Goal: Task Accomplishment & Management: Manage account settings

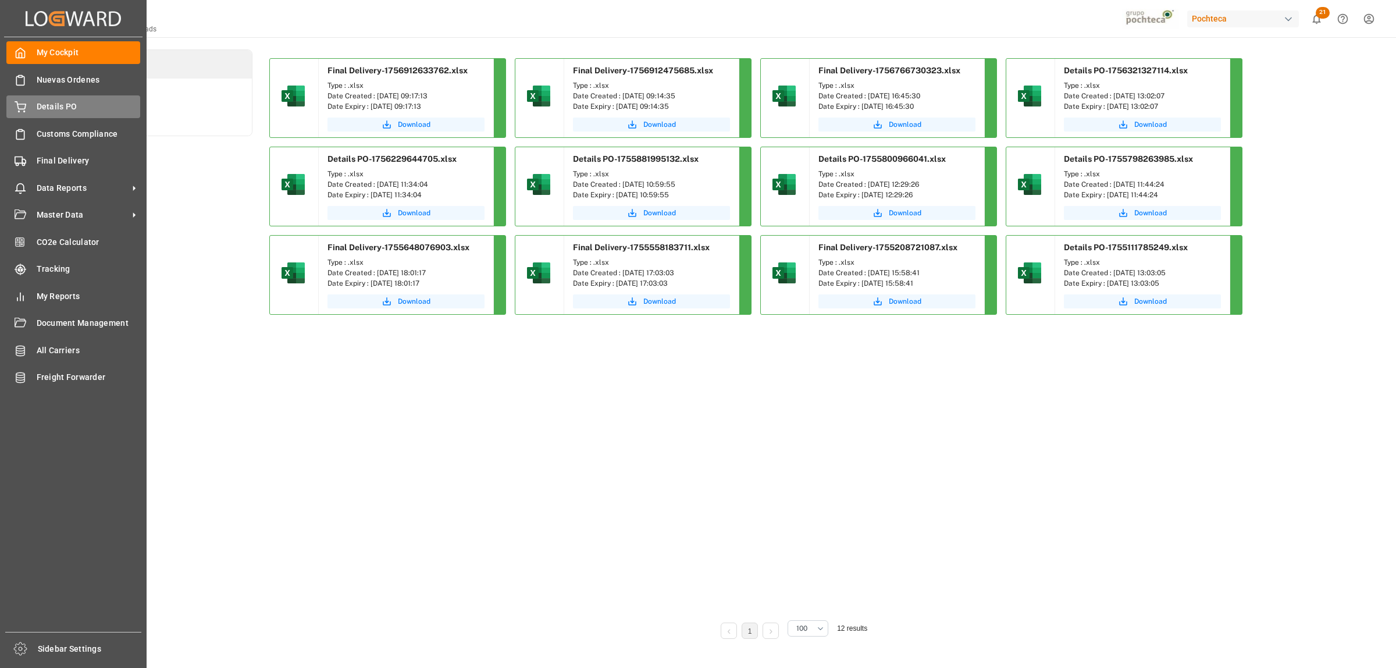
click at [37, 112] on span "Details PO" at bounding box center [89, 107] width 104 height 12
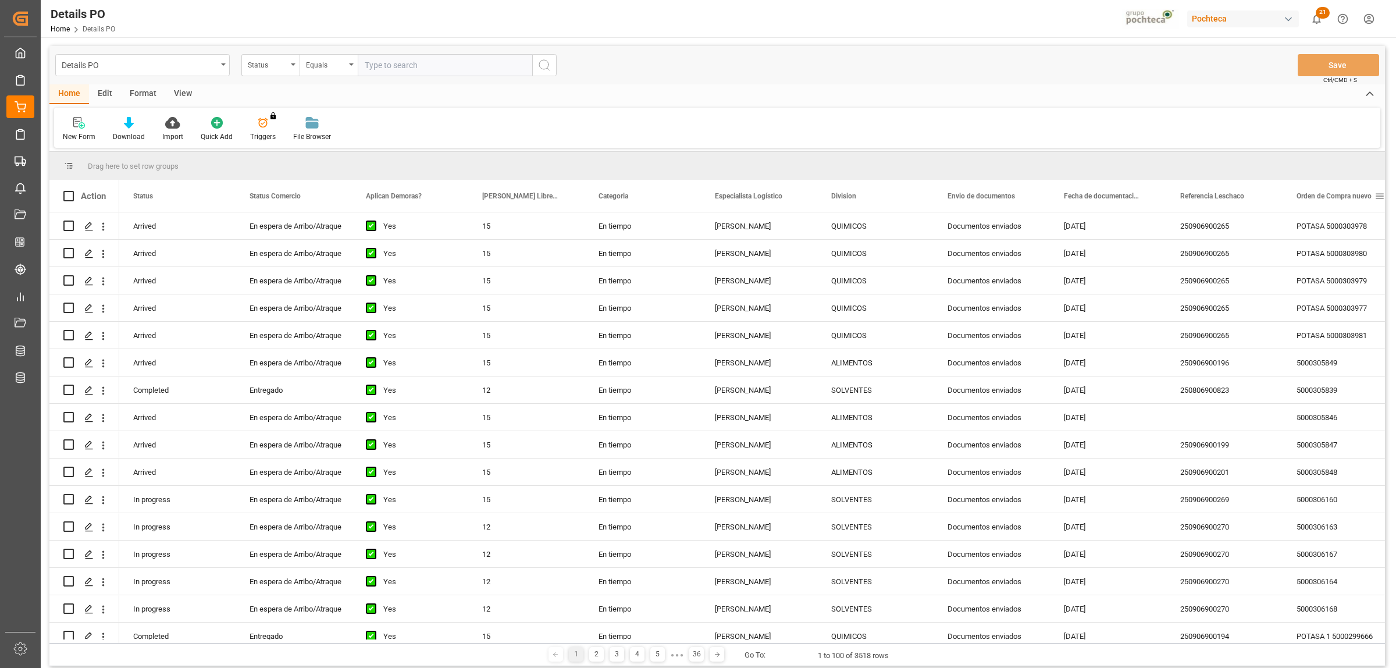
click at [1379, 198] on span at bounding box center [1379, 196] width 10 height 10
click at [1338, 202] on span "filter" at bounding box center [1340, 198] width 10 height 10
type input "5000307787"
click at [1327, 298] on button "Apply" at bounding box center [1336, 295] width 22 height 12
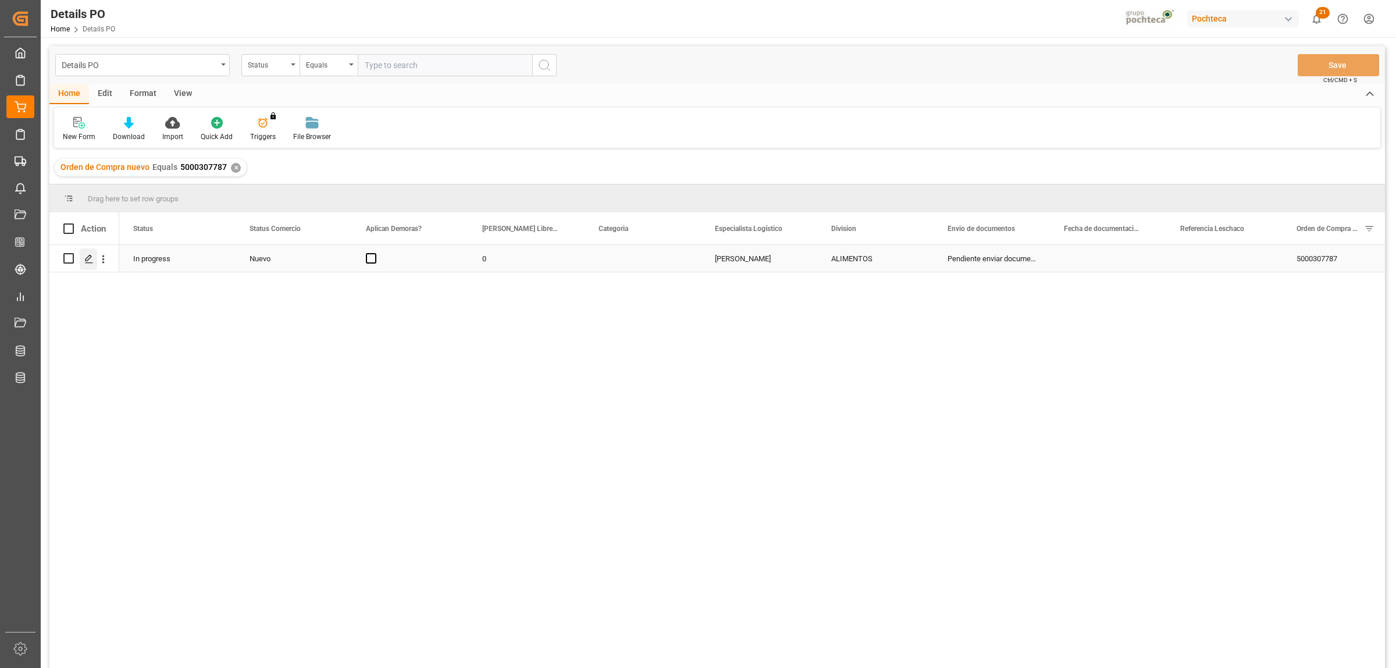
click at [90, 259] on icon "Press SPACE to select this row." at bounding box center [88, 258] width 9 height 9
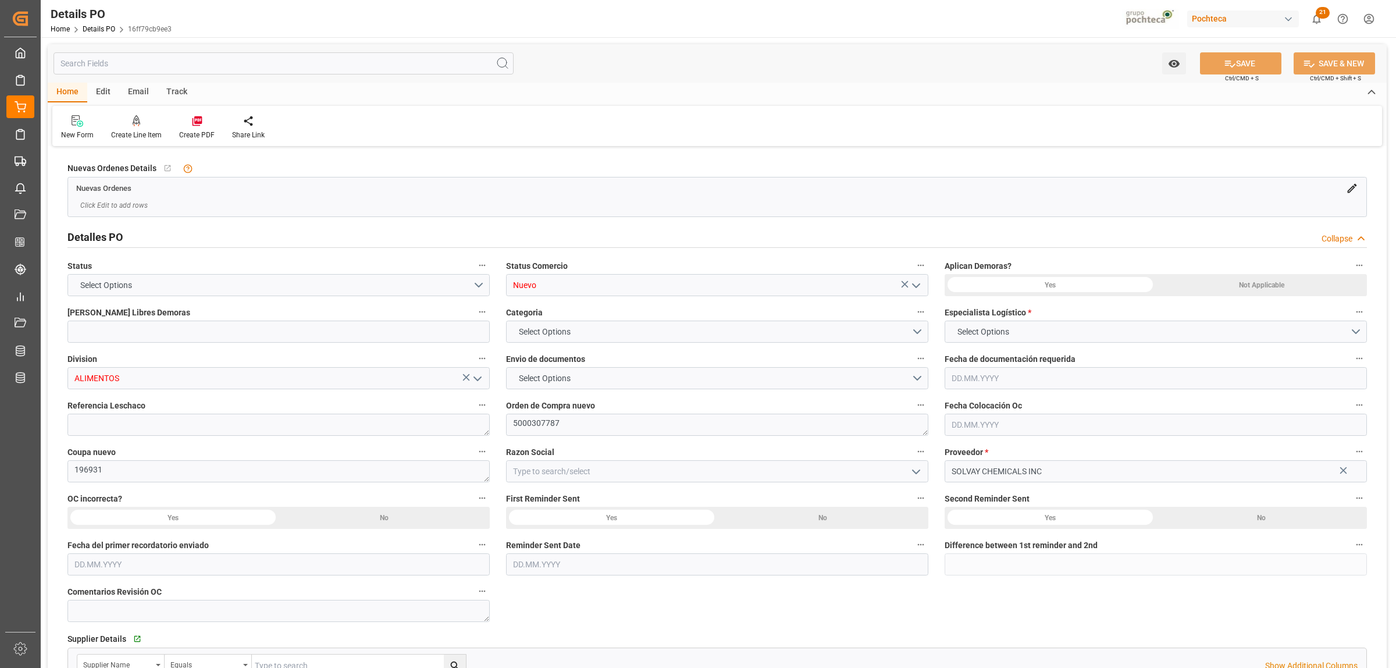
type input "0"
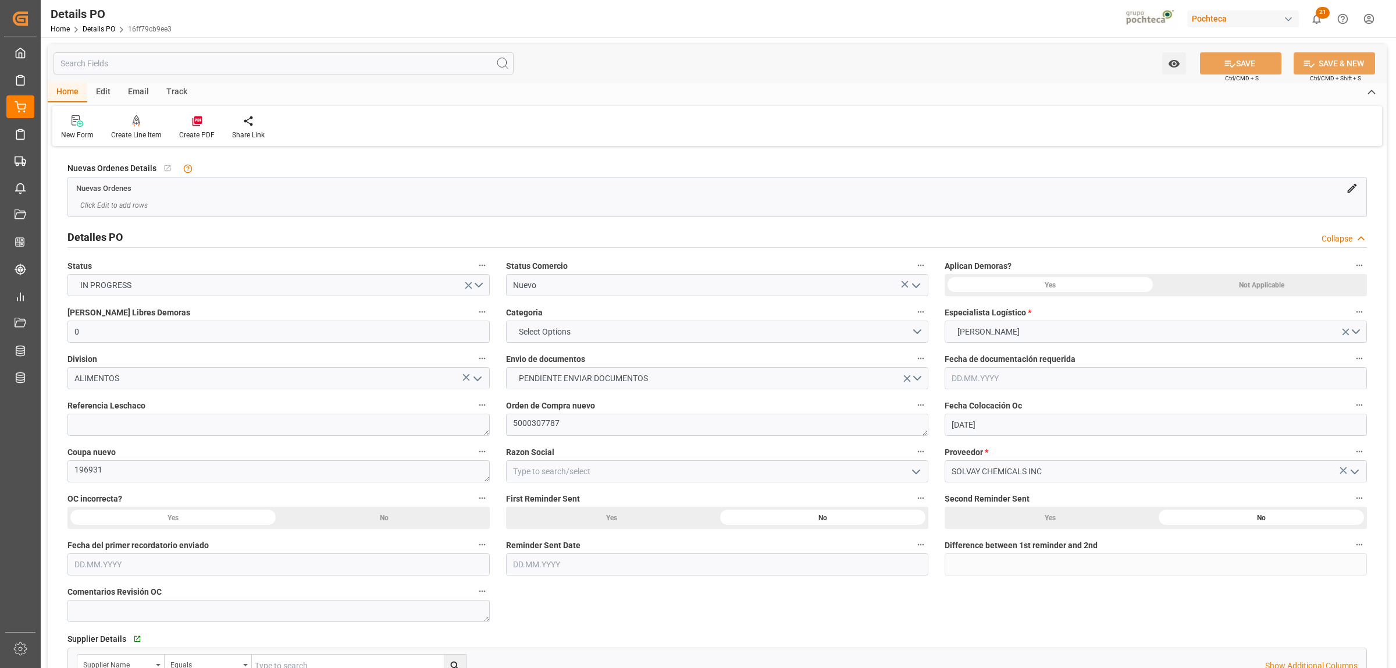
type input "[DATE]"
click at [917, 471] on polyline "open menu" at bounding box center [916, 471] width 7 height 3
click at [557, 496] on div "Materias Primas" at bounding box center [717, 497] width 421 height 26
type input "Materias Primas"
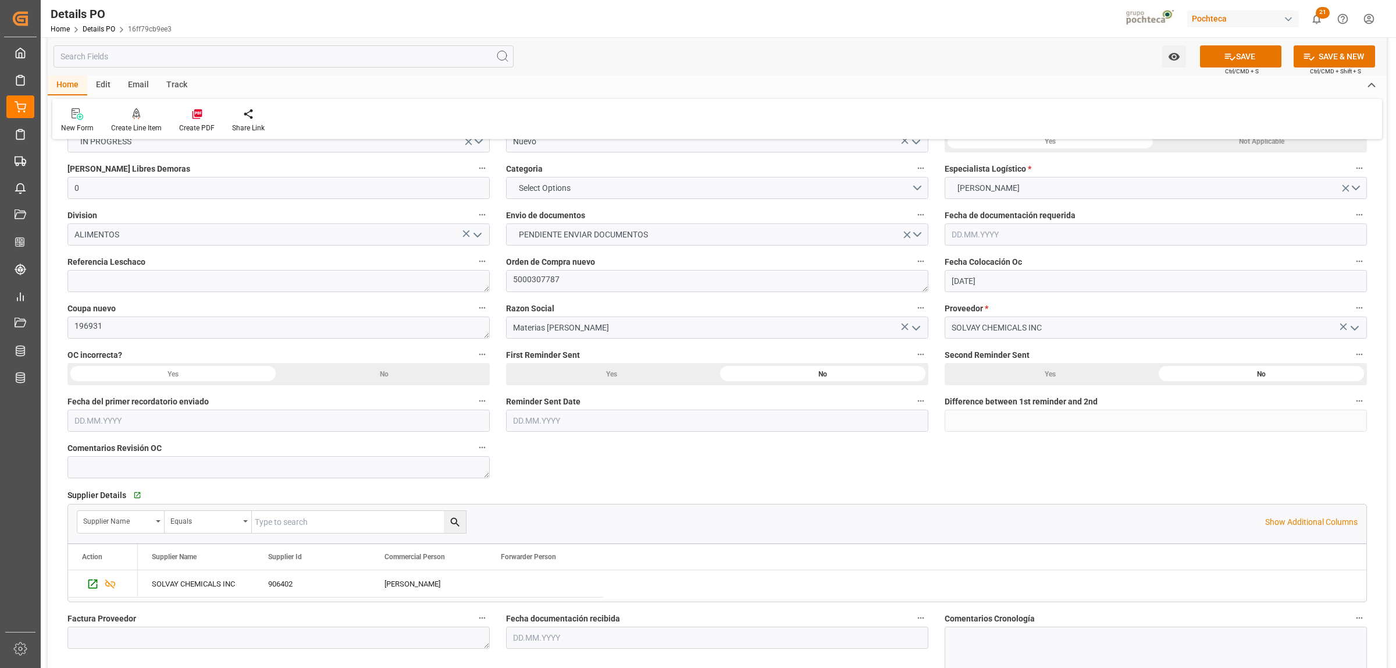
scroll to position [145, 0]
click at [183, 283] on textarea at bounding box center [278, 279] width 422 height 22
paste textarea "250906990068"
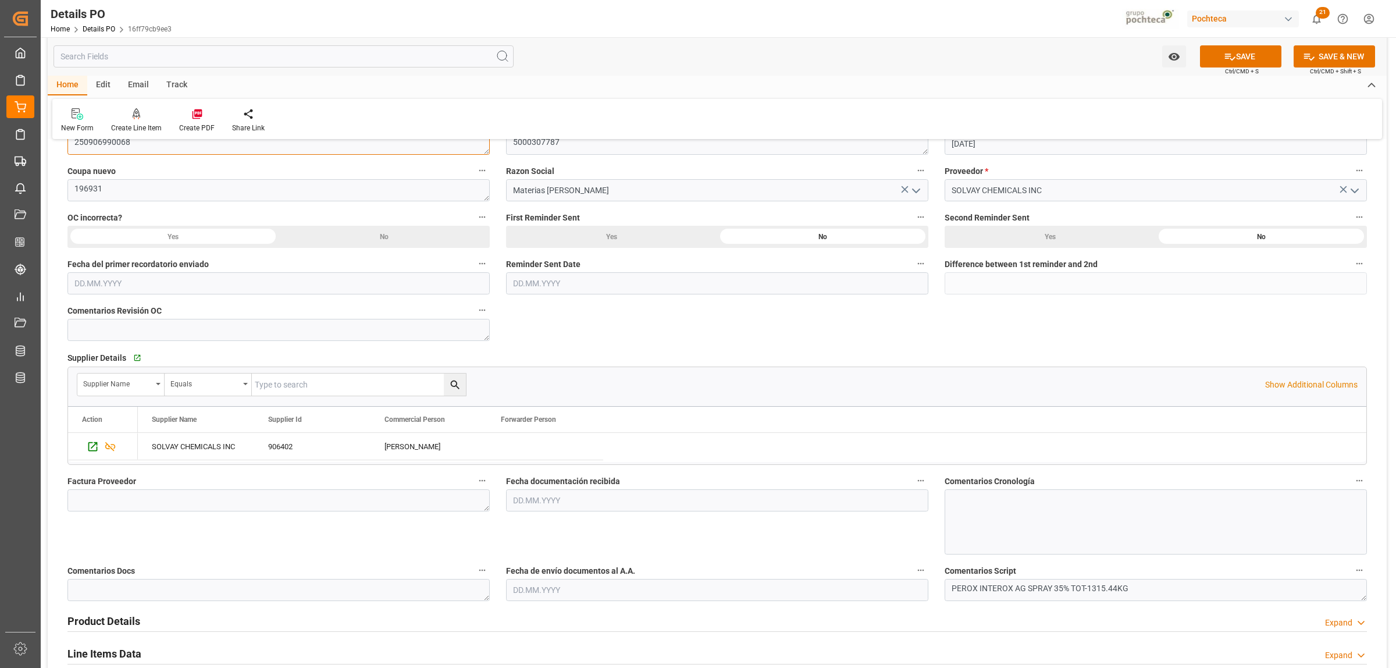
scroll to position [291, 0]
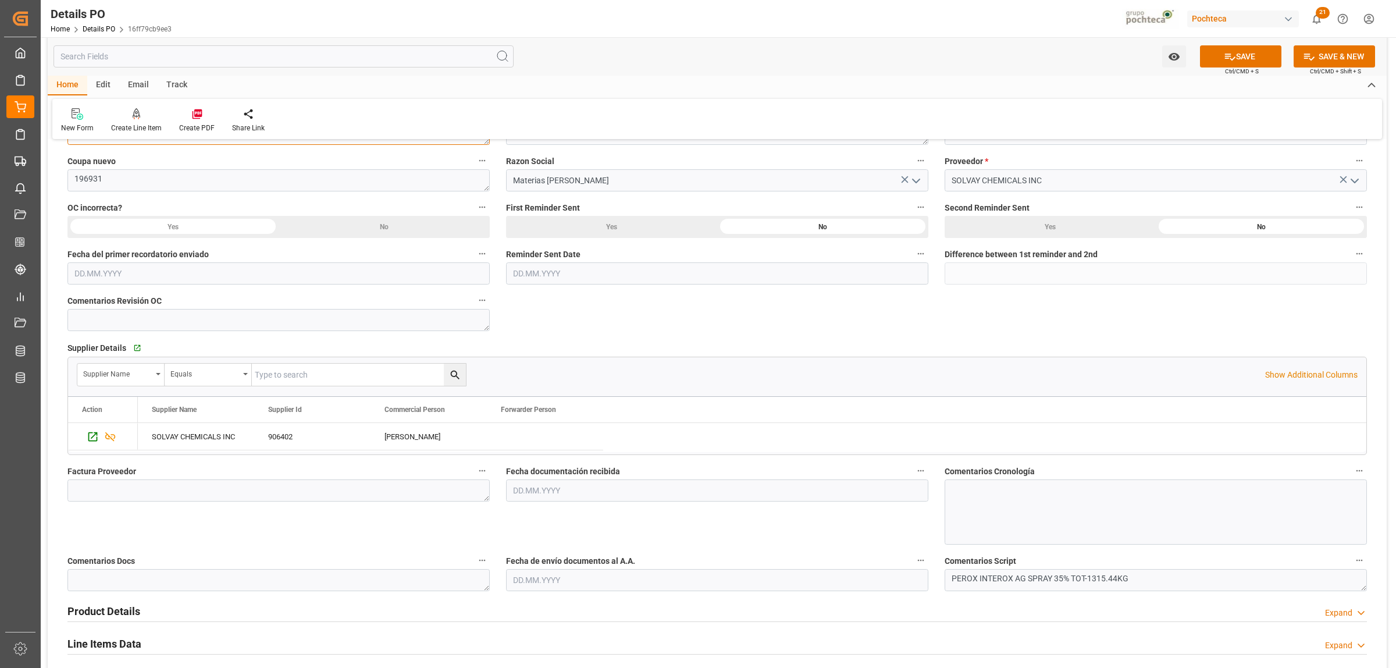
type textarea "250906990068"
click at [169, 495] on textarea at bounding box center [278, 490] width 422 height 22
type textarea "78043467"
click at [564, 490] on input "text" at bounding box center [717, 490] width 422 height 22
click at [522, 359] on div "1" at bounding box center [521, 365] width 15 height 14
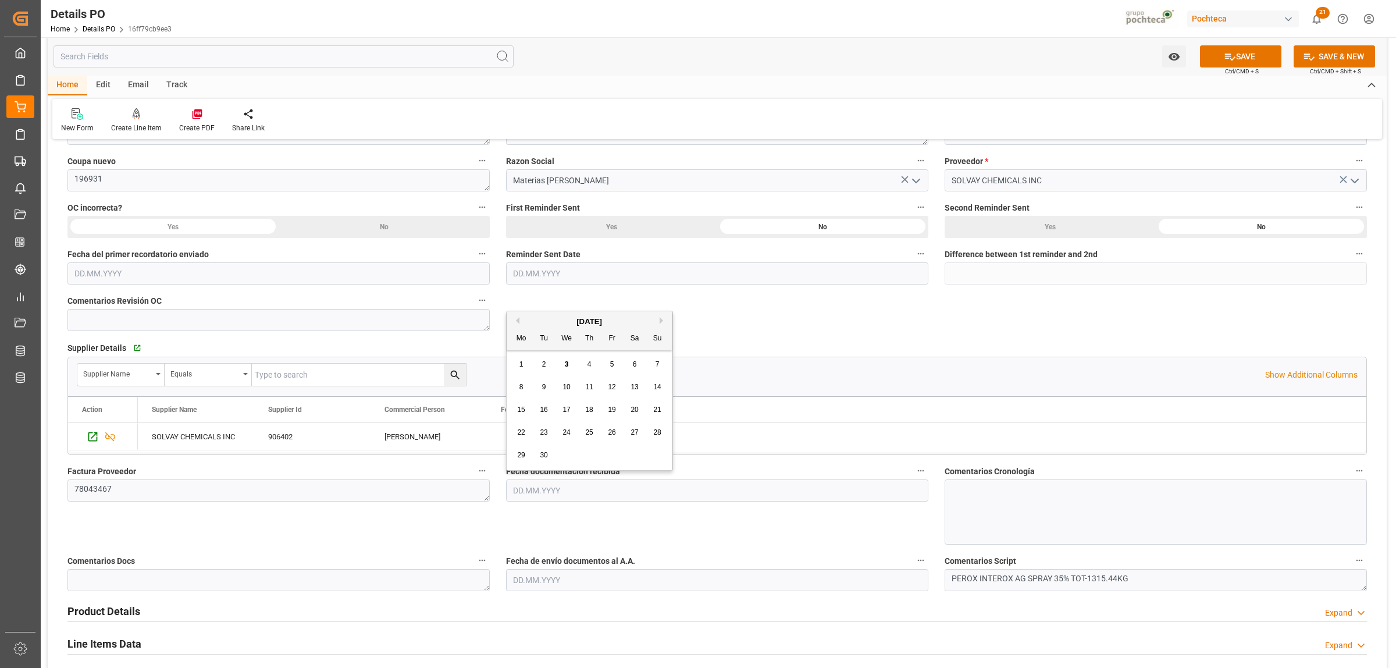
type input "01.09.2025"
click at [523, 579] on input "text" at bounding box center [717, 580] width 422 height 22
click at [521, 459] on div "1" at bounding box center [521, 454] width 15 height 14
type input "[DATE]"
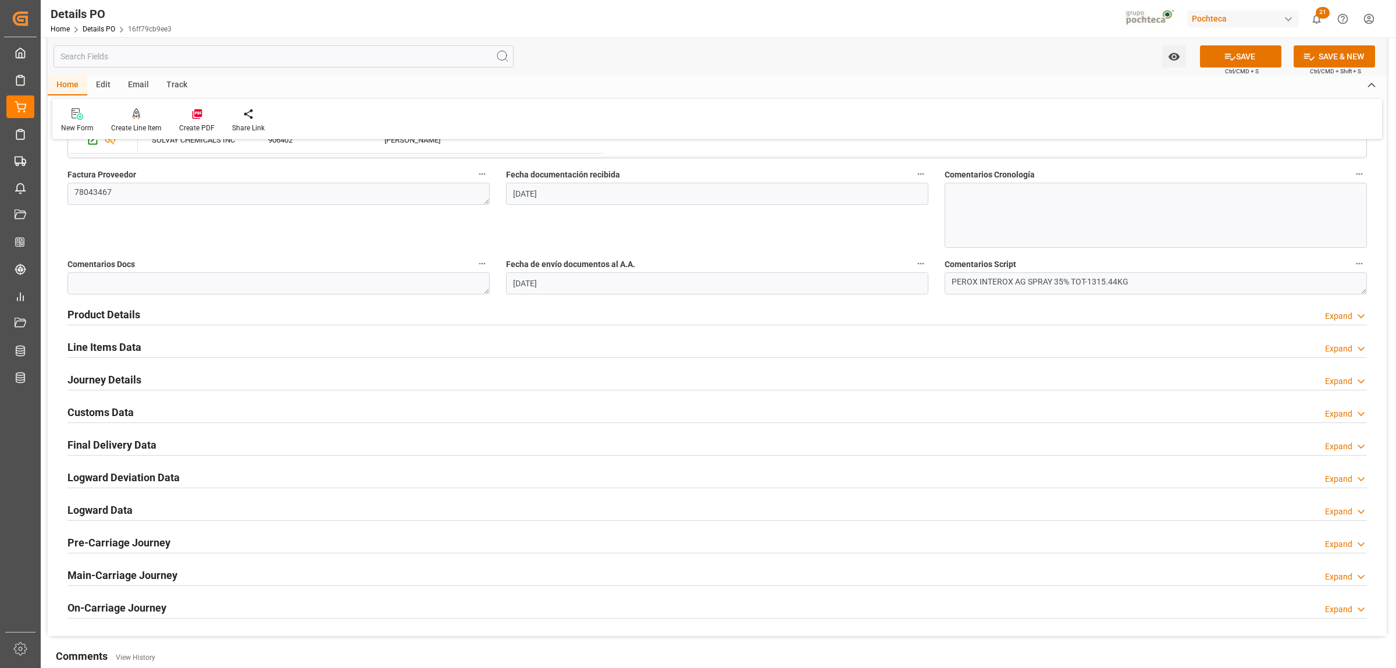
scroll to position [654, 0]
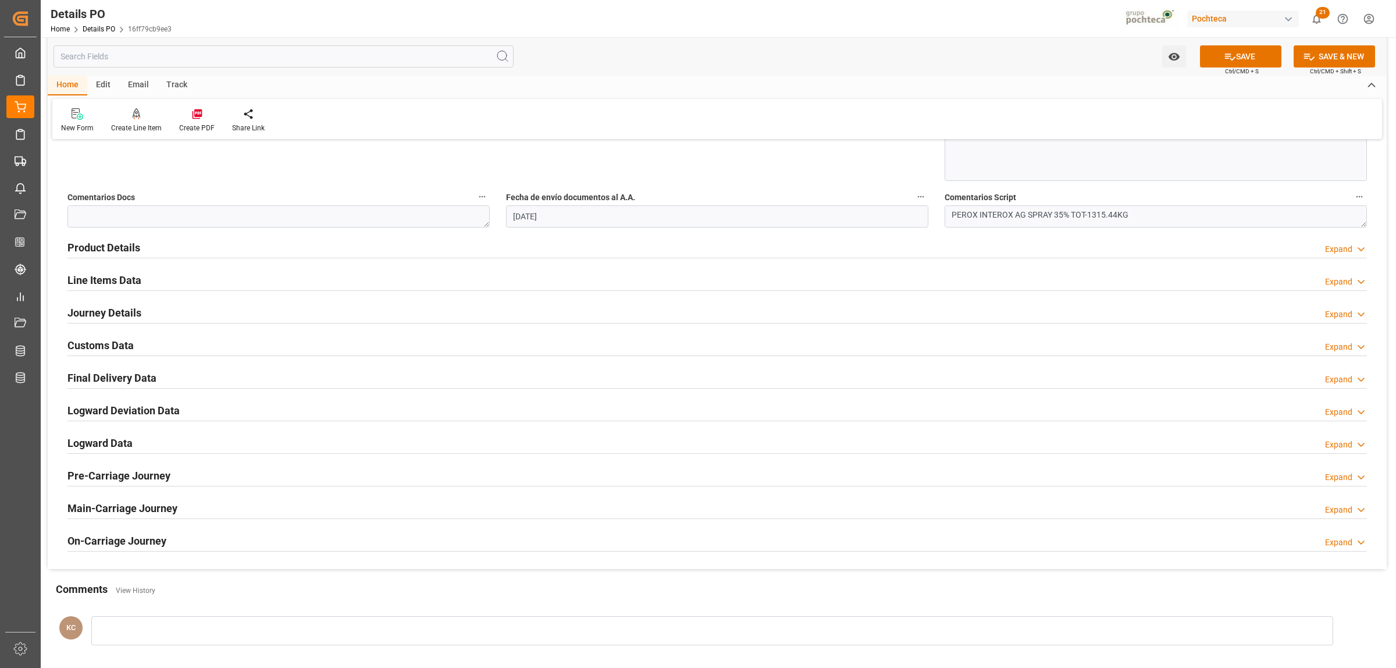
click at [128, 246] on h2 "Product Details" at bounding box center [103, 248] width 73 height 16
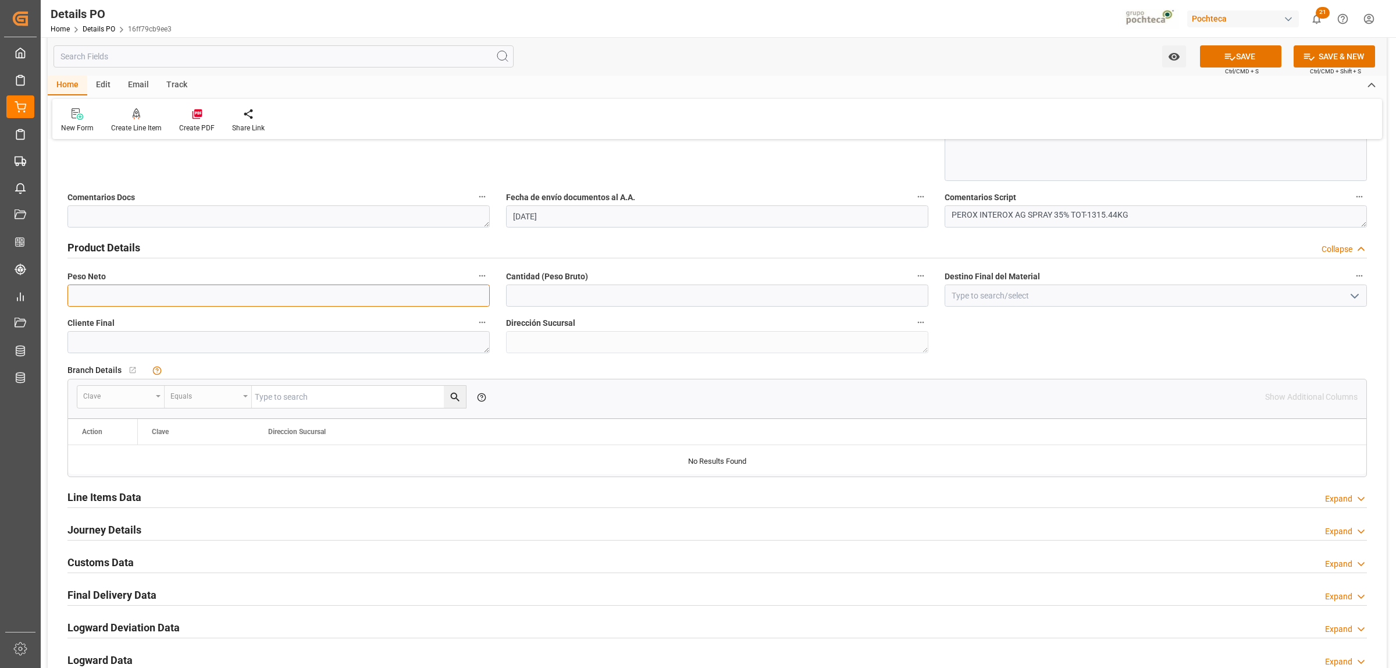
click at [127, 292] on input "text" at bounding box center [278, 295] width 422 height 22
type input "19000"
click at [532, 300] on input "text" at bounding box center [717, 295] width 422 height 22
type input "19000"
click at [967, 301] on input at bounding box center [1156, 295] width 422 height 22
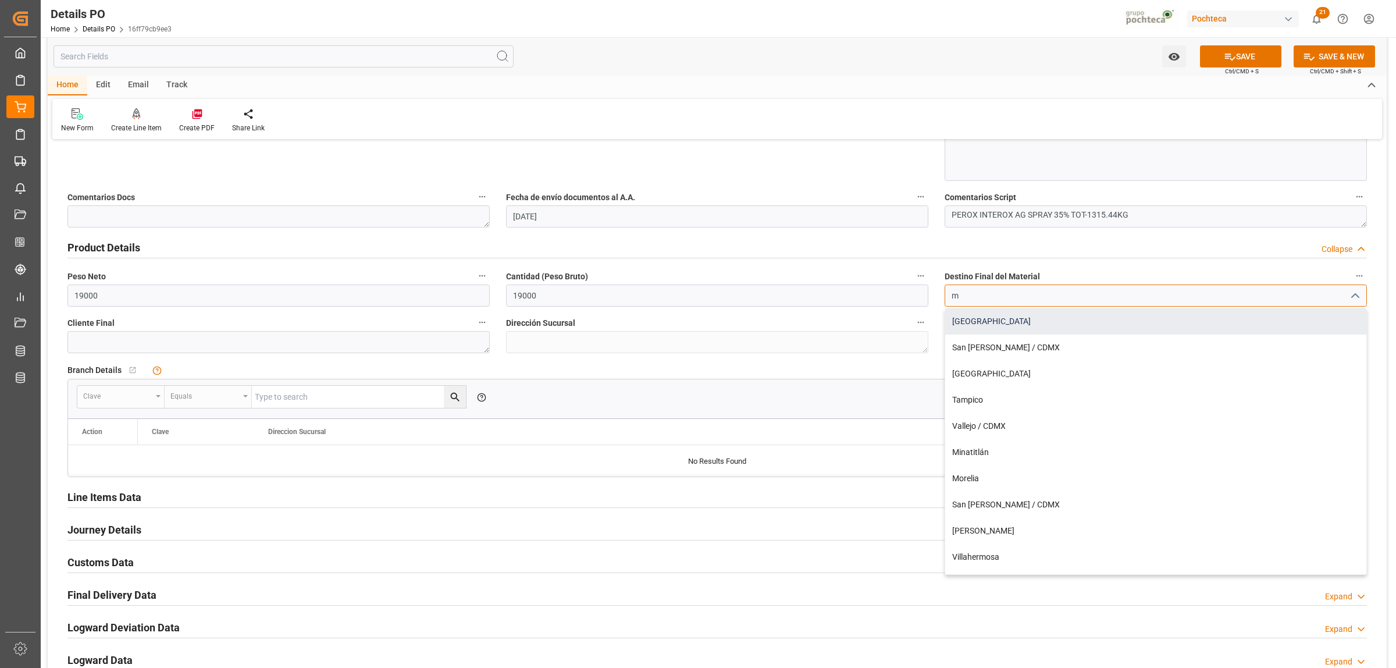
click at [968, 323] on div "Monterrey" at bounding box center [1155, 321] width 421 height 26
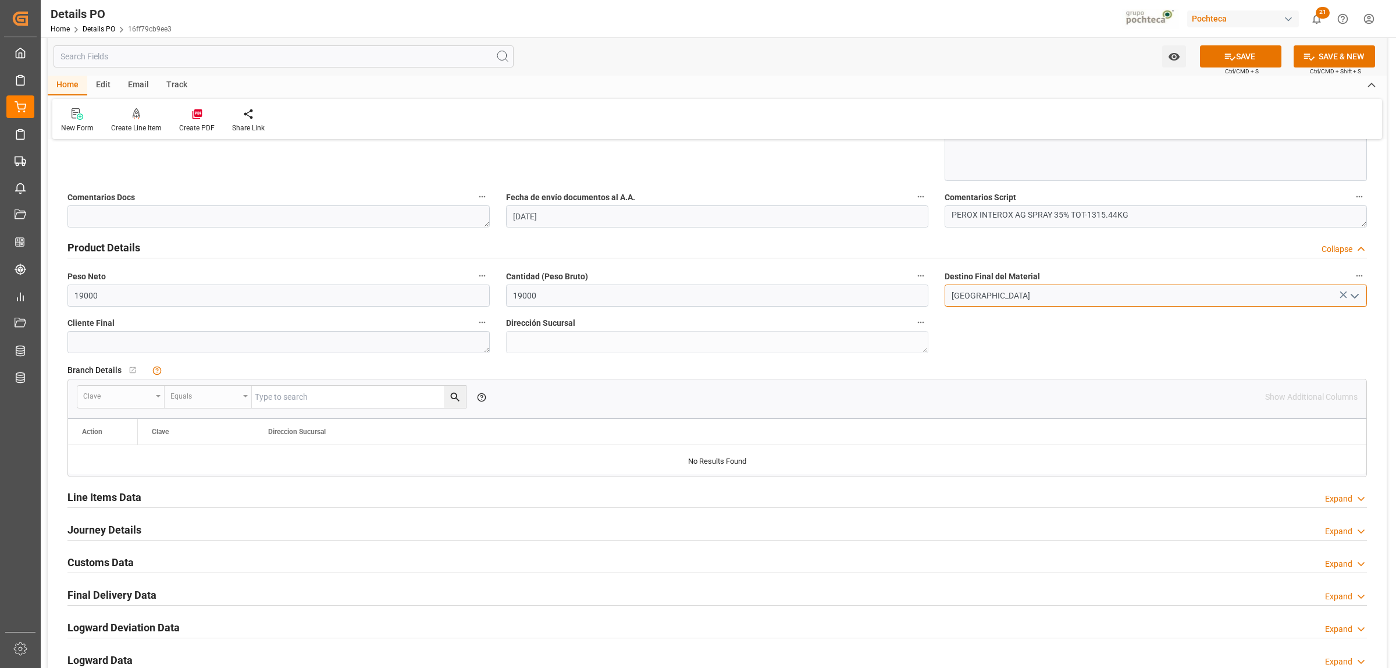
scroll to position [727, 0]
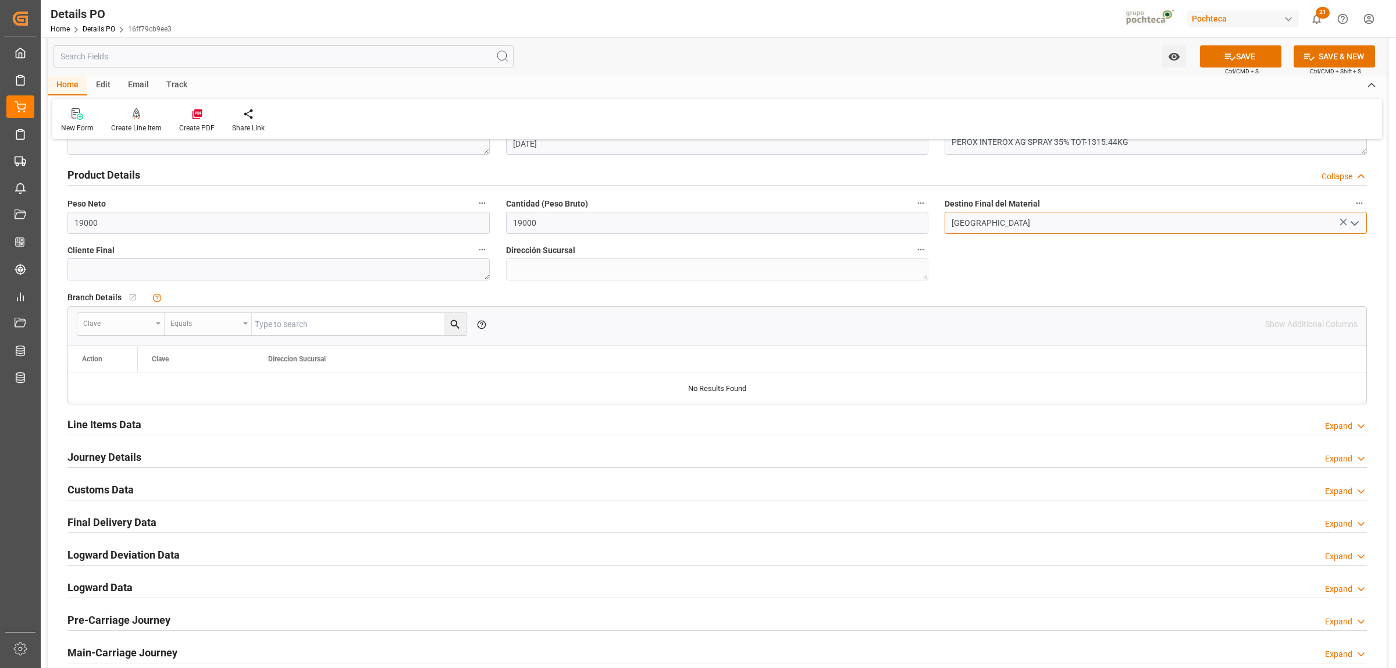
type input "Monterrey"
click at [117, 429] on h2 "Line Items Data" at bounding box center [104, 424] width 74 height 16
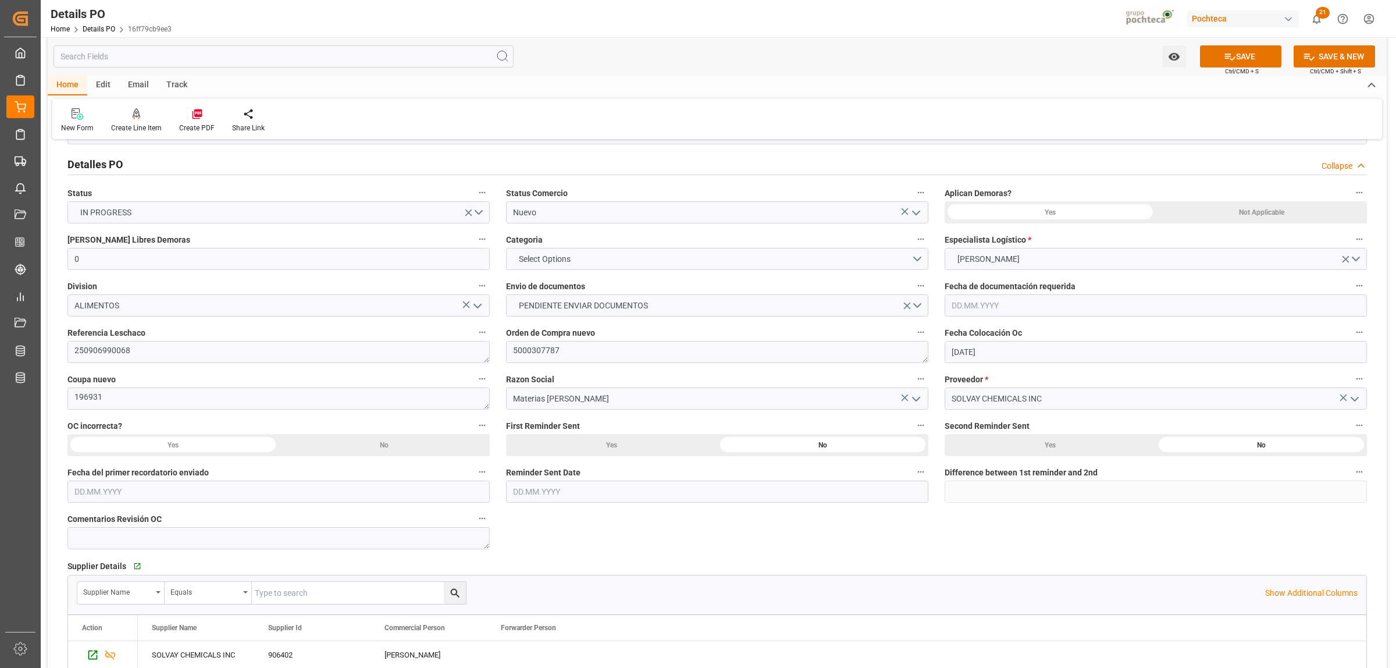
scroll to position [0, 0]
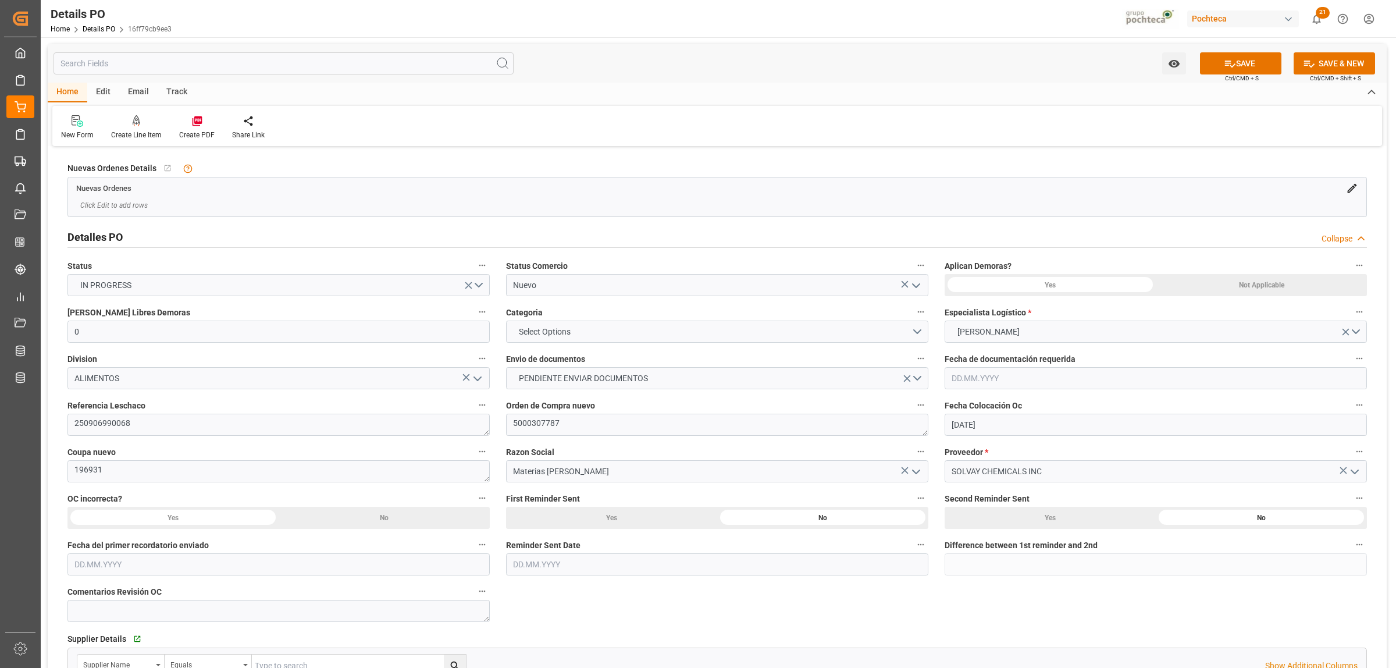
click at [914, 286] on polyline "open menu" at bounding box center [916, 285] width 7 height 3
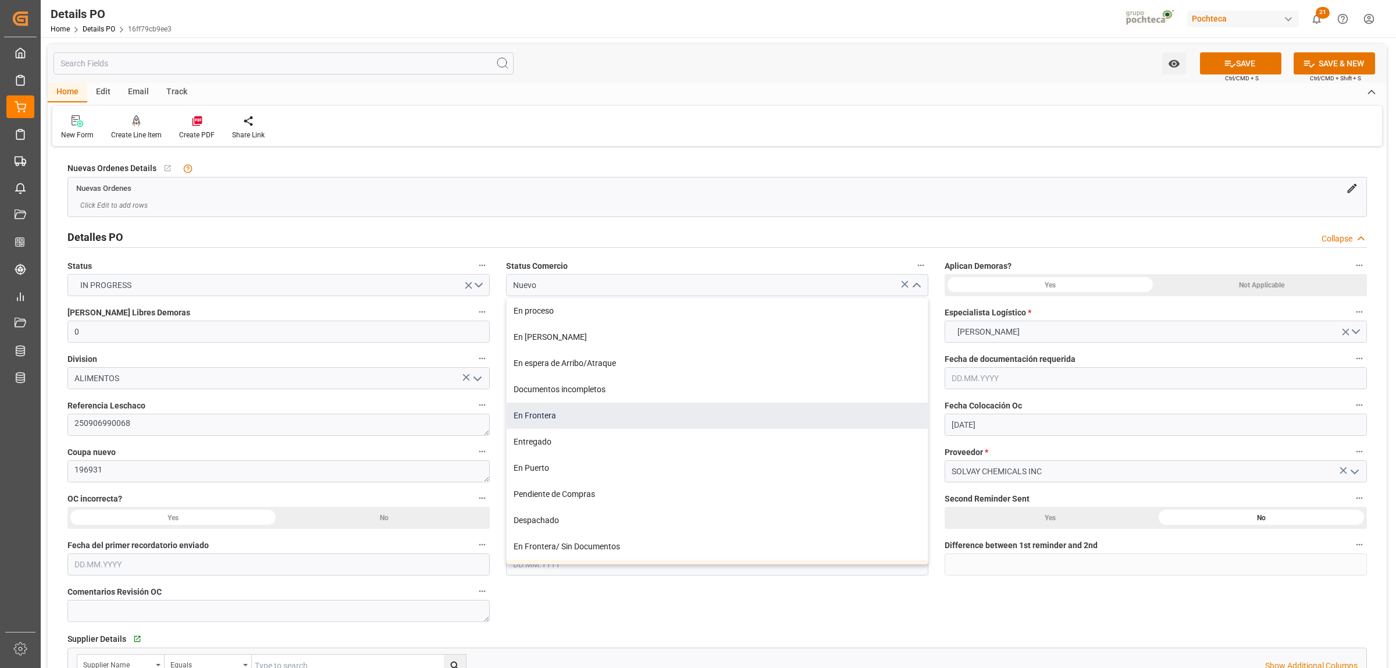
click at [522, 423] on div "En Frontera" at bounding box center [717, 415] width 421 height 26
type input "En Frontera"
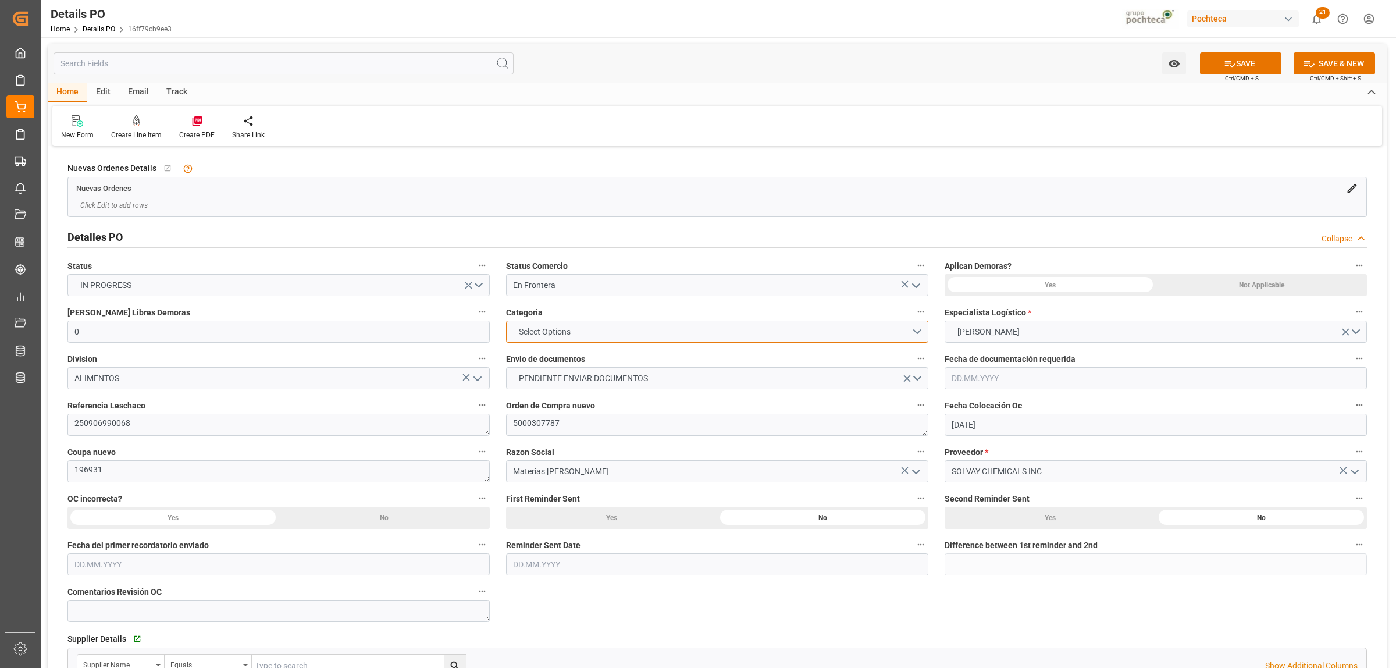
click at [915, 337] on button "Select Options" at bounding box center [717, 331] width 422 height 22
click at [541, 361] on div "EN TIEMPO" at bounding box center [717, 359] width 421 height 24
click at [919, 382] on button "PENDIENTE ENVIAR DOCUMENTOS" at bounding box center [717, 378] width 422 height 22
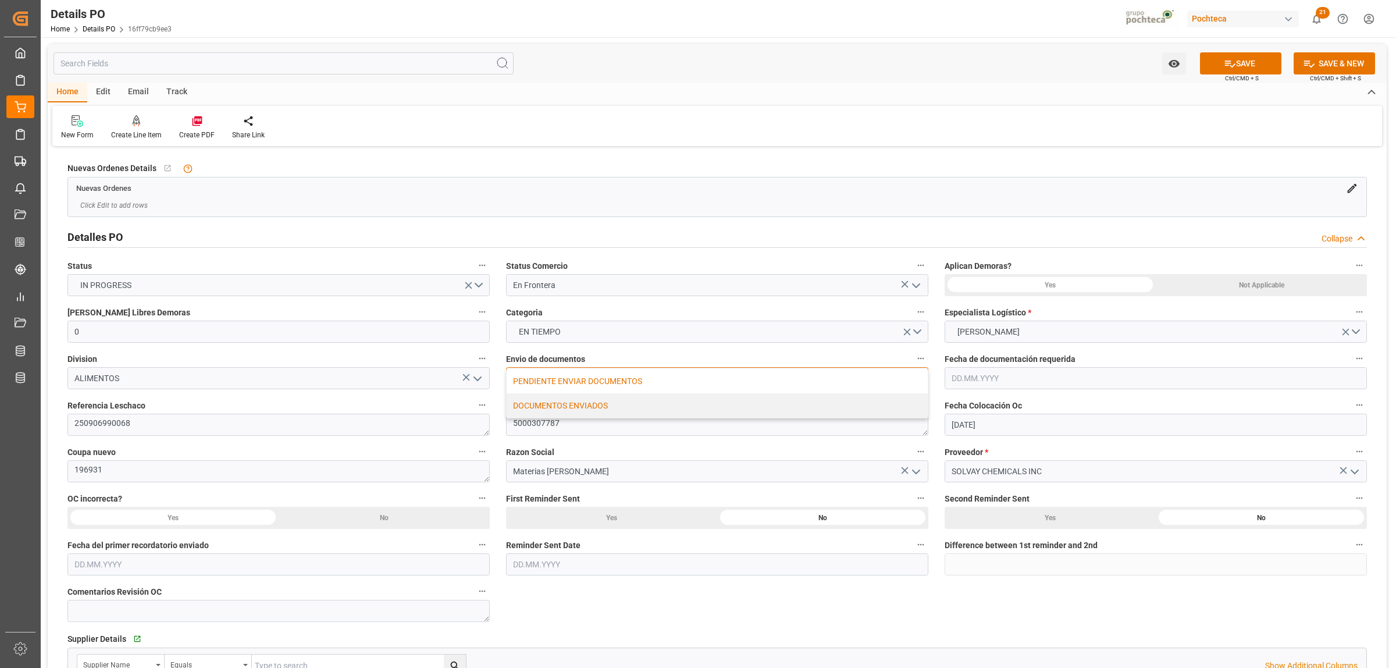
click at [579, 403] on div "DOCUMENTOS ENVIADOS" at bounding box center [717, 405] width 421 height 24
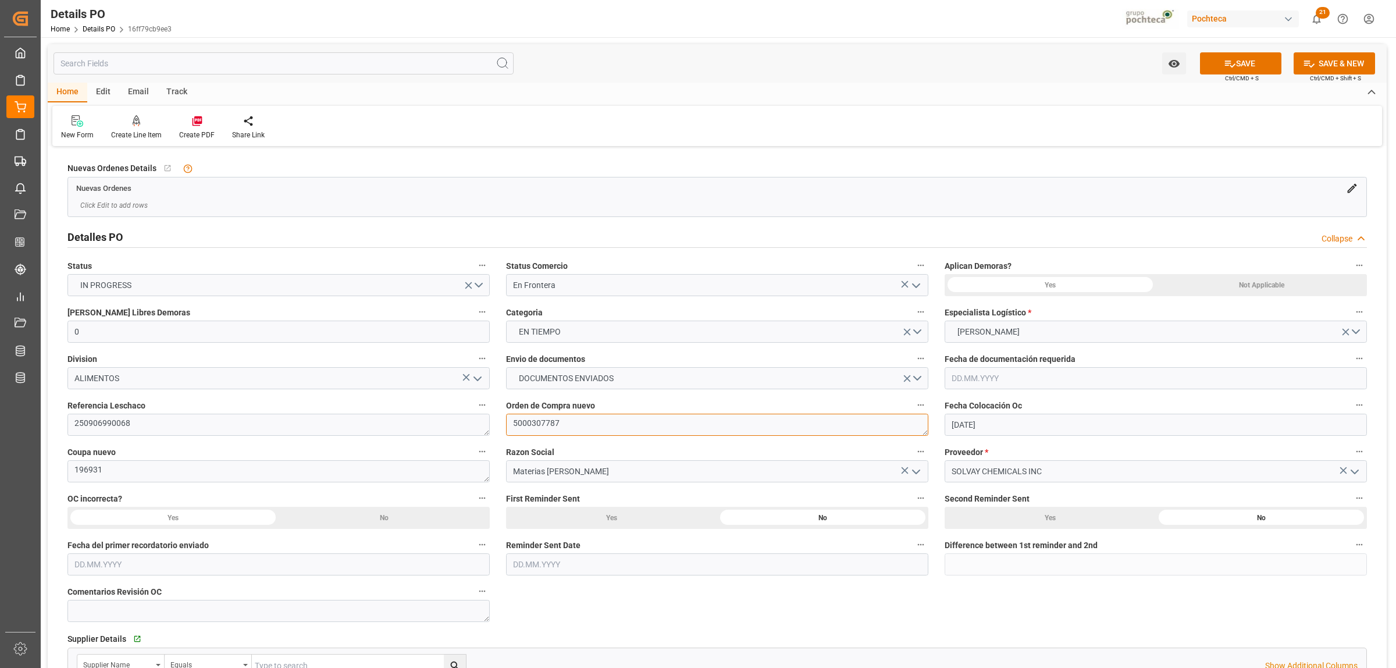
drag, startPoint x: 529, startPoint y: 425, endPoint x: 514, endPoint y: 425, distance: 15.7
click at [514, 425] on textarea "5000307787" at bounding box center [717, 425] width 422 height 22
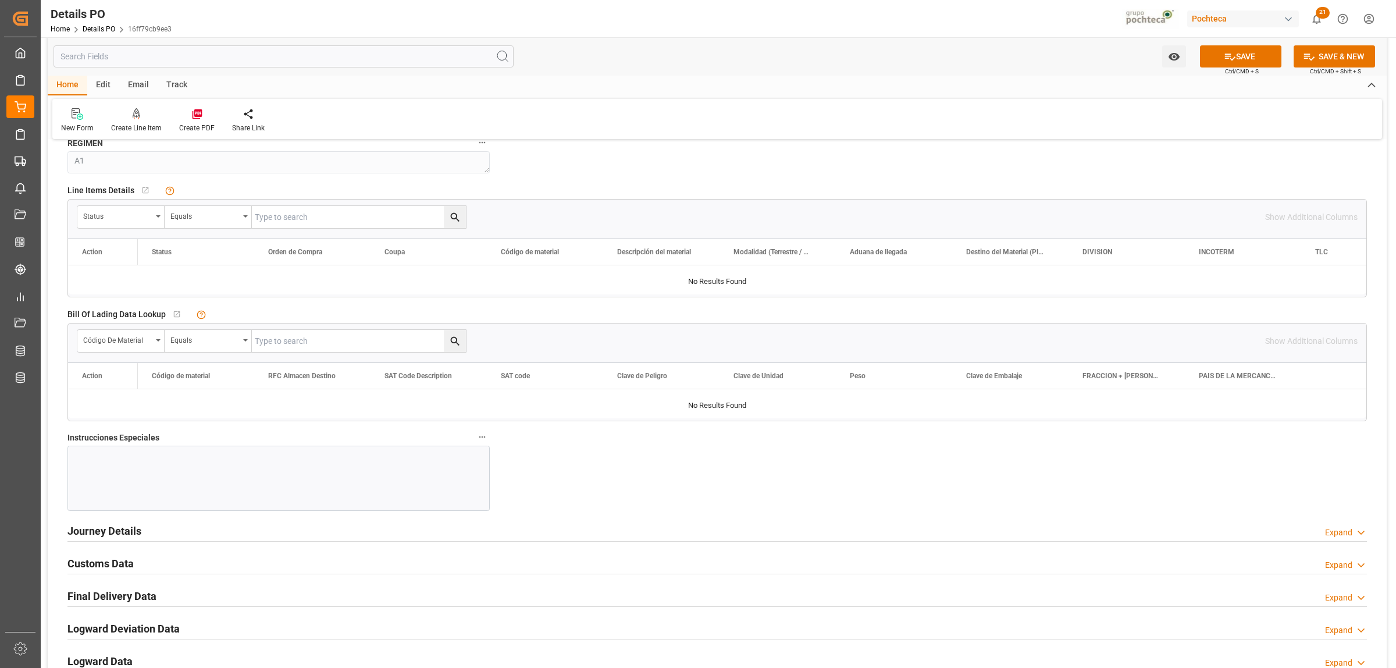
scroll to position [1091, 0]
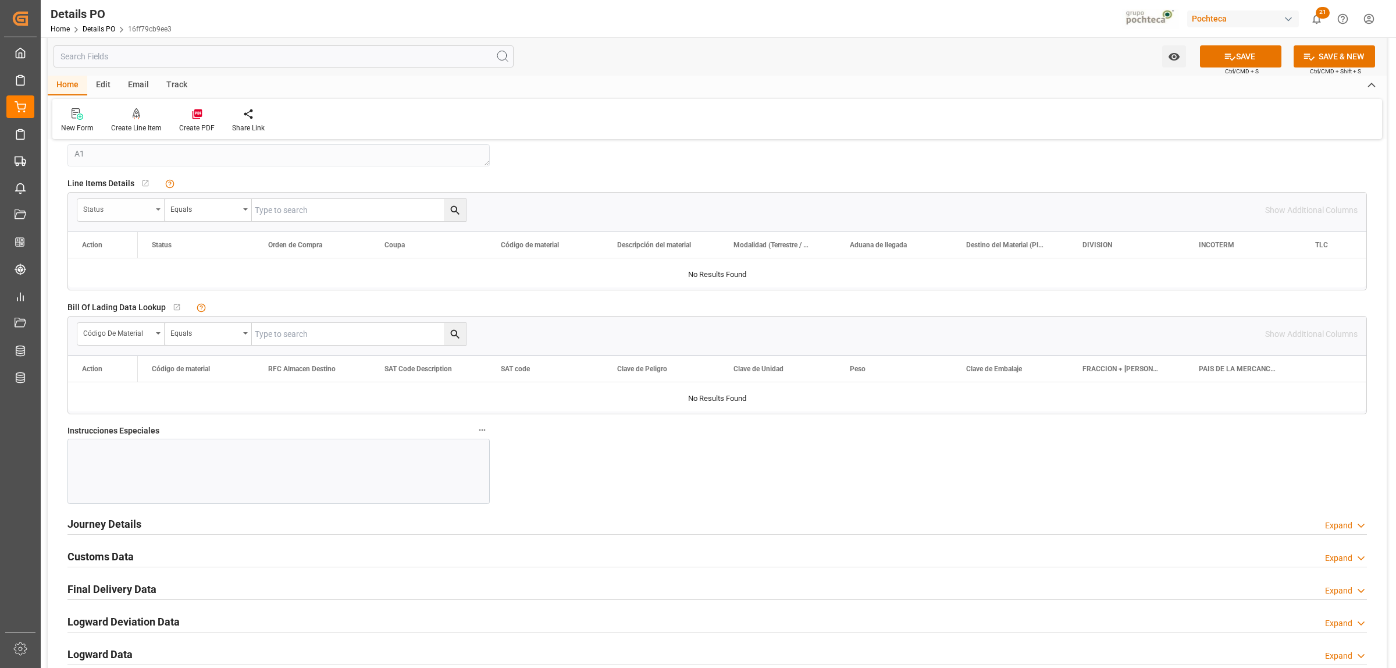
click at [162, 208] on div "Status" at bounding box center [120, 210] width 87 height 22
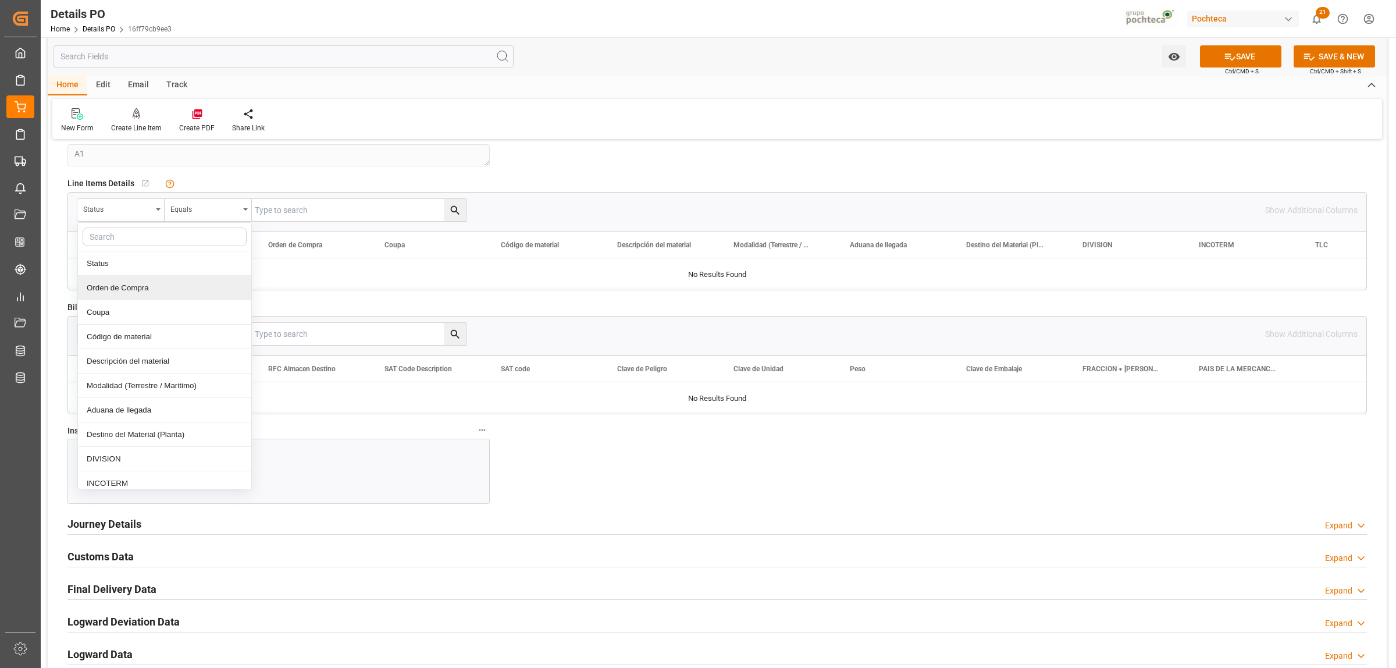
click at [148, 286] on div "Orden de Compra" at bounding box center [164, 288] width 173 height 24
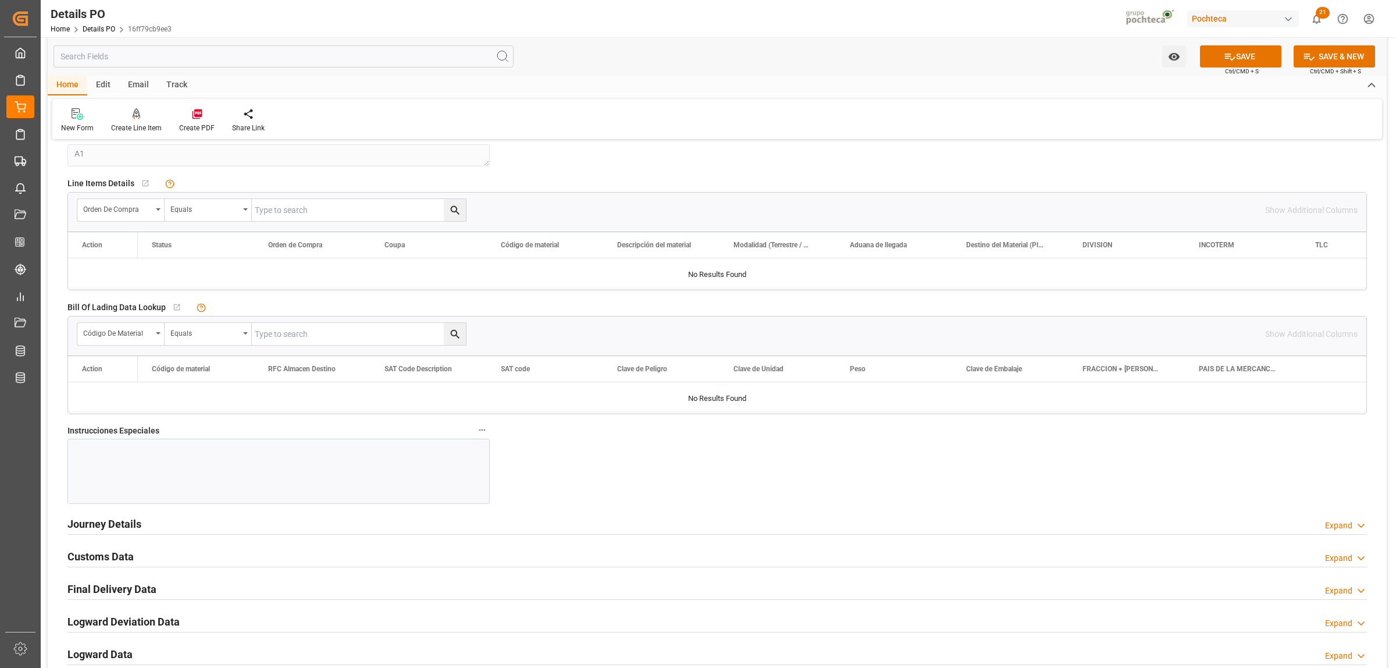
paste input "5000307787"
type input "5000307787"
click at [451, 216] on icon "search button" at bounding box center [455, 210] width 12 height 12
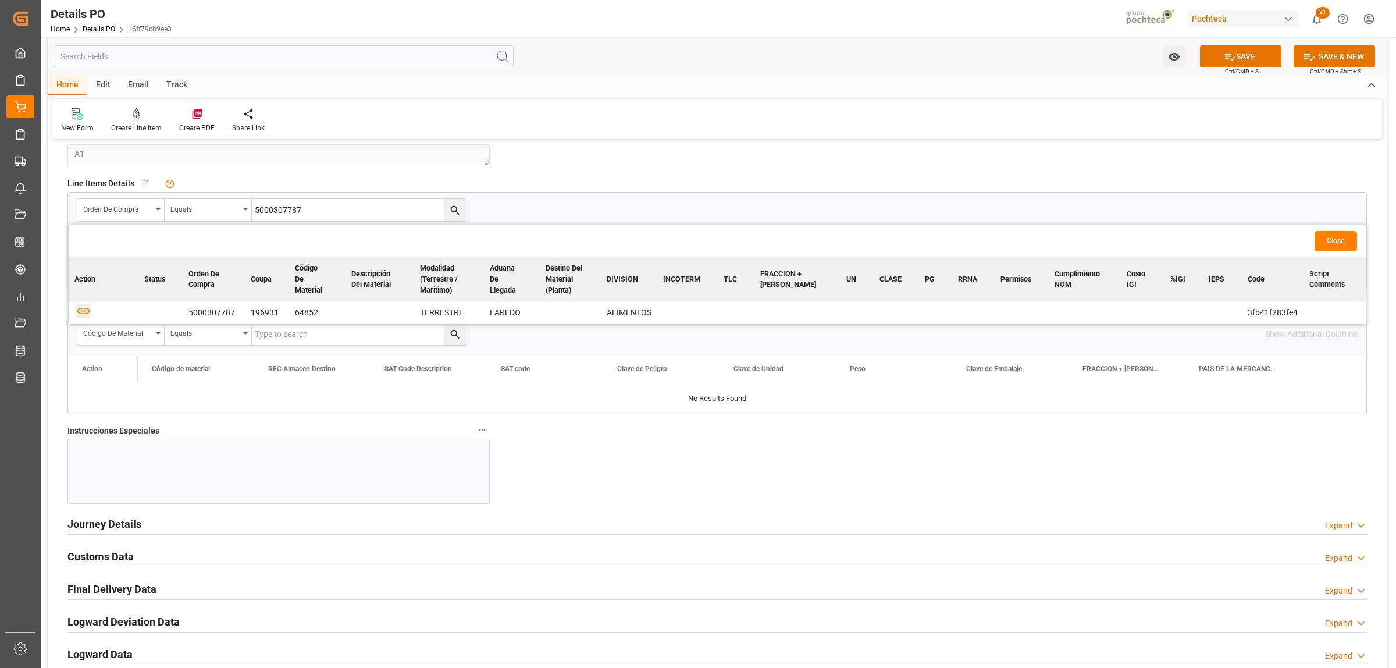
click at [88, 313] on icon "button" at bounding box center [83, 311] width 15 height 15
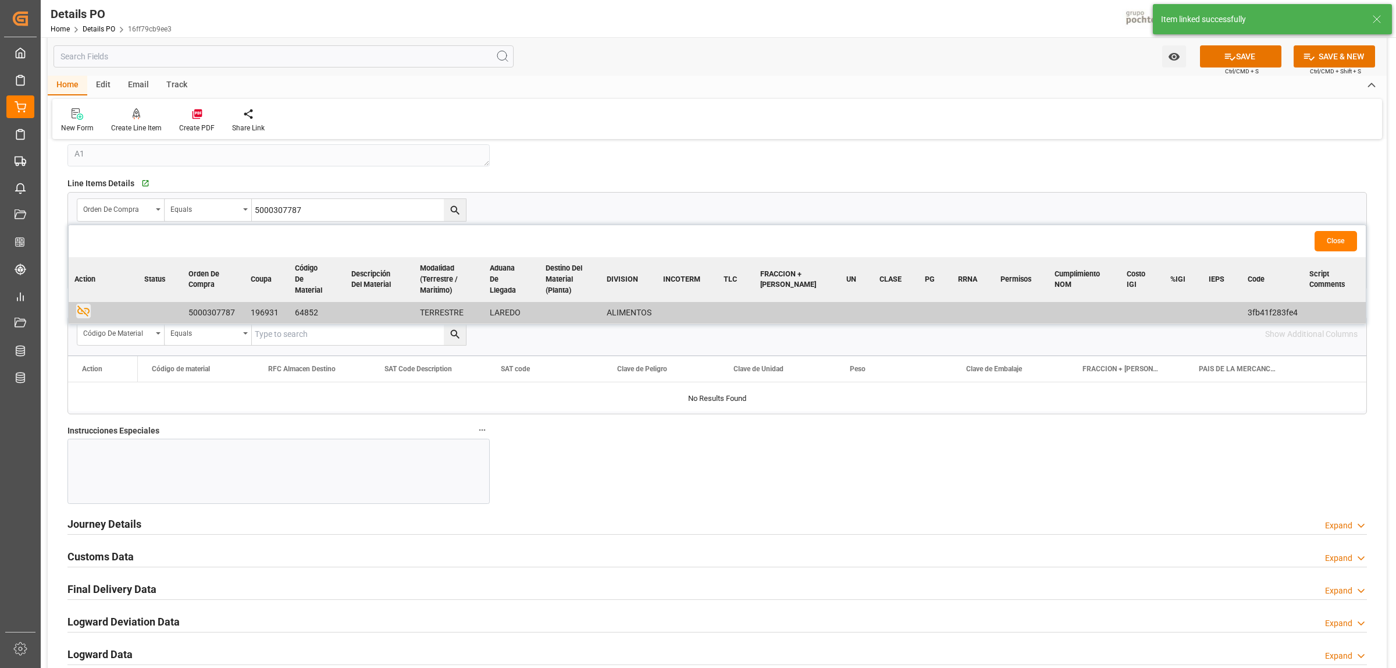
click at [589, 208] on div "Orden de Compra Equals 5000307787" at bounding box center [717, 209] width 1281 height 23
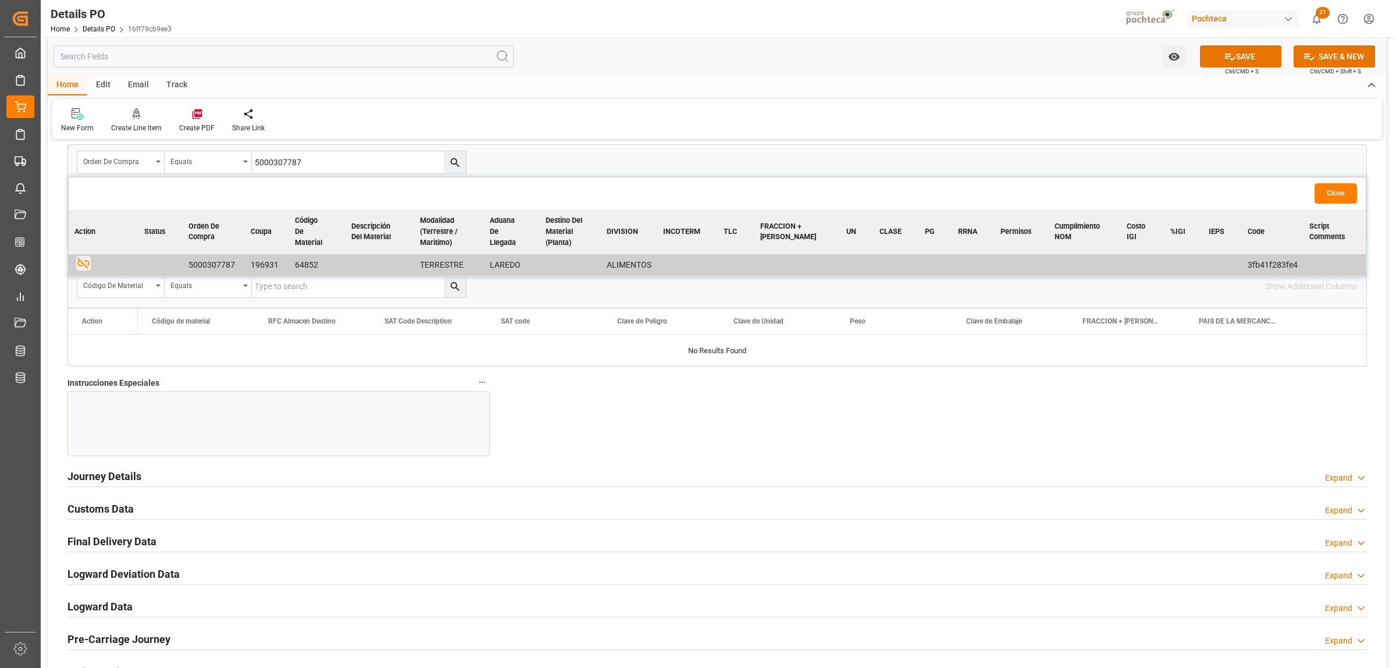
scroll to position [1163, 0]
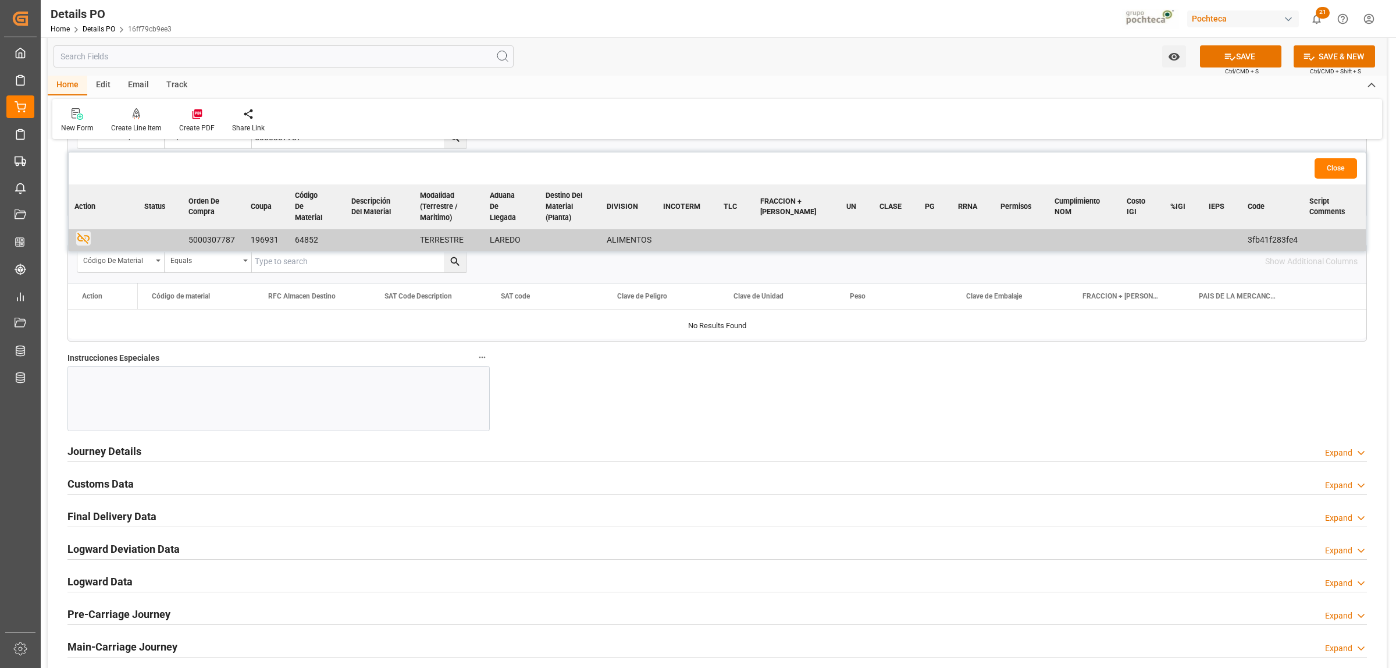
click at [104, 449] on h2 "Journey Details" at bounding box center [104, 451] width 74 height 16
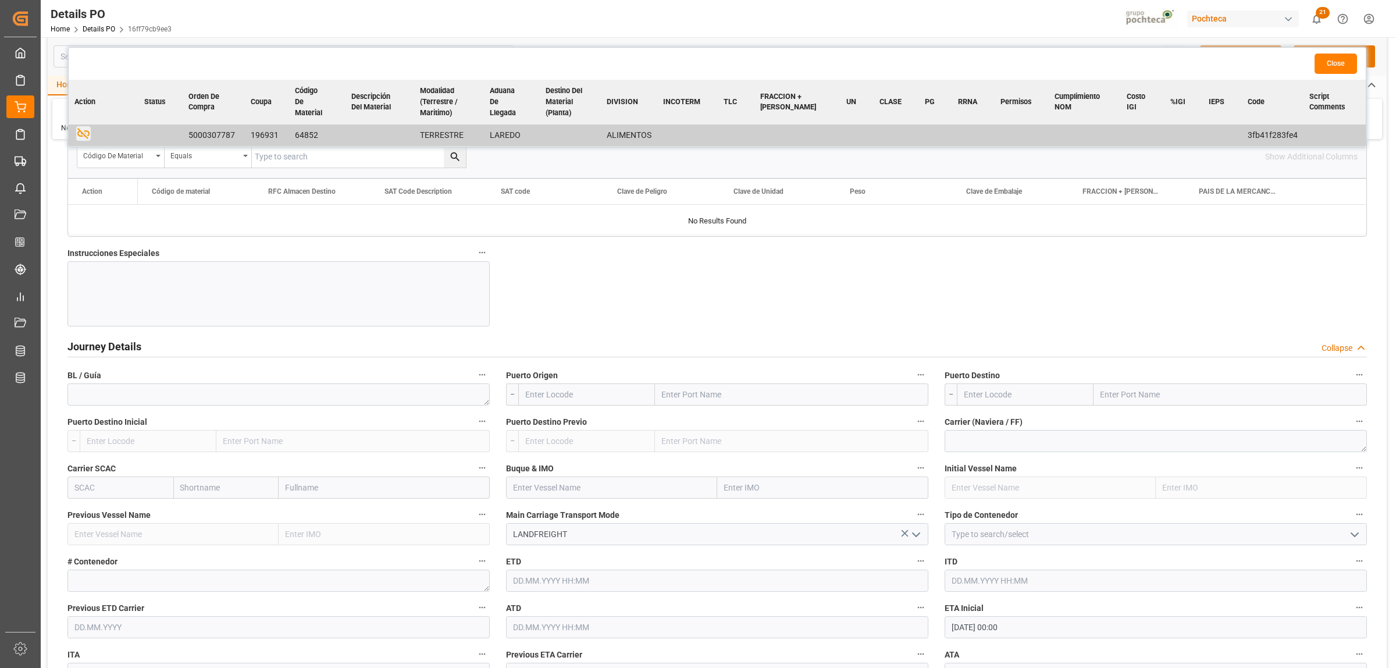
scroll to position [1309, 0]
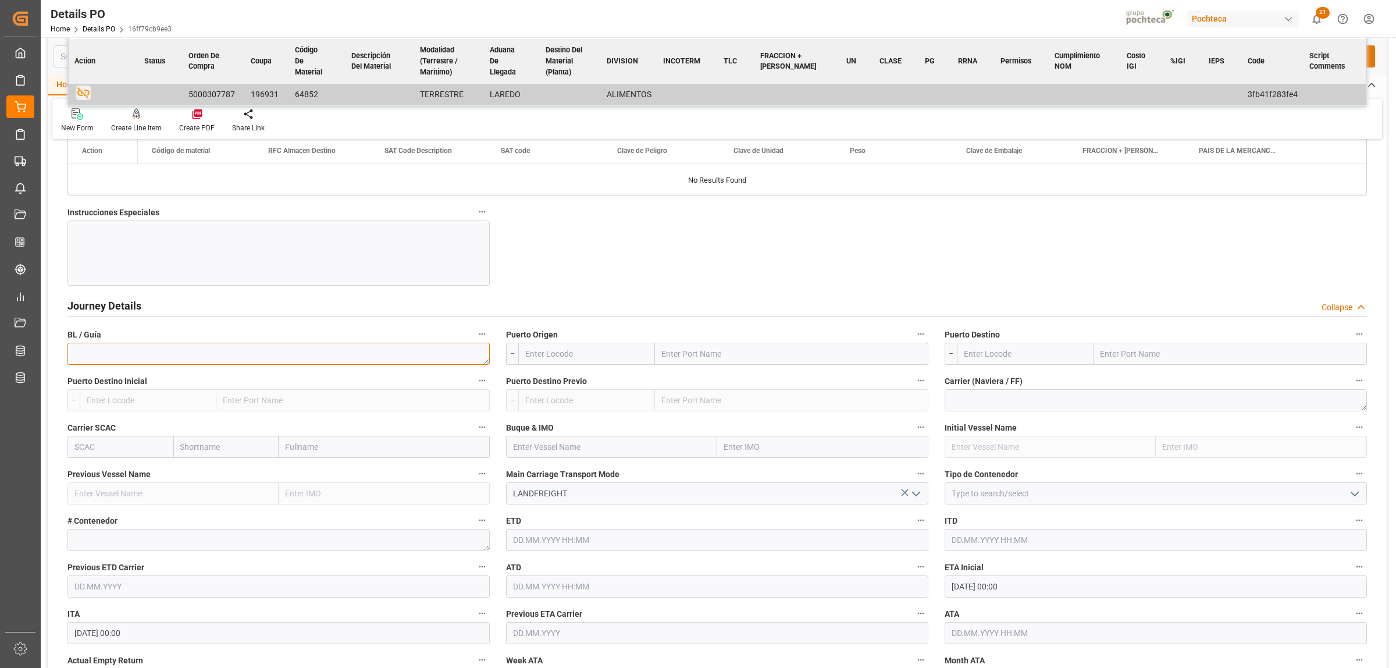
click at [120, 362] on textarea at bounding box center [278, 354] width 422 height 22
paste textarea "OFFERER'S B/L No.4112276459"
drag, startPoint x: 82, startPoint y: 359, endPoint x: 71, endPoint y: 345, distance: 17.8
click at [71, 345] on textarea "OFFERER'S B/L No.4112276459" at bounding box center [278, 354] width 422 height 22
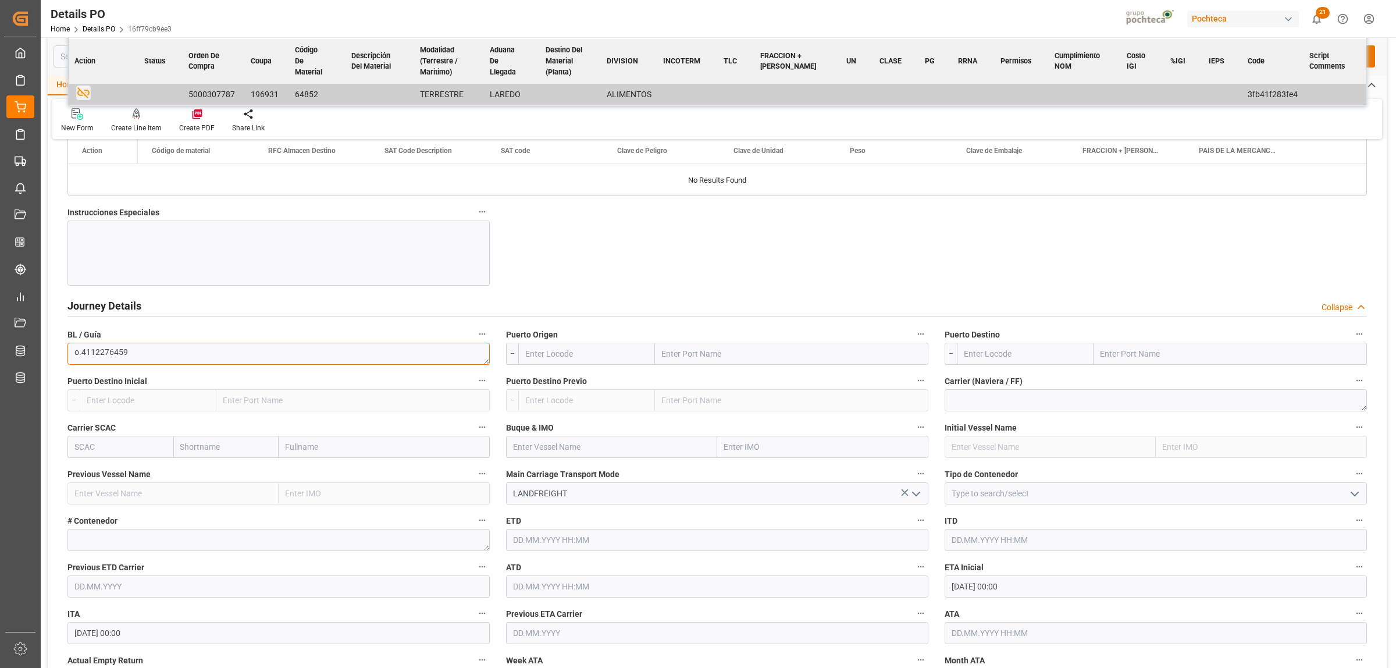
drag, startPoint x: 81, startPoint y: 358, endPoint x: 60, endPoint y: 358, distance: 21.5
click at [60, 358] on div "BL / Guía o.4112276459" at bounding box center [278, 345] width 439 height 47
type textarea "4112276459"
click at [710, 359] on input "text" at bounding box center [791, 354] width 273 height 22
type input "LAREDO"
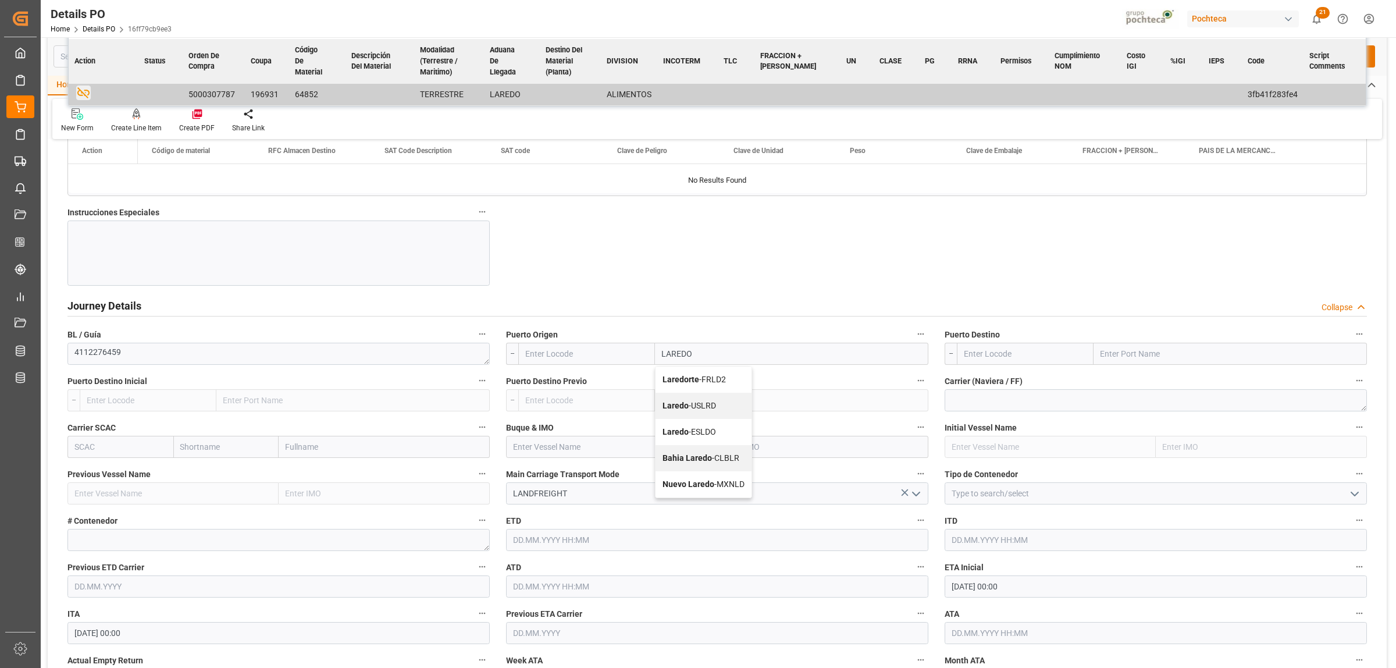
click at [700, 408] on span "Laredo - USLRD" at bounding box center [689, 405] width 54 height 9
type input "USLRD"
type input "Laredo"
click at [1135, 357] on input "text" at bounding box center [1229, 354] width 273 height 22
type input "COLOMBIA"
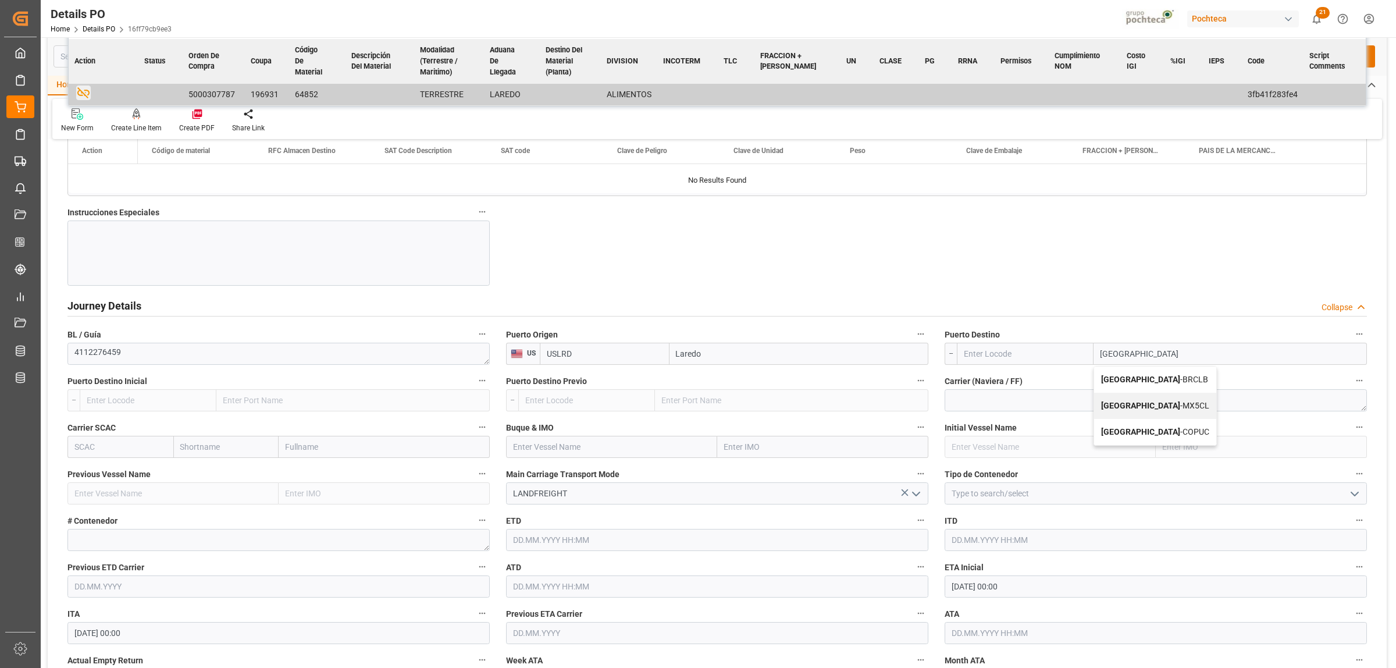
click at [1127, 405] on b "Colombia" at bounding box center [1140, 405] width 79 height 9
type input "MX5CL"
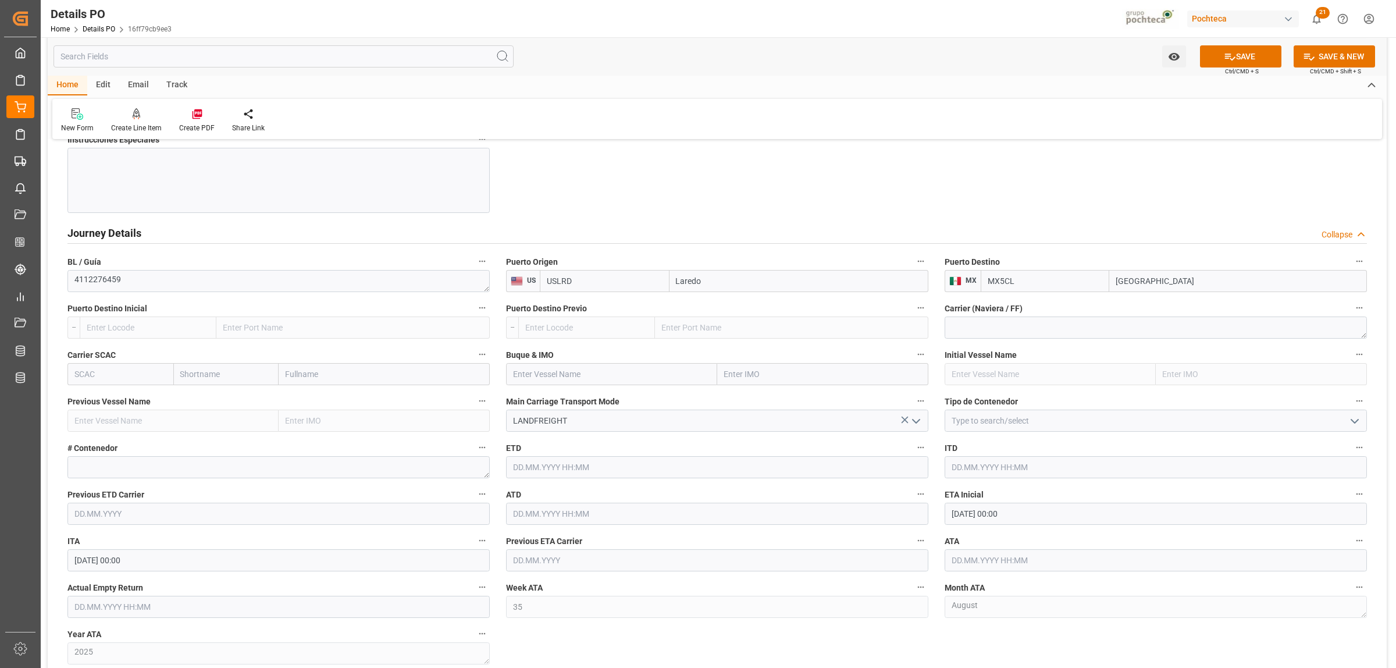
scroll to position [1454, 0]
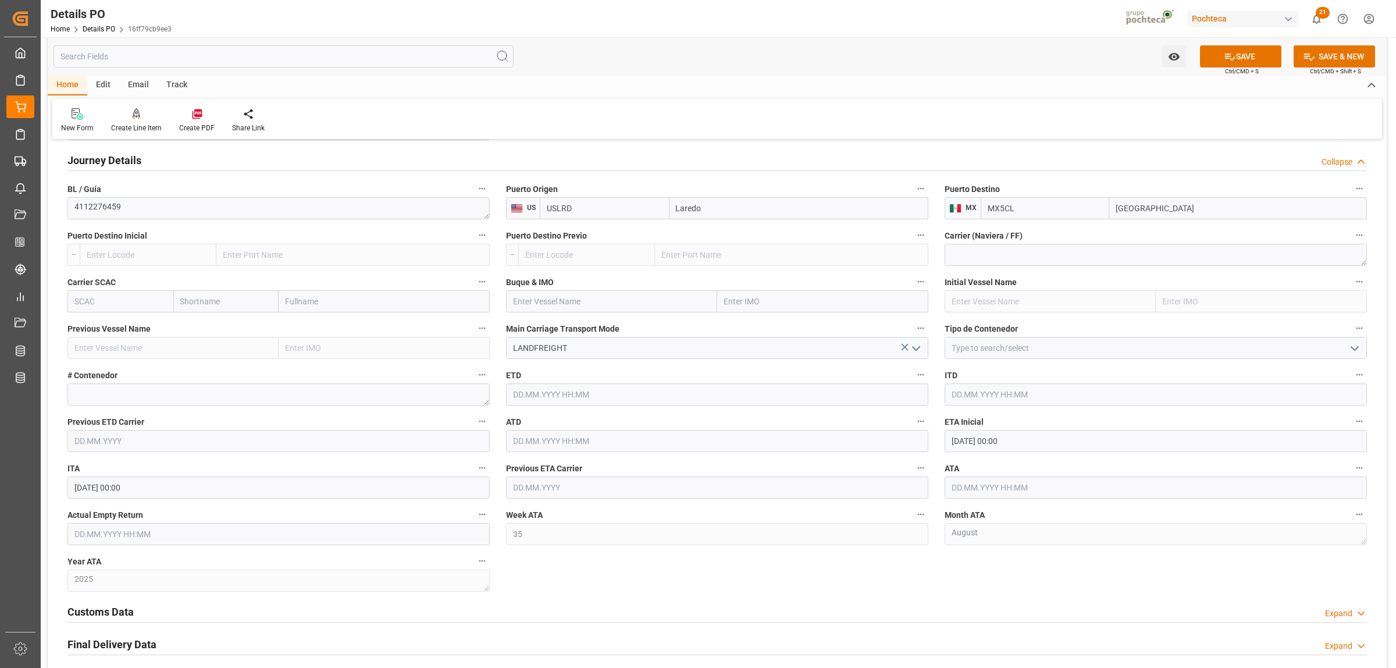
type input "Colombia"
click at [1357, 347] on icon "open menu" at bounding box center [1355, 348] width 14 height 14
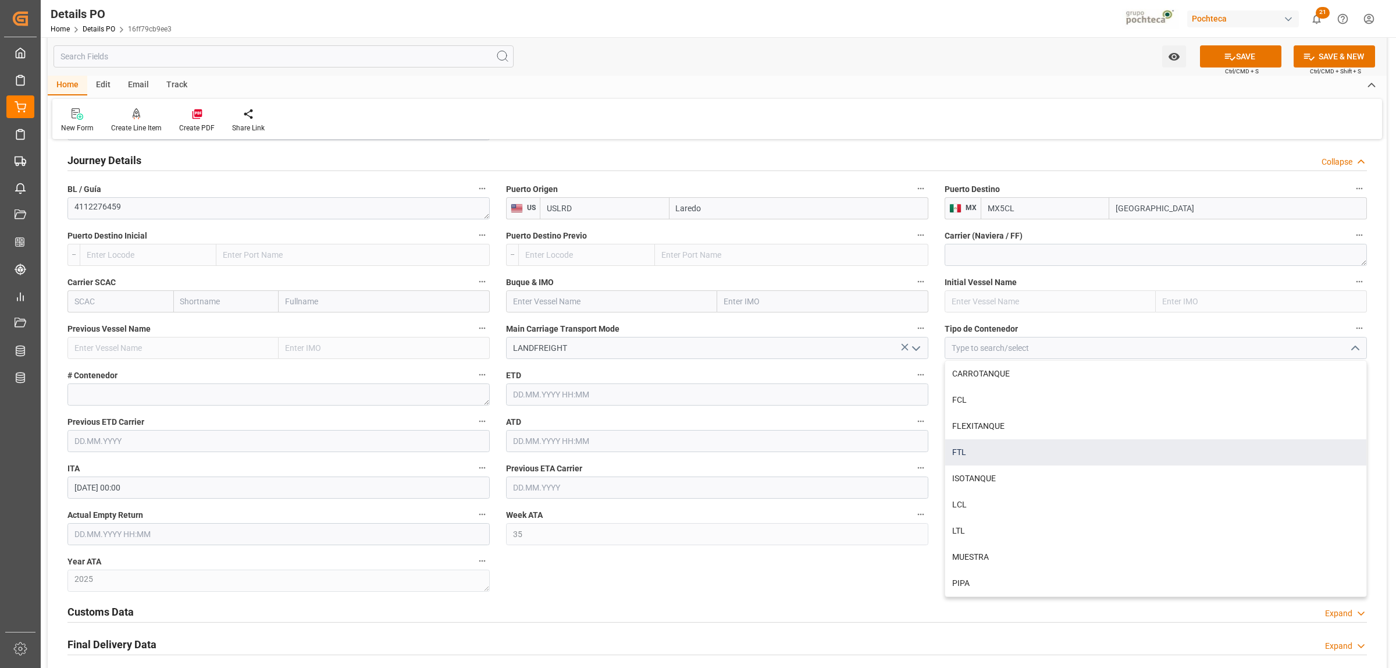
click at [975, 452] on div "FTL" at bounding box center [1155, 452] width 421 height 26
type input "FTL"
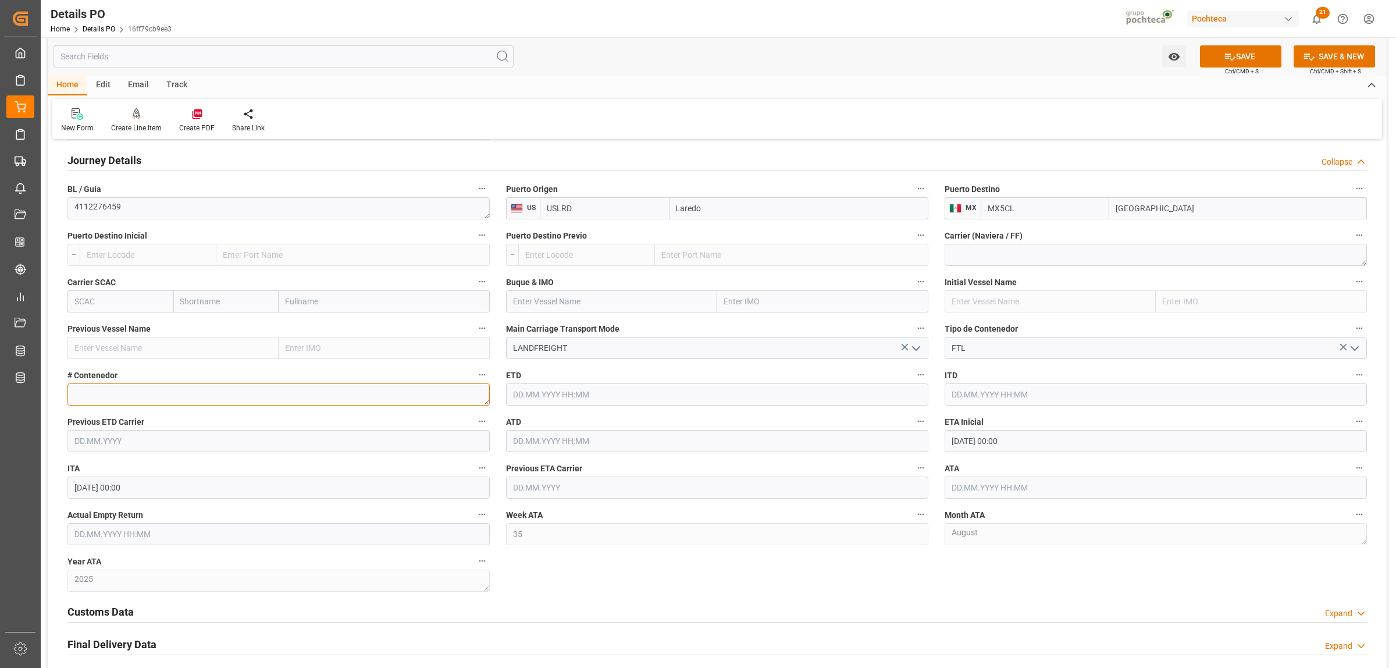
click at [216, 389] on textarea at bounding box center [278, 394] width 422 height 22
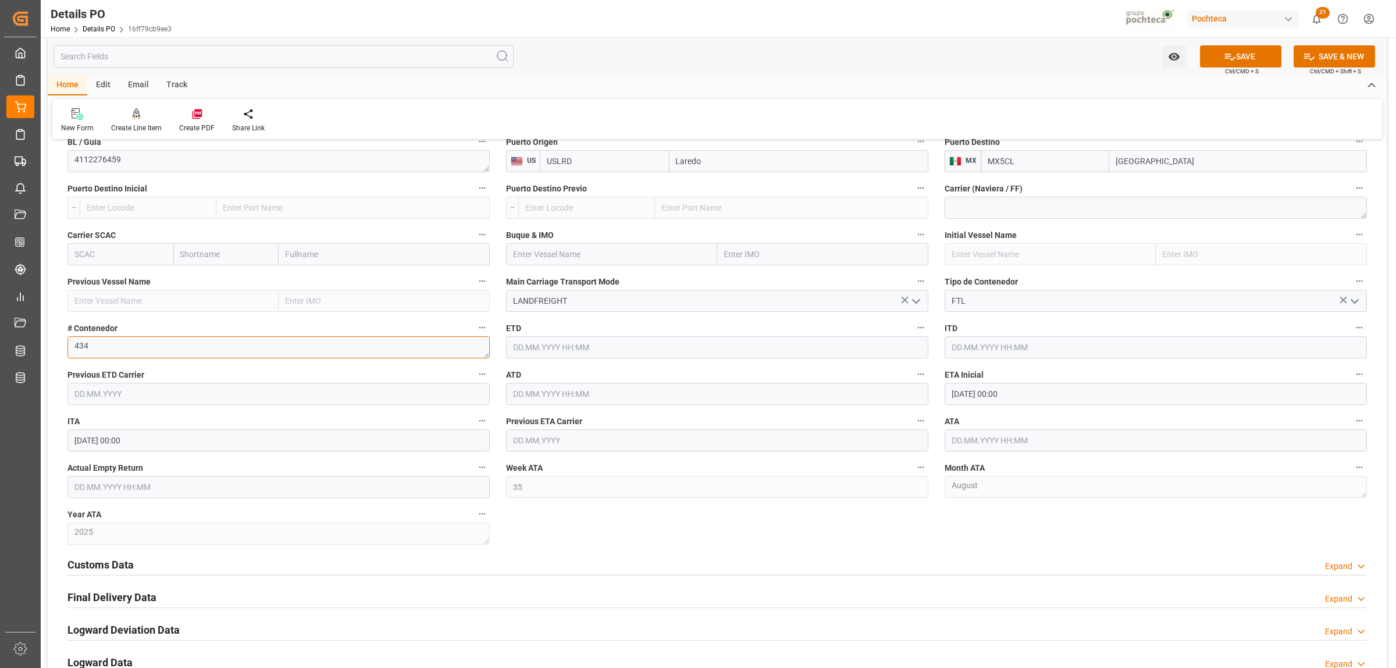
scroll to position [1527, 0]
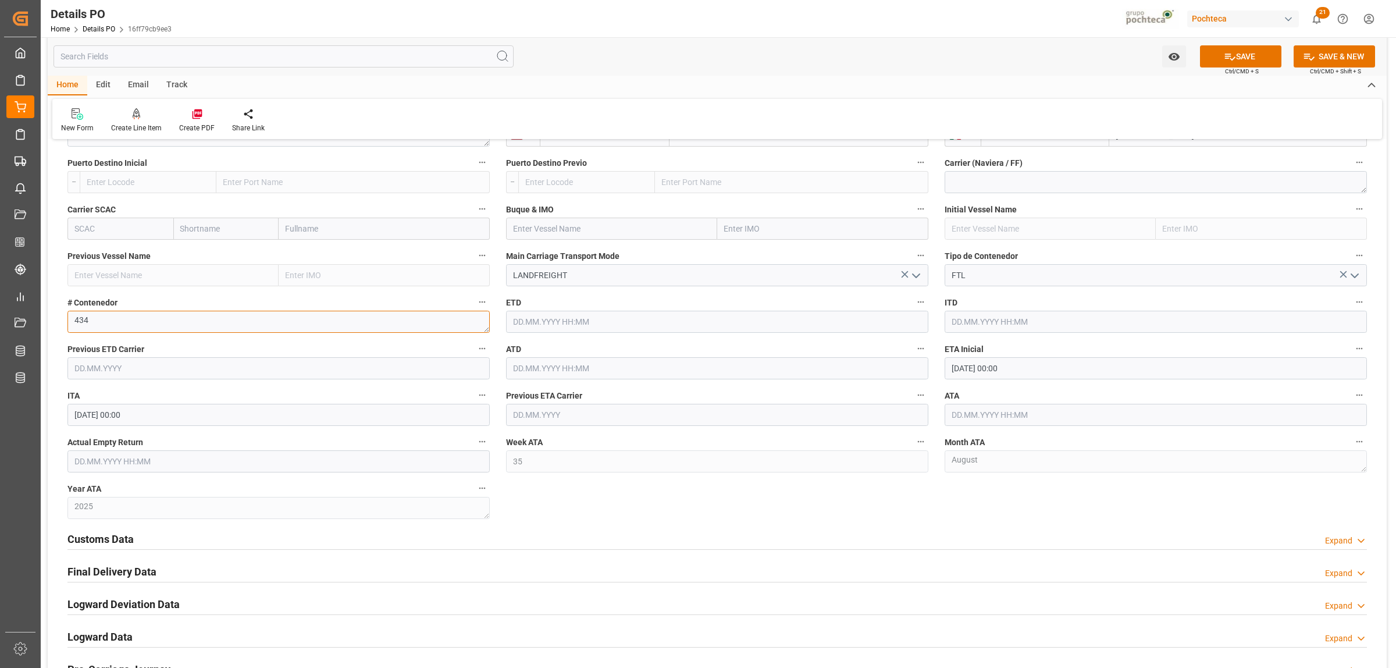
type textarea "434"
click at [977, 373] on input "29.08.2025 00:00" at bounding box center [1156, 368] width 422 height 22
click at [868, 531] on div "Customs Data Expand" at bounding box center [716, 538] width 1299 height 22
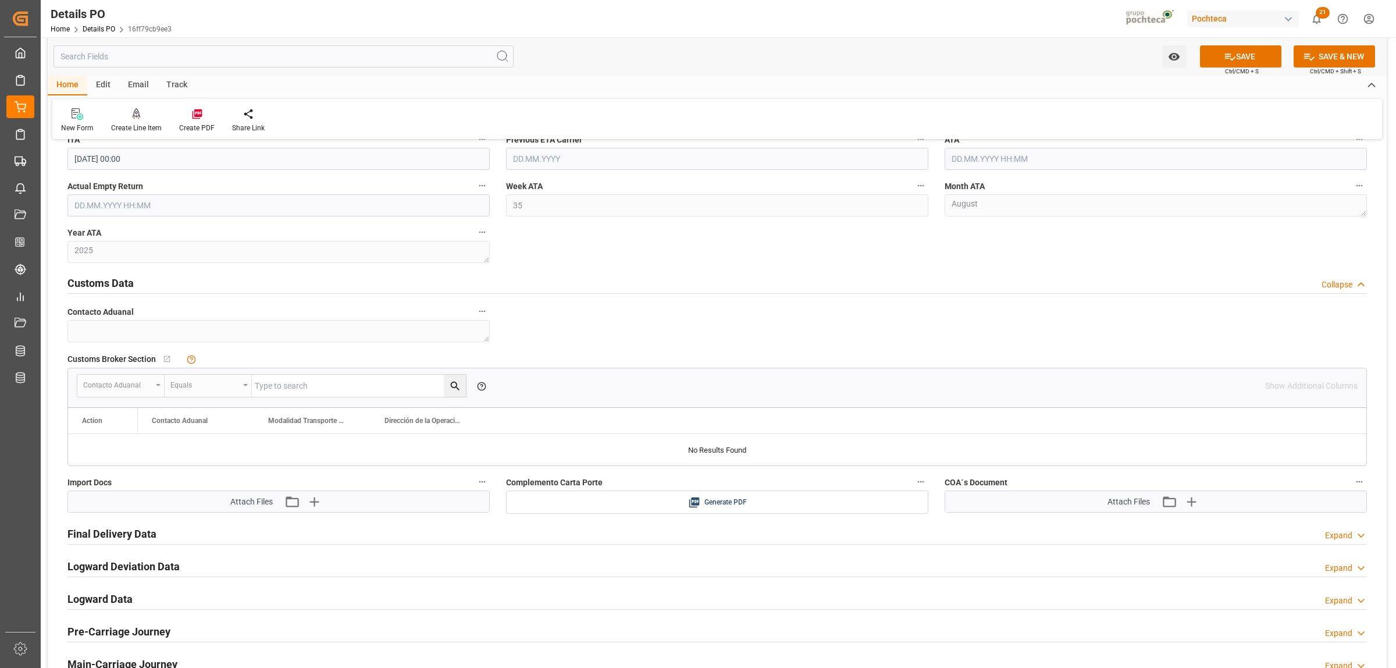
scroll to position [1818, 0]
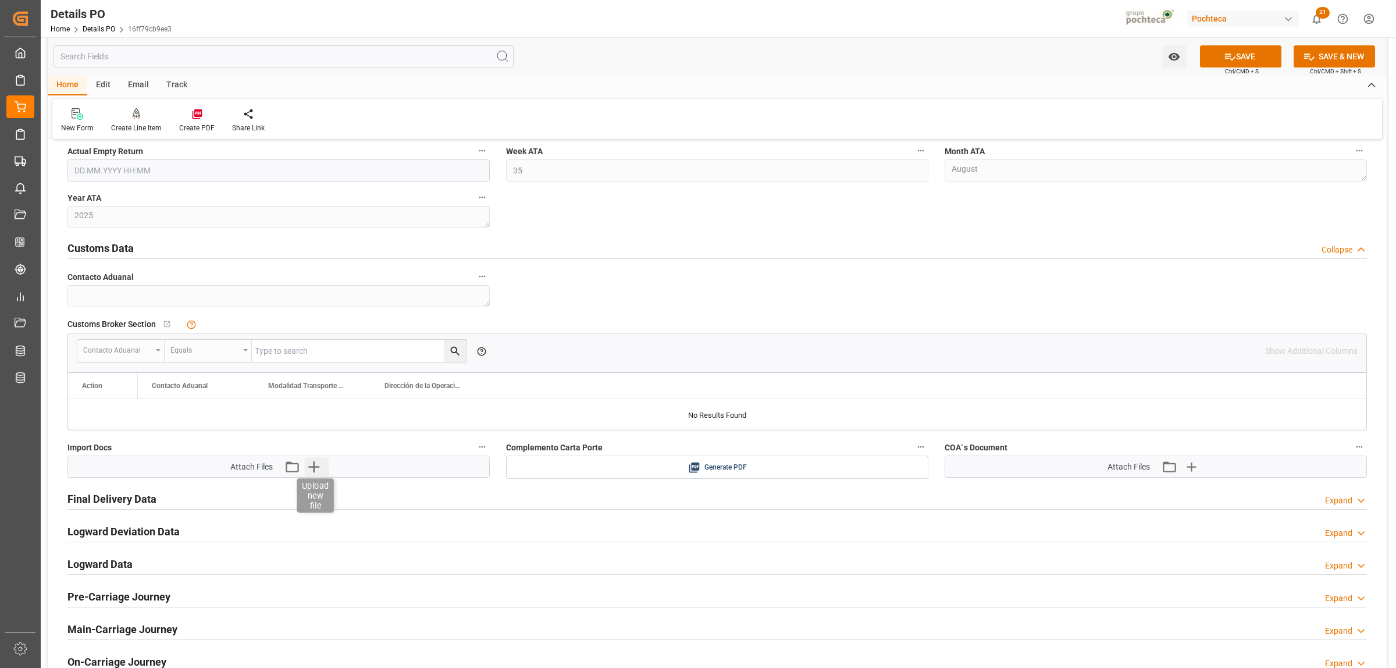
click at [315, 470] on icon "button" at bounding box center [314, 466] width 19 height 19
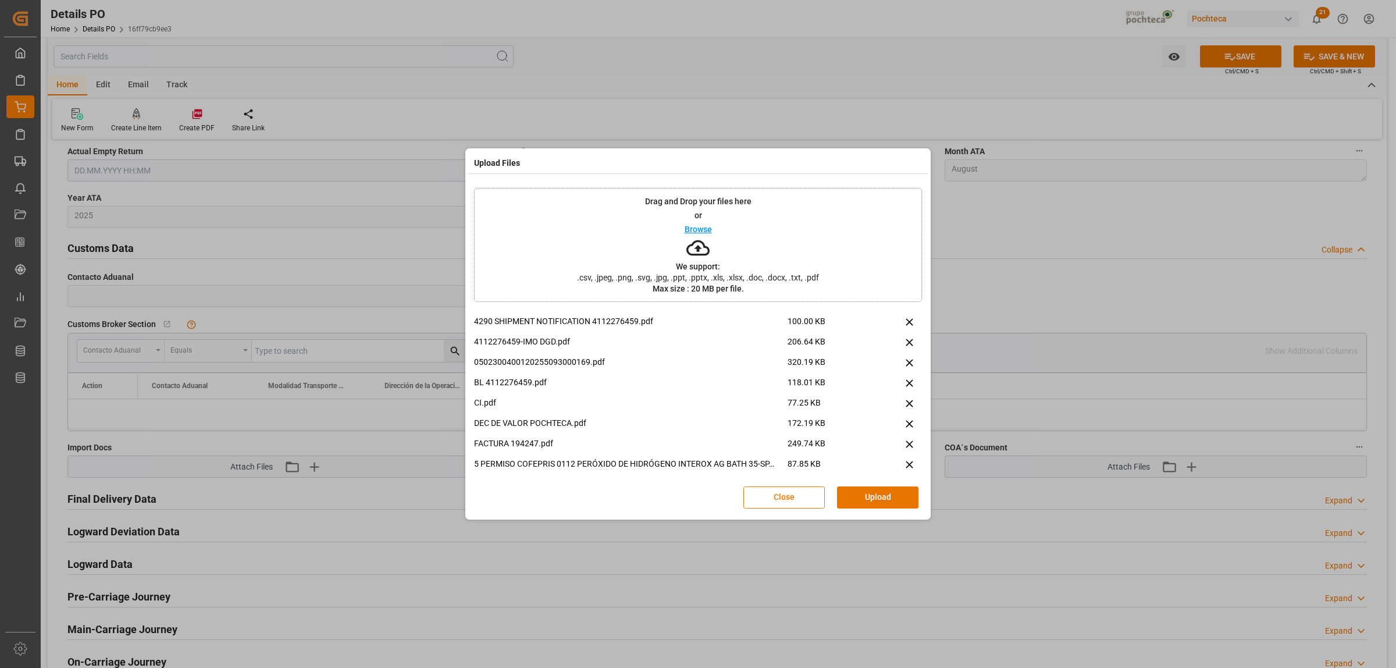
click at [799, 496] on button "Close" at bounding box center [783, 497] width 81 height 22
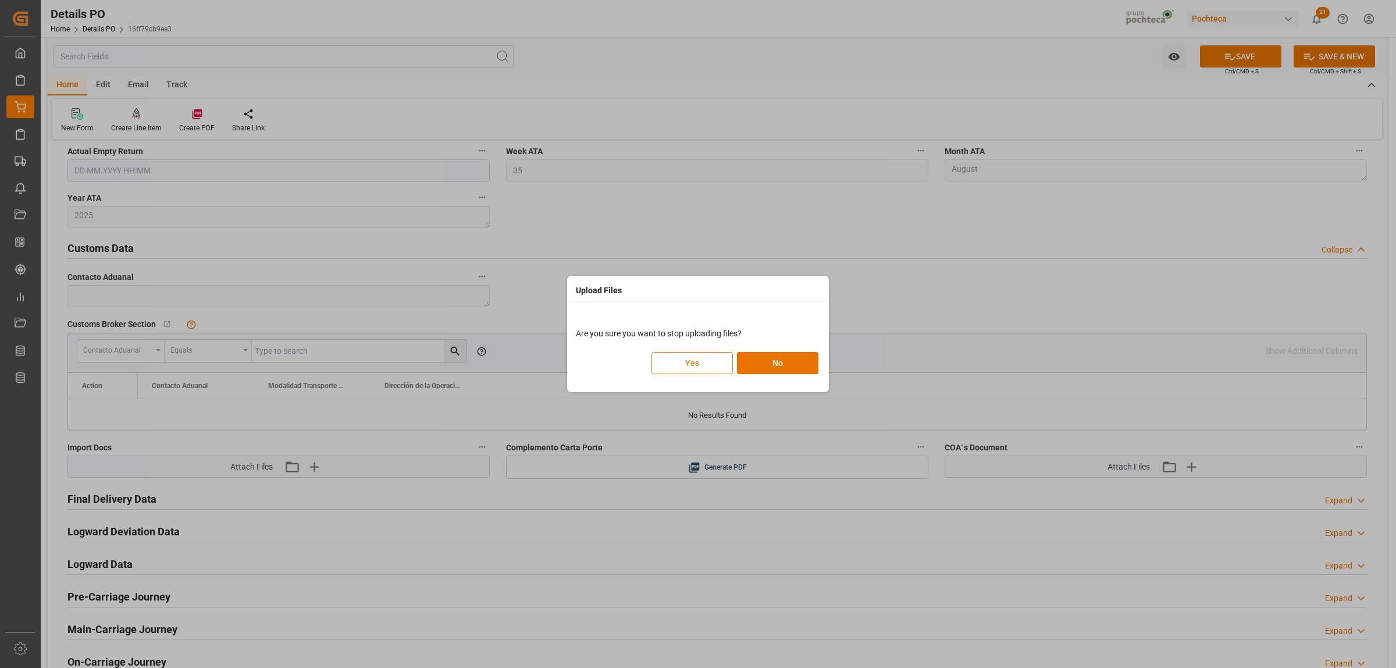
click at [686, 364] on button "Yes" at bounding box center [691, 363] width 81 height 22
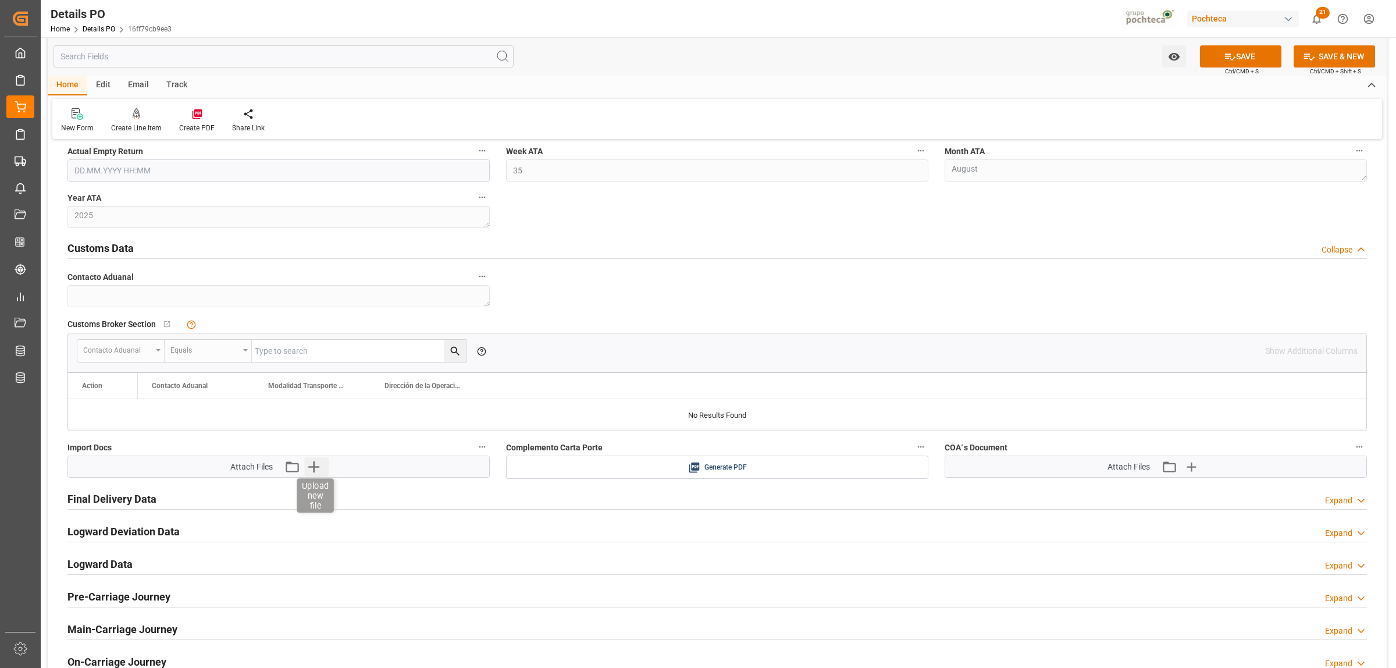
click at [312, 469] on icon "button" at bounding box center [313, 466] width 11 height 11
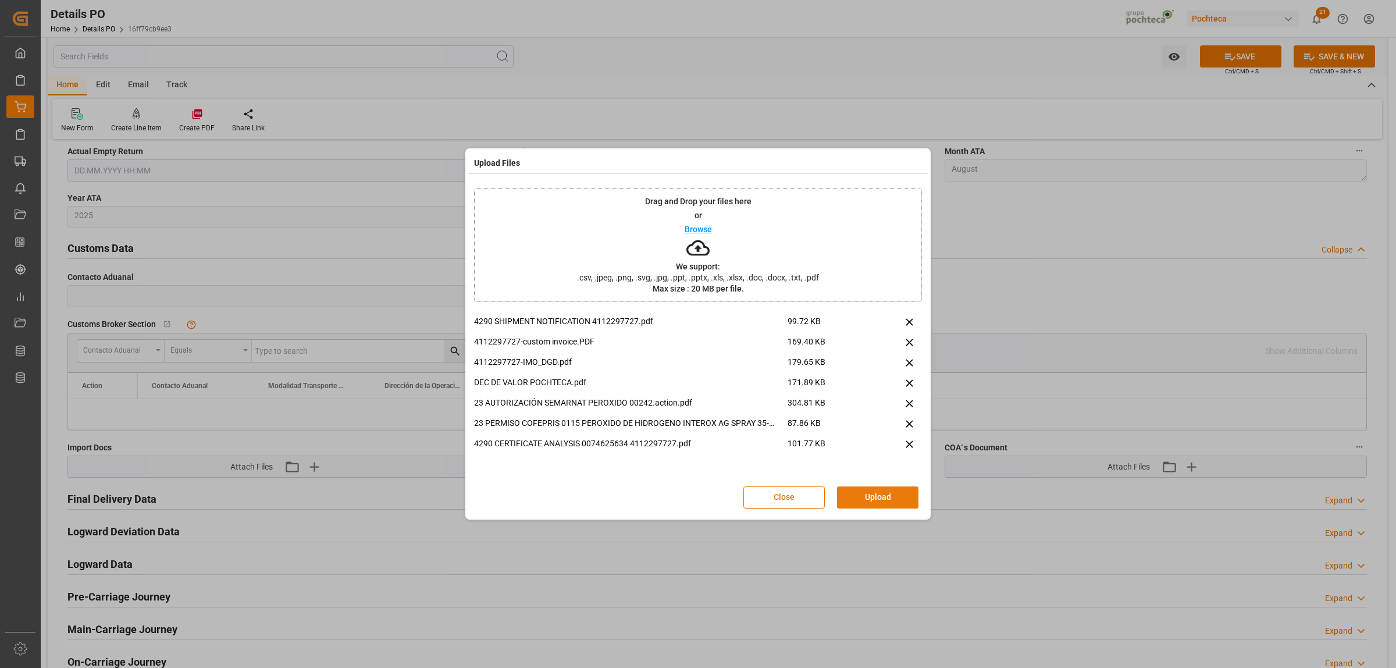
click at [873, 499] on button "Upload" at bounding box center [877, 497] width 81 height 22
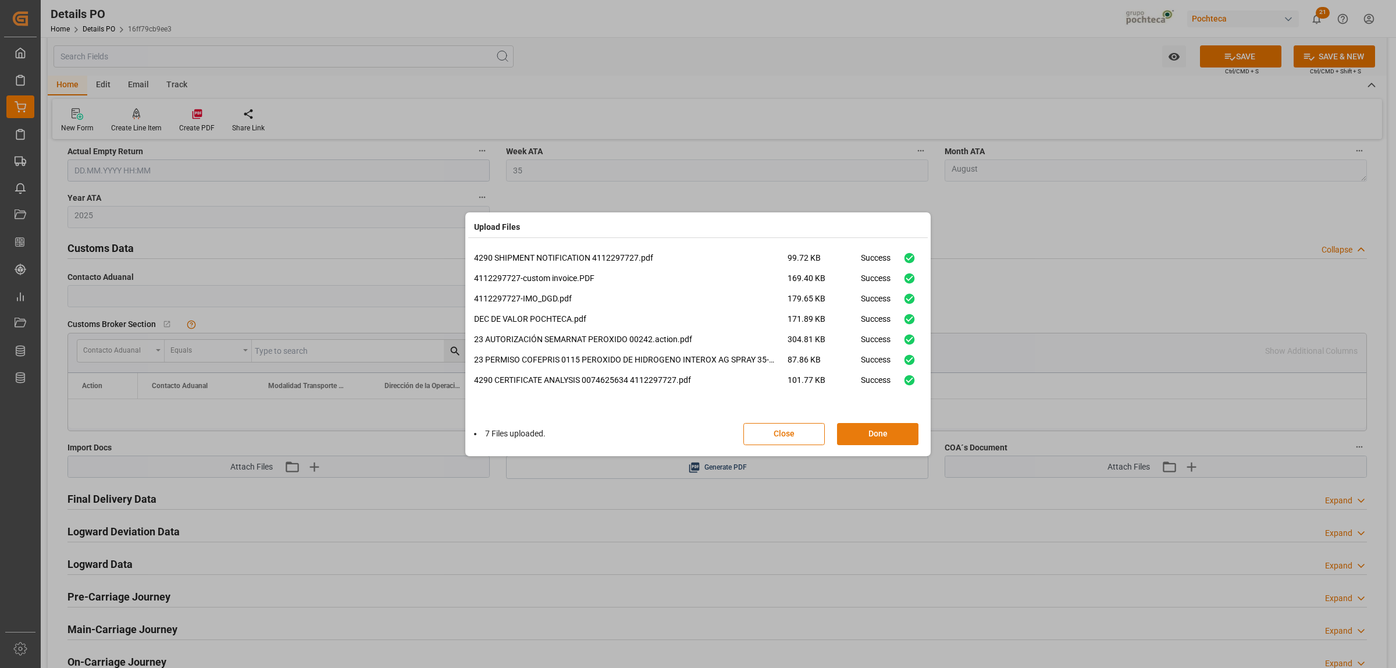
click at [893, 429] on button "Done" at bounding box center [877, 434] width 81 height 22
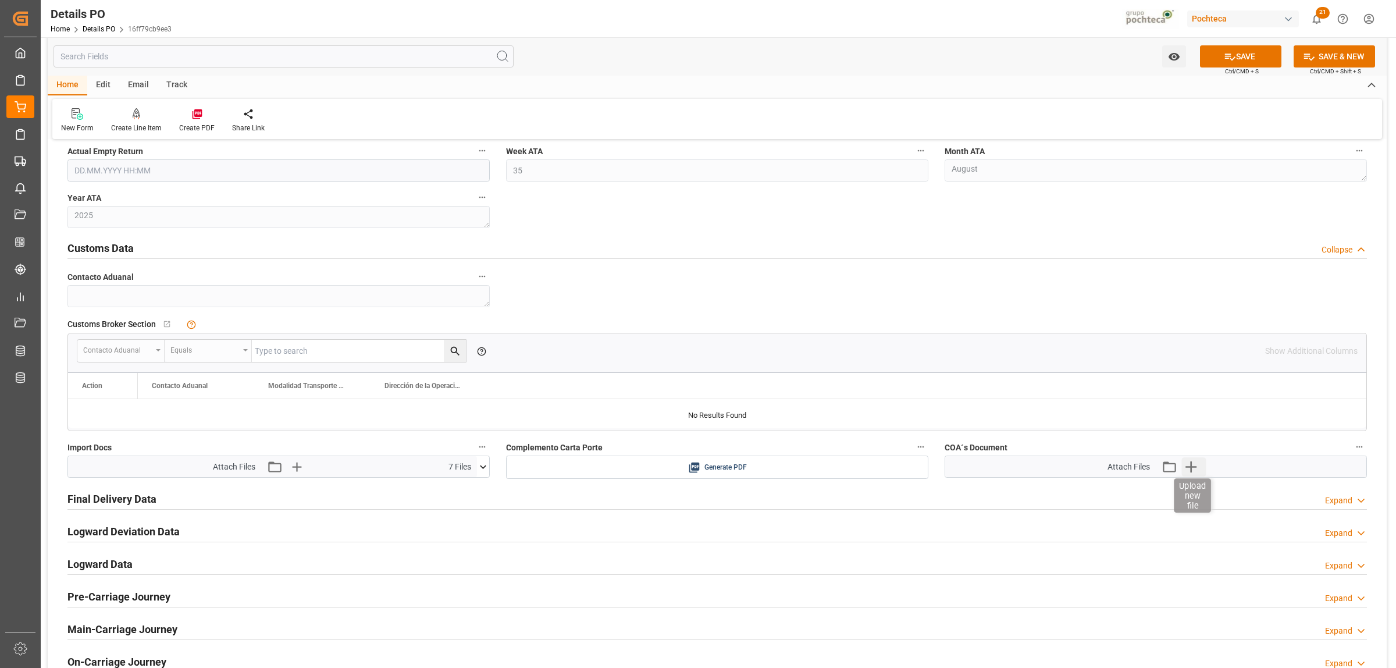
click at [1190, 466] on icon "button" at bounding box center [1191, 466] width 19 height 19
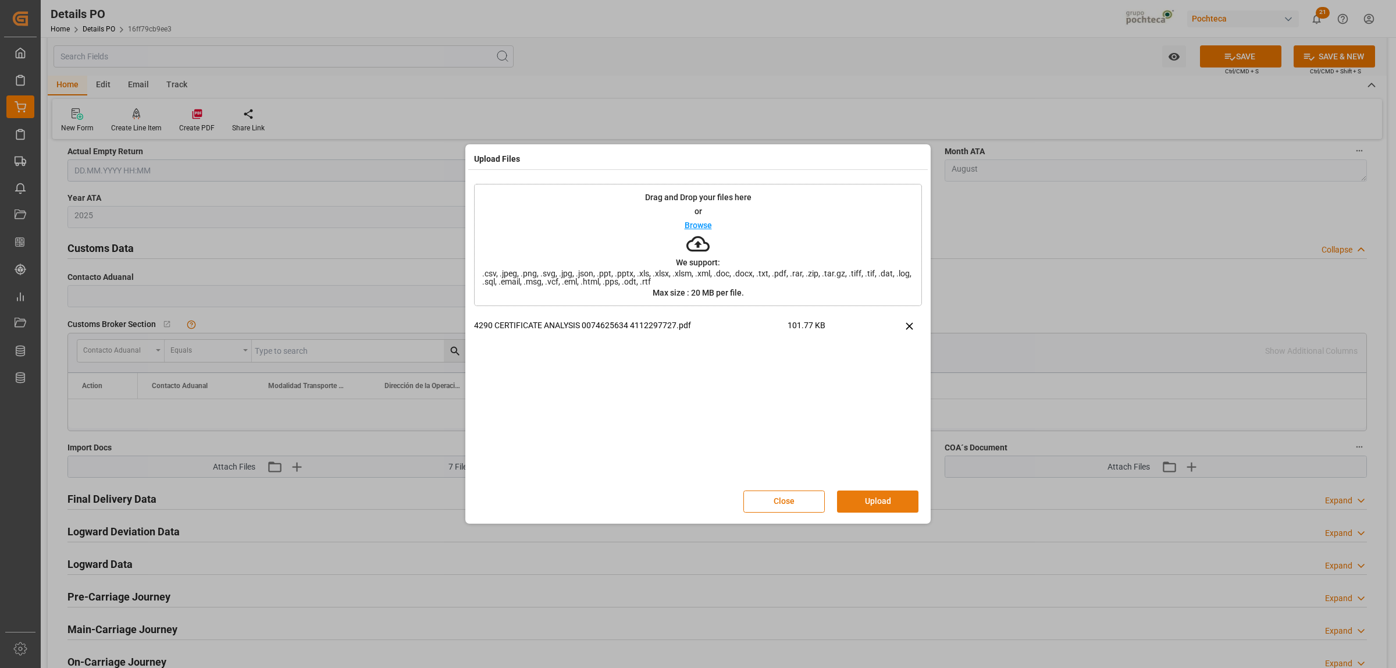
click at [896, 493] on button "Upload" at bounding box center [877, 501] width 81 height 22
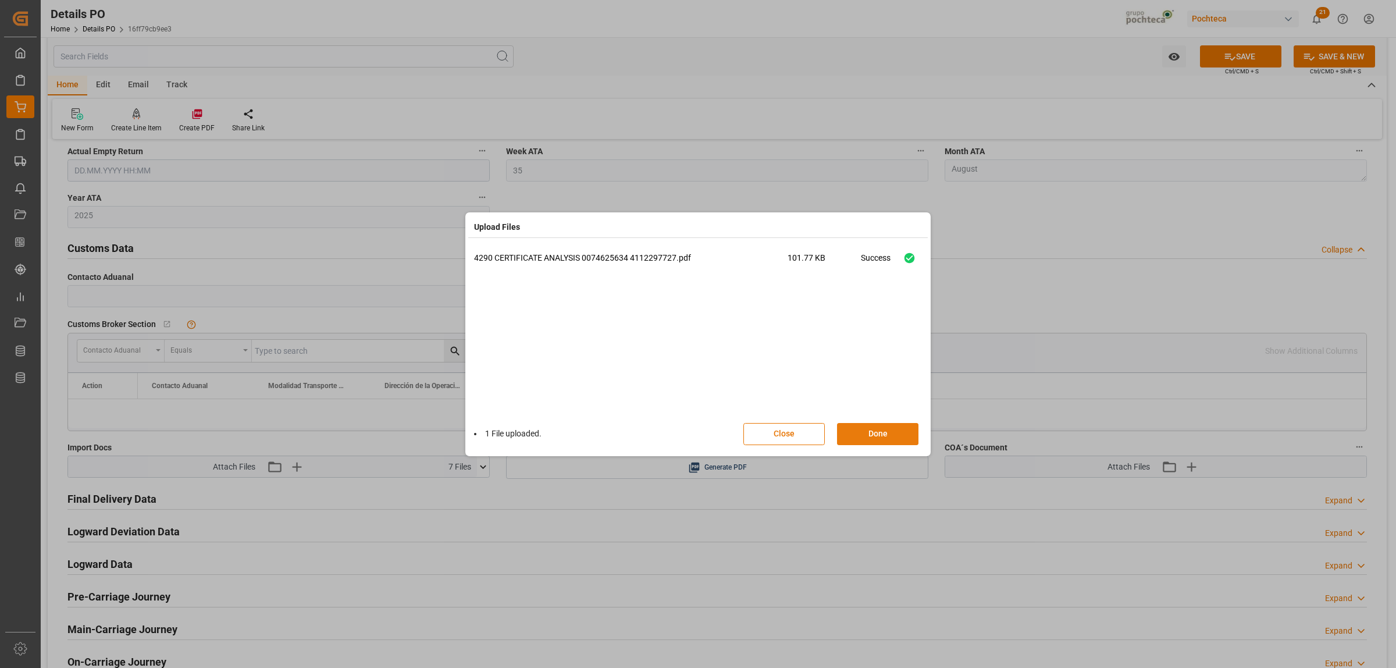
click at [887, 440] on button "Done" at bounding box center [877, 434] width 81 height 22
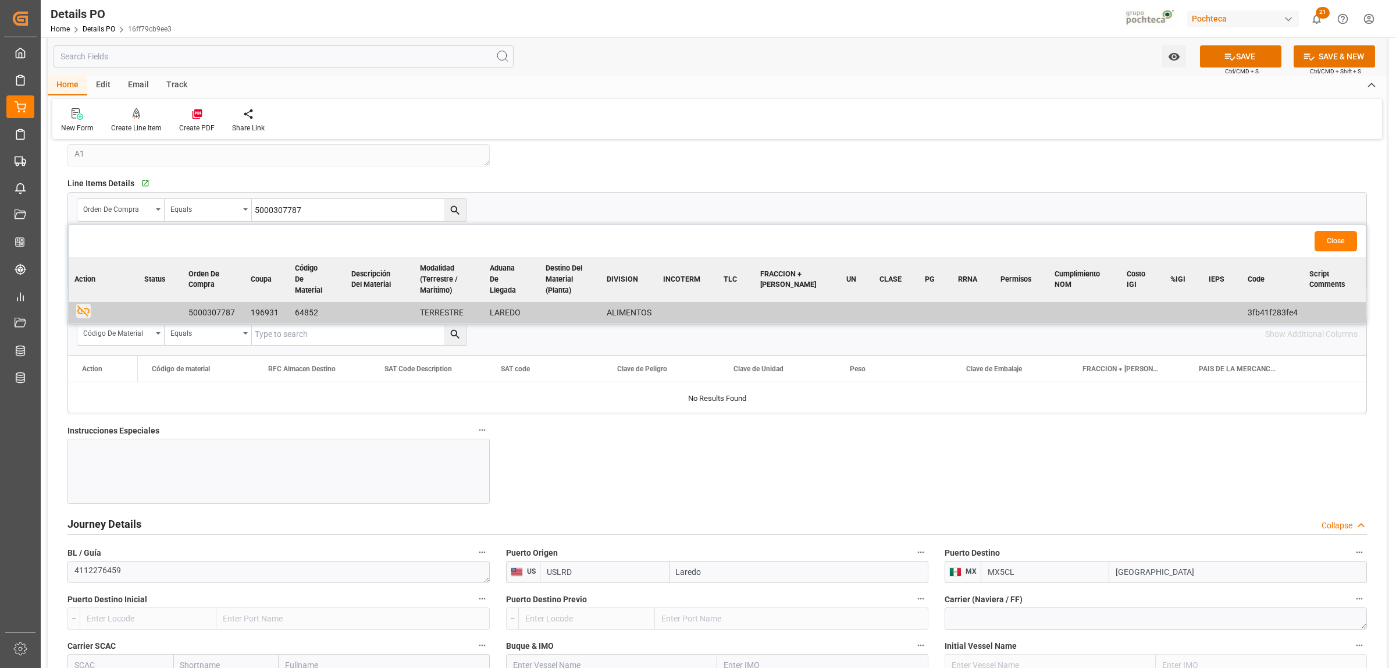
scroll to position [1018, 0]
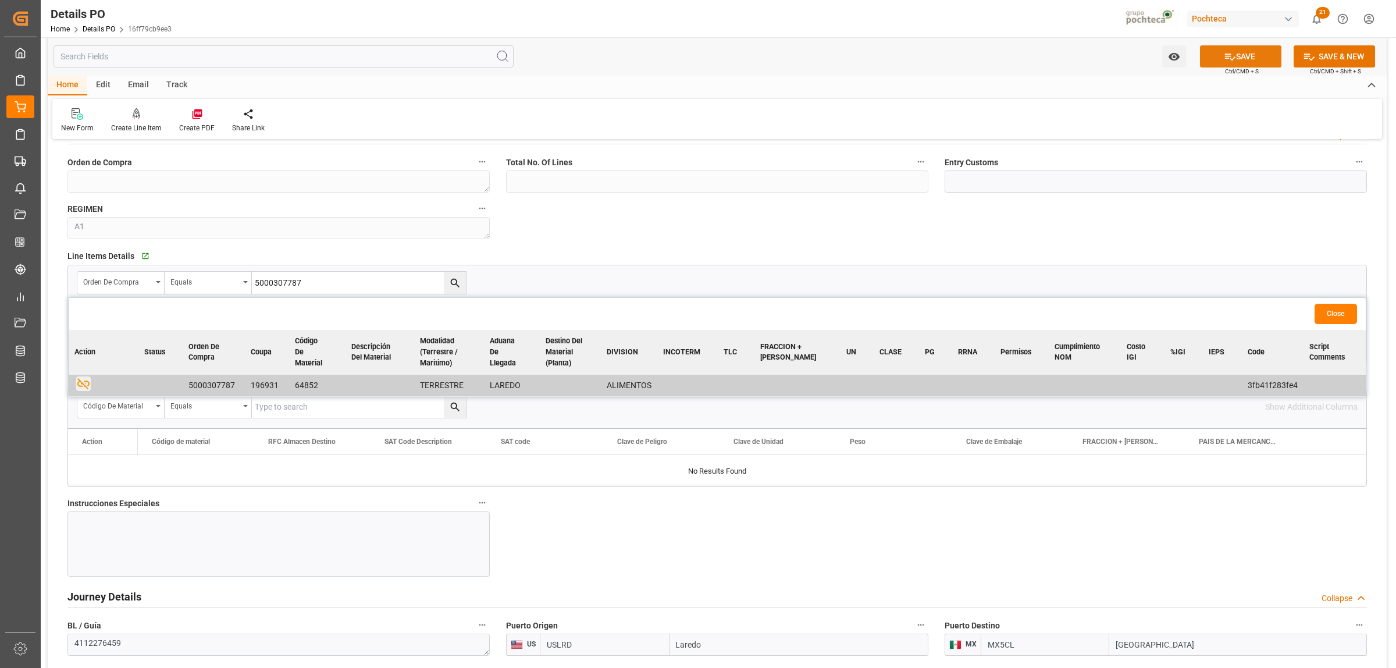
click at [1245, 52] on button "SAVE" at bounding box center [1240, 56] width 81 height 22
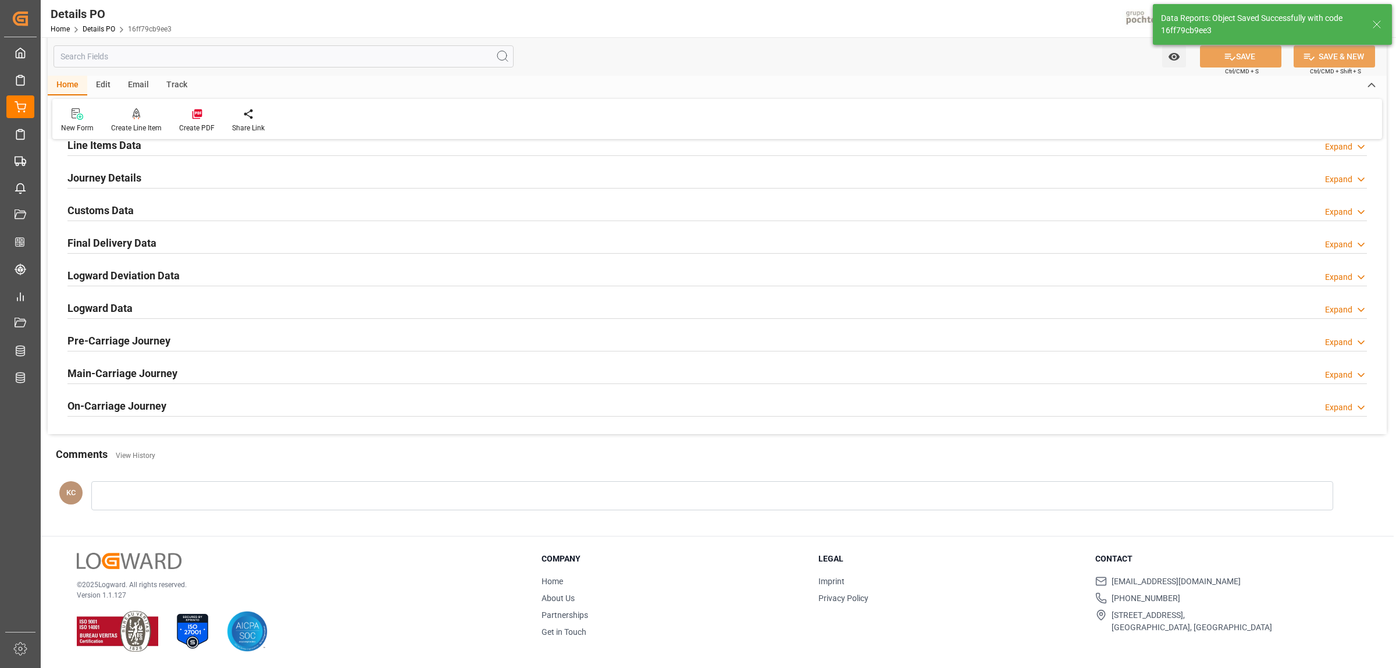
scroll to position [791, 0]
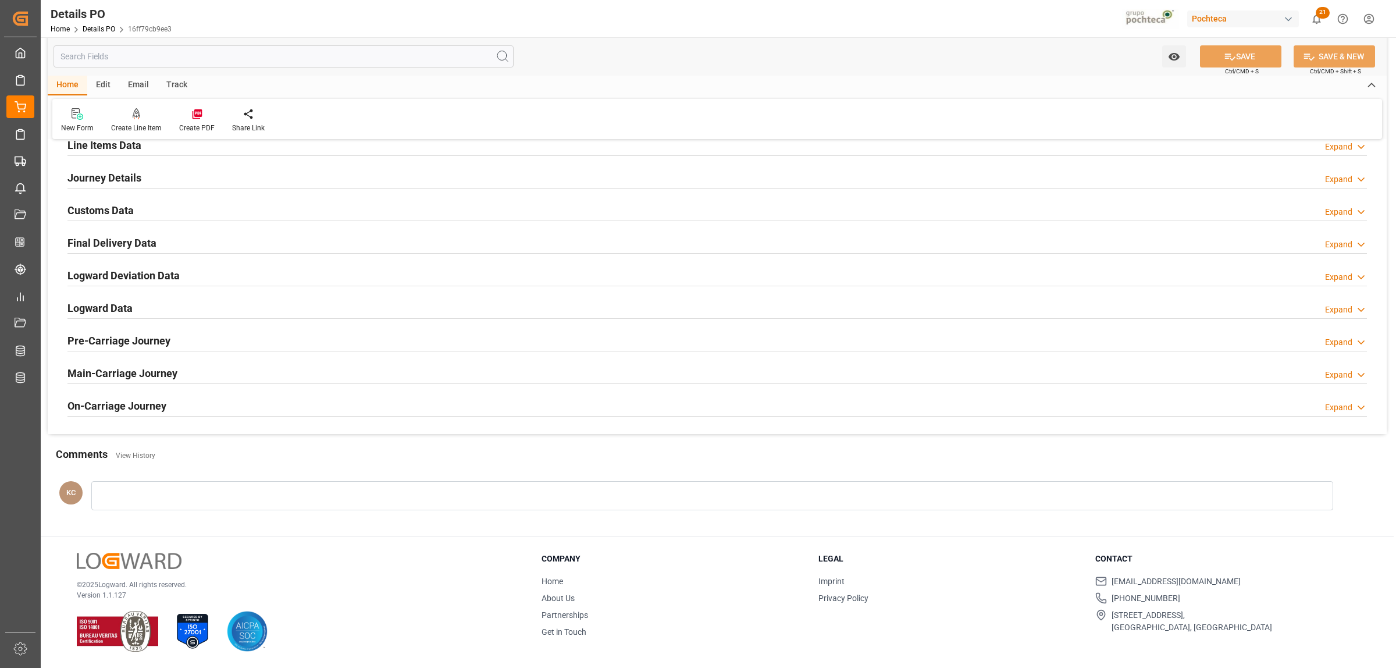
click at [102, 143] on h2 "Line Items Data" at bounding box center [104, 145] width 74 height 16
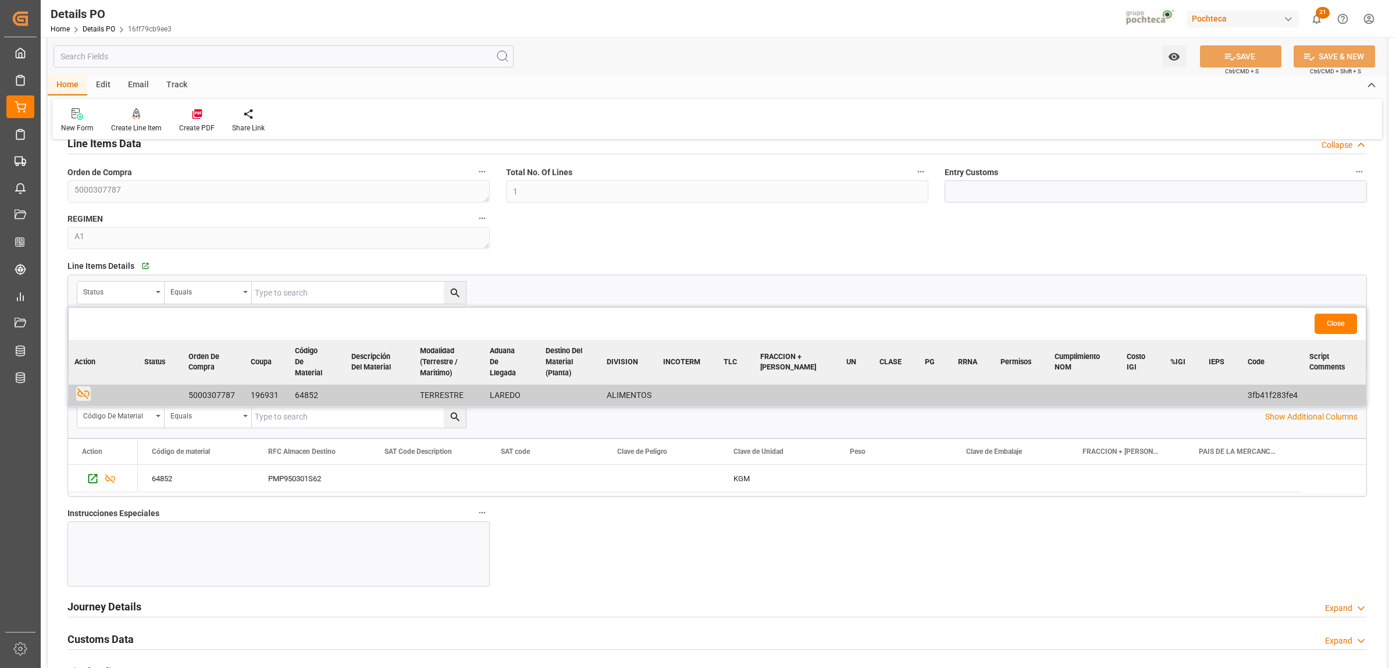
scroll to position [800, 0]
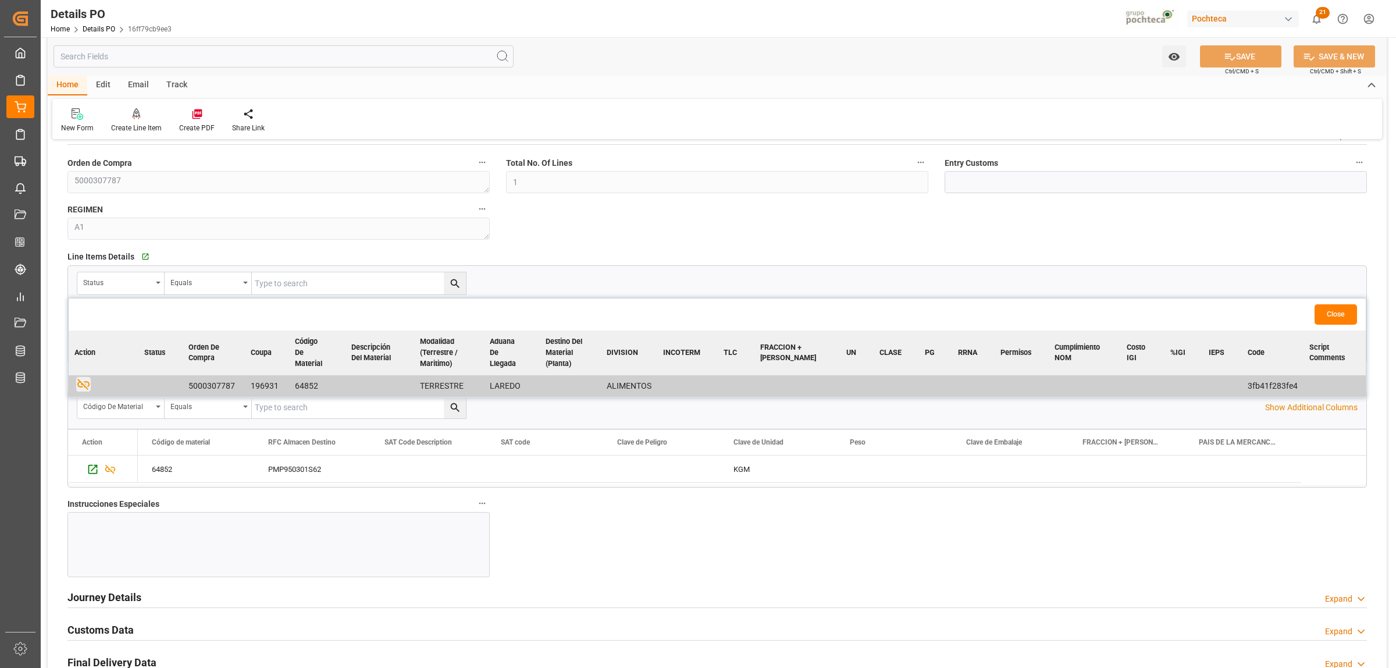
click at [303, 387] on td "64852" at bounding box center [317, 386] width 56 height 22
click at [140, 252] on icon "button" at bounding box center [145, 257] width 10 height 10
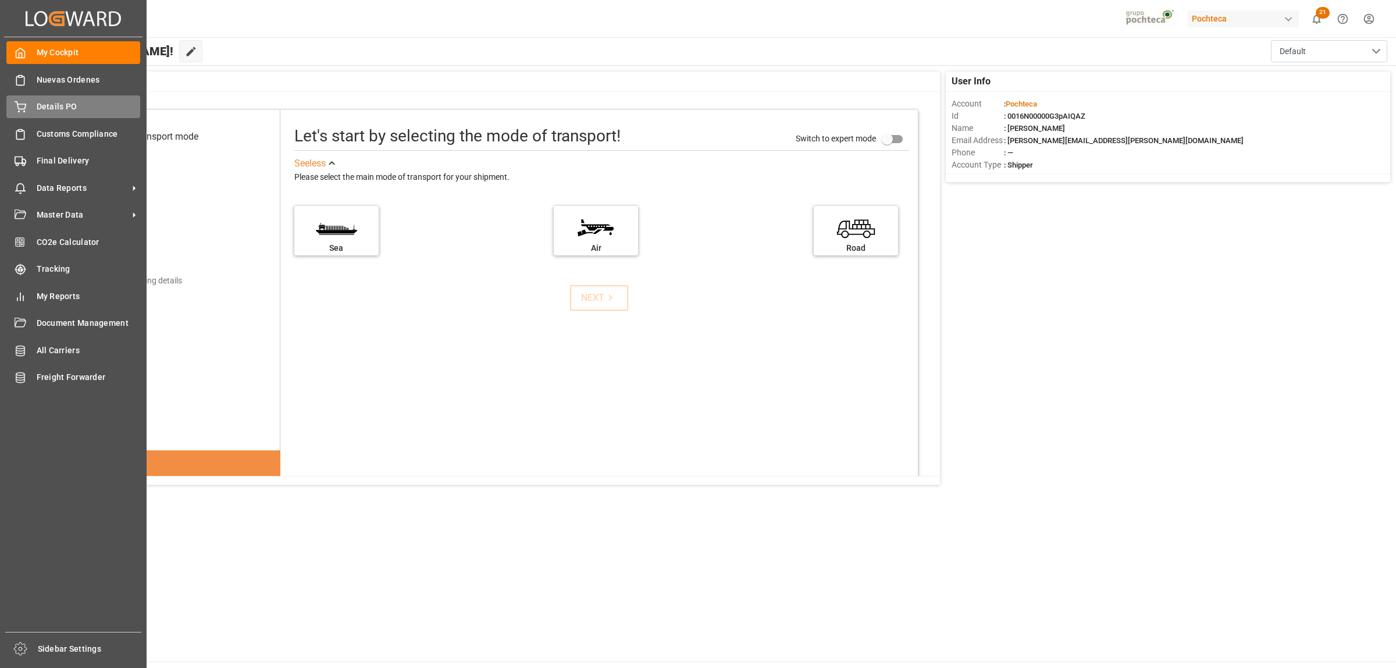
click at [34, 108] on div "Details PO Details PO" at bounding box center [73, 106] width 134 height 23
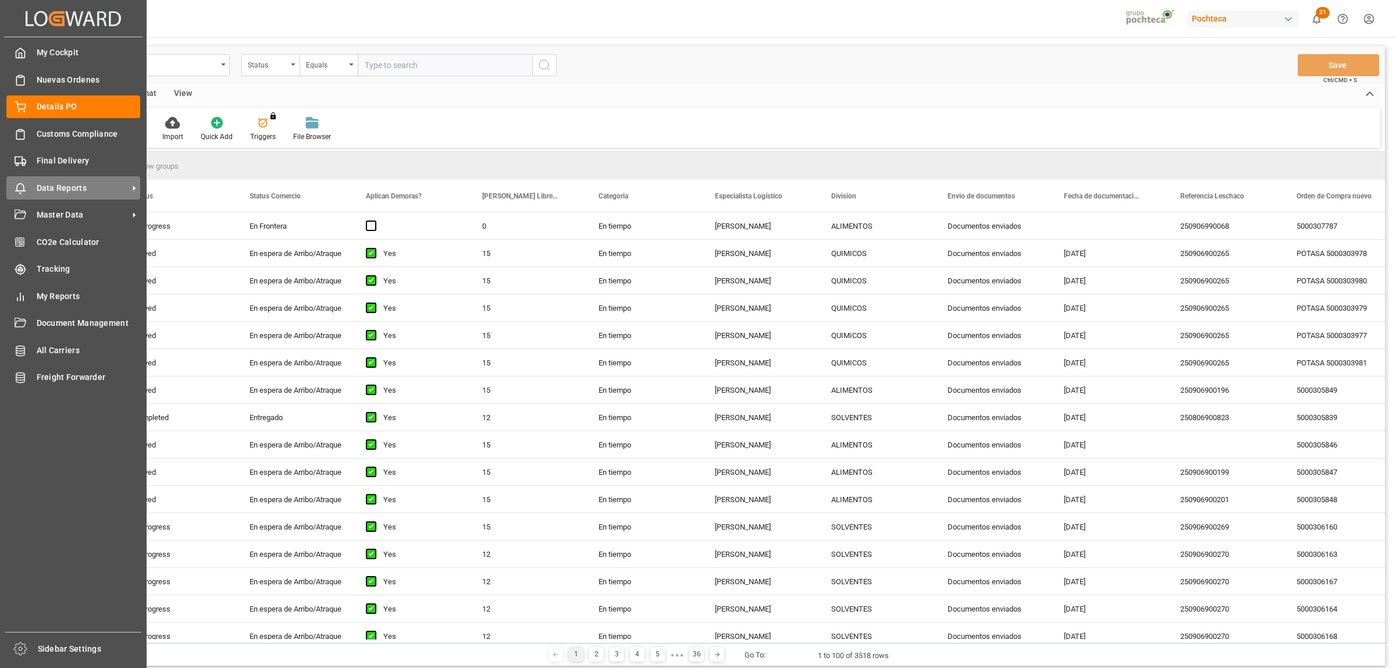
click at [51, 187] on span "Data Reports" at bounding box center [83, 188] width 92 height 12
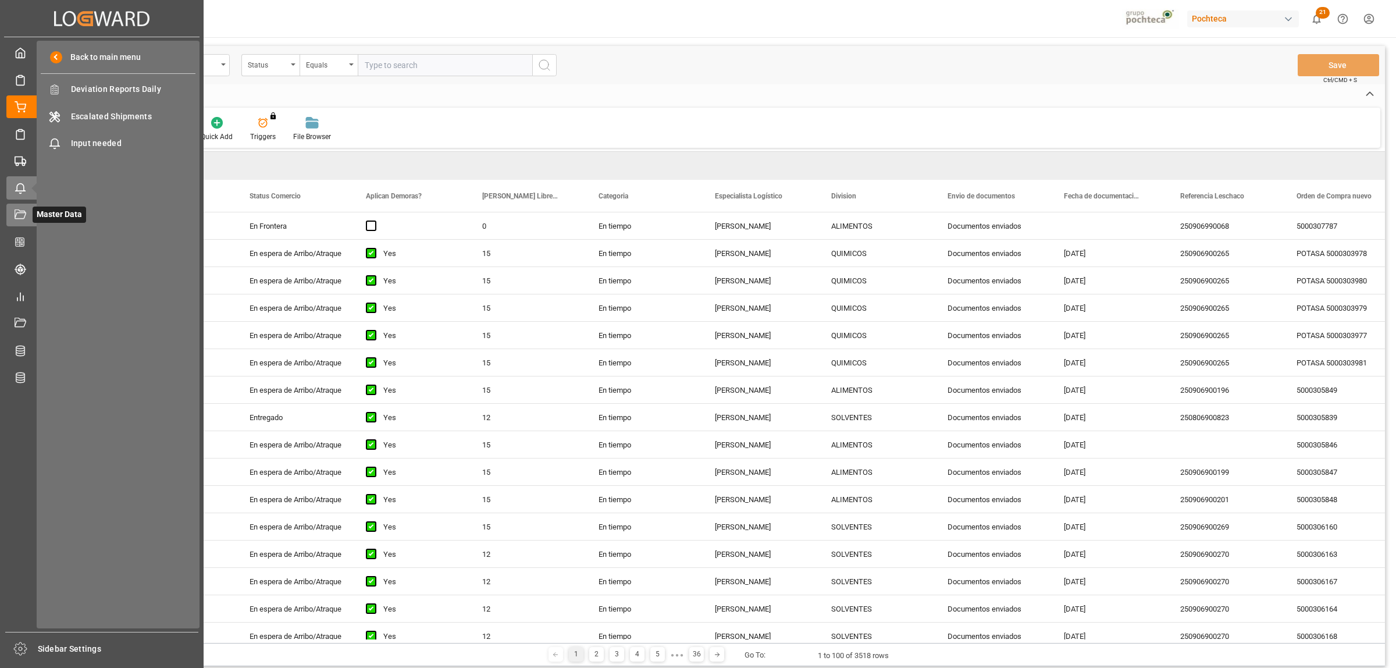
click at [29, 210] on icon at bounding box center [34, 215] width 12 height 12
click at [81, 97] on div "IDH IDH" at bounding box center [118, 89] width 155 height 23
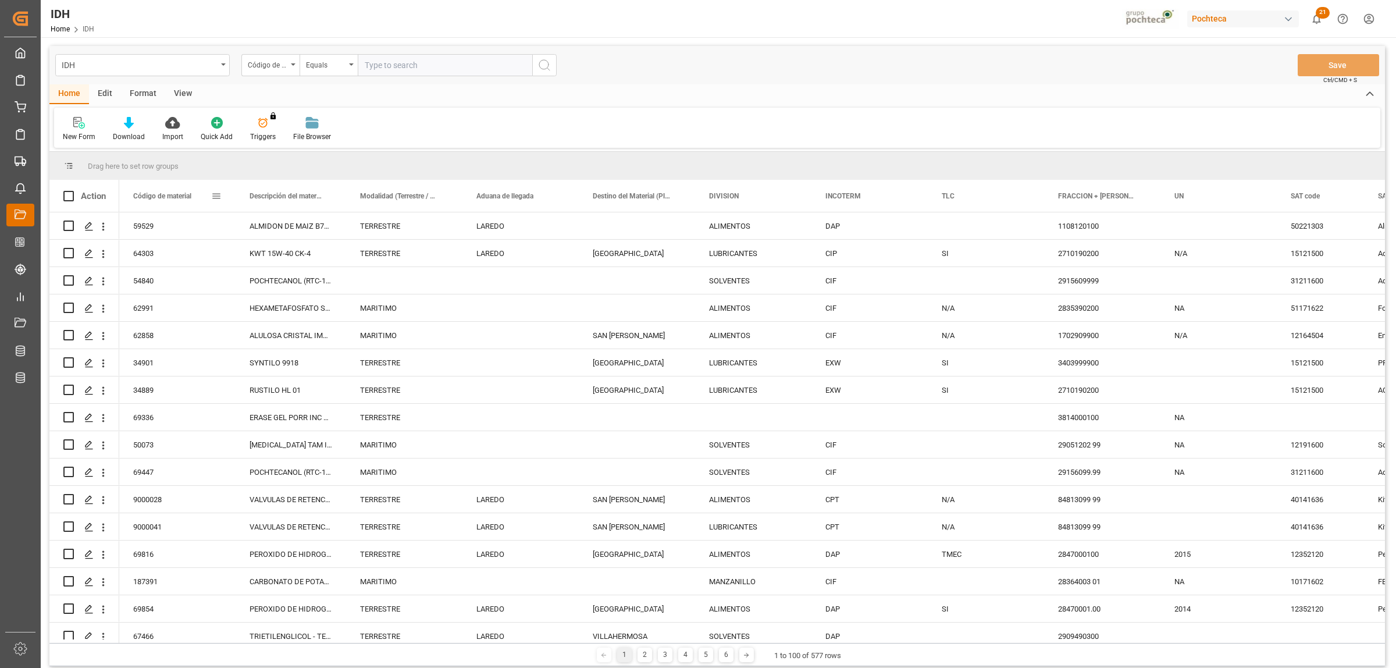
click at [224, 196] on div "Código de material" at bounding box center [177, 196] width 116 height 32
click at [216, 195] on span at bounding box center [216, 196] width 10 height 10
click at [283, 199] on span "filter" at bounding box center [281, 198] width 10 height 10
type input "64852"
click at [287, 294] on button "Apply" at bounding box center [285, 295] width 22 height 12
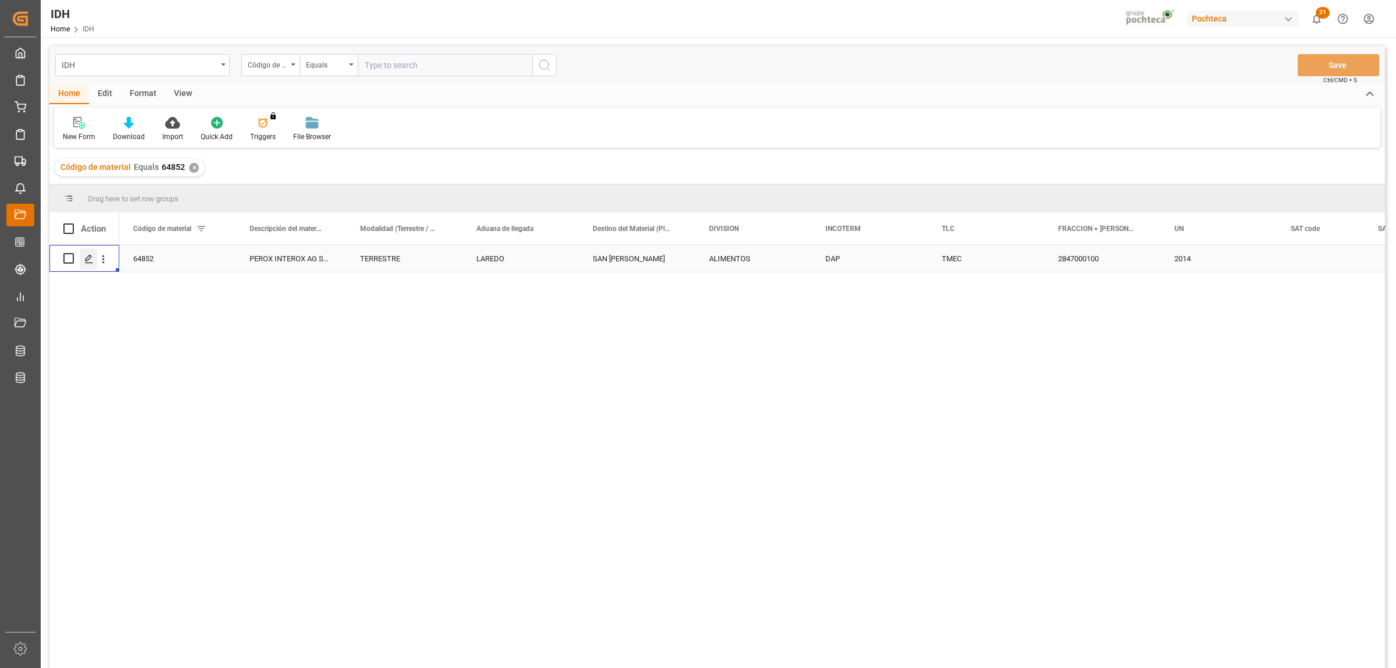
click at [89, 262] on icon "Press SPACE to select this row." at bounding box center [88, 258] width 9 height 9
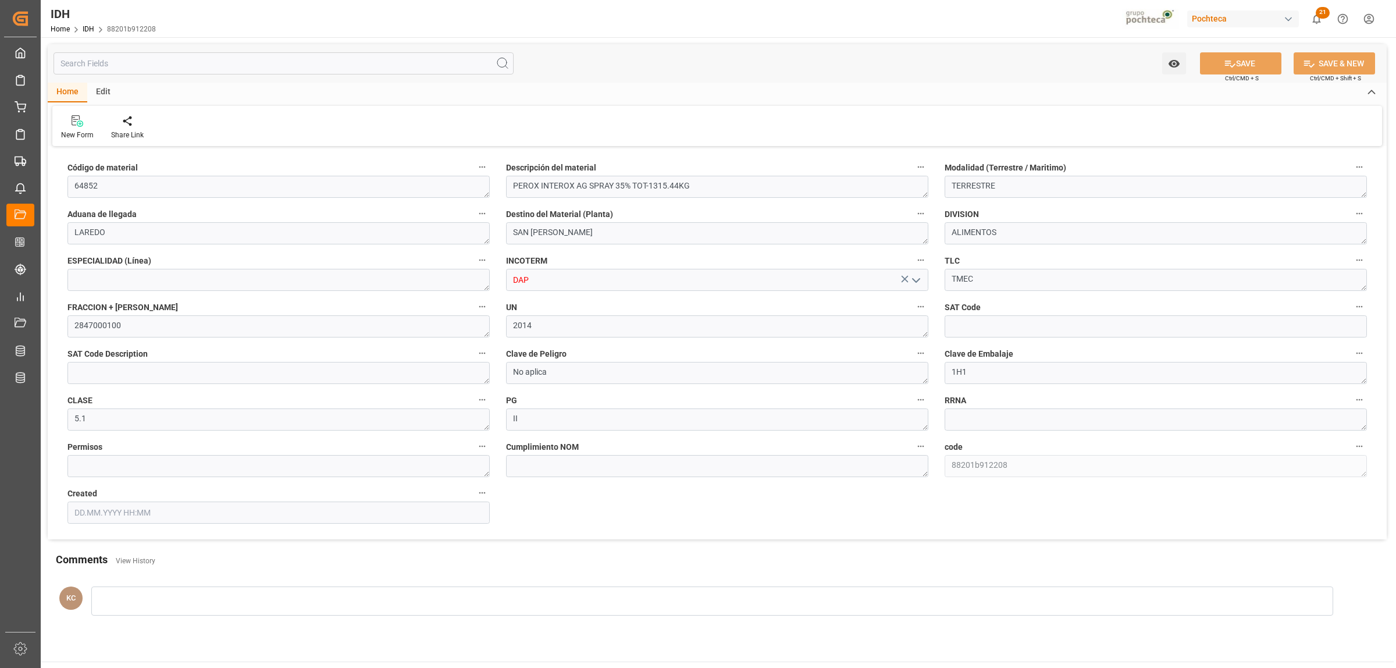
type input "13.10.2023 05:06"
drag, startPoint x: 664, startPoint y: 184, endPoint x: 512, endPoint y: 186, distance: 151.2
click at [512, 186] on textarea "PEROX INTEROX AG SPRAY 35% TOT-1315.44KG" at bounding box center [717, 187] width 422 height 22
drag, startPoint x: 137, startPoint y: 330, endPoint x: 69, endPoint y: 330, distance: 68.6
click at [69, 330] on textarea "2847000100" at bounding box center [278, 326] width 422 height 22
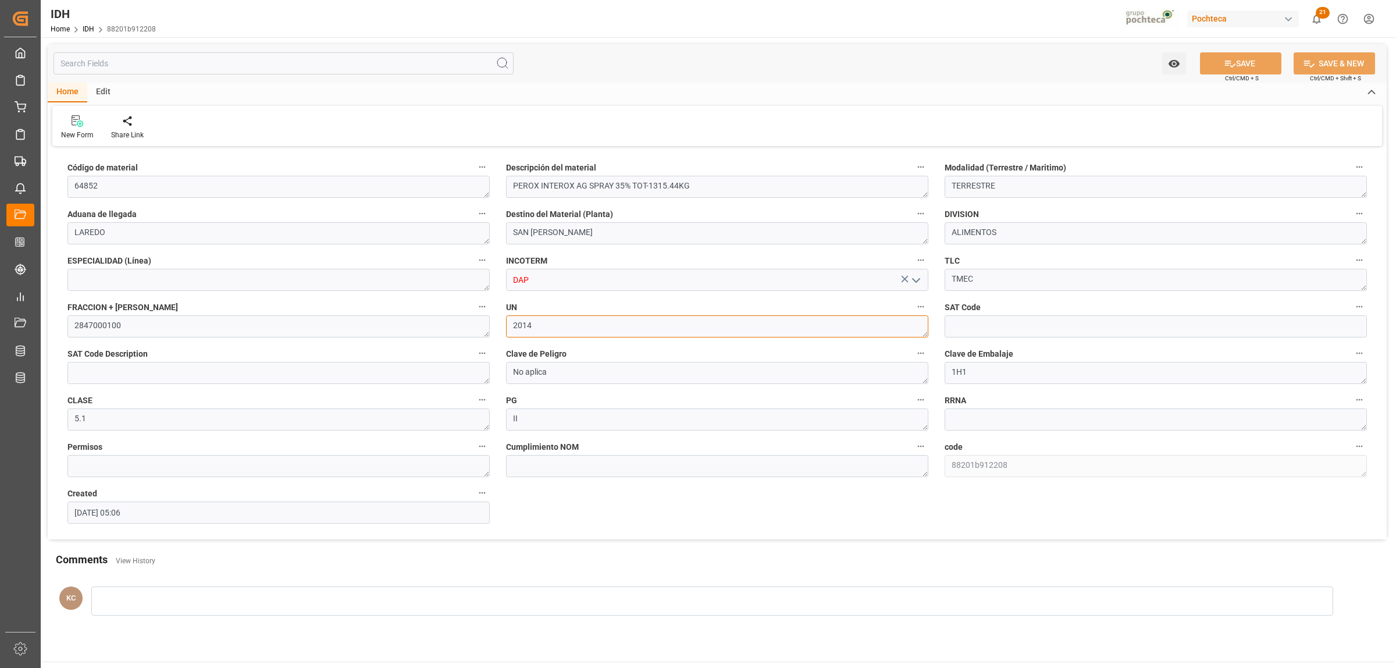
drag, startPoint x: 547, startPoint y: 330, endPoint x: 510, endPoint y: 332, distance: 36.7
click at [510, 332] on textarea "2014" at bounding box center [717, 326] width 422 height 22
click at [512, 416] on textarea "II" at bounding box center [717, 419] width 422 height 22
drag, startPoint x: 967, startPoint y: 370, endPoint x: 935, endPoint y: 371, distance: 32.0
click at [935, 371] on div "Código de material 64852 Descripción del material PEROX INTEROX AG SPRAY 35% TO…" at bounding box center [717, 344] width 1339 height 390
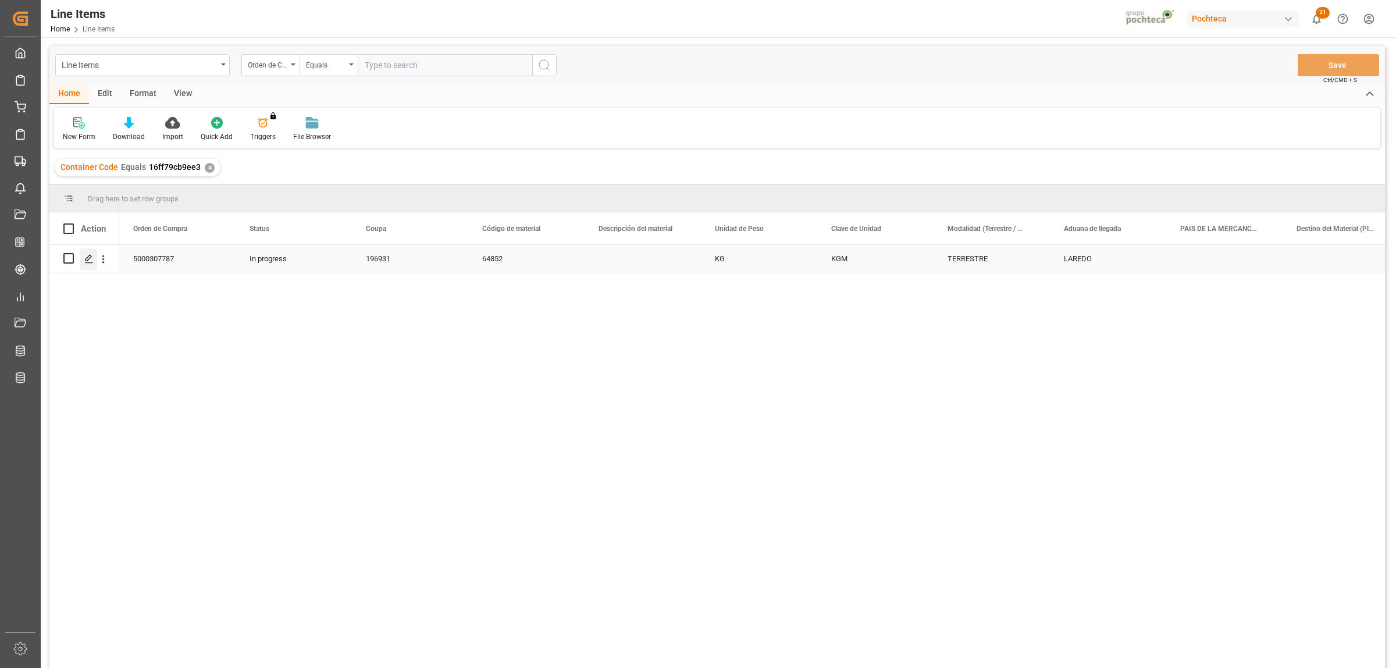
click at [90, 257] on polygon "Press SPACE to select this row." at bounding box center [88, 258] width 6 height 6
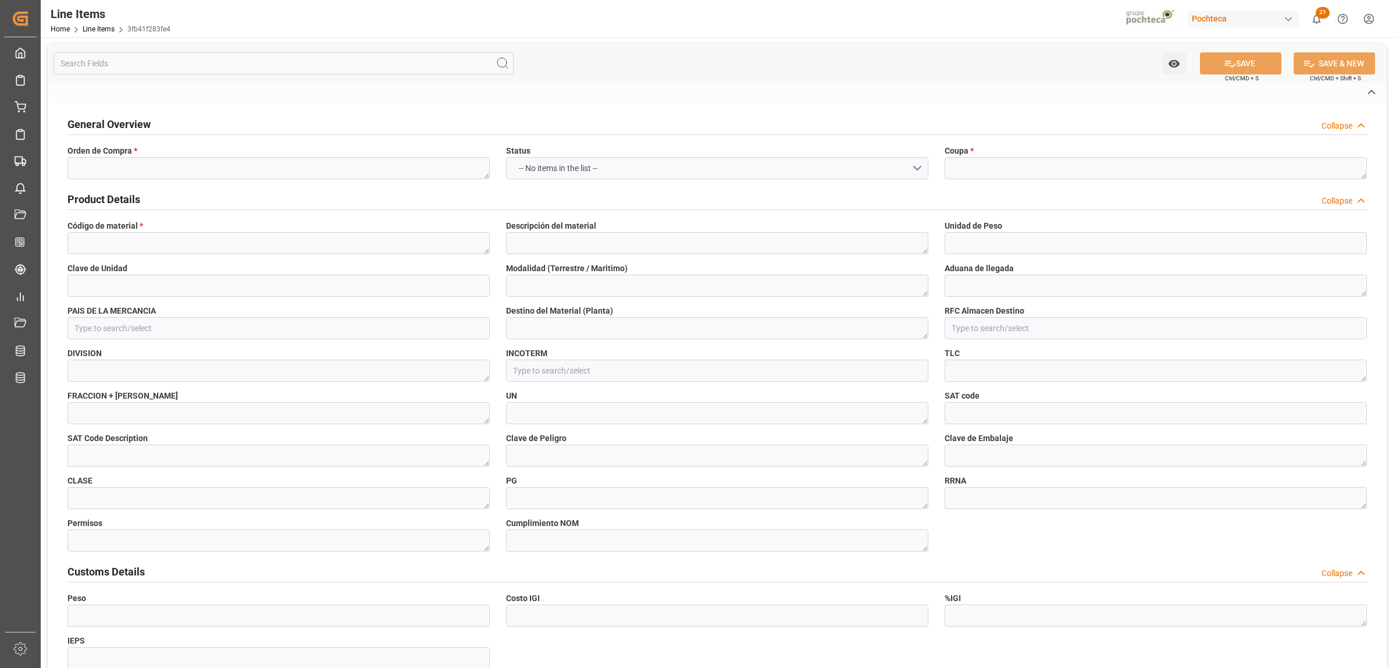
type textarea "5000307787"
type textarea "196931"
type textarea "64852"
type input "KG"
type input "KGM"
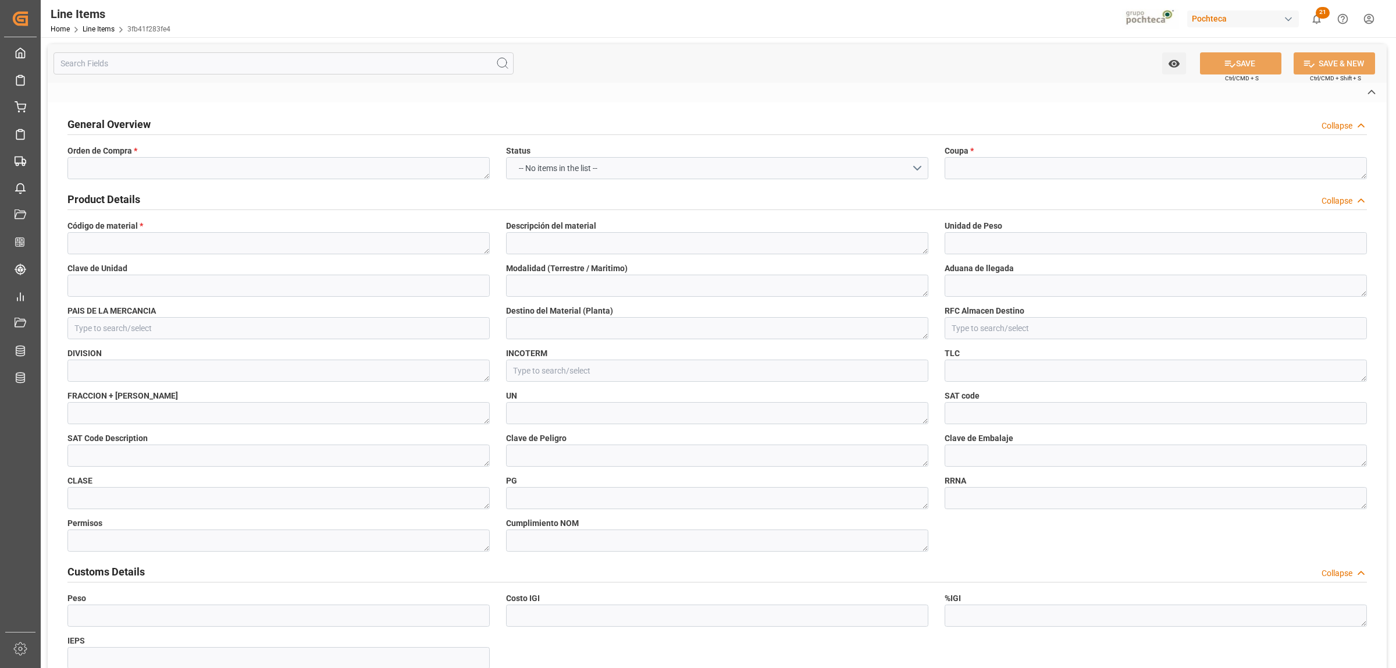
type textarea "TERRESTRE"
type textarea "LAREDO"
type input "PMP950301S62"
type textarea "ALIMENTOS"
type input "3fb41f283fe4"
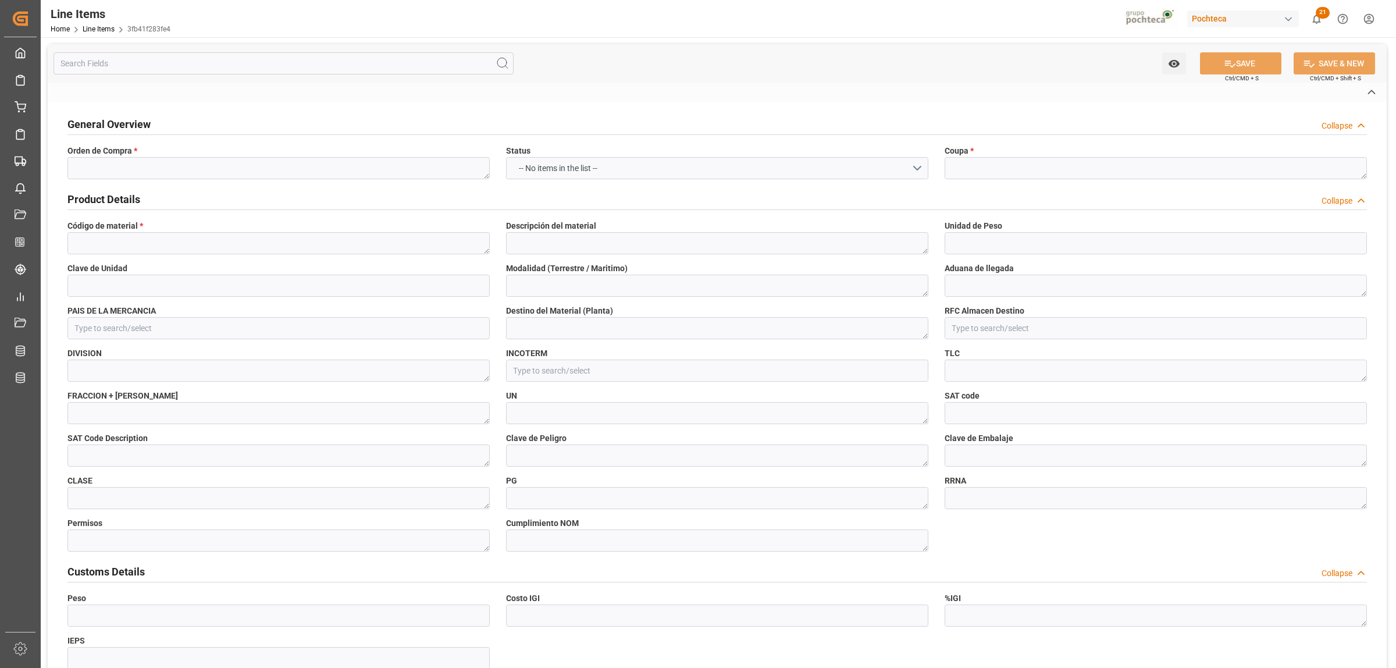
type input "16ff79cb9ee3"
type textarea "[GEOGRAPHIC_DATA]"
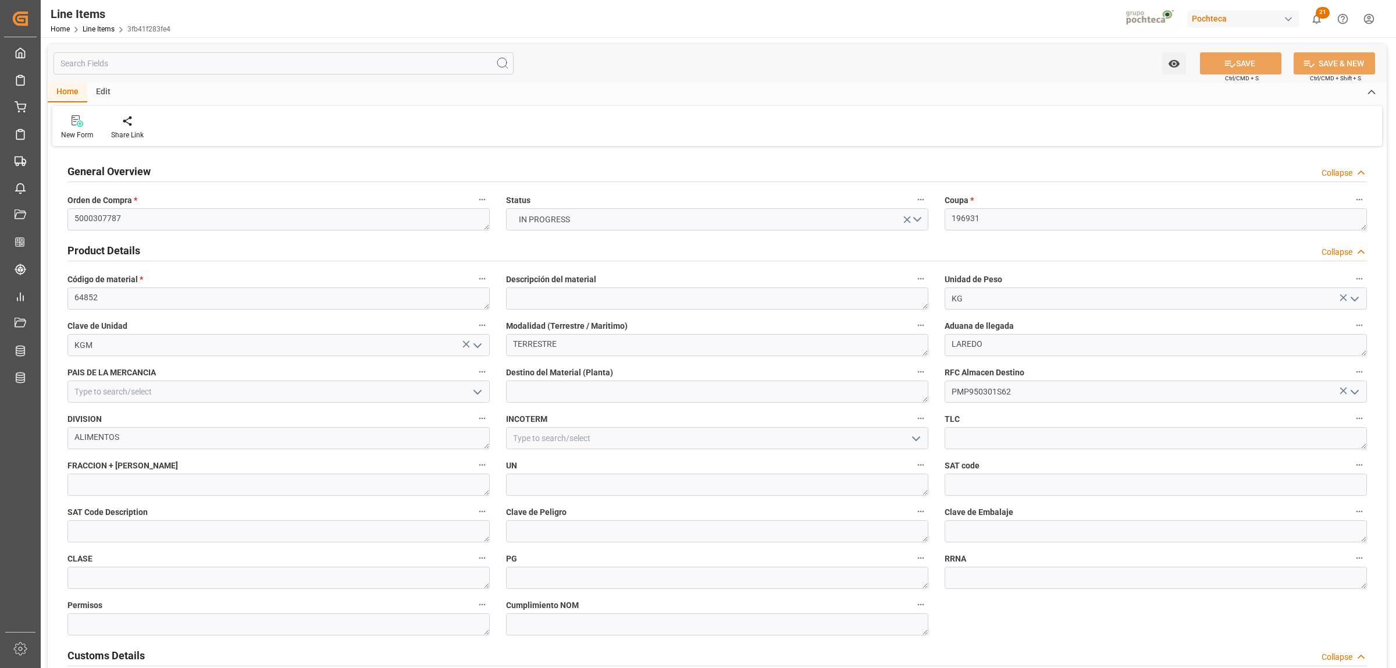
type input "0"
type input "30"
click at [557, 301] on textarea at bounding box center [717, 298] width 422 height 22
paste textarea "PEROX INTEROX AG SPRAY 35% TOT-1315.44KG"
type textarea "PEROX INTEROX AG SPRAY 35% TOT-1315.44KG"
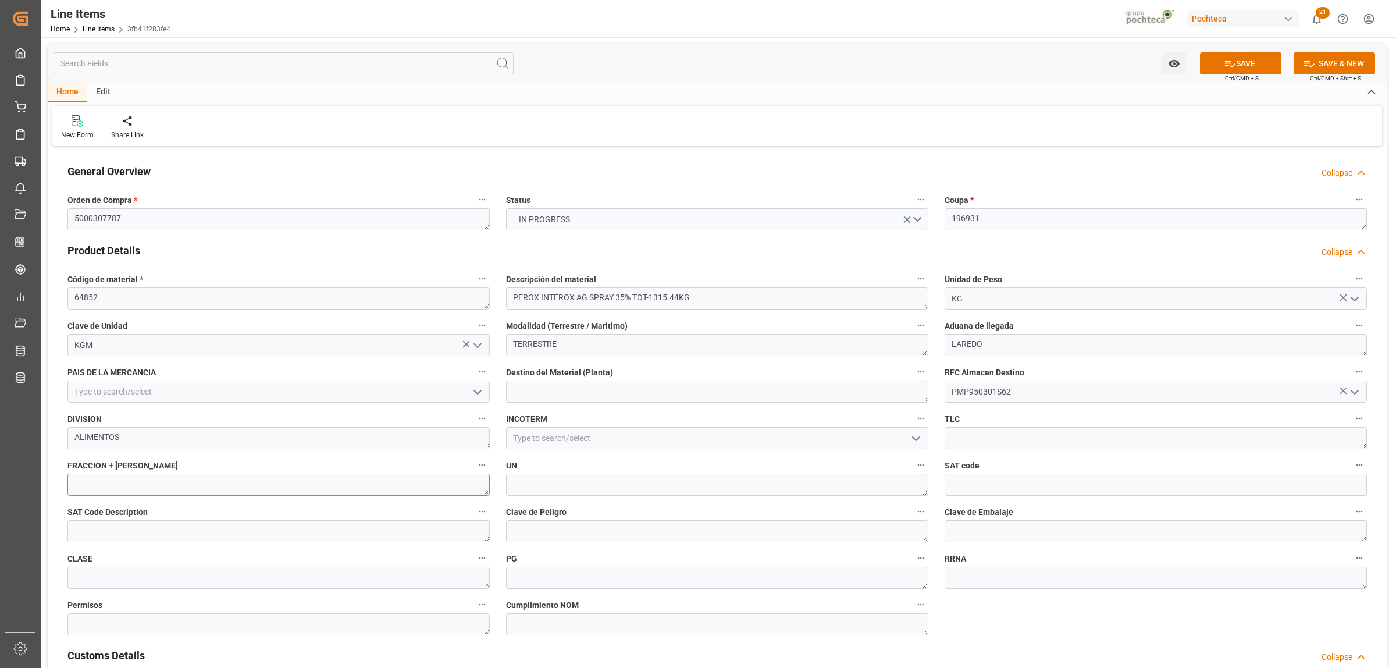
click at [115, 478] on textarea at bounding box center [278, 484] width 422 height 22
paste textarea "2847000100"
type textarea "2847000100"
click at [912, 435] on icon "open menu" at bounding box center [916, 439] width 14 height 14
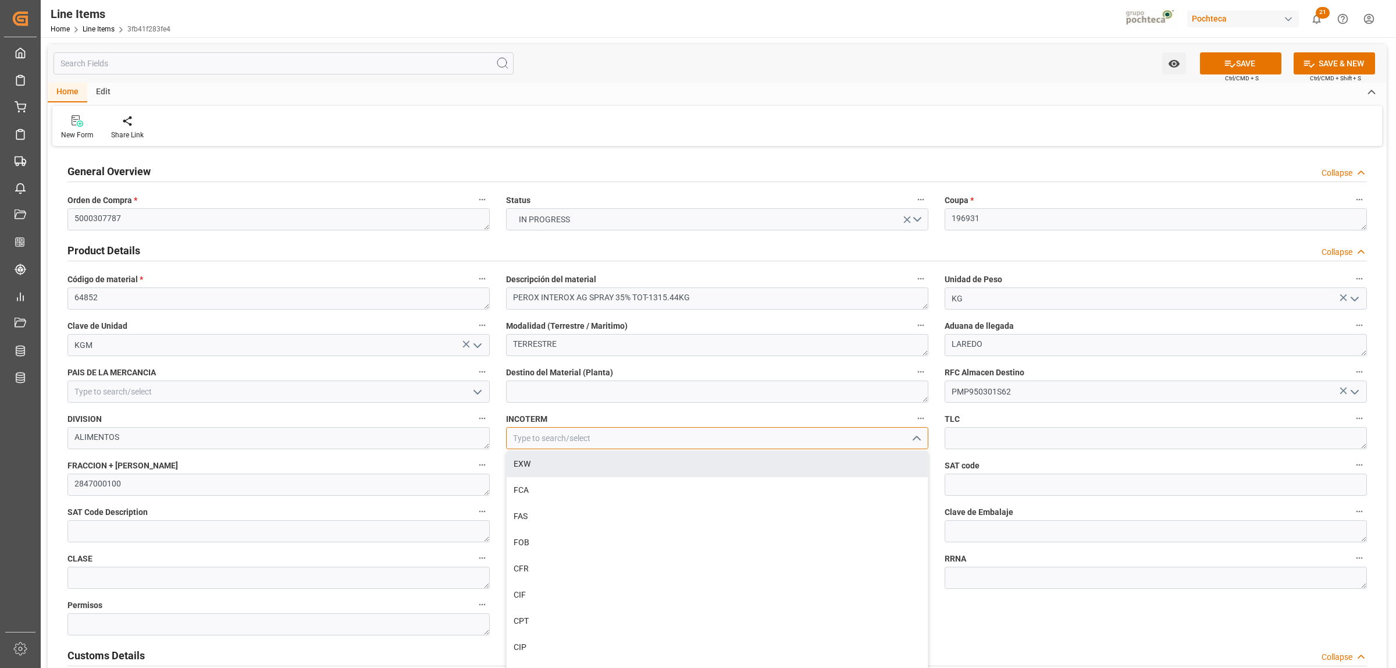
click at [607, 440] on input at bounding box center [717, 438] width 422 height 22
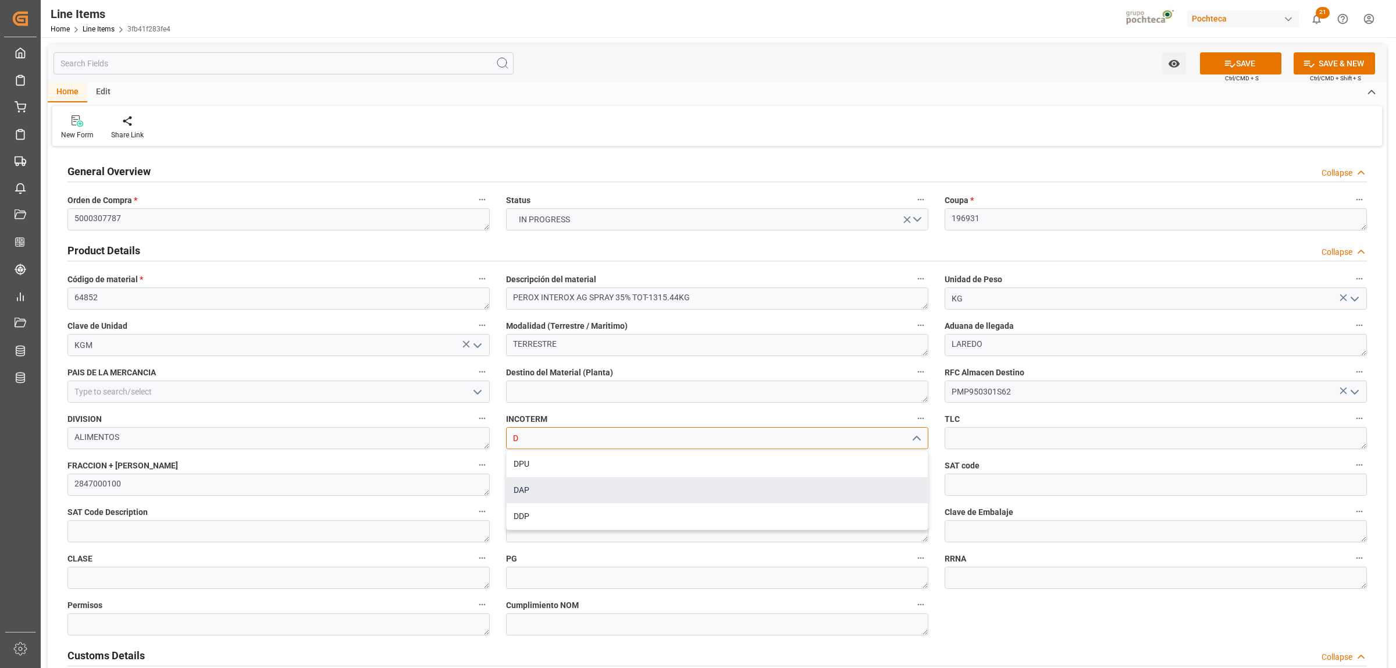
click at [562, 493] on div "DAP" at bounding box center [717, 490] width 421 height 26
type input "DAP"
click at [553, 486] on textarea at bounding box center [717, 484] width 422 height 22
paste textarea "2014"
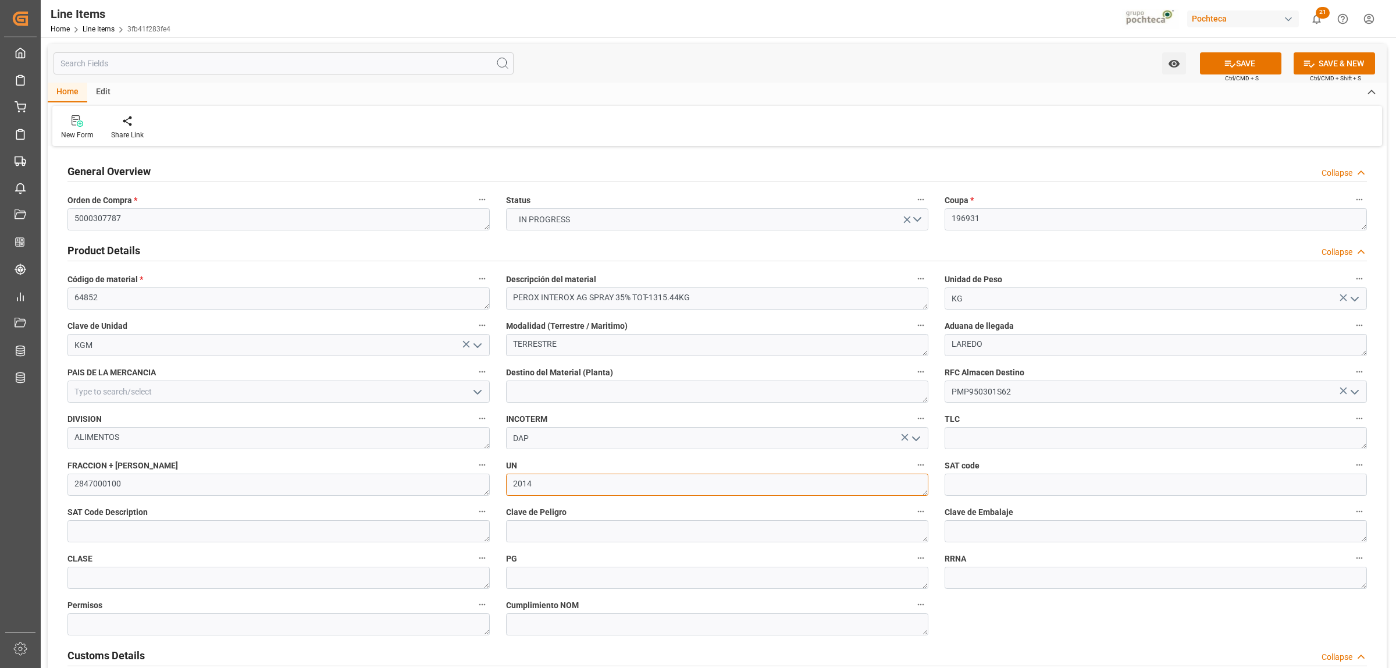
type textarea "2014"
click at [542, 534] on textarea at bounding box center [717, 531] width 422 height 22
paste textarea "II"
type textarea "II"
click at [533, 571] on textarea at bounding box center [717, 577] width 422 height 22
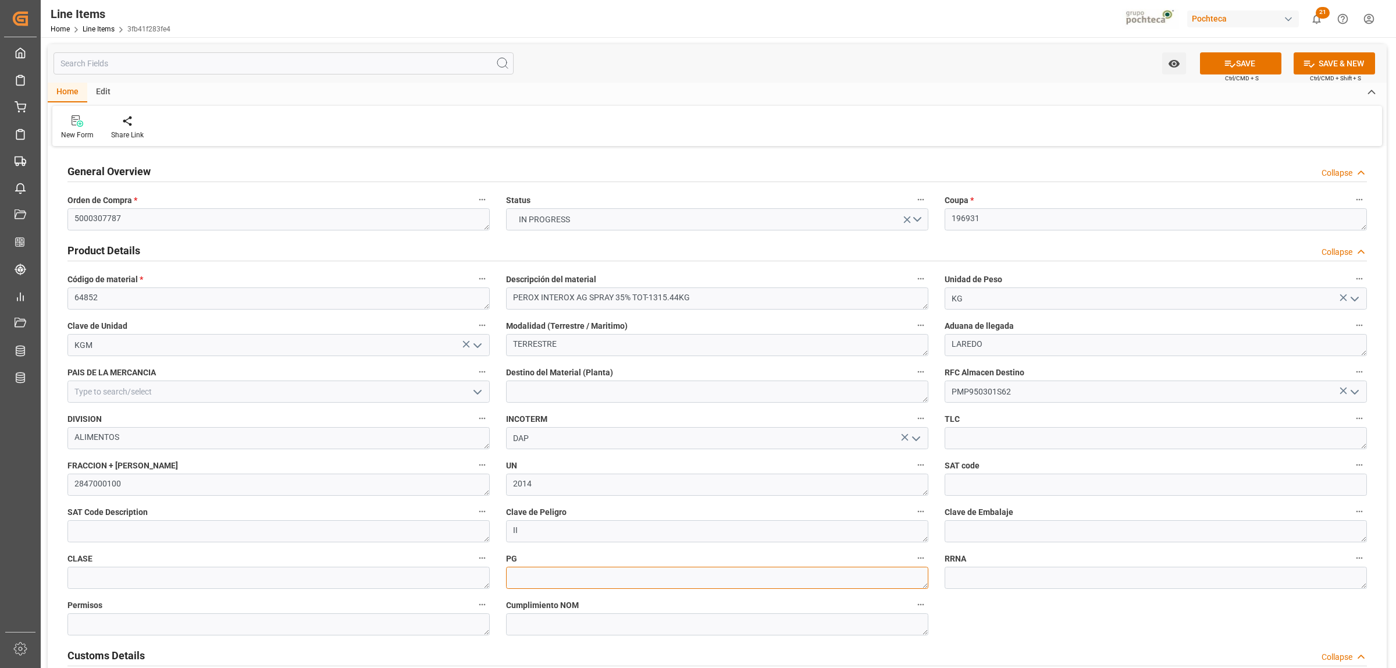
paste textarea "II"
type textarea "II"
drag, startPoint x: 508, startPoint y: 536, endPoint x: 501, endPoint y: 539, distance: 7.6
click at [501, 539] on div "Clave de Peligro II" at bounding box center [717, 523] width 439 height 47
drag, startPoint x: 522, startPoint y: 536, endPoint x: 504, endPoint y: 536, distance: 17.4
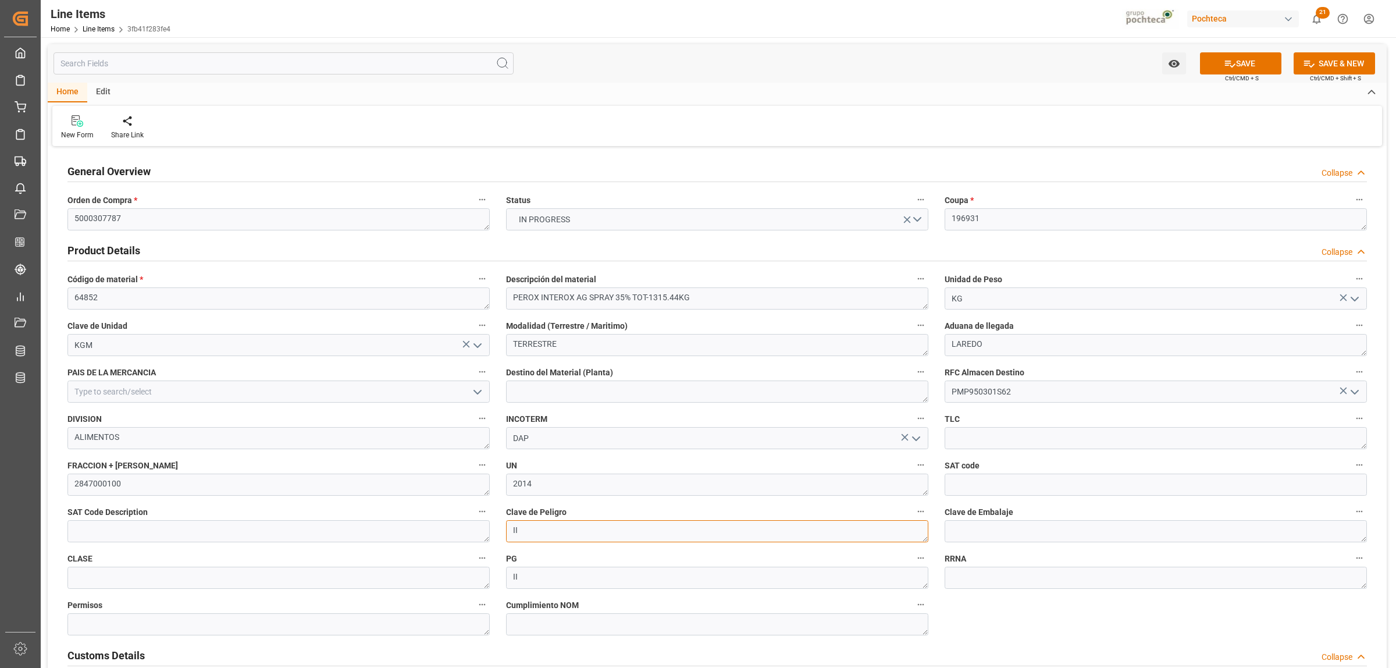
click at [504, 536] on div "Clave de Peligro II" at bounding box center [717, 523] width 439 height 47
click at [547, 528] on textarea "II" at bounding box center [717, 531] width 422 height 22
paste textarea "5.1 (8),"
type textarea "5.1 (8)"
click at [963, 529] on textarea at bounding box center [1156, 531] width 422 height 22
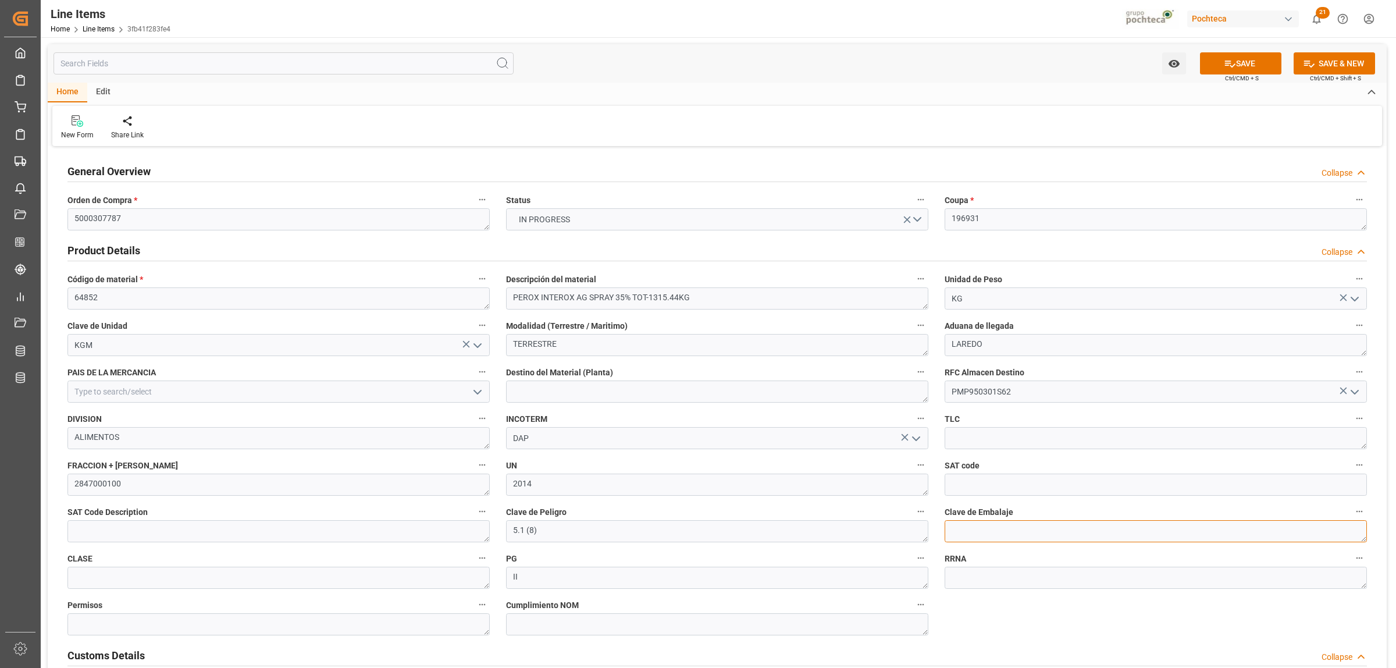
paste textarea "1H1"
type textarea "1H1"
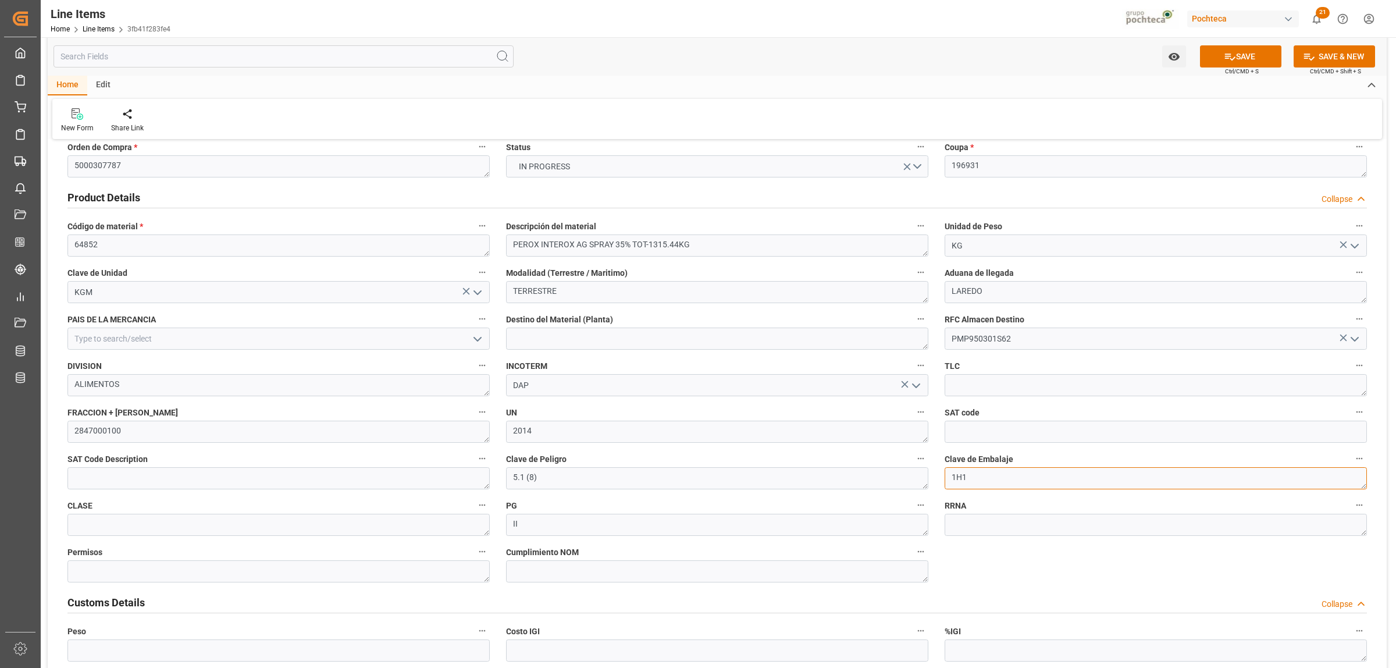
scroll to position [73, 0]
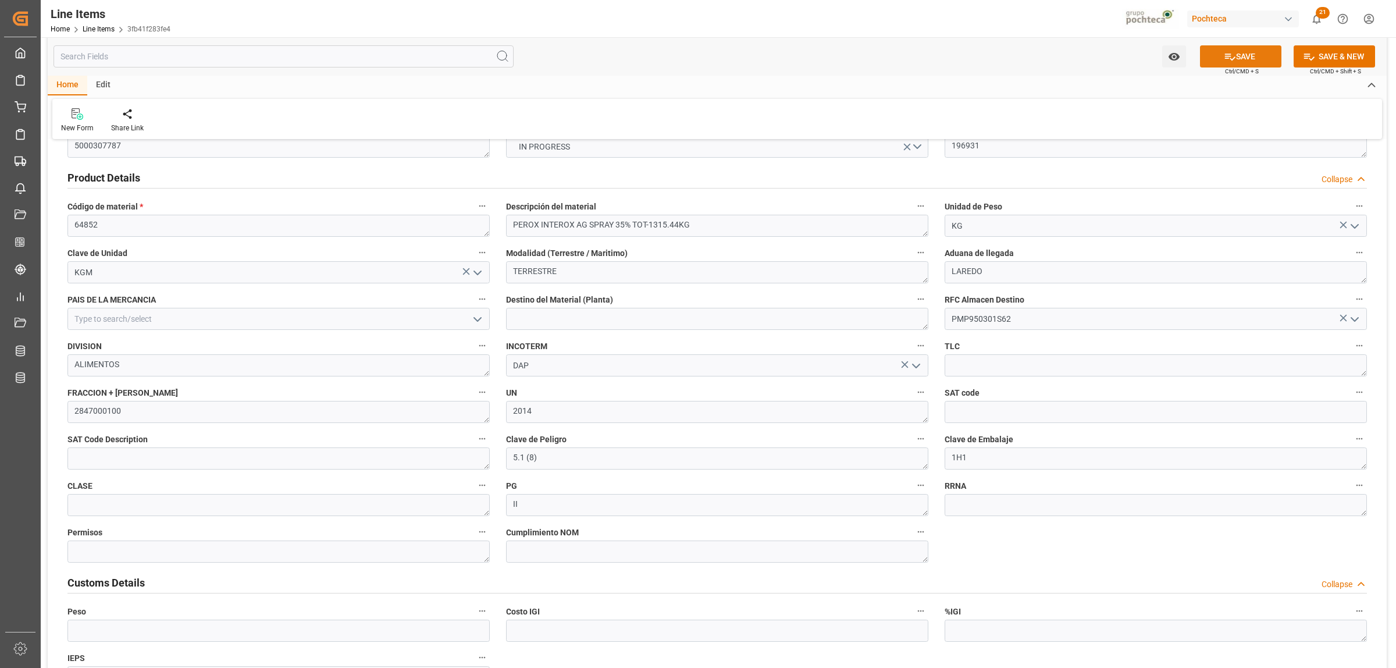
click at [1236, 57] on button "SAVE" at bounding box center [1240, 56] width 81 height 22
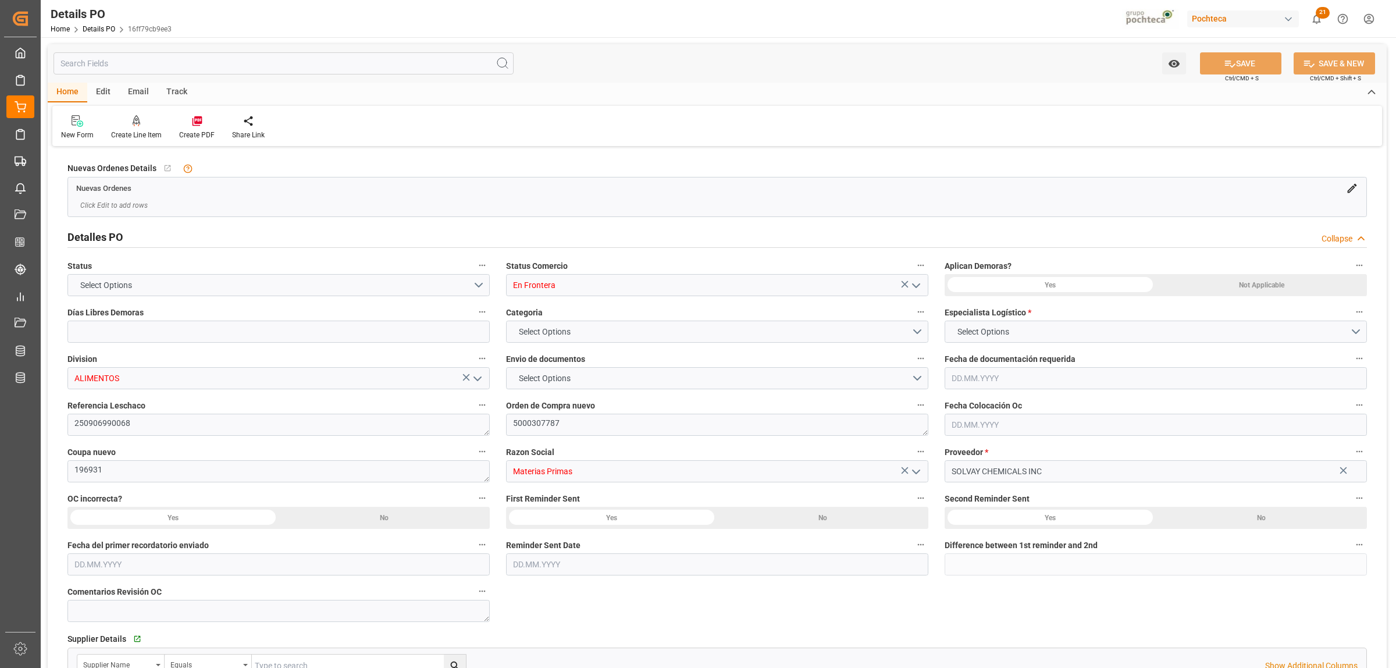
type input "0"
type input "1"
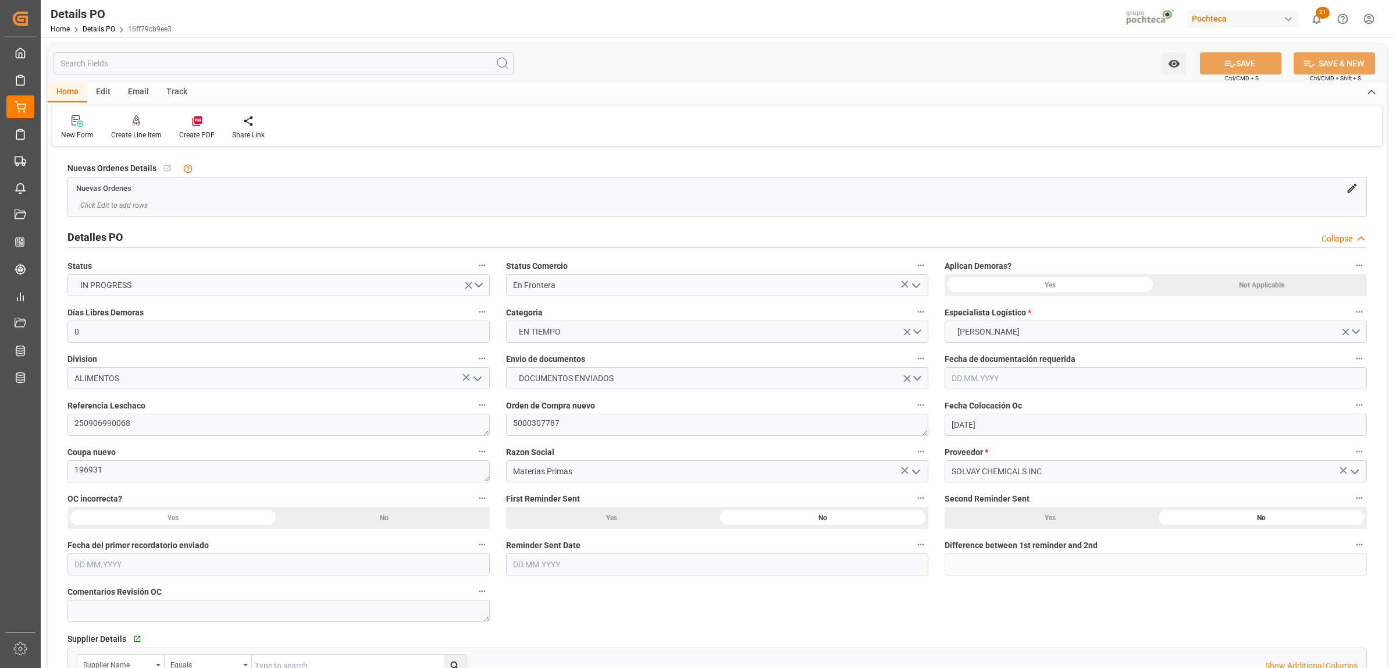
type input "[DATE]"
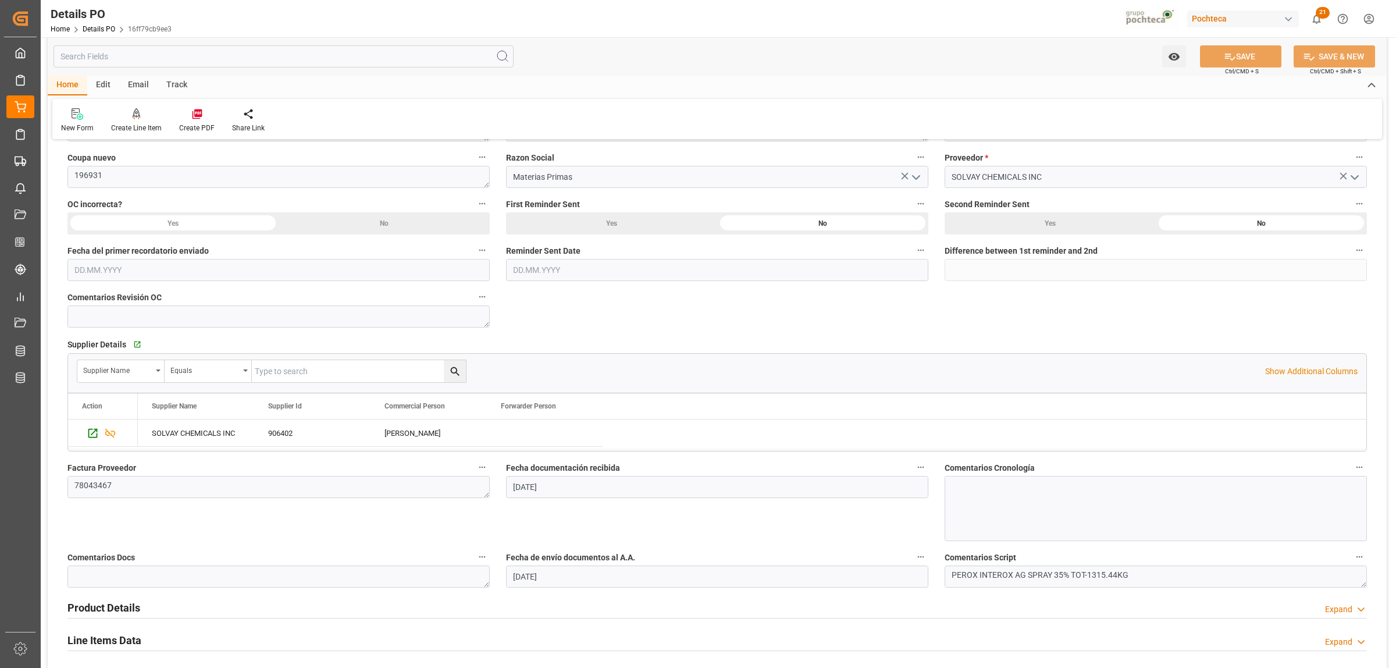
scroll to position [436, 0]
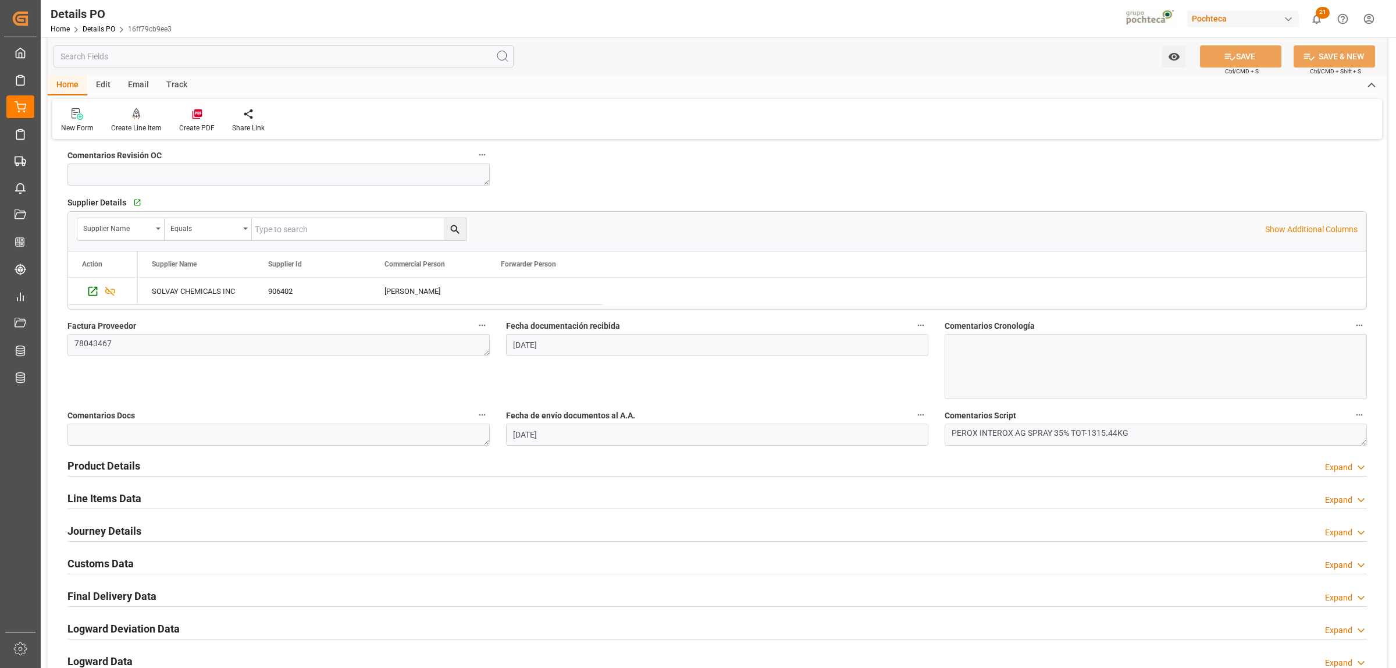
click at [129, 503] on h2 "Line Items Data" at bounding box center [104, 498] width 74 height 16
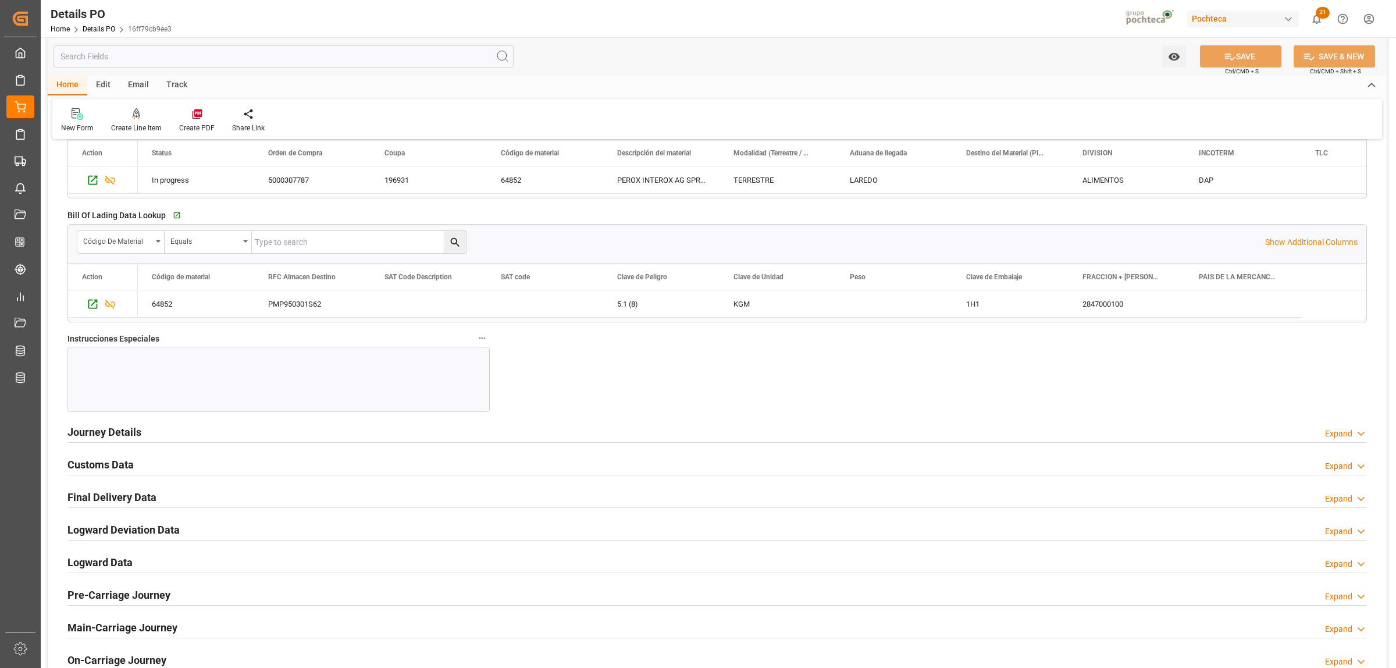
scroll to position [1091, 0]
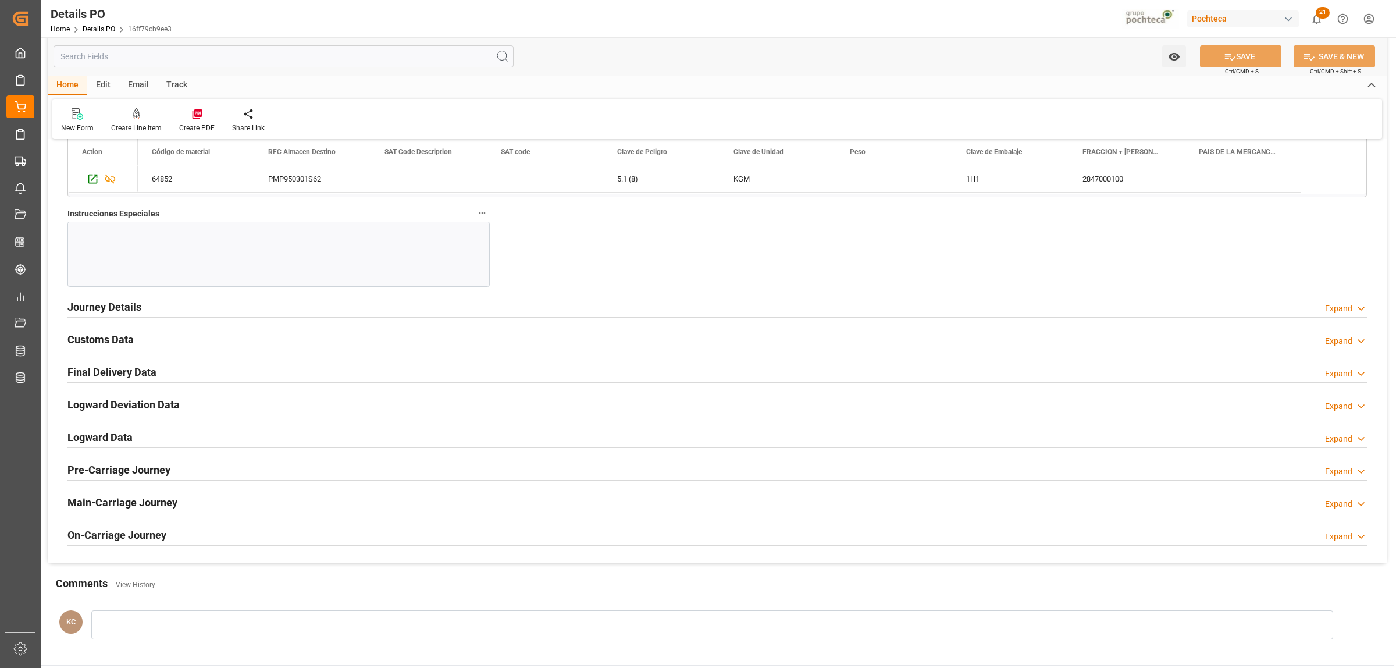
click at [90, 370] on h2 "Final Delivery Data" at bounding box center [111, 372] width 89 height 16
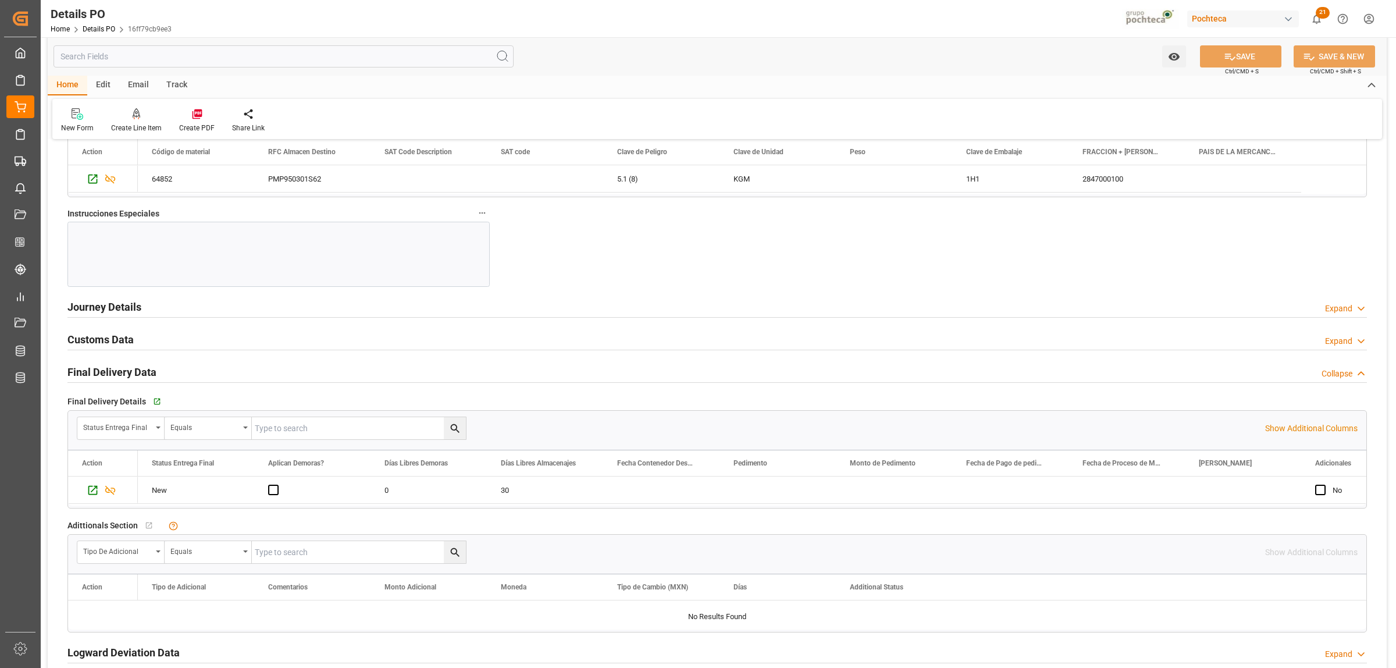
click at [97, 311] on h2 "Journey Details" at bounding box center [104, 307] width 74 height 16
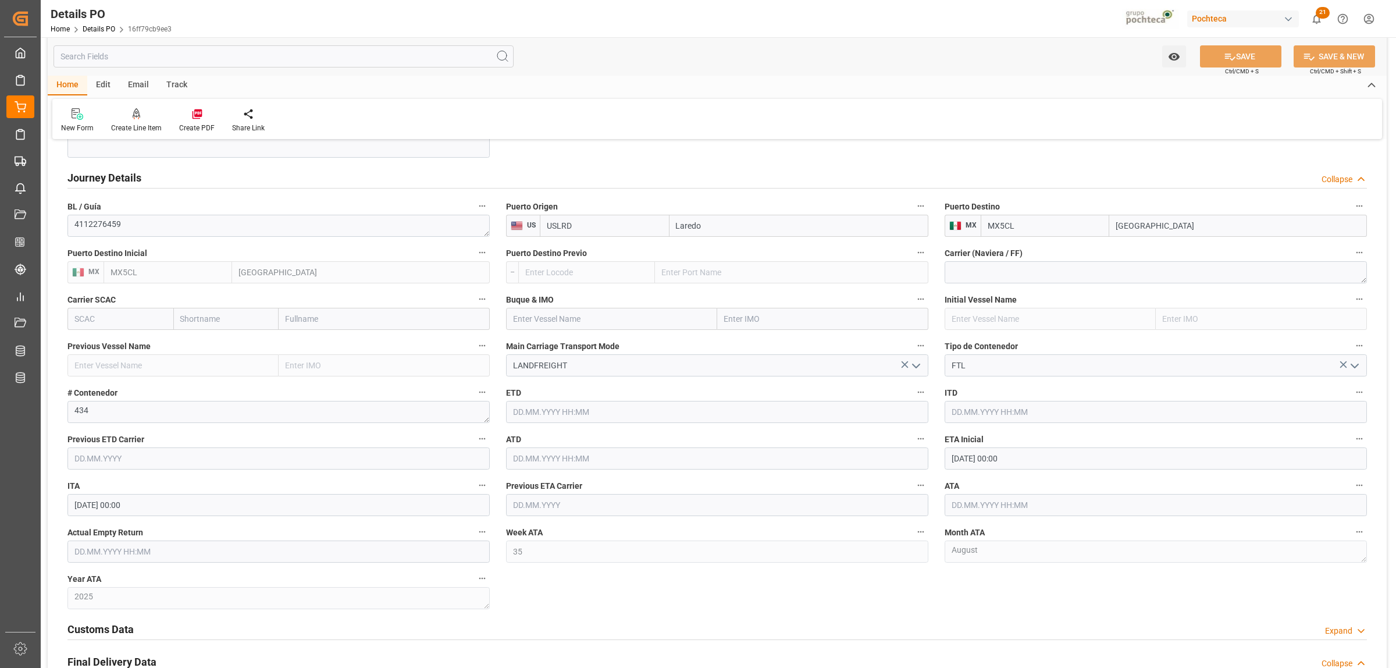
scroll to position [1236, 0]
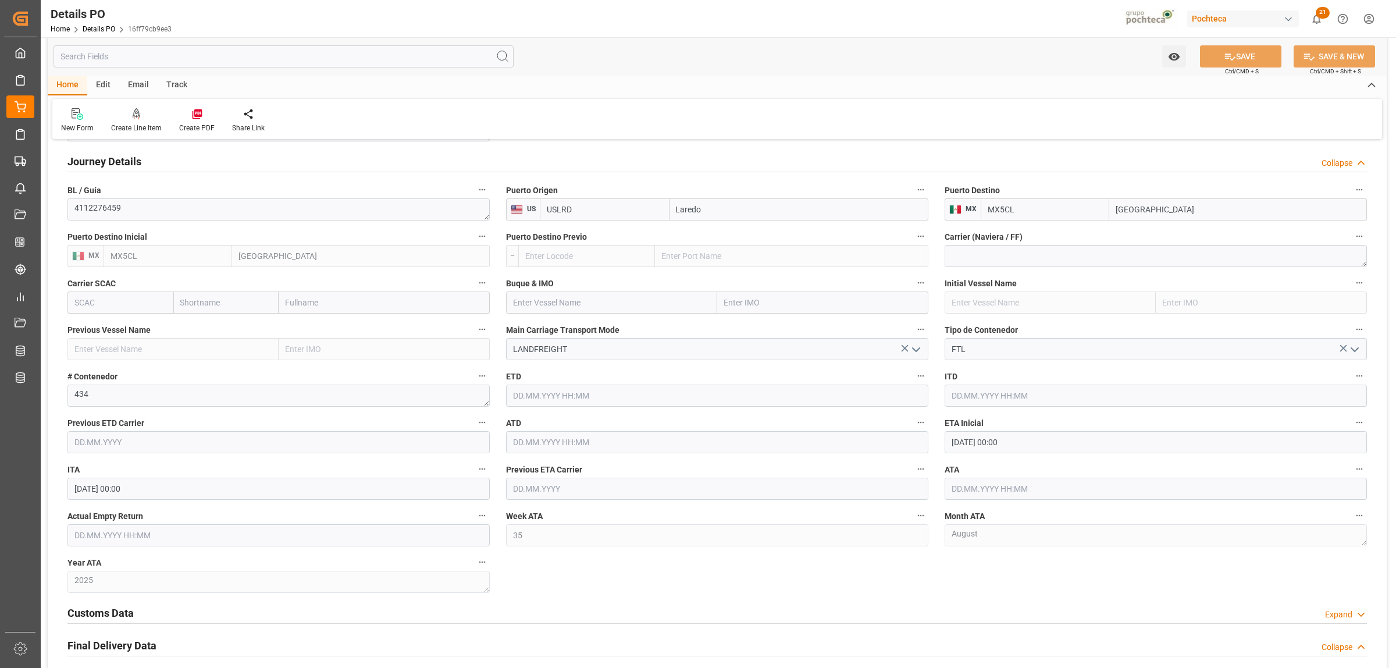
click at [1030, 493] on input "text" at bounding box center [1156, 488] width 422 height 22
click at [957, 323] on button "Previous Month" at bounding box center [954, 320] width 7 height 7
click at [1056, 455] on div "29" at bounding box center [1050, 455] width 15 height 14
type input "29.08.2025 00:00"
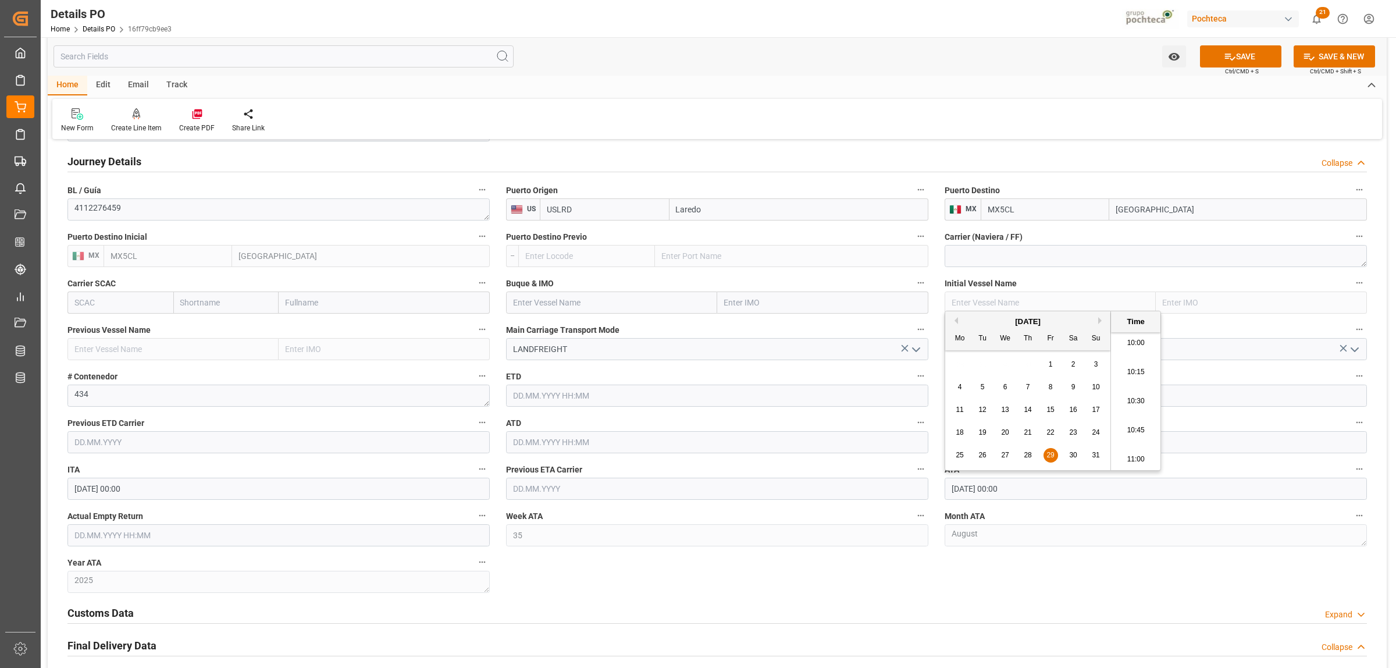
click at [1085, 608] on div "Customs Data Expand" at bounding box center [716, 612] width 1299 height 22
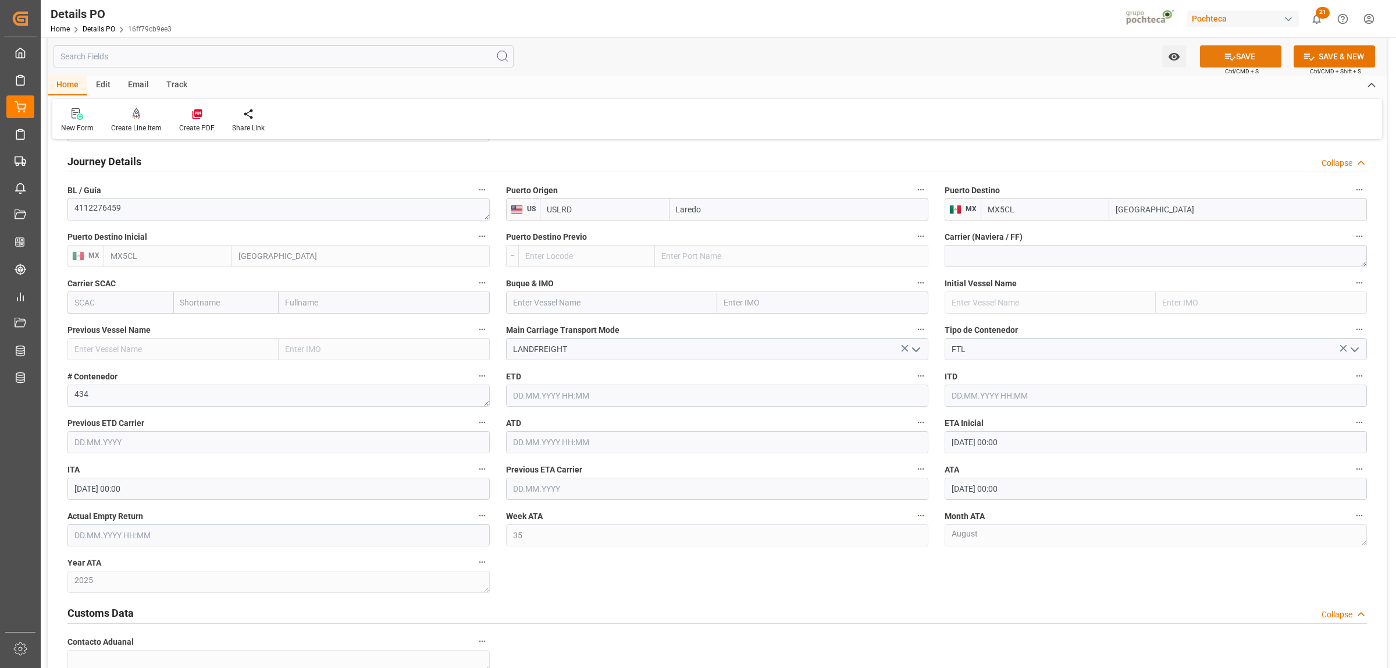
click at [1246, 60] on button "SAVE" at bounding box center [1240, 56] width 81 height 22
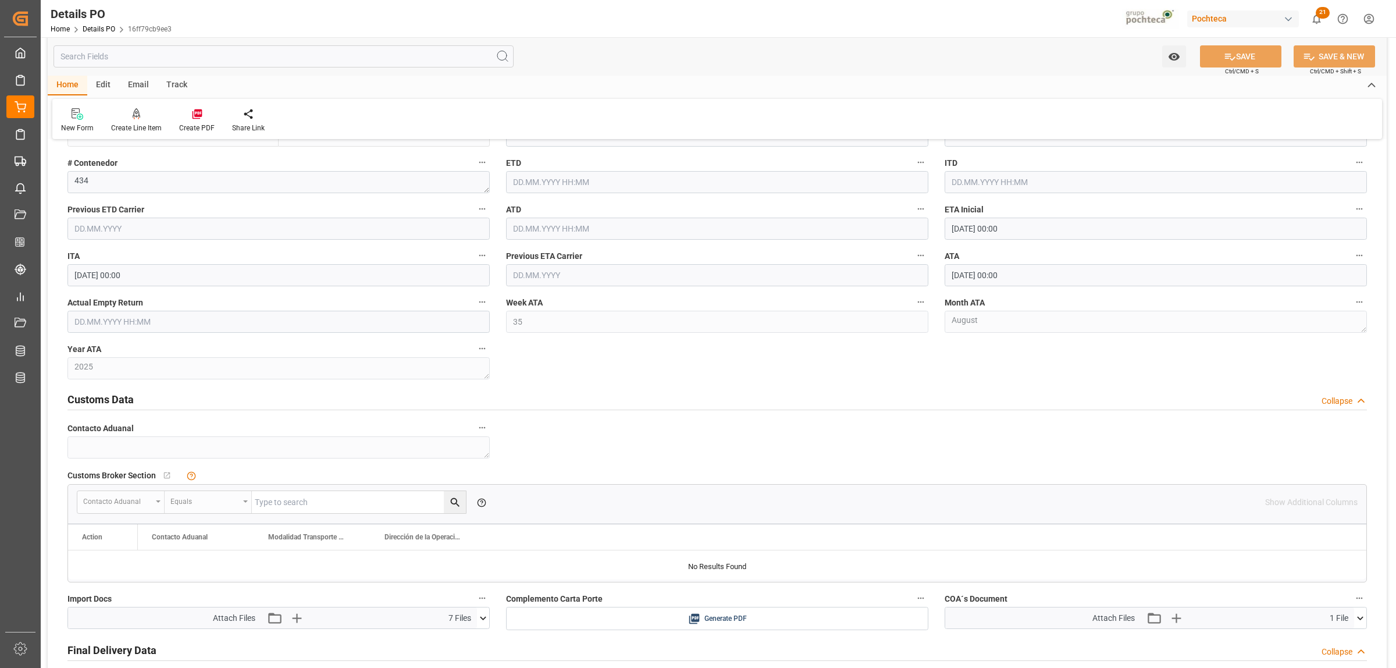
scroll to position [1527, 0]
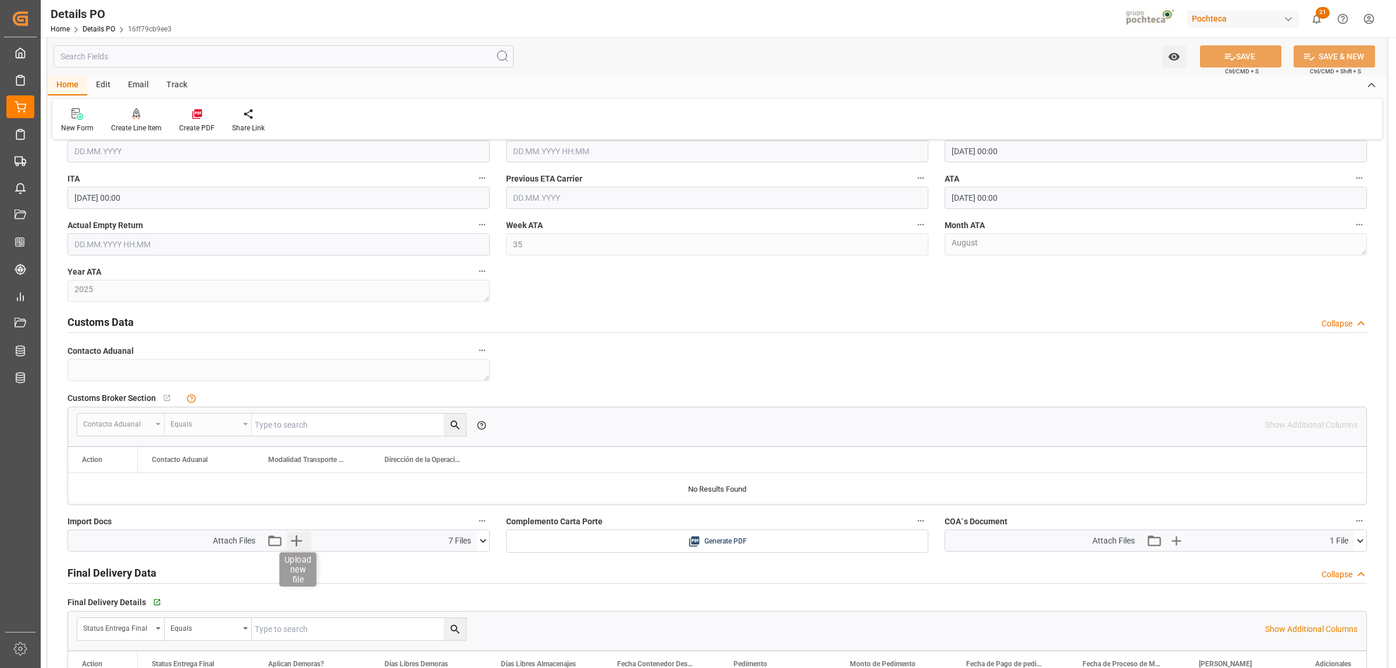
click at [295, 544] on icon "button" at bounding box center [296, 540] width 19 height 19
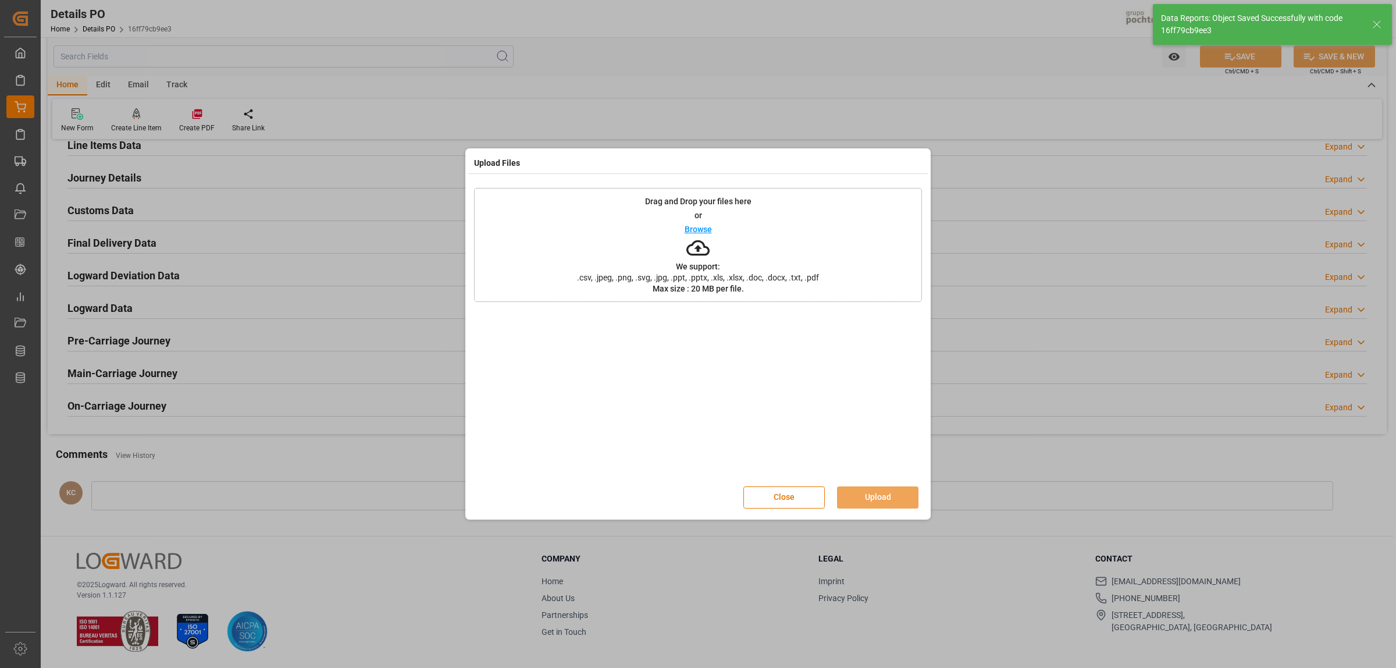
scroll to position [676, 0]
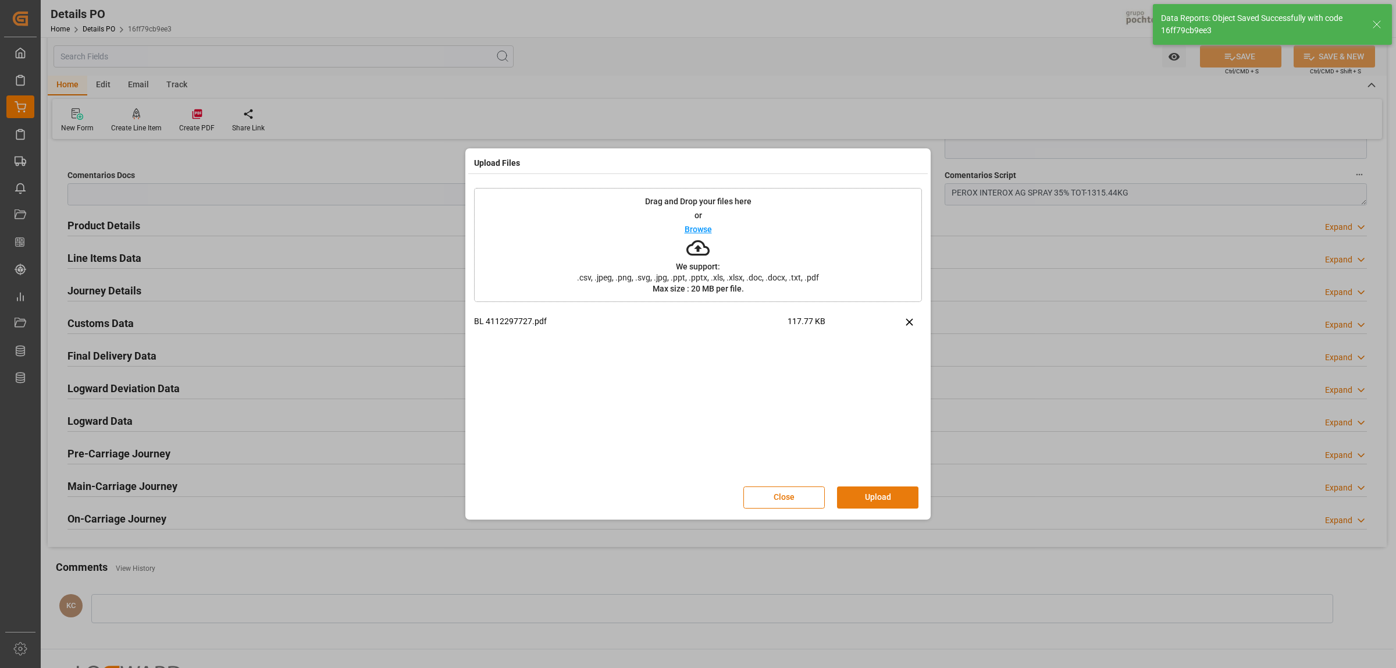
click at [872, 507] on button "Upload" at bounding box center [877, 497] width 81 height 22
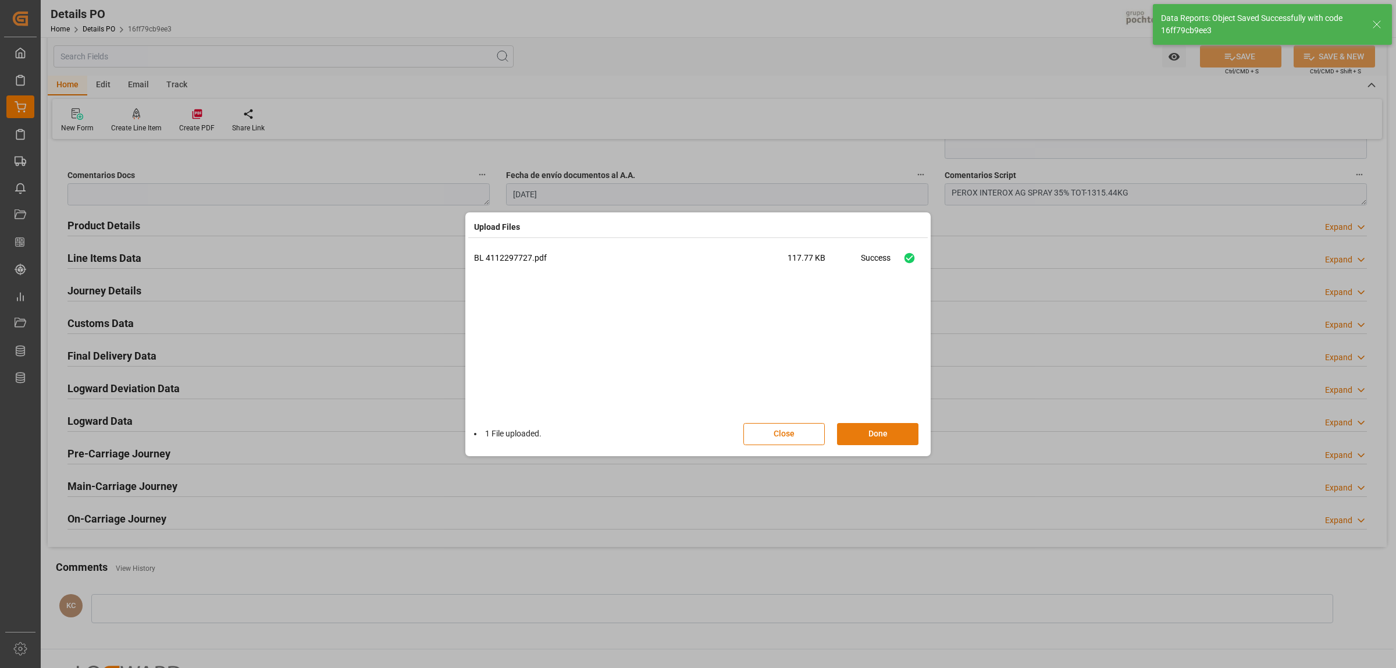
click at [897, 426] on button "Done" at bounding box center [877, 434] width 81 height 22
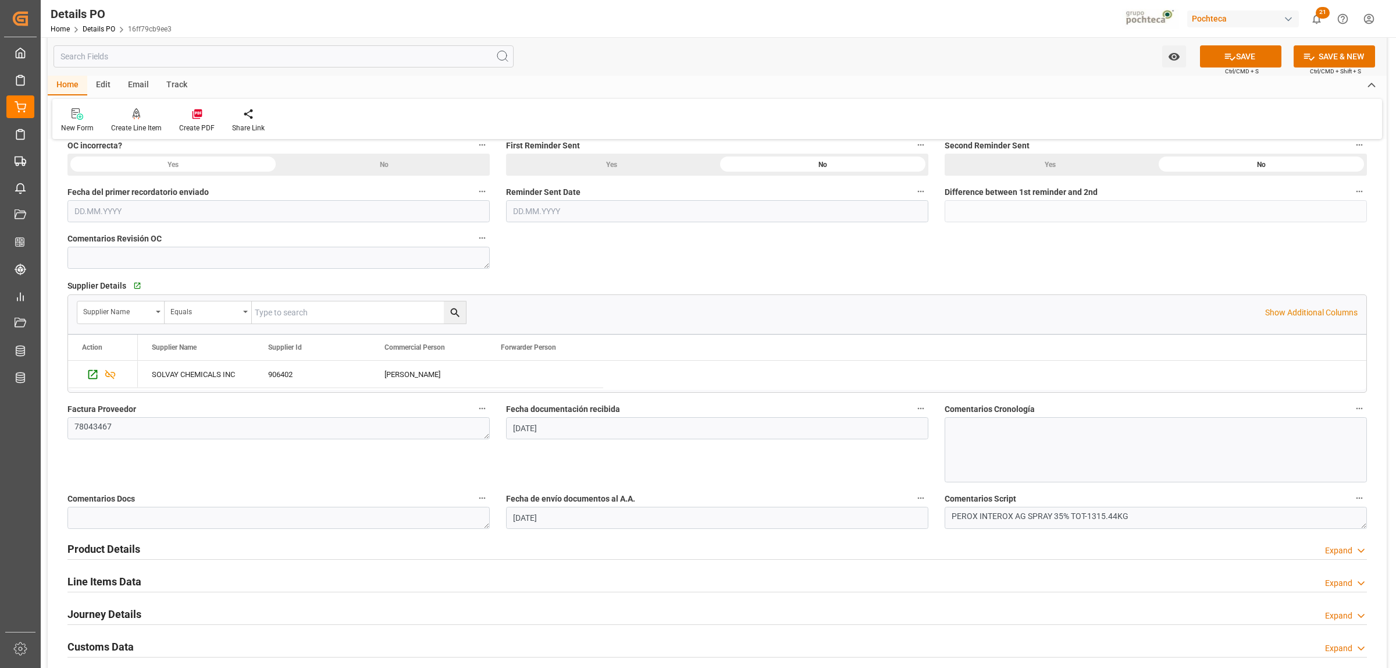
scroll to position [313, 0]
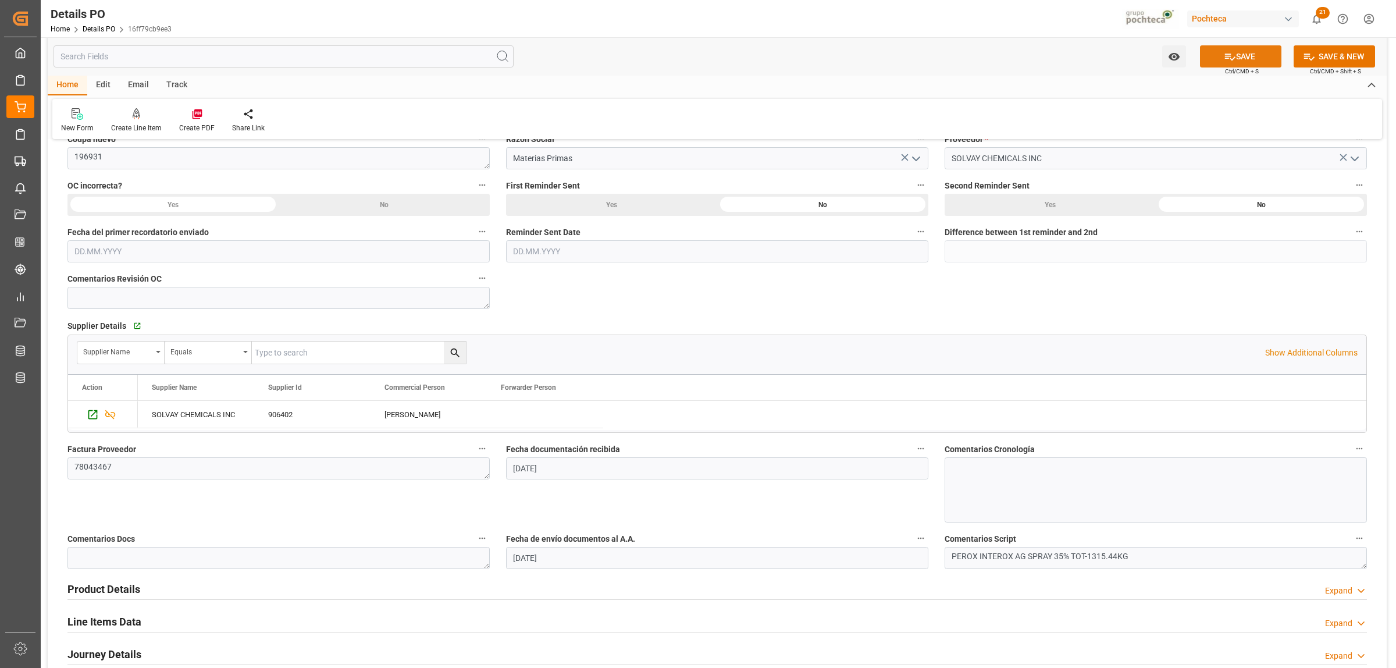
click at [1230, 65] on button "SAVE" at bounding box center [1240, 56] width 81 height 22
click at [198, 112] on icon at bounding box center [197, 114] width 10 height 10
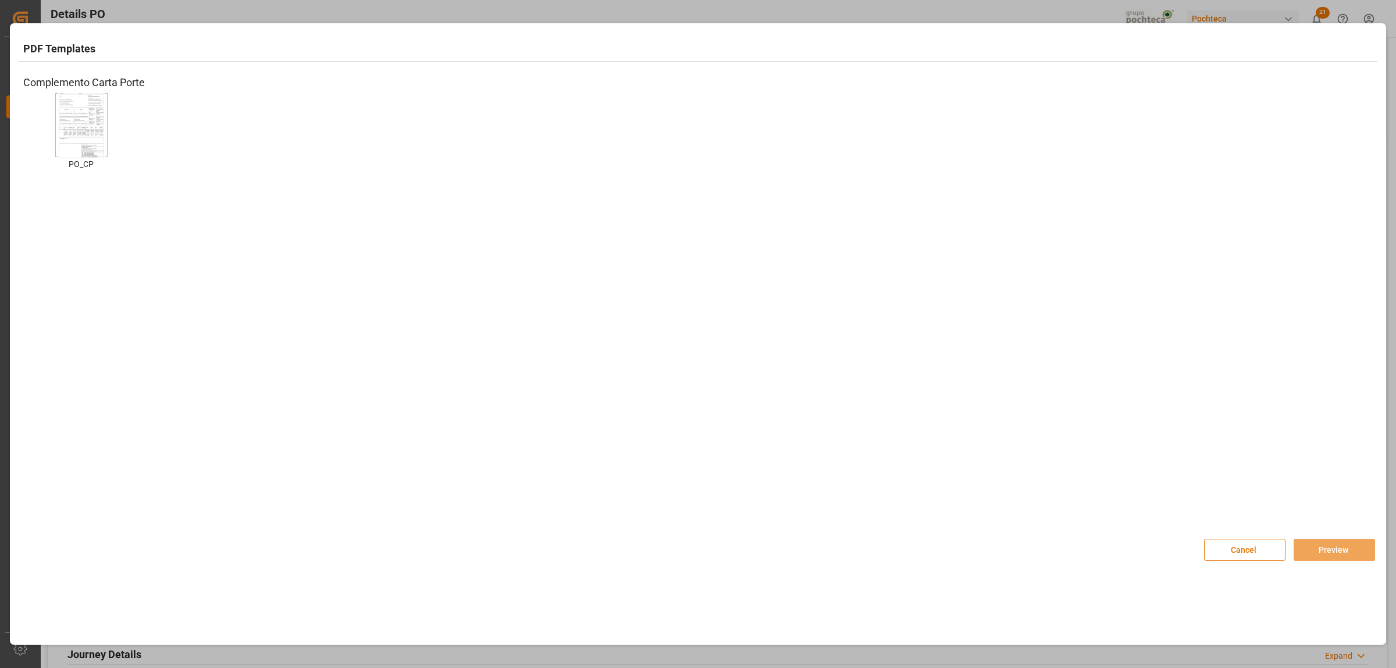
click at [80, 133] on img at bounding box center [81, 125] width 47 height 66
click at [1345, 539] on button "Preview" at bounding box center [1333, 550] width 81 height 22
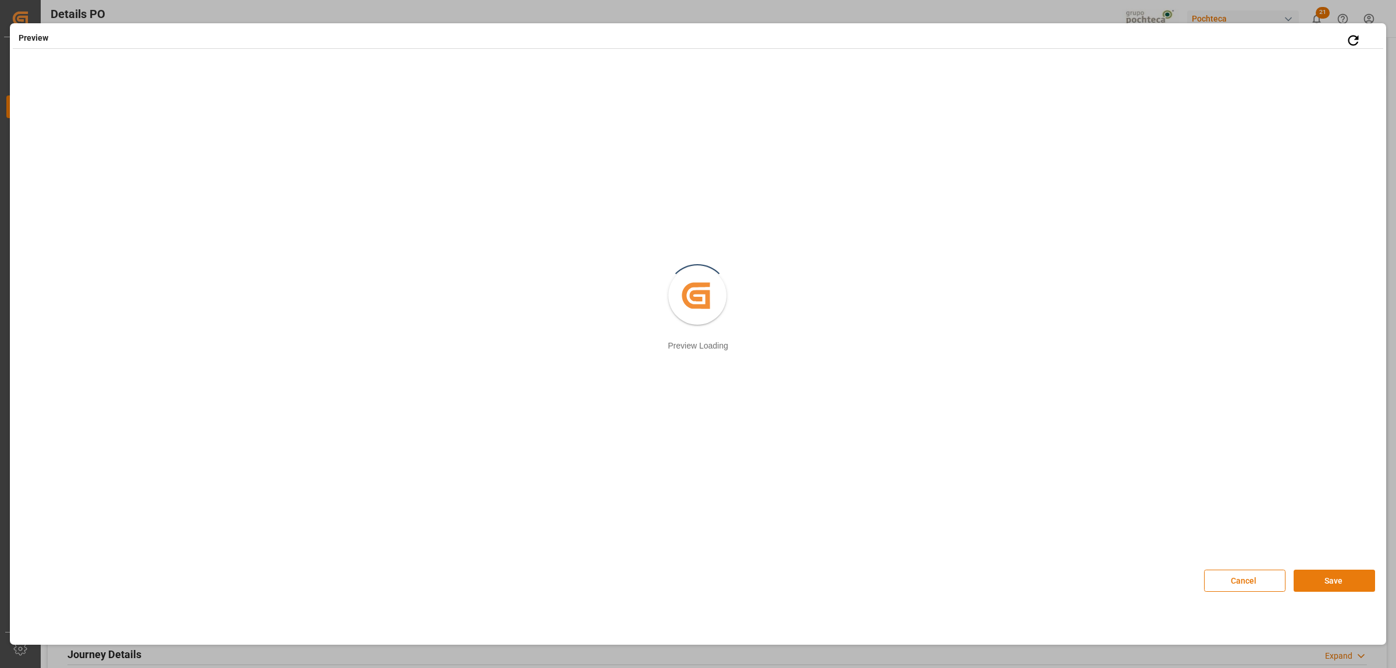
click at [1322, 580] on button "Save" at bounding box center [1333, 580] width 81 height 22
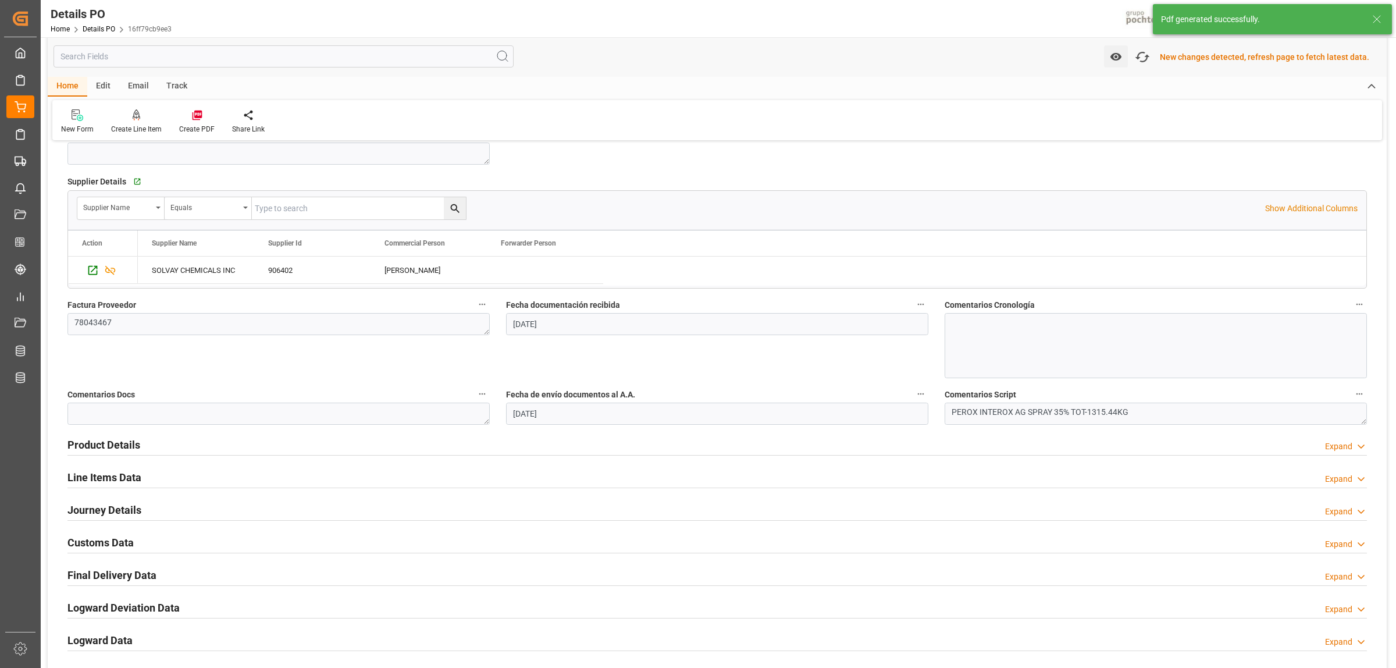
scroll to position [460, 0]
click at [112, 541] on h2 "Customs Data" at bounding box center [100, 541] width 66 height 16
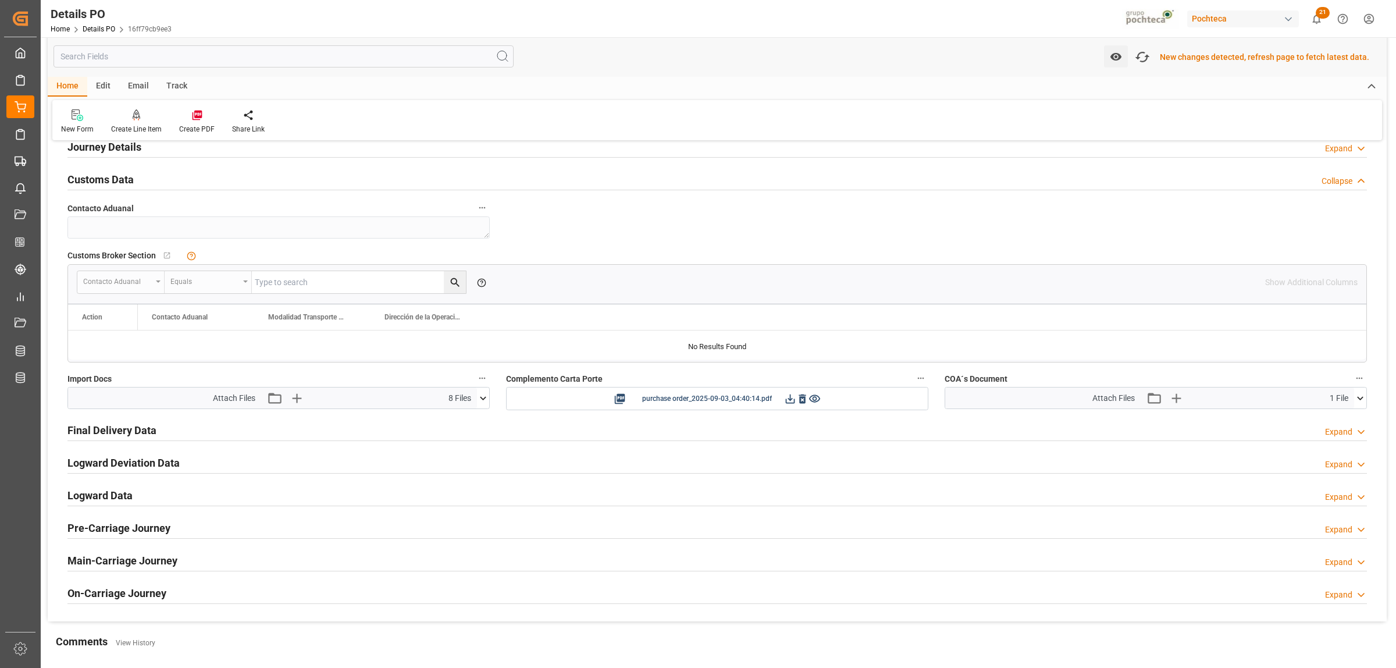
scroll to position [824, 0]
click at [786, 400] on icon at bounding box center [790, 396] width 12 height 12
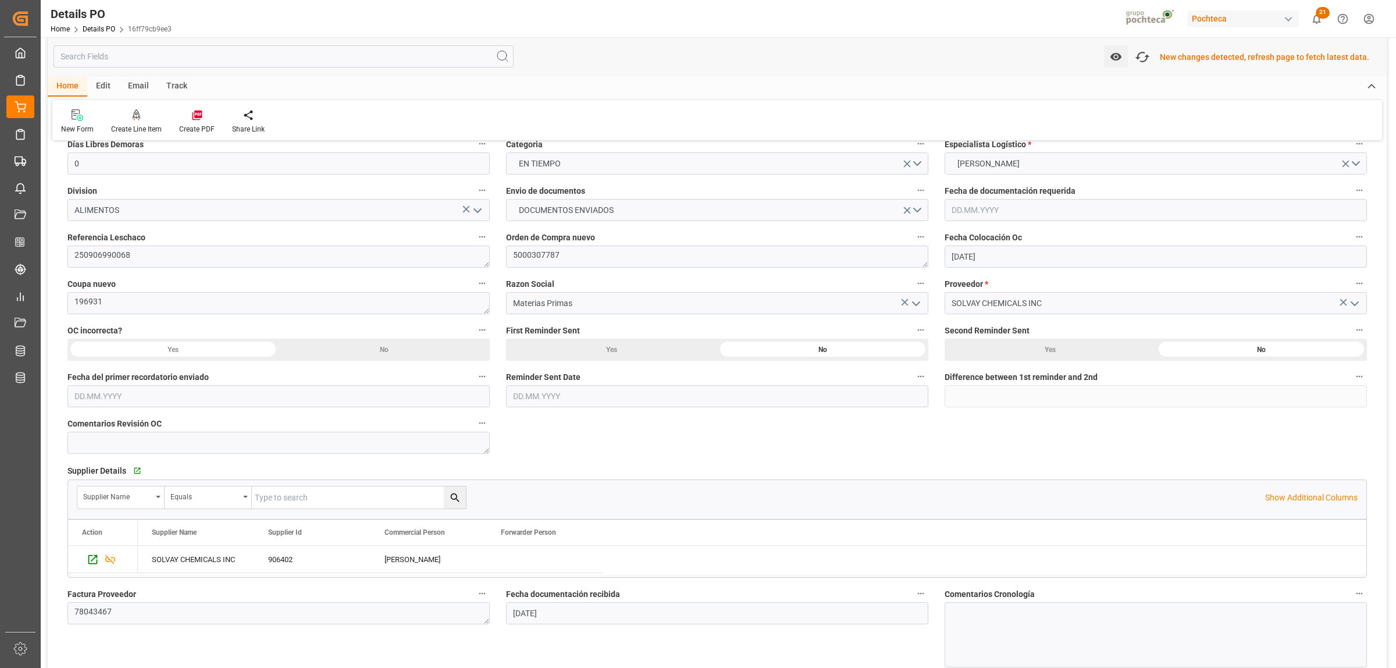
scroll to position [24, 0]
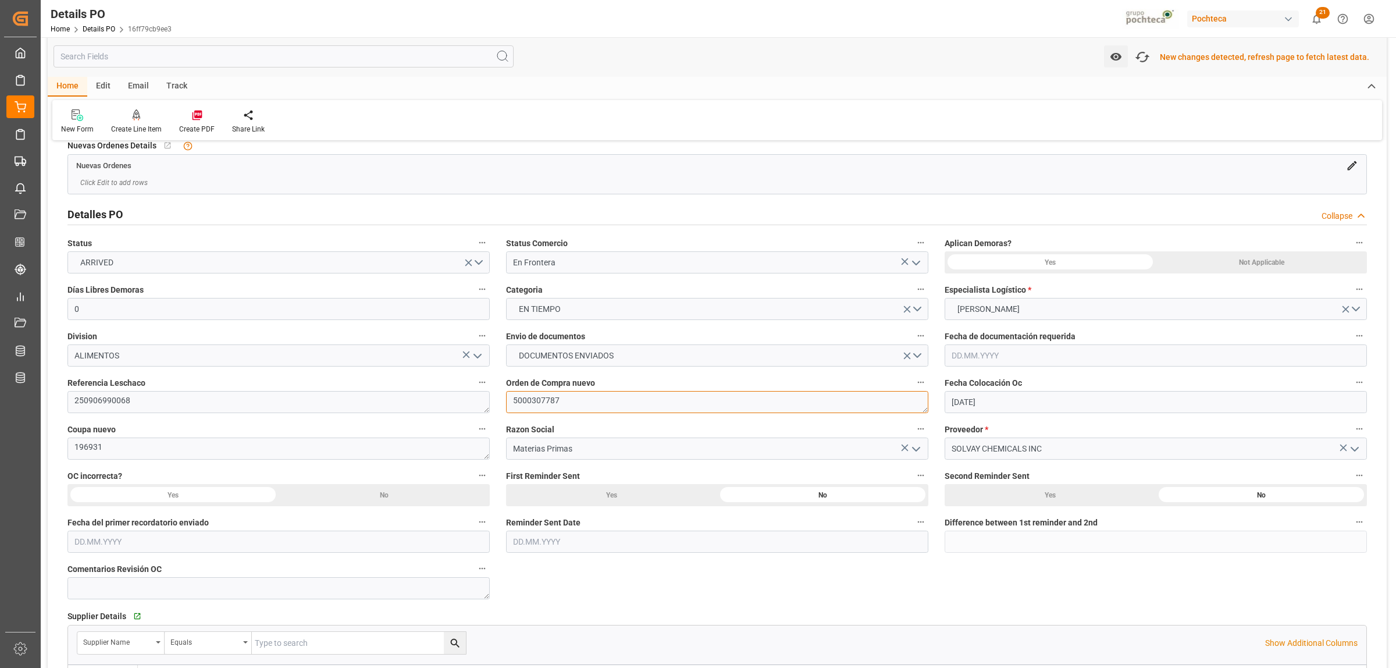
click at [565, 403] on textarea "5000307787" at bounding box center [717, 402] width 422 height 22
drag, startPoint x: 533, startPoint y: 402, endPoint x: 511, endPoint y: 402, distance: 22.1
click at [511, 402] on textarea "5000307787" at bounding box center [717, 402] width 422 height 22
drag, startPoint x: 114, startPoint y: 446, endPoint x: 74, endPoint y: 443, distance: 39.7
click at [74, 443] on textarea "196931" at bounding box center [278, 448] width 422 height 22
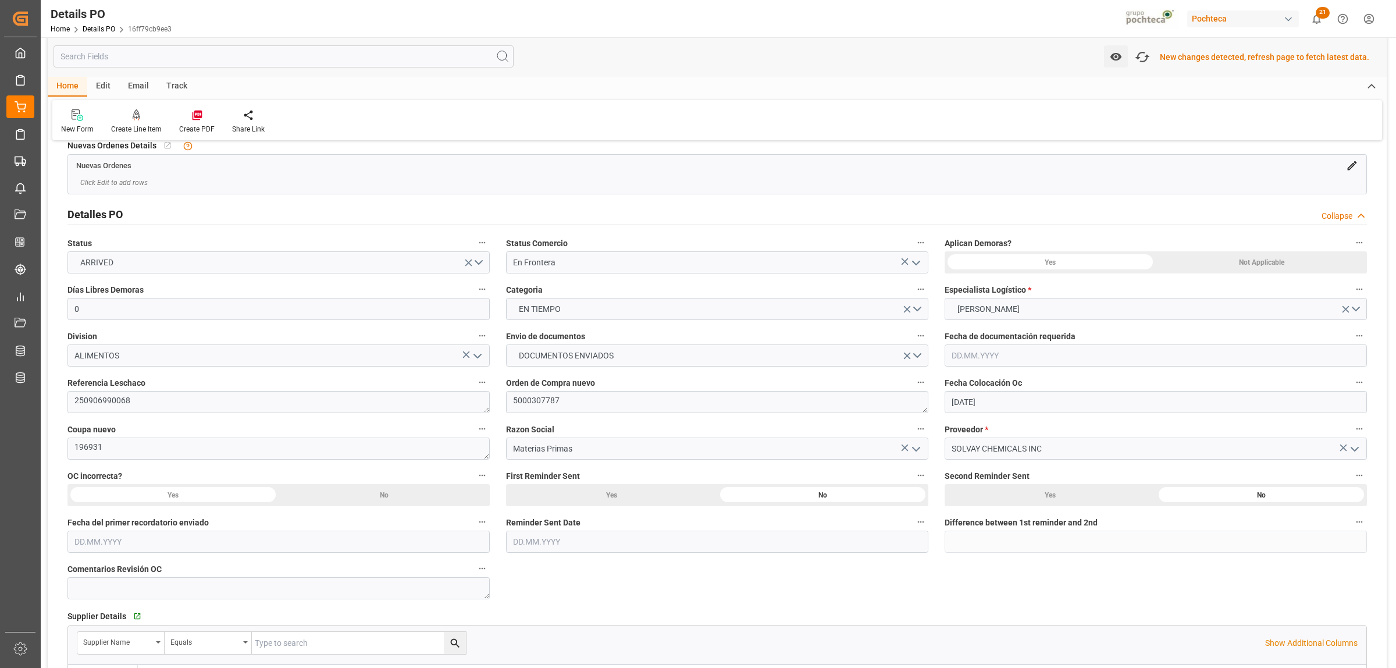
scroll to position [387, 0]
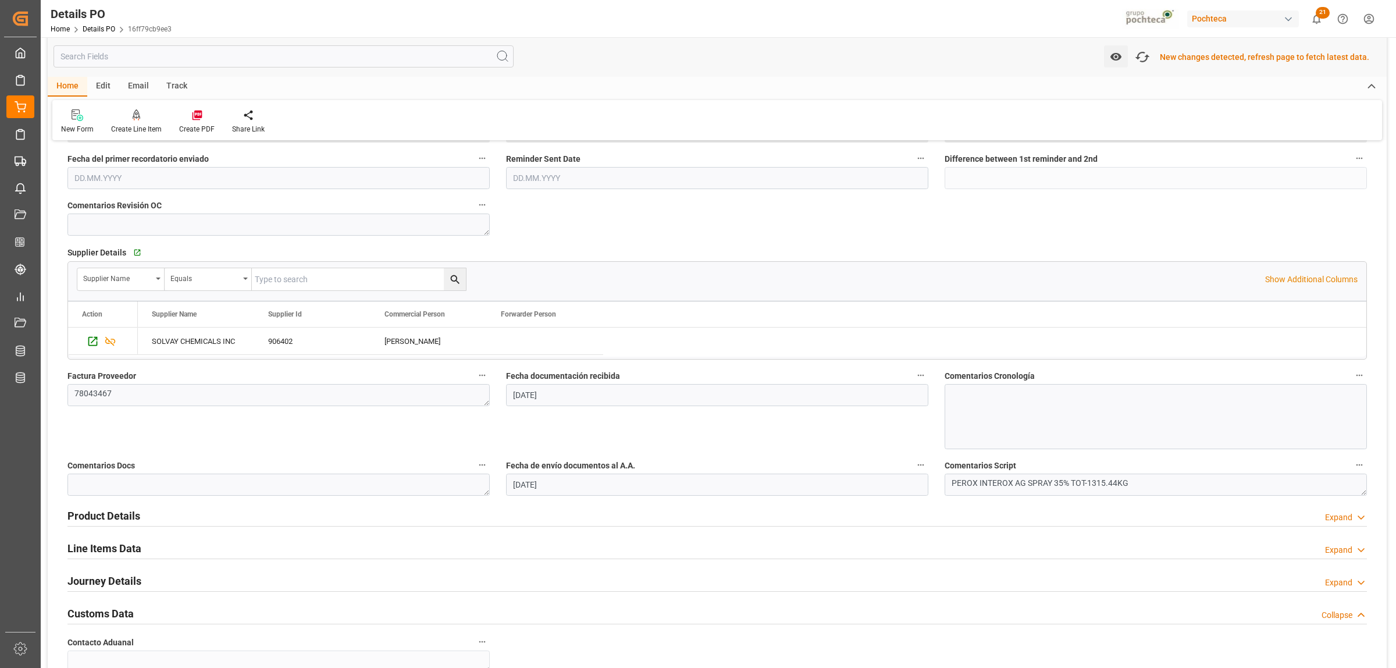
click at [120, 550] on h2 "Line Items Data" at bounding box center [104, 548] width 74 height 16
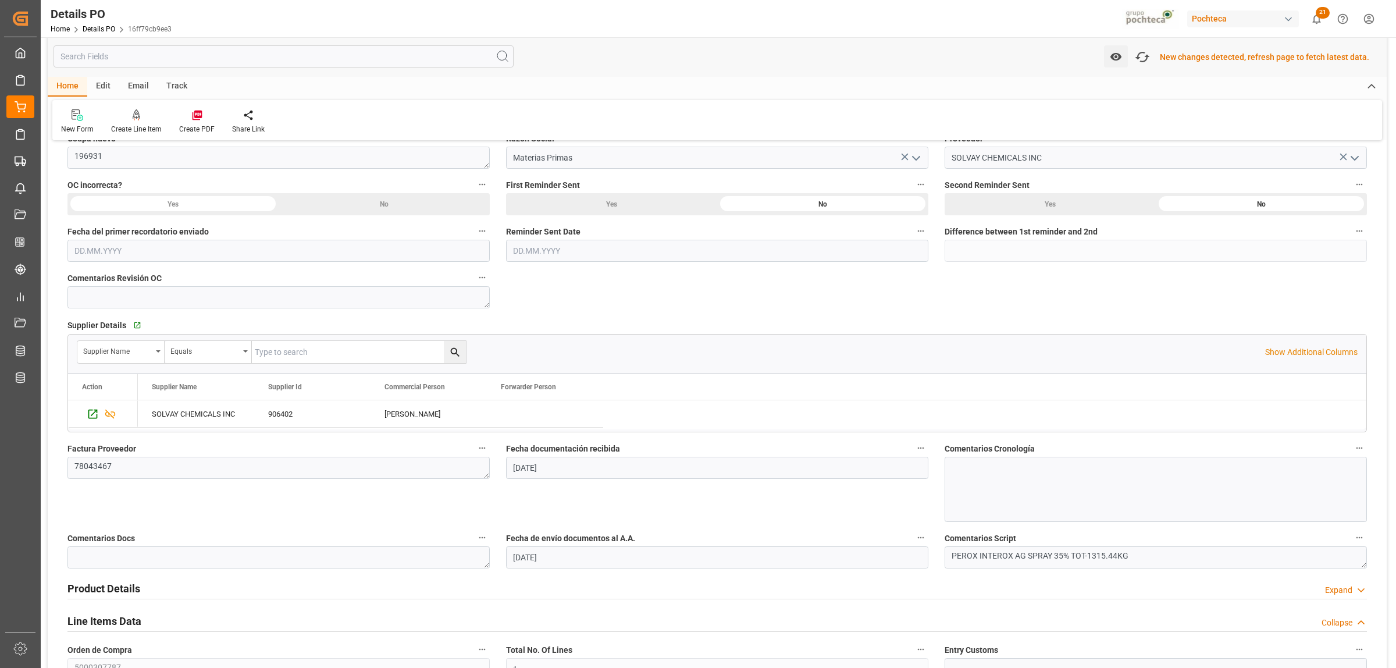
scroll to position [0, 0]
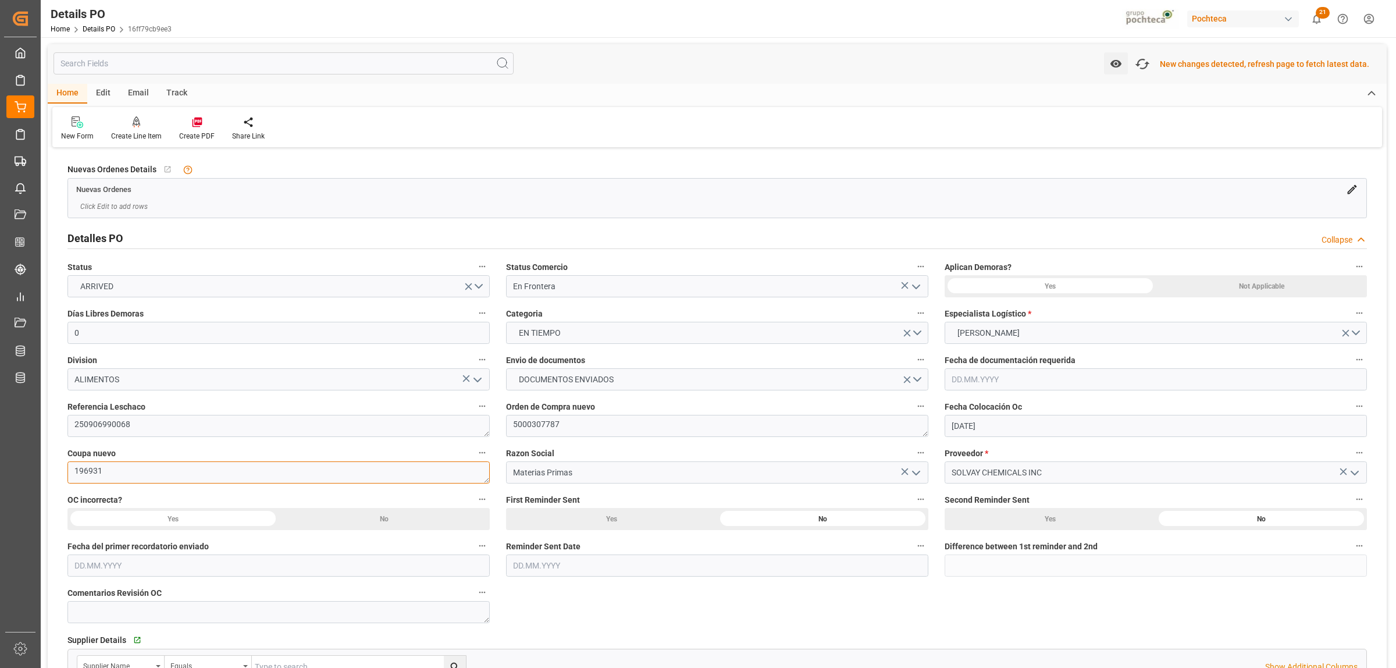
drag, startPoint x: 108, startPoint y: 478, endPoint x: 56, endPoint y: 478, distance: 51.2
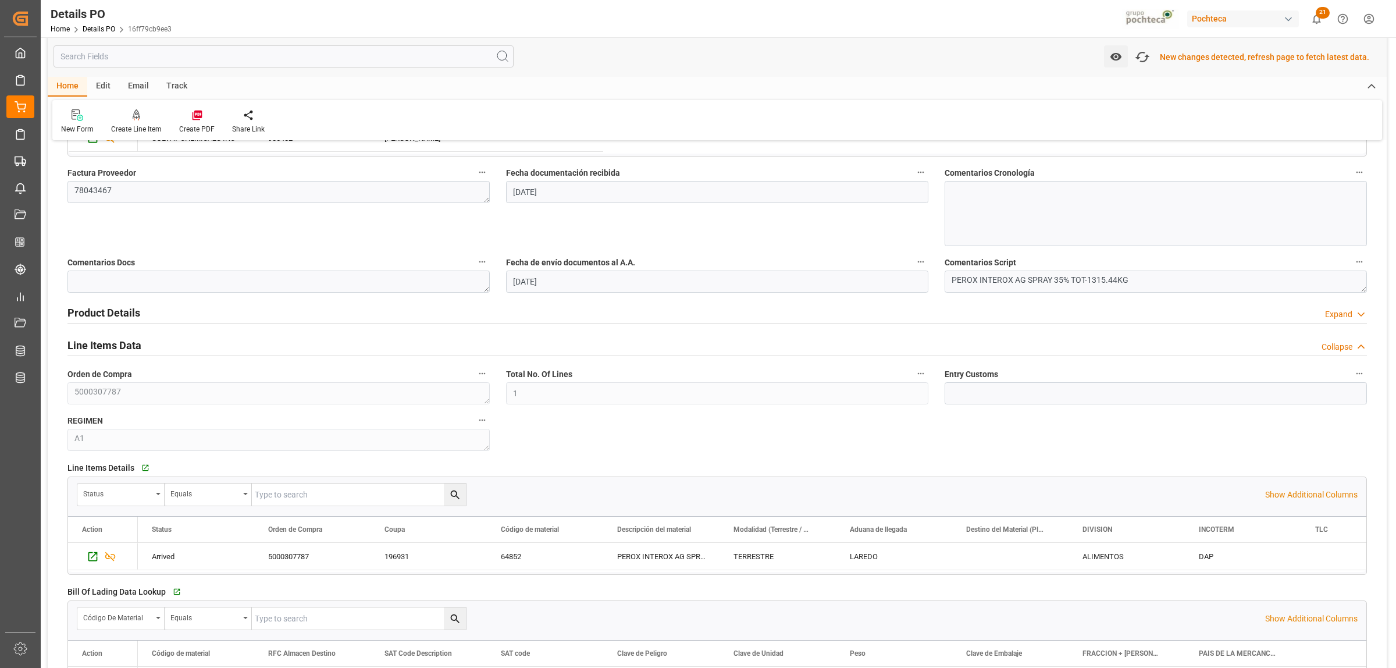
scroll to position [654, 0]
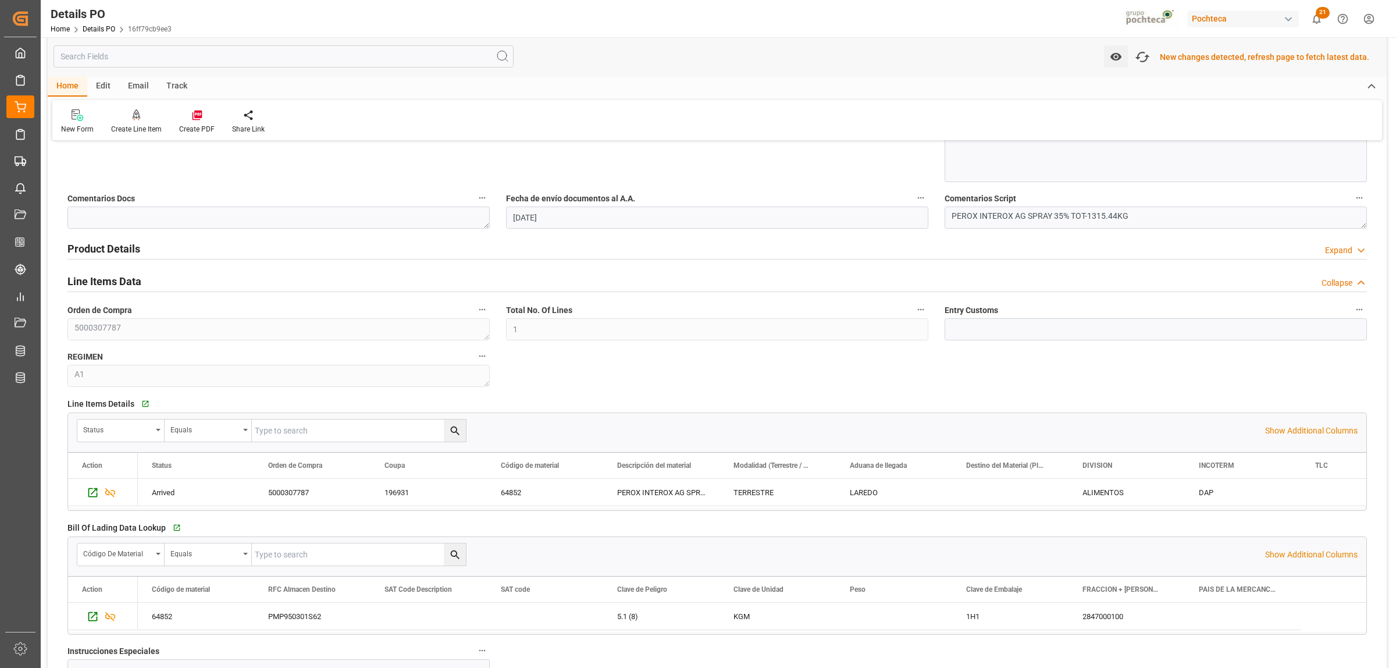
click at [87, 286] on h2 "Line Items Data" at bounding box center [104, 281] width 74 height 16
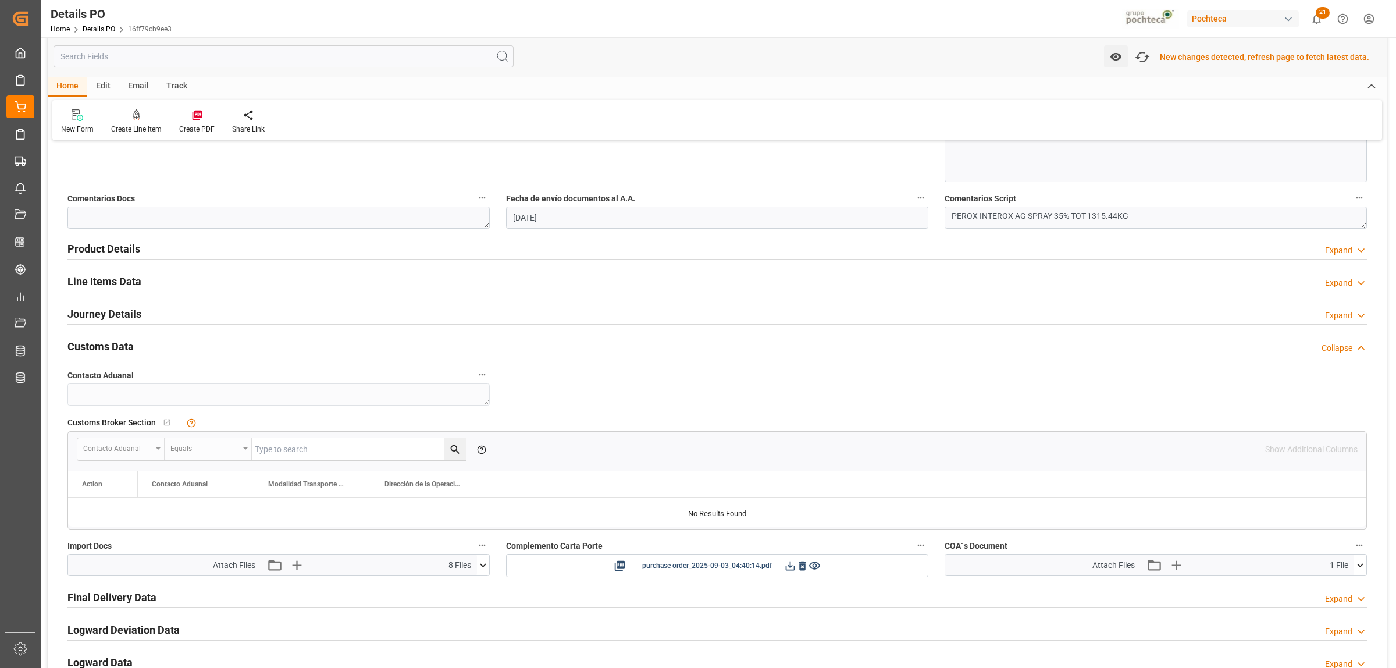
click at [106, 277] on h2 "Line Items Data" at bounding box center [104, 281] width 74 height 16
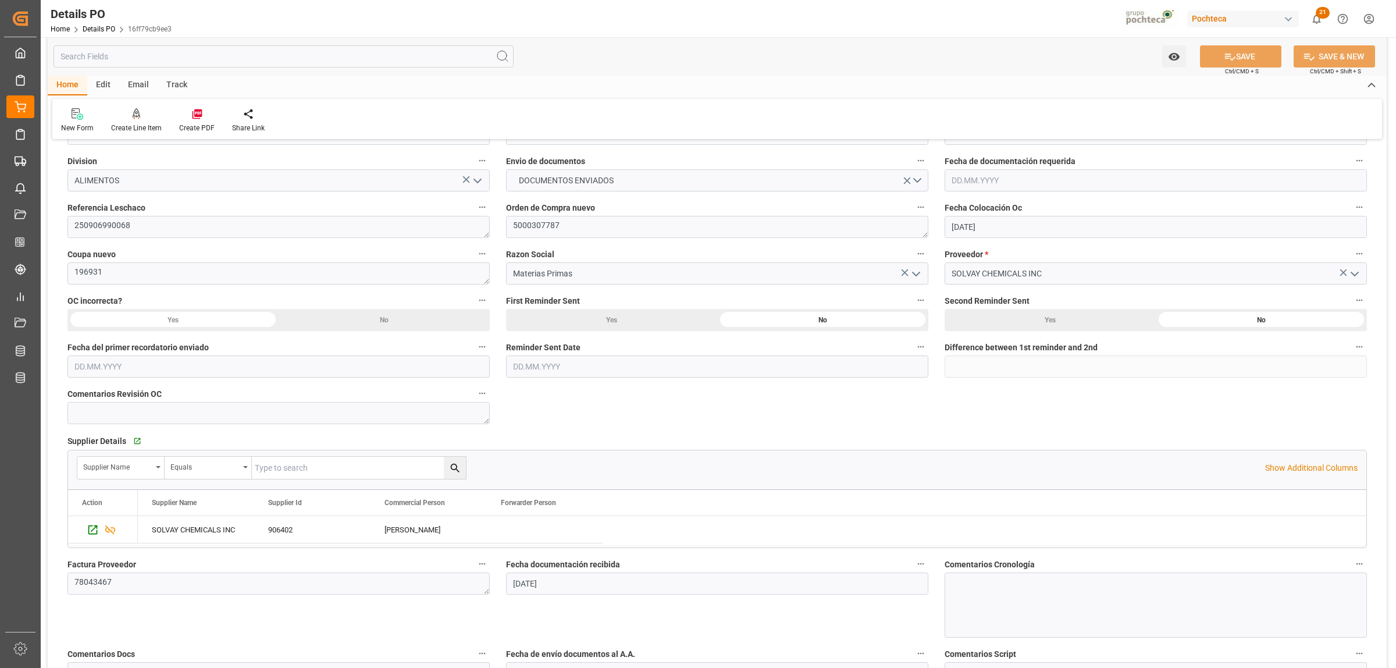
scroll to position [0, 0]
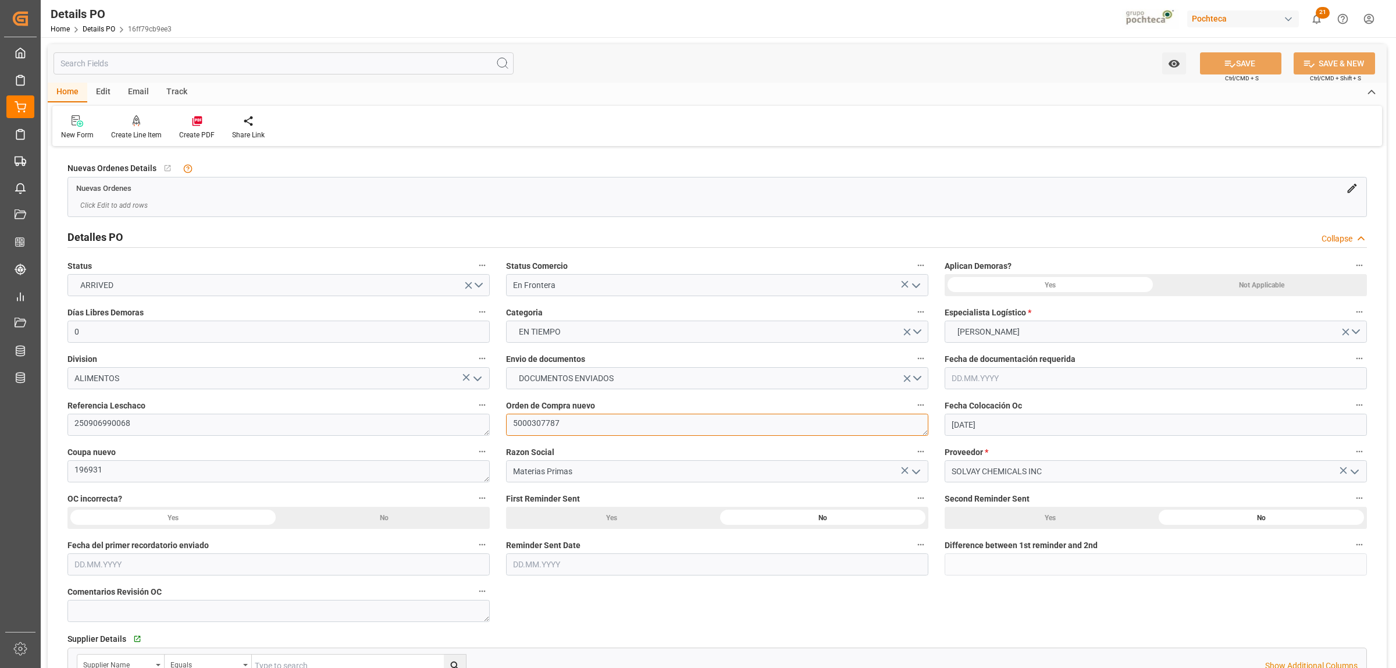
click at [553, 425] on textarea "5000307787" at bounding box center [717, 425] width 422 height 22
drag, startPoint x: 560, startPoint y: 423, endPoint x: 511, endPoint y: 423, distance: 49.4
click at [511, 423] on textarea "5000307787" at bounding box center [717, 425] width 422 height 22
click at [67, 472] on textarea "196931" at bounding box center [278, 471] width 422 height 22
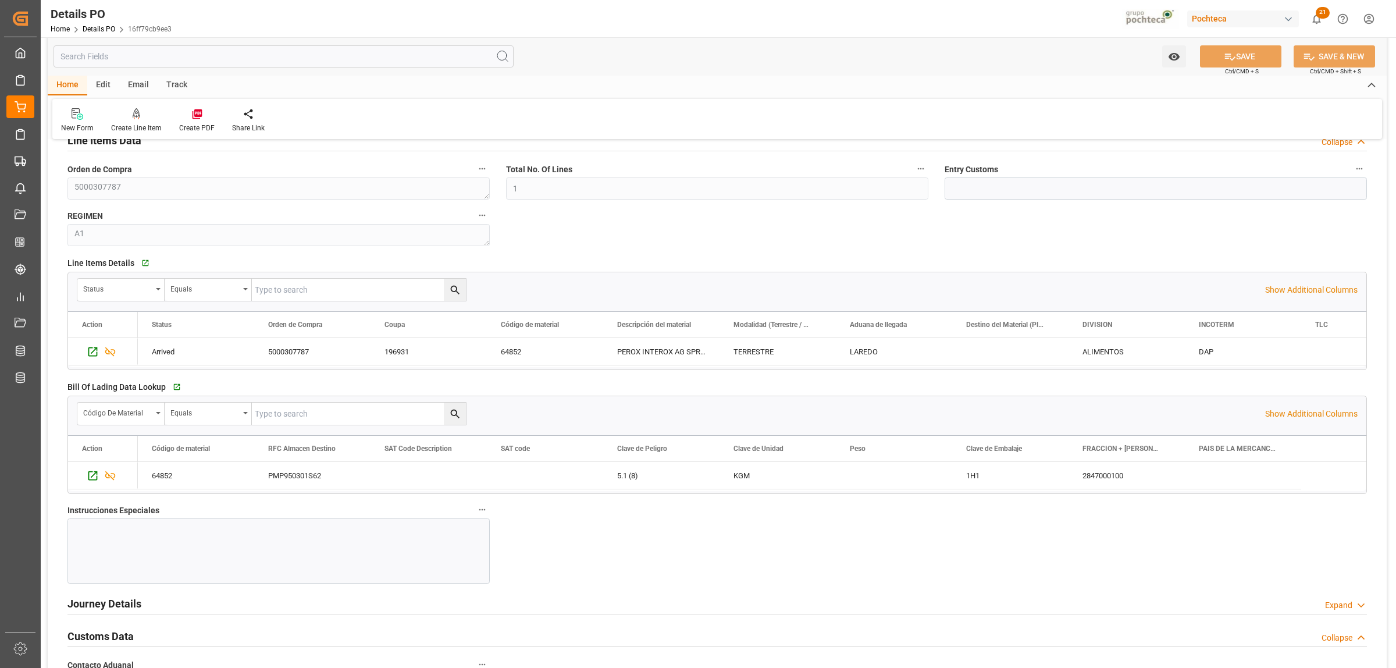
scroll to position [800, 0]
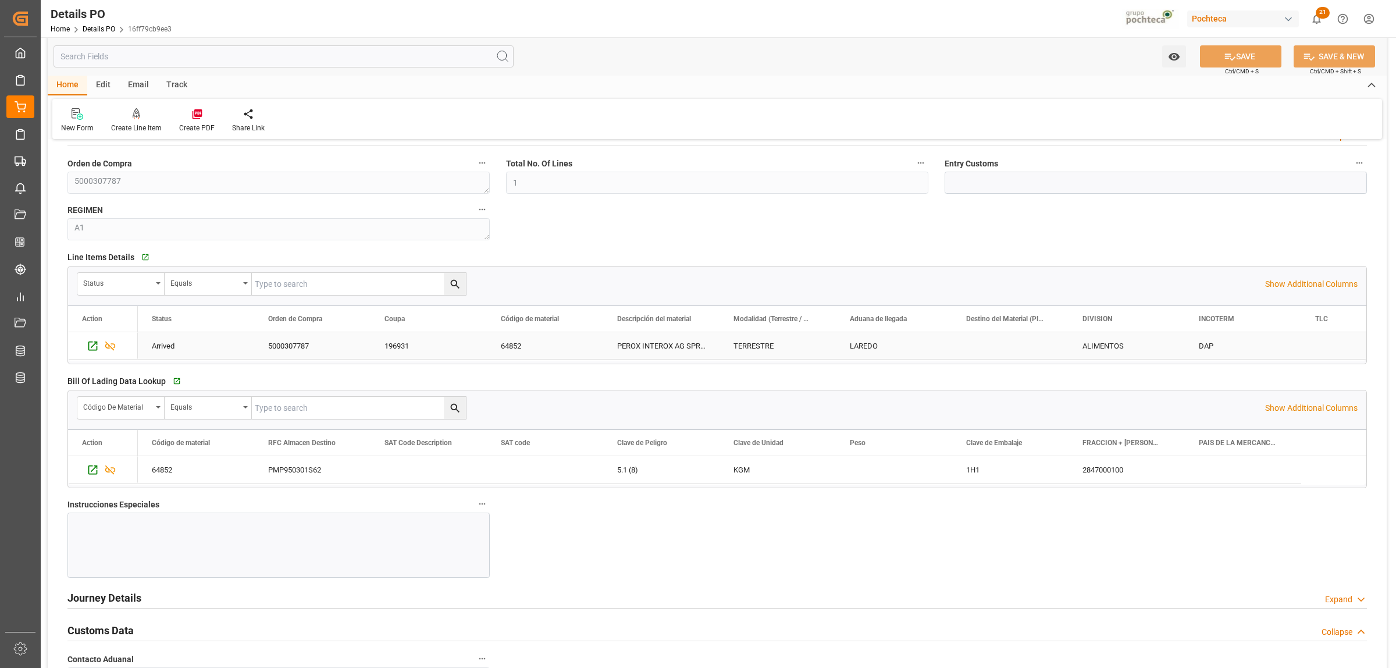
click at [649, 348] on div "PEROX INTEROX AG SPRAY 35% TOT-1315.44KG" at bounding box center [661, 345] width 116 height 27
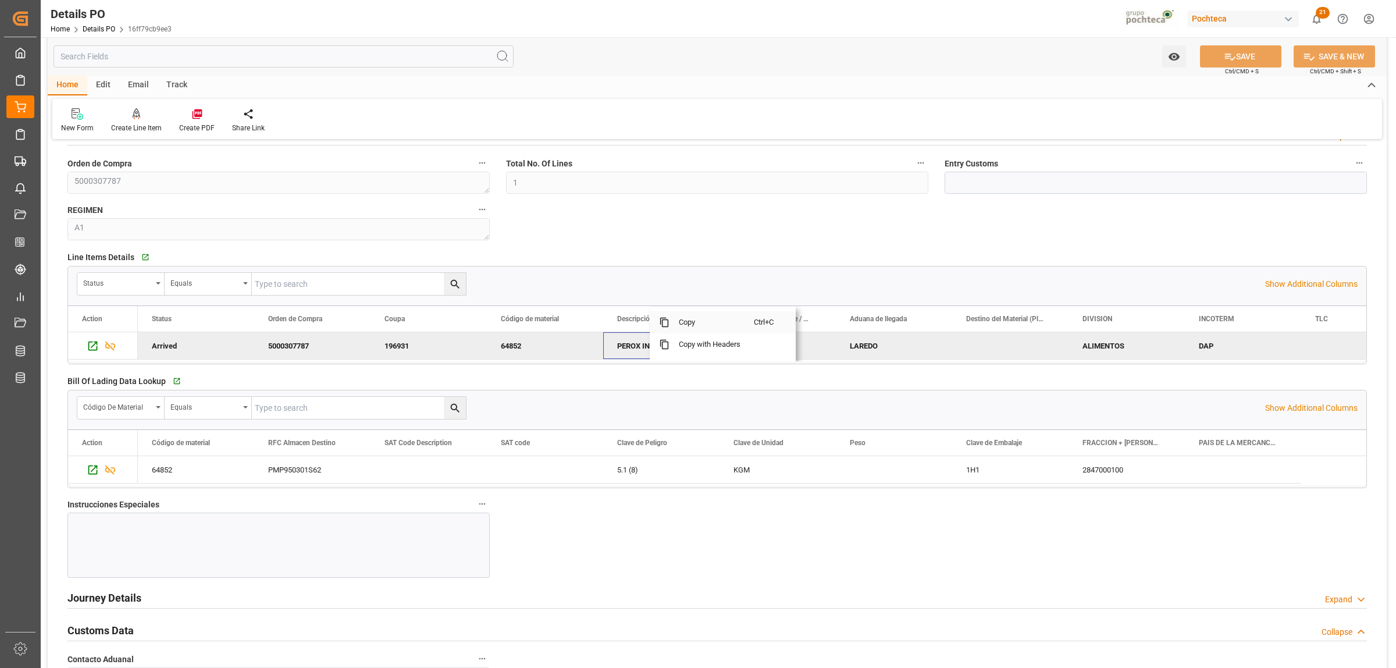
click at [676, 323] on span "Copy" at bounding box center [711, 322] width 84 height 22
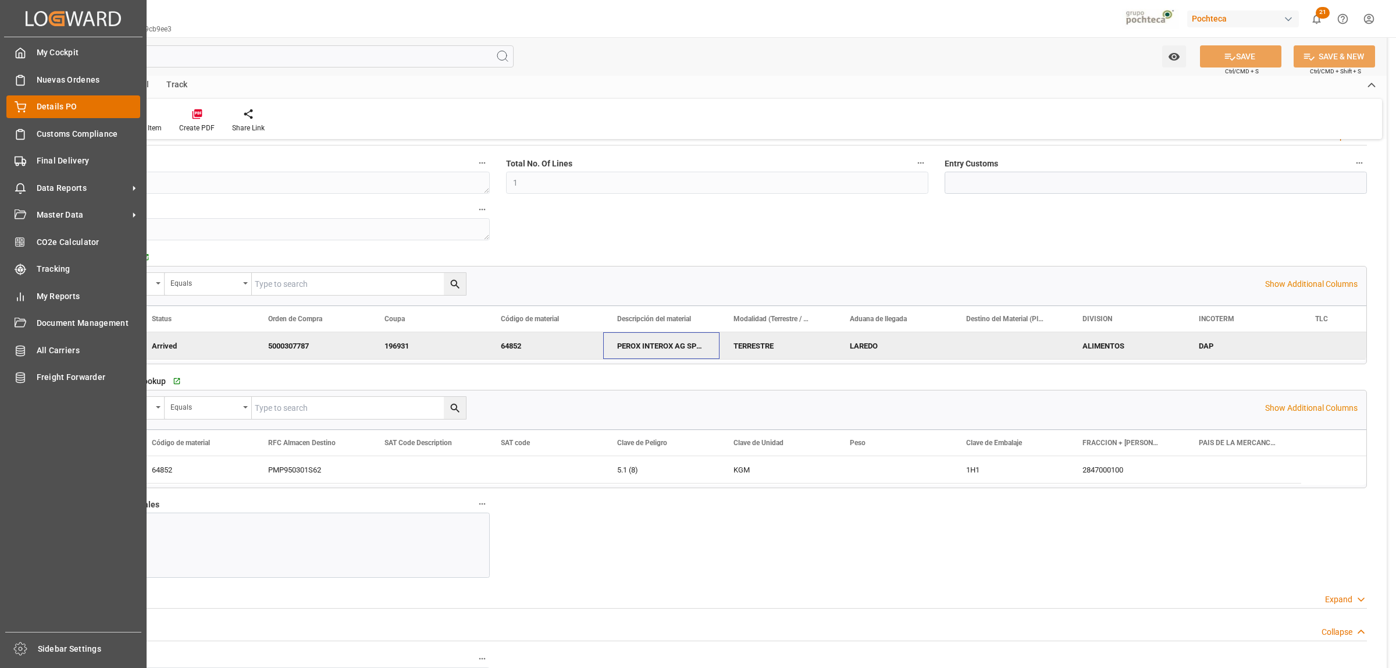
click at [63, 101] on span "Details PO" at bounding box center [89, 107] width 104 height 12
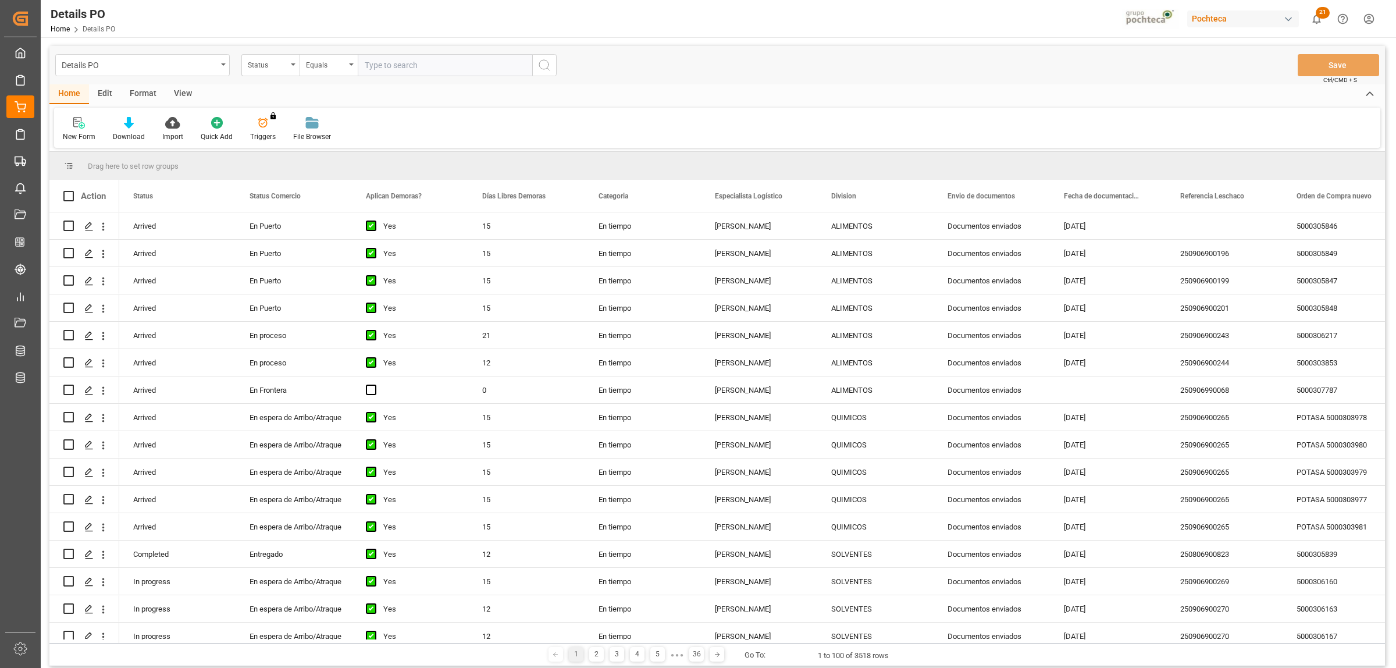
click at [172, 91] on div "View" at bounding box center [182, 94] width 35 height 20
click at [138, 99] on div "Format" at bounding box center [143, 94] width 44 height 20
click at [74, 128] on icon at bounding box center [79, 123] width 10 height 12
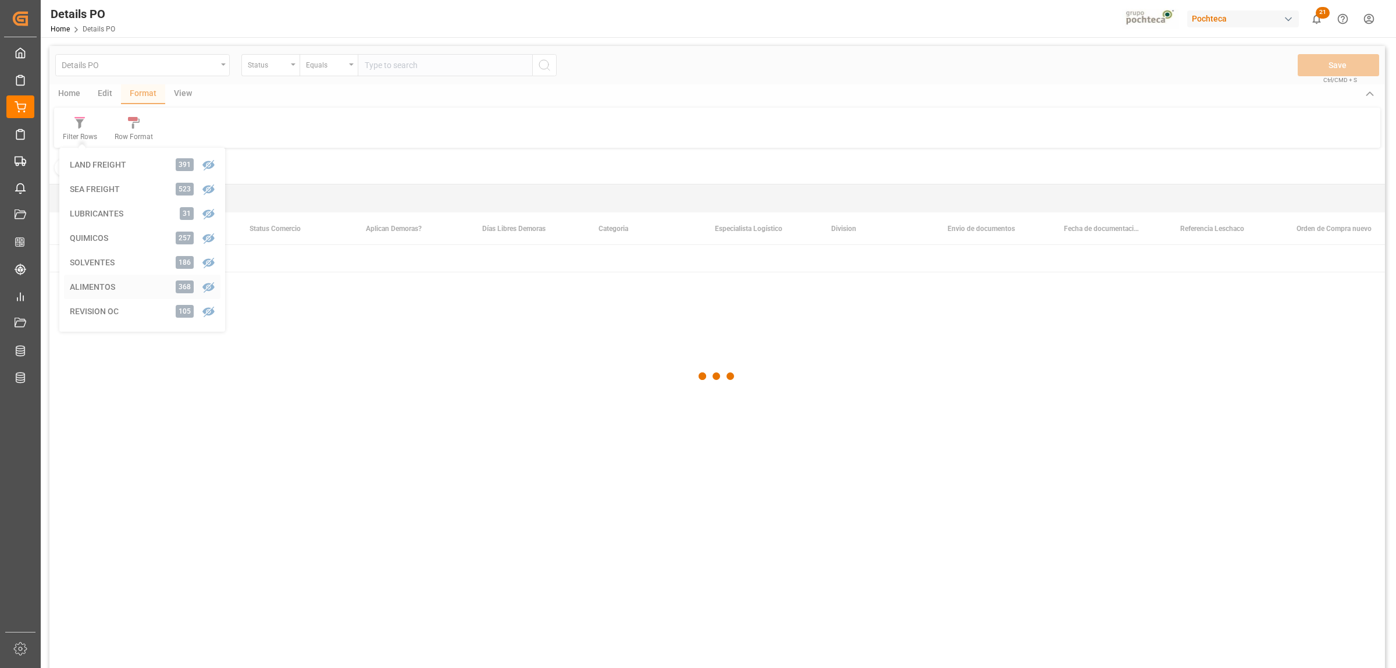
click at [101, 283] on div "Details PO Status Equals Save Ctrl/CMD + S Home Edit Format View Filter Rows LA…" at bounding box center [716, 372] width 1335 height 653
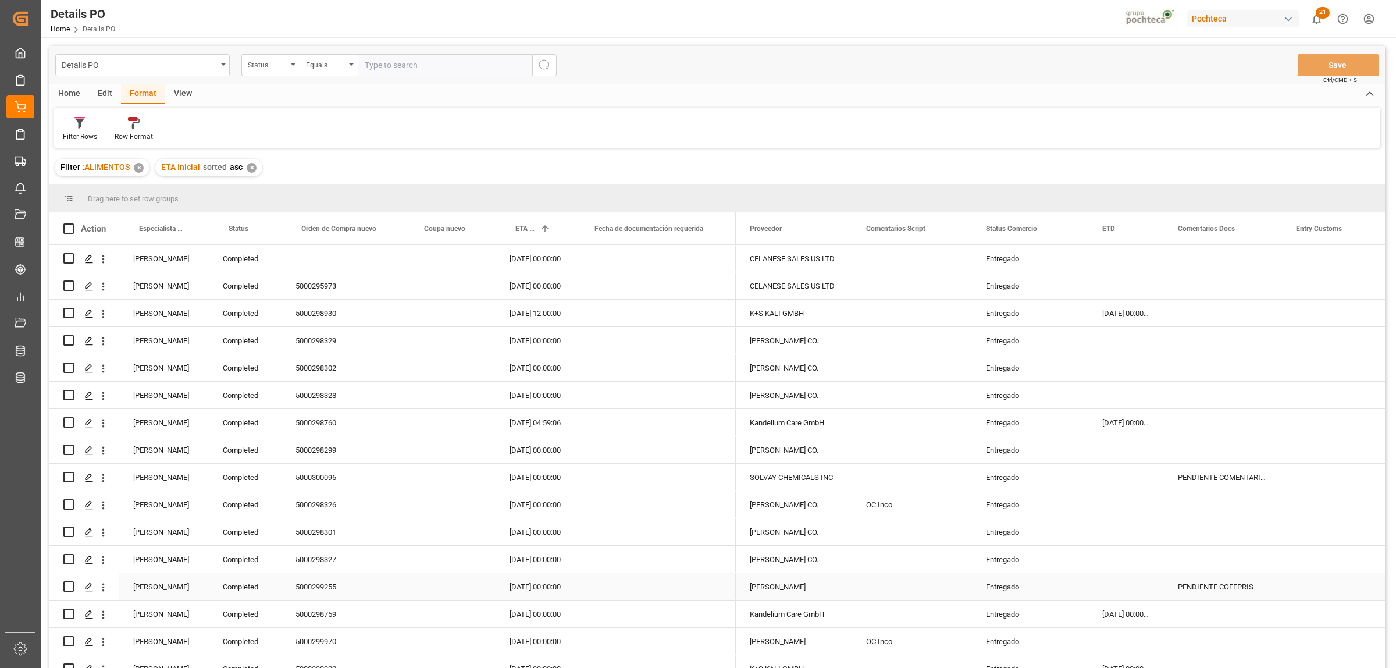
click at [162, 585] on div "Karla Cárdenas" at bounding box center [164, 586] width 90 height 27
click at [190, 229] on span at bounding box center [189, 228] width 10 height 10
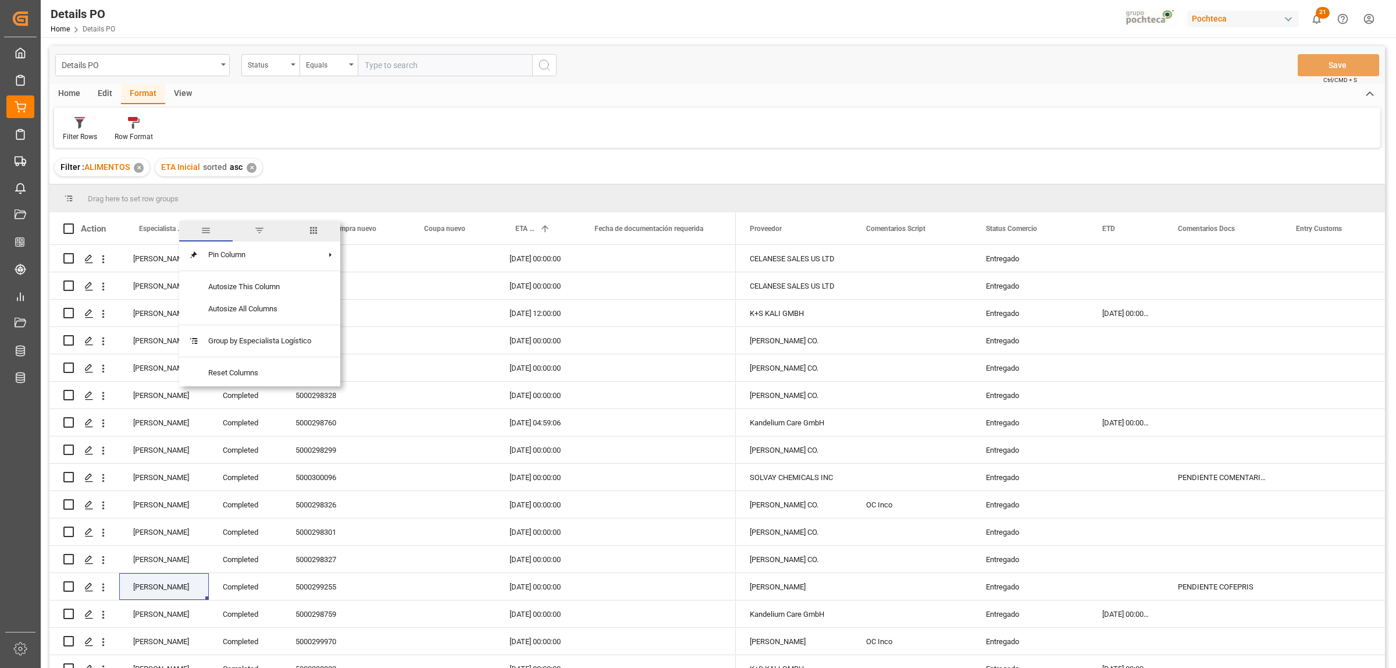
click at [259, 227] on span "filter" at bounding box center [259, 230] width 10 height 10
type input "Karla Cárdenas"
click at [259, 327] on button "Apply" at bounding box center [258, 328] width 22 height 12
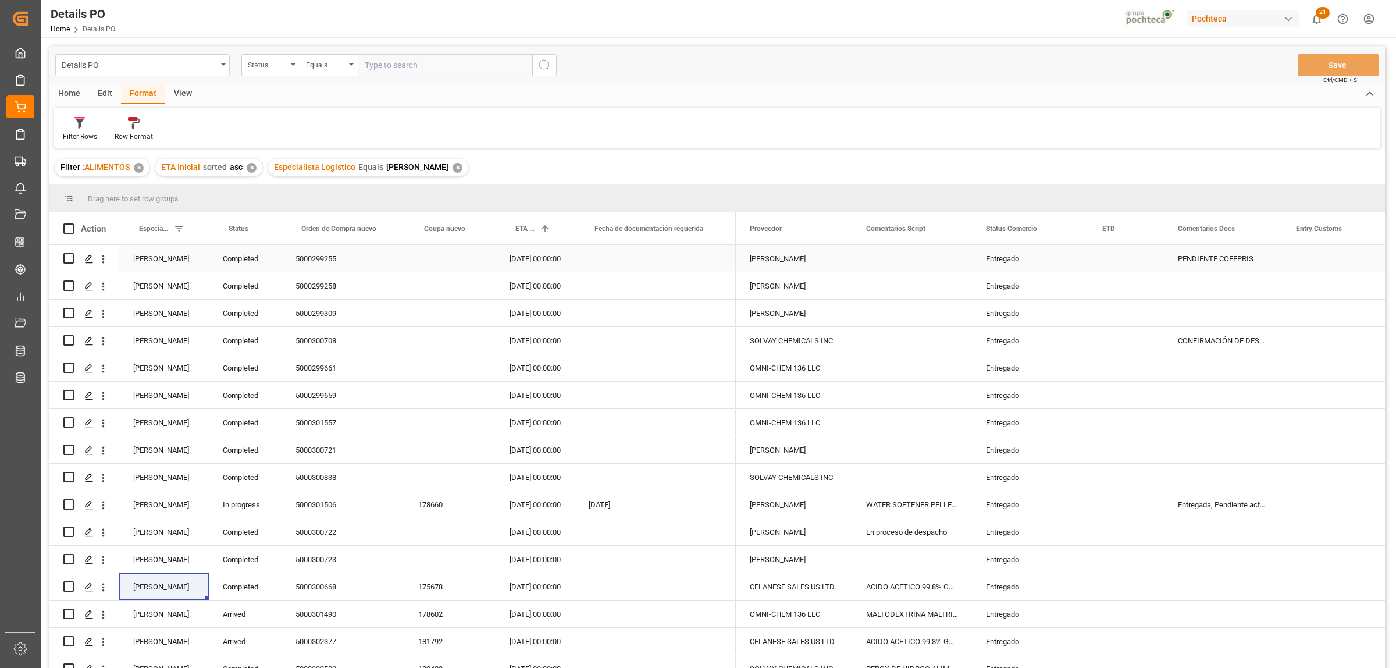
click at [1001, 259] on div "Entregado" at bounding box center [1030, 258] width 88 height 27
click at [1007, 546] on div "Entregado" at bounding box center [1030, 559] width 88 height 27
click at [1002, 530] on div "Entregado" at bounding box center [1030, 532] width 88 height 27
click at [1068, 225] on span at bounding box center [1069, 228] width 10 height 10
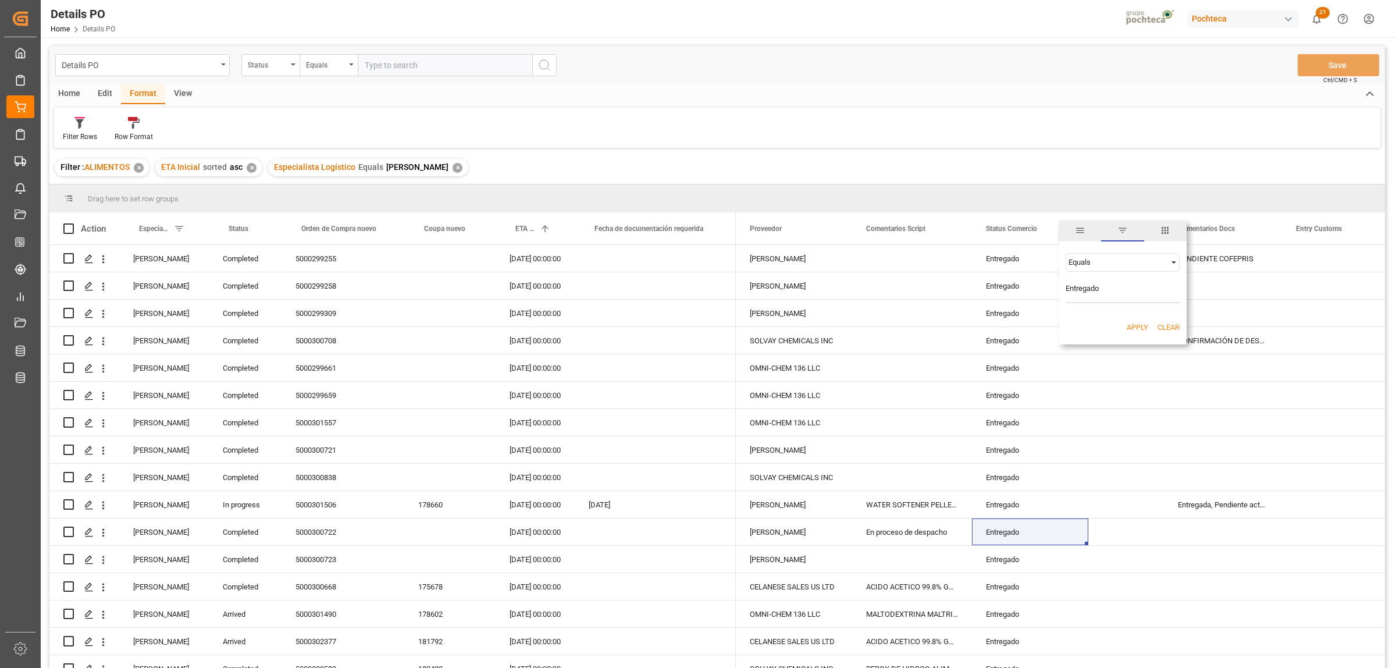
type input "Entregado"
click at [1175, 263] on span "Filtering operator" at bounding box center [1173, 262] width 10 height 10
click at [1099, 297] on span "Not equal" at bounding box center [1083, 299] width 31 height 9
click at [1139, 329] on button "Apply" at bounding box center [1138, 328] width 22 height 12
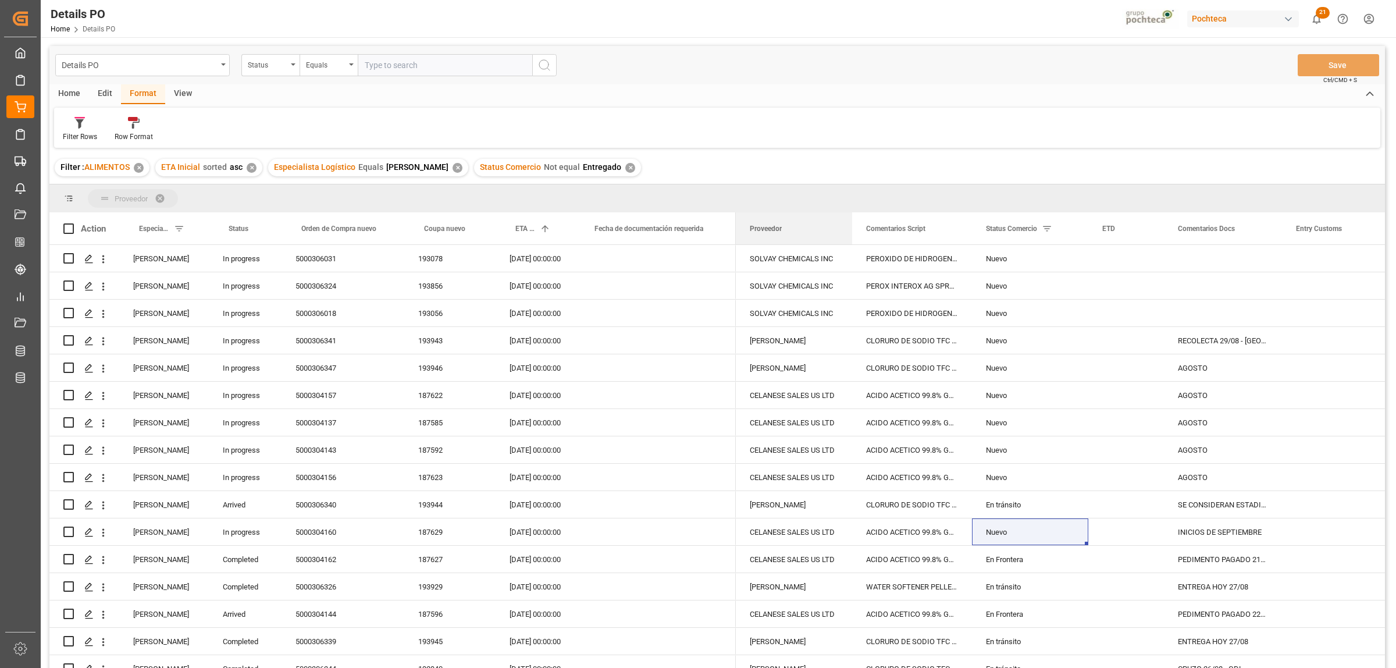
drag, startPoint x: 772, startPoint y: 233, endPoint x: 760, endPoint y: 206, distance: 29.2
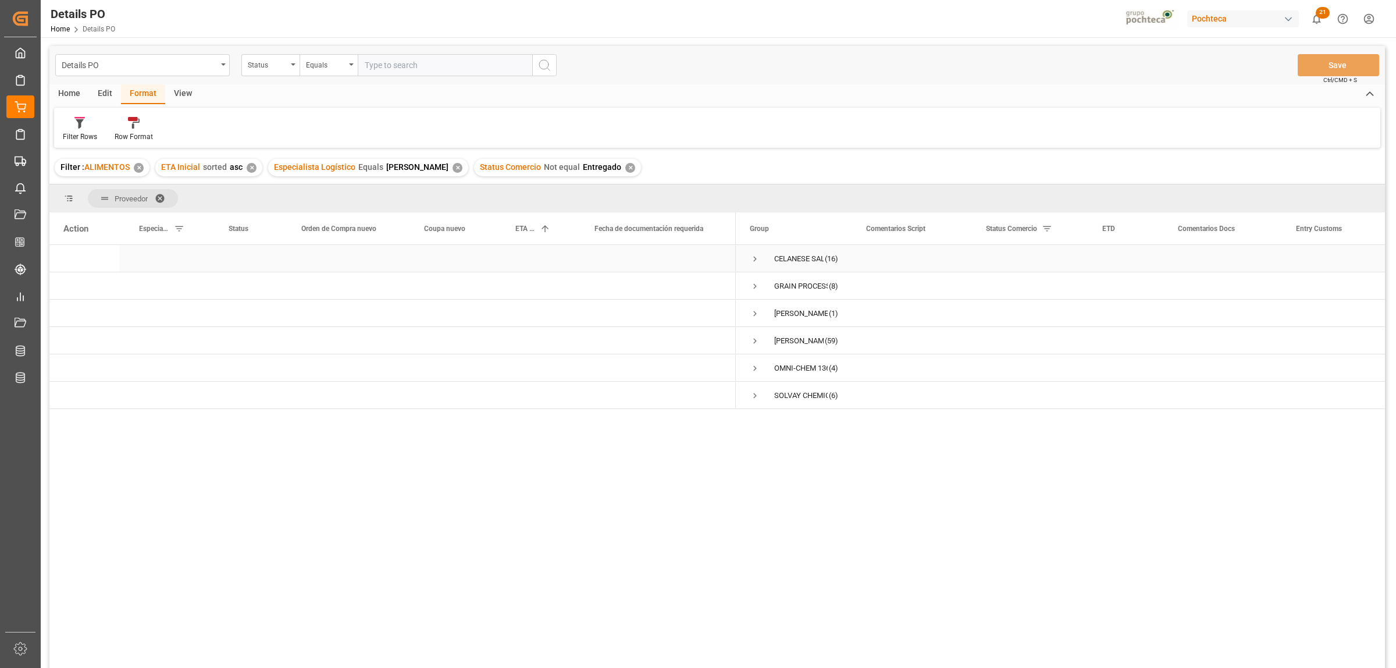
click at [755, 259] on span "Press SPACE to select this row." at bounding box center [755, 259] width 10 height 10
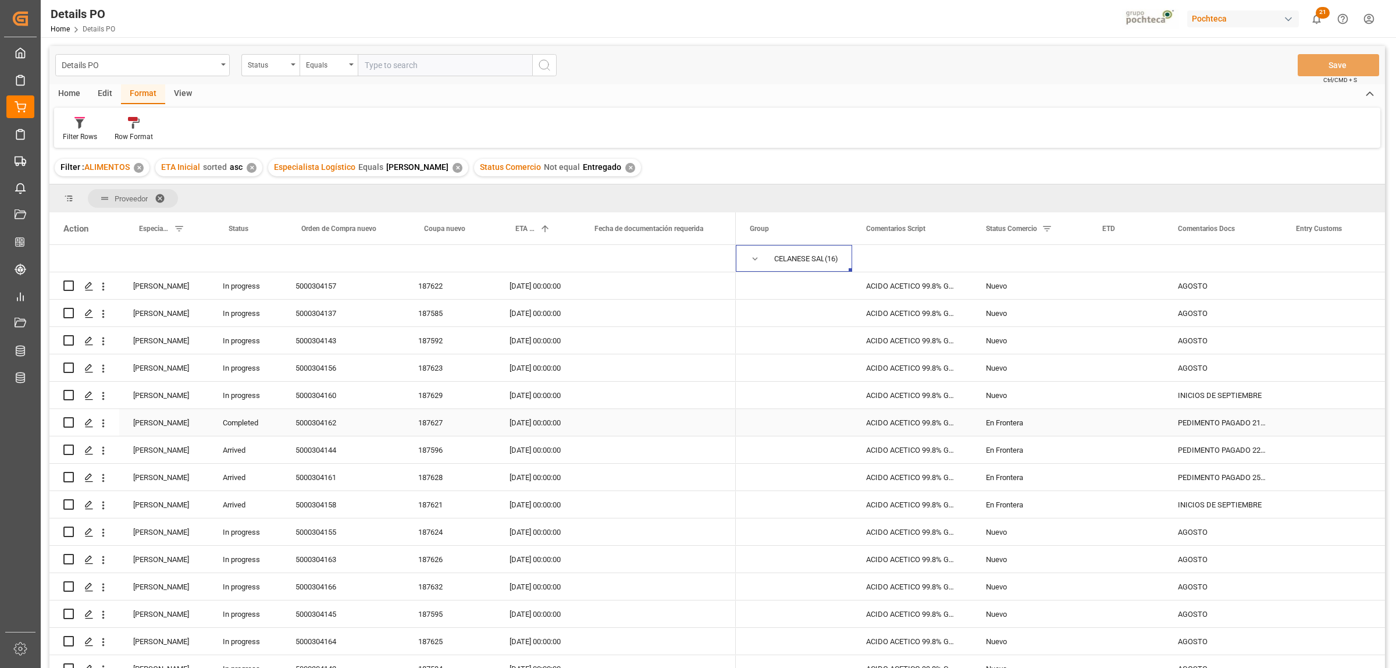
click at [335, 422] on div "5000304162" at bounding box center [342, 422] width 123 height 27
click at [1205, 416] on div "PEDIMENTO PAGADO 21/08, PENDIENTE DE CRUCE" at bounding box center [1223, 422] width 118 height 27
drag, startPoint x: 1181, startPoint y: 428, endPoint x: 1266, endPoint y: 429, distance: 85.5
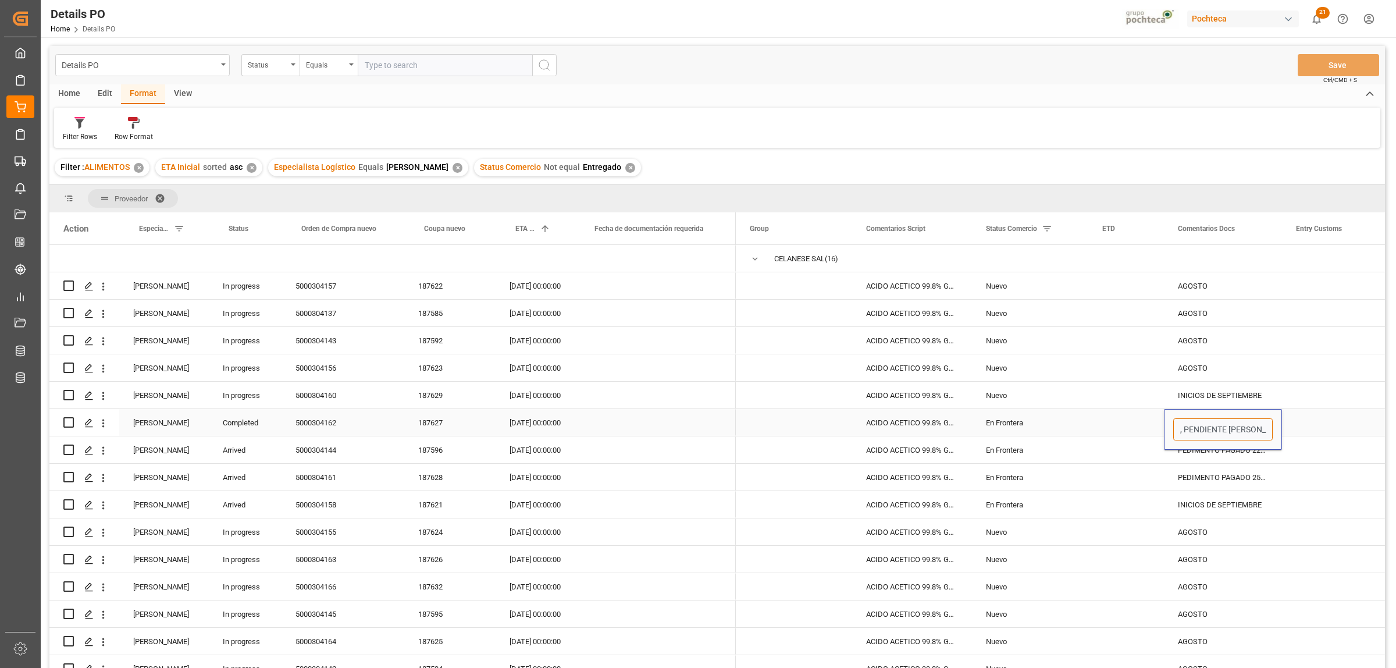
click at [1266, 429] on input "PEDIMENTO PAGADO 21/08, PENDIENTE DE CRUCE" at bounding box center [1222, 429] width 99 height 22
type input "CRUCE 29/08"
drag, startPoint x: 1312, startPoint y: 451, endPoint x: 1322, endPoint y: 457, distance: 11.2
click at [1313, 451] on div "Press SPACE to select this row." at bounding box center [1340, 449] width 116 height 27
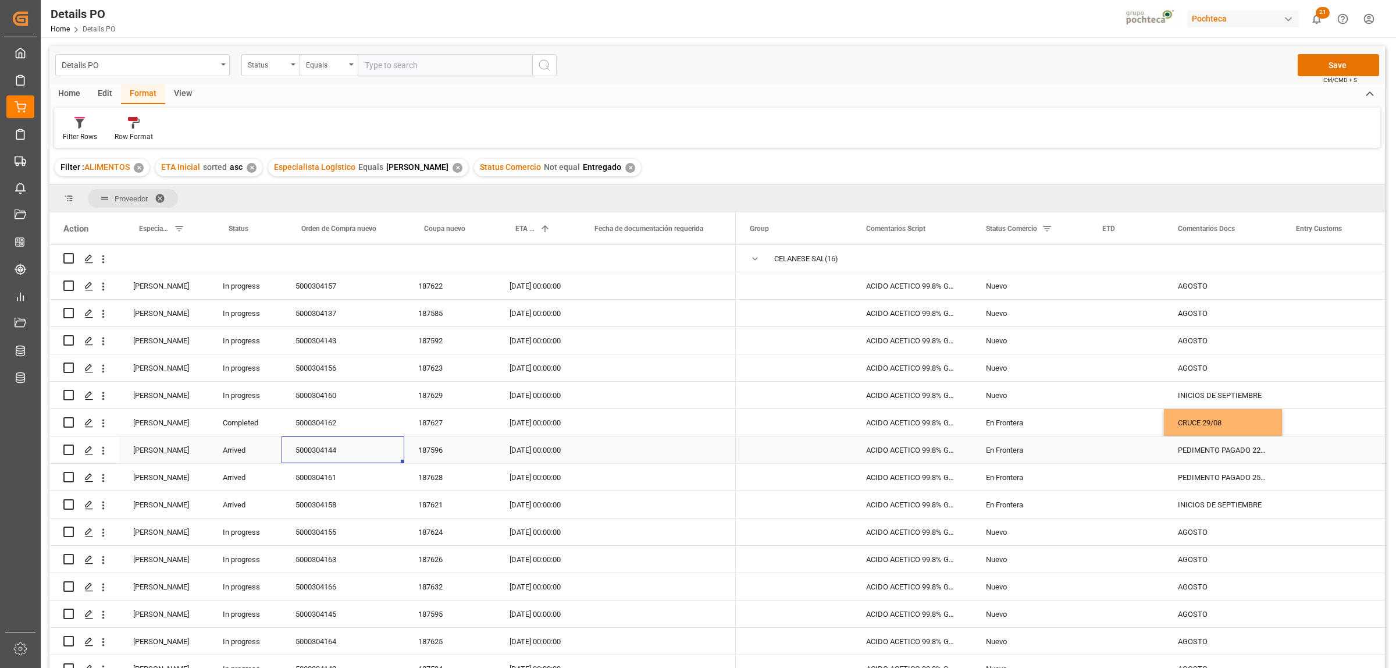
click at [332, 451] on div "5000304144" at bounding box center [342, 449] width 123 height 27
click at [1202, 425] on div "CRUCE 29/08" at bounding box center [1223, 422] width 118 height 27
click at [1205, 449] on div "PEDIMENTO PAGADO 22/08, PENDIENTE DE CRUCE" at bounding box center [1223, 449] width 118 height 27
click at [319, 474] on div "5000304161" at bounding box center [342, 477] width 123 height 27
click at [1210, 475] on div "PEDIMENTO PAGADO 25/08, PENDIENTE DE CRUCE" at bounding box center [1223, 477] width 118 height 27
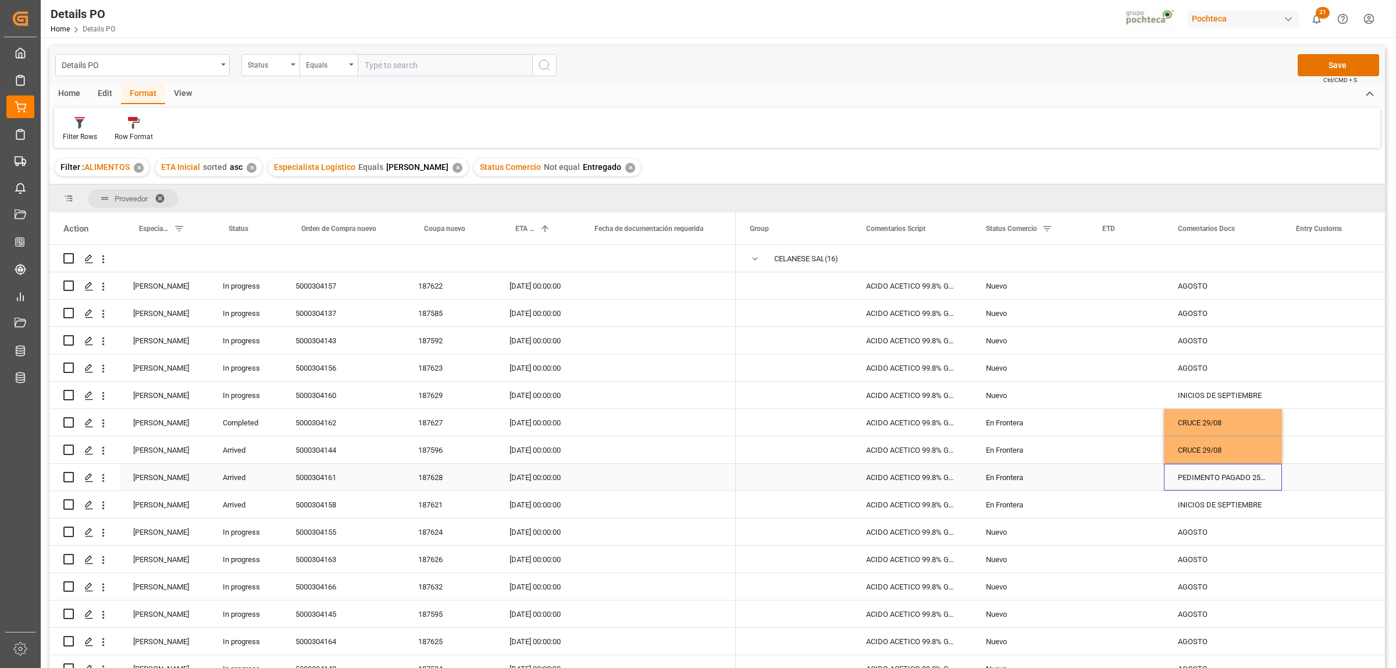
click at [1210, 475] on div "PEDIMENTO PAGADO 25/08, PENDIENTE DE CRUCE" at bounding box center [1223, 477] width 118 height 27
click at [1240, 481] on input "PEDIMENTO PAGADO 25/08, PENDIENTE DE CRUCE" at bounding box center [1222, 484] width 99 height 22
click at [1116, 514] on div "Press SPACE to select this row." at bounding box center [1126, 504] width 76 height 27
click at [1015, 426] on div "En Frontera" at bounding box center [1030, 422] width 88 height 27
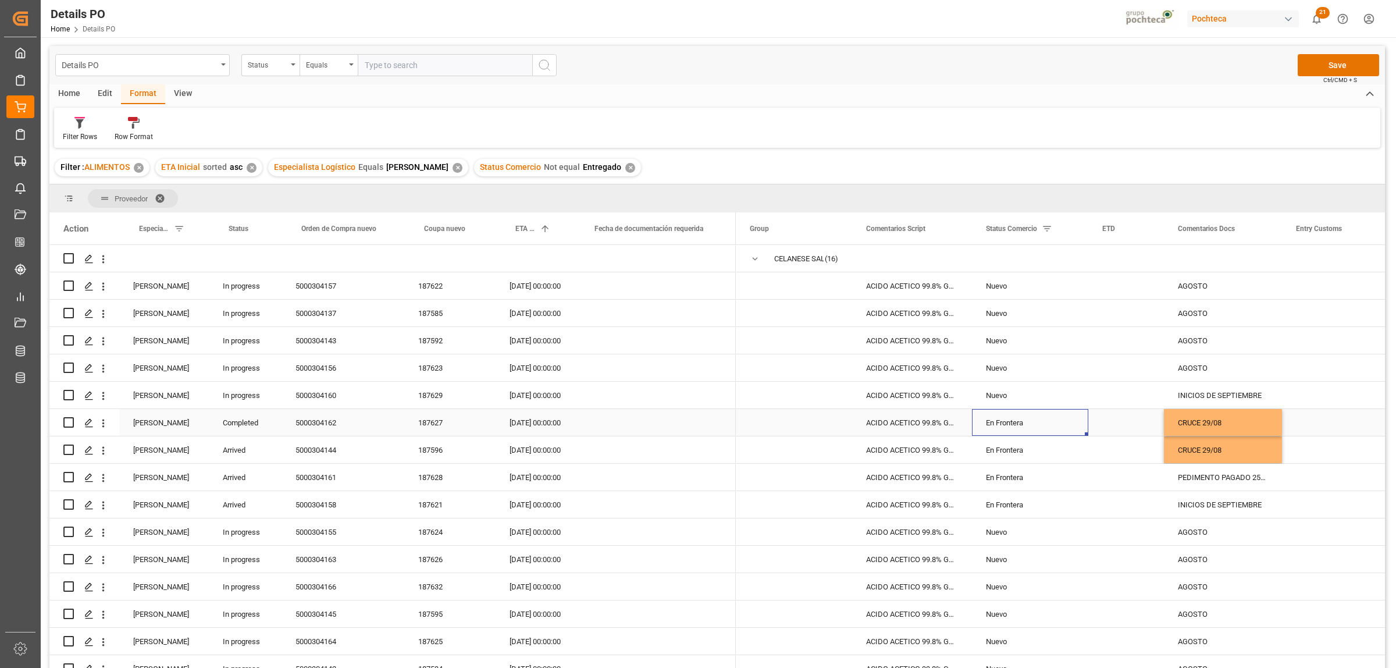
click at [1029, 420] on div "En Frontera" at bounding box center [1030, 422] width 88 height 27
click at [1068, 429] on icon "open menu" at bounding box center [1067, 430] width 14 height 14
click at [1013, 511] on div "En tránsito" at bounding box center [1037, 503] width 111 height 41
type input "En tránsito"
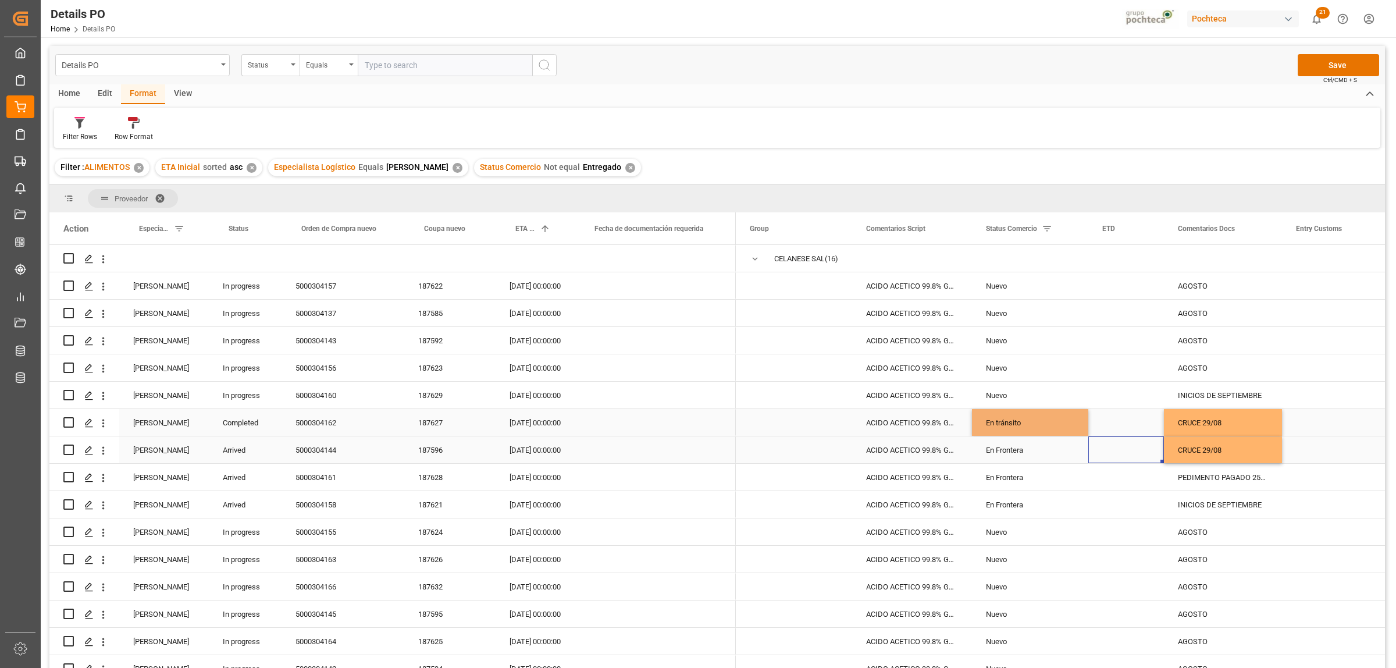
click at [1129, 451] on div "Press SPACE to select this row." at bounding box center [1126, 449] width 76 height 27
click at [1003, 449] on div "En Frontera" at bounding box center [1030, 450] width 88 height 27
click at [1065, 454] on icon "open menu" at bounding box center [1067, 457] width 14 height 14
click at [1032, 523] on div "En tránsito" at bounding box center [1037, 530] width 111 height 41
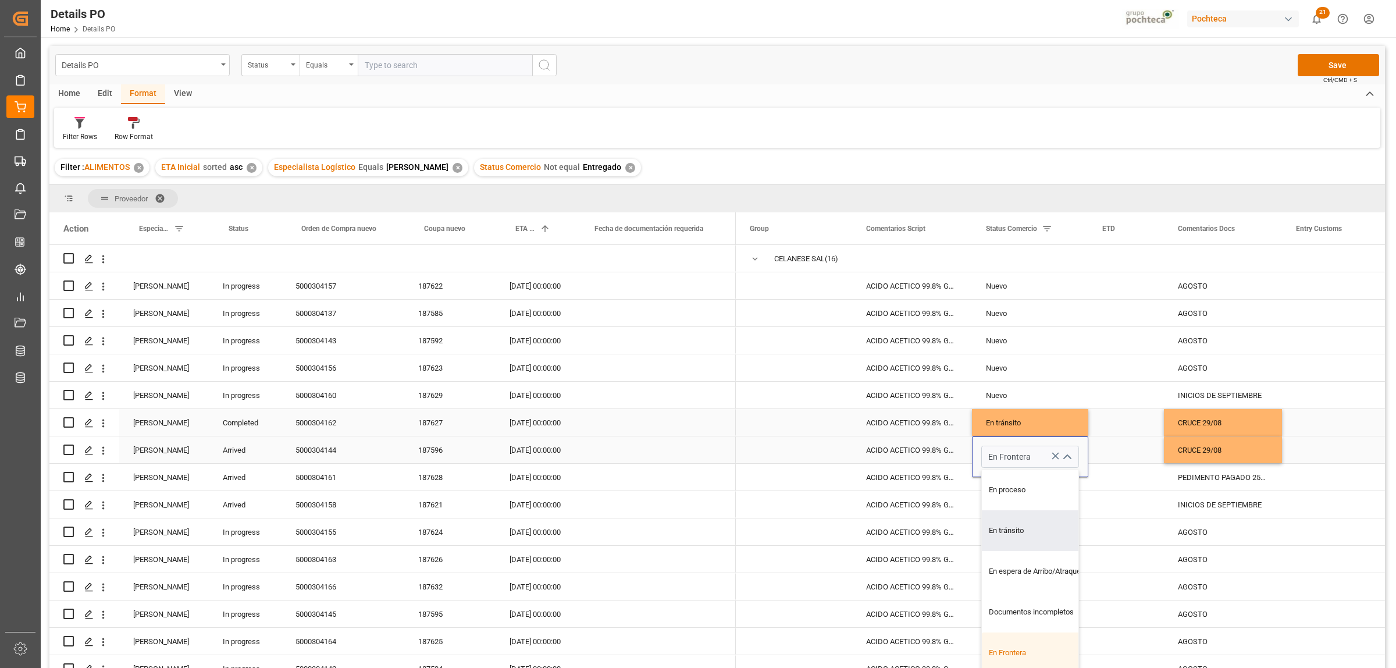
type input "En tránsito"
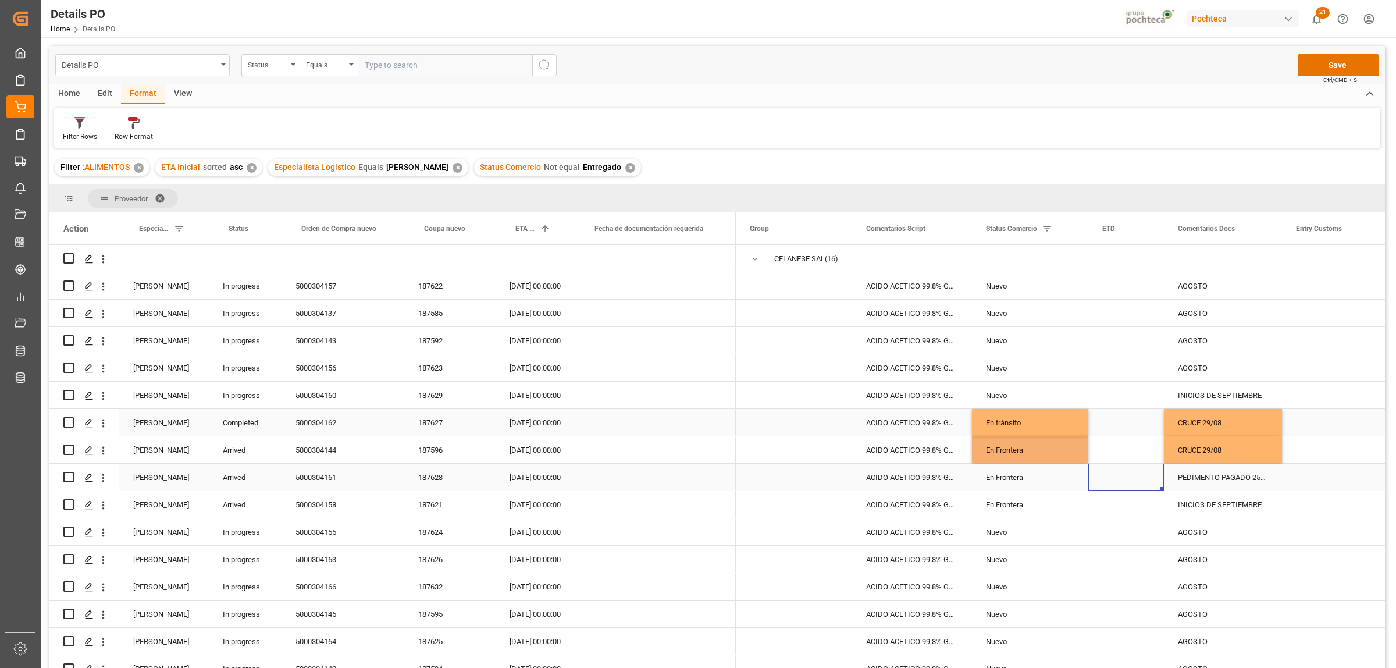
click at [1147, 489] on div "Press SPACE to select this row." at bounding box center [1126, 477] width 76 height 27
click at [336, 477] on div "5000304161" at bounding box center [342, 477] width 123 height 27
click at [329, 503] on div "5000304158" at bounding box center [342, 504] width 123 height 27
click at [1203, 501] on div "INICIOS DE SEPTIEMBRE" at bounding box center [1223, 504] width 118 height 27
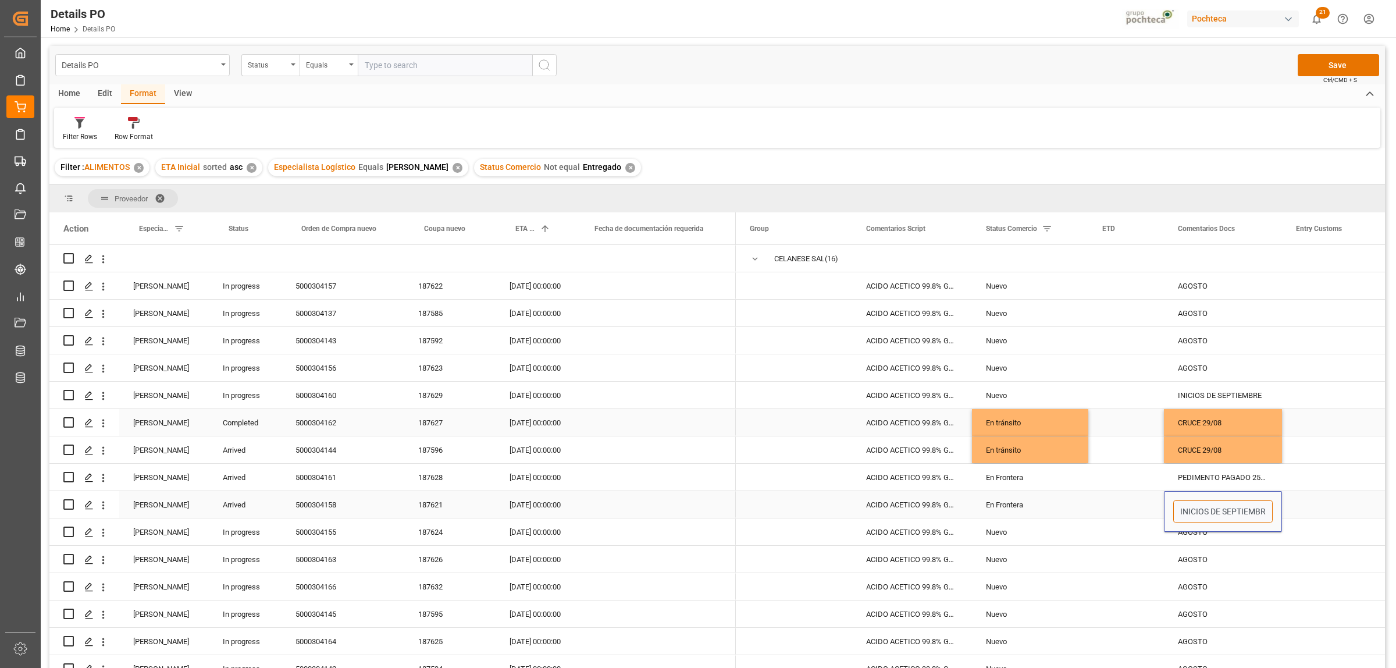
scroll to position [0, 4]
drag, startPoint x: 1175, startPoint y: 510, endPoint x: 1280, endPoint y: 509, distance: 104.1
click at [1280, 509] on div "INICIOS DE SEPTIEMBRE" at bounding box center [1223, 511] width 118 height 41
type input "PEDIMENTO PAGADO 01/09"
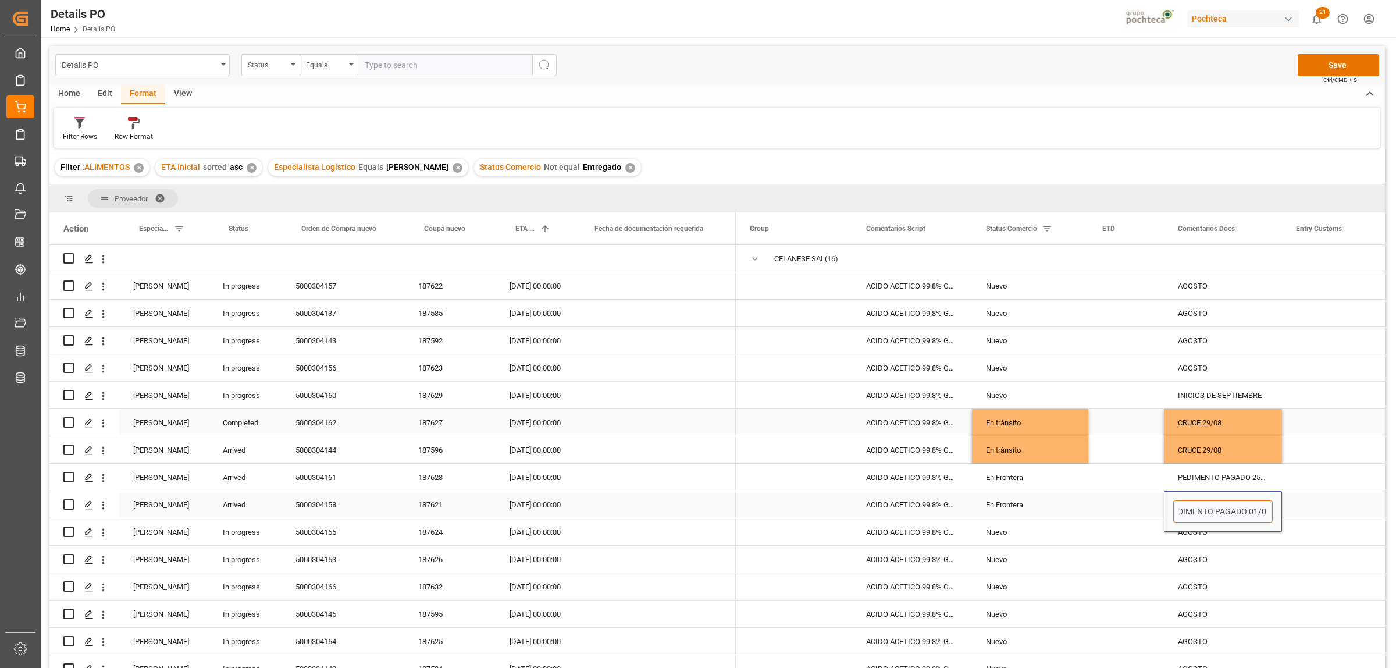
scroll to position [0, 16]
click at [1341, 504] on div "Press SPACE to select this row." at bounding box center [1340, 504] width 116 height 27
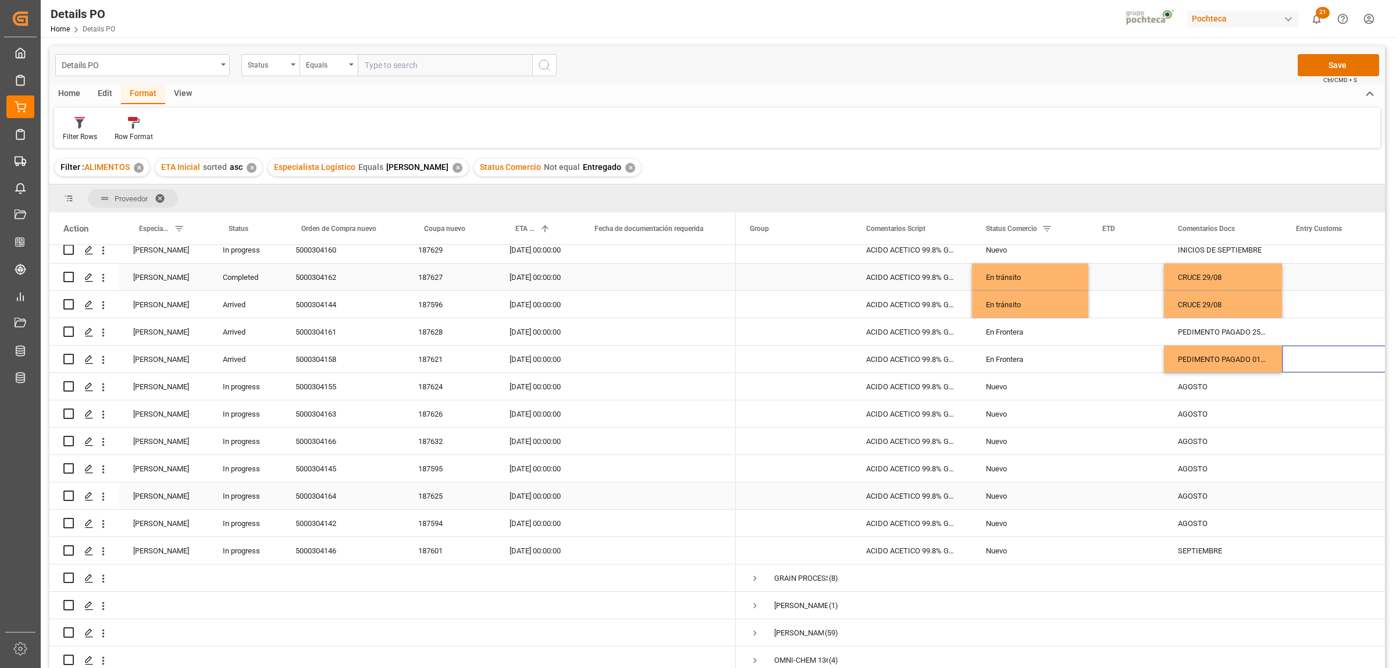
scroll to position [73, 0]
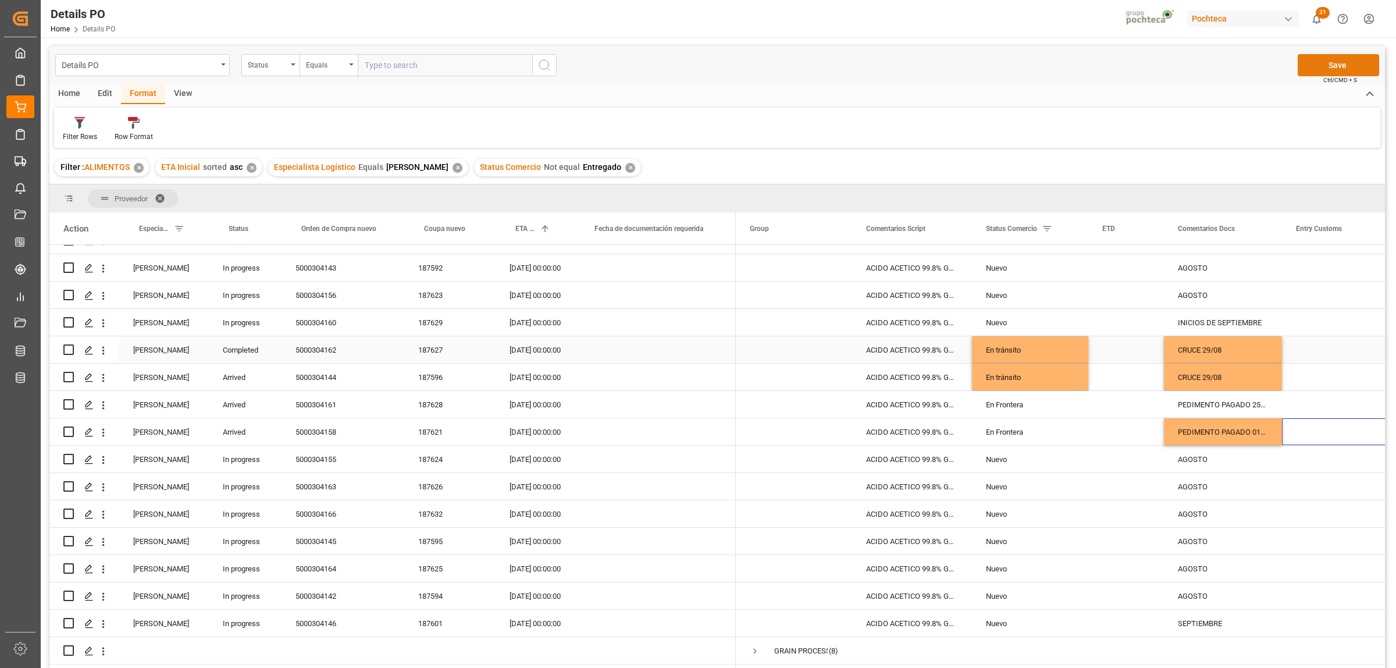
click at [1342, 69] on button "Save" at bounding box center [1338, 65] width 81 height 22
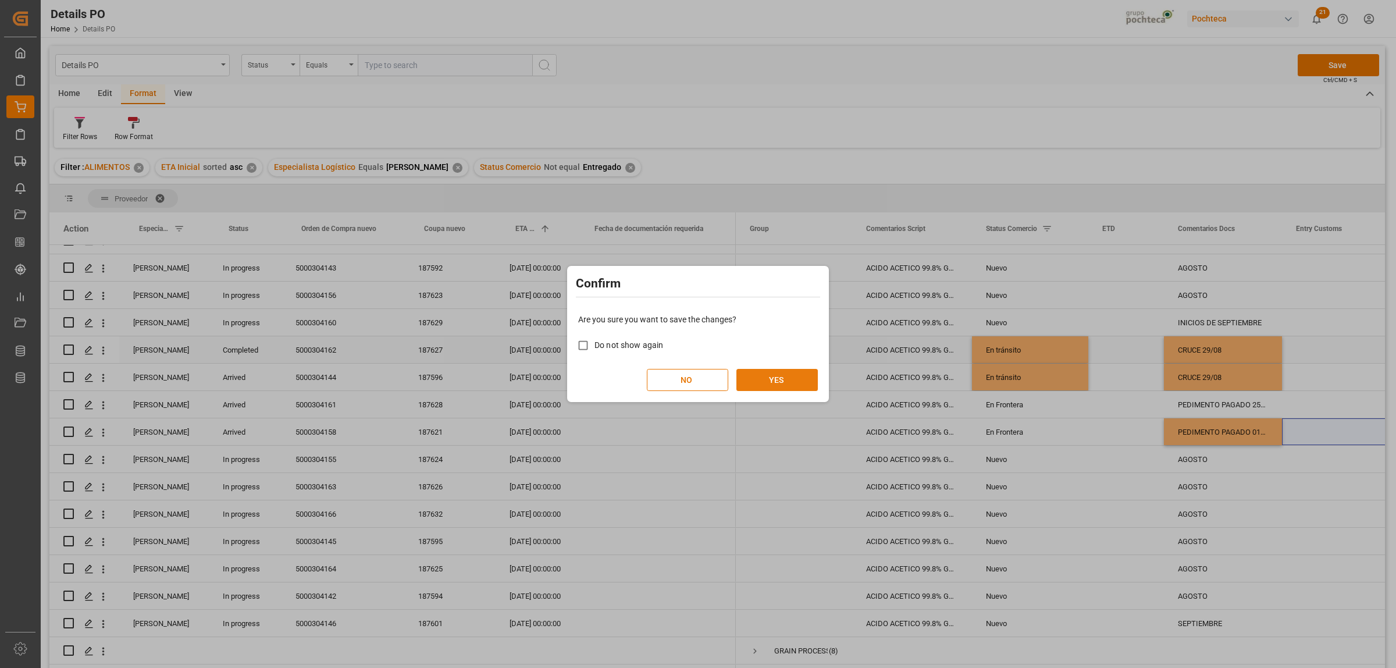
click at [810, 381] on button "YES" at bounding box center [776, 380] width 81 height 22
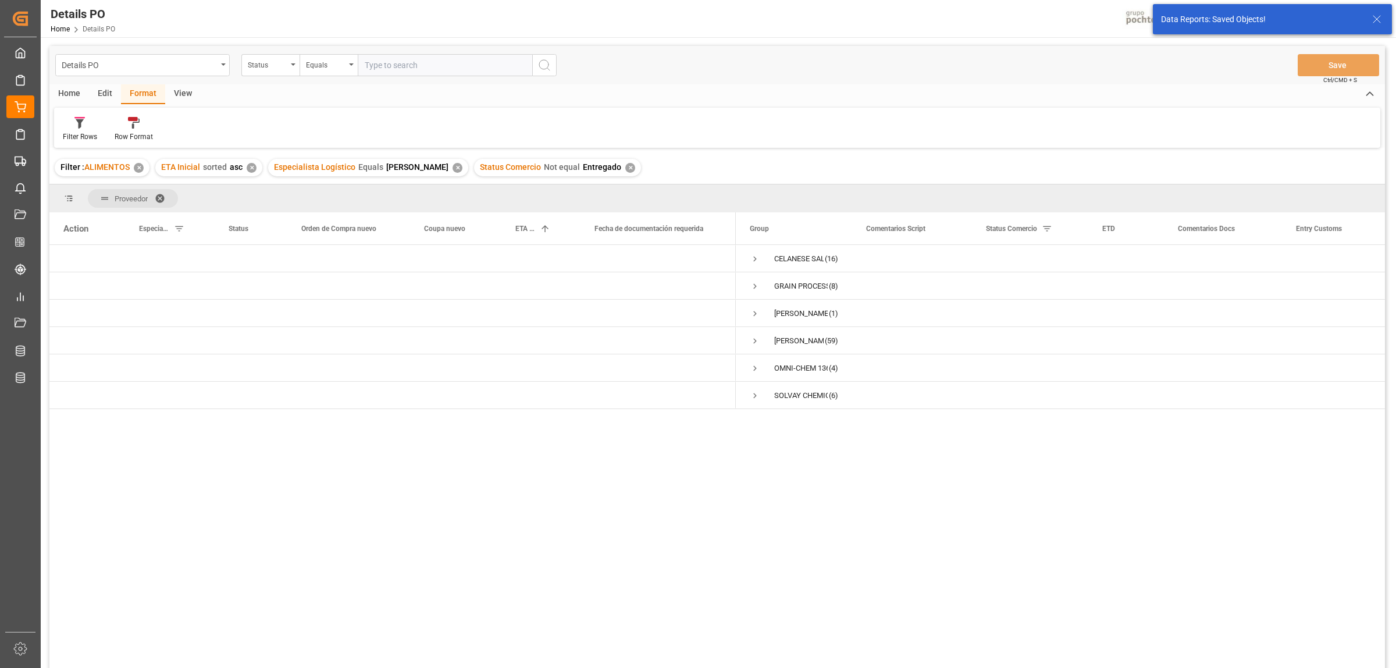
scroll to position [0, 0]
click at [754, 287] on span "Press SPACE to select this row." at bounding box center [755, 286] width 10 height 10
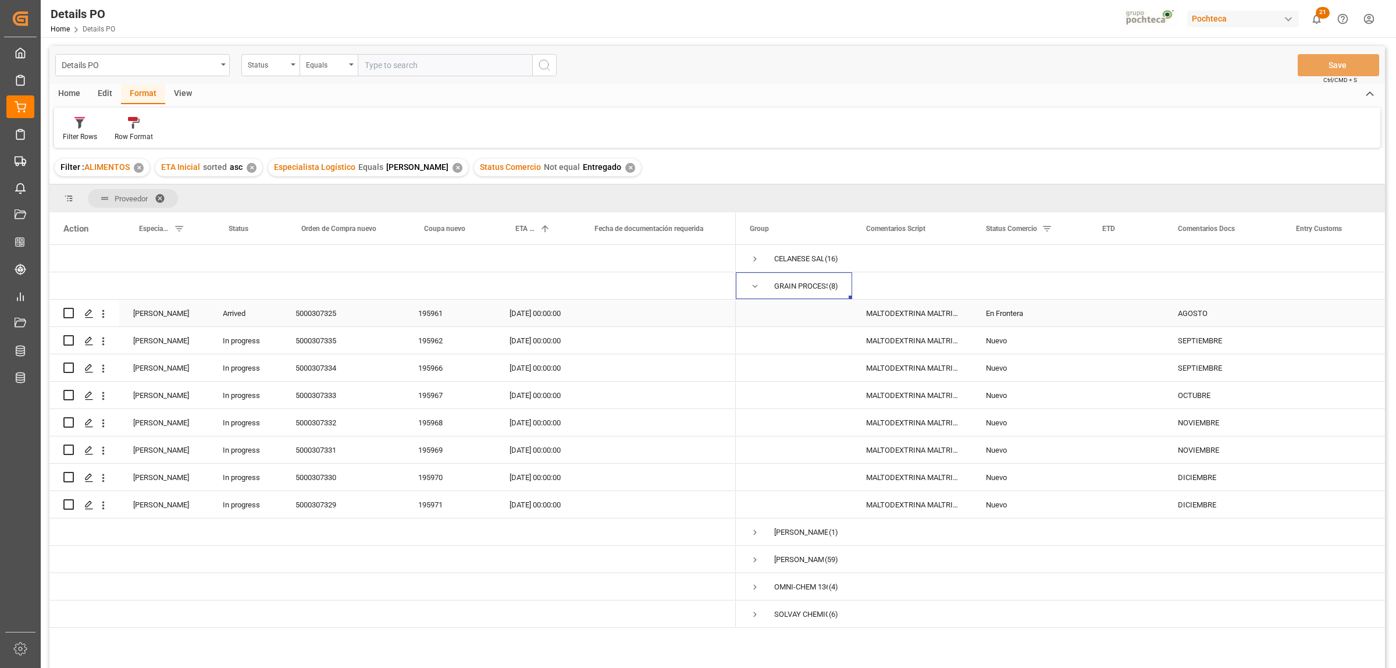
click at [330, 310] on div "5000307325" at bounding box center [342, 313] width 123 height 27
click at [1194, 315] on div "AGOSTO" at bounding box center [1223, 313] width 118 height 27
drag, startPoint x: 1218, startPoint y: 319, endPoint x: 1152, endPoint y: 319, distance: 66.3
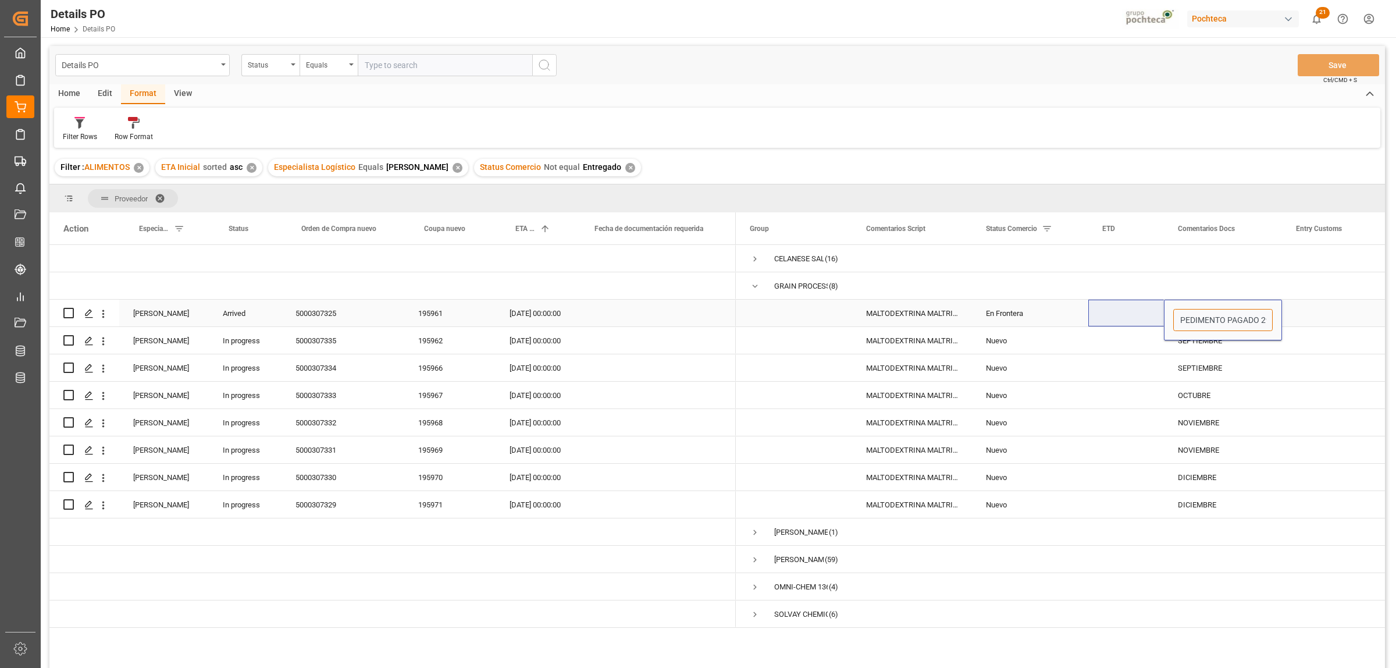
scroll to position [0, 4]
type input "PEDIMENTO PAGADO 29/08"
click at [1312, 368] on div "Press SPACE to select this row." at bounding box center [1340, 367] width 116 height 27
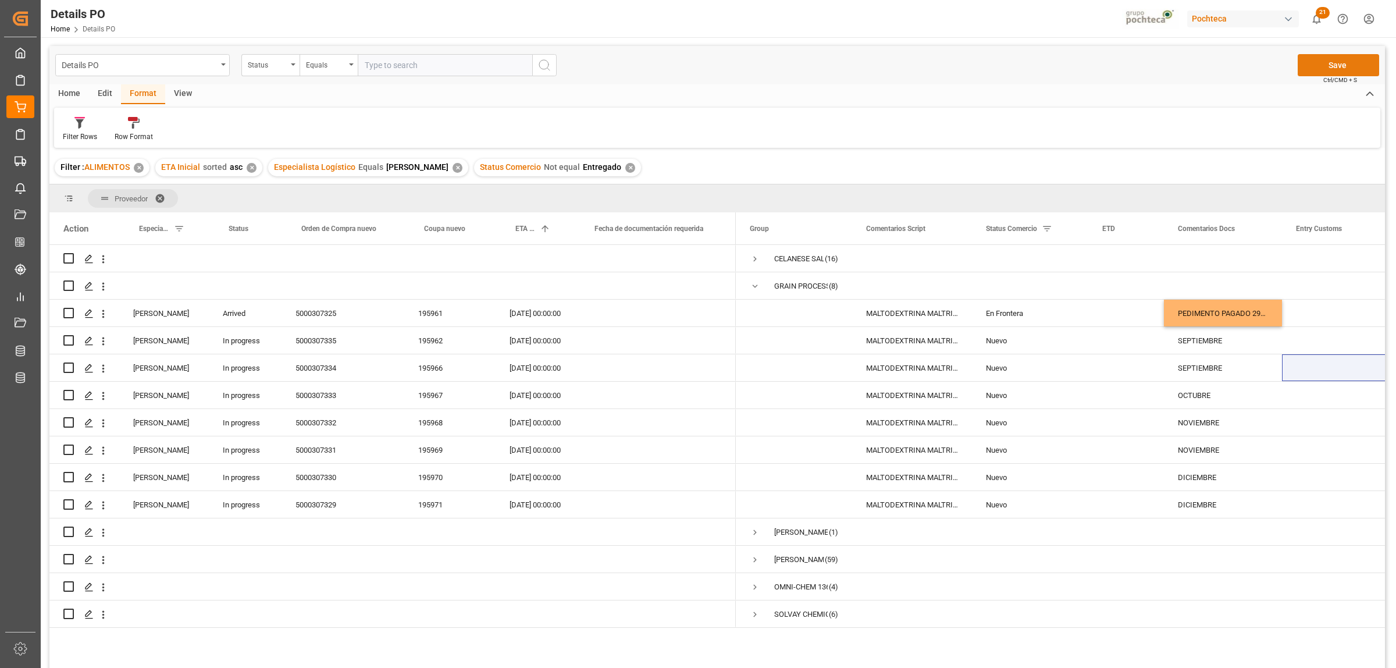
click at [1324, 69] on button "Save" at bounding box center [1338, 65] width 81 height 22
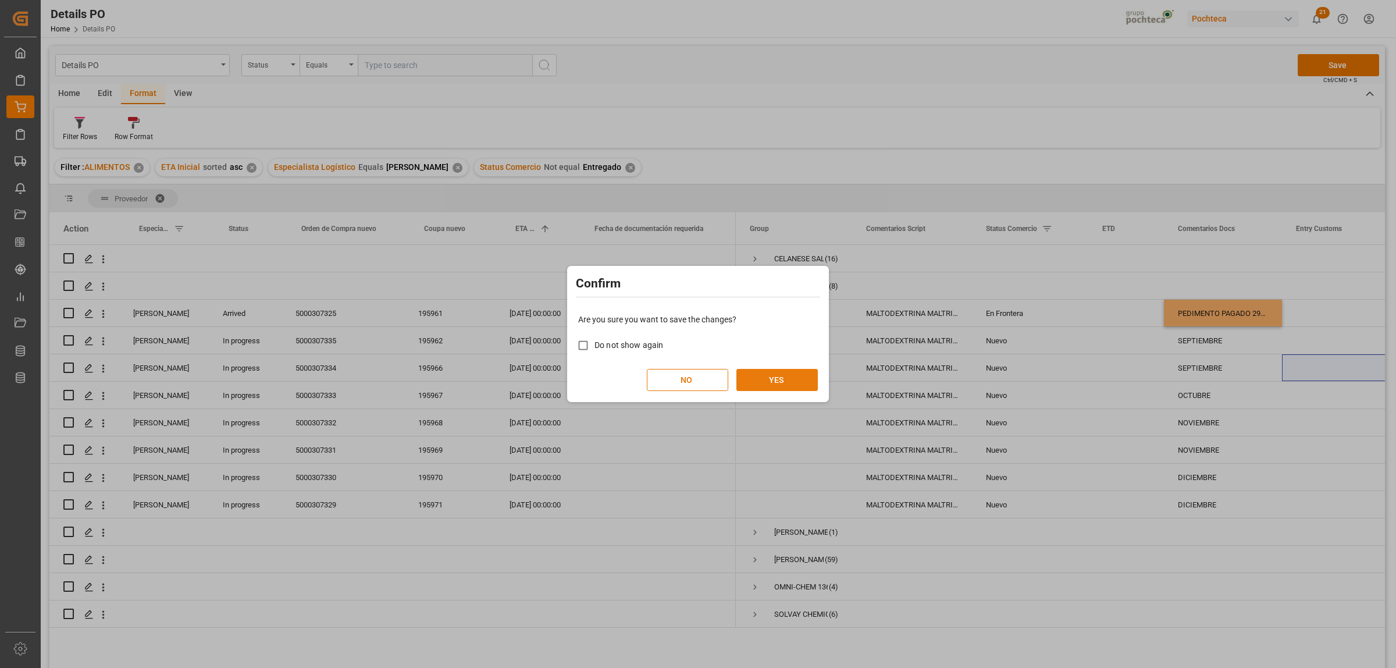
click at [786, 377] on button "YES" at bounding box center [776, 380] width 81 height 22
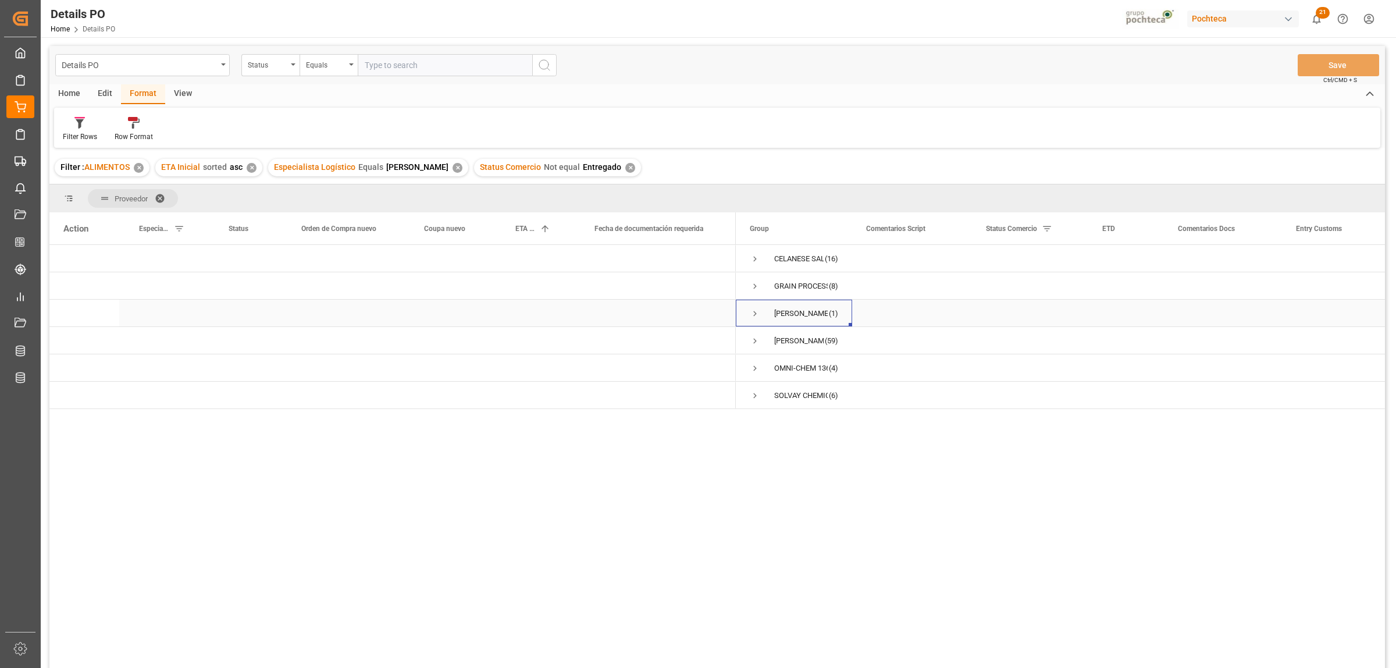
click at [757, 314] on span "Press SPACE to select this row." at bounding box center [755, 313] width 10 height 10
click at [756, 309] on span "Press SPACE to select this row." at bounding box center [755, 313] width 10 height 10
click at [755, 340] on span "Press SPACE to select this row." at bounding box center [755, 341] width 10 height 10
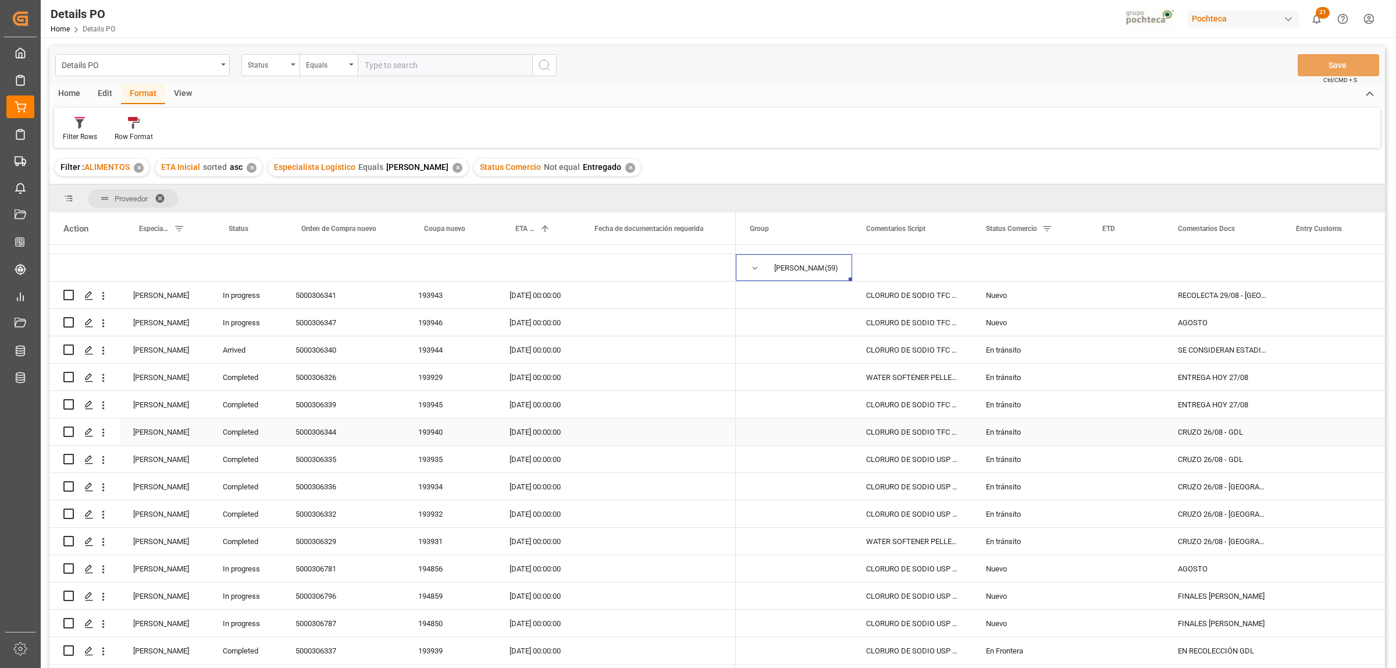
scroll to position [0, 0]
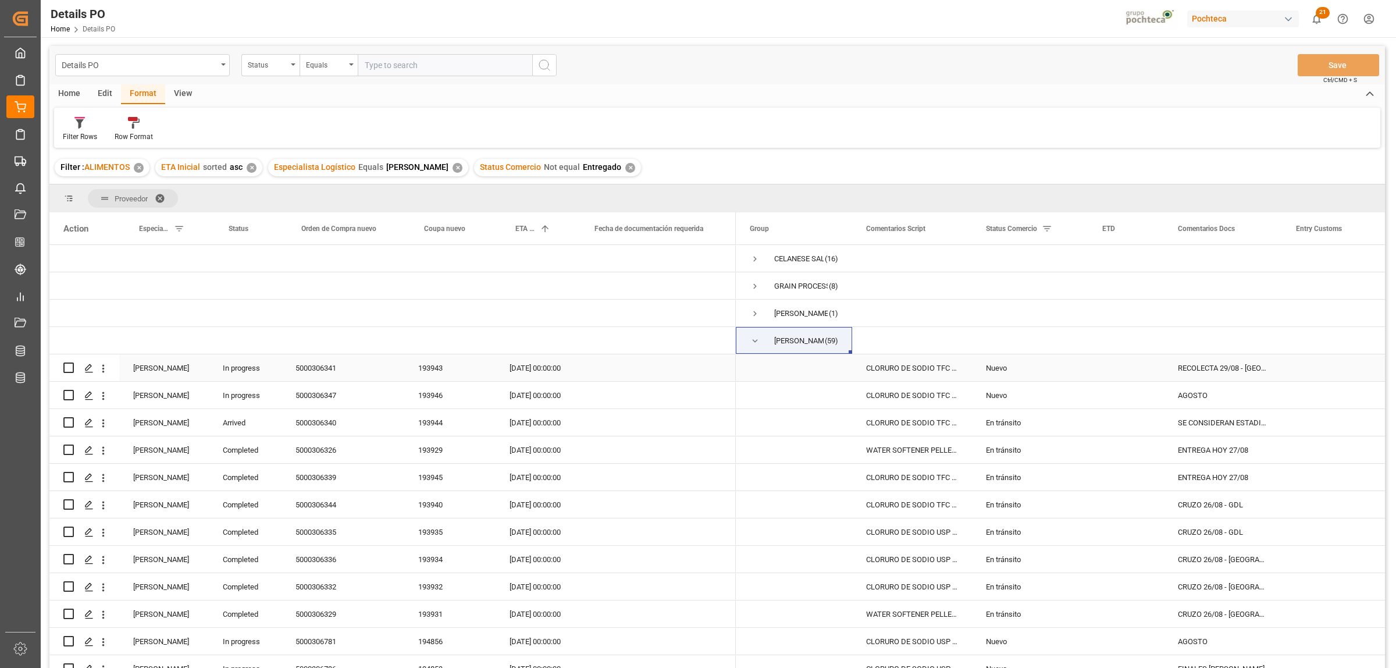
click at [998, 369] on div "Nuevo" at bounding box center [1030, 368] width 88 height 27
click at [1065, 377] on icon "open menu" at bounding box center [1067, 375] width 14 height 14
click at [1005, 572] on div "En Frontera" at bounding box center [1037, 570] width 111 height 41
type input "En Frontera"
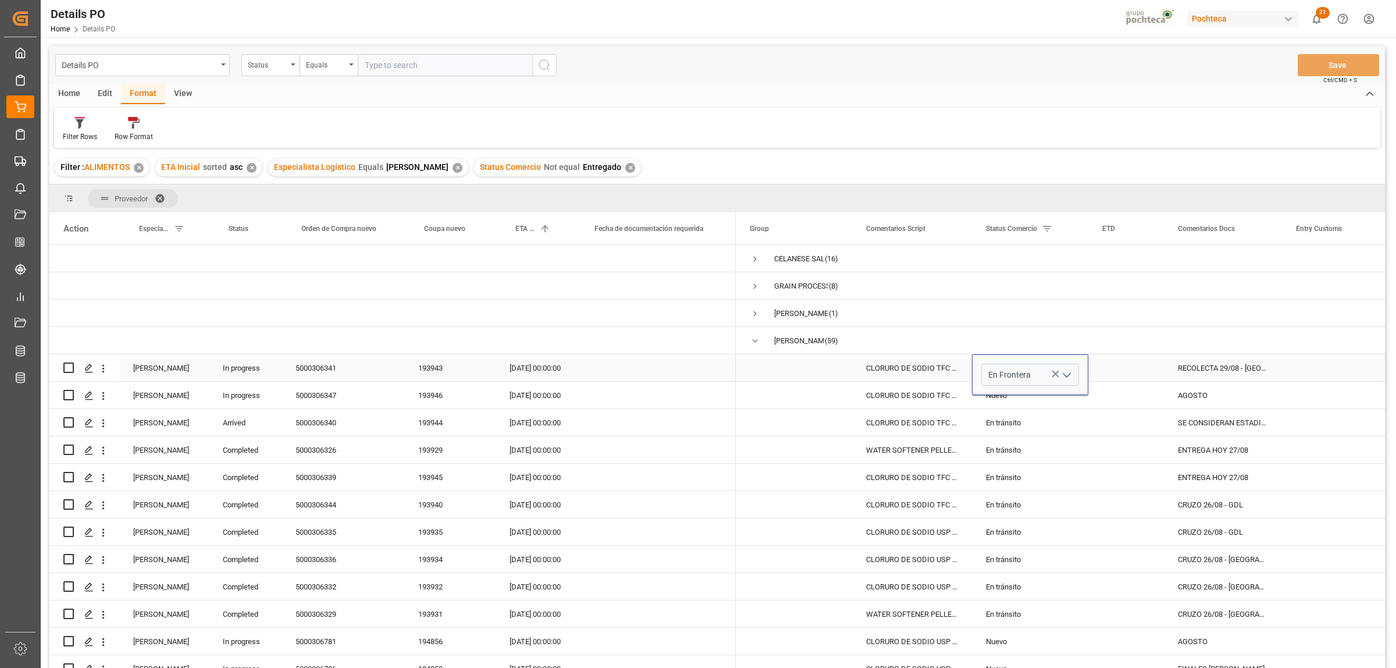
click at [1242, 364] on div "RECOLECTA 29/08 - SAN JUAN" at bounding box center [1223, 367] width 118 height 27
click at [1221, 368] on div "RECOLECTA 29/08 - SAN JUAN" at bounding box center [1223, 367] width 118 height 27
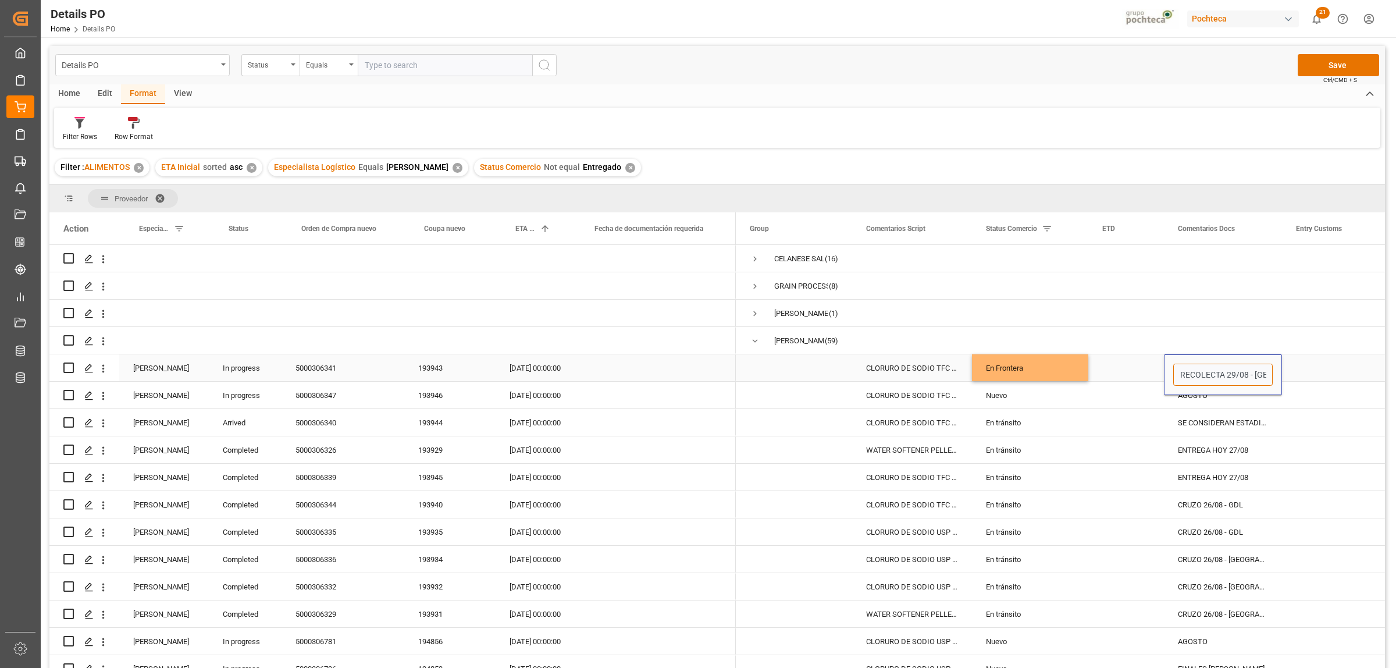
drag, startPoint x: 1249, startPoint y: 375, endPoint x: 1179, endPoint y: 373, distance: 69.2
click at [1179, 373] on input "RECOLECTA 29/08 - SAN JUAN" at bounding box center [1222, 375] width 99 height 22
click at [1225, 375] on input "SAN [PERSON_NAME]" at bounding box center [1222, 375] width 99 height 22
type input "SAN JUAN - D"
click at [323, 364] on div "5000306341" at bounding box center [342, 367] width 123 height 27
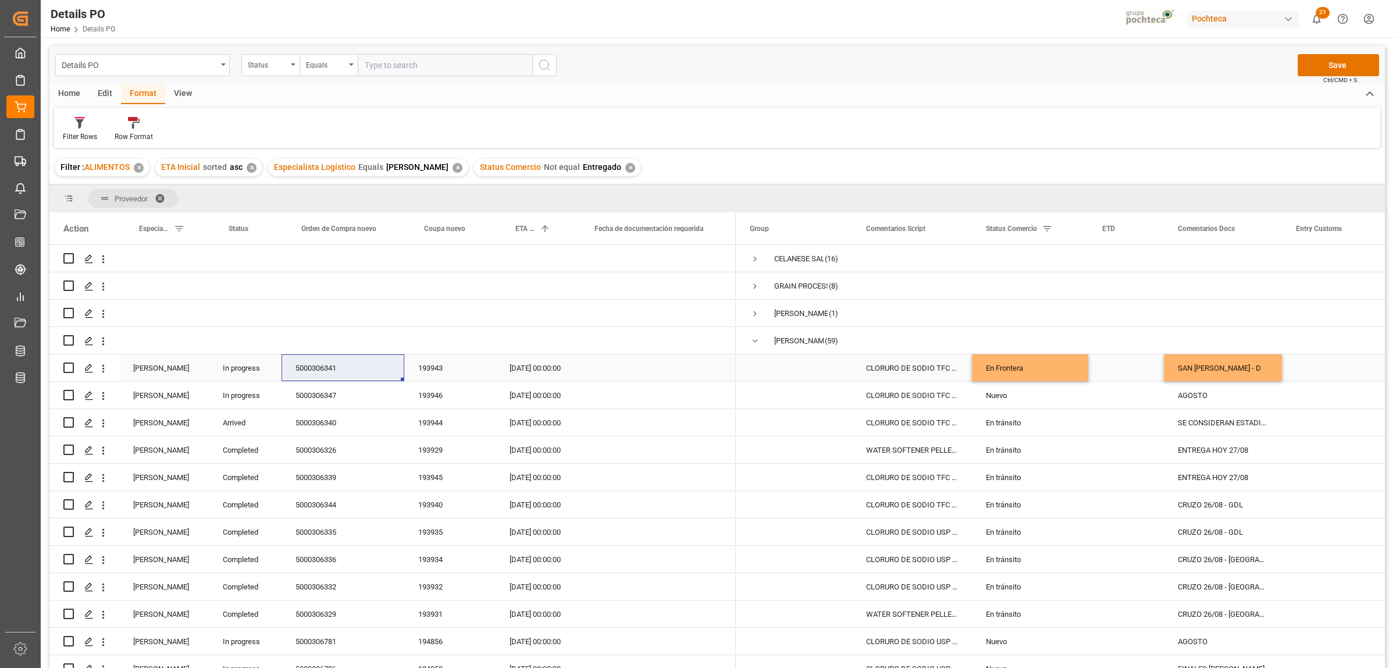
click at [1213, 370] on div "SAN JUAN - D" at bounding box center [1223, 367] width 118 height 27
click at [1231, 371] on input "SAN JUAN - D" at bounding box center [1222, 375] width 99 height 22
type input "SAN JUAN - DOCTOS ENVIADO AYER"
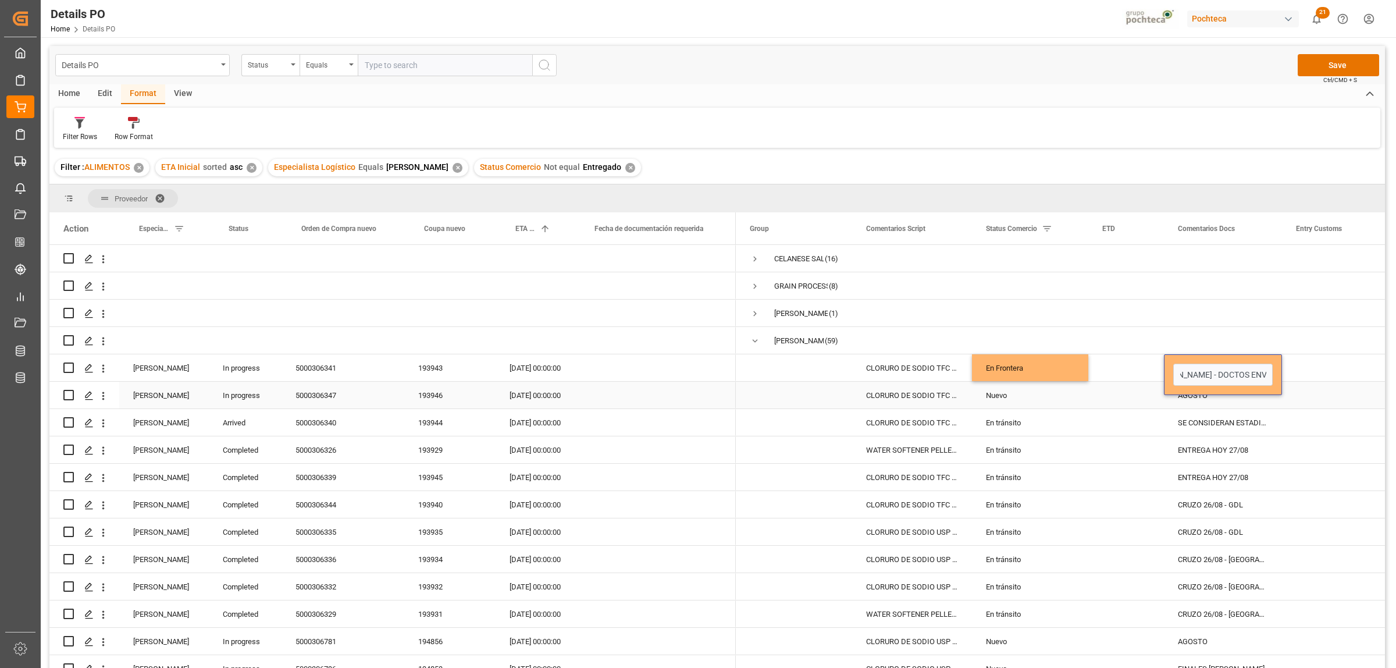
click at [1351, 390] on div "Press SPACE to select this row." at bounding box center [1340, 395] width 116 height 27
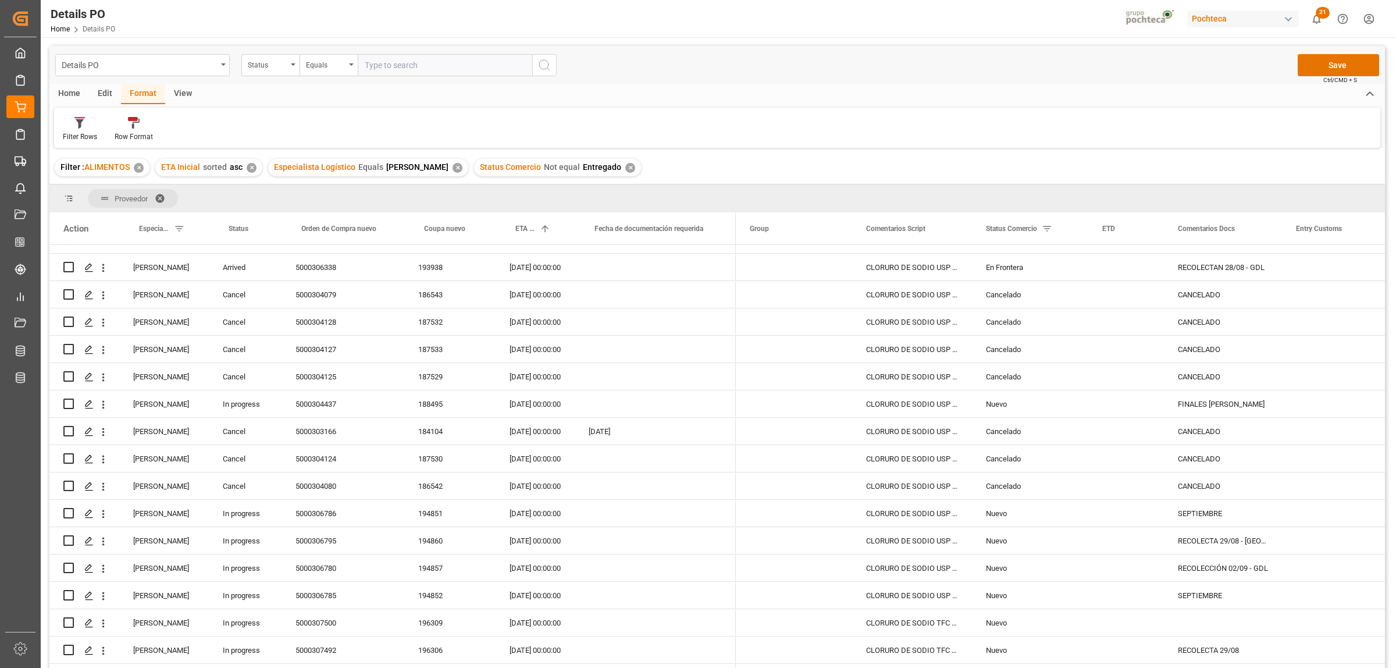
scroll to position [654, 0]
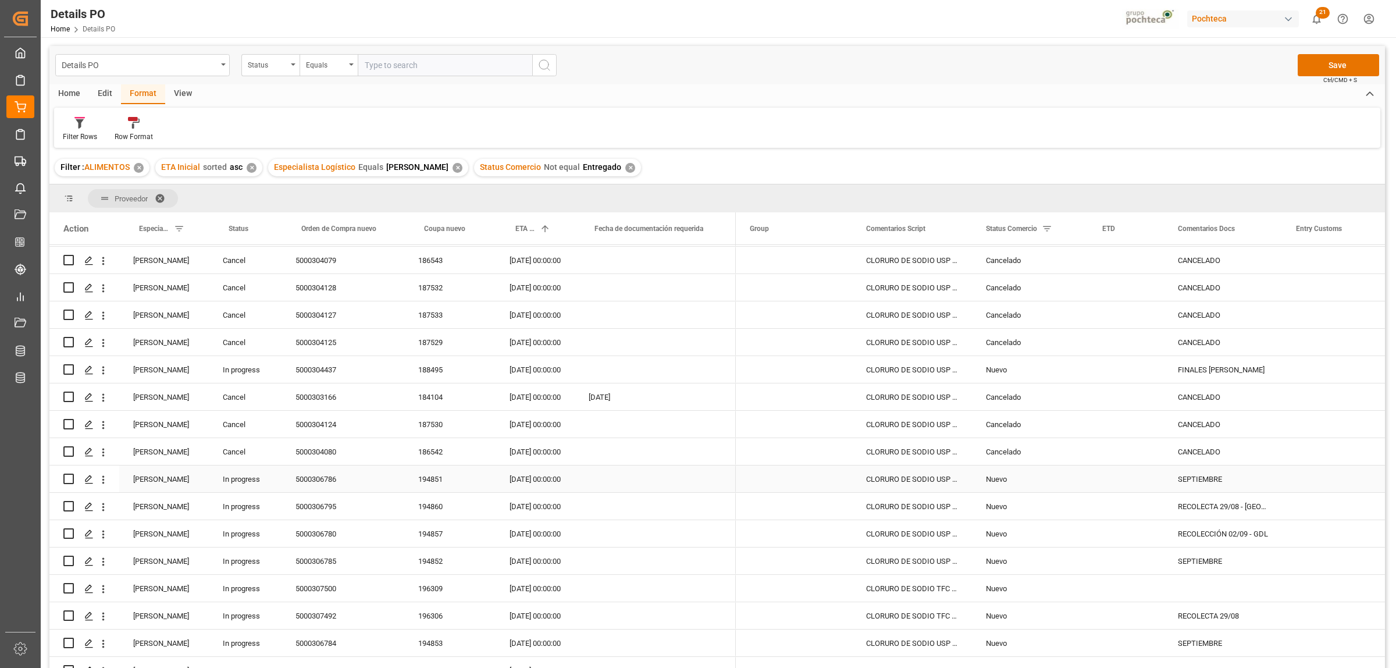
click at [326, 477] on div "5000306786" at bounding box center [342, 478] width 123 height 27
click at [1004, 474] on div "Nuevo" at bounding box center [1030, 479] width 88 height 27
click at [1068, 489] on icon "open menu" at bounding box center [1067, 486] width 14 height 14
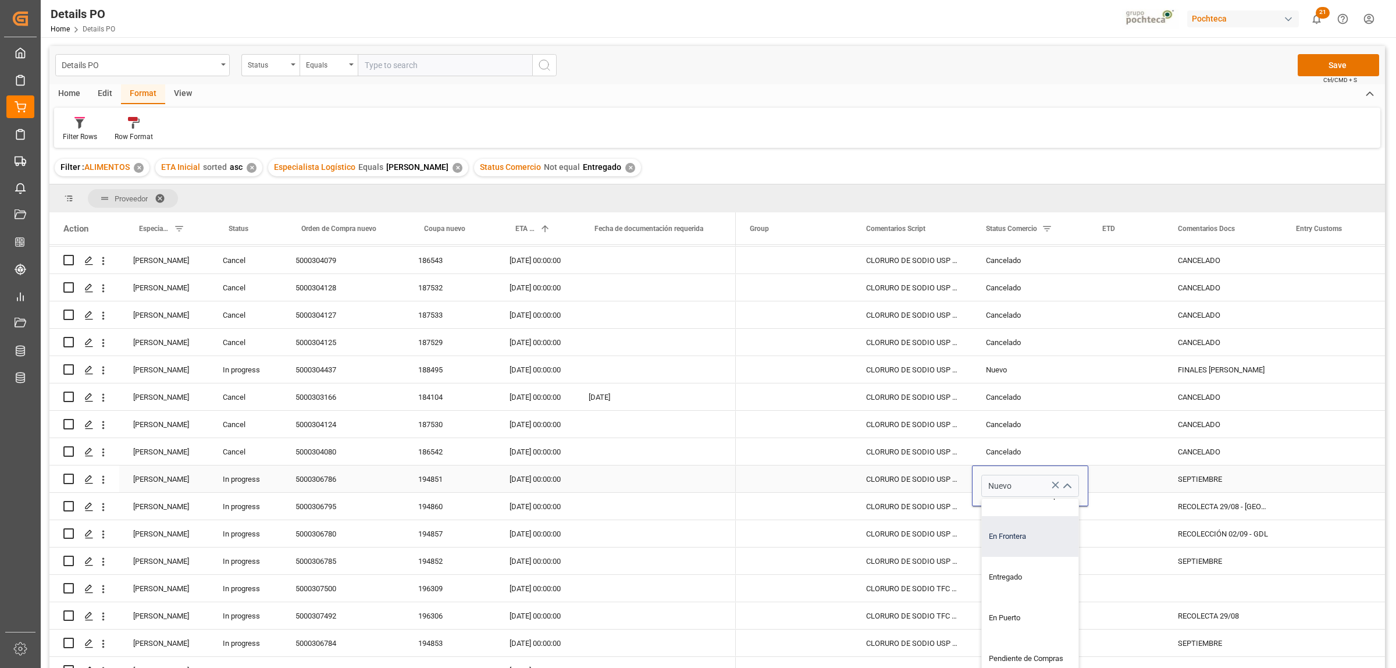
click at [1009, 539] on div "En Frontera" at bounding box center [1037, 536] width 111 height 41
type input "En Frontera"
click at [1202, 477] on div "SEPTIEMBRE" at bounding box center [1223, 478] width 118 height 27
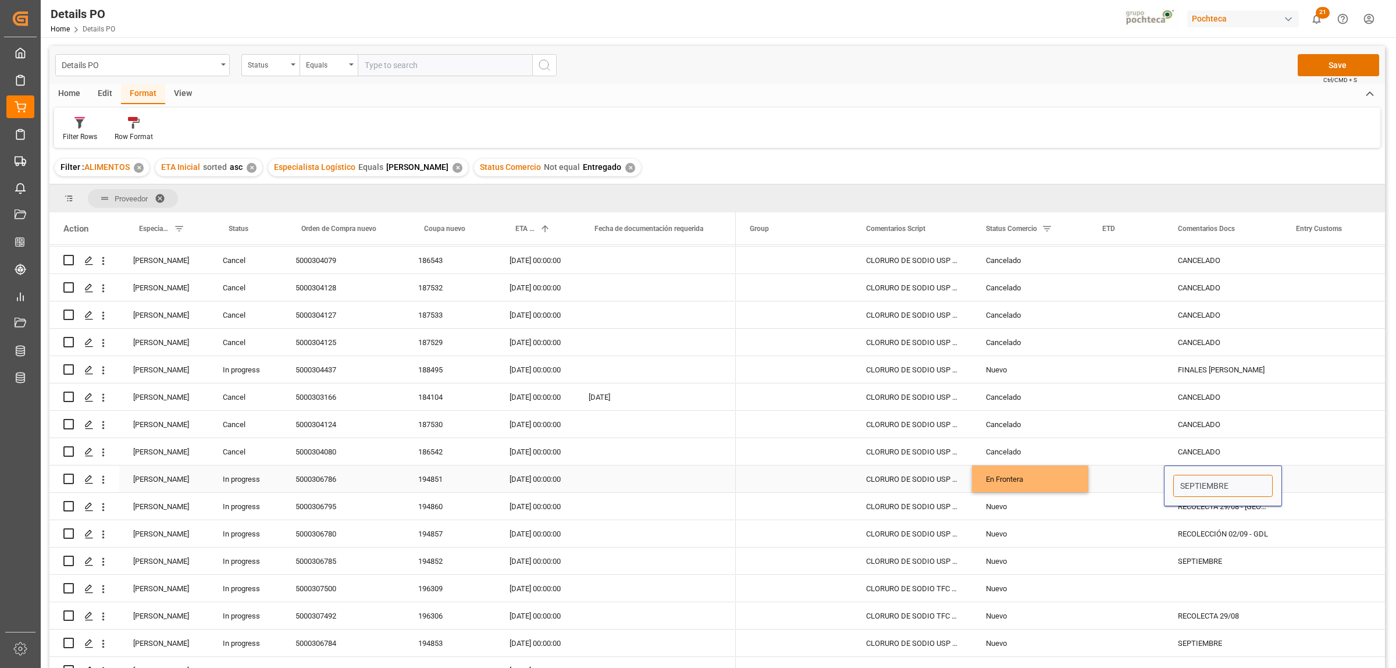
drag, startPoint x: 1181, startPoint y: 480, endPoint x: 1235, endPoint y: 482, distance: 54.1
click at [1235, 482] on input "SEPTIEMBRE" at bounding box center [1222, 486] width 99 height 22
type input "PENDIENTE DESTINO"
click at [1350, 477] on div "Press SPACE to select this row." at bounding box center [1340, 478] width 116 height 27
click at [1191, 611] on div "RECOLECTA 29/08" at bounding box center [1223, 615] width 118 height 27
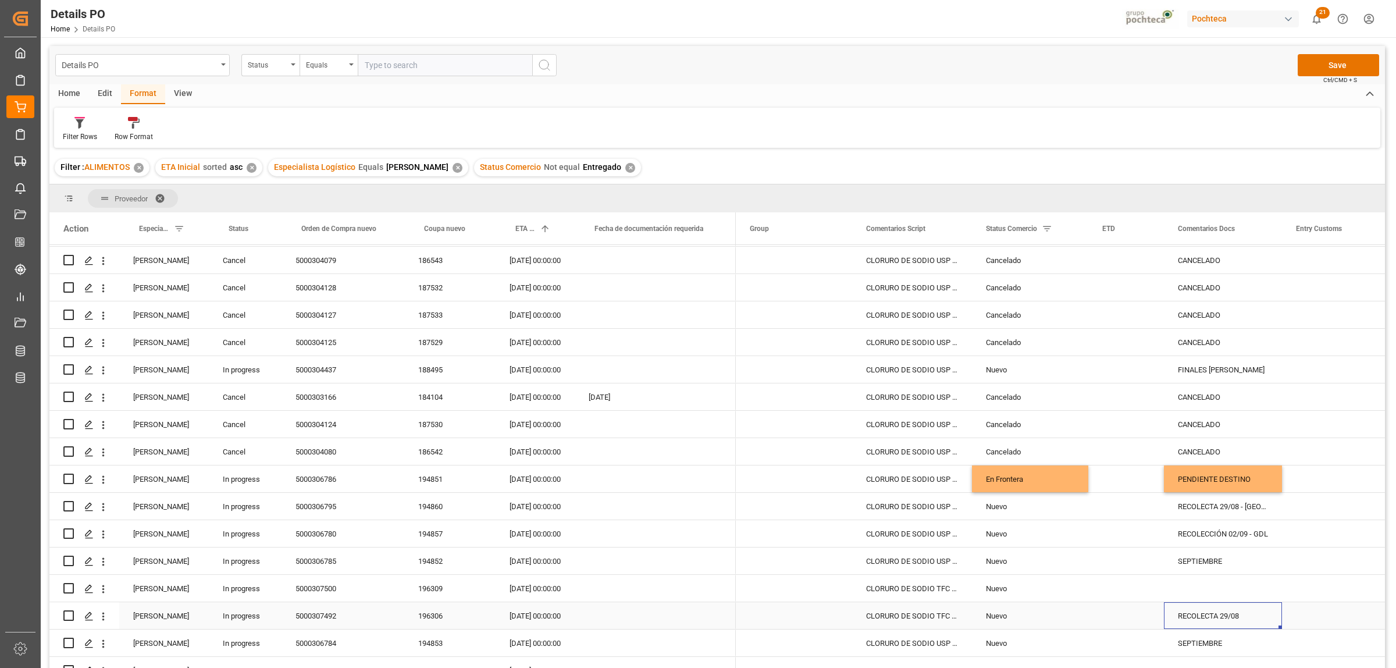
click at [1191, 611] on div "RECOLECTA 29/08" at bounding box center [1223, 615] width 118 height 27
click at [1261, 618] on input "RECOLECTA 29/08" at bounding box center [1222, 622] width 99 height 22
type input "RECOLECTA 29/08 - PENDIENTE DESTINO"
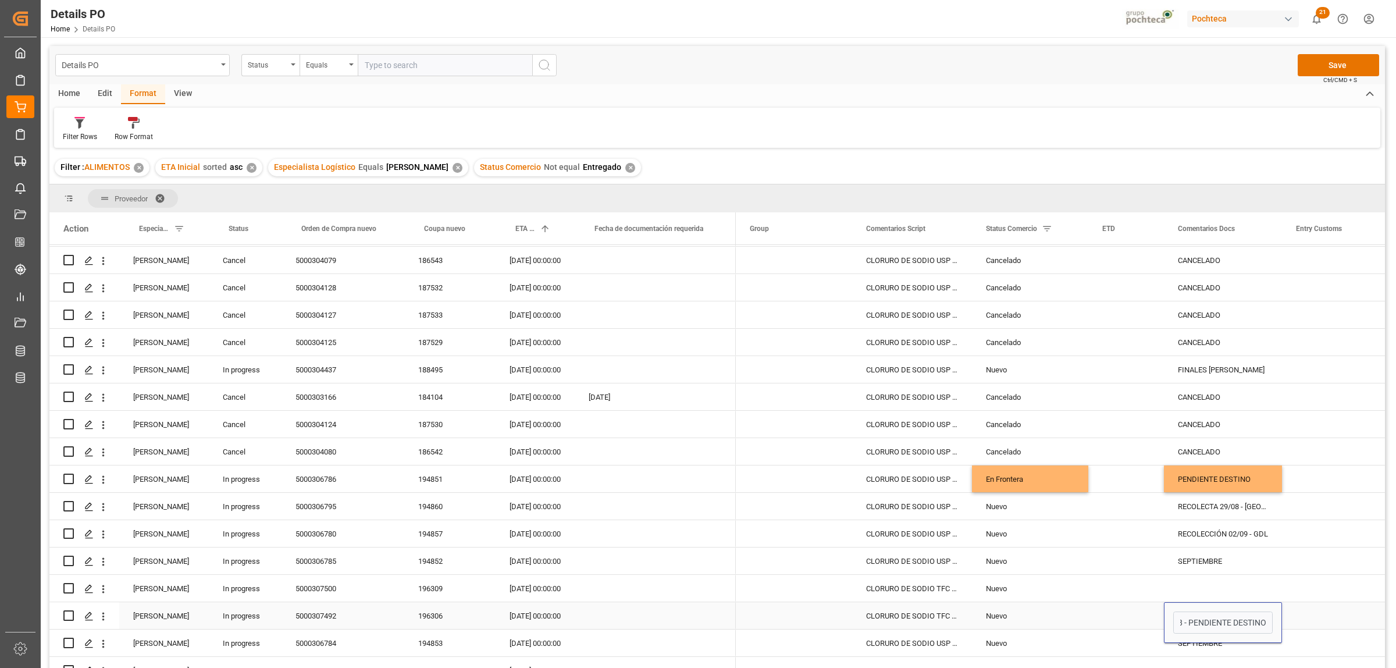
click at [1295, 610] on div "Press SPACE to select this row." at bounding box center [1340, 615] width 116 height 27
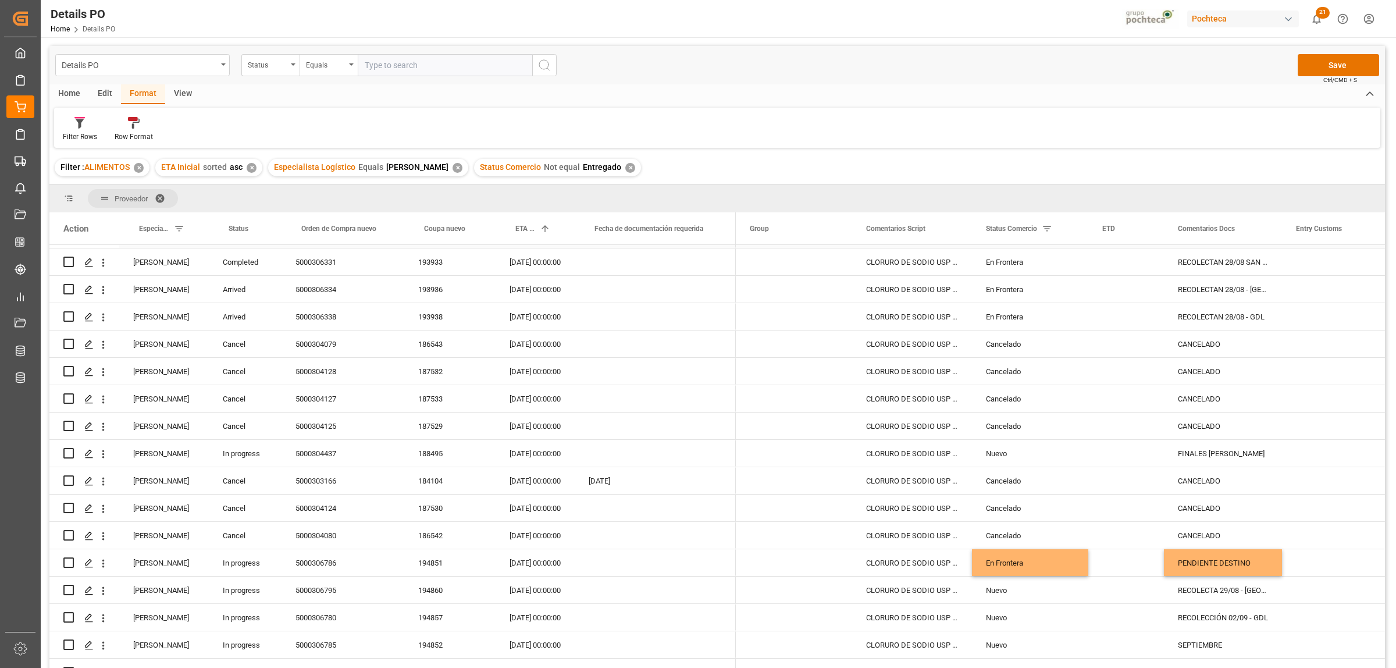
scroll to position [654, 0]
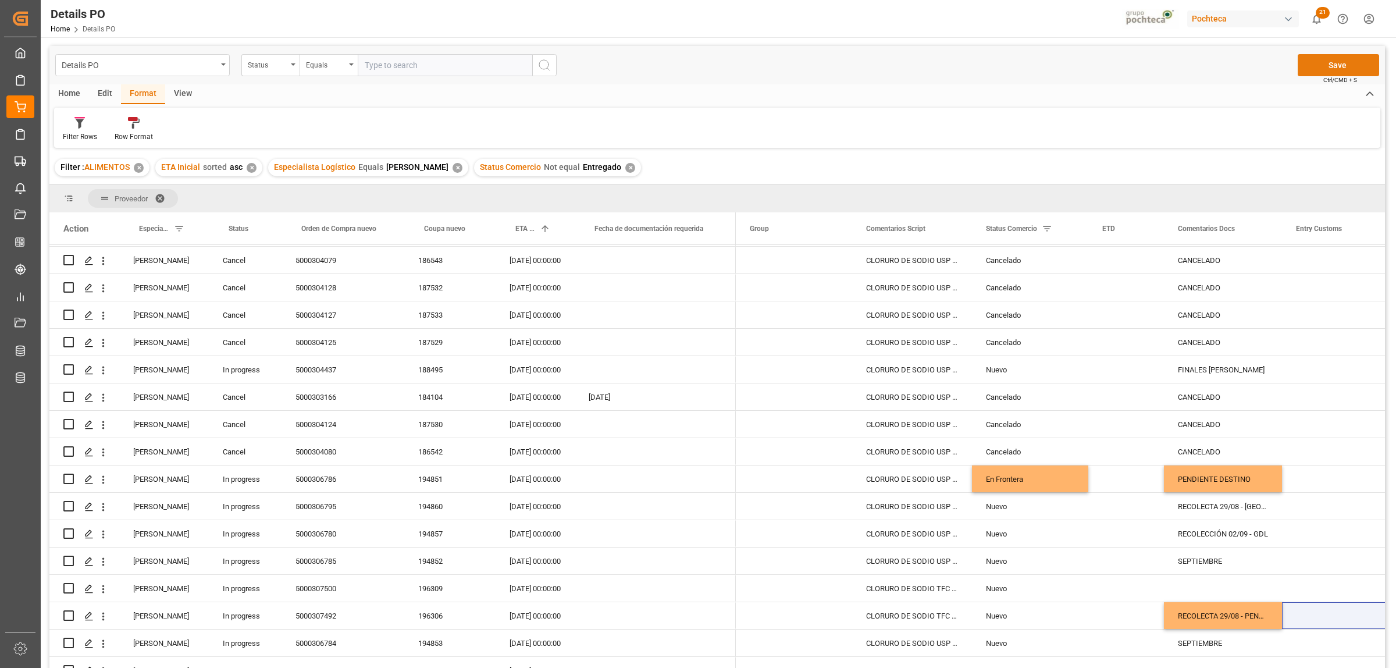
click at [1353, 63] on button "Save" at bounding box center [1338, 65] width 81 height 22
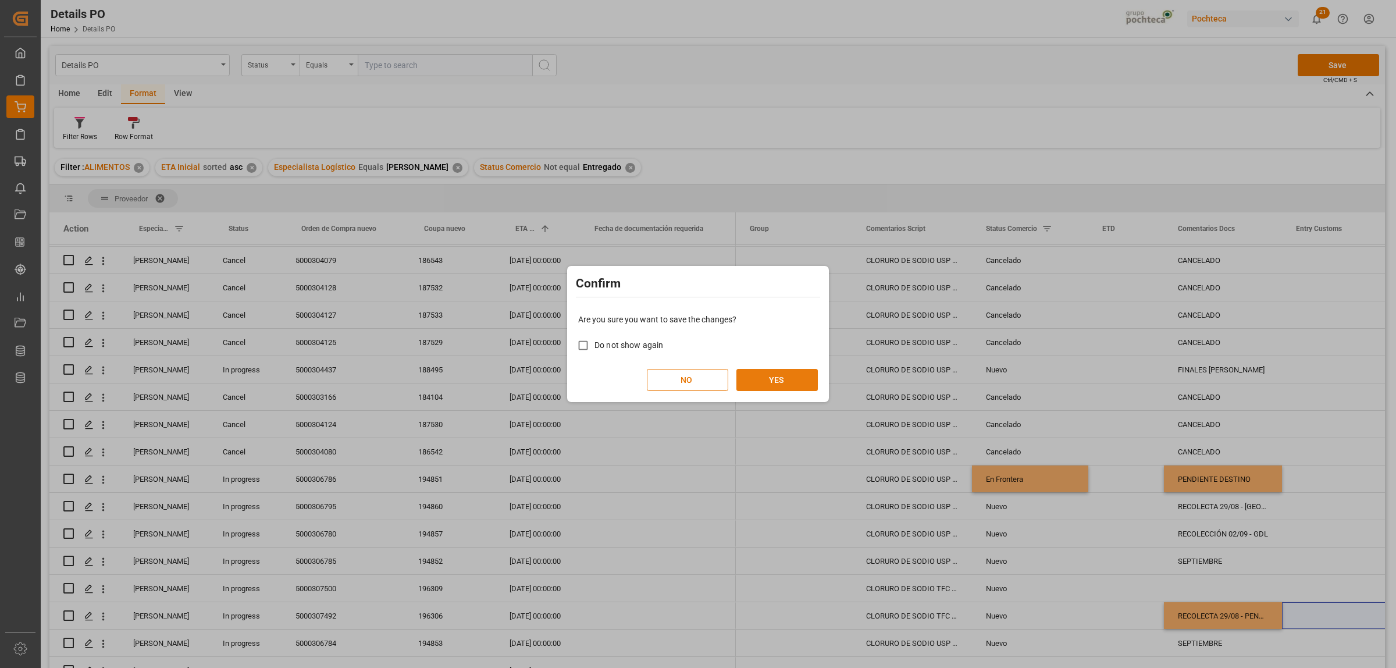
click at [782, 382] on button "YES" at bounding box center [776, 380] width 81 height 22
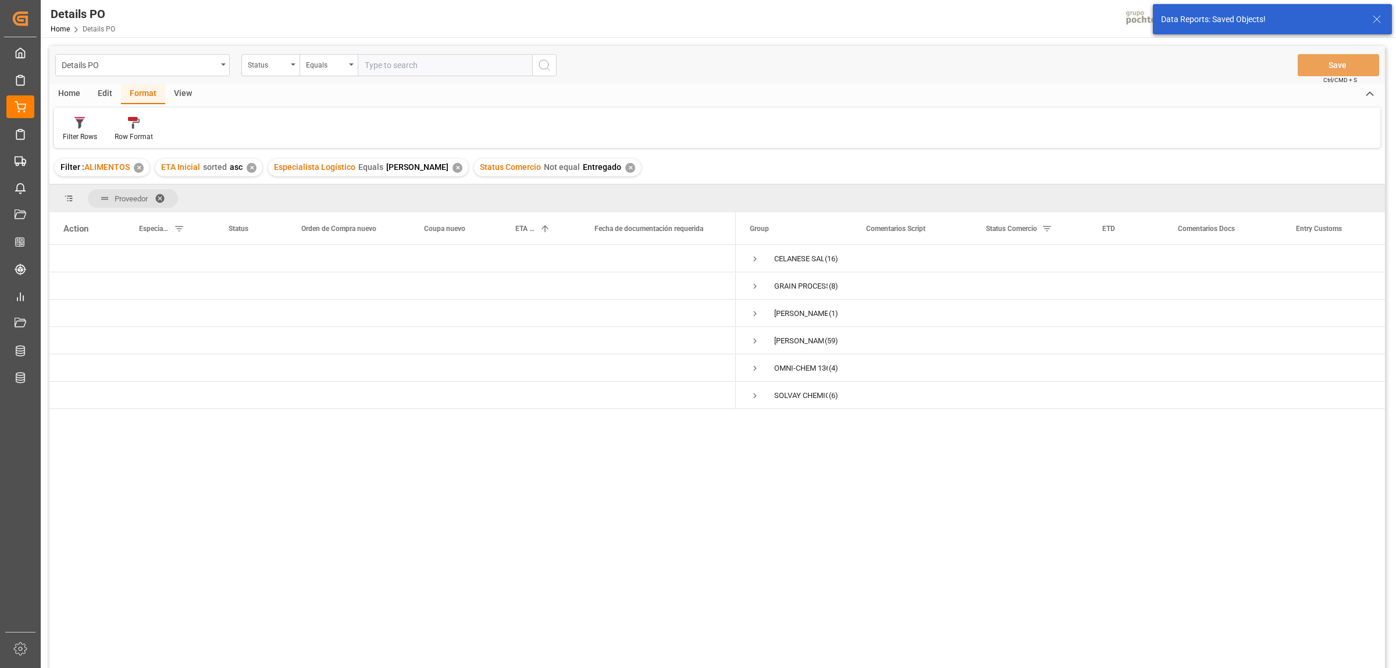
scroll to position [0, 0]
click at [755, 337] on span "Press SPACE to select this row." at bounding box center [755, 341] width 10 height 10
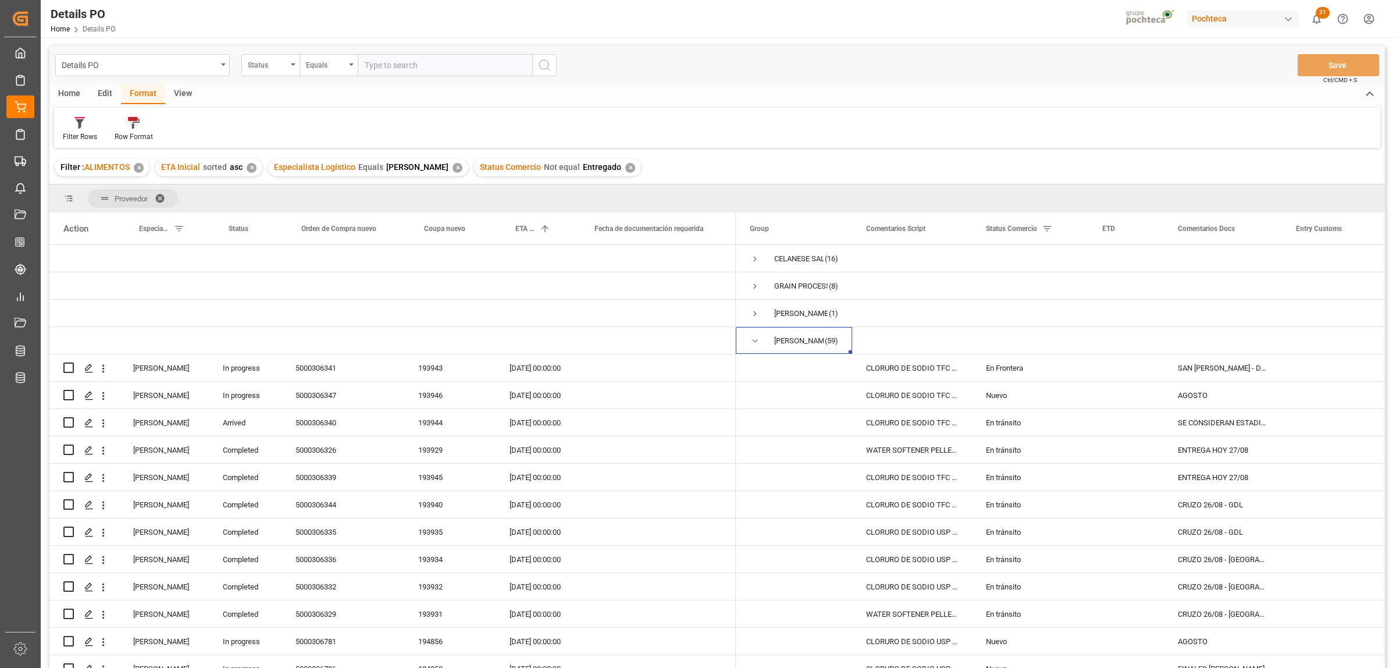
click at [137, 122] on icon at bounding box center [136, 124] width 8 height 10
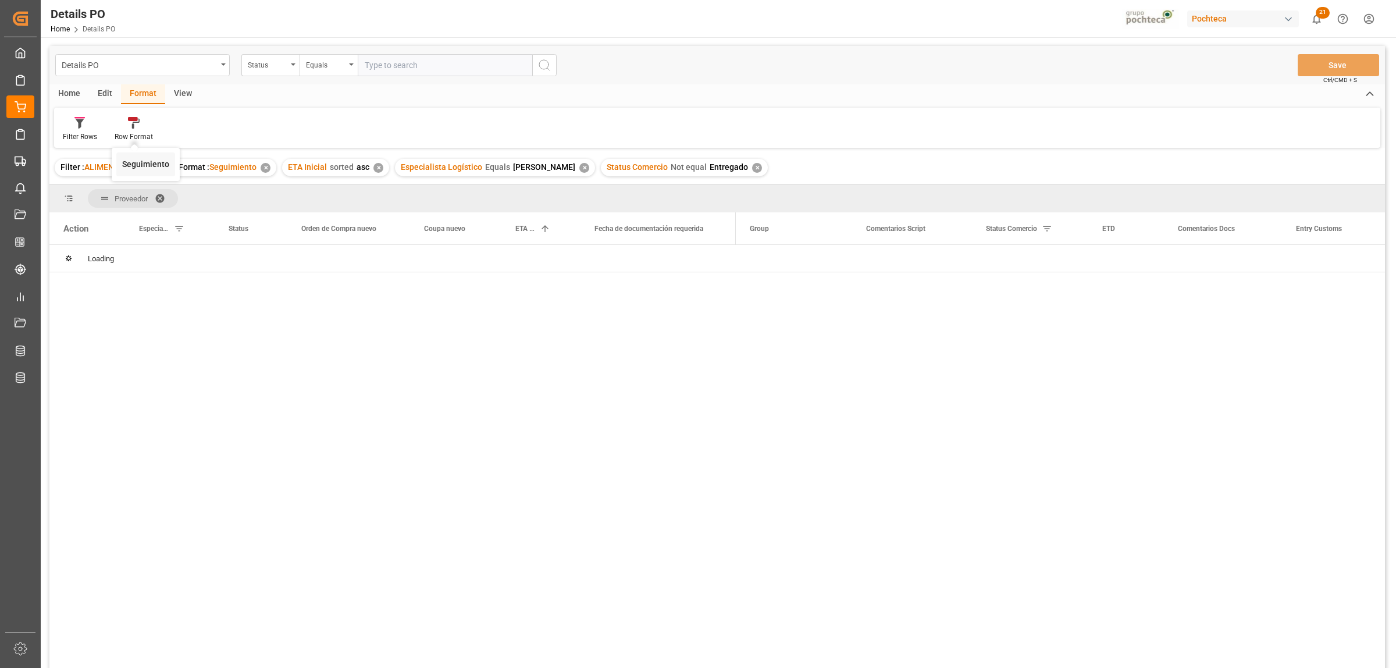
click at [142, 164] on div "Seguimiento" at bounding box center [145, 164] width 47 height 12
click at [751, 338] on span "Press SPACE to select this row." at bounding box center [755, 341] width 10 height 10
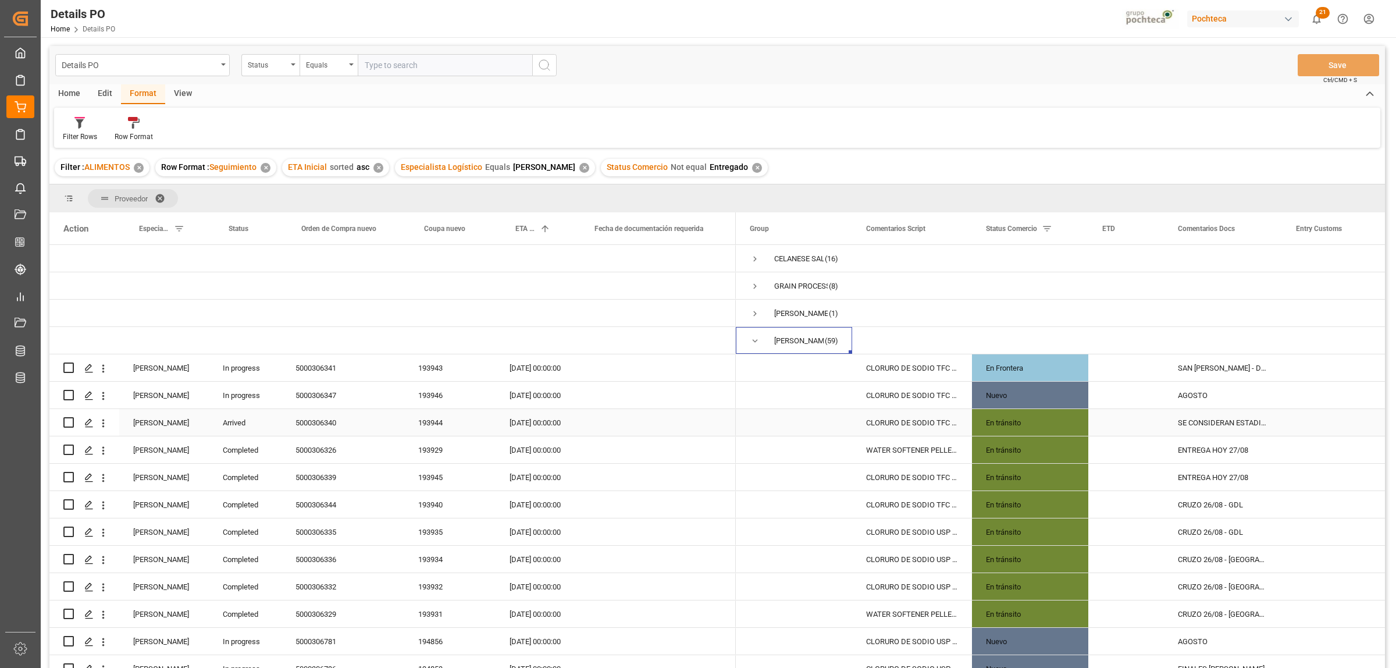
click at [327, 426] on div "5000306340" at bounding box center [342, 422] width 123 height 27
click at [1024, 418] on div "En tránsito" at bounding box center [1030, 422] width 88 height 27
click at [1065, 427] on icon "open menu" at bounding box center [1067, 430] width 14 height 14
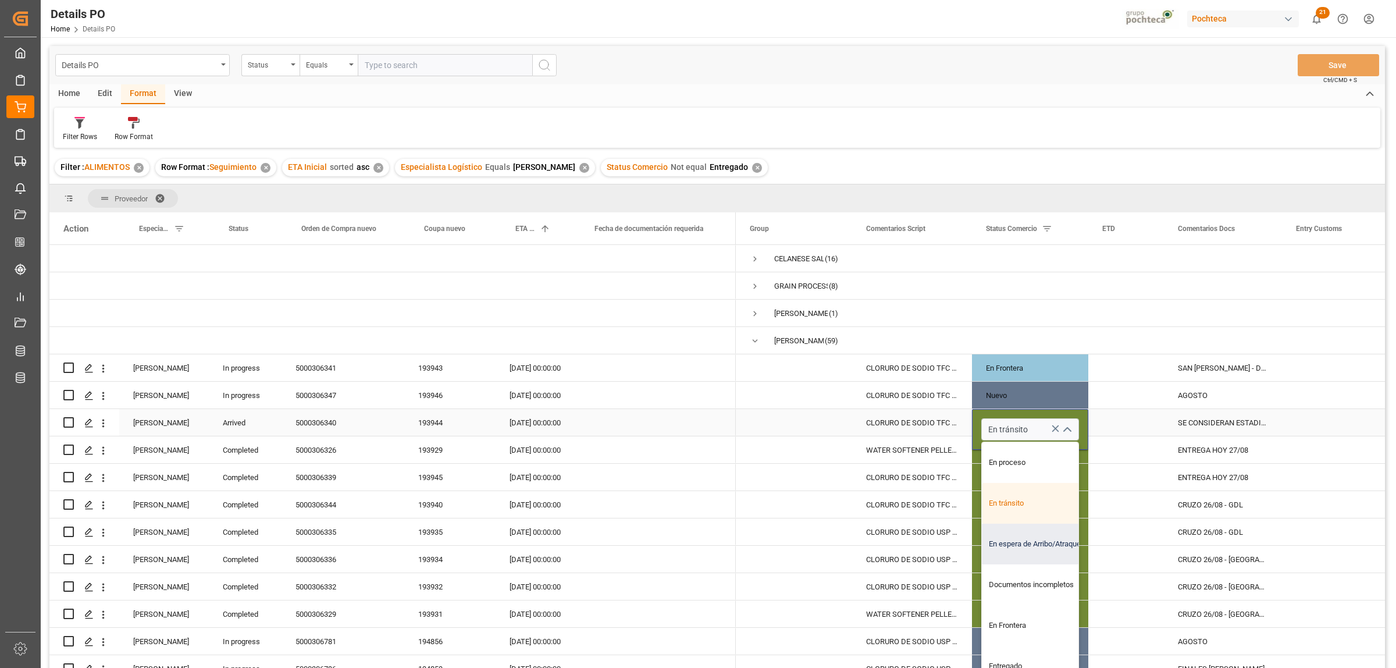
scroll to position [73, 0]
click at [1018, 597] on div "Entregado" at bounding box center [1037, 593] width 111 height 41
type input "Entregado"
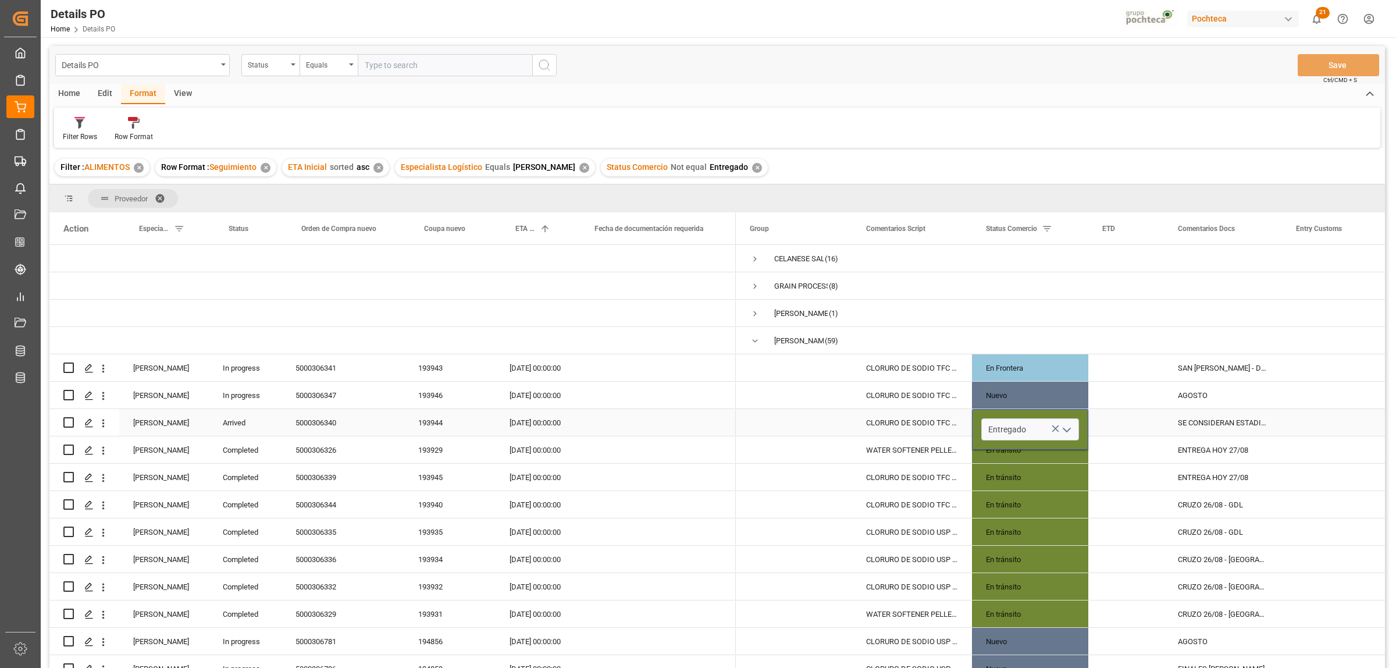
click at [1198, 420] on div "SE CONSIDERAN ESTADIAS DE 150 USD" at bounding box center [1223, 422] width 118 height 27
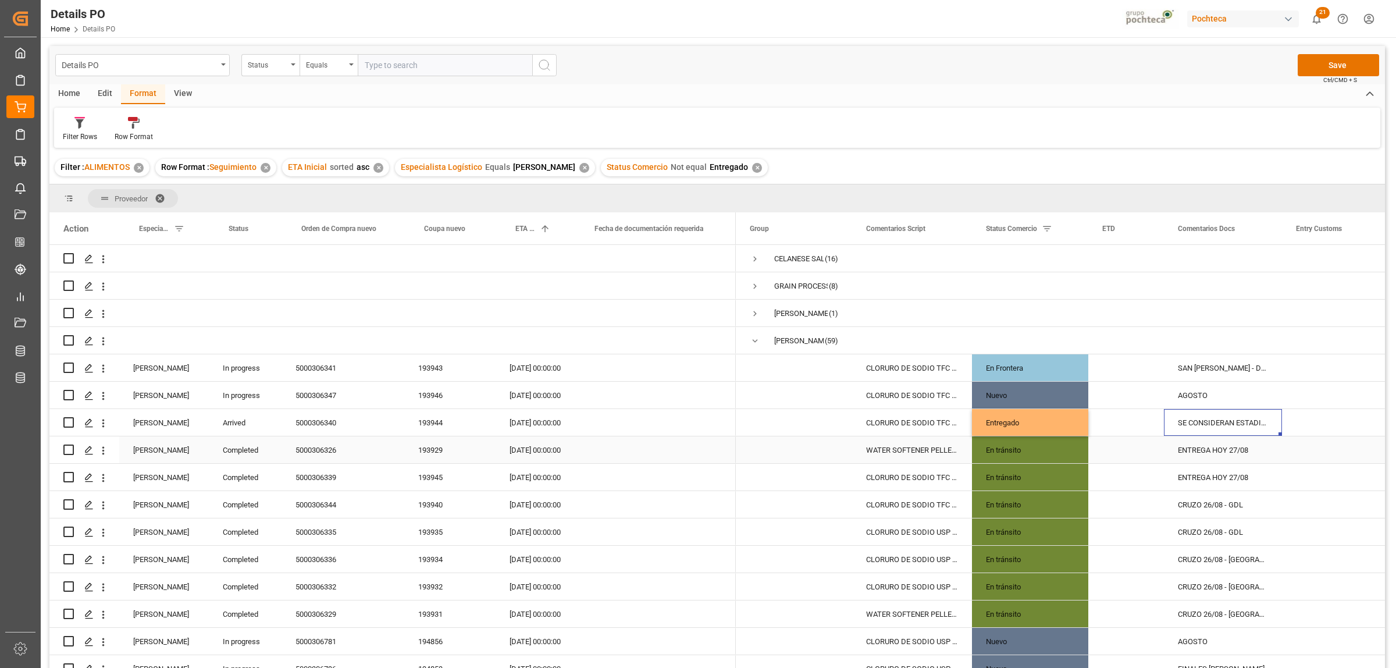
click at [298, 450] on div "5000306326" at bounding box center [342, 449] width 123 height 27
click at [1053, 447] on div "En tránsito" at bounding box center [1030, 450] width 88 height 27
click at [1064, 455] on icon "open menu" at bounding box center [1067, 457] width 14 height 14
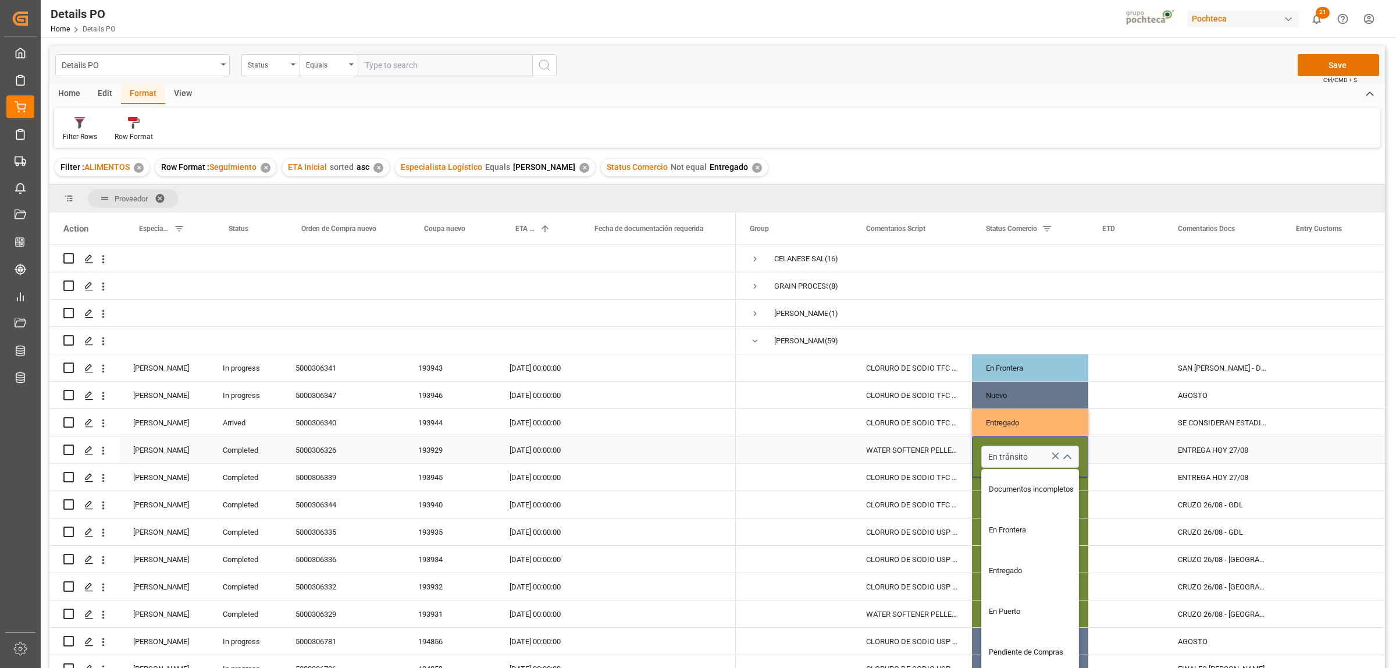
scroll to position [145, 0]
click at [1017, 554] on div "Entregado" at bounding box center [1037, 548] width 111 height 41
type input "Entregado"
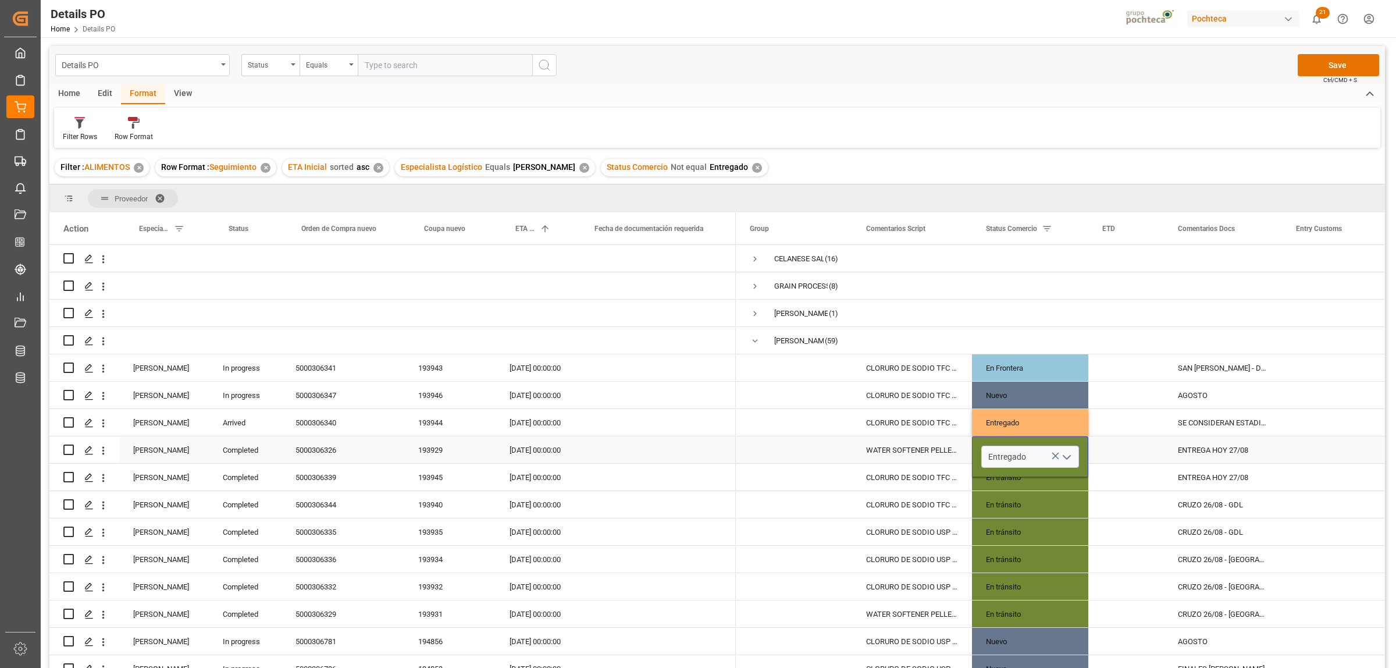
click at [1205, 451] on div "ENTREGA HOY 27/08" at bounding box center [1223, 449] width 118 height 27
click at [1065, 477] on div "En tránsito" at bounding box center [1030, 477] width 88 height 27
click at [1068, 483] on polyline "open menu" at bounding box center [1066, 484] width 7 height 3
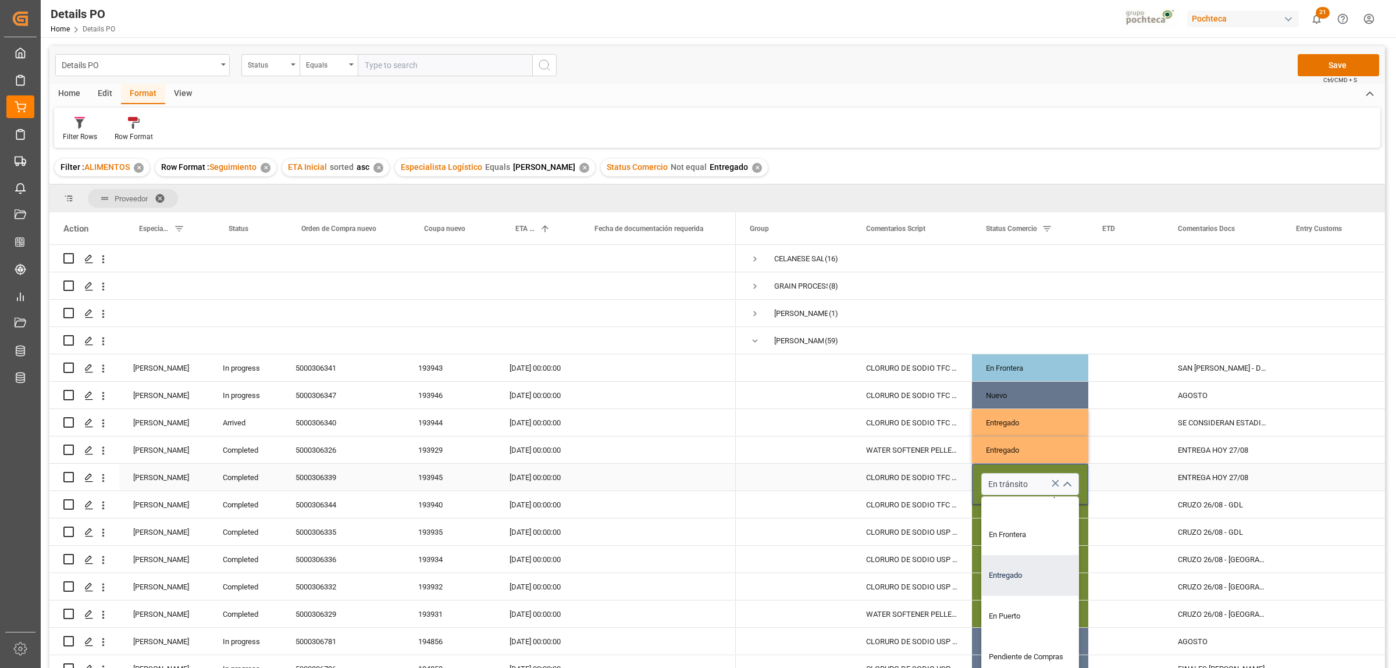
click at [1021, 580] on div "Entregado" at bounding box center [1037, 575] width 111 height 41
type input "Entregado"
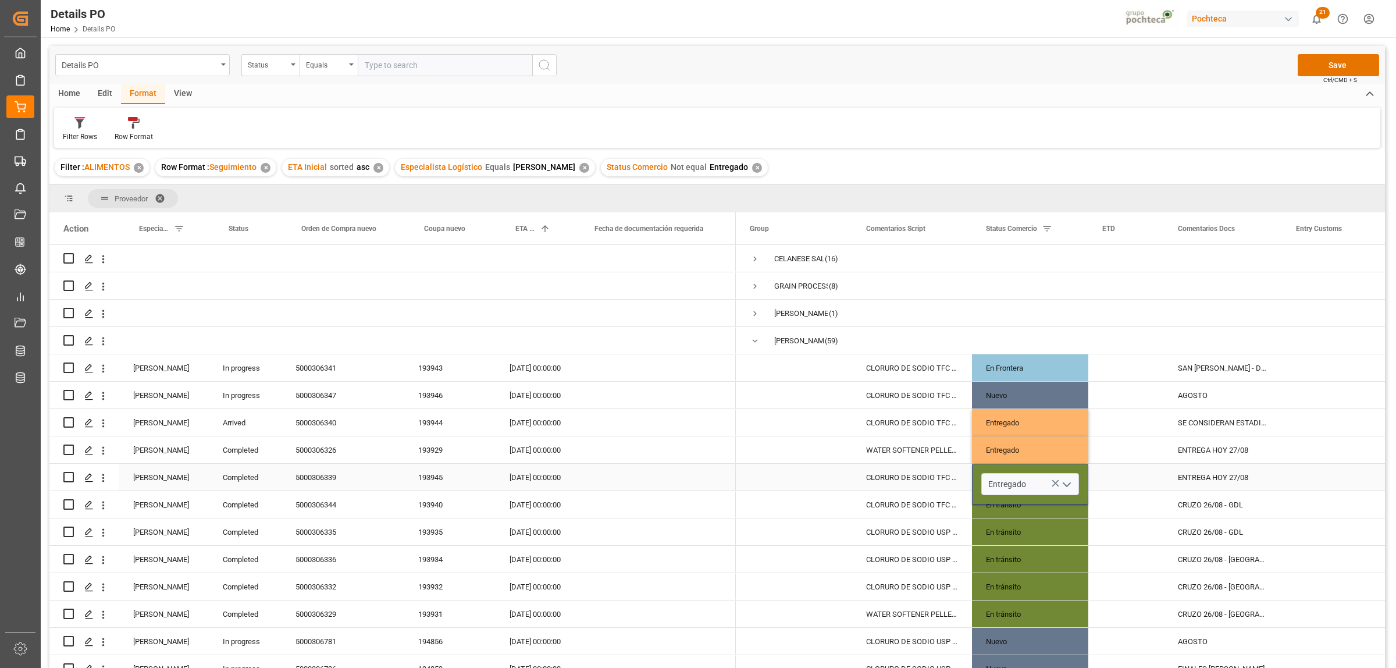
click at [1248, 478] on div "ENTREGA HOY 27/08" at bounding box center [1223, 477] width 118 height 27
click at [1022, 505] on div "En tránsito" at bounding box center [1030, 504] width 88 height 27
click at [312, 507] on div "5000306344" at bounding box center [342, 504] width 123 height 27
click at [1063, 508] on div "En tránsito" at bounding box center [1030, 504] width 88 height 27
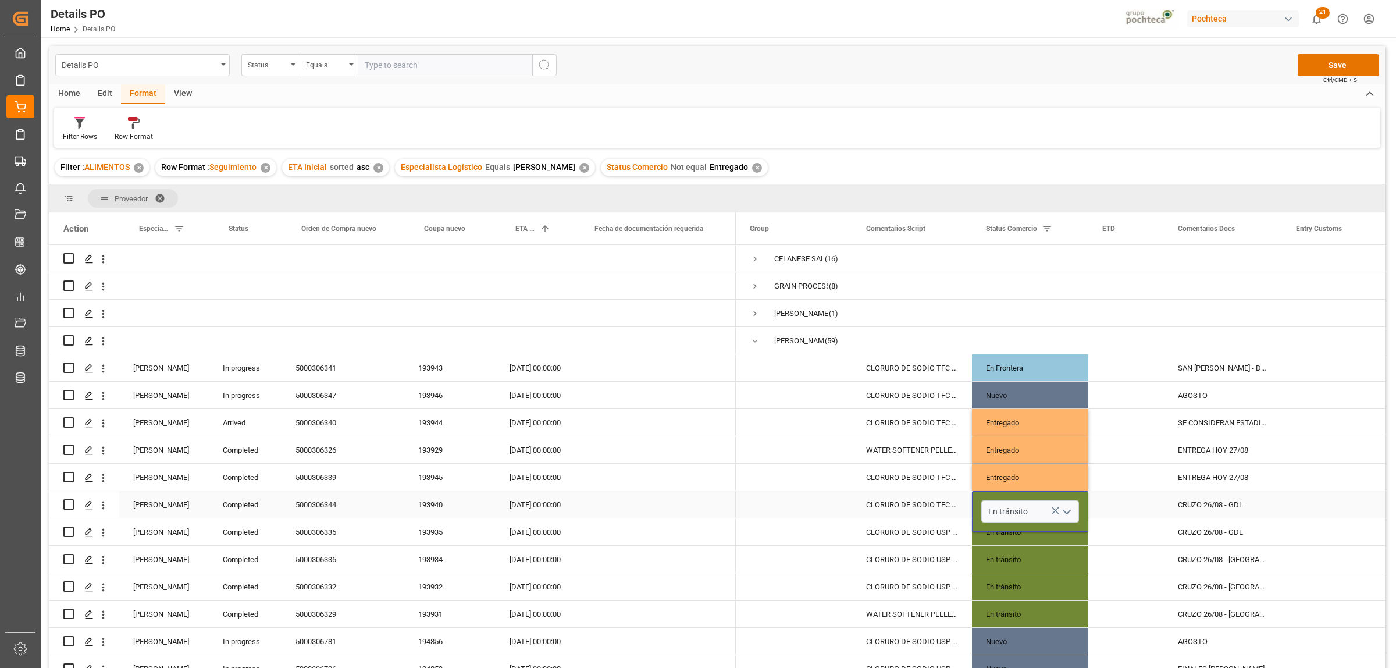
click at [1068, 511] on icon "open menu" at bounding box center [1067, 512] width 14 height 14
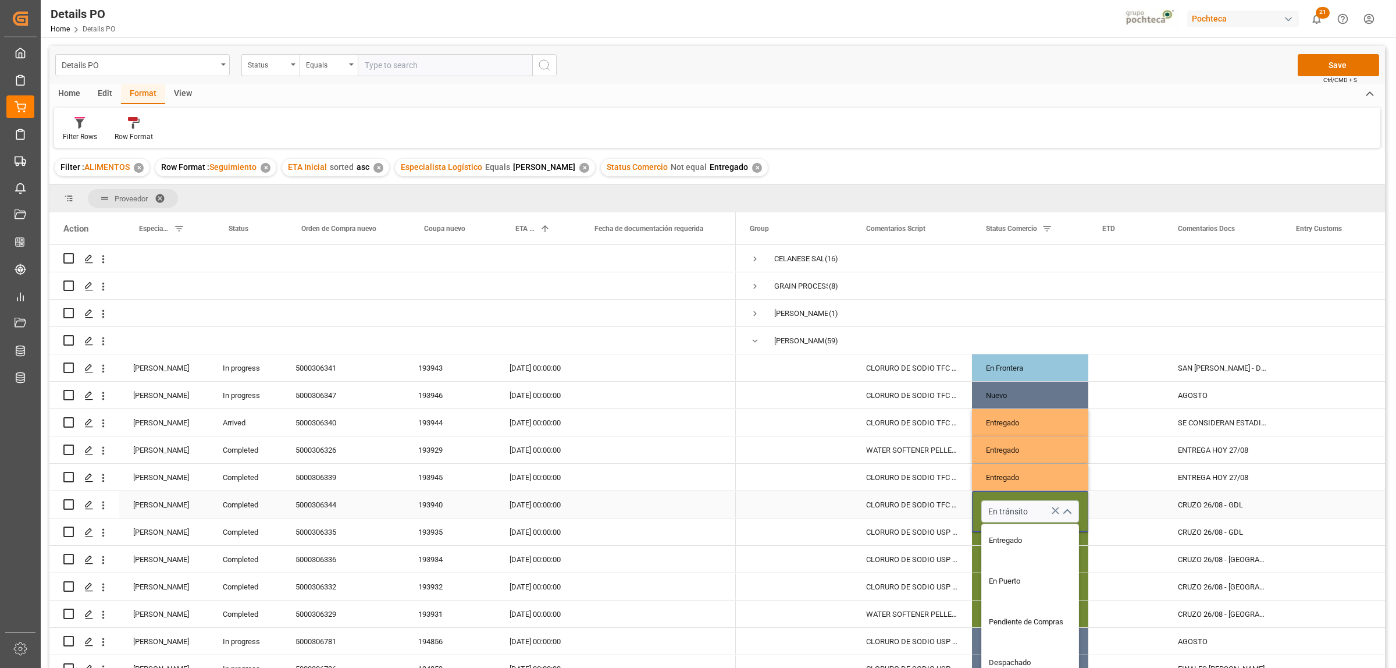
scroll to position [218, 0]
click at [1017, 526] on div "Entregado" at bounding box center [1037, 529] width 111 height 41
type input "Entregado"
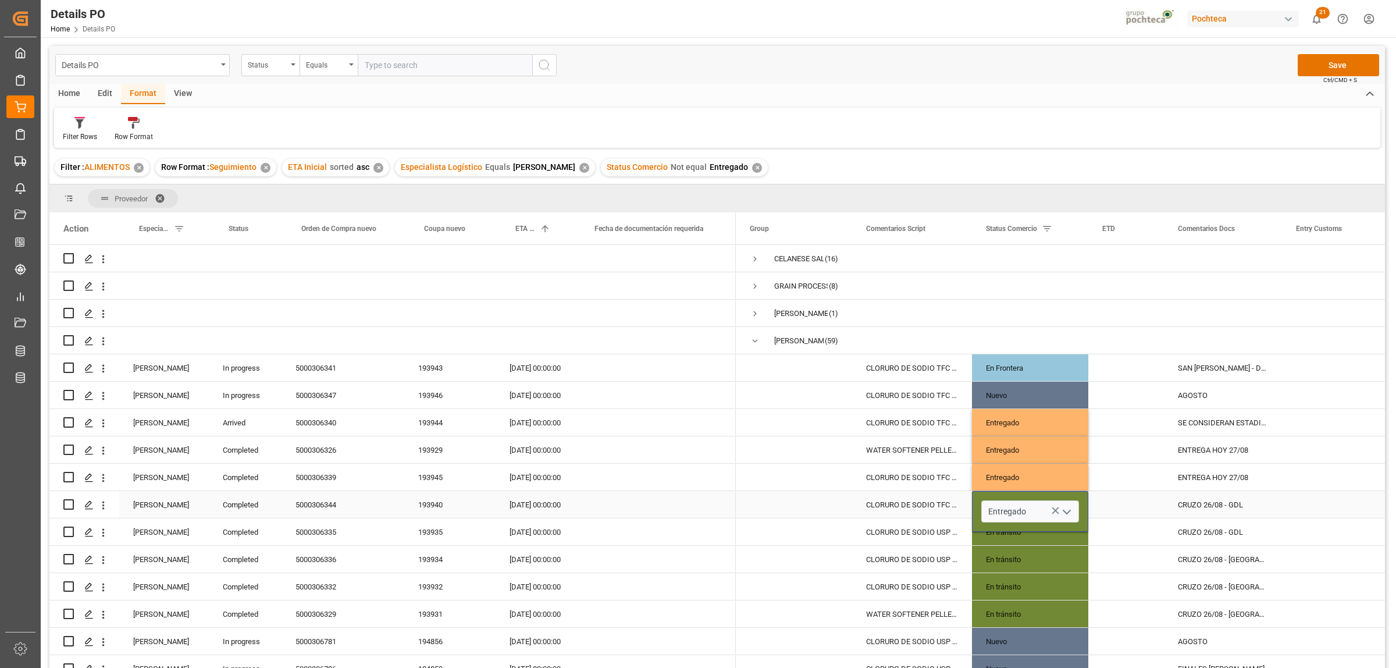
click at [1207, 507] on div "CRUZO 26/08 - GDL" at bounding box center [1223, 504] width 118 height 27
click at [323, 534] on div "5000306335" at bounding box center [342, 531] width 123 height 27
click at [1015, 526] on div "En tránsito" at bounding box center [1030, 532] width 88 height 27
click at [1071, 539] on icon "open menu" at bounding box center [1067, 539] width 14 height 14
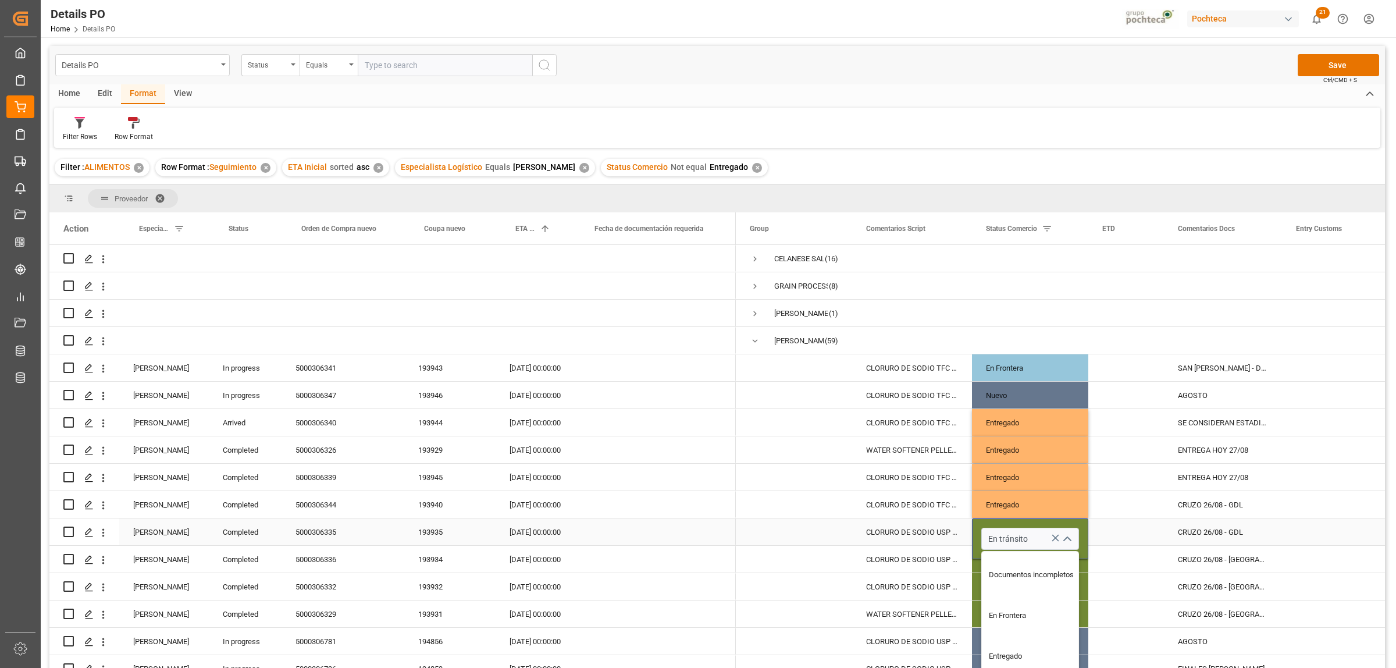
scroll to position [145, 0]
click at [1018, 637] on div "Entregado" at bounding box center [1037, 630] width 111 height 41
type input "Entregado"
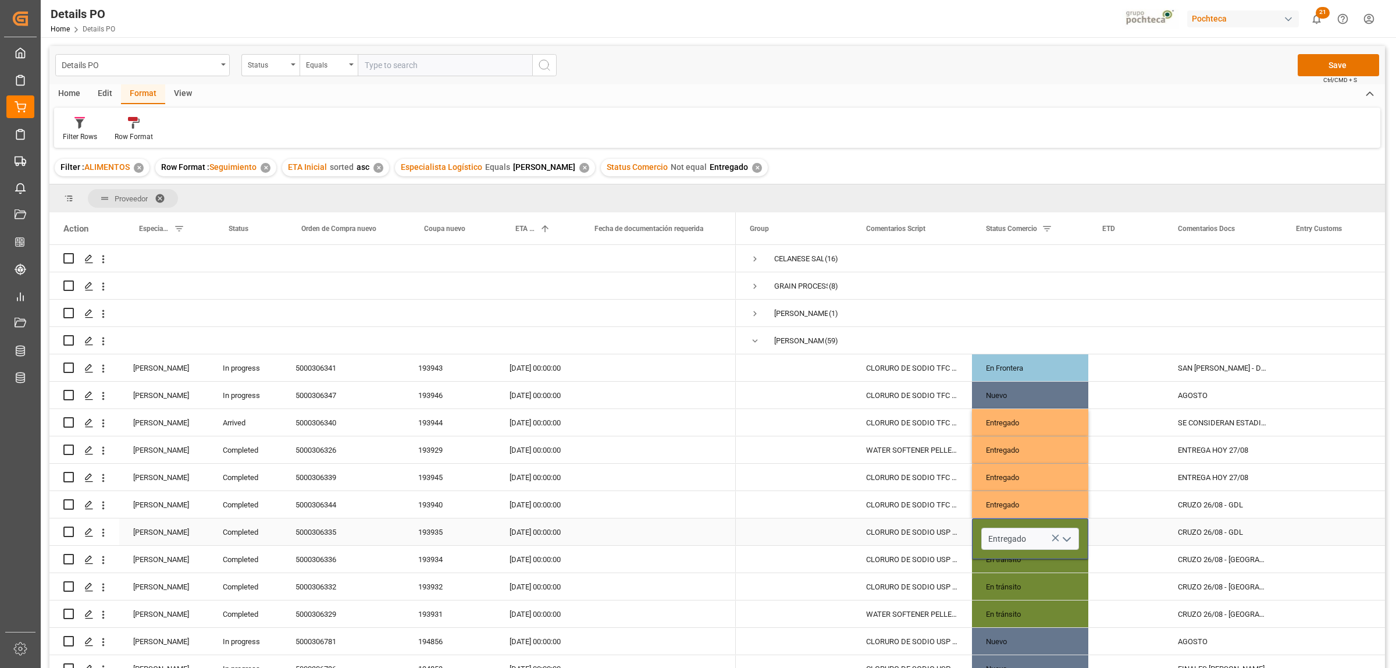
click at [1217, 536] on div "CRUZO 26/08 - GDL" at bounding box center [1223, 531] width 118 height 27
click at [320, 556] on div "5000306336" at bounding box center [342, 559] width 123 height 27
click at [1021, 557] on div "En tránsito" at bounding box center [1030, 559] width 88 height 27
click at [1066, 562] on icon "open menu" at bounding box center [1067, 567] width 14 height 14
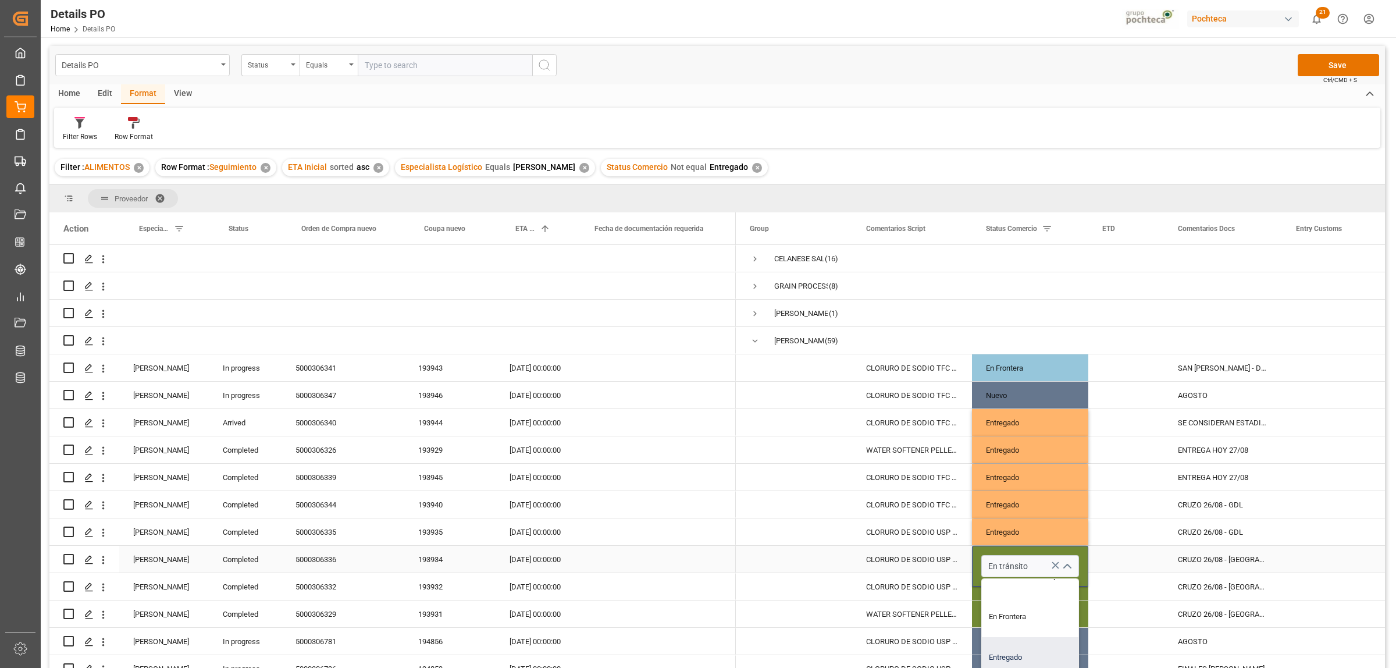
click at [1018, 657] on div "Entregado" at bounding box center [1037, 657] width 111 height 41
type input "Entregado"
click at [1199, 561] on div "CRUZO 26/08 - CUERNAVACA" at bounding box center [1223, 559] width 118 height 27
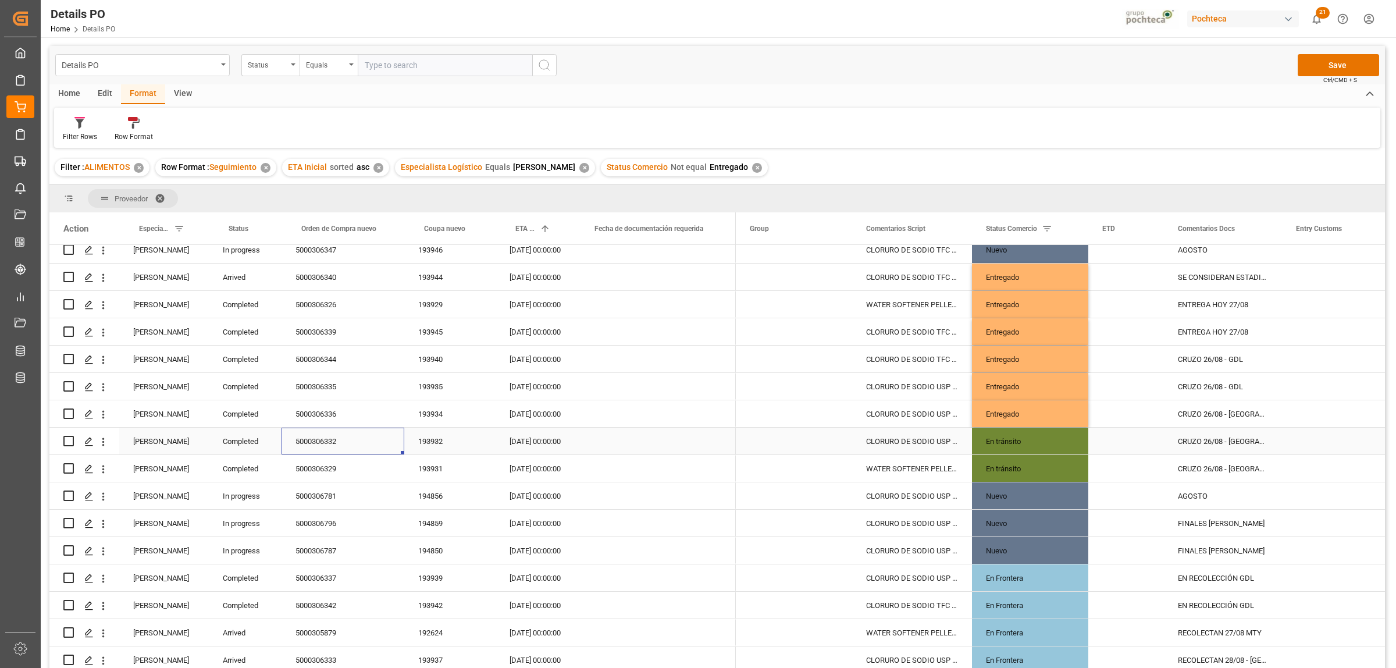
click at [323, 440] on div "5000306332" at bounding box center [342, 440] width 123 height 27
click at [1022, 443] on div "En tránsito" at bounding box center [1030, 441] width 88 height 27
click at [1065, 450] on polyline "open menu" at bounding box center [1066, 448] width 7 height 3
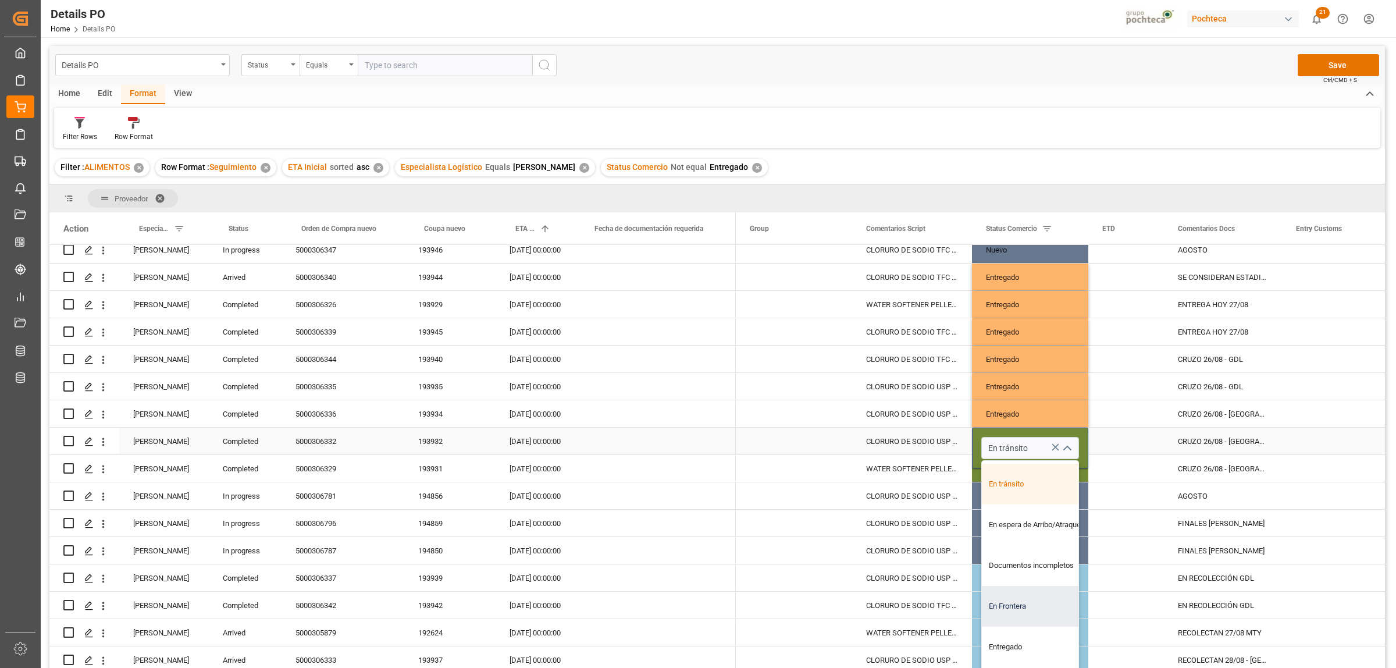
scroll to position [73, 0]
click at [1010, 618] on div "Entregado" at bounding box center [1037, 611] width 111 height 41
type input "Entregado"
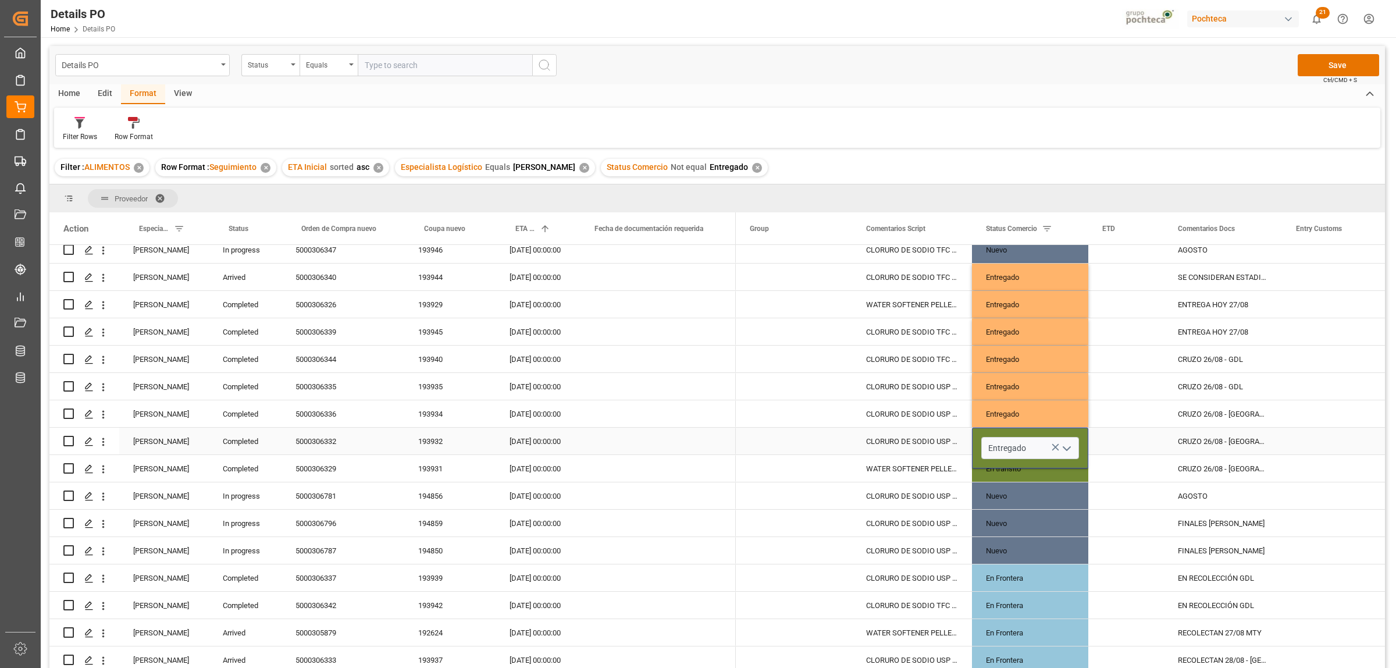
click at [1220, 444] on div "CRUZO 26/08 - SAN JUAN" at bounding box center [1223, 440] width 118 height 27
click at [1035, 468] on div "En tránsito" at bounding box center [1030, 468] width 88 height 27
click at [306, 466] on div "5000306329" at bounding box center [342, 468] width 123 height 27
click at [1031, 473] on div "En tránsito" at bounding box center [1030, 468] width 88 height 27
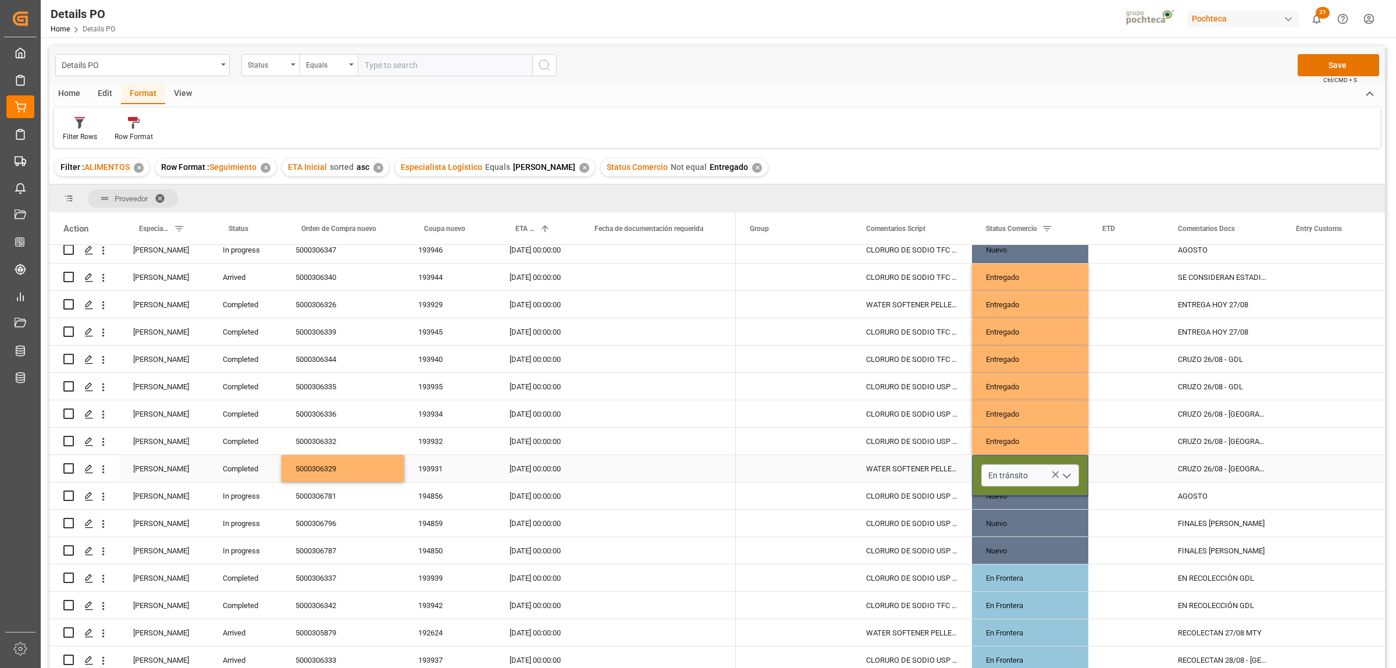
click at [1065, 476] on polyline "open menu" at bounding box center [1066, 475] width 7 height 3
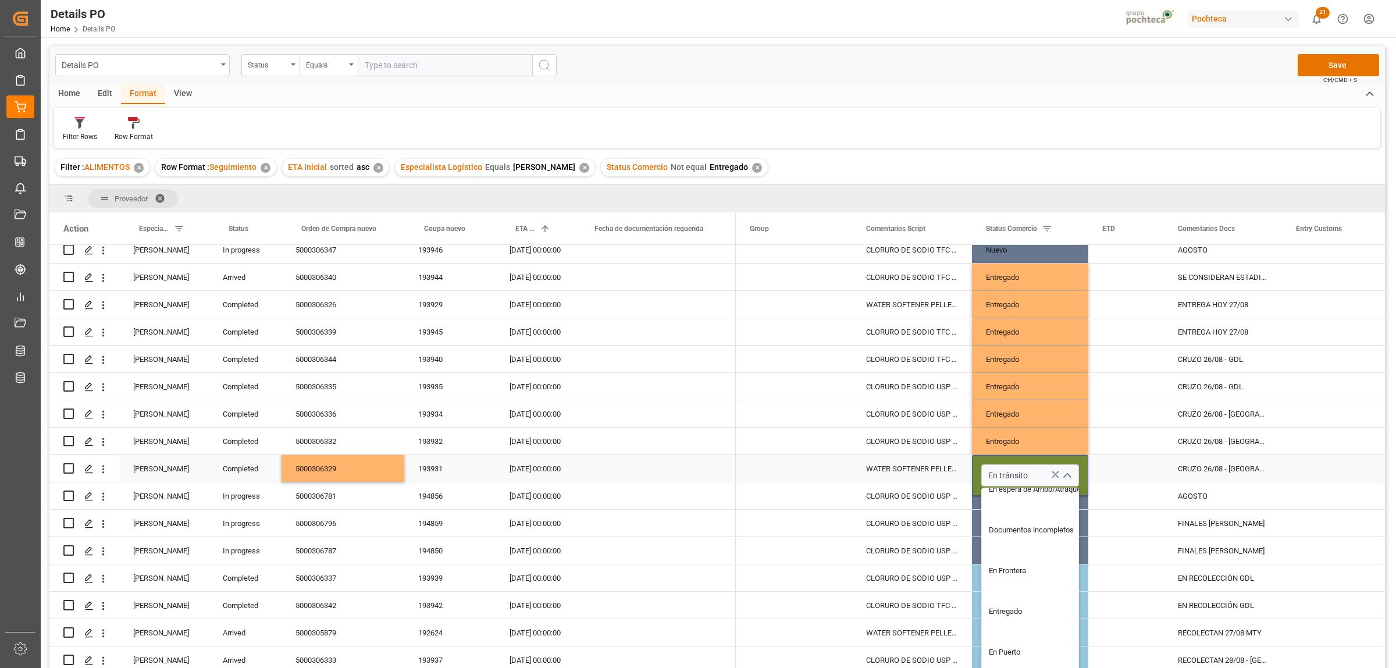
scroll to position [145, 0]
click at [1013, 570] on div "Entregado" at bounding box center [1037, 566] width 111 height 41
type input "Entregado"
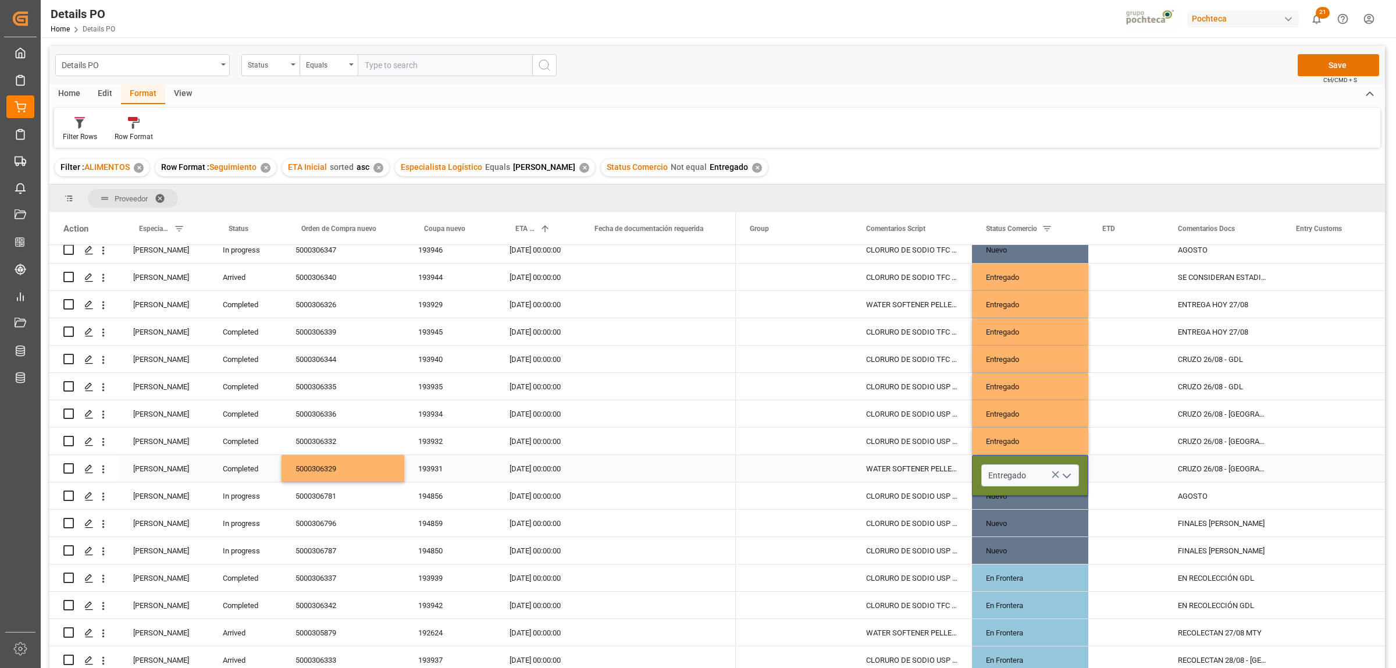
click at [1193, 469] on div "CRUZO 26/08 - SAN JUAN" at bounding box center [1223, 468] width 118 height 27
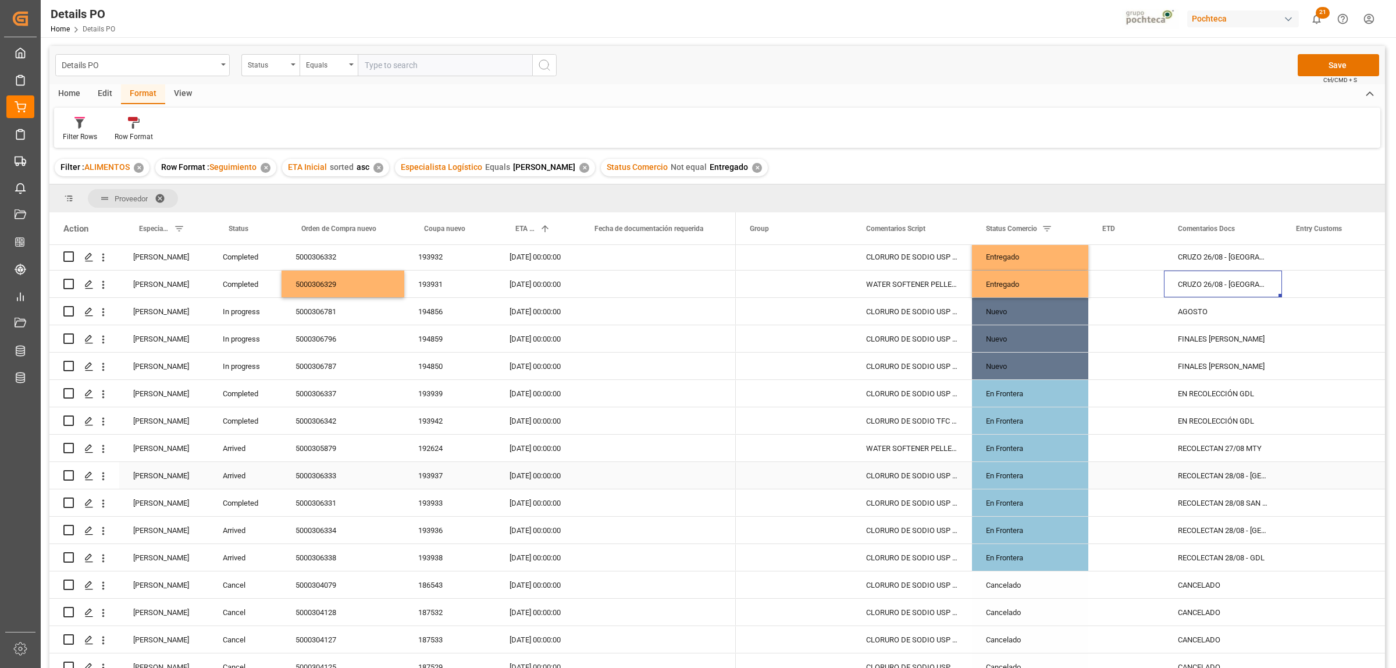
scroll to position [364, 0]
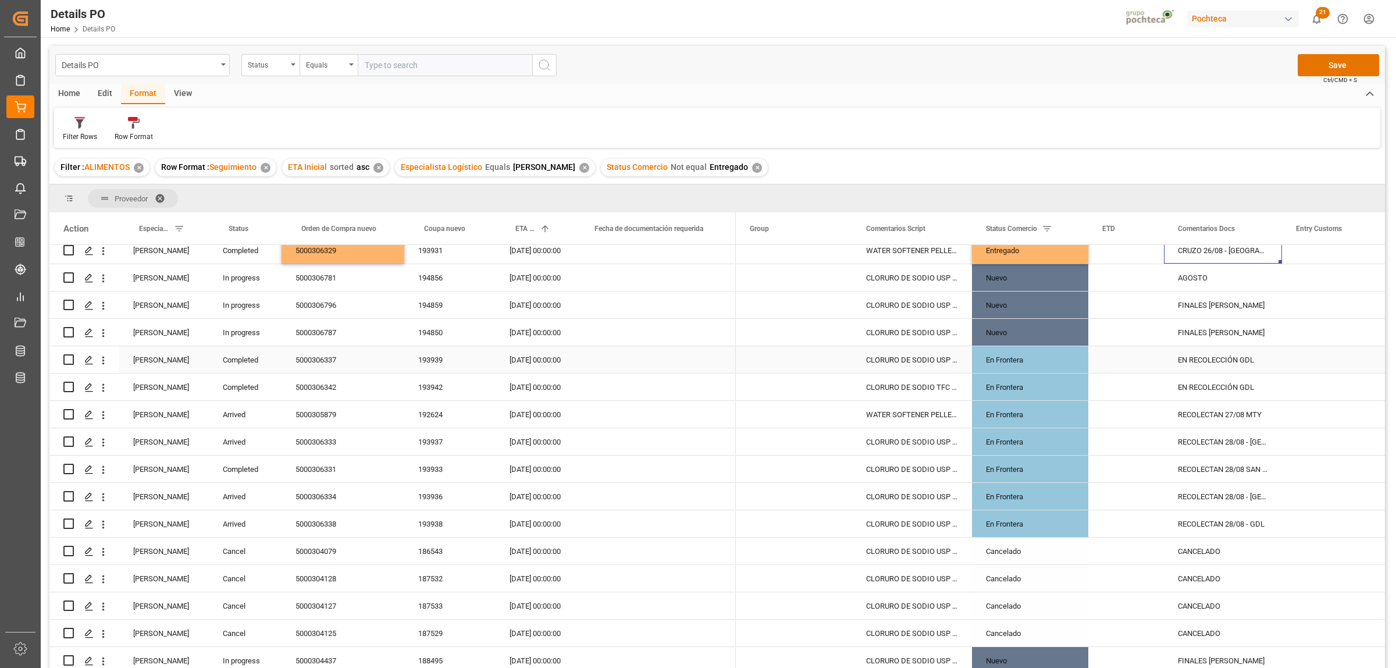
click at [312, 358] on div "5000306337" at bounding box center [342, 359] width 123 height 27
click at [1025, 366] on div "En Frontera" at bounding box center [1030, 360] width 88 height 27
click at [1065, 365] on icon "open menu" at bounding box center [1067, 367] width 14 height 14
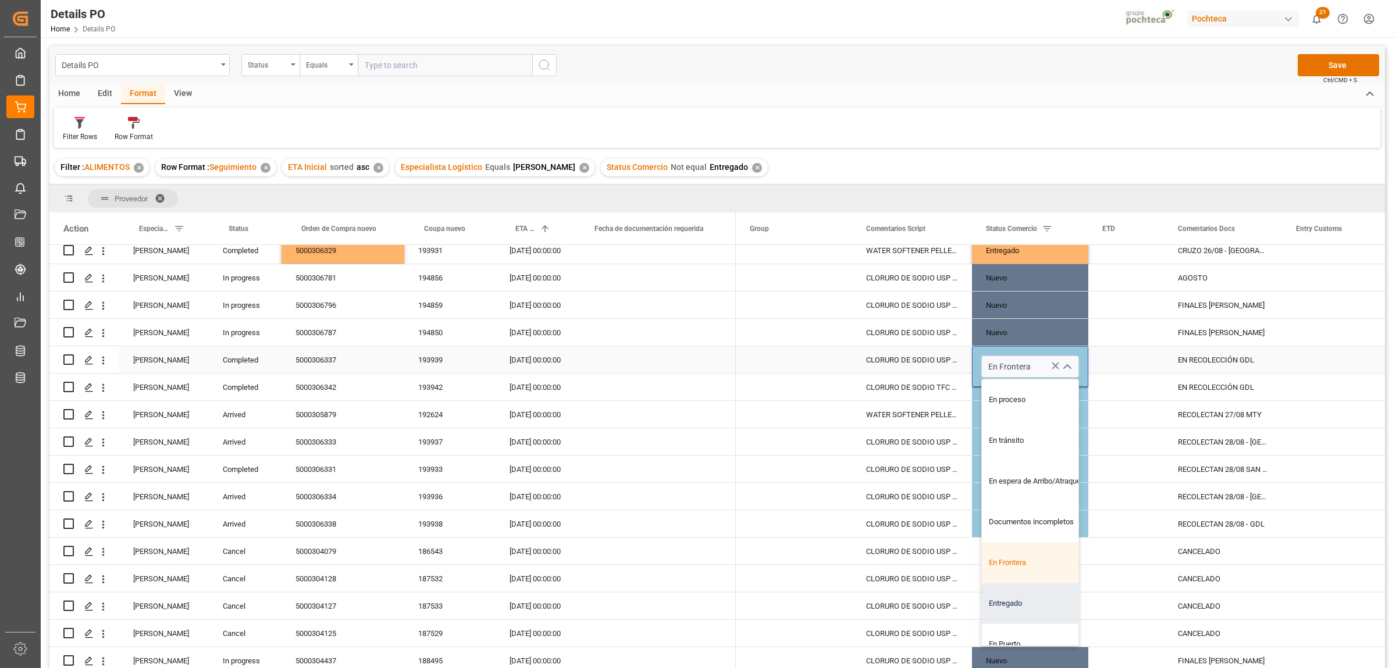
click at [1012, 603] on div "Entregado" at bounding box center [1037, 603] width 111 height 41
type input "Entregado"
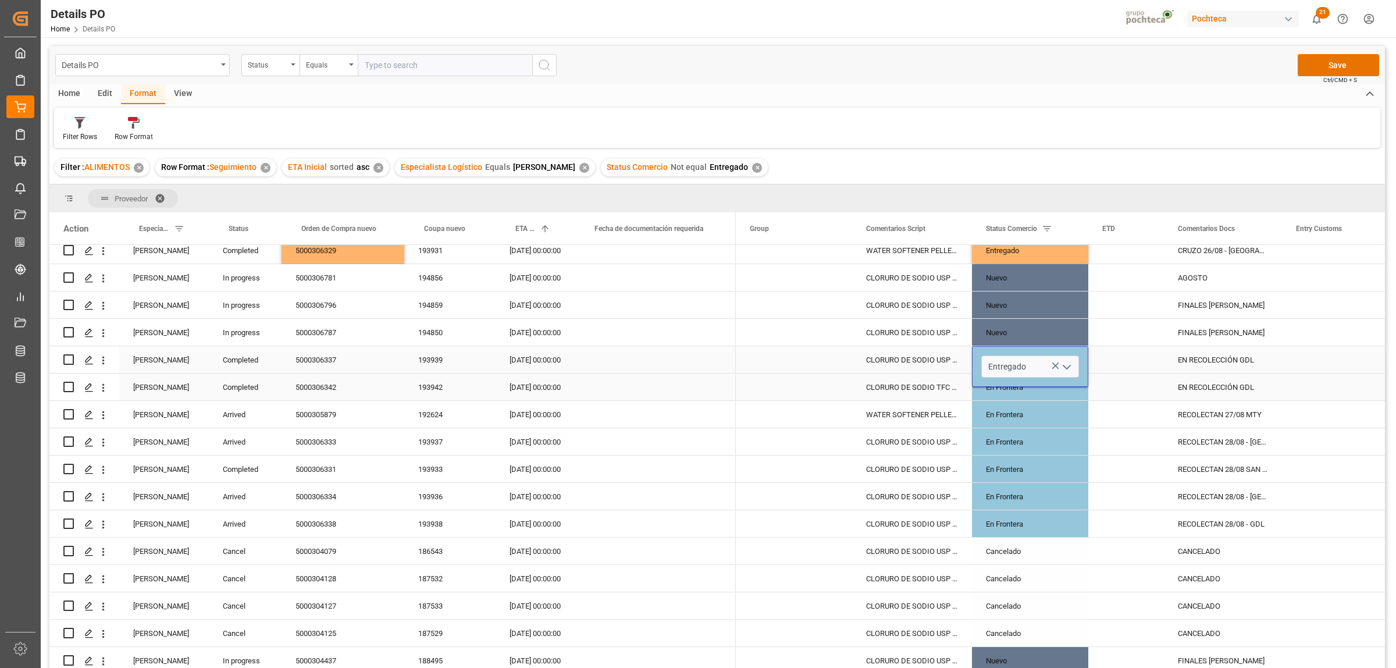
click at [325, 390] on div "5000306342" at bounding box center [342, 386] width 123 height 27
click at [998, 382] on div "En Frontera" at bounding box center [1030, 387] width 88 height 27
click at [1064, 391] on icon "open menu" at bounding box center [1067, 394] width 14 height 14
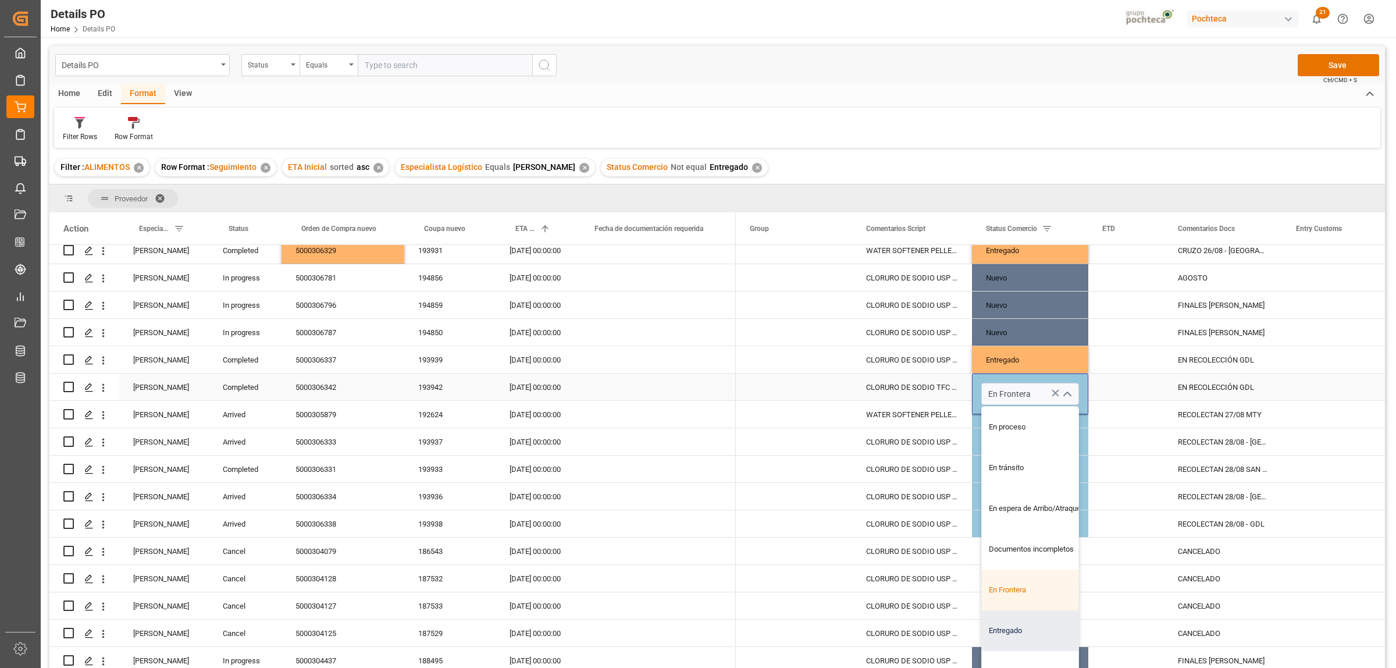
click at [1022, 623] on div "Entregado" at bounding box center [1037, 630] width 111 height 41
type input "Entregado"
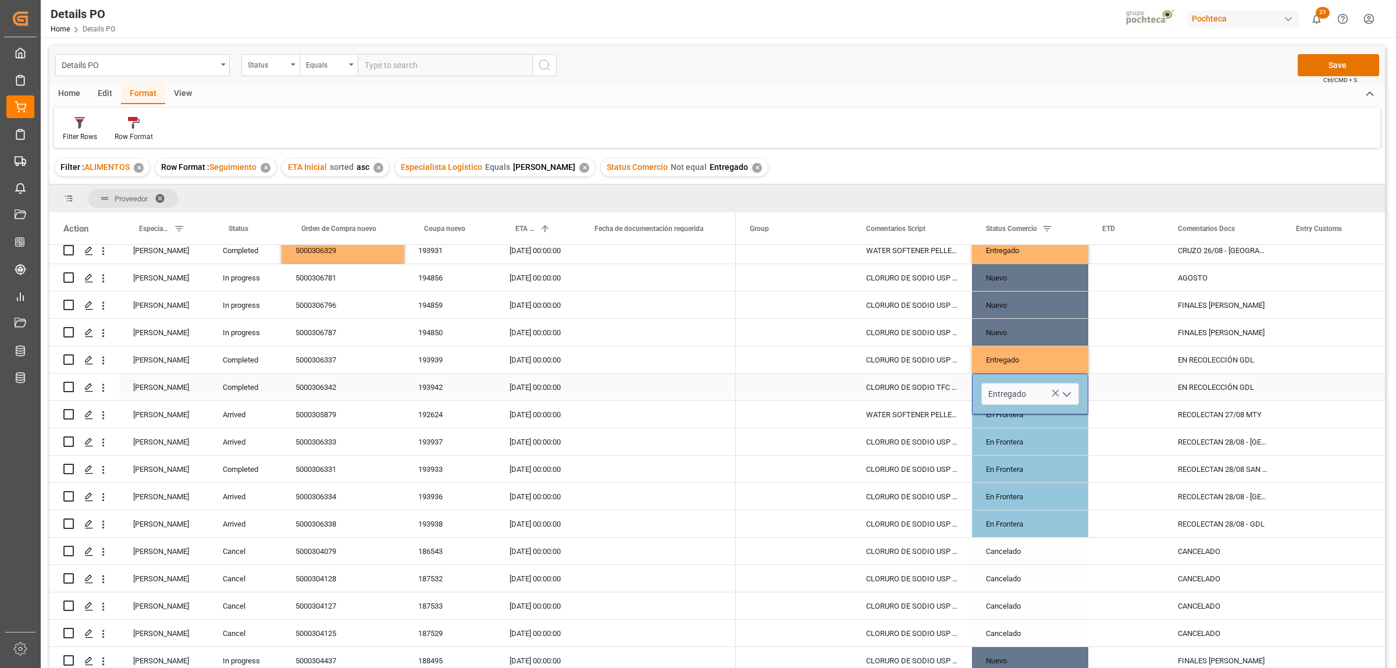
click at [326, 387] on div "5000306342" at bounding box center [342, 386] width 123 height 27
click at [329, 417] on div "5000305879" at bounding box center [342, 414] width 123 height 27
click at [1209, 411] on div "RECOLECTAN 27/08 MTY" at bounding box center [1223, 414] width 118 height 27
drag, startPoint x: 1254, startPoint y: 420, endPoint x: 1160, endPoint y: 420, distance: 93.6
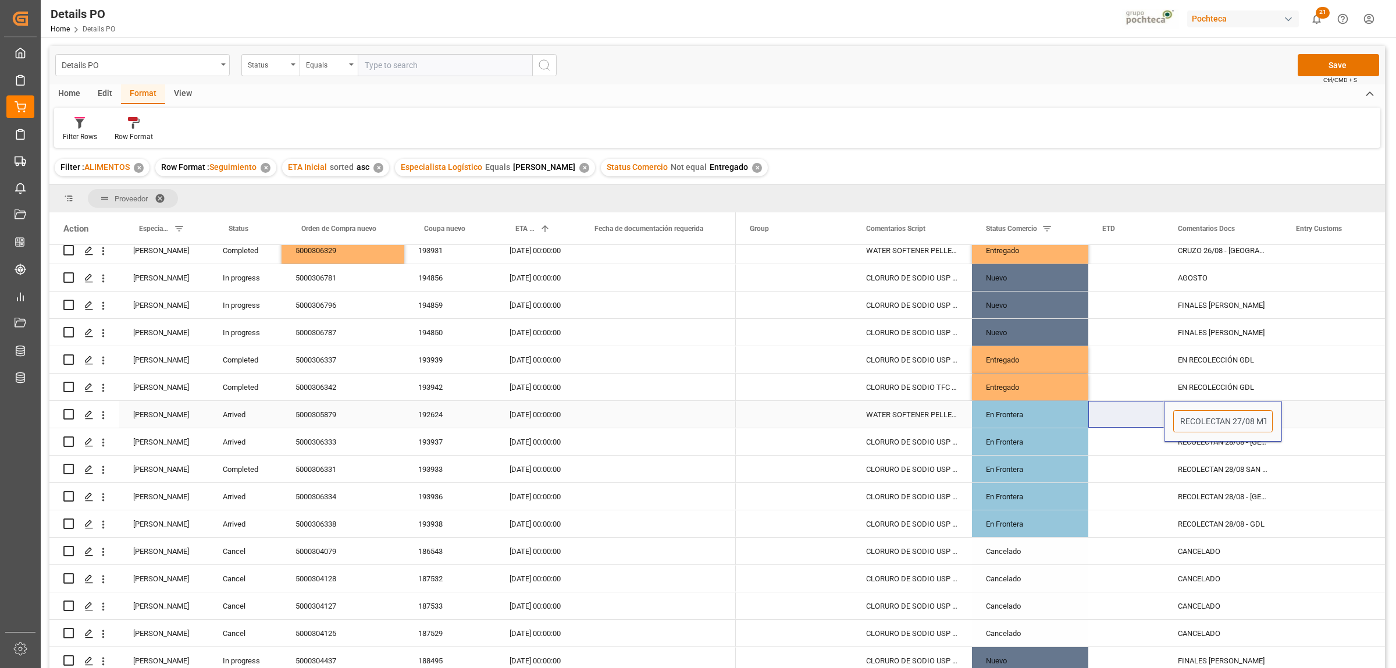
type input "PENDIENTE DE DOCUMENTOS - MTY"
click at [1335, 416] on div "Press SPACE to select this row." at bounding box center [1340, 414] width 116 height 27
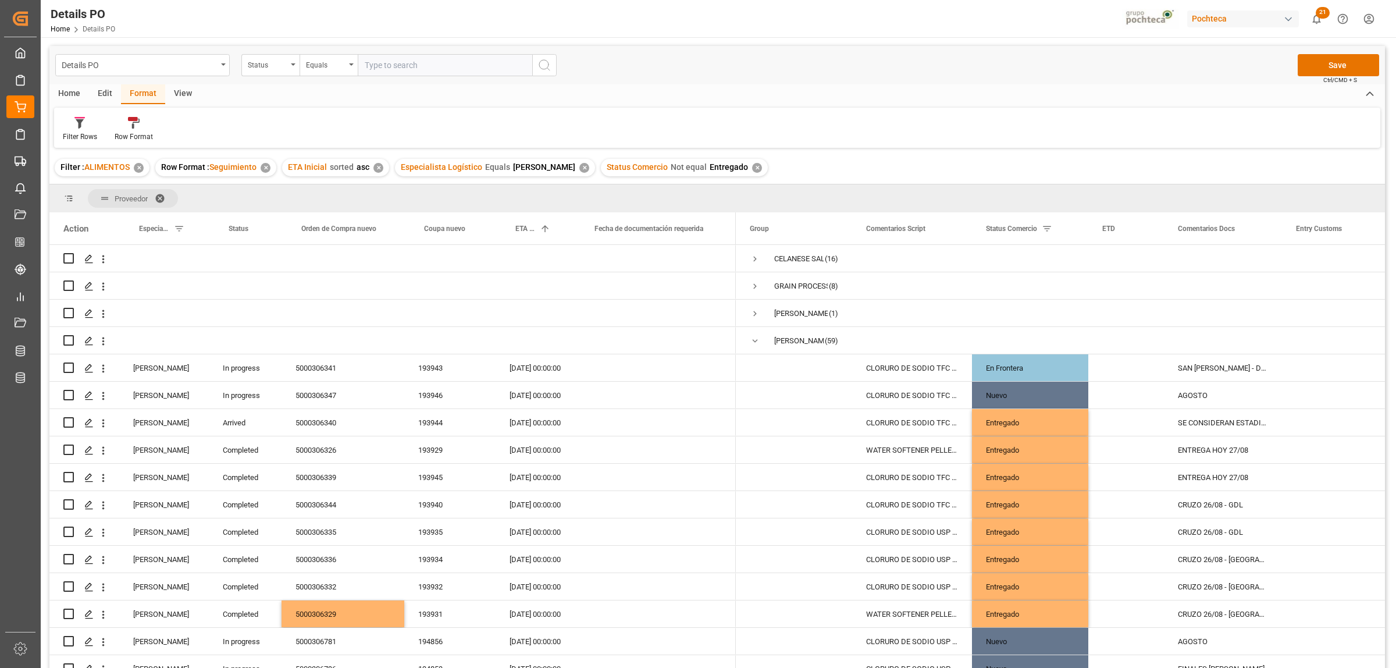
scroll to position [364, 0]
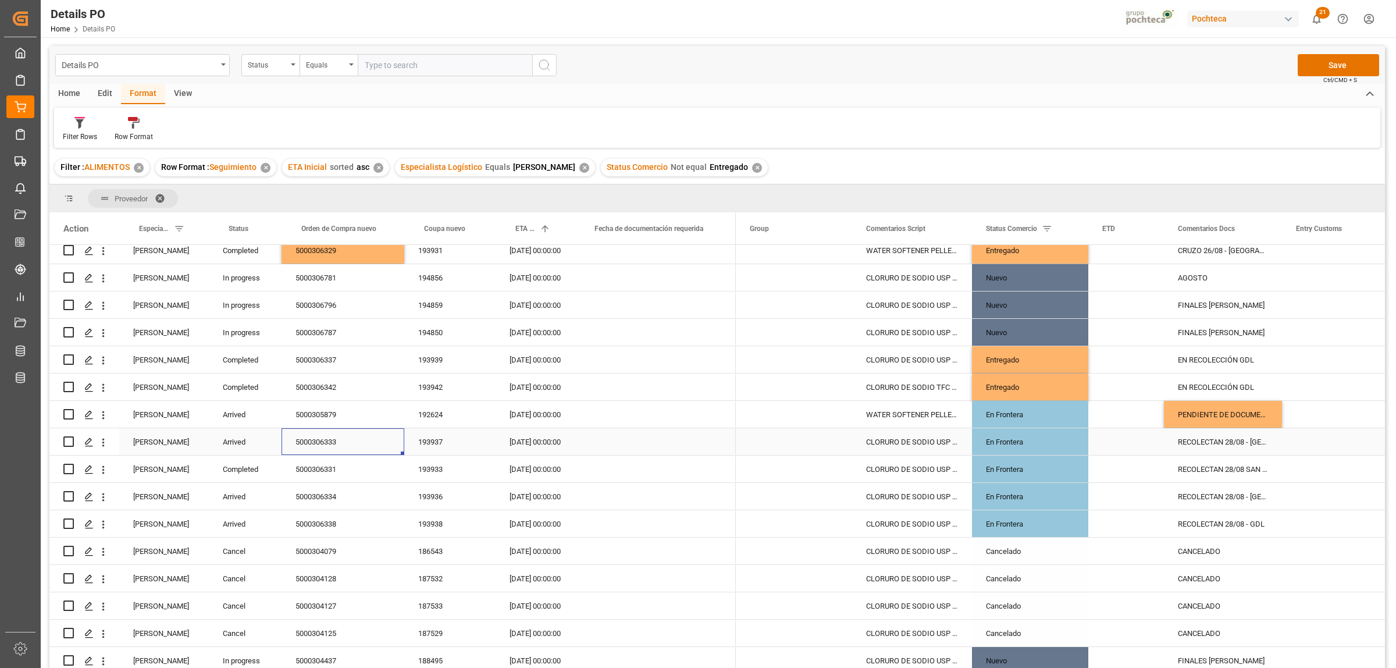
click at [329, 443] on div "5000306333" at bounding box center [342, 441] width 123 height 27
click at [1217, 438] on div "RECOLECTAN 28/08 - CUERNAVACA" at bounding box center [1223, 441] width 118 height 27
drag, startPoint x: 1259, startPoint y: 446, endPoint x: 1162, endPoint y: 441, distance: 97.3
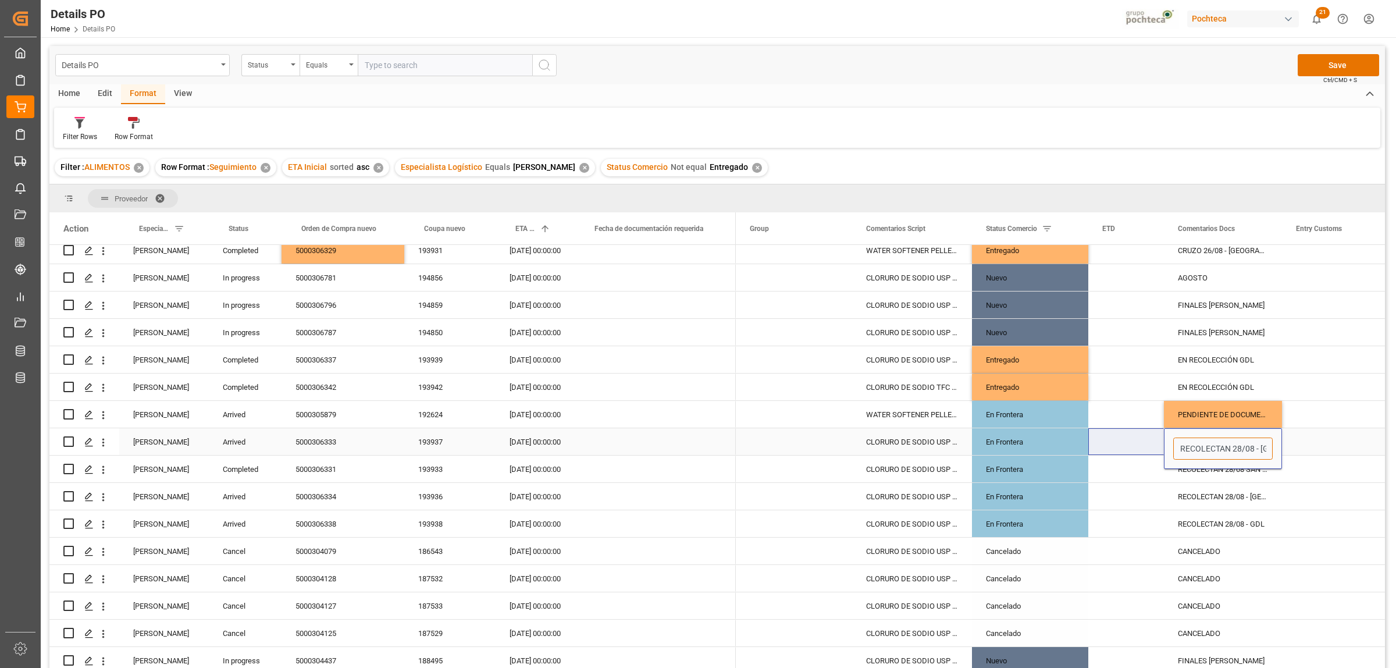
type input "[PERSON_NAME] 03/09 - [GEOGRAPHIC_DATA]"
click at [1361, 434] on div "Press SPACE to select this row." at bounding box center [1340, 441] width 116 height 27
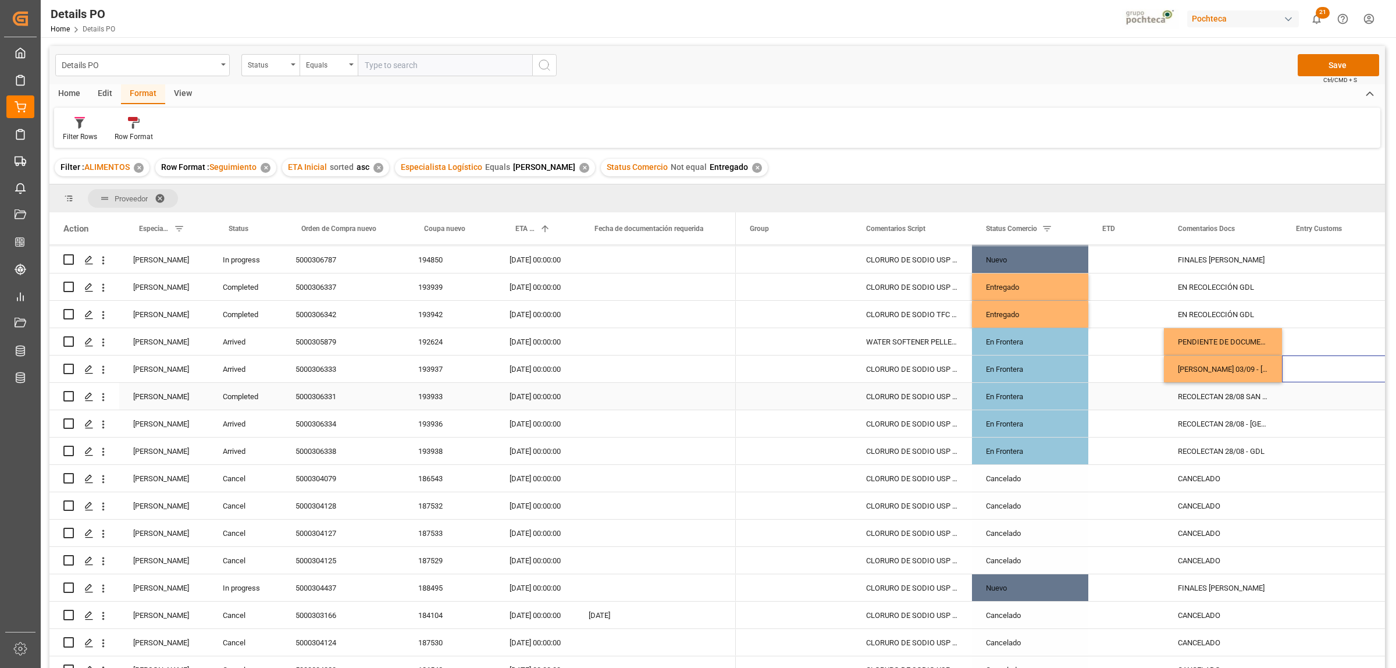
click at [326, 396] on div "5000306331" at bounding box center [342, 396] width 123 height 27
click at [1217, 393] on div "RECOLECTAN 28/08 SAN JUAN" at bounding box center [1223, 396] width 118 height 27
drag, startPoint x: 1257, startPoint y: 402, endPoint x: 1138, endPoint y: 401, distance: 119.2
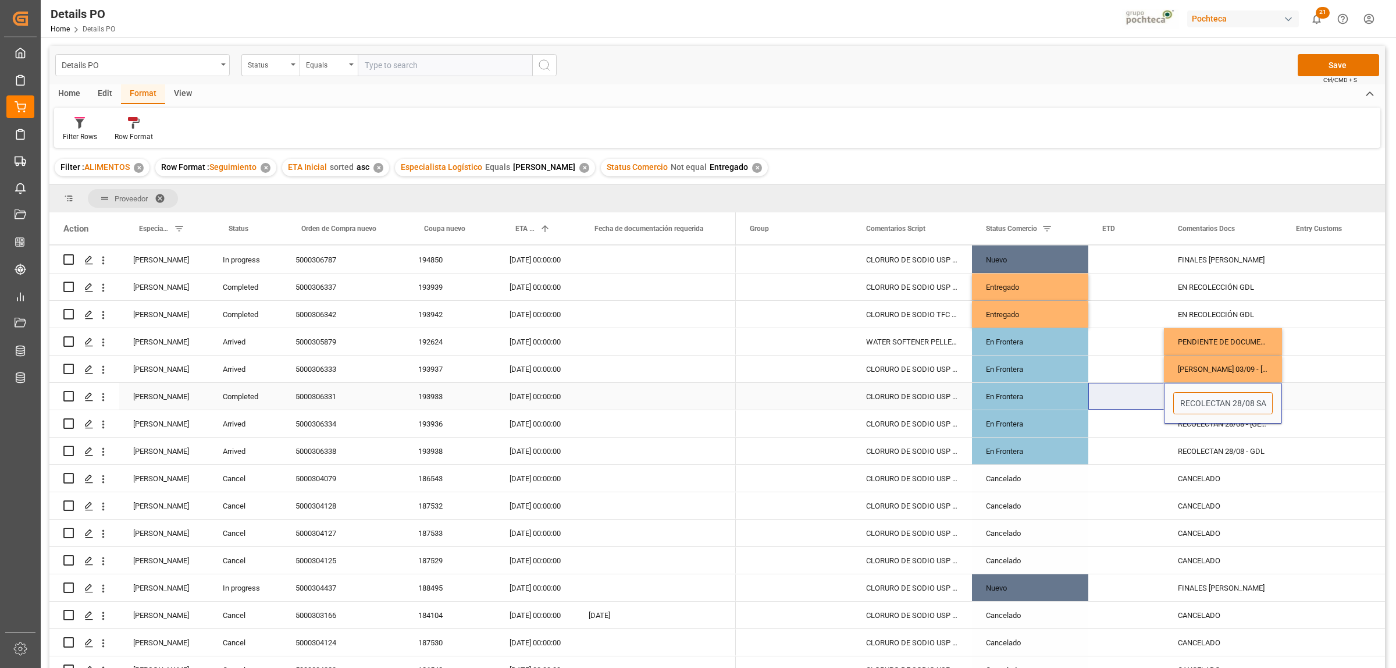
type input "ENTREGA 04/09 -[GEOGRAPHIC_DATA][PERSON_NAME]"
click at [317, 423] on div "5000306334" at bounding box center [342, 423] width 123 height 27
click at [1199, 422] on div "RECOLECTAN 28/08 - CUERNAVACA" at bounding box center [1223, 423] width 118 height 27
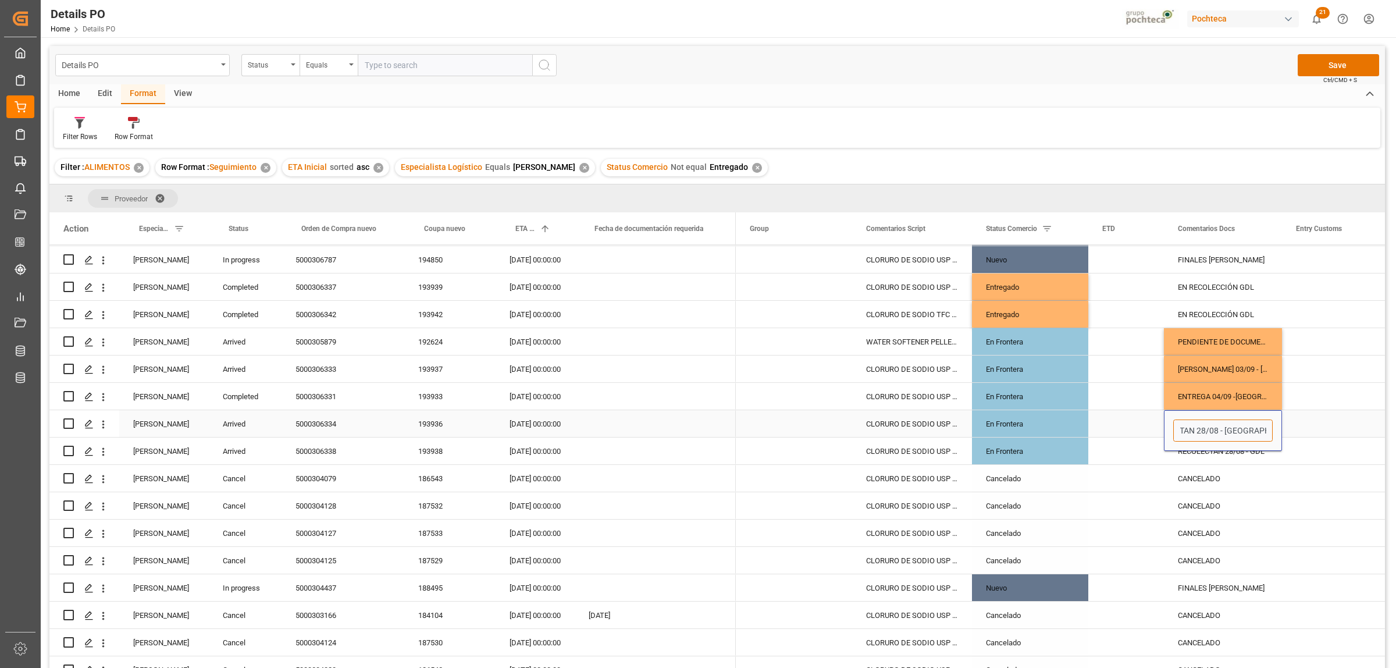
scroll to position [0, 47]
drag, startPoint x: 1179, startPoint y: 428, endPoint x: 1214, endPoint y: 426, distance: 34.4
click at [1214, 426] on input "RECOLECTAN 28/08 - CUERNAVACA" at bounding box center [1222, 430] width 99 height 22
type input "SE CONFIRMA CRUZAR CON SACOS PARCHADO 03/09 - [GEOGRAPHIC_DATA]"
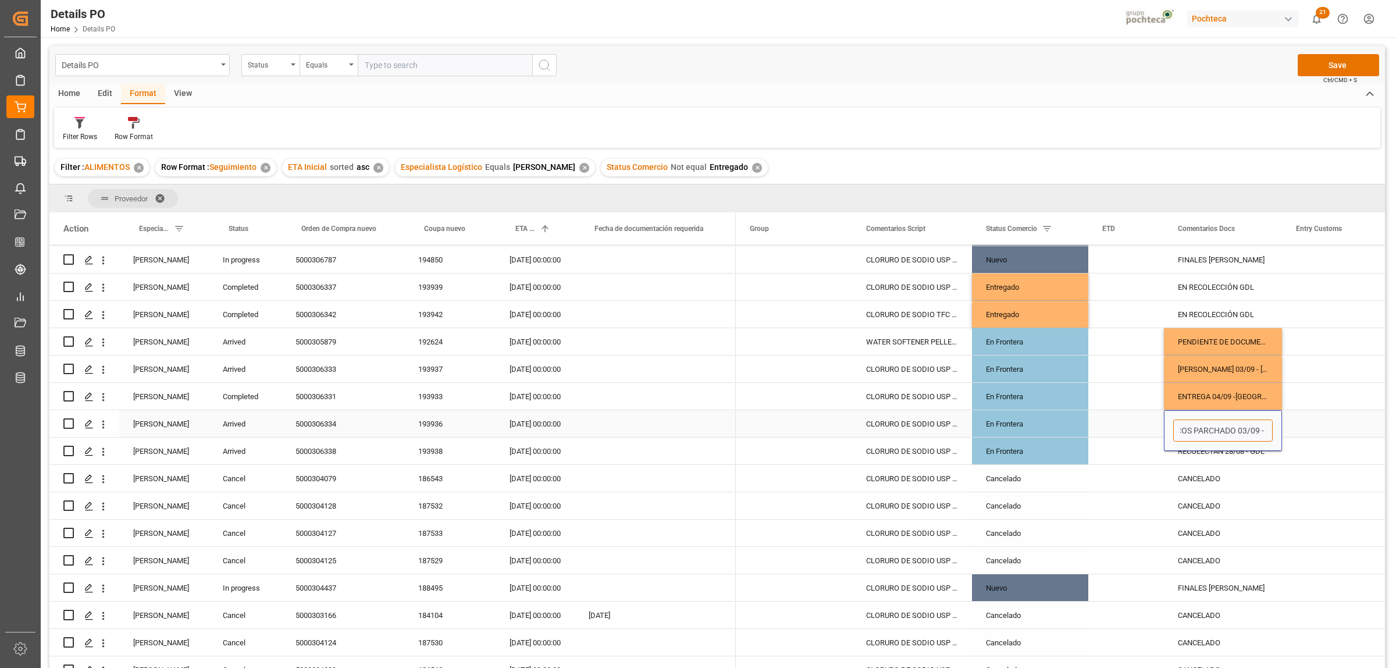
scroll to position [0, 121]
click at [1312, 423] on div "Press SPACE to select this row." at bounding box center [1340, 423] width 116 height 27
click at [326, 452] on div "5000306338" at bounding box center [342, 450] width 123 height 27
click at [1199, 455] on div "RECOLECTAN 28/08 - GDL" at bounding box center [1223, 450] width 118 height 27
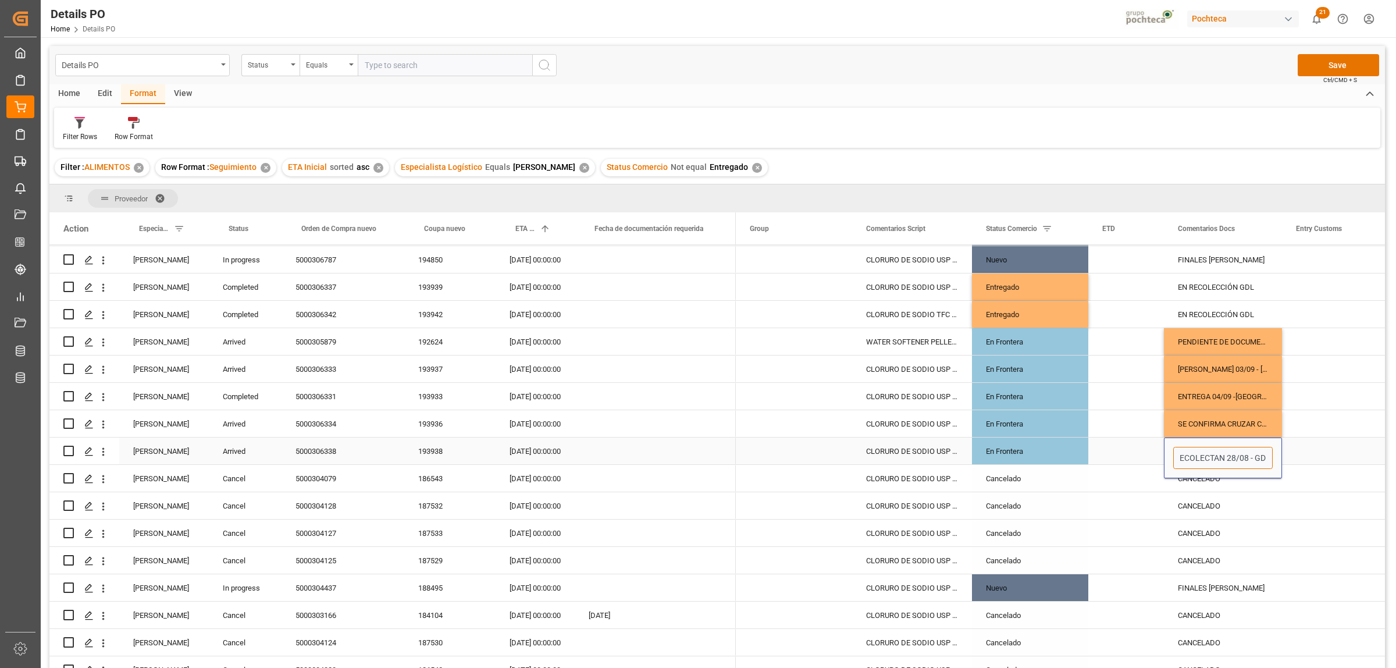
scroll to position [0, 0]
drag, startPoint x: 1251, startPoint y: 457, endPoint x: 1173, endPoint y: 462, distance: 78.2
click at [1173, 462] on input "RECOLECTAN 28/08 - GDL" at bounding box center [1222, 458] width 99 height 22
type input "ENTREGA 04/09 - GDL"
click at [1259, 460] on input "ENTREGA 04/09 - GDL" at bounding box center [1222, 458] width 99 height 22
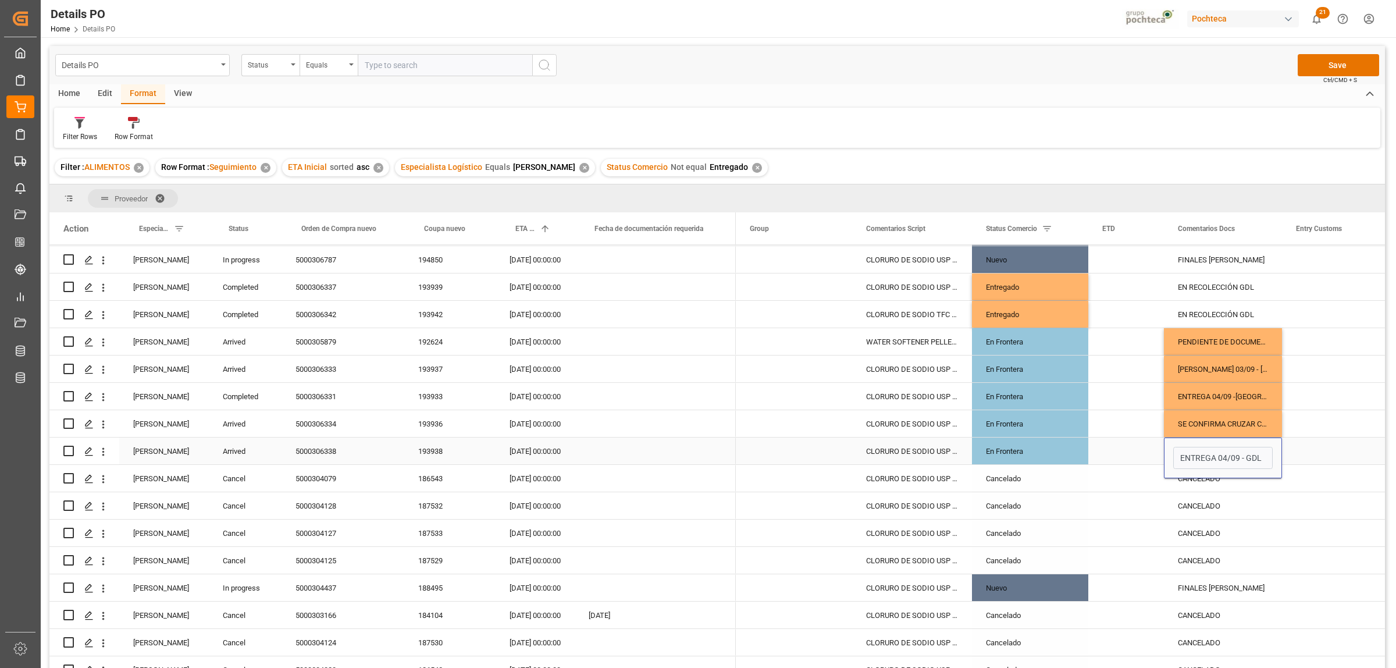
click at [1353, 452] on div "Press SPACE to select this row." at bounding box center [1340, 450] width 116 height 27
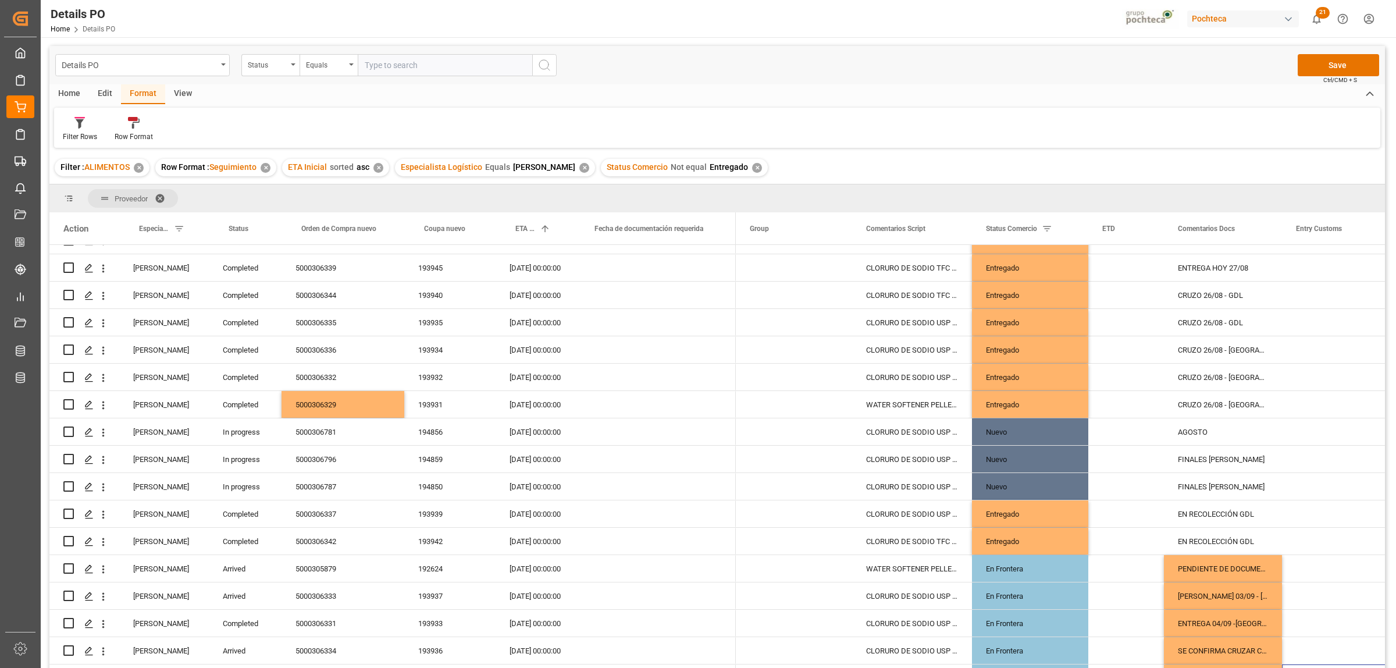
scroll to position [190, 0]
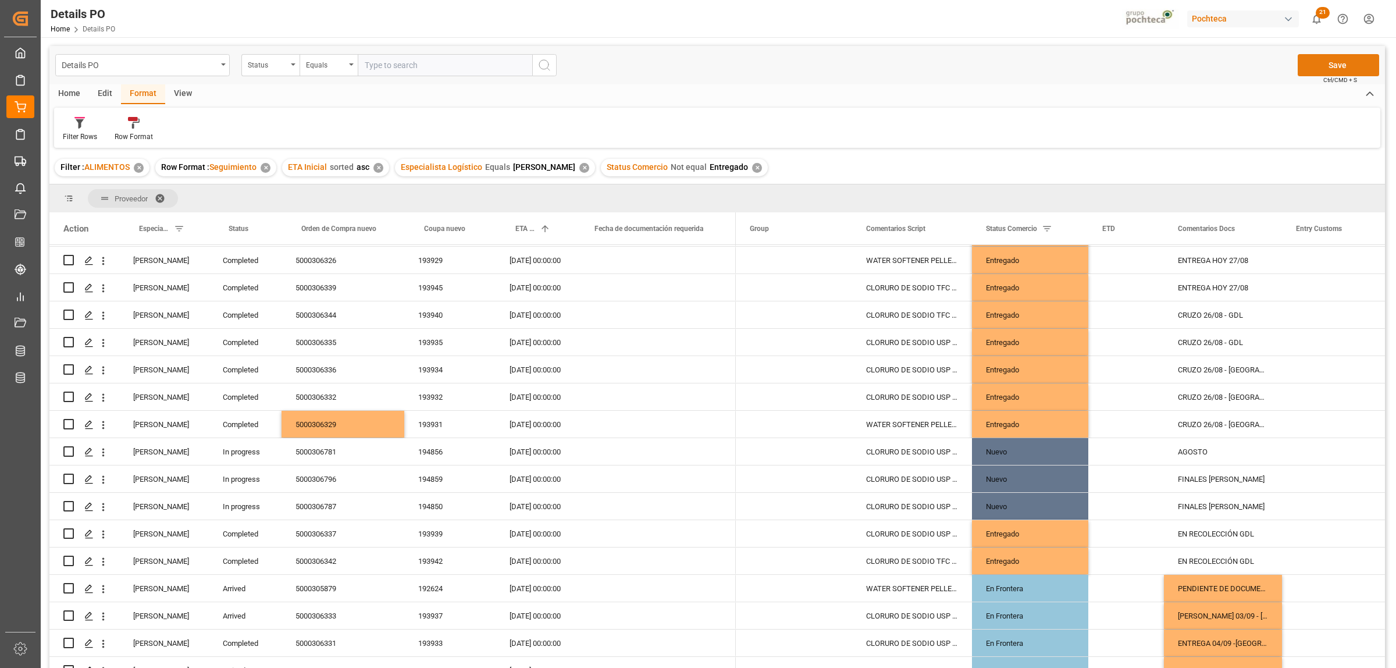
click at [1339, 61] on button "Save" at bounding box center [1338, 65] width 81 height 22
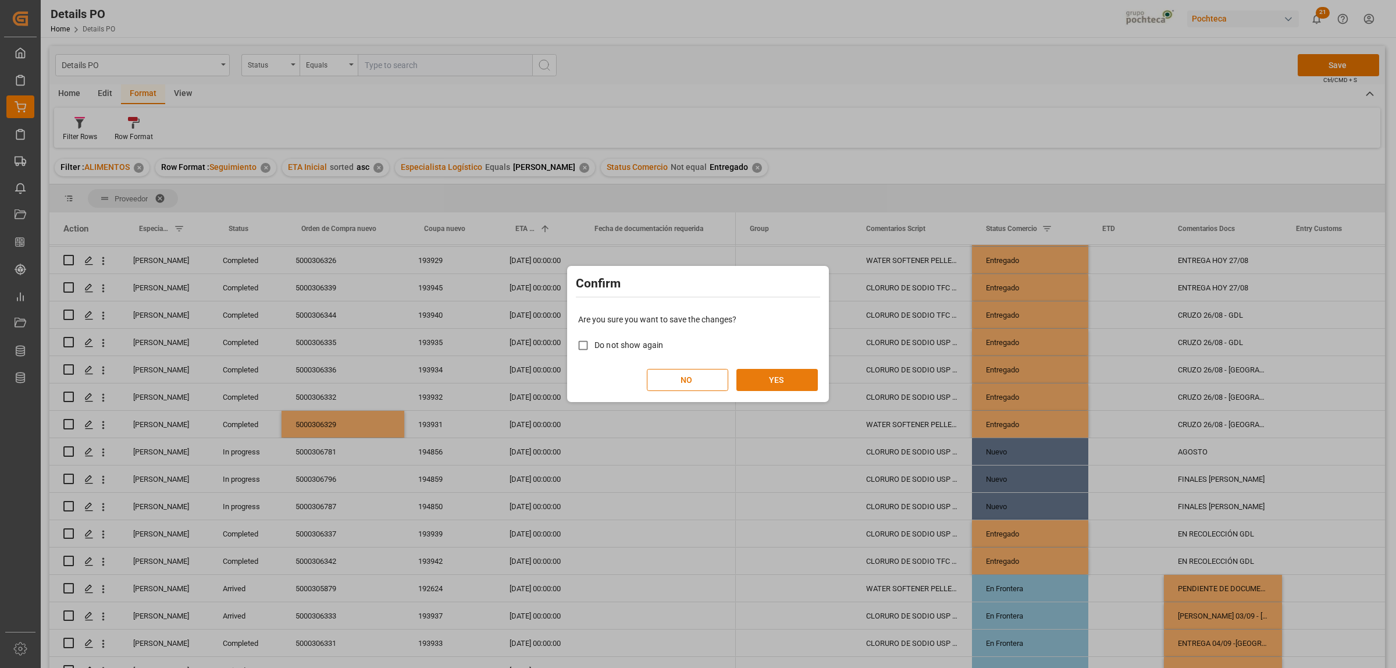
click at [781, 378] on button "YES" at bounding box center [776, 380] width 81 height 22
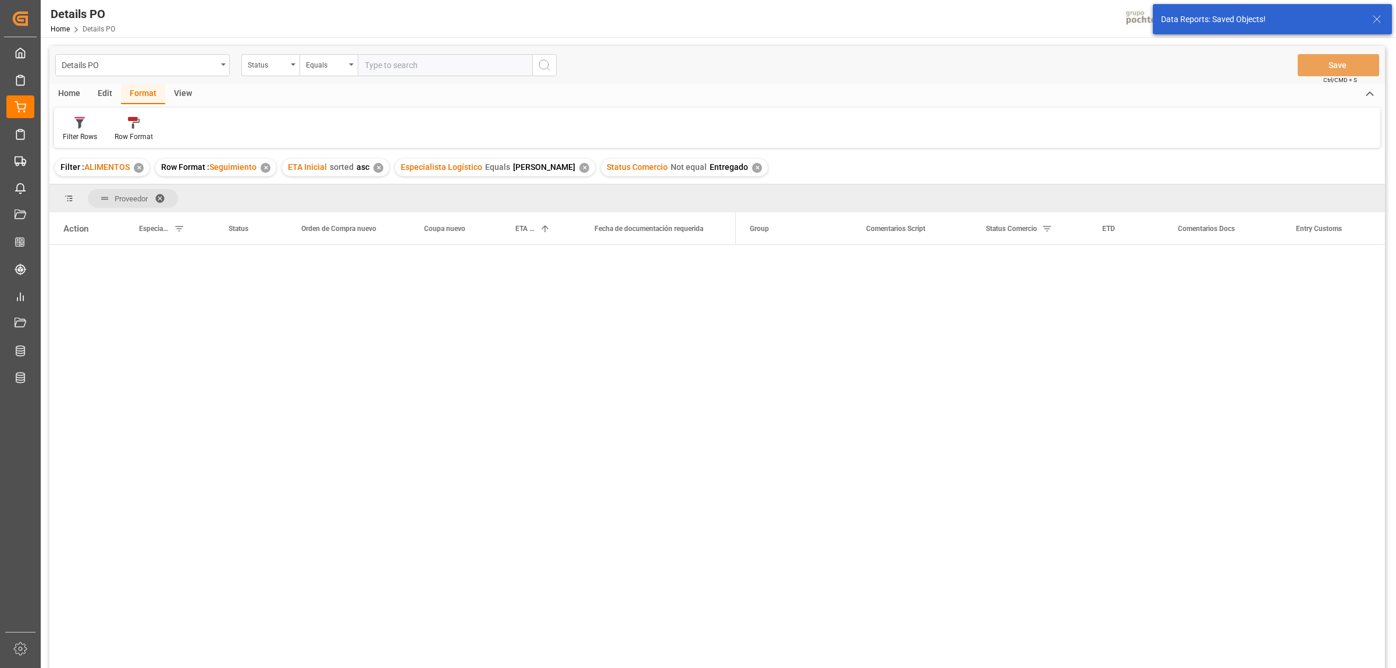
scroll to position [0, 0]
click at [756, 346] on span "Press SPACE to select this row." at bounding box center [755, 341] width 10 height 10
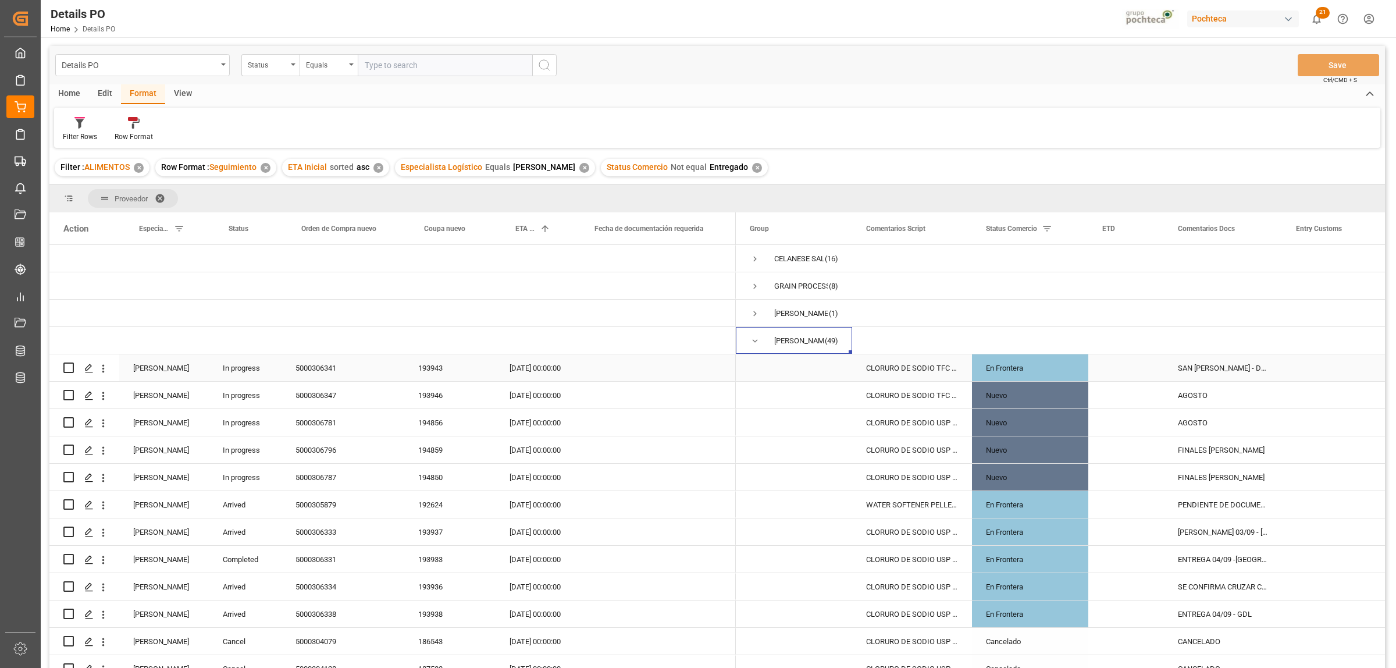
click at [312, 368] on div "5000306341" at bounding box center [342, 367] width 123 height 27
click at [1191, 504] on div "PENDIENTE DE DOCUMENTOS - MTY" at bounding box center [1223, 504] width 118 height 27
click at [318, 504] on div "5000305879" at bounding box center [342, 504] width 123 height 27
click at [320, 533] on div "5000306333" at bounding box center [342, 531] width 123 height 27
click at [319, 556] on div "5000306331" at bounding box center [342, 559] width 123 height 27
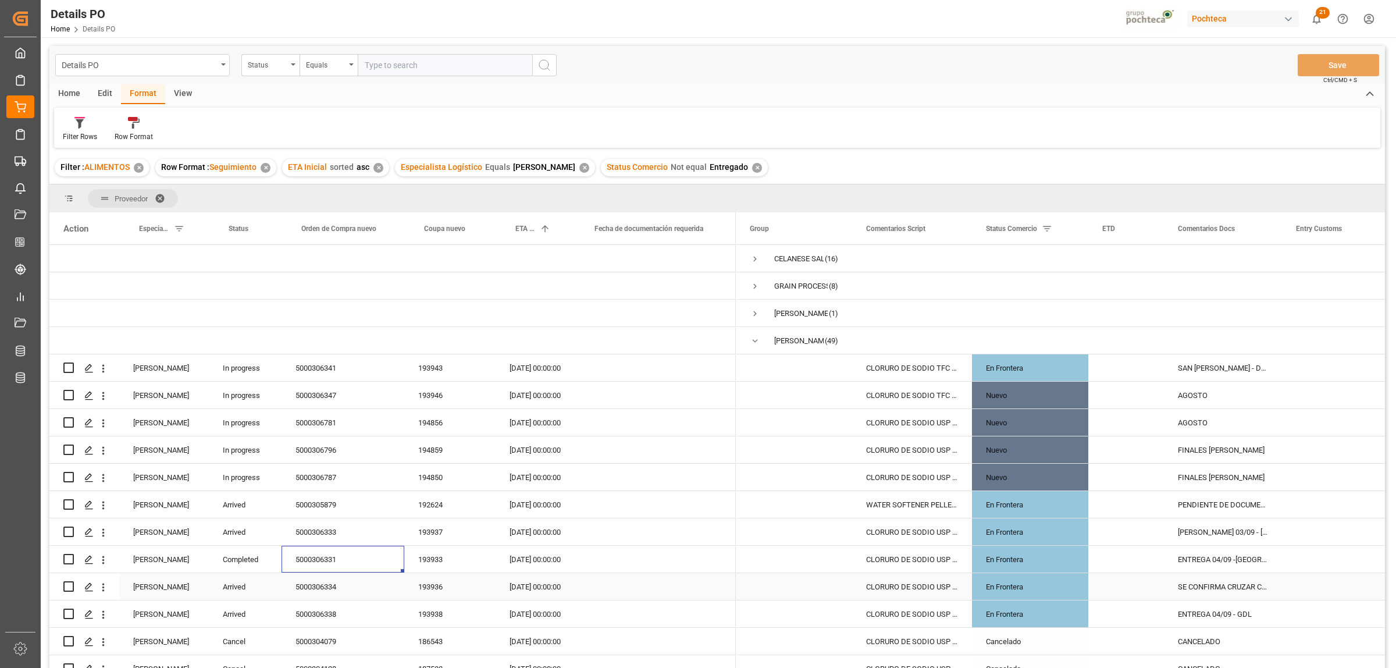
click at [320, 583] on div "5000306334" at bounding box center [342, 586] width 123 height 27
click at [323, 611] on div "5000306338" at bounding box center [342, 613] width 123 height 27
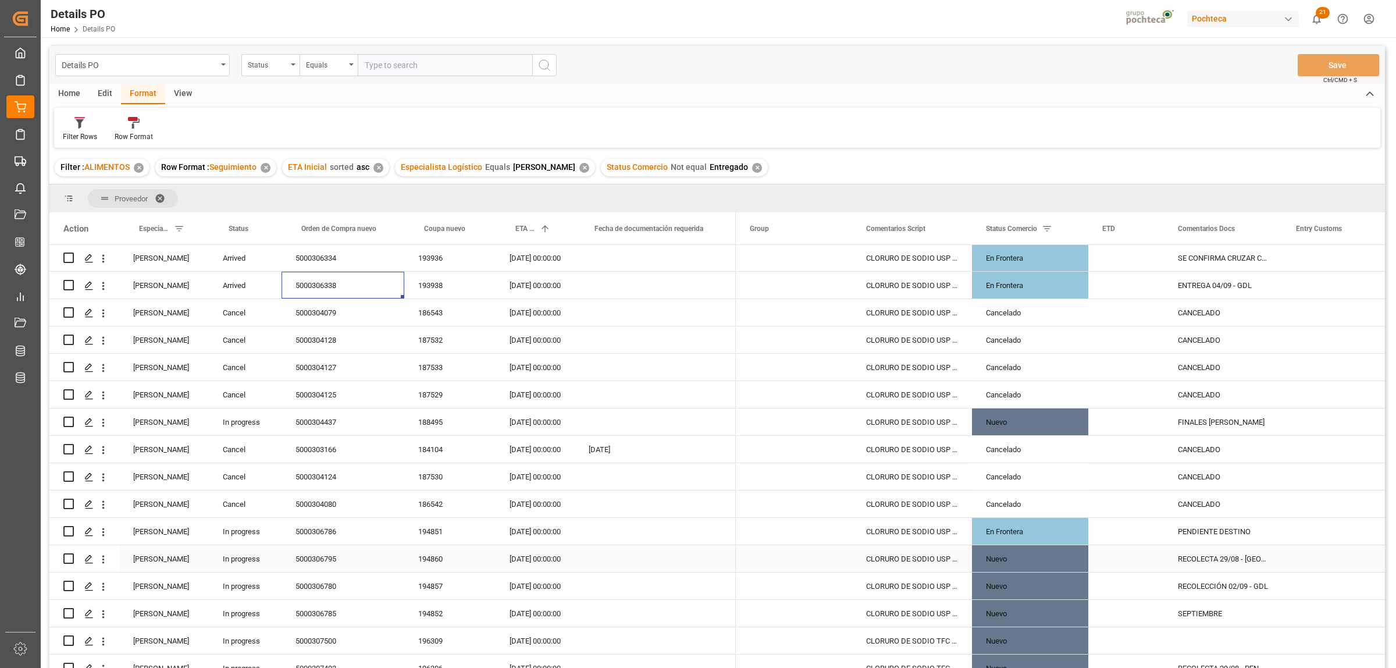
scroll to position [364, 0]
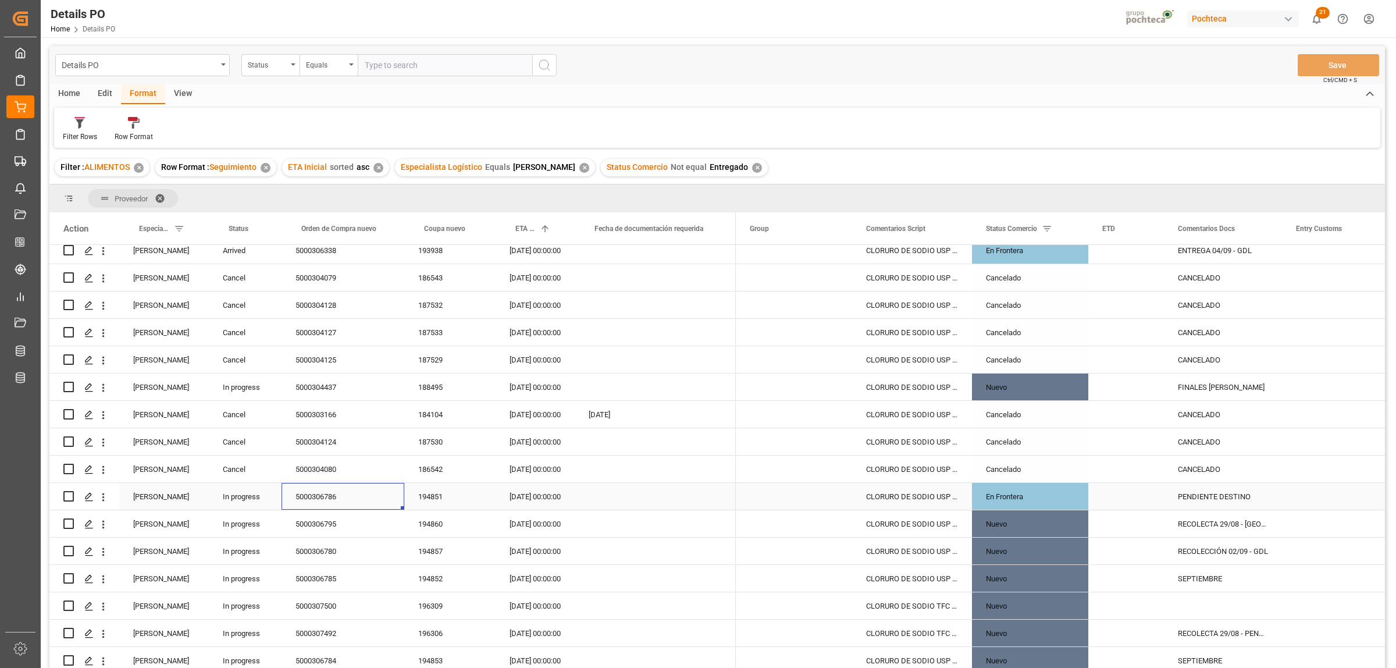
click at [329, 497] on div "5000306786" at bounding box center [342, 496] width 123 height 27
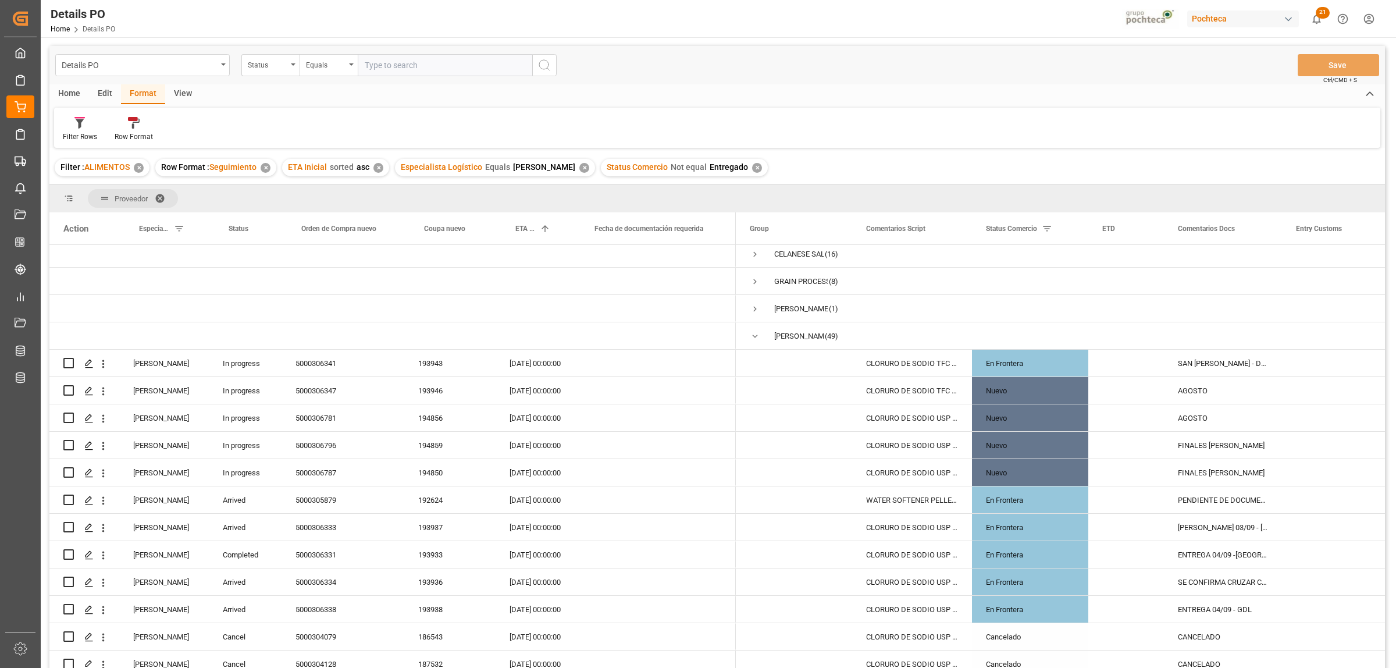
scroll to position [0, 0]
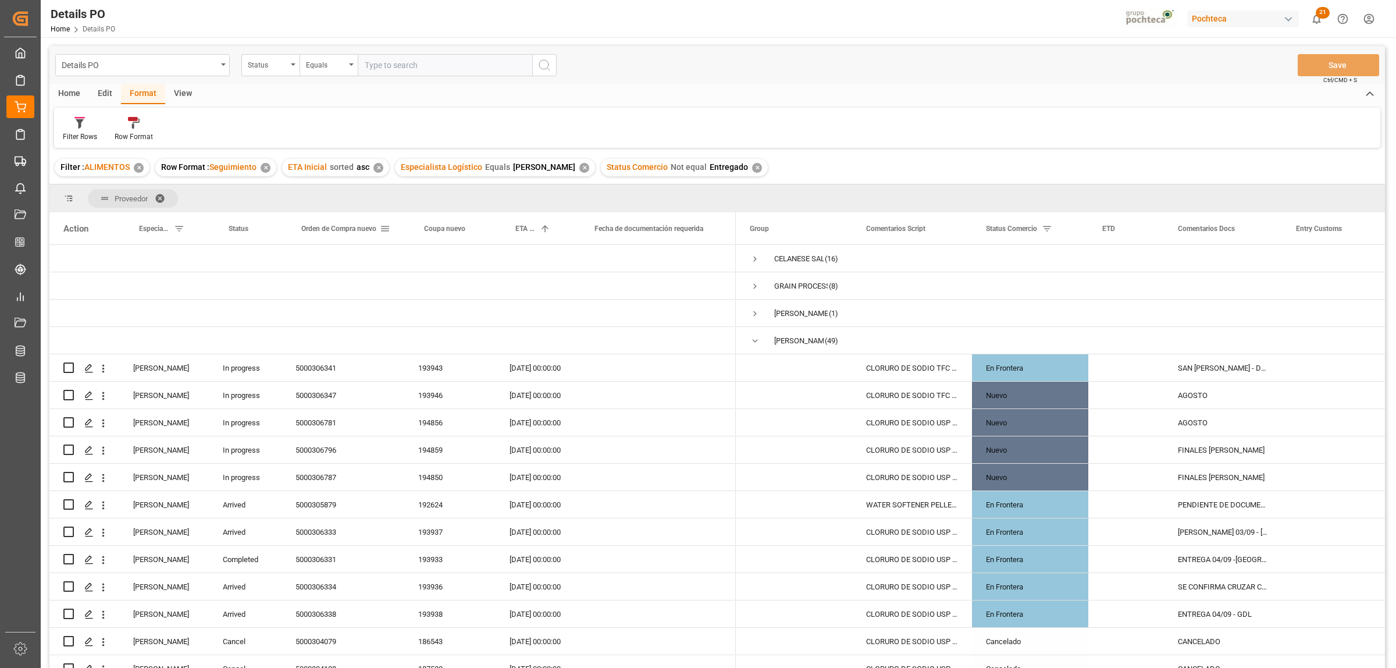
click at [384, 227] on span at bounding box center [385, 228] width 10 height 10
type input "5000307492"
click at [444, 323] on button "Apply" at bounding box center [454, 328] width 22 height 12
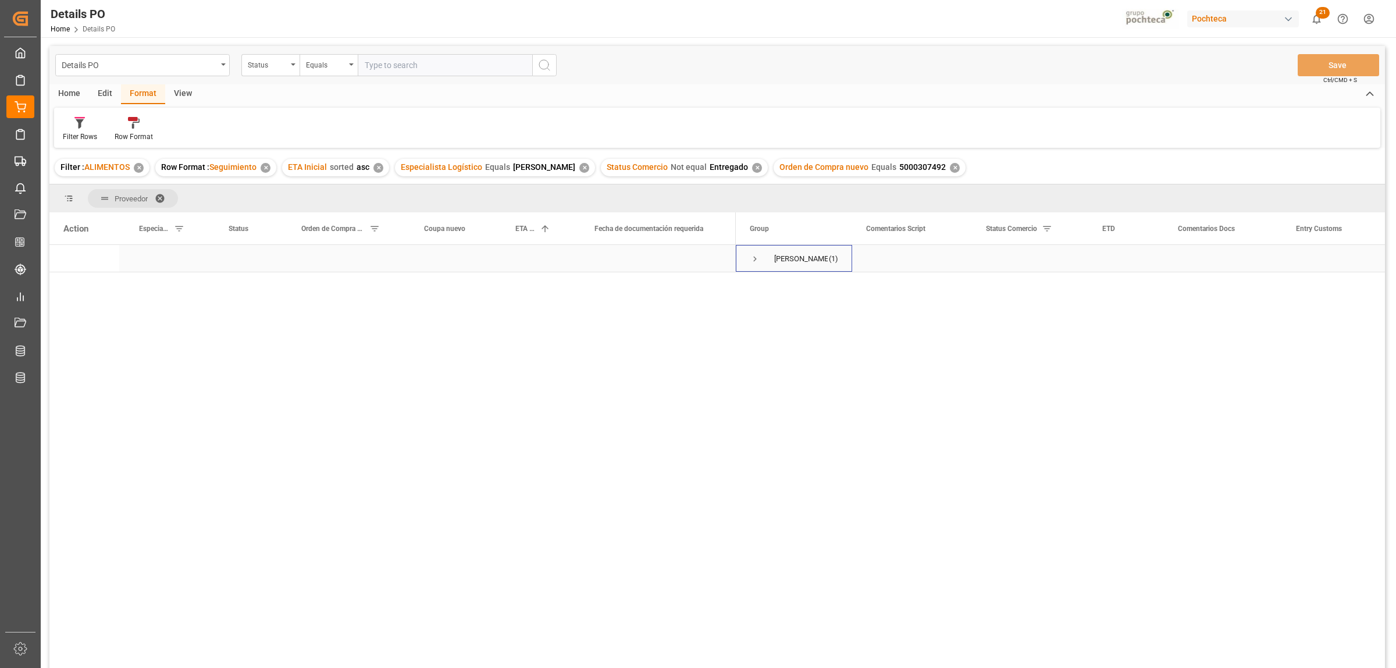
click at [757, 259] on span "Press SPACE to select this row." at bounding box center [755, 259] width 10 height 10
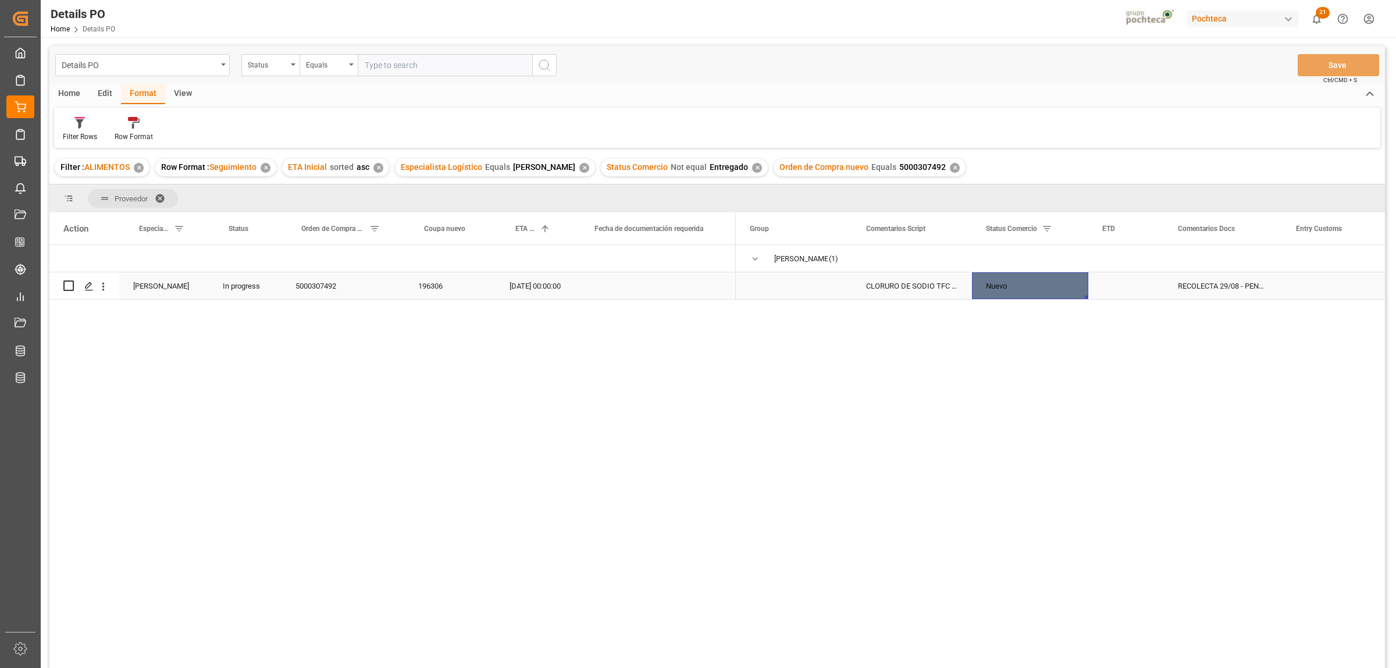
click at [1031, 279] on div "Nuevo" at bounding box center [1030, 286] width 88 height 27
click at [1065, 280] on polyline "open menu" at bounding box center [1066, 278] width 7 height 3
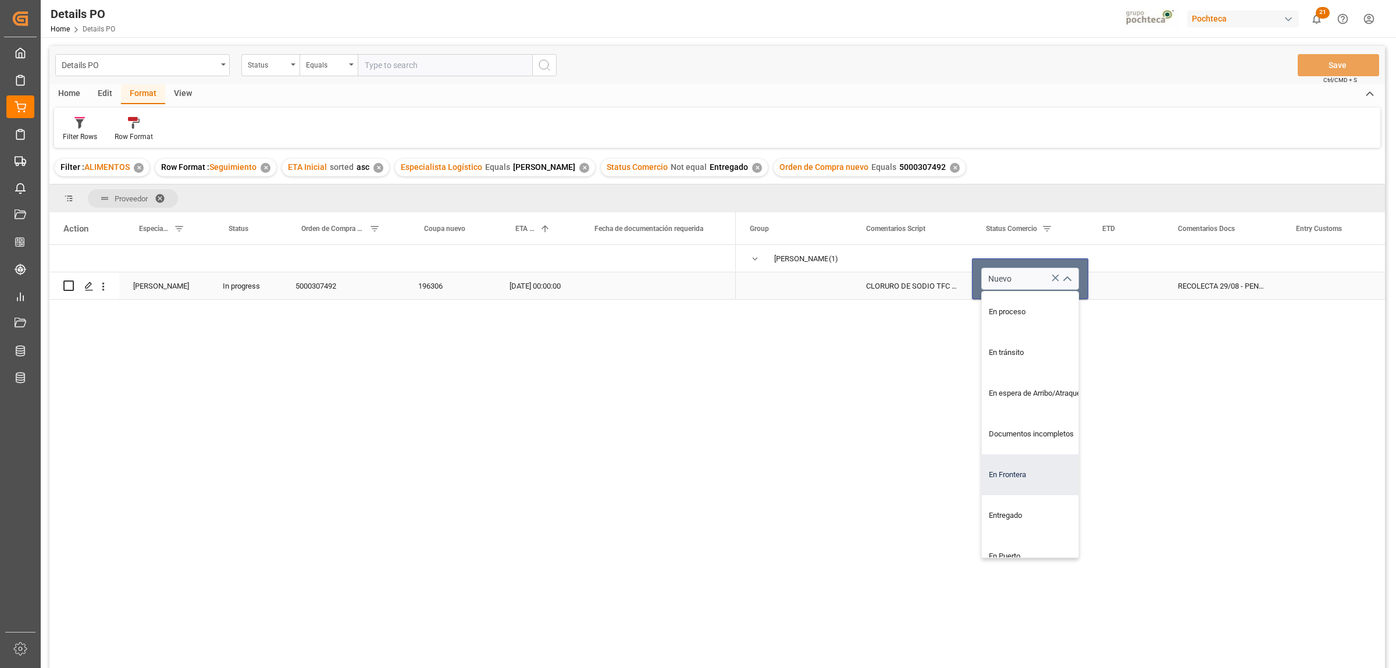
click at [1015, 472] on div "En Frontera" at bounding box center [1037, 474] width 111 height 41
type input "En Frontera"
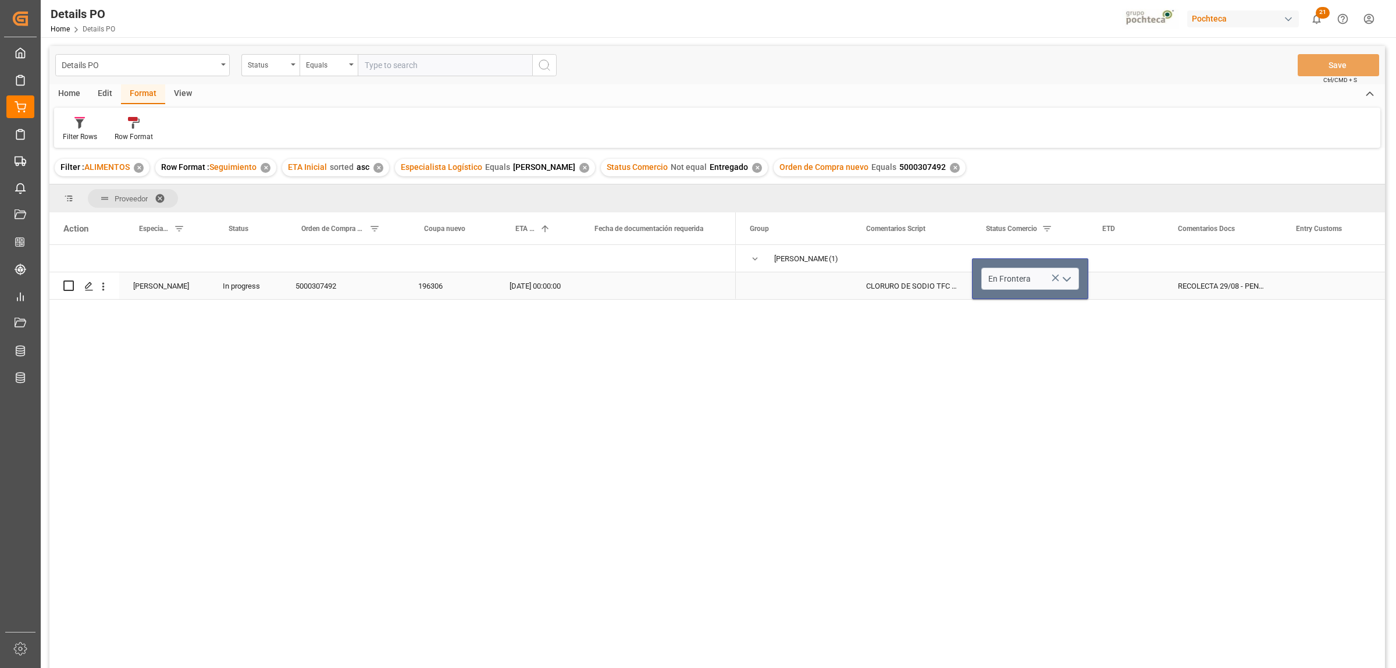
click at [1188, 341] on div "MORTON SALT (1) CLORURO DE SODIO TFC PUREX S-22.68 IND T En Frontera RECOLECTA …" at bounding box center [1060, 460] width 649 height 430
click at [1226, 288] on div "RECOLECTA 29/08 - PENDIENTE DESTINO" at bounding box center [1223, 285] width 118 height 27
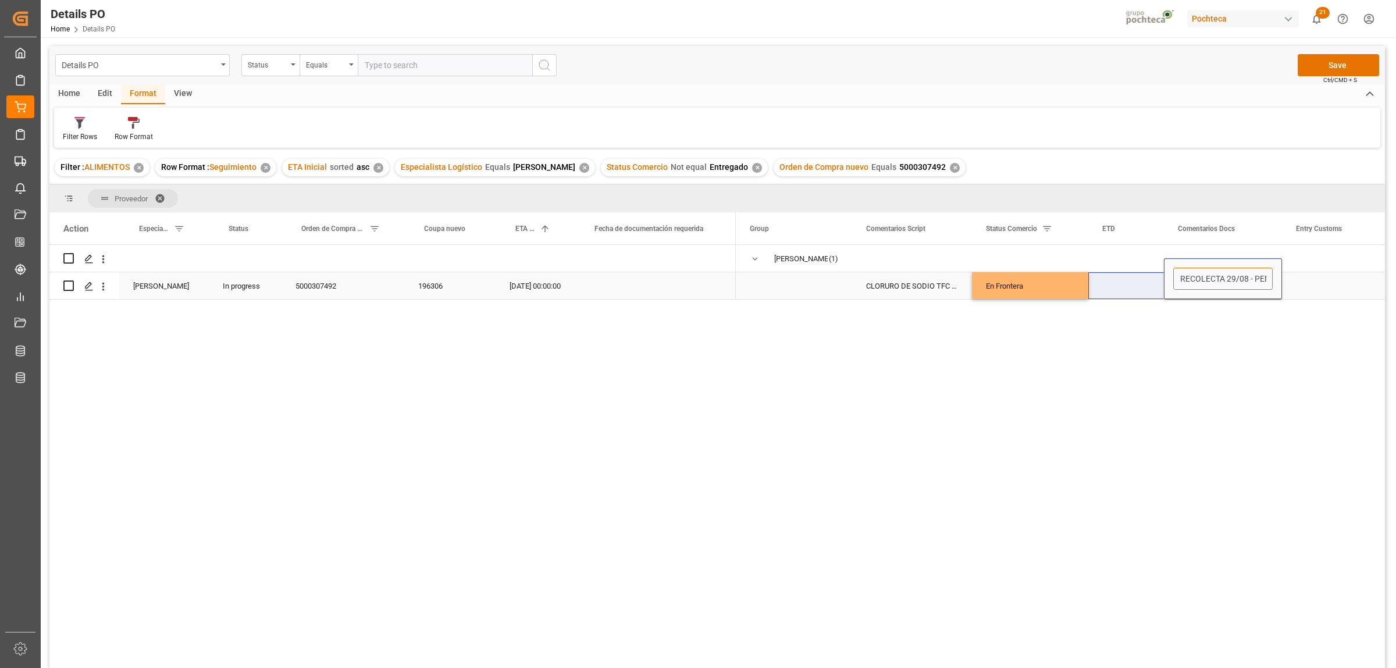
drag, startPoint x: 1255, startPoint y: 279, endPoint x: 1161, endPoint y: 278, distance: 93.1
type input "PENDIENTE DESTINO"
click at [1266, 343] on div "MORTON SALT (1) CLORURO DE SODIO TFC PUREX S-22.68 IND T En Frontera PENDIENTE …" at bounding box center [1060, 460] width 649 height 430
click at [1329, 72] on button "Save" at bounding box center [1338, 65] width 81 height 22
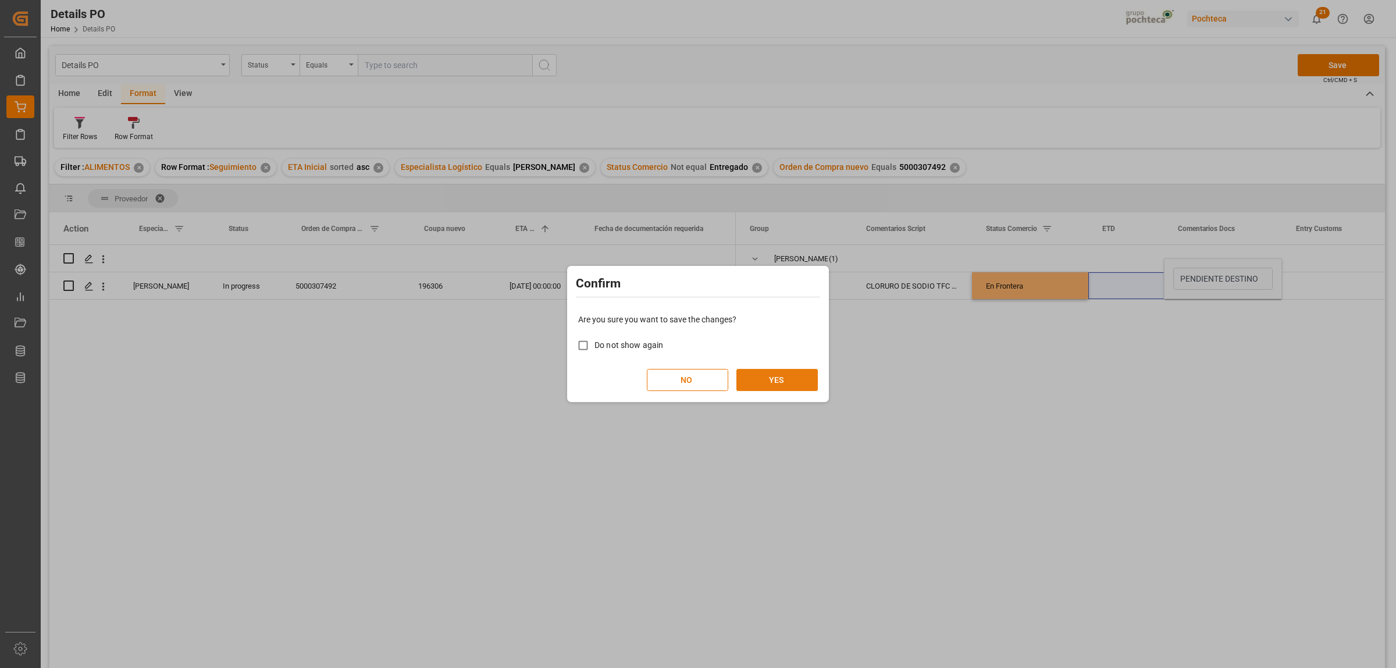
click at [781, 379] on button "YES" at bounding box center [776, 380] width 81 height 22
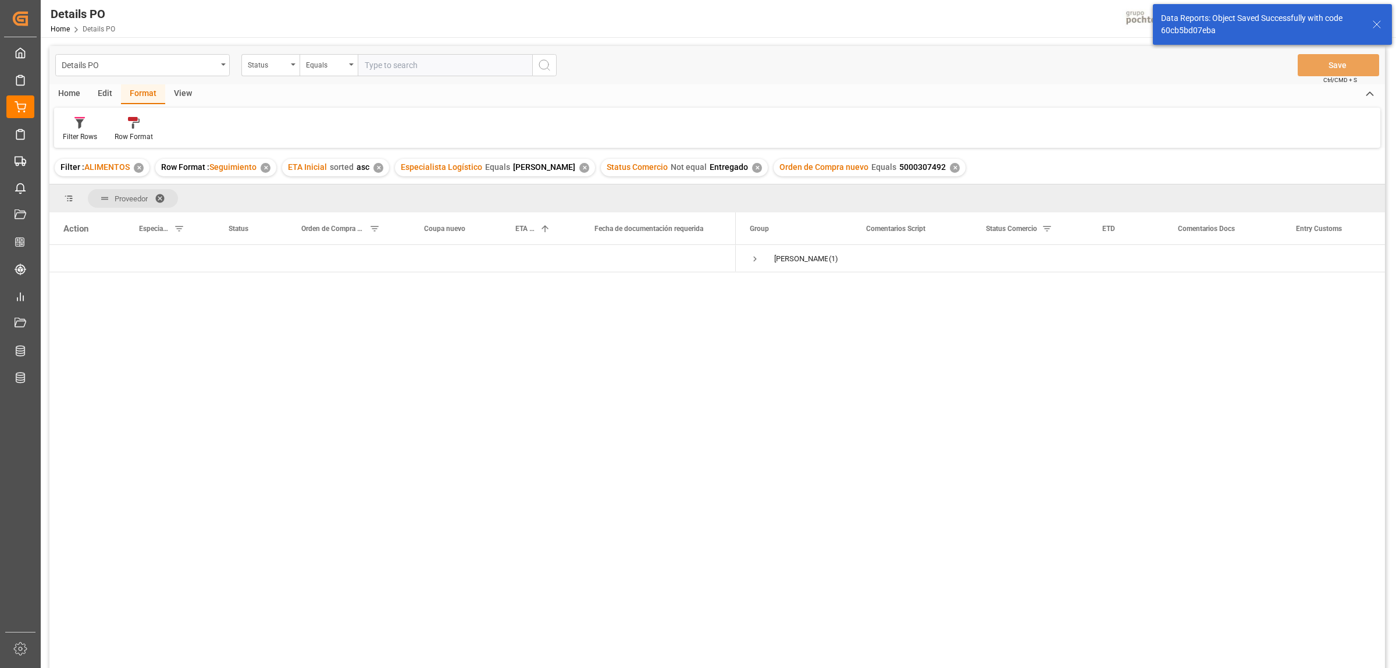
click at [950, 168] on div "✕" at bounding box center [955, 168] width 10 height 10
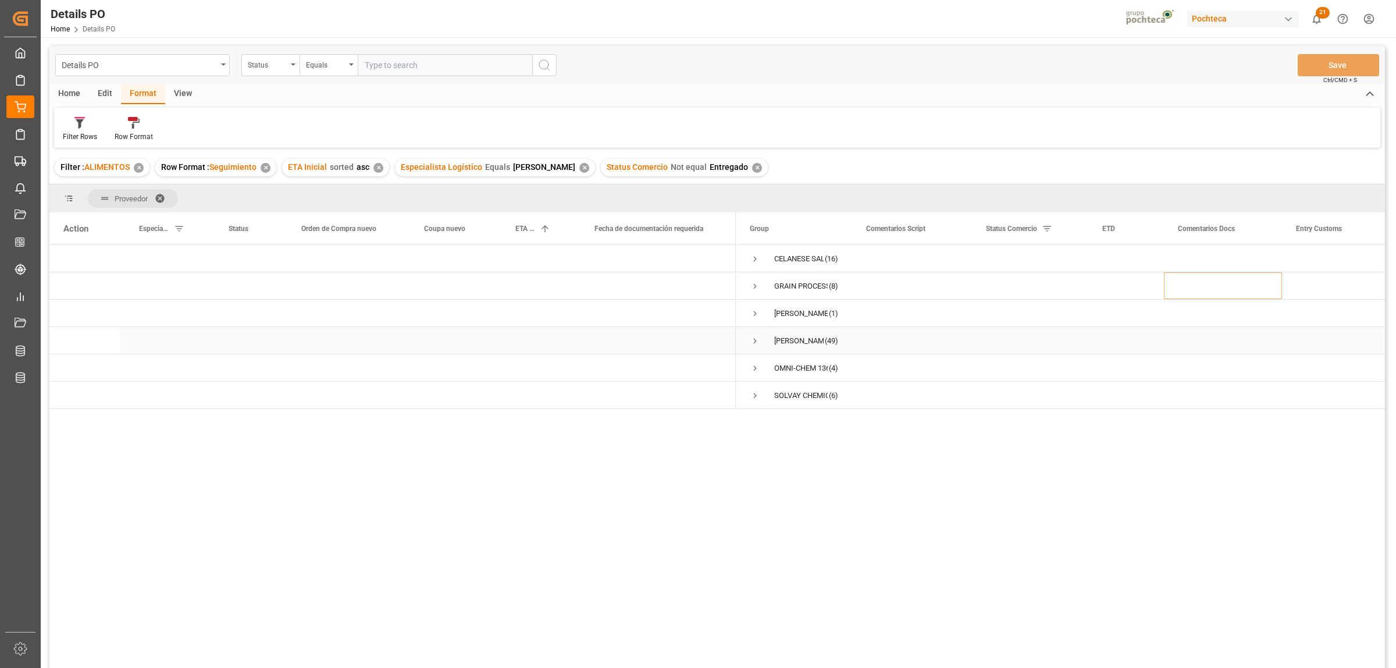
click at [753, 336] on span "Press SPACE to select this row." at bounding box center [755, 341] width 10 height 10
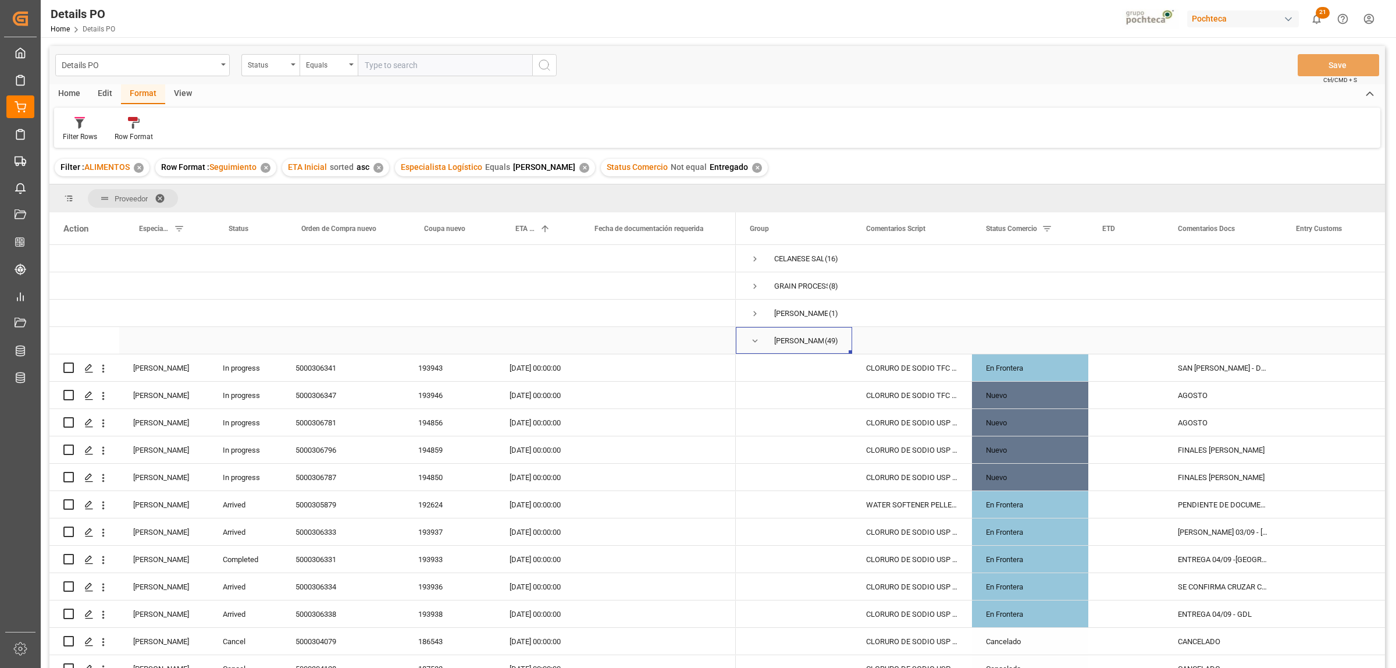
click at [754, 336] on span "Press SPACE to select this row." at bounding box center [755, 341] width 10 height 10
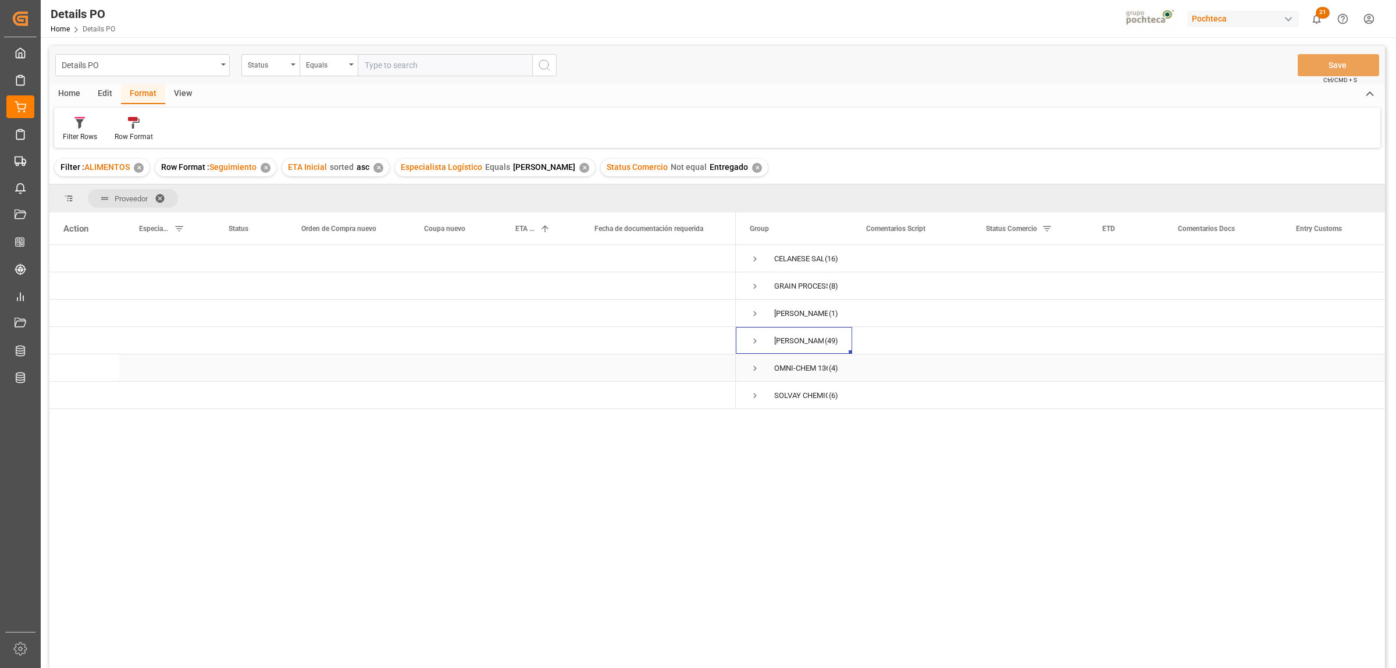
click at [756, 366] on span "Press SPACE to select this row." at bounding box center [755, 368] width 10 height 10
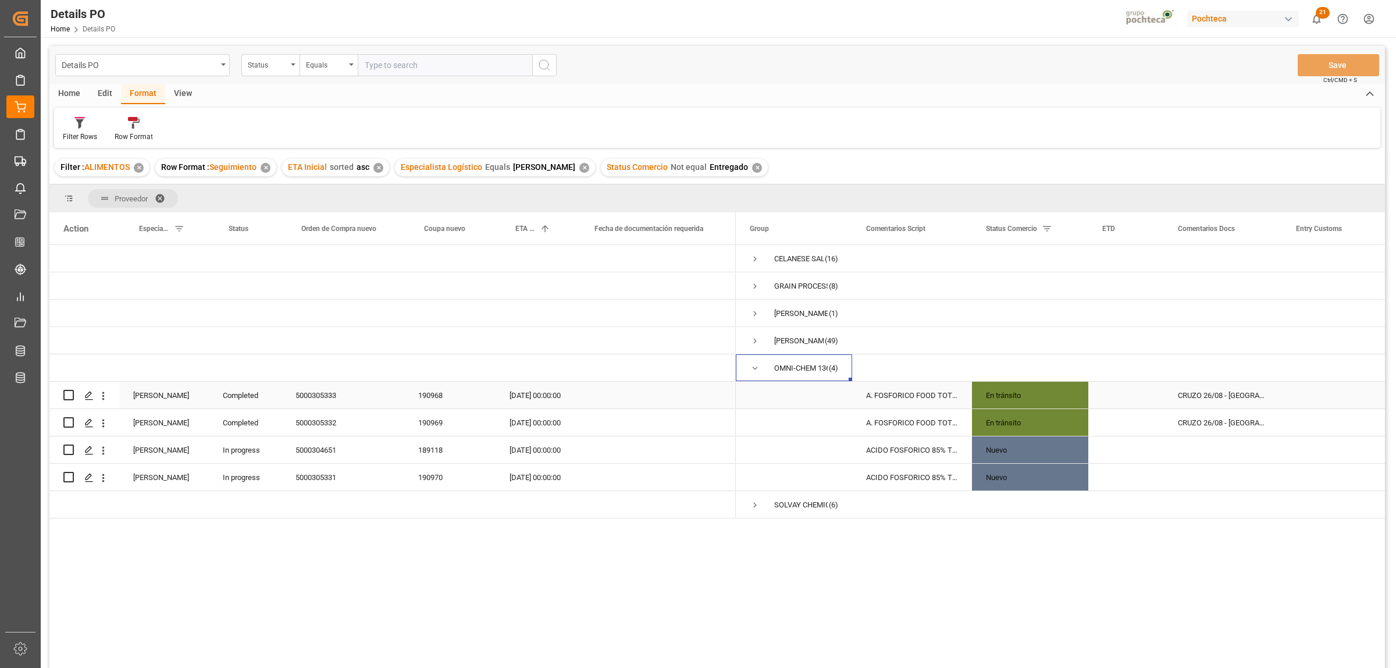
click at [1075, 394] on div "En tránsito" at bounding box center [1030, 395] width 116 height 27
click at [1064, 401] on icon "open menu" at bounding box center [1067, 402] width 14 height 14
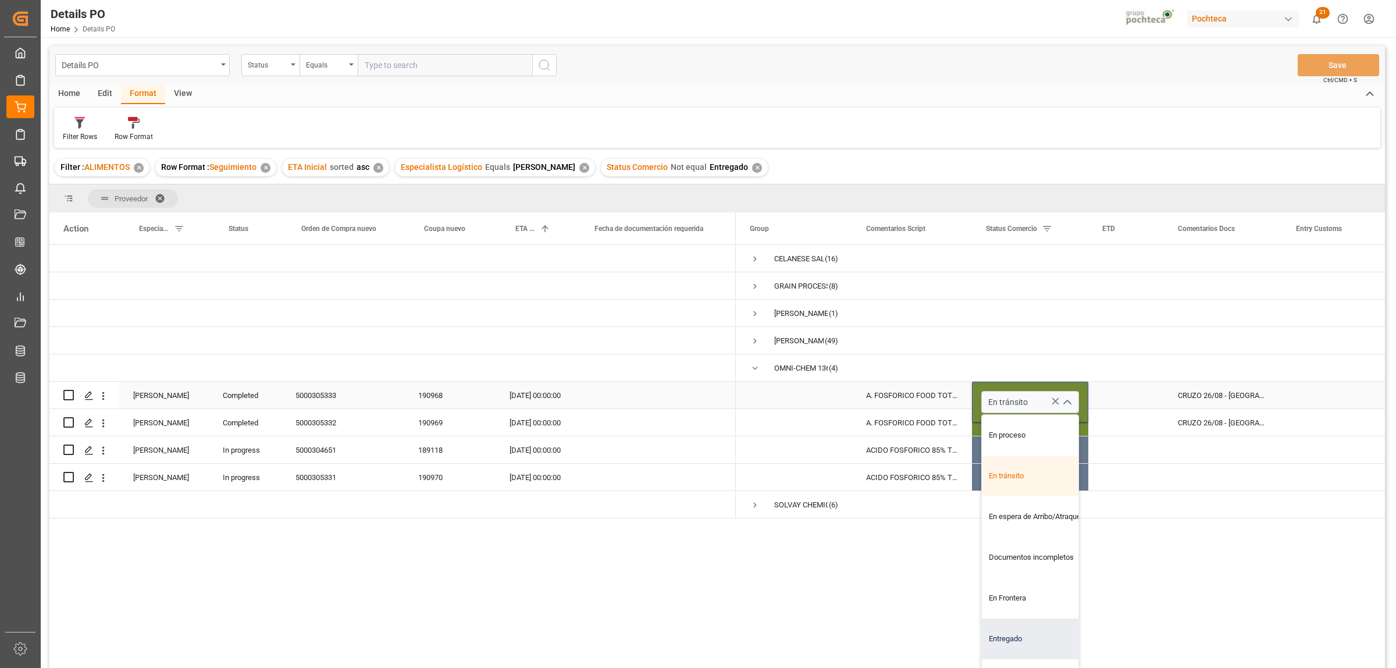
click at [1006, 633] on div "Entregado" at bounding box center [1037, 638] width 111 height 41
type input "Entregado"
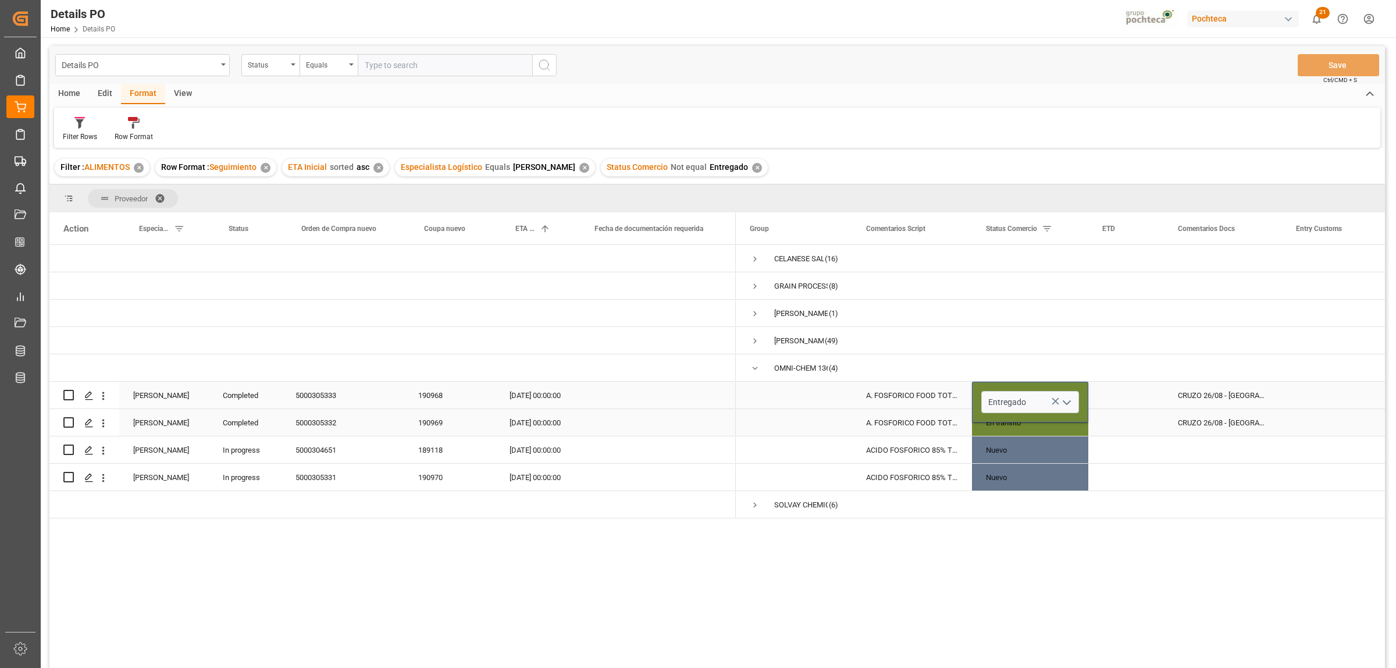
click at [1191, 420] on div "CRUZO 26/08 - [GEOGRAPHIC_DATA][PERSON_NAME]" at bounding box center [1223, 422] width 118 height 27
click at [1067, 420] on div "En tránsito" at bounding box center [1030, 422] width 88 height 27
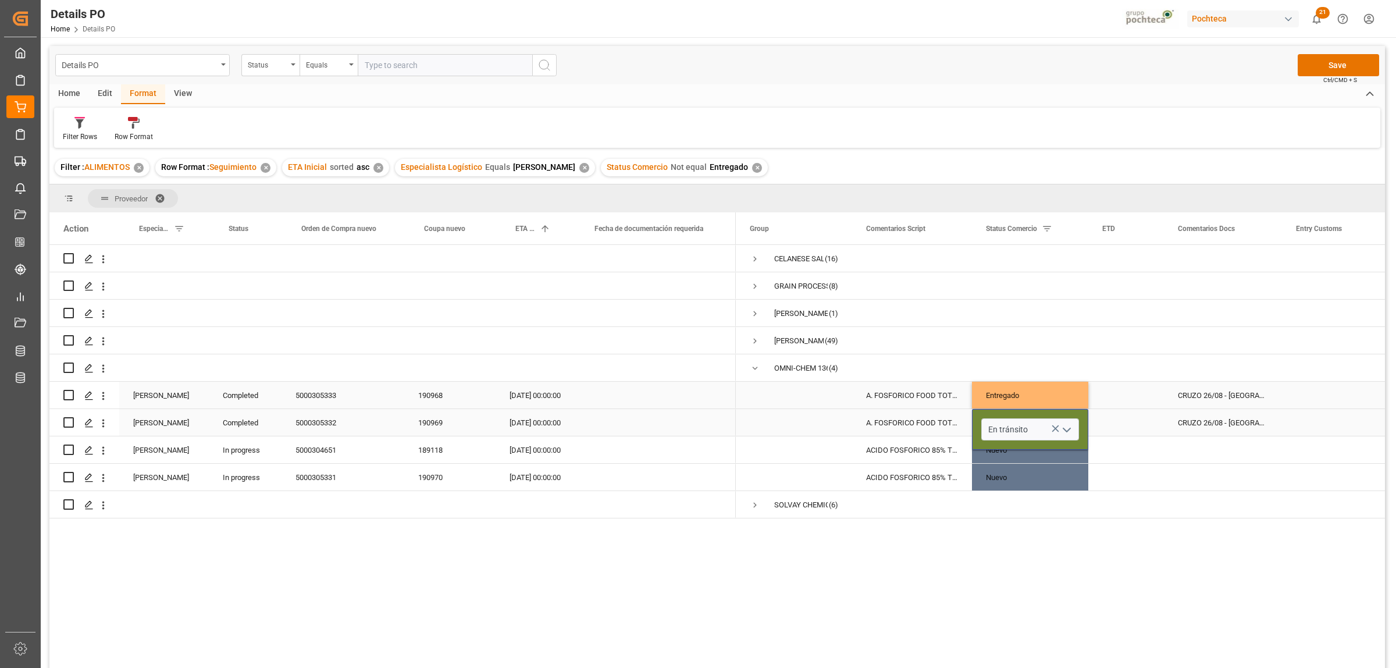
click at [1069, 428] on polyline "open menu" at bounding box center [1066, 429] width 7 height 3
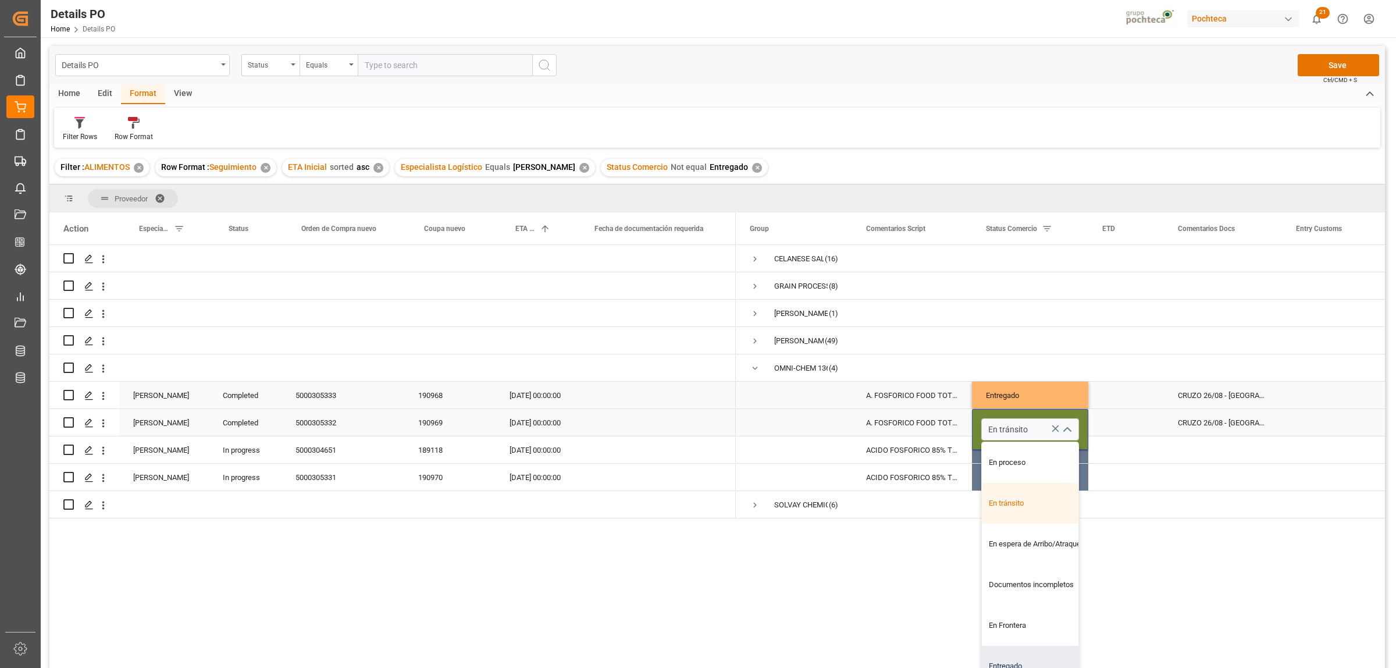
click at [1006, 661] on div "Entregado" at bounding box center [1037, 666] width 111 height 41
type input "Entregado"
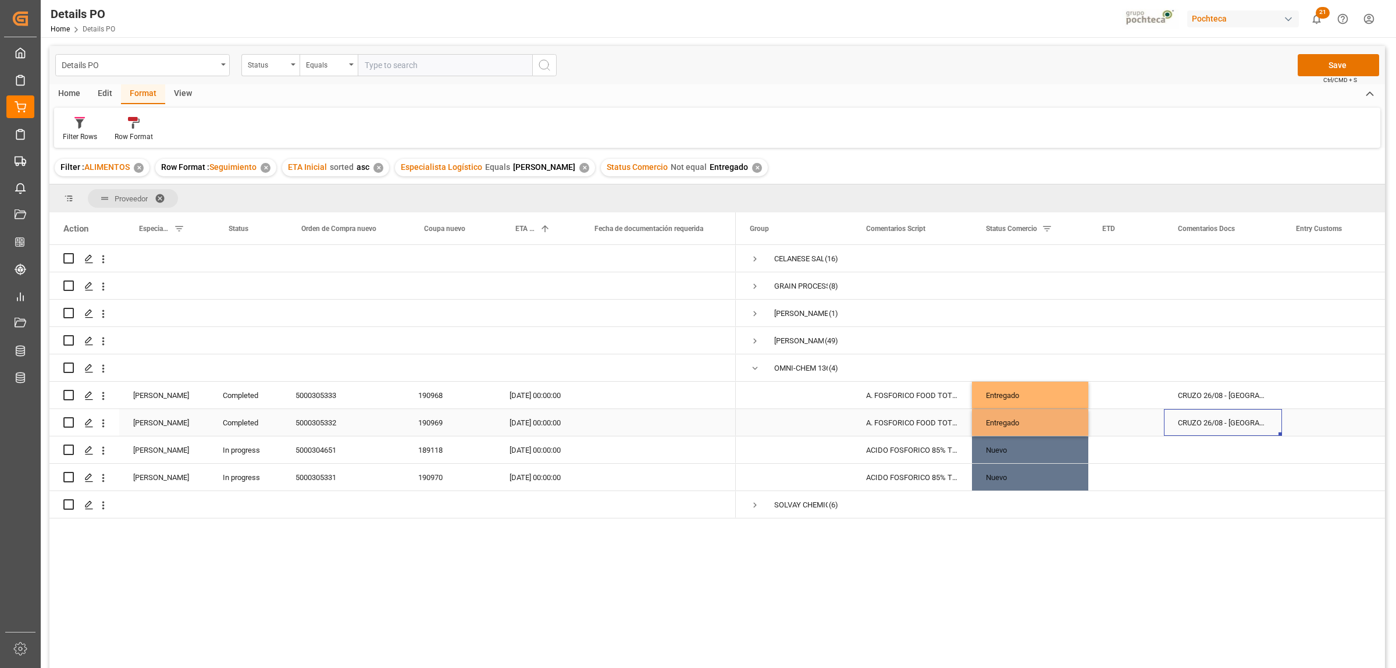
click at [1217, 415] on div "CRUZO 26/08 - SAN JUAN" at bounding box center [1223, 422] width 118 height 27
click at [1335, 62] on button "Save" at bounding box center [1338, 65] width 81 height 22
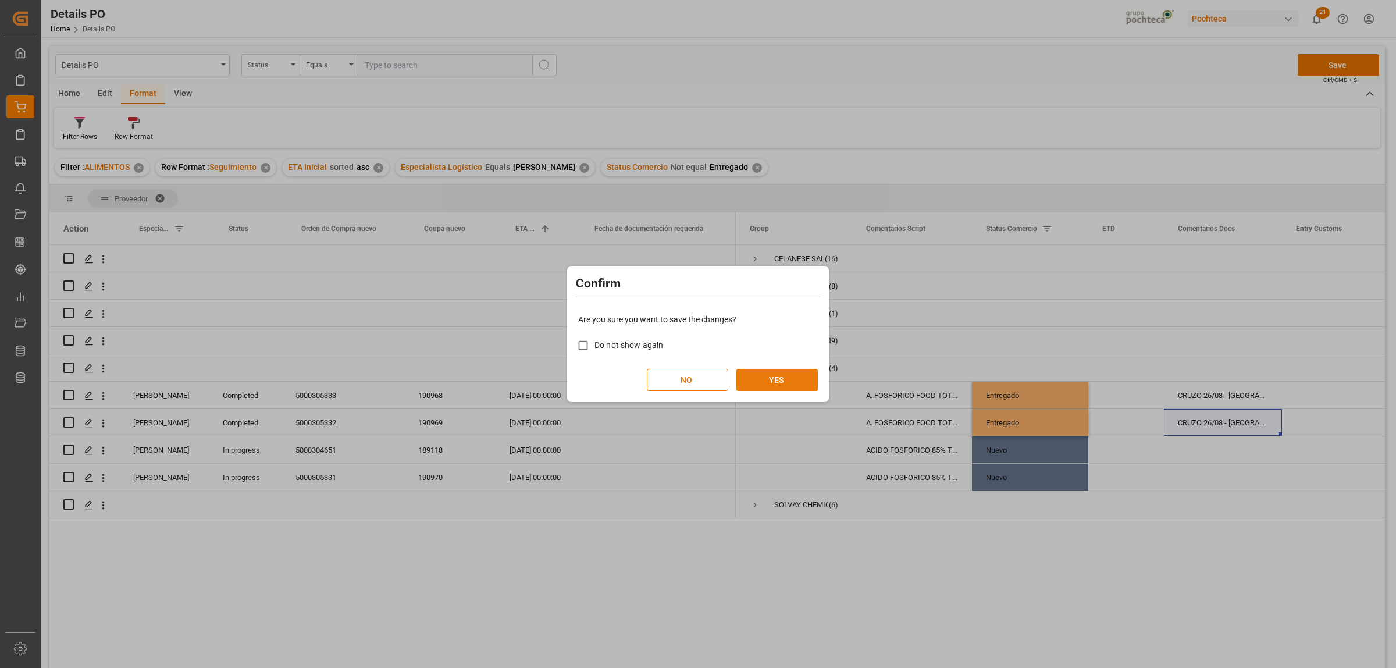
click at [764, 386] on button "YES" at bounding box center [776, 380] width 81 height 22
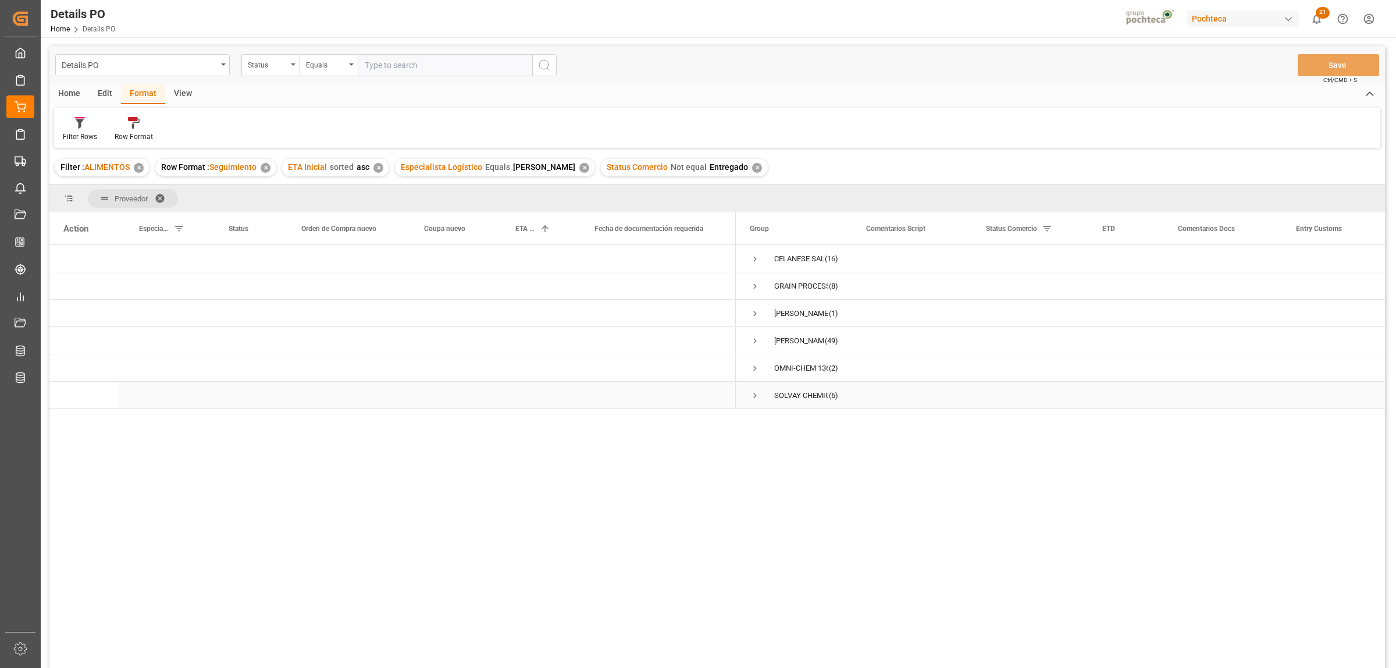
click at [751, 393] on span "Press SPACE to select this row." at bounding box center [755, 395] width 10 height 10
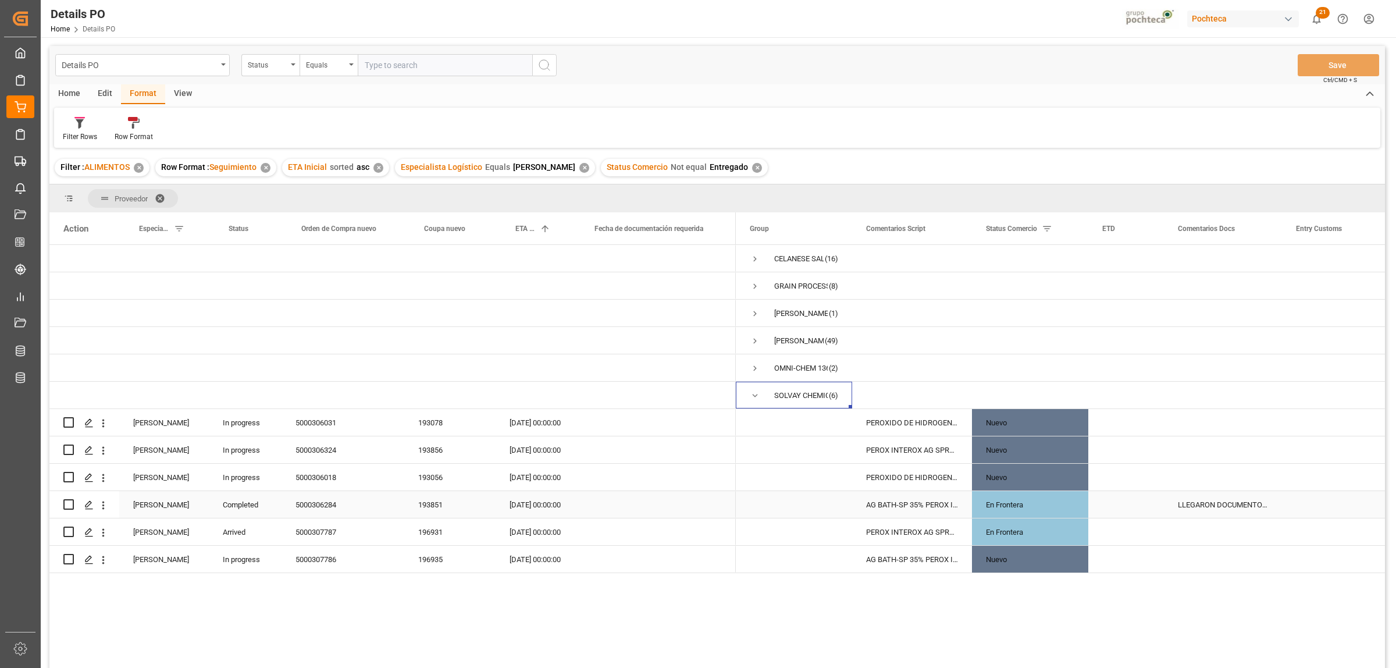
click at [329, 504] on div "5000306284" at bounding box center [342, 504] width 123 height 27
click at [1024, 503] on div "En Frontera" at bounding box center [1030, 504] width 88 height 27
click at [1025, 501] on div "En Frontera" at bounding box center [1030, 504] width 88 height 27
click at [1071, 513] on icon "open menu" at bounding box center [1067, 512] width 14 height 14
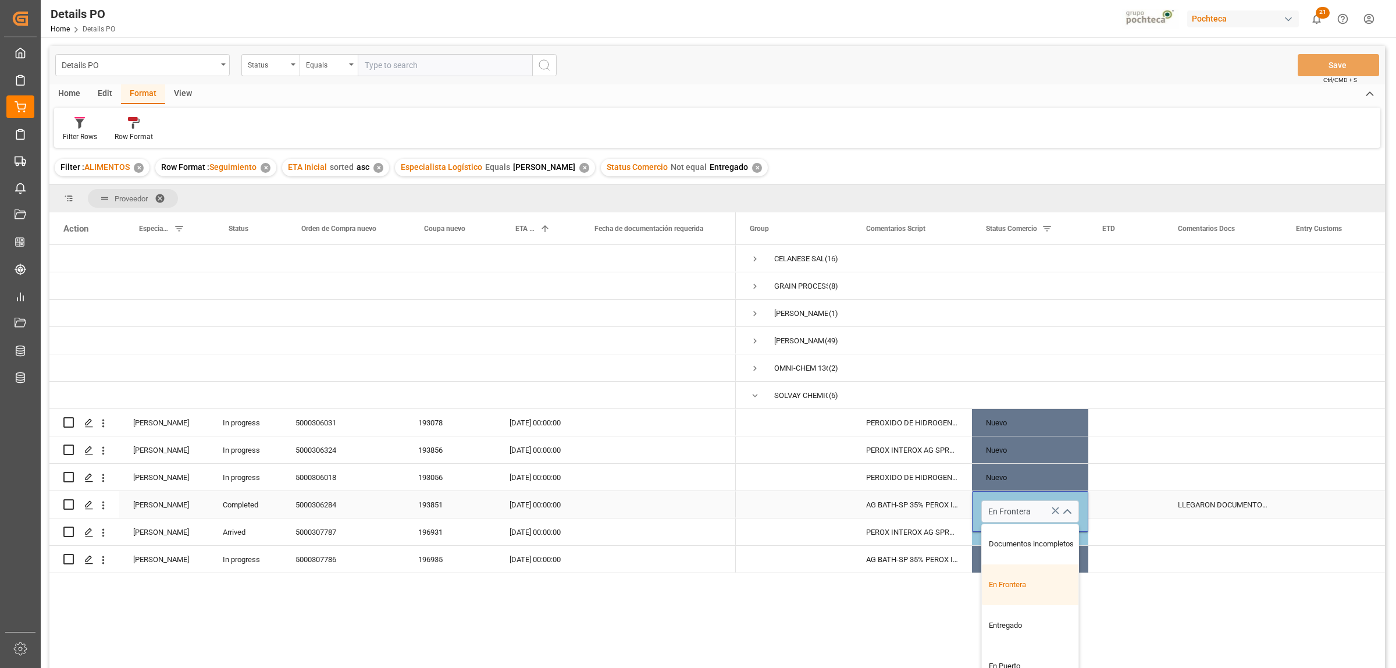
scroll to position [145, 0]
click at [1010, 612] on div "Entregado" at bounding box center [1037, 602] width 111 height 41
type input "Entregado"
click at [1234, 527] on div "Press SPACE to select this row." at bounding box center [1223, 531] width 118 height 27
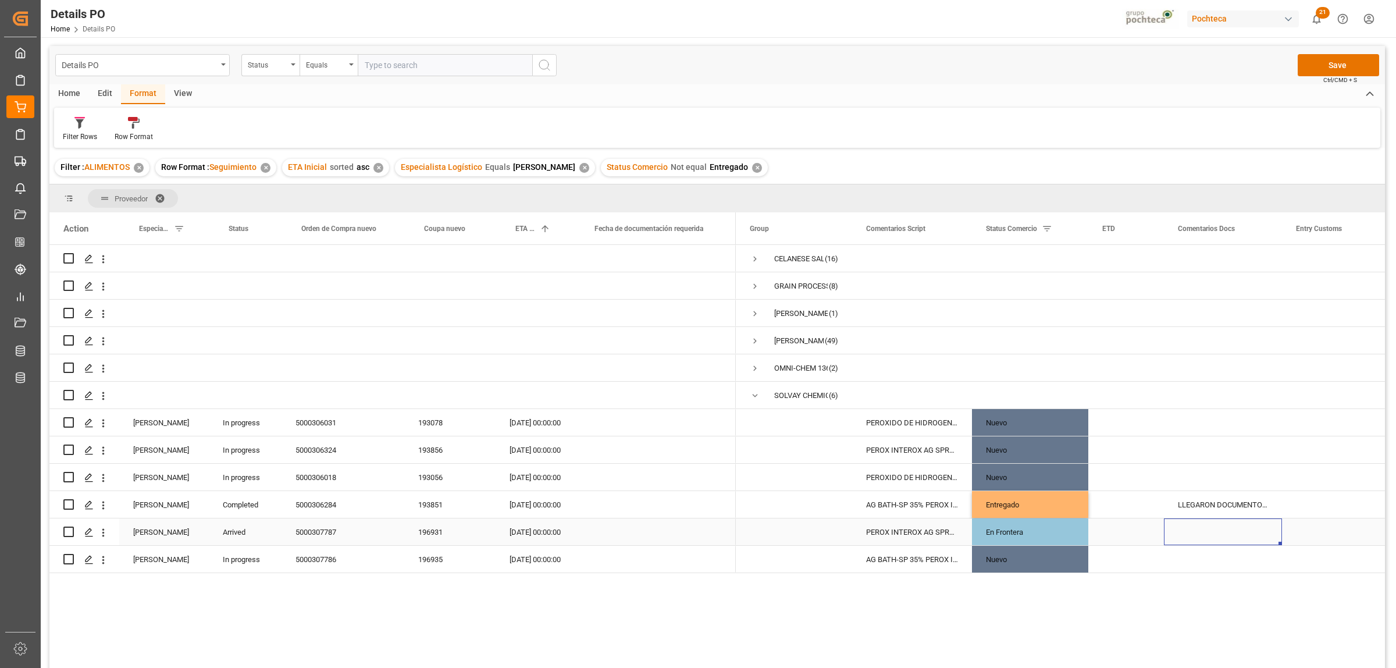
click at [1205, 526] on div "Press SPACE to select this row." at bounding box center [1223, 531] width 118 height 27
click at [1205, 529] on input "Press SPACE to select this row." at bounding box center [1222, 539] width 99 height 22
type input "S"
type input "PENDIENTE DE CRUCE"
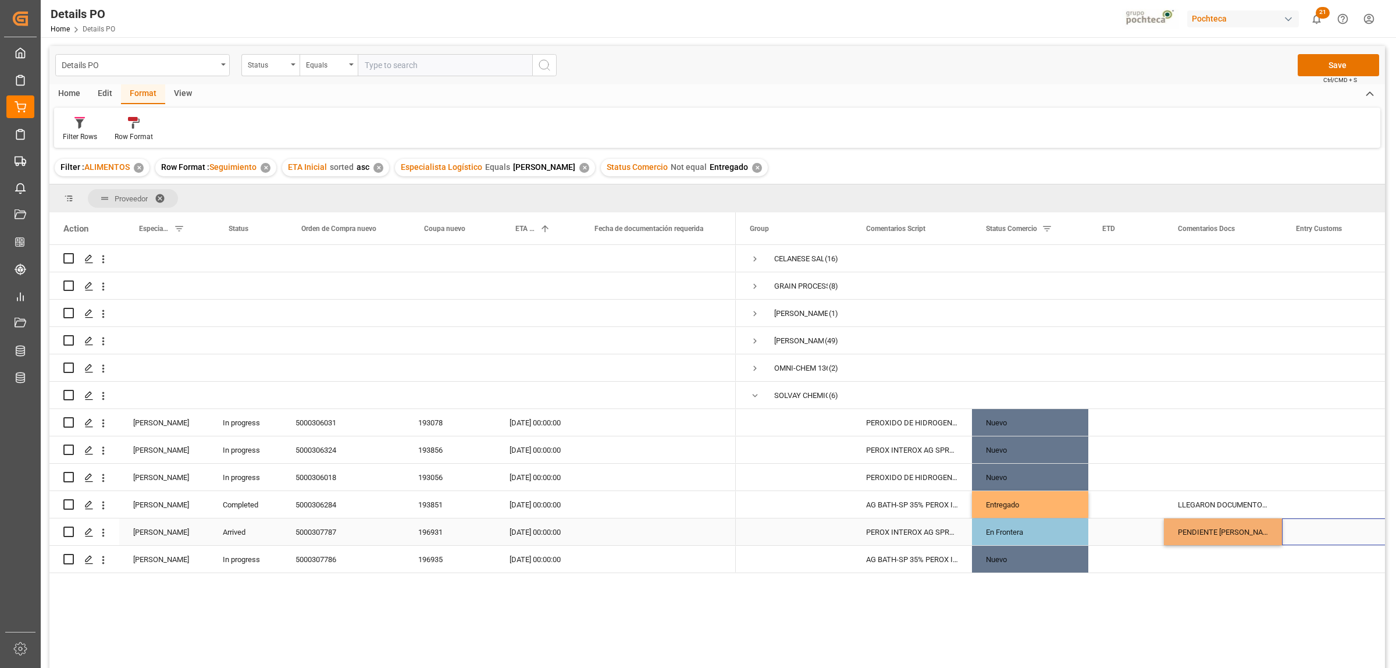
click at [1325, 529] on div "Press SPACE to select this row." at bounding box center [1340, 531] width 116 height 27
click at [1346, 69] on button "Save" at bounding box center [1338, 65] width 81 height 22
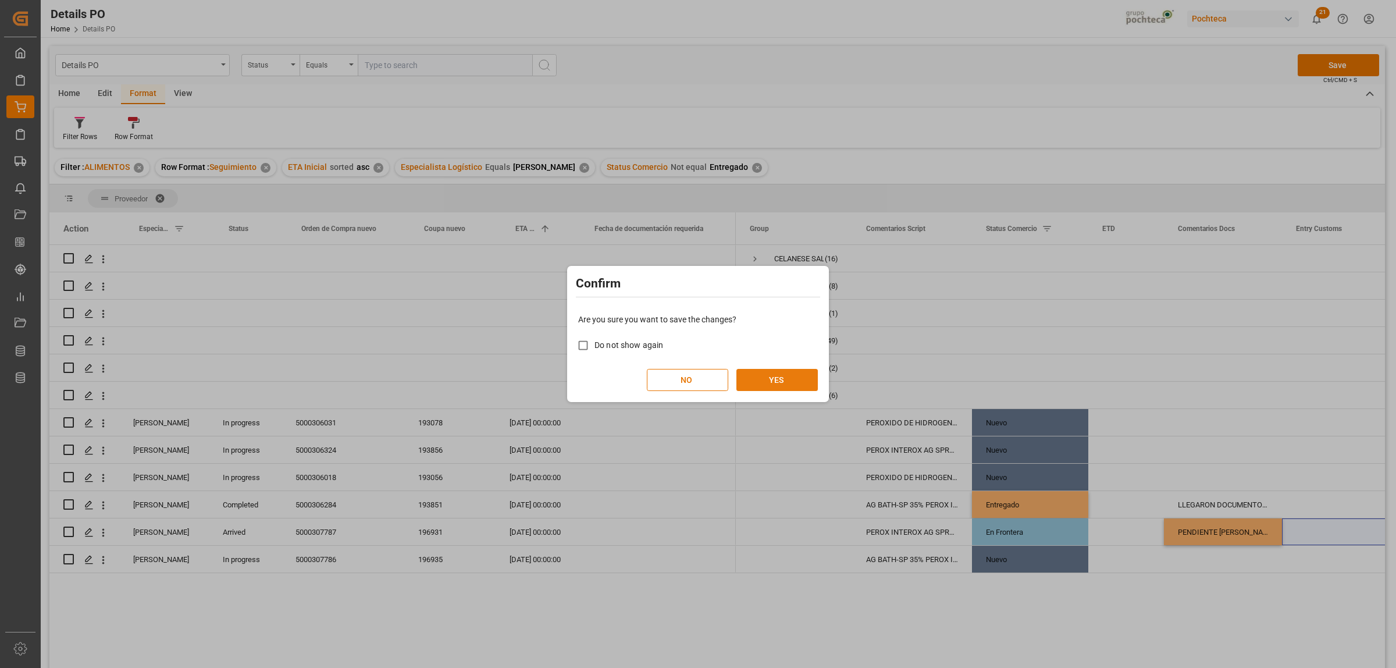
click at [794, 375] on button "YES" at bounding box center [776, 380] width 81 height 22
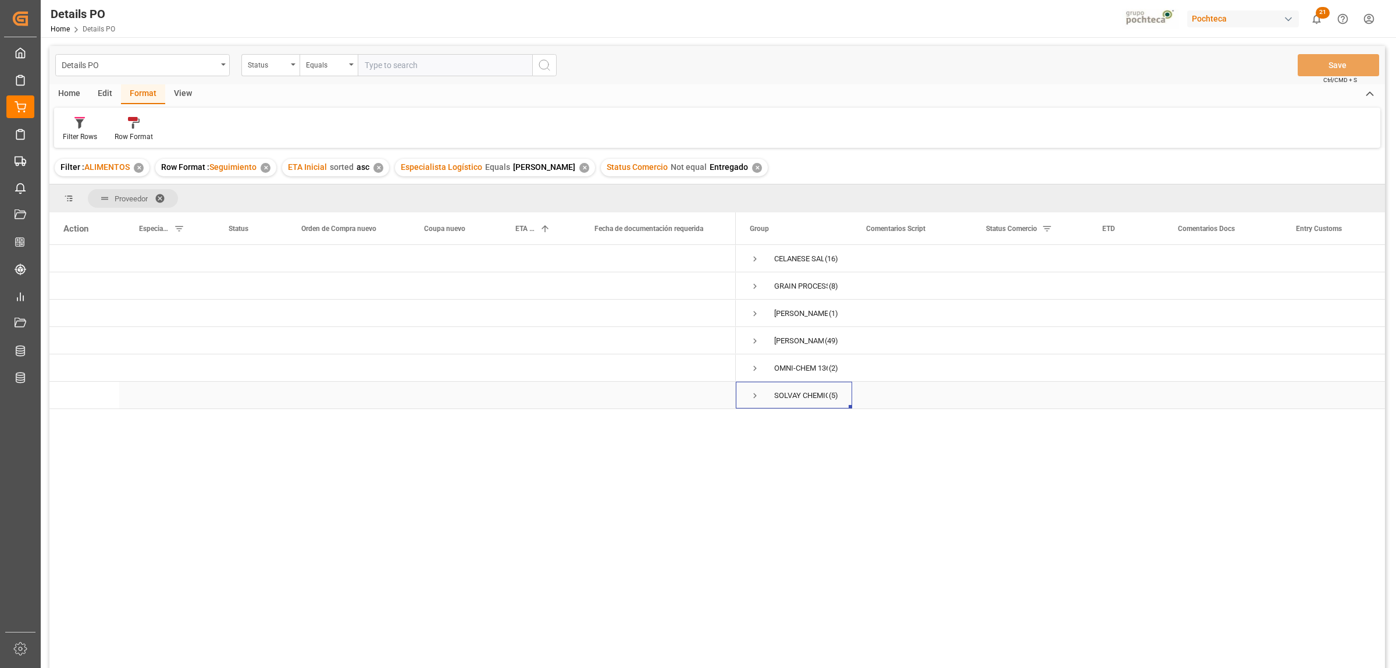
click at [757, 397] on span "Press SPACE to select this row." at bounding box center [755, 395] width 10 height 10
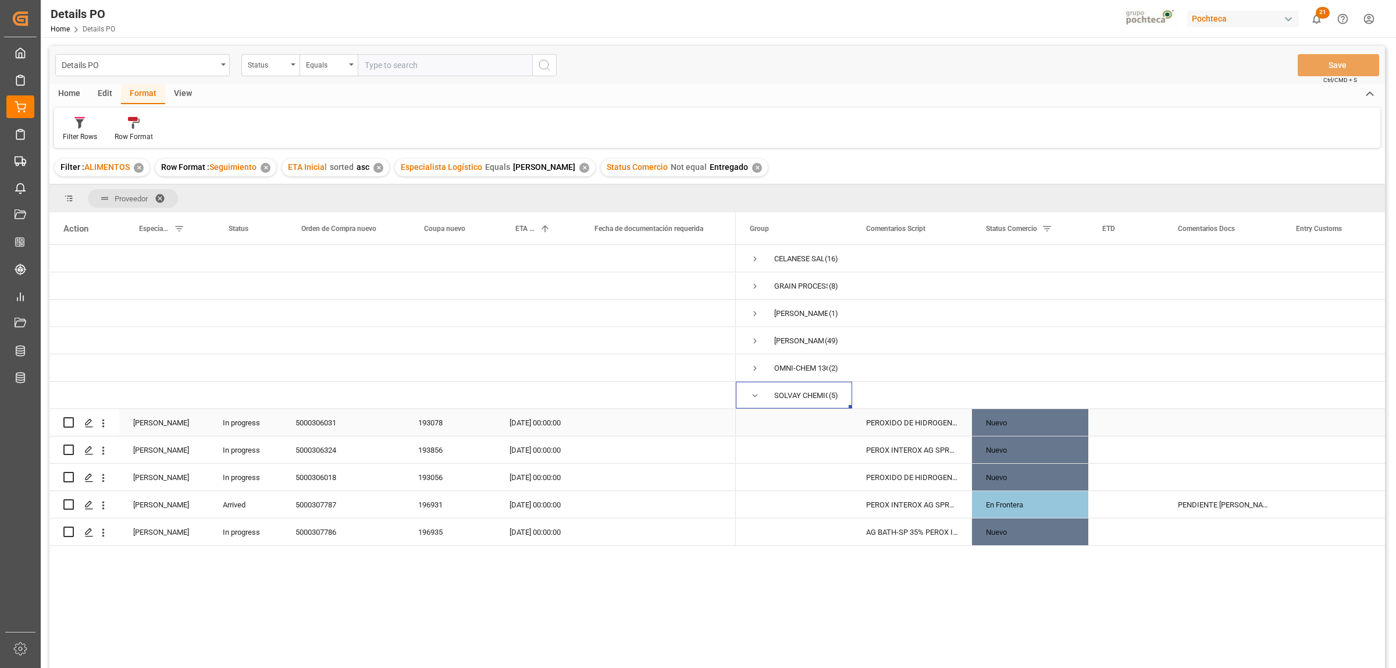
click at [320, 423] on div "5000306031" at bounding box center [342, 422] width 123 height 27
click at [883, 422] on div "PEROXIDO DE HIDROGENO TEC 70% IMP GR (69" at bounding box center [912, 422] width 120 height 27
click at [899, 430] on input "PEROXIDO DE HIDROGENO TEC 70% IMP GR (69" at bounding box center [911, 429] width 101 height 22
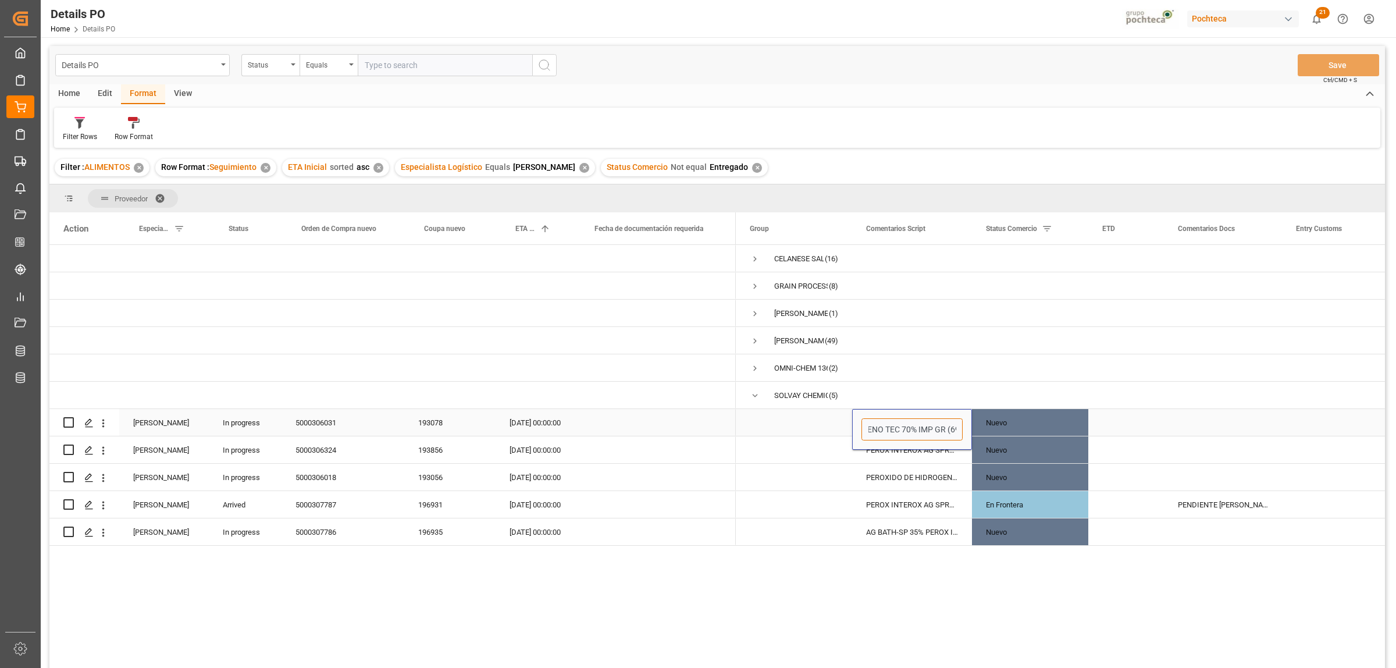
scroll to position [0, 88]
click at [432, 423] on div "193078" at bounding box center [449, 422] width 91 height 27
click at [1024, 423] on div "Nuevo" at bounding box center [1030, 422] width 88 height 27
click at [1020, 419] on div "Nuevo" at bounding box center [1030, 422] width 88 height 27
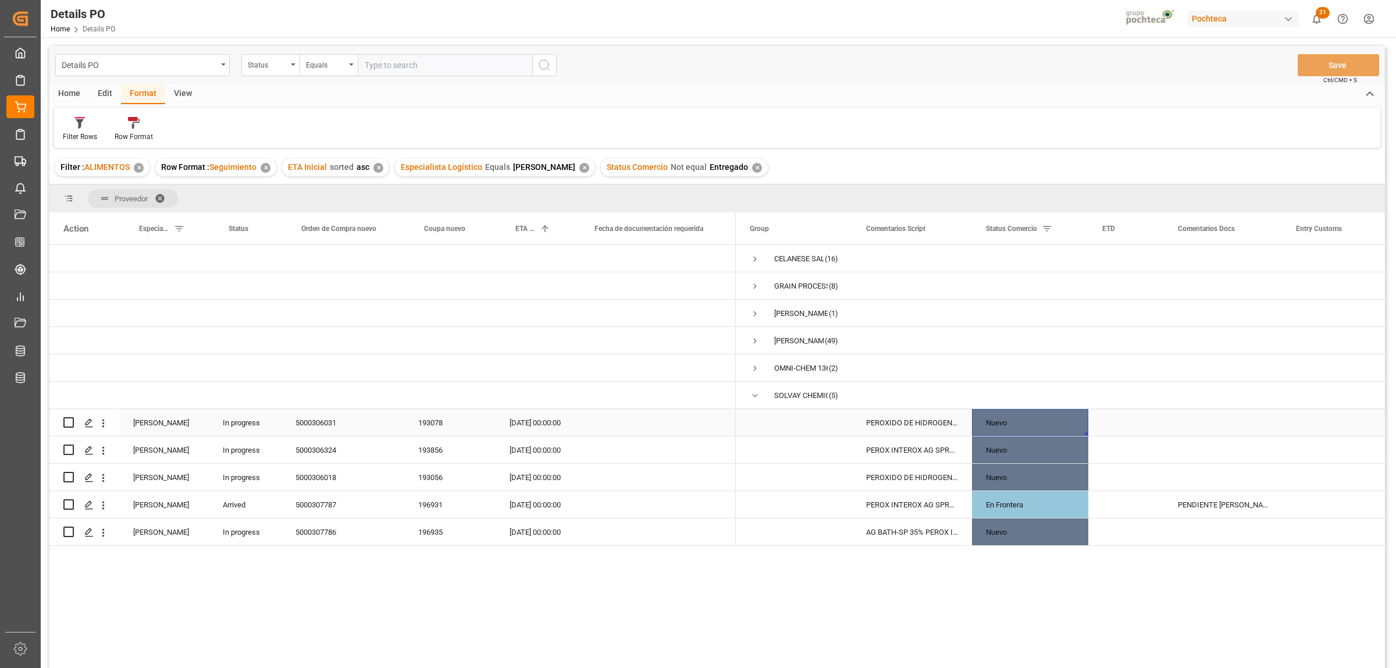
click at [1020, 419] on div "Nuevo" at bounding box center [1030, 422] width 88 height 27
click at [1068, 429] on polyline "open menu" at bounding box center [1066, 429] width 7 height 3
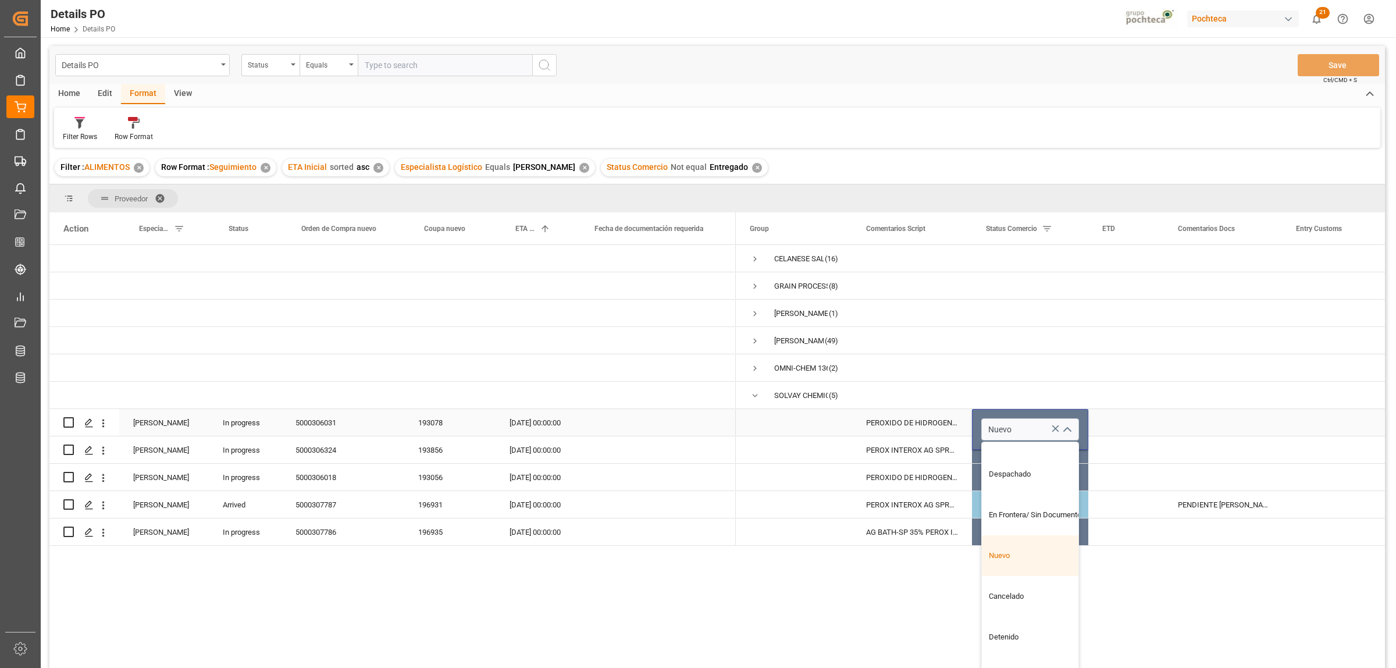
scroll to position [348, 0]
click at [1018, 563] on div "Cancelado" at bounding box center [1037, 565] width 111 height 41
type input "Cancelado"
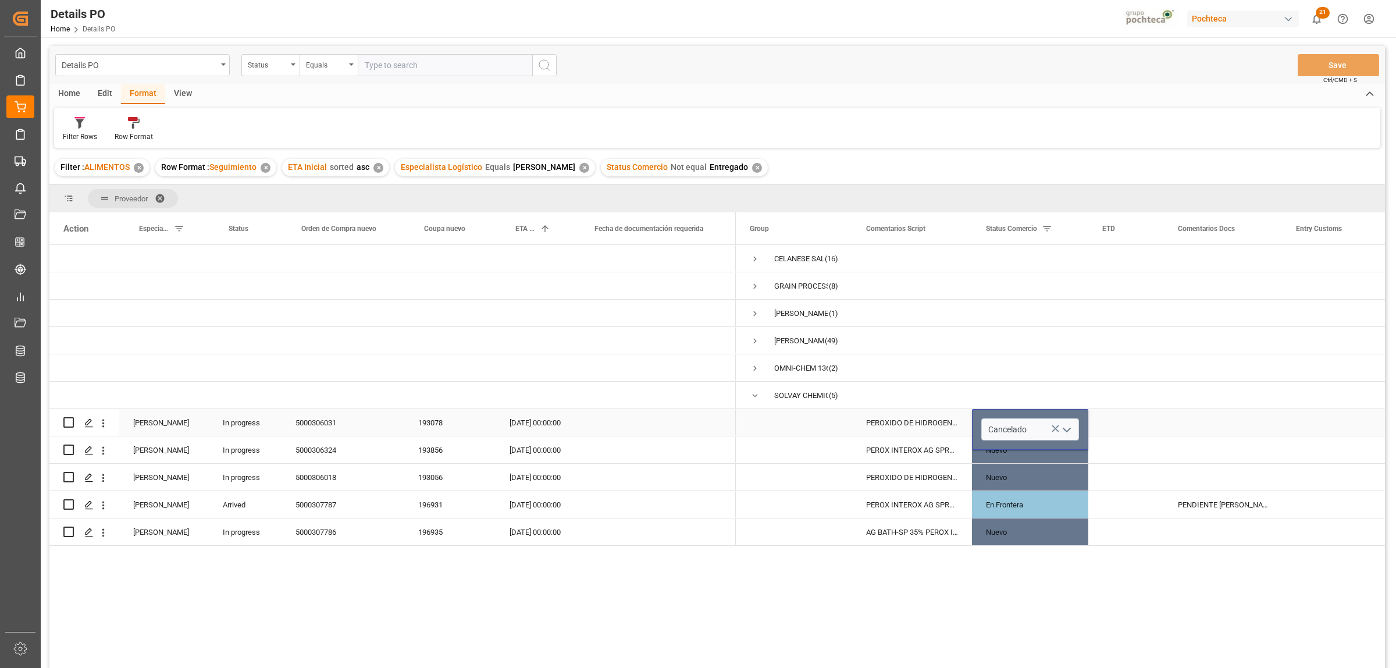
click at [1199, 427] on div "Press SPACE to select this row." at bounding box center [1223, 422] width 118 height 27
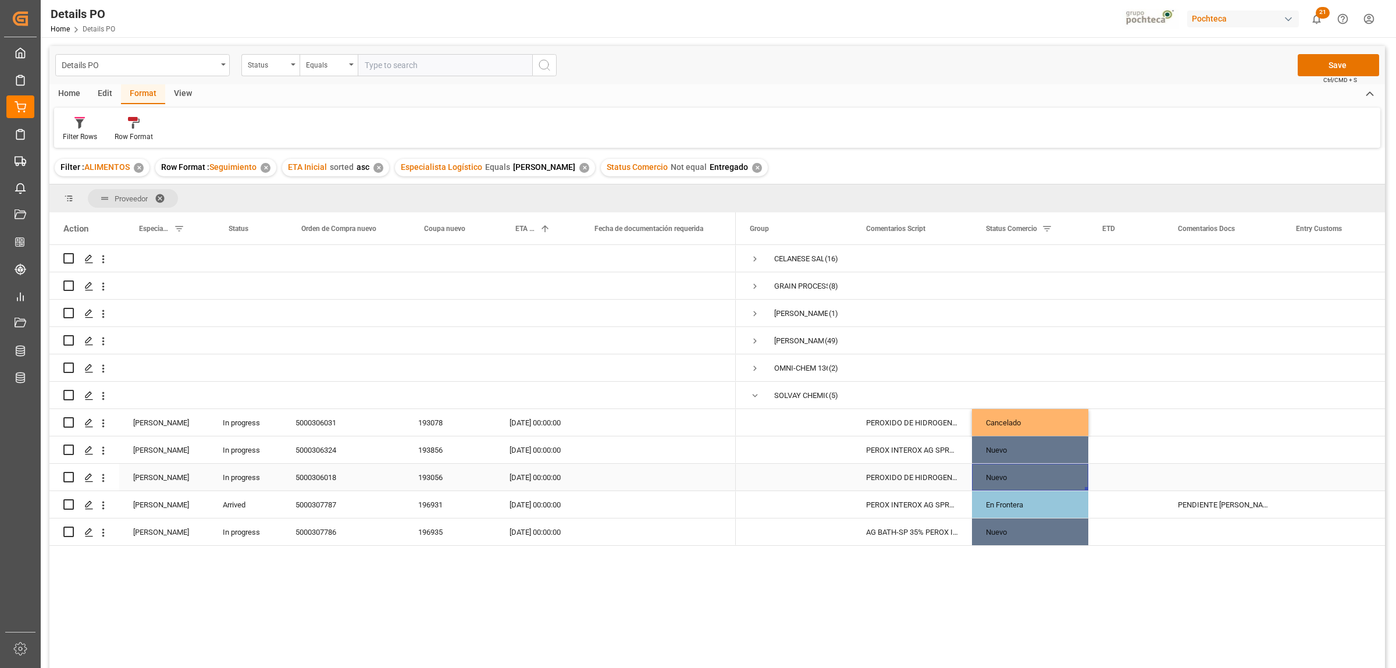
click at [1002, 474] on div "Nuevo" at bounding box center [1030, 477] width 88 height 27
click at [1067, 480] on icon "open menu" at bounding box center [1067, 484] width 14 height 14
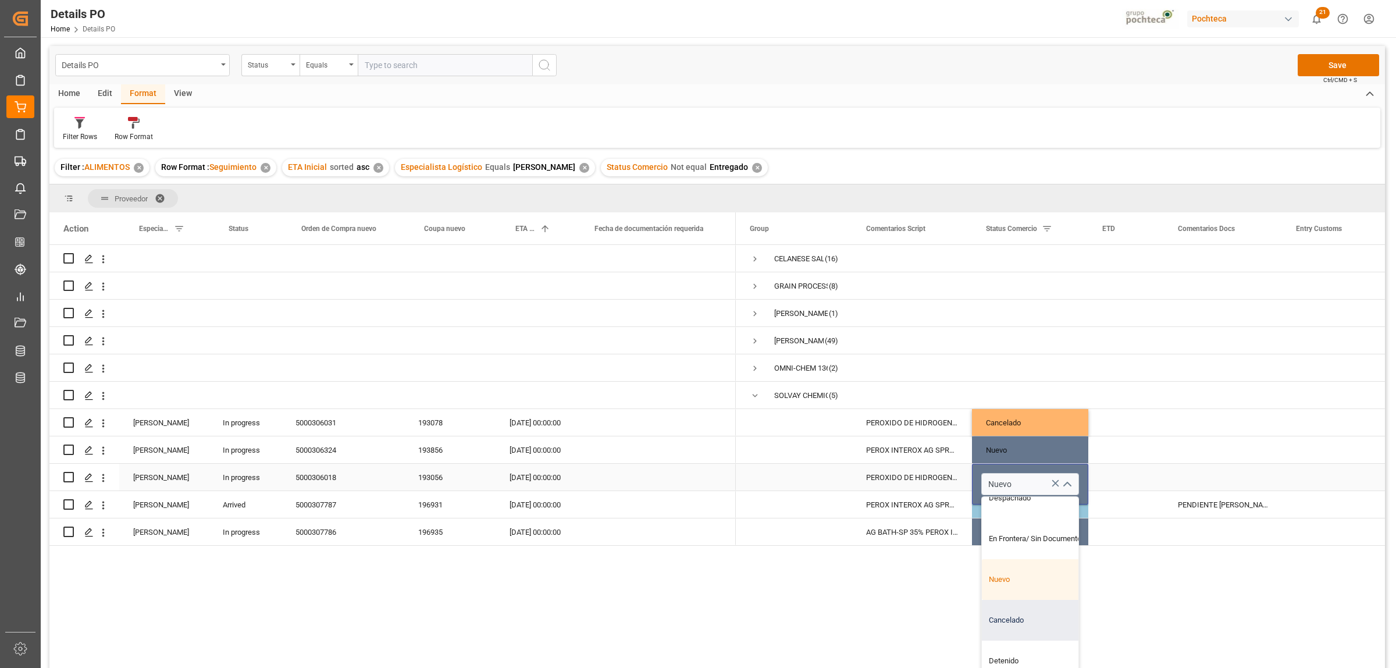
click at [1012, 608] on div "Cancelado" at bounding box center [1037, 620] width 111 height 41
type input "Cancelado"
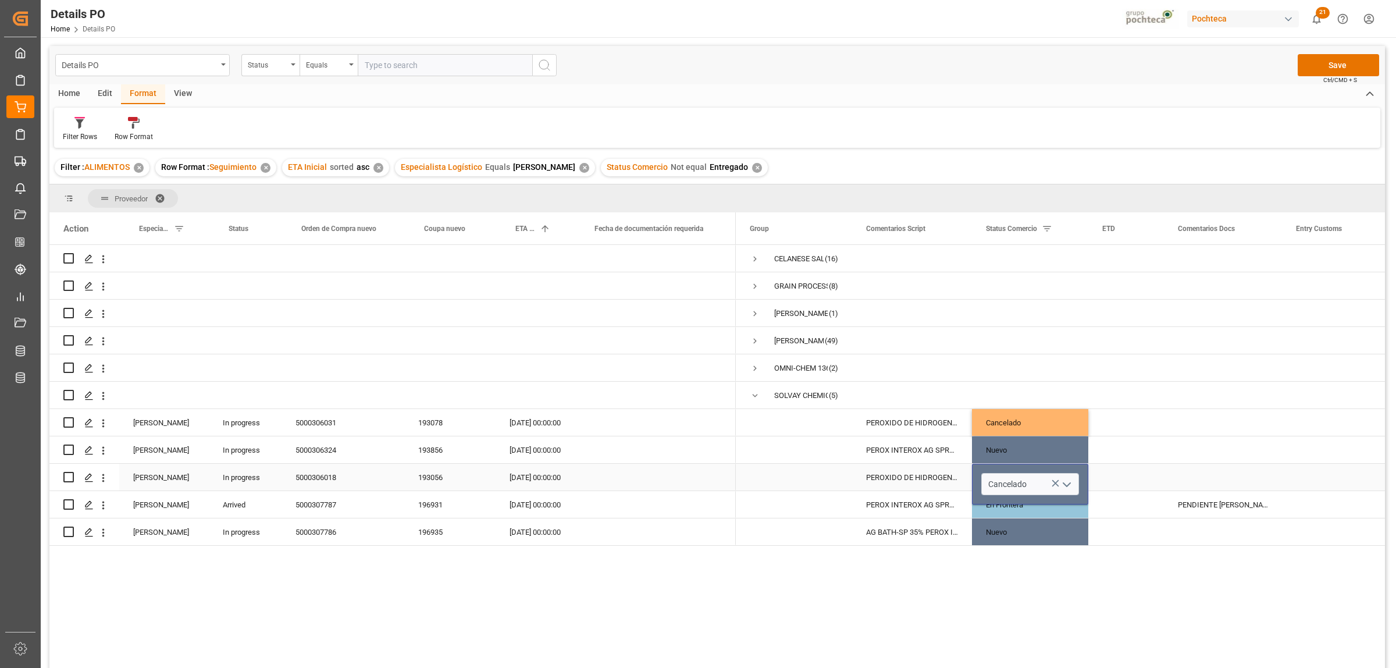
click at [1191, 582] on div "CELANESE SALES US LTD (16) GRAIN PROCESSING CORPORATION (8) JONES-HAMILTON CO. …" at bounding box center [1060, 460] width 649 height 430
click at [1190, 432] on div "Press SPACE to select this row." at bounding box center [1223, 422] width 118 height 27
click at [1201, 420] on div "Press SPACE to select this row." at bounding box center [1223, 422] width 118 height 27
click at [1202, 426] on input "Press SPACE to select this row." at bounding box center [1222, 429] width 99 height 22
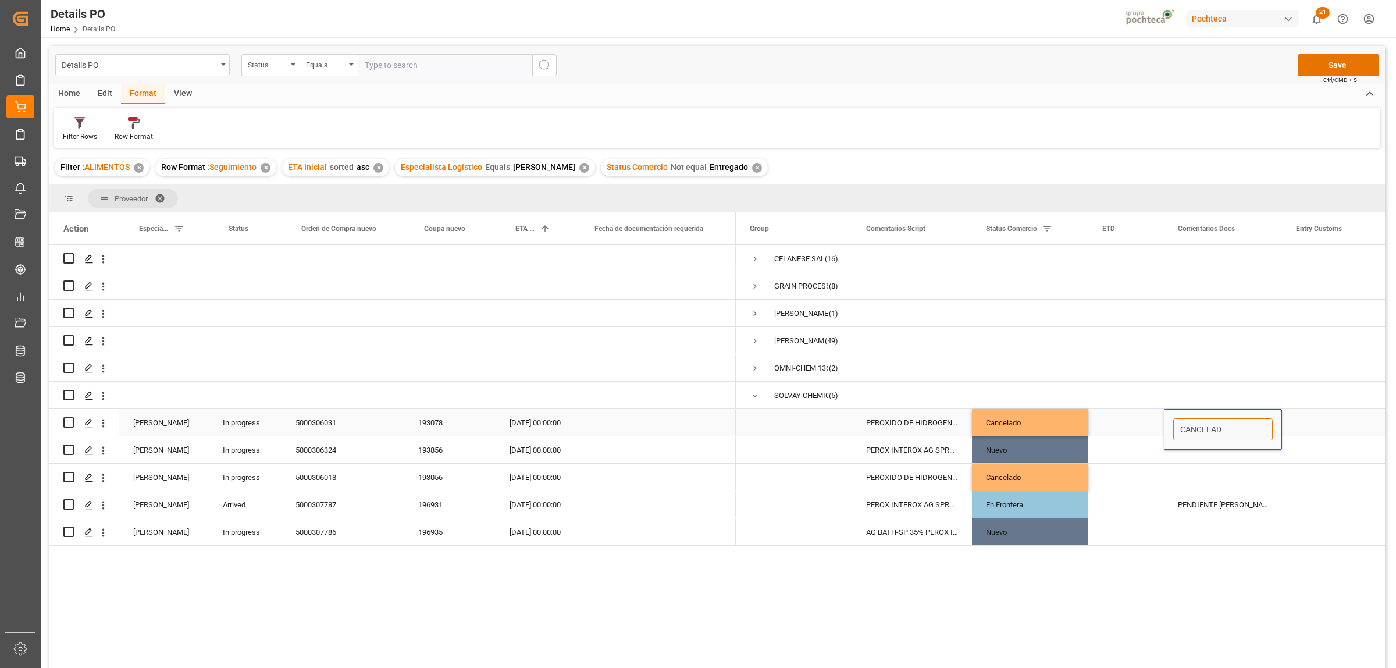
type input "CANCELADO"
click at [1246, 466] on div "Press SPACE to select this row." at bounding box center [1223, 477] width 118 height 27
click at [1245, 414] on div "CANCELADO" at bounding box center [1223, 422] width 118 height 27
click at [1242, 417] on div "CANCELADO" at bounding box center [1223, 422] width 118 height 27
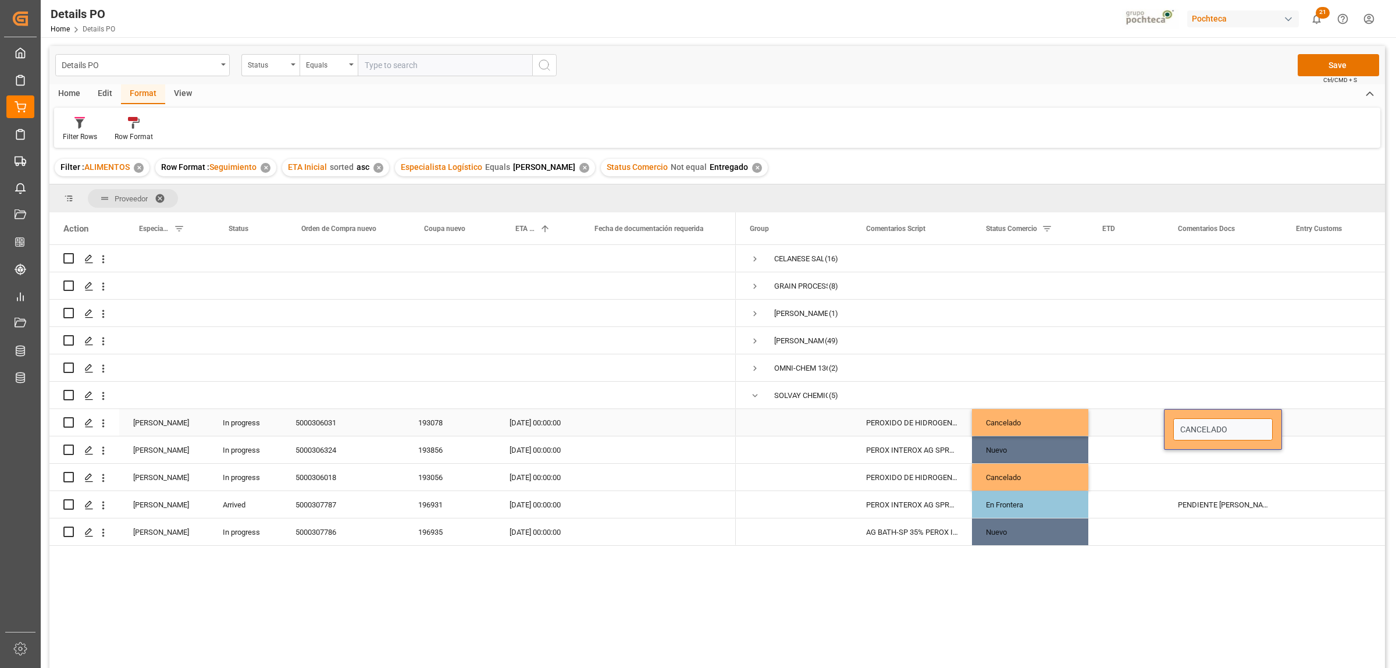
click at [1238, 425] on input "CANCELADO" at bounding box center [1222, 429] width 99 height 22
type input "CANCELADA"
click at [1324, 420] on div "Press SPACE to select this row." at bounding box center [1340, 422] width 116 height 27
click at [1242, 423] on div "CANCELADA" at bounding box center [1223, 422] width 118 height 27
click at [1191, 477] on div "Press SPACE to select this row." at bounding box center [1223, 477] width 118 height 27
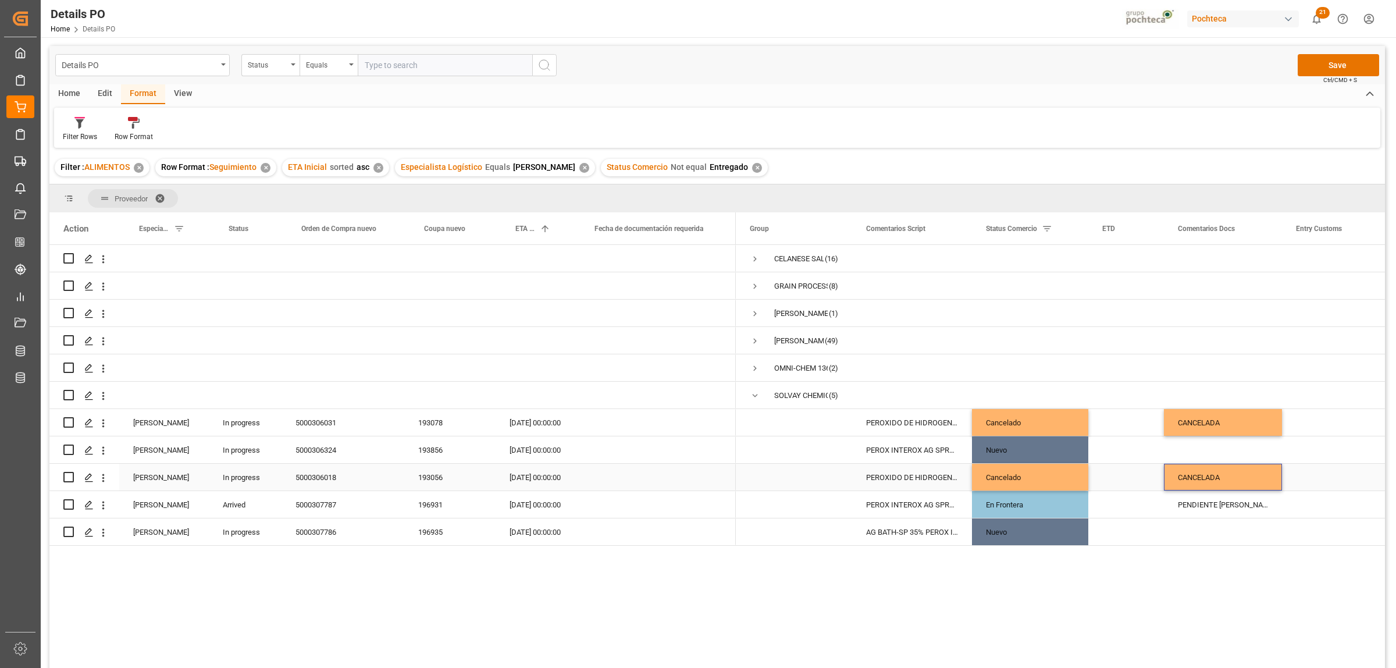
click at [1331, 464] on div "Press SPACE to select this row." at bounding box center [1340, 477] width 116 height 27
click at [1314, 60] on button "Save" at bounding box center [1338, 65] width 81 height 22
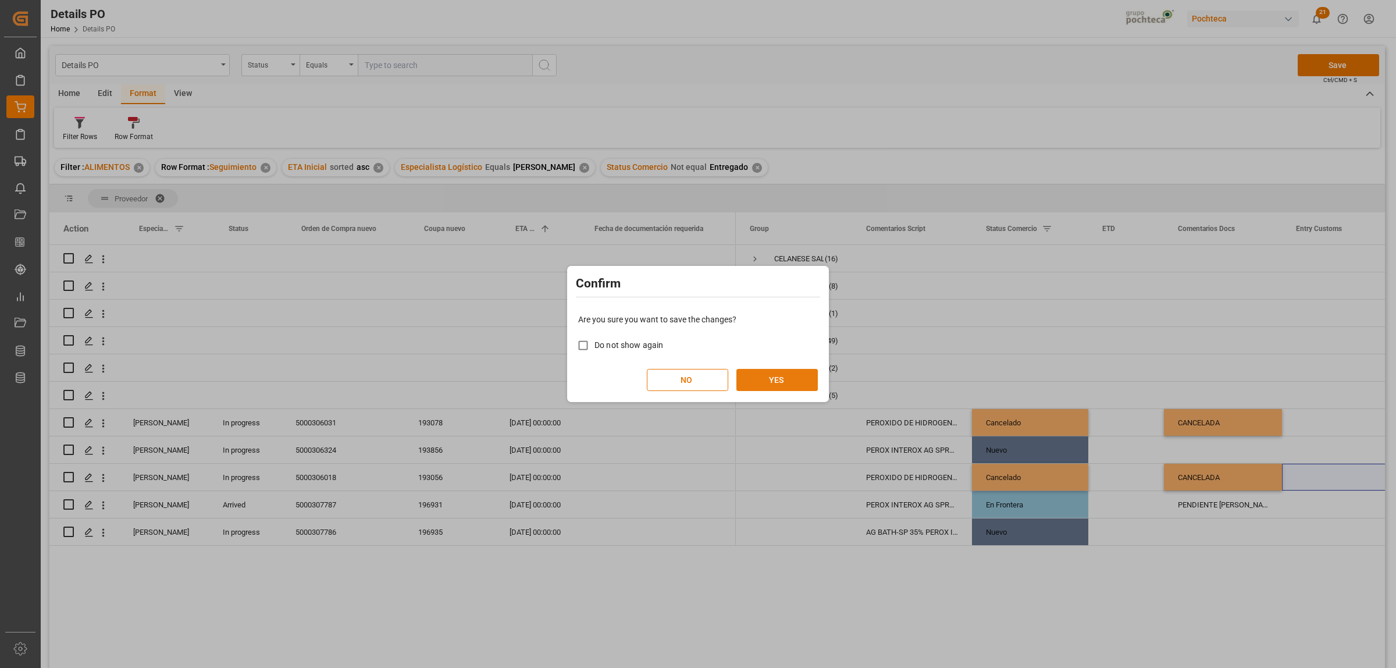
click at [813, 384] on button "YES" at bounding box center [776, 380] width 81 height 22
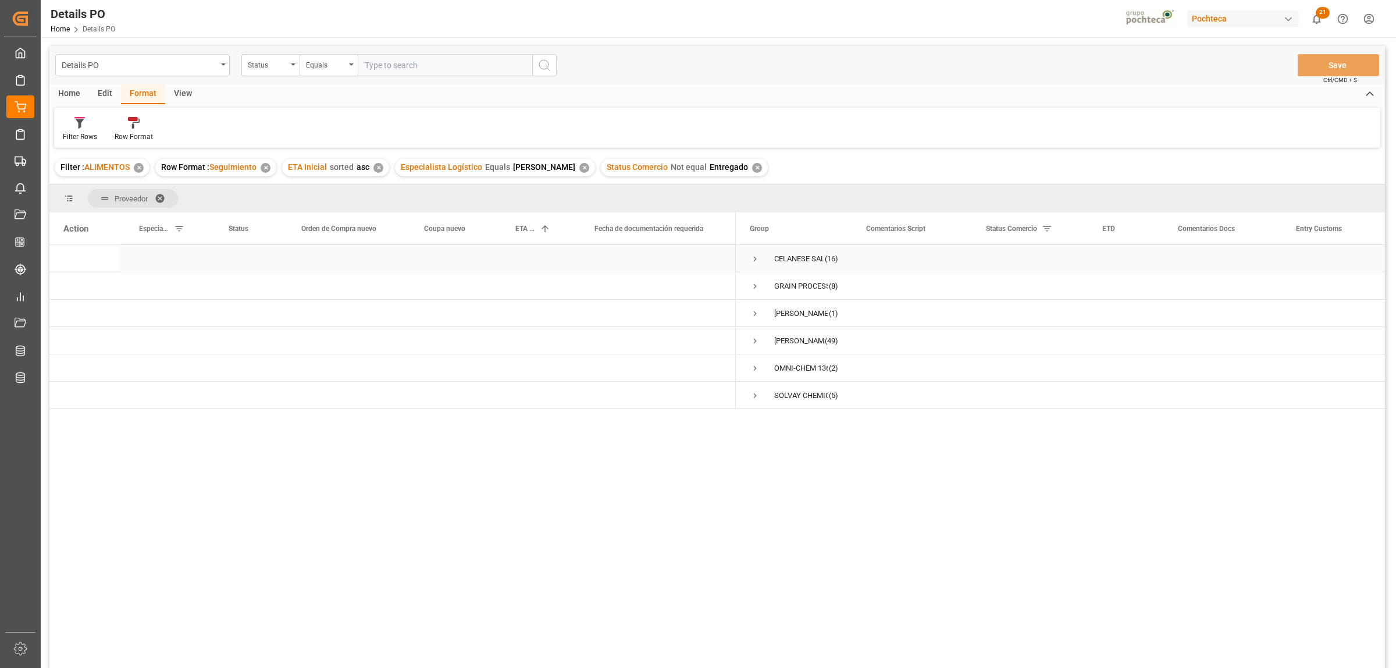
click at [754, 260] on span "Press SPACE to select this row." at bounding box center [755, 259] width 10 height 10
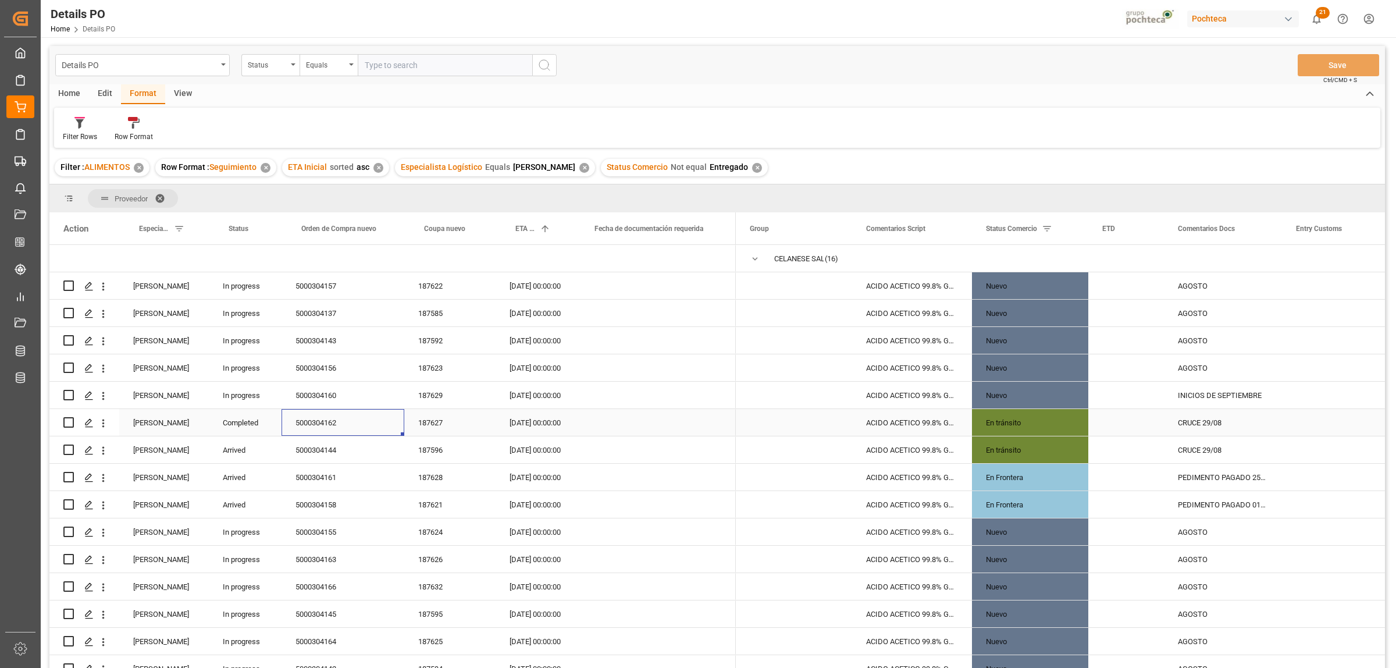
click at [333, 422] on div "5000304162" at bounding box center [342, 422] width 123 height 27
click at [67, 422] on input "Press Space to toggle row selection (unchecked)" at bounding box center [68, 422] width 10 height 10
checkbox input "true"
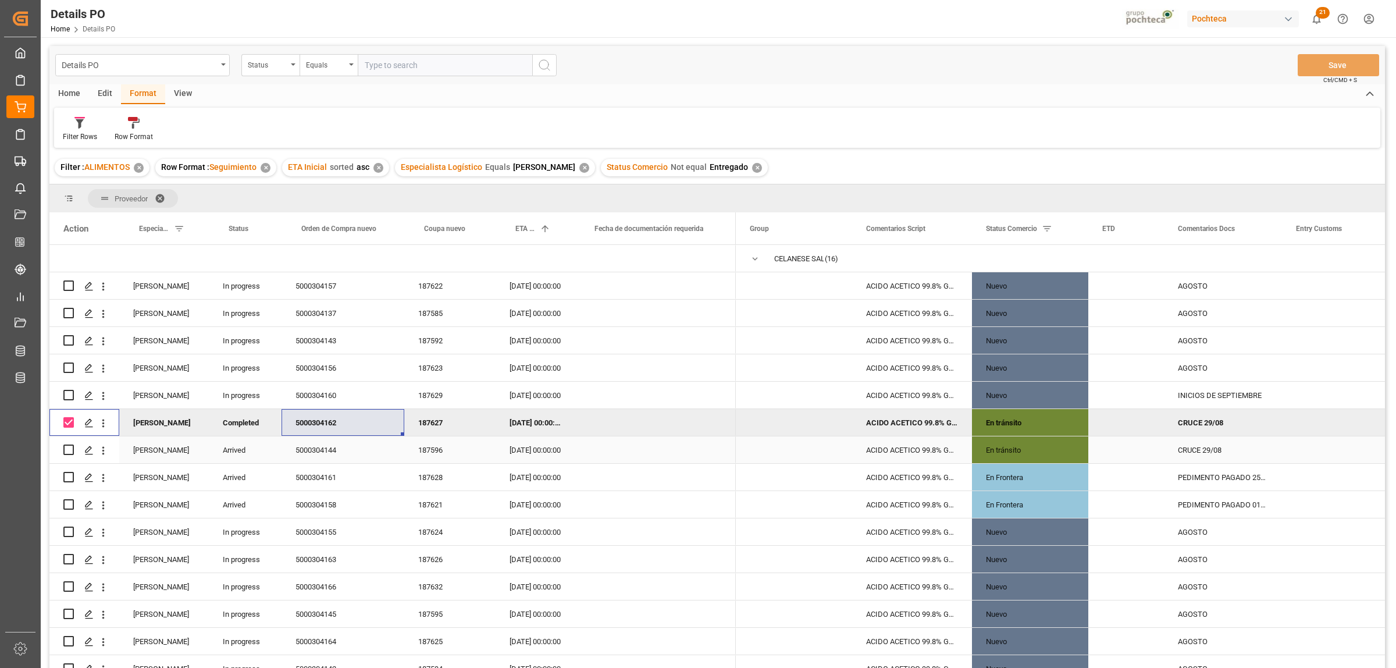
click at [67, 447] on input "Press Space to toggle row selection (unchecked)" at bounding box center [68, 449] width 10 height 10
checkbox input "true"
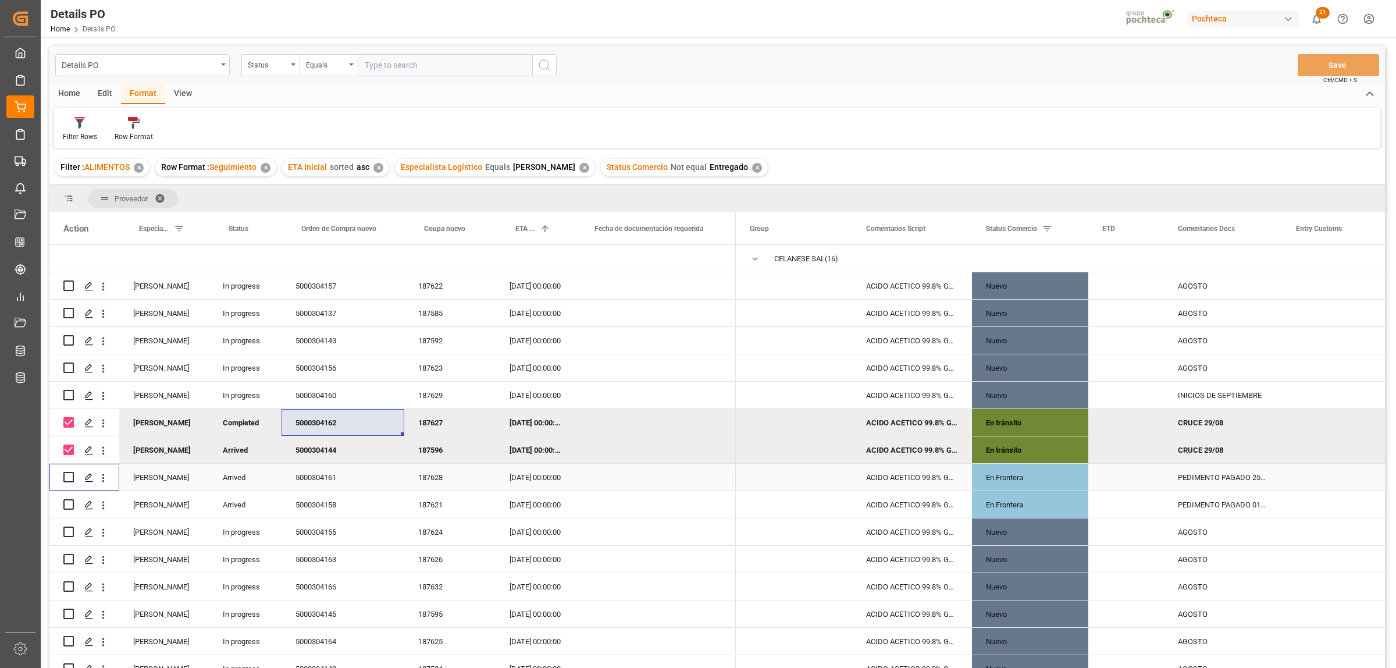
click at [70, 479] on input "Press Space to toggle row selection (unchecked)" at bounding box center [68, 477] width 10 height 10
checkbox input "true"
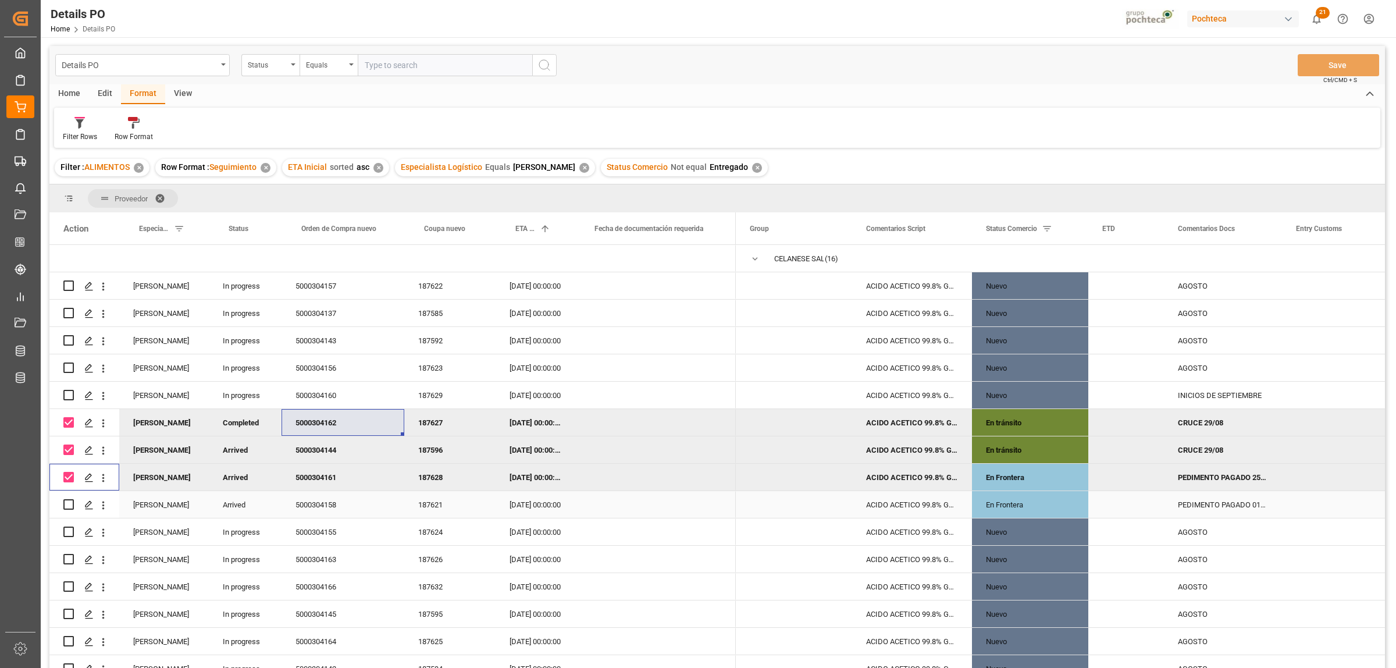
click at [69, 504] on input "Press Space to toggle row selection (unchecked)" at bounding box center [68, 504] width 10 height 10
checkbox input "true"
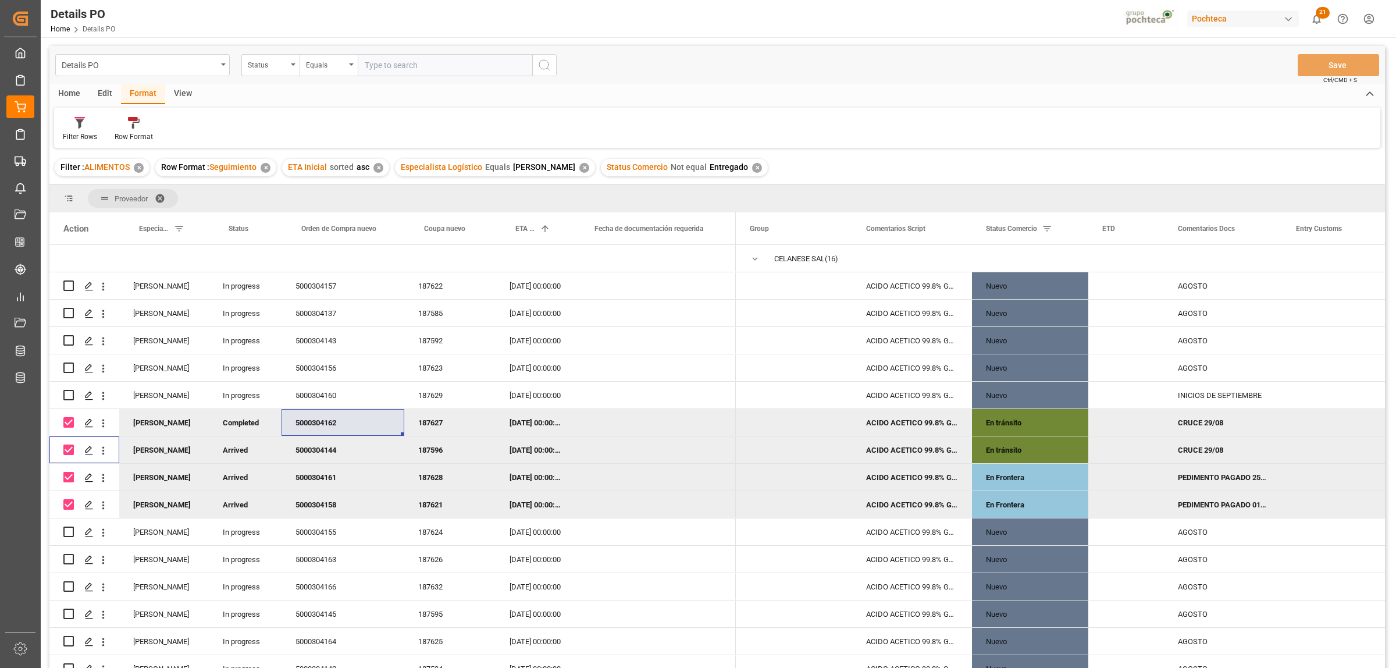
click at [70, 454] on div "Press SPACE to deselect this row." at bounding box center [68, 449] width 10 height 10
click at [69, 420] on input "Press Space to toggle row selection (checked)" at bounding box center [68, 422] width 10 height 10
checkbox input "false"
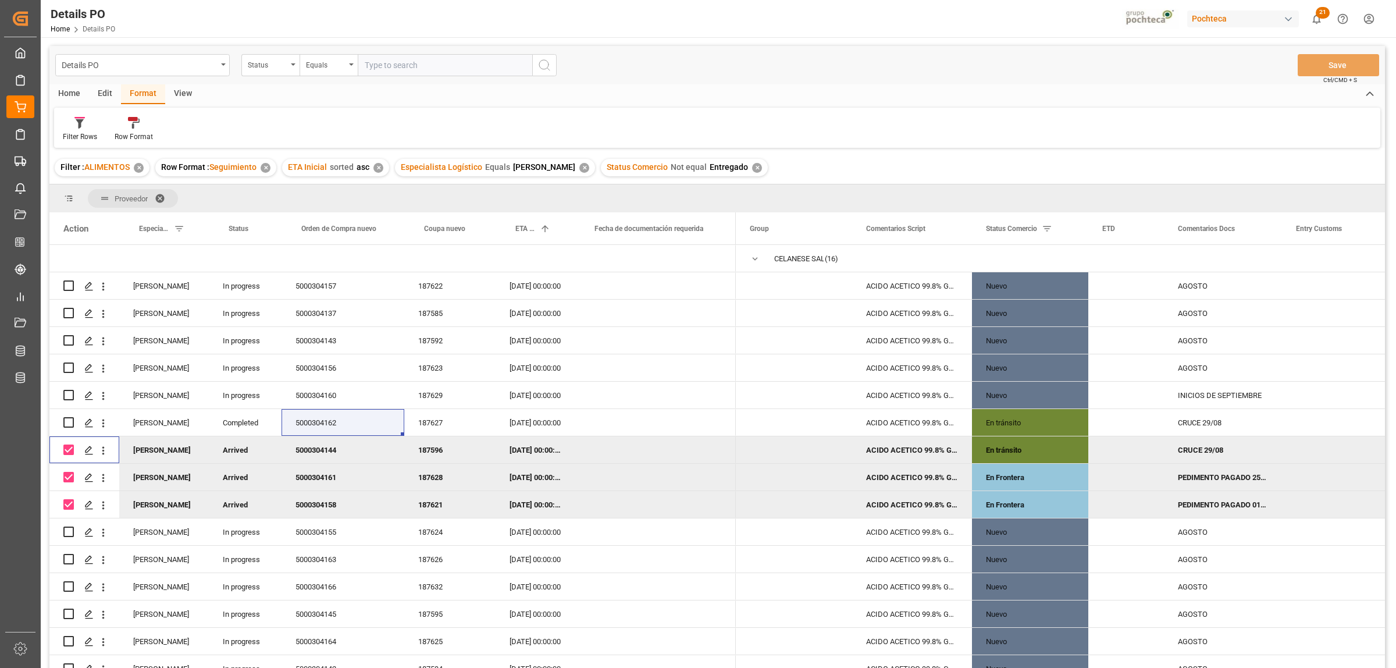
click at [70, 448] on input "Press Space to toggle row selection (checked)" at bounding box center [68, 449] width 10 height 10
checkbox input "false"
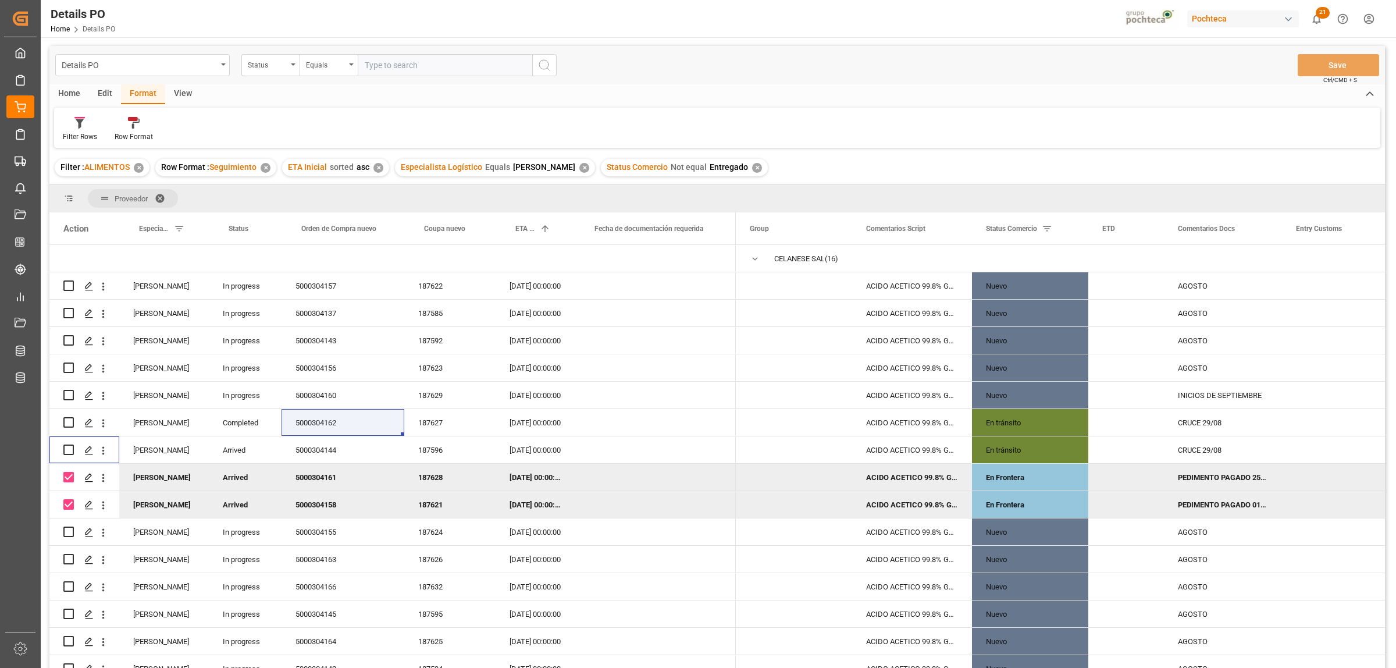
click at [1225, 480] on div "PEDIMENTO PAGADO 25/08, PENDIENTE DE CRUCE" at bounding box center [1223, 477] width 118 height 27
click at [1205, 504] on div "PEDIMENTO PAGADO 01/09" at bounding box center [1223, 504] width 118 height 27
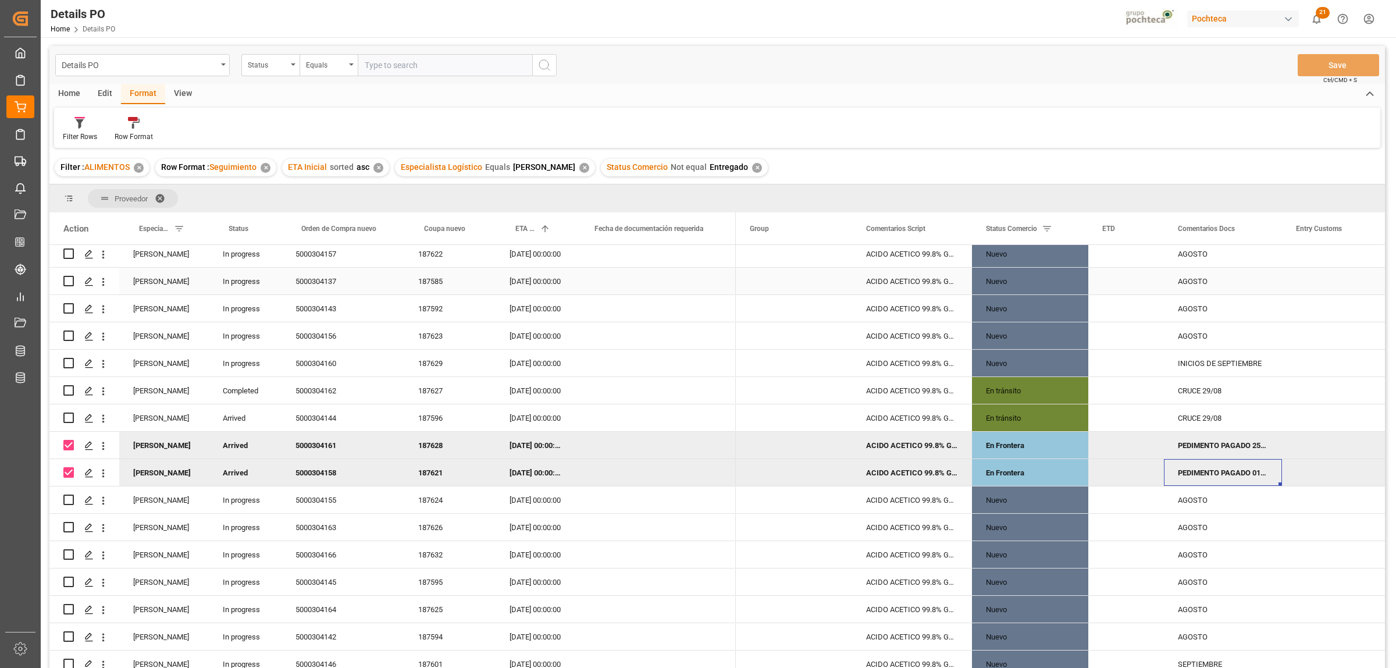
scroll to position [0, 0]
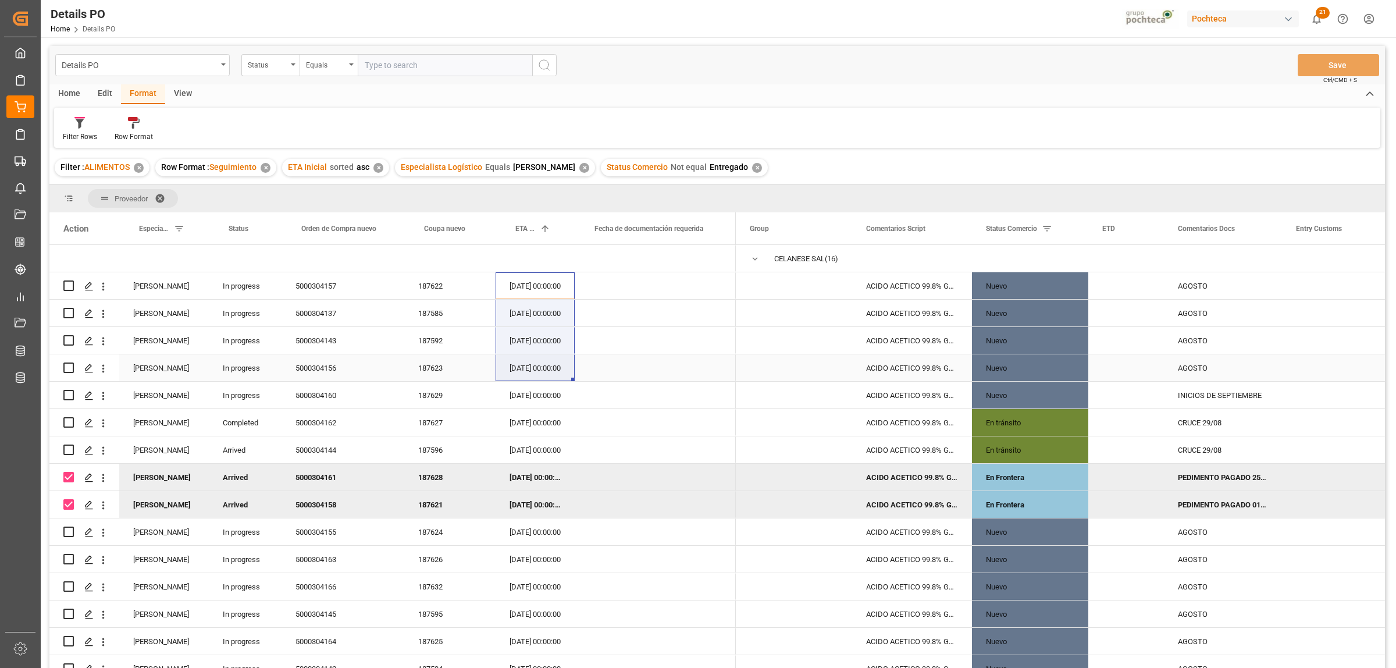
drag, startPoint x: 519, startPoint y: 284, endPoint x: 519, endPoint y: 362, distance: 78.5
click at [519, 362] on div at bounding box center [392, 545] width 686 height 601
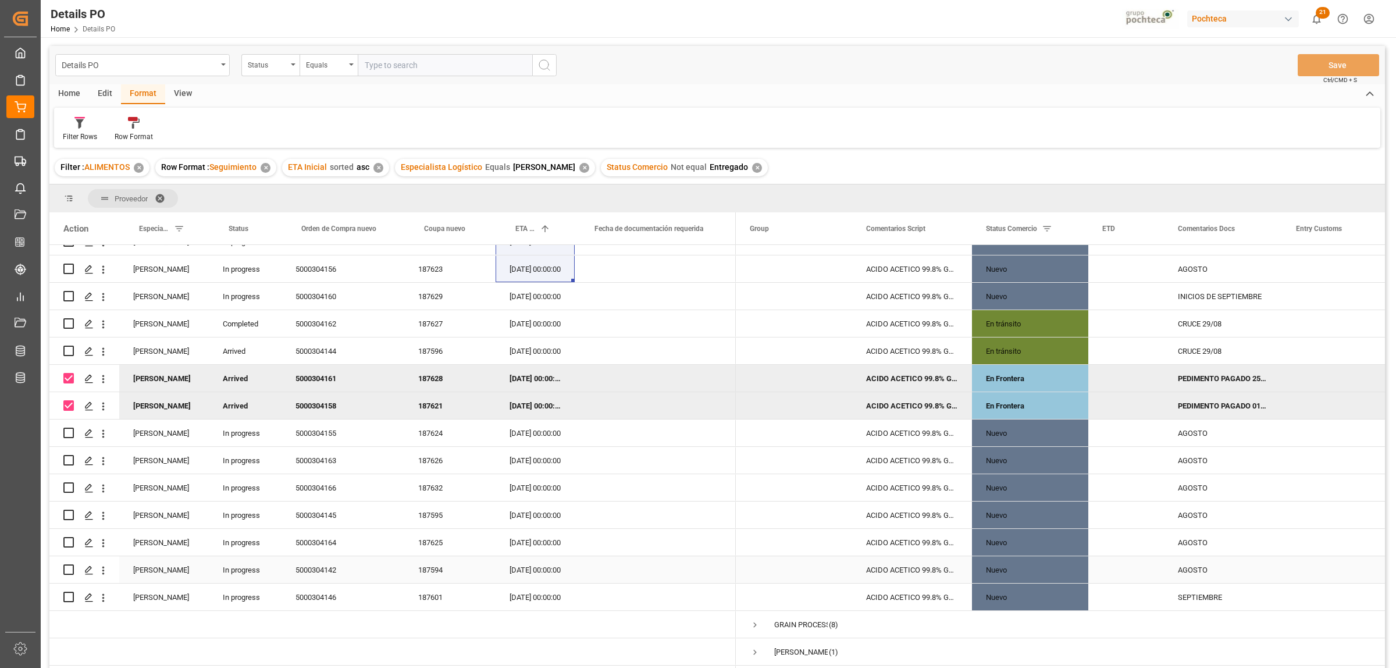
scroll to position [73, 0]
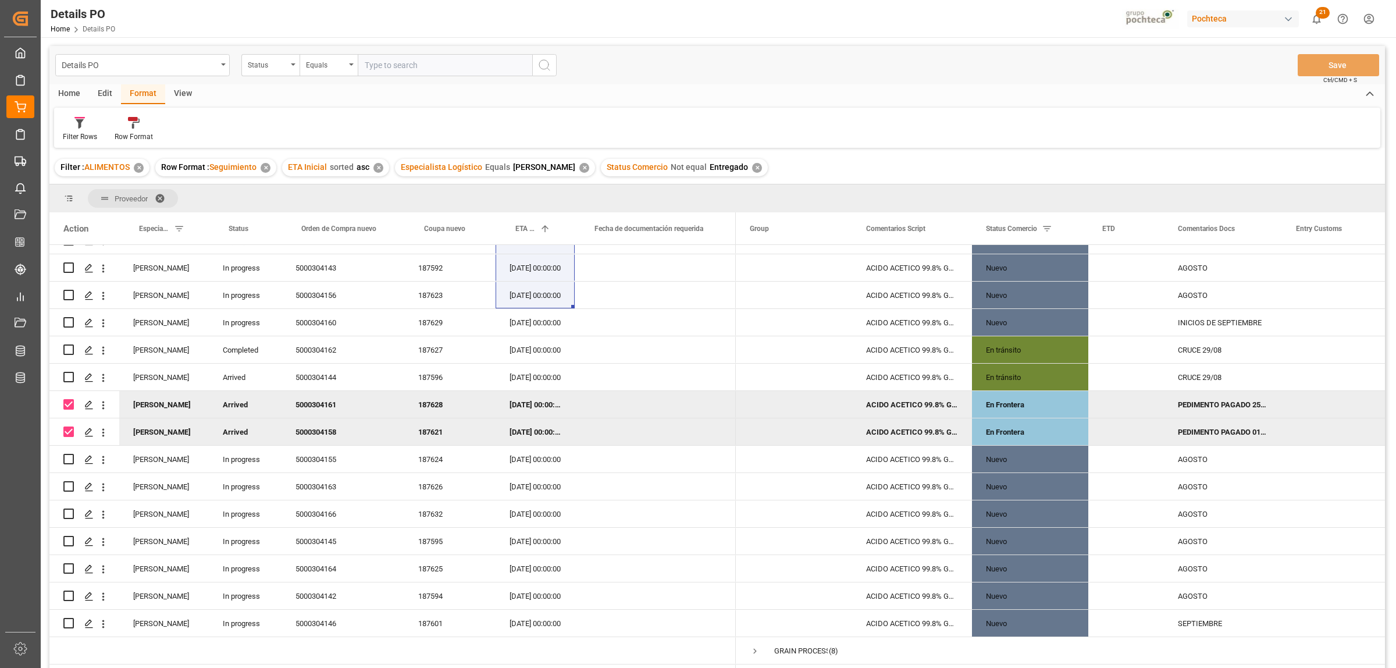
click at [1211, 427] on div "PEDIMENTO PAGADO 01/09" at bounding box center [1223, 431] width 118 height 27
click at [69, 409] on input "Press Space to toggle row selection (checked)" at bounding box center [68, 404] width 10 height 10
checkbox input "false"
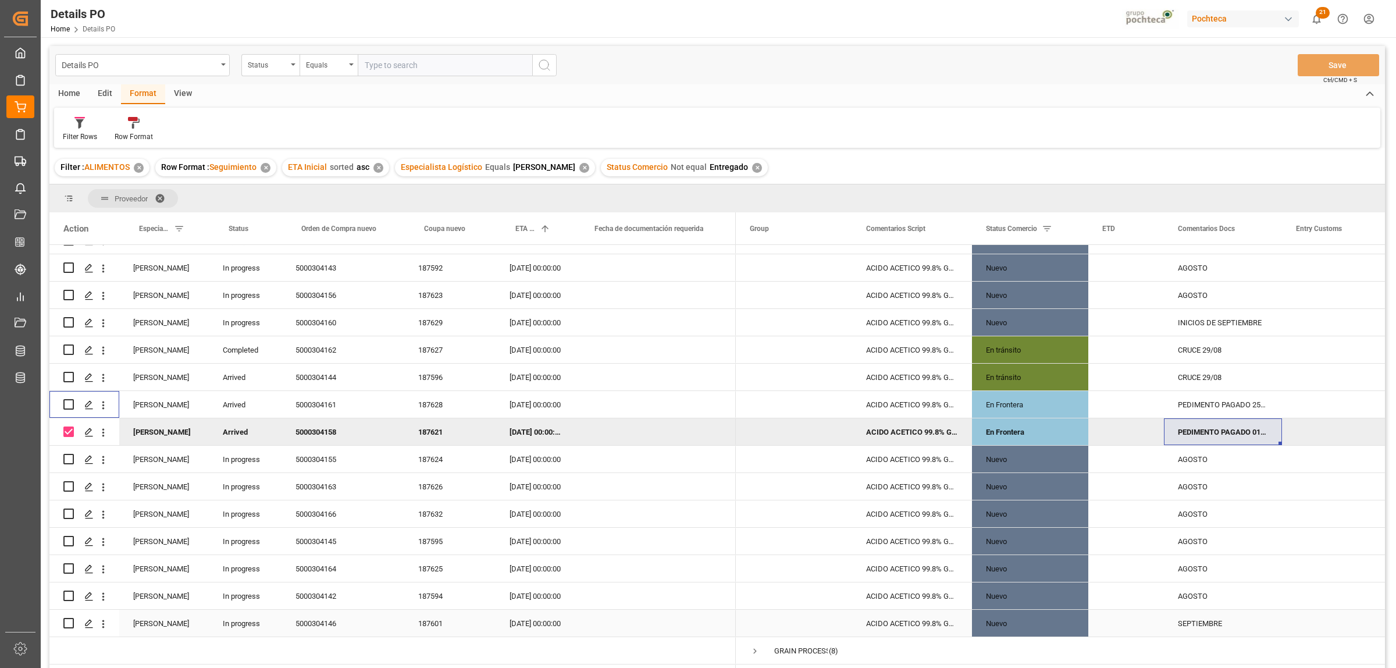
scroll to position [0, 0]
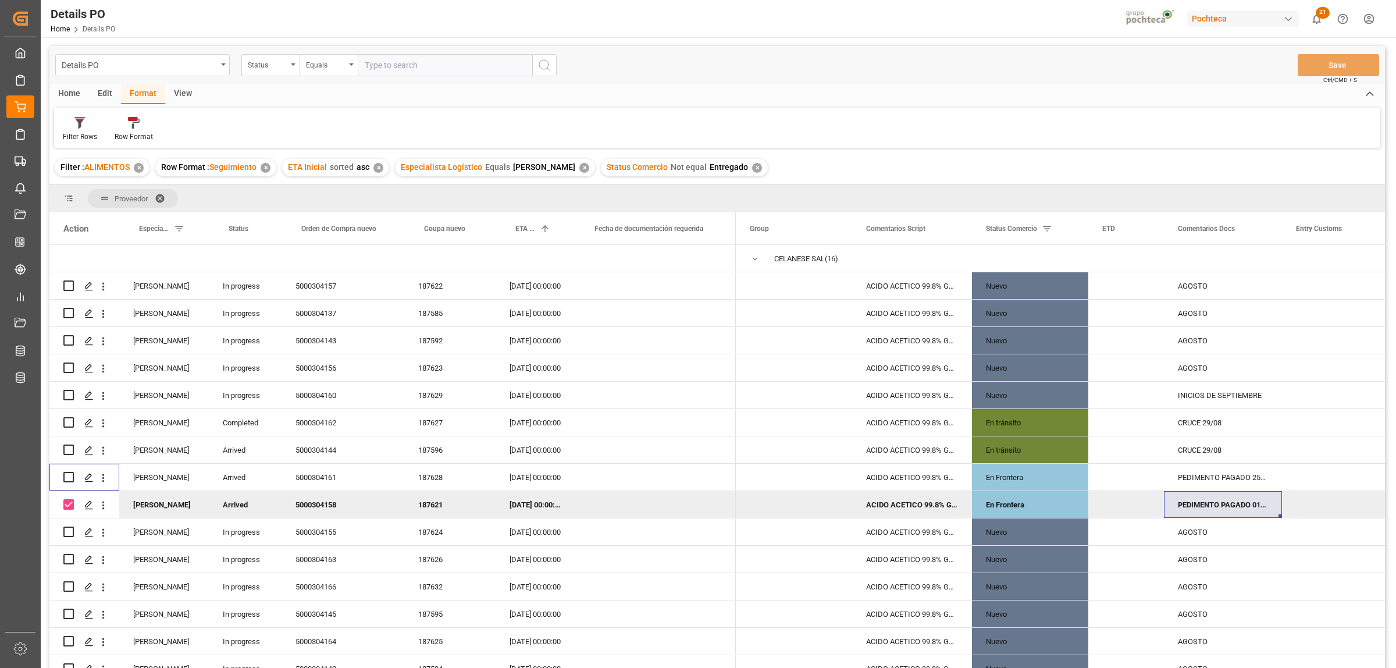
click at [69, 507] on input "Press Space to toggle row selection (checked)" at bounding box center [68, 504] width 10 height 10
checkbox input "false"
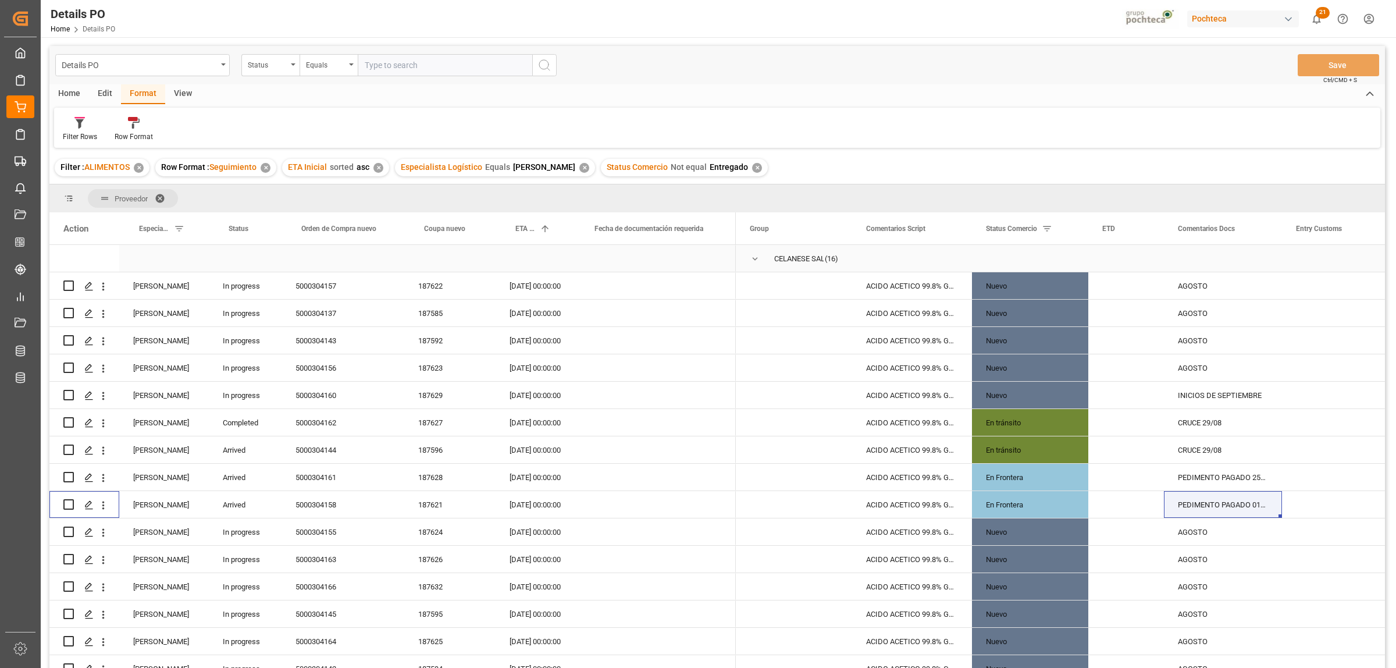
click at [754, 259] on span "Press SPACE to select this row." at bounding box center [755, 259] width 10 height 10
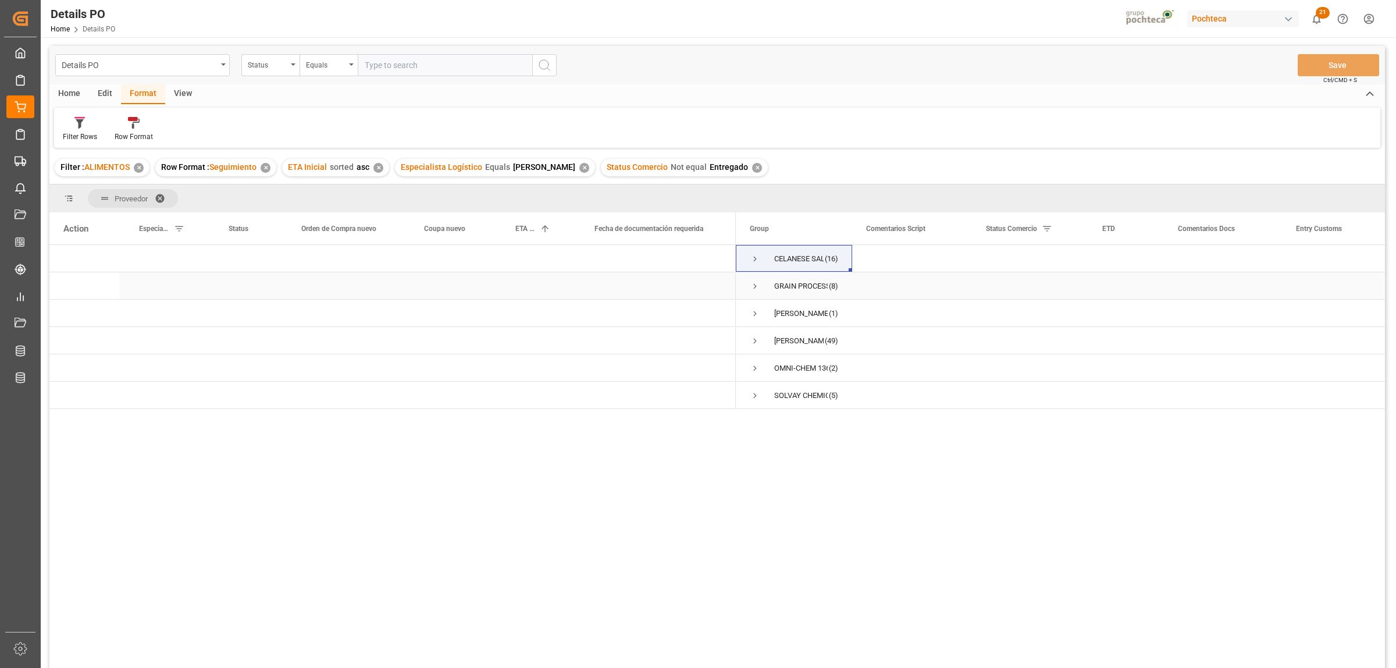
click at [755, 286] on span "Press SPACE to select this row." at bounding box center [755, 286] width 10 height 10
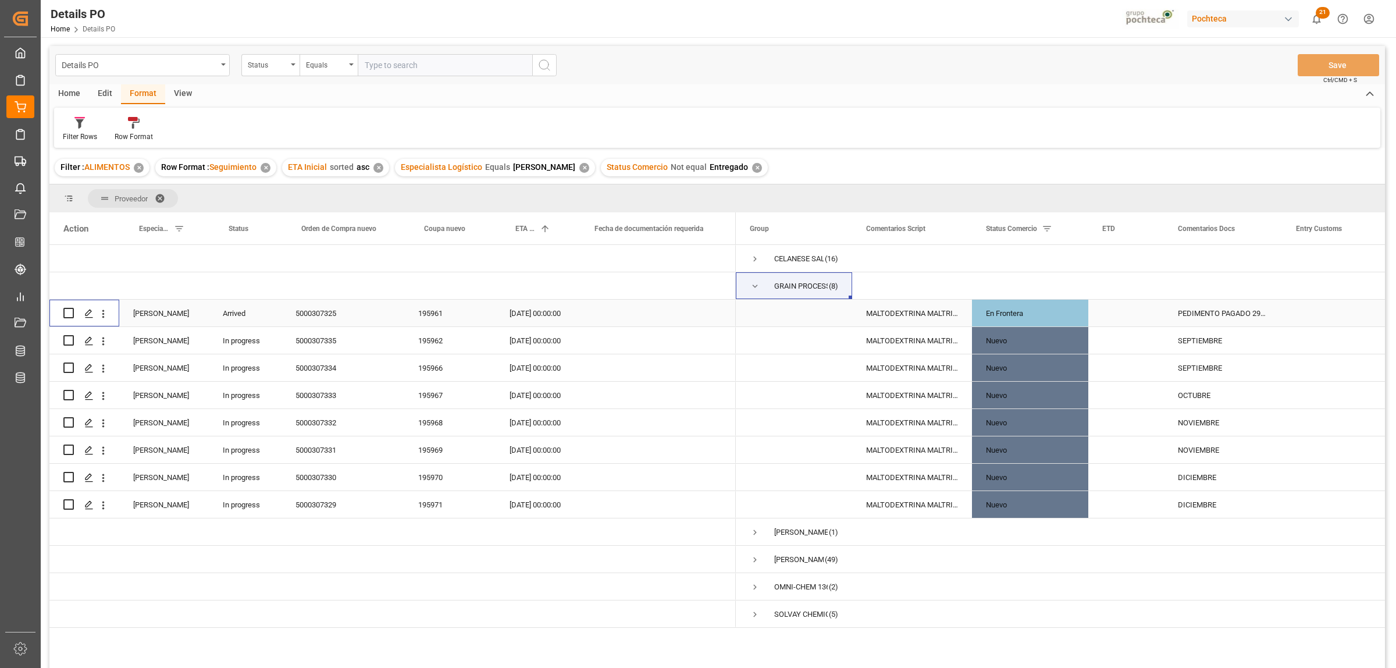
click at [70, 311] on input "Press Space to toggle row selection (unchecked)" at bounding box center [68, 313] width 10 height 10
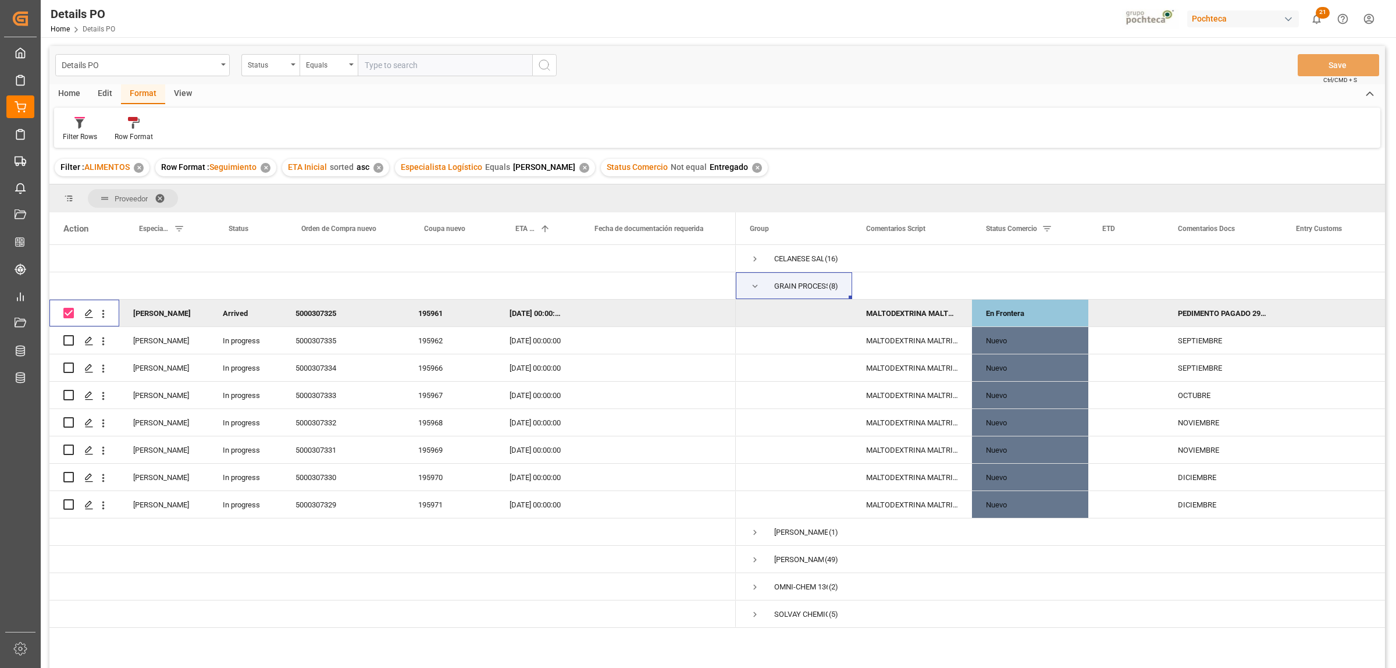
click at [67, 314] on input "Press Space to toggle row selection (checked)" at bounding box center [68, 313] width 10 height 10
checkbox input "false"
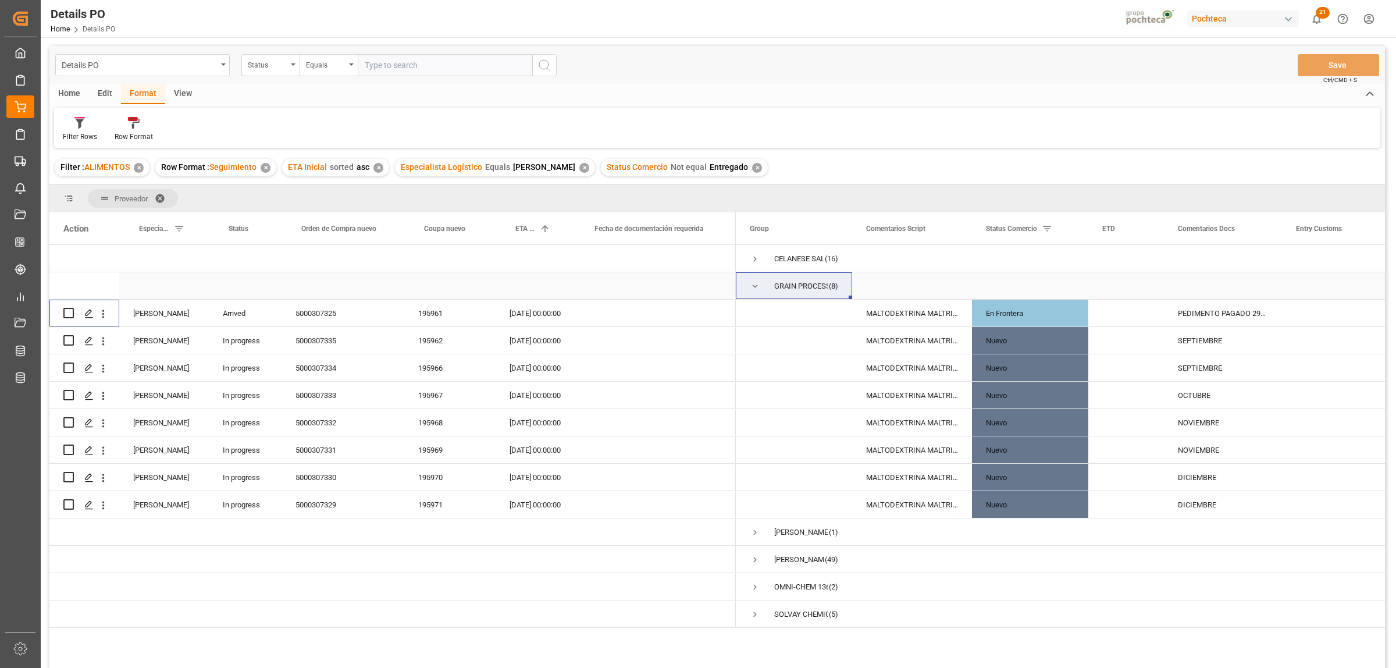
click at [753, 288] on span "Press SPACE to select this row." at bounding box center [755, 286] width 10 height 10
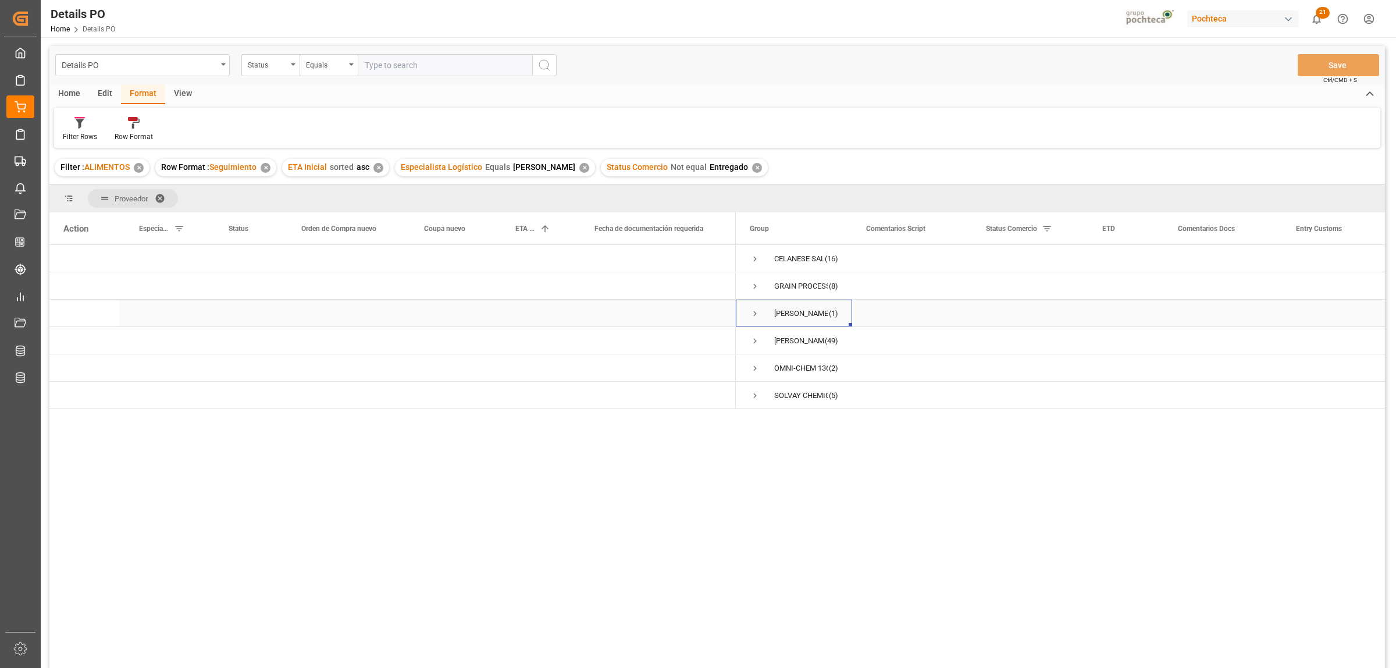
click at [755, 312] on span "Press SPACE to select this row." at bounding box center [755, 313] width 10 height 10
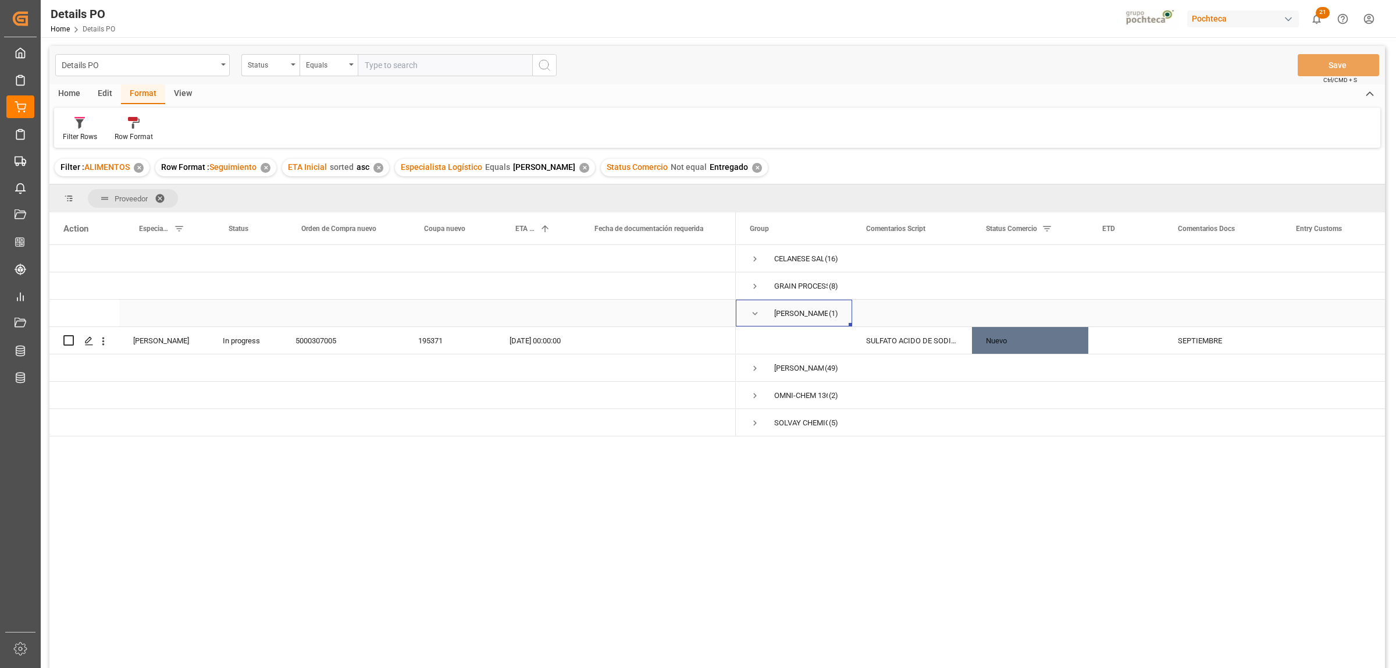
click at [755, 312] on span "Press SPACE to select this row." at bounding box center [755, 313] width 10 height 10
click at [754, 337] on span "Press SPACE to select this row." at bounding box center [755, 341] width 10 height 10
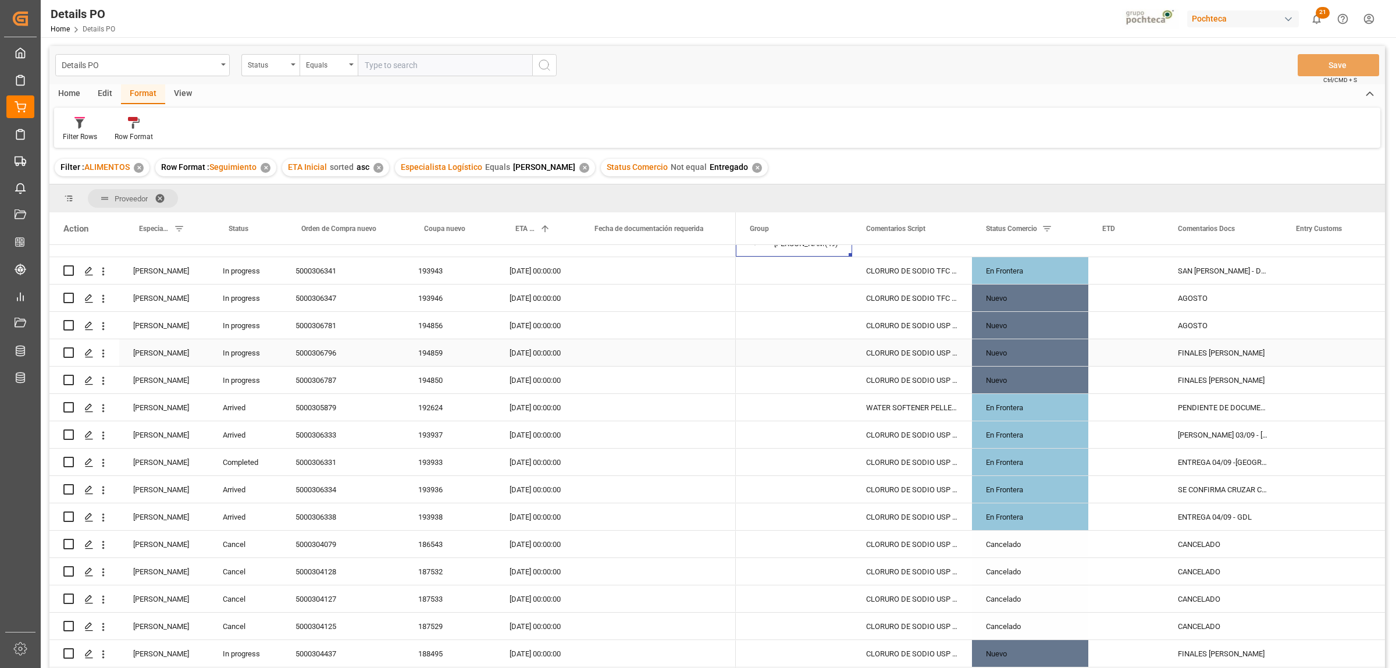
scroll to position [73, 0]
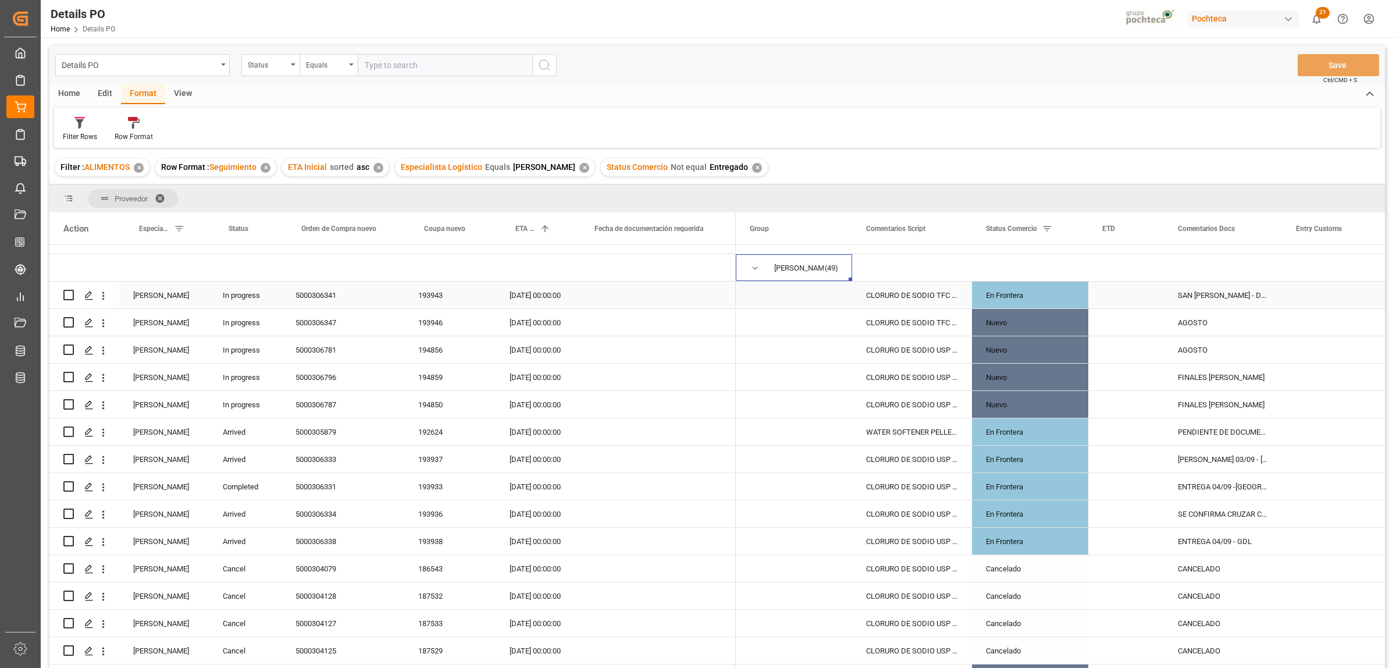
click at [1205, 297] on div "SAN JUAN - DOCTOS ENVIADO AYER" at bounding box center [1223, 294] width 118 height 27
click at [1224, 294] on input "SAN JUAN - DOCTOS ENVIADO AYER" at bounding box center [1222, 302] width 99 height 22
click at [323, 298] on div "5000306341" at bounding box center [342, 294] width 123 height 27
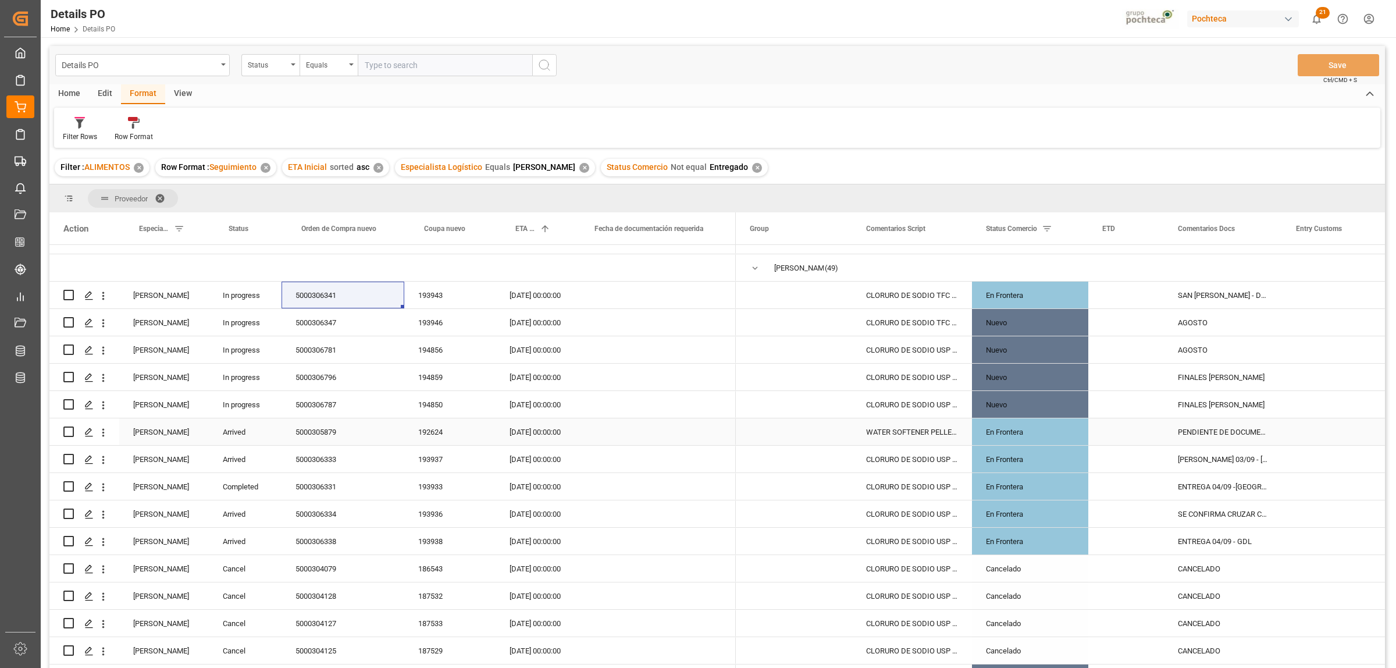
click at [326, 429] on div "5000305879" at bounding box center [342, 431] width 123 height 27
click at [1233, 427] on div "PENDIENTE DE DOCUMENTOS - MTY" at bounding box center [1223, 431] width 118 height 27
click at [1233, 426] on div "PENDIENTE DE DOCUMENTOS - MTY" at bounding box center [1223, 431] width 118 height 27
click at [320, 432] on div "5000305879" at bounding box center [342, 431] width 123 height 27
click at [67, 432] on input "Press Space to toggle row selection (unchecked)" at bounding box center [68, 431] width 10 height 10
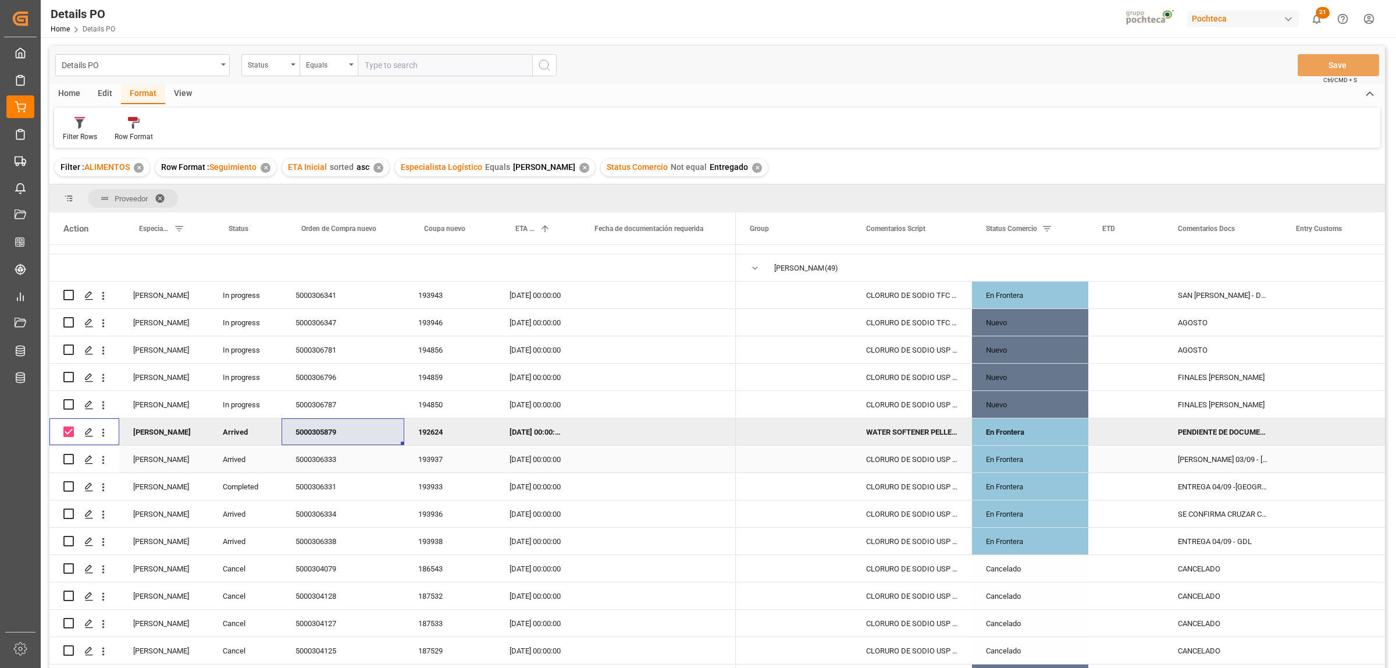
scroll to position [145, 0]
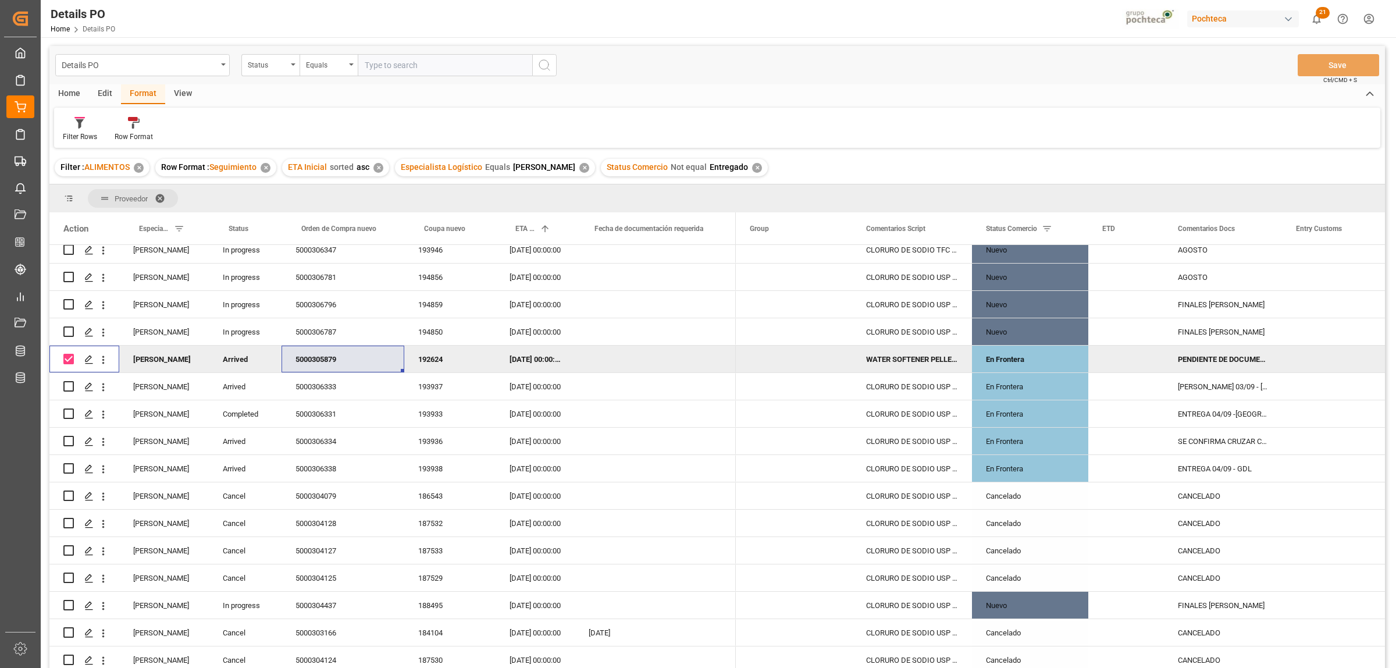
click at [70, 358] on input "Press Space to toggle row selection (checked)" at bounding box center [68, 359] width 10 height 10
checkbox input "false"
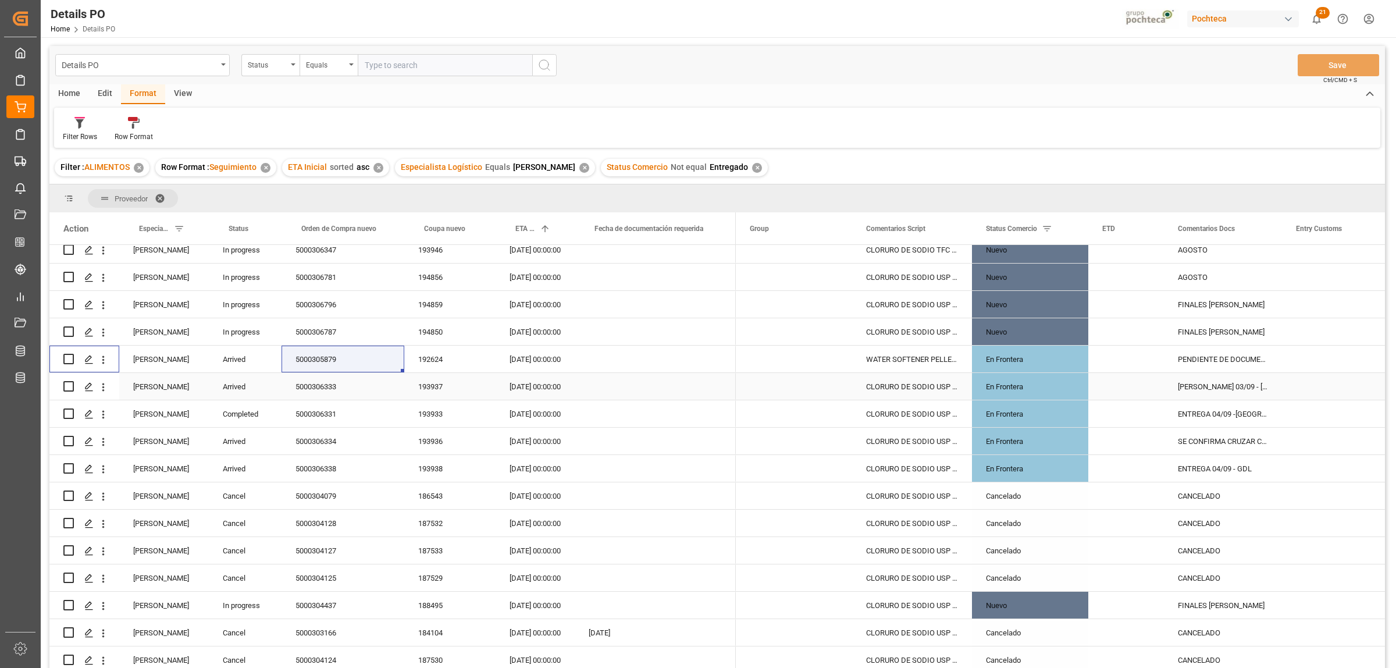
click at [62, 386] on div "Press SPACE to select this row." at bounding box center [84, 386] width 70 height 27
click at [66, 385] on input "Press Space to toggle row selection (unchecked)" at bounding box center [68, 386] width 10 height 10
checkbox input "true"
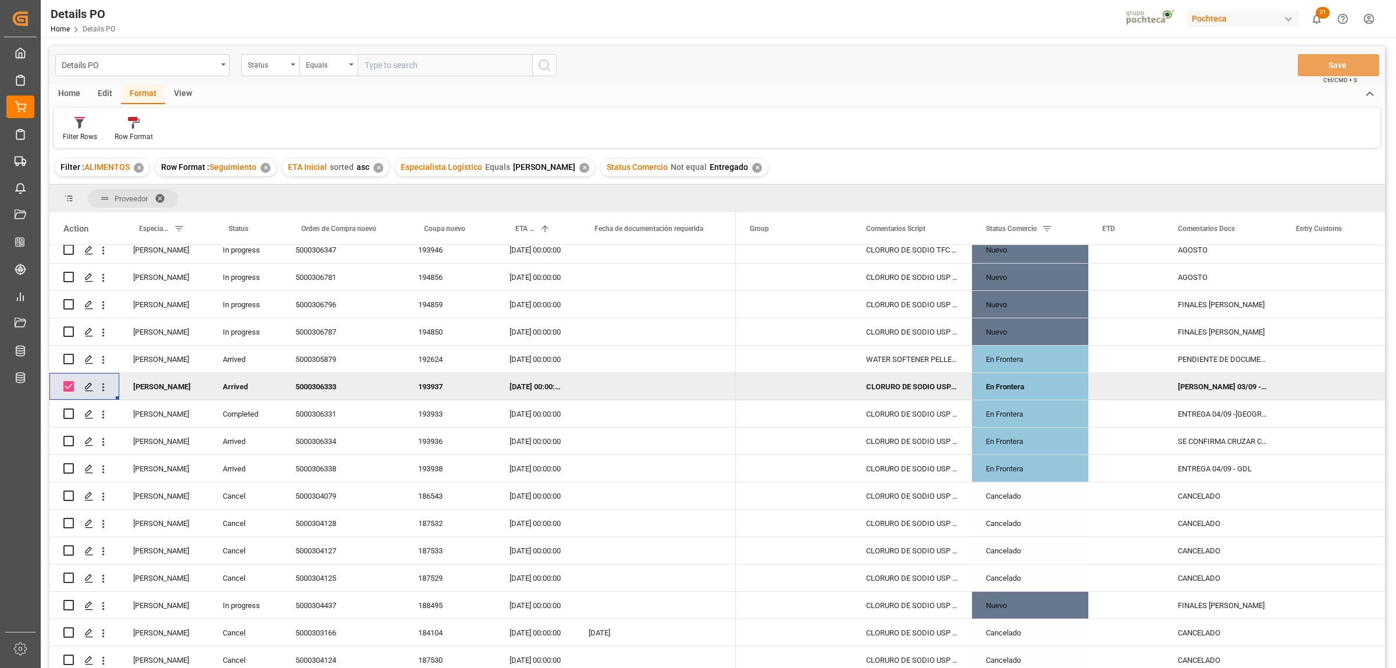
click at [694, 390] on div "Press SPACE to deselect this row." at bounding box center [655, 386] width 161 height 27
click at [65, 413] on input "Press Space to toggle row selection (unchecked)" at bounding box center [68, 413] width 10 height 10
checkbox input "true"
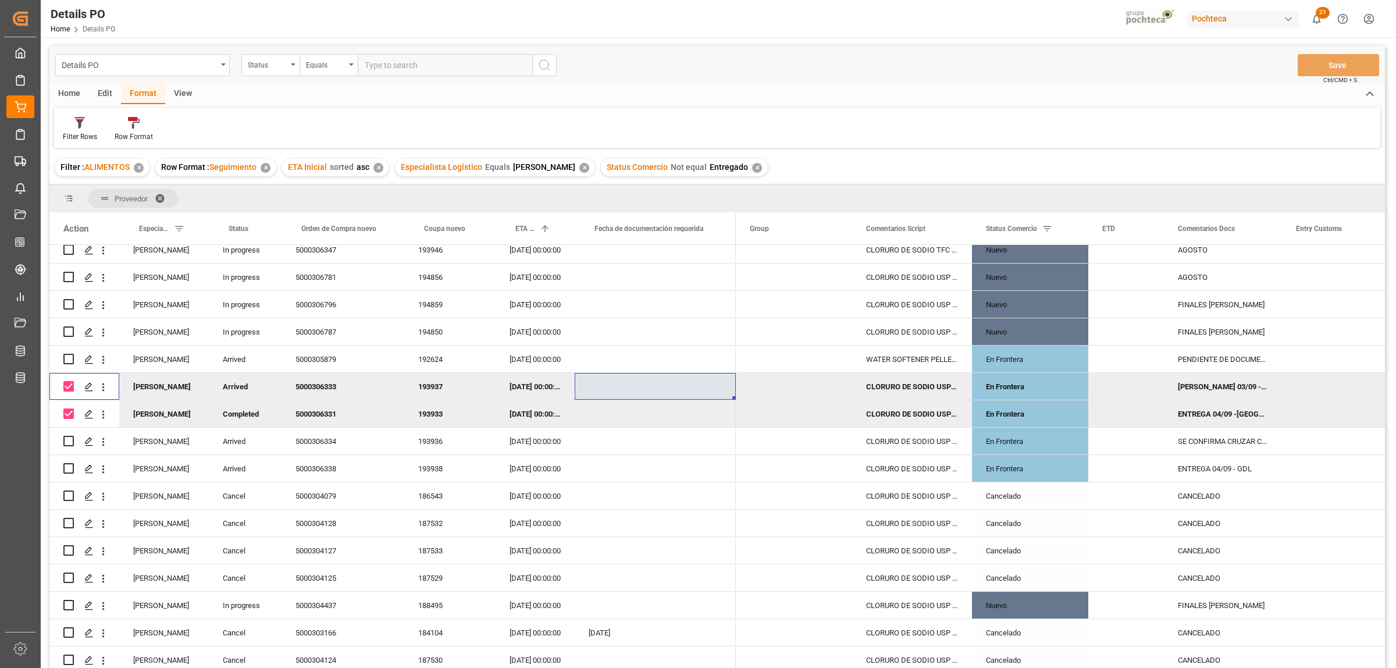
click at [70, 388] on input "Press Space to toggle row selection (checked)" at bounding box center [68, 386] width 10 height 10
checkbox input "false"
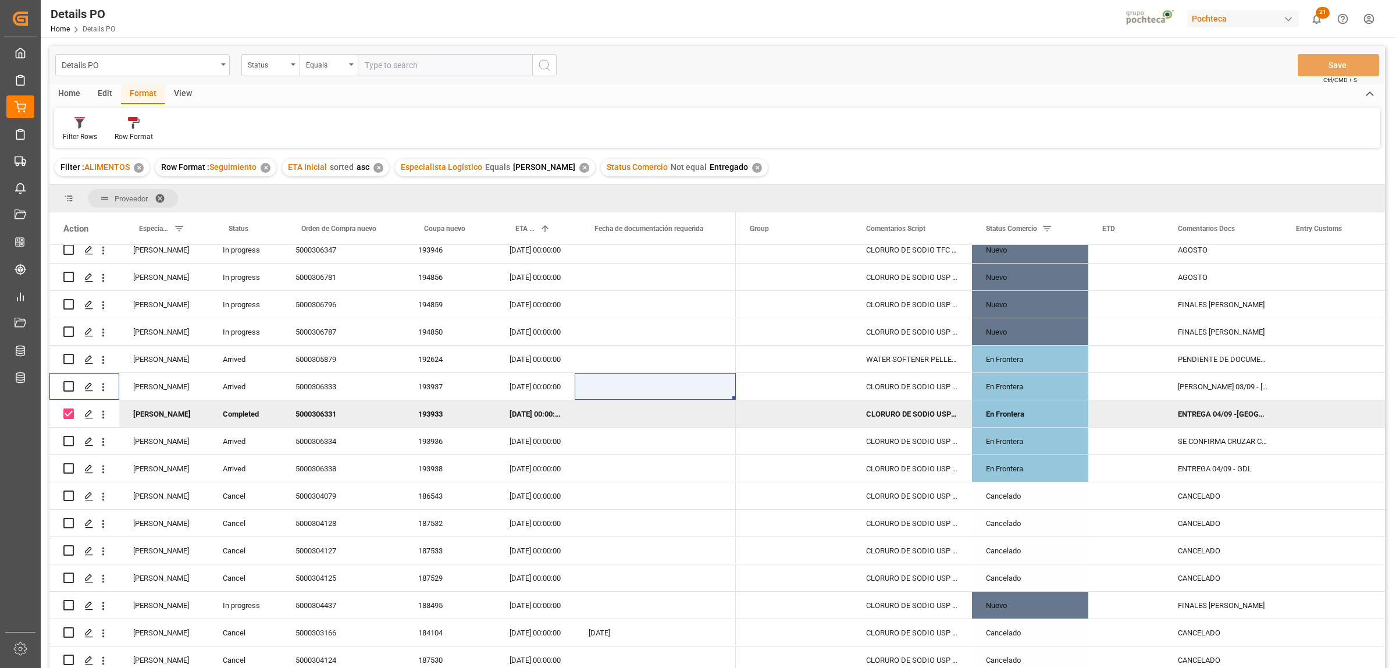
click at [69, 417] on input "Press Space to toggle row selection (checked)" at bounding box center [68, 413] width 10 height 10
checkbox input "false"
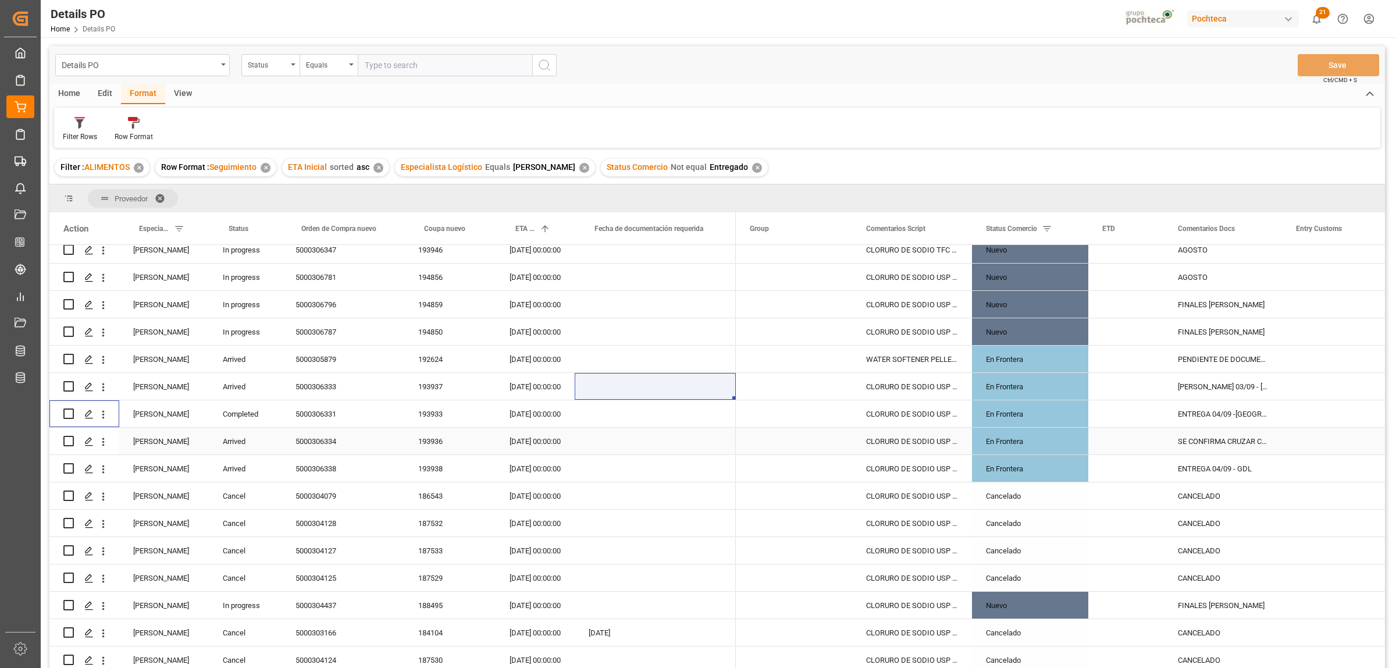
click at [68, 439] on input "Press Space to toggle row selection (unchecked)" at bounding box center [68, 441] width 10 height 10
checkbox input "true"
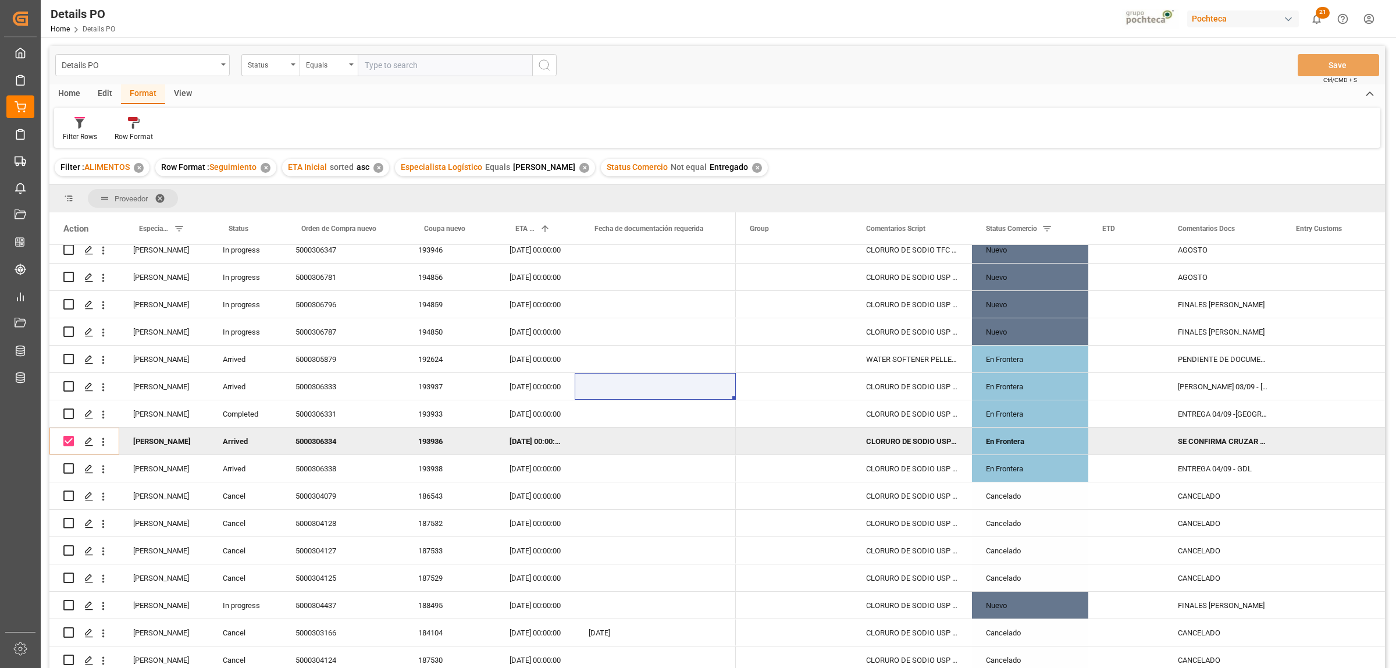
click at [740, 443] on div "Press SPACE to deselect this row." at bounding box center [794, 440] width 116 height 27
click at [72, 469] on input "Press Space to toggle row selection (unchecked)" at bounding box center [68, 468] width 10 height 10
checkbox input "true"
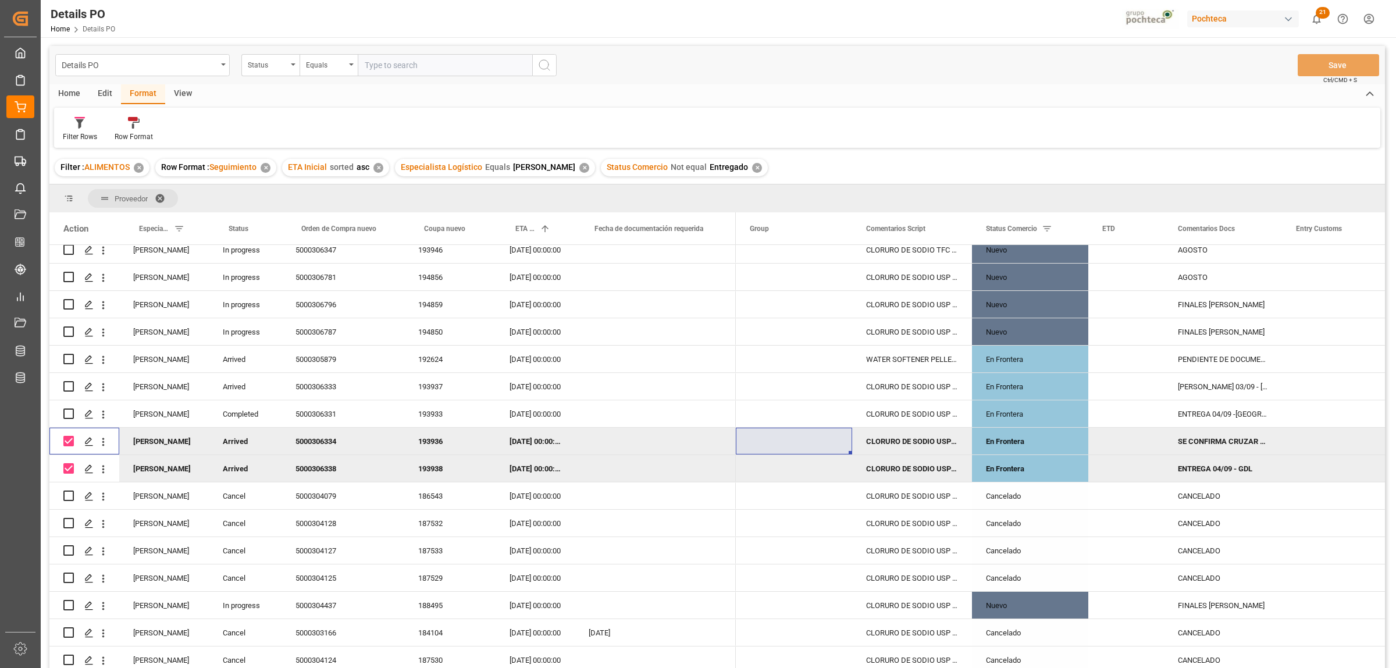
click at [71, 441] on input "Press Space to toggle row selection (checked)" at bounding box center [68, 441] width 10 height 10
checkbox input "false"
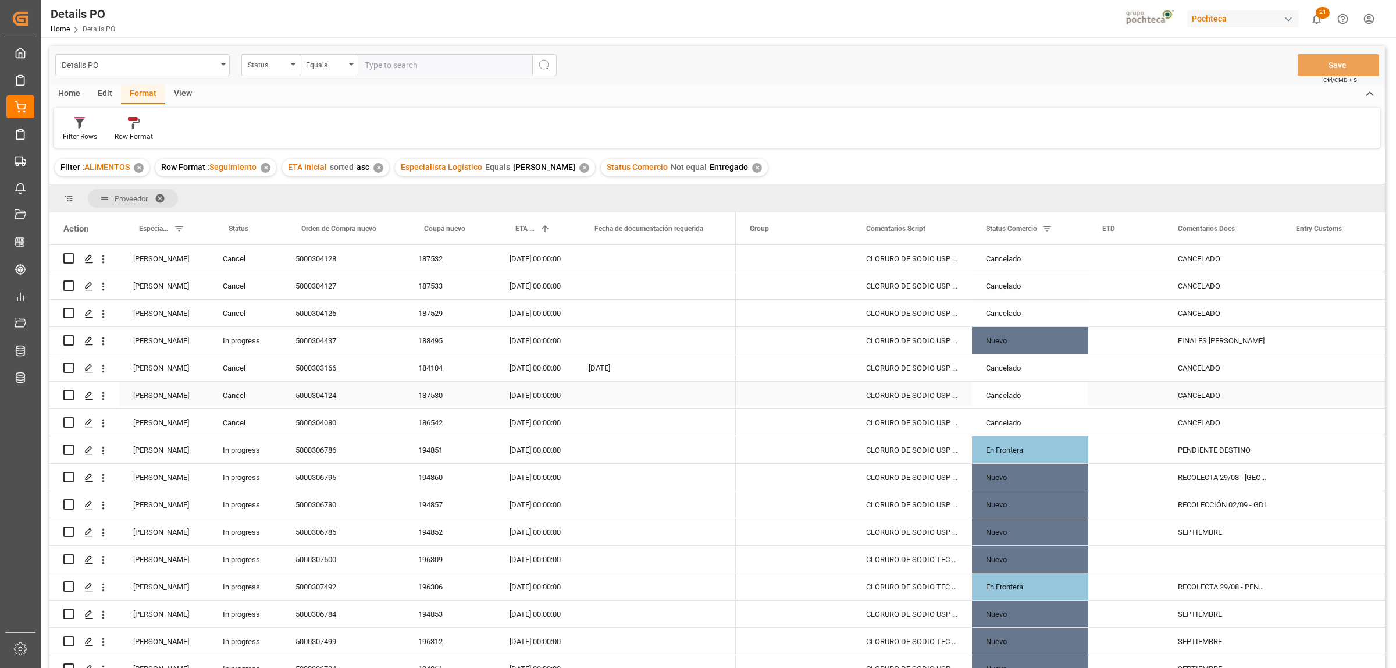
scroll to position [436, 0]
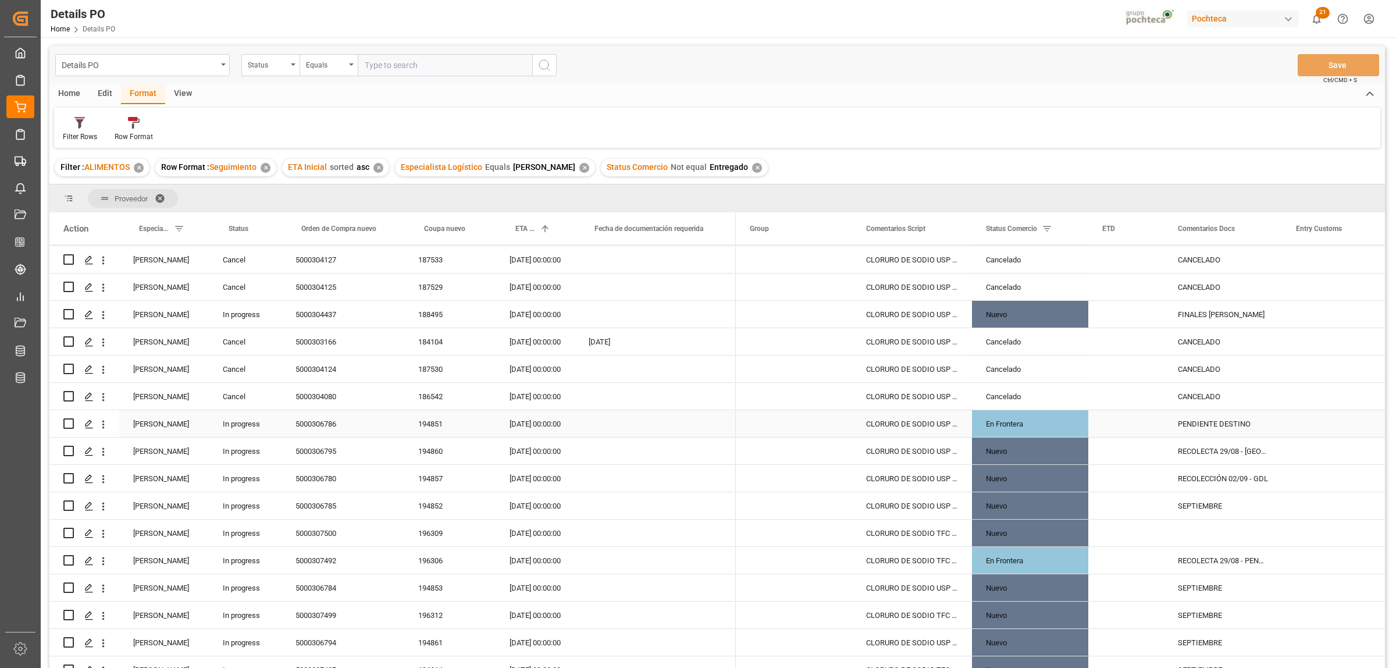
click at [65, 419] on input "Press Space to toggle row selection (unchecked)" at bounding box center [68, 423] width 10 height 10
checkbox input "true"
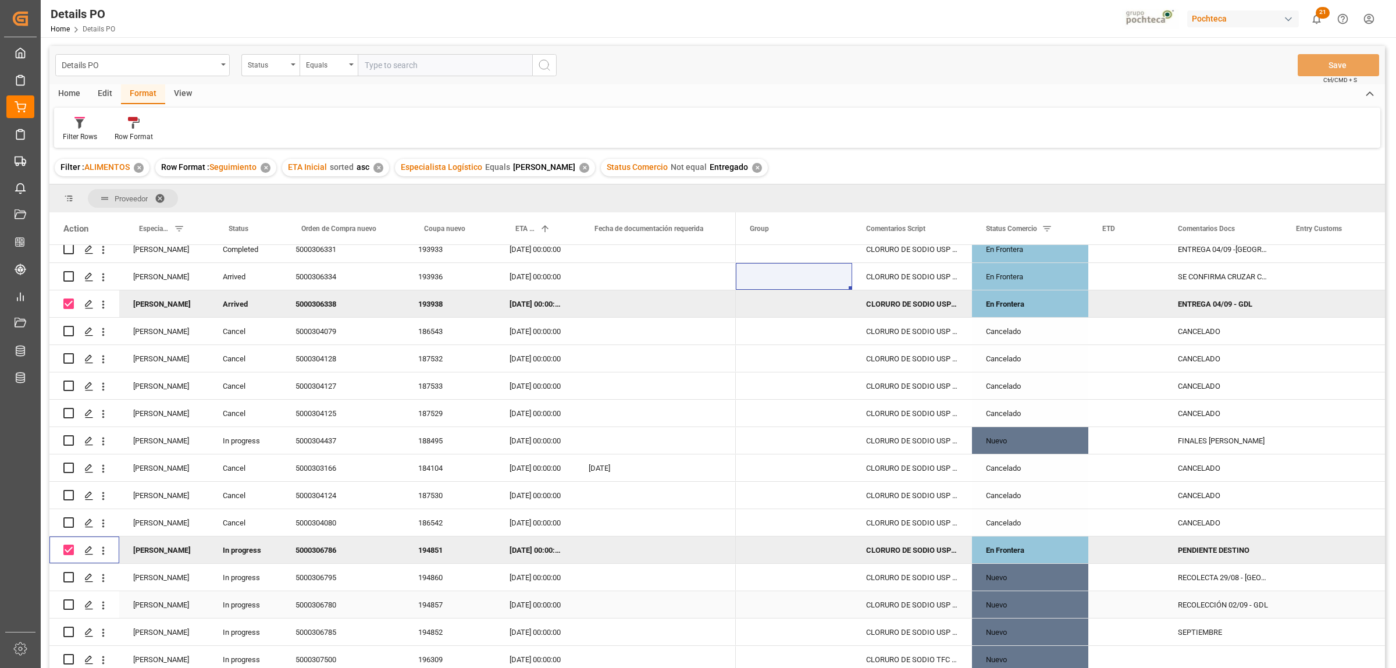
scroll to position [291, 0]
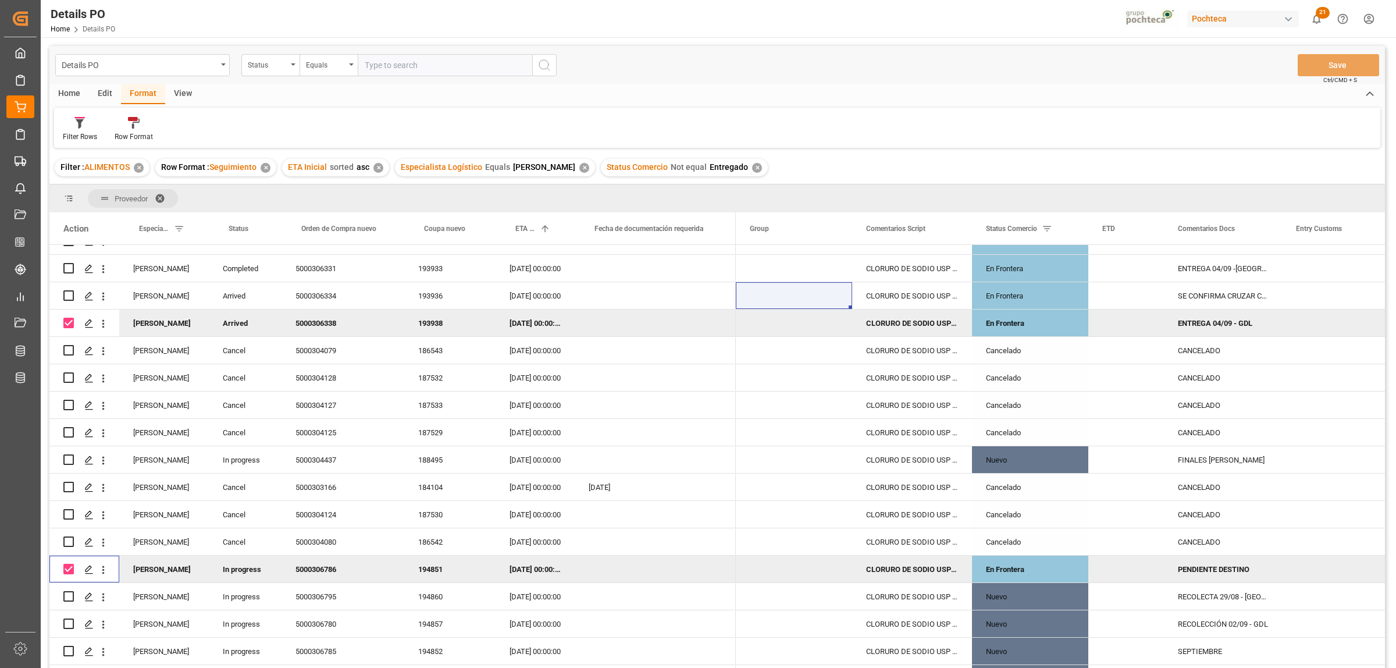
click at [69, 323] on input "Press Space to toggle row selection (checked)" at bounding box center [68, 323] width 10 height 10
checkbox input "false"
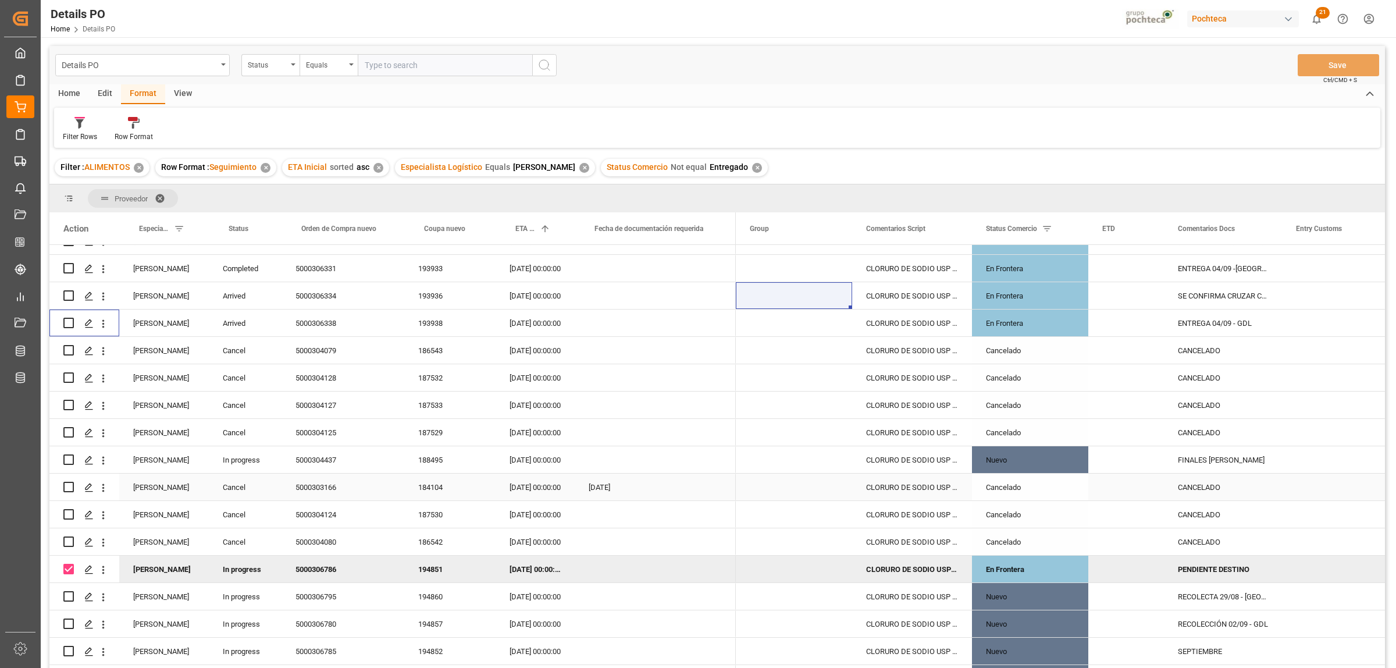
scroll to position [364, 0]
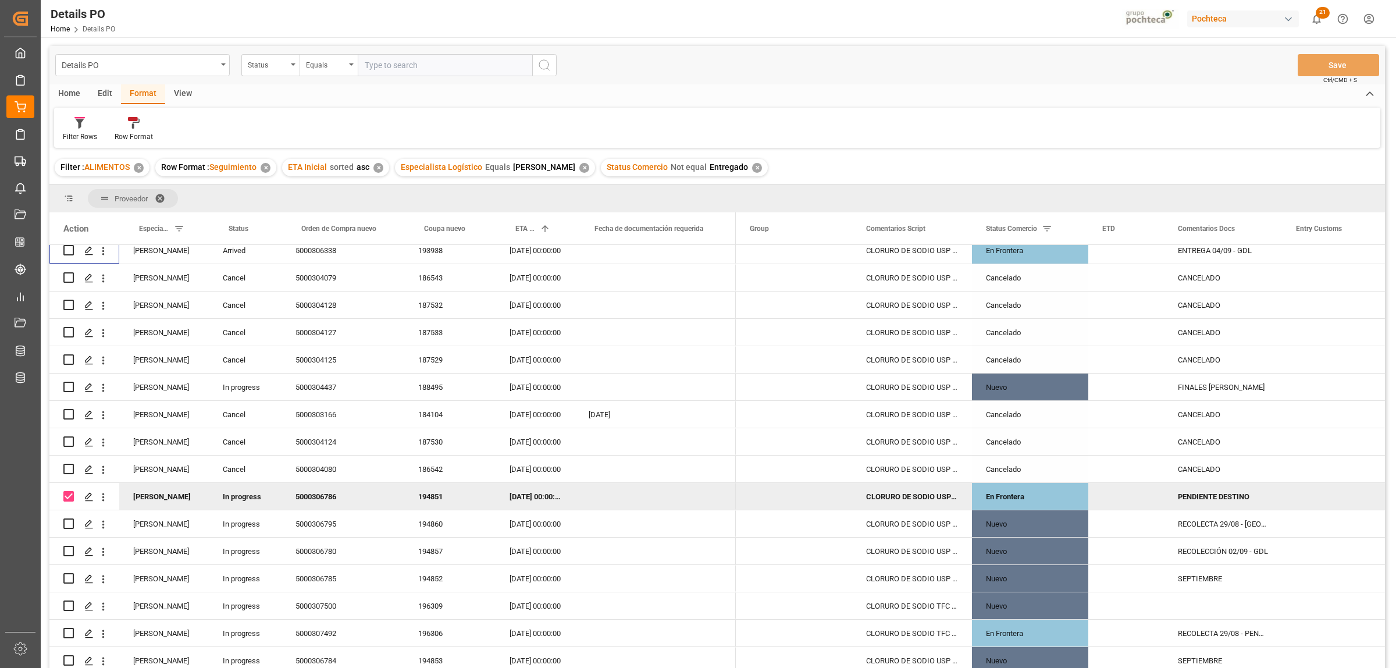
click at [1216, 496] on div "PENDIENTE DESTINO" at bounding box center [1223, 496] width 118 height 27
click at [1216, 495] on div "PENDIENTE DESTINO" at bounding box center [1223, 496] width 118 height 27
drag, startPoint x: 1179, startPoint y: 499, endPoint x: 1258, endPoint y: 501, distance: 79.1
click at [1258, 501] on input "PENDIENTE DESTINO" at bounding box center [1222, 503] width 99 height 22
type input "c"
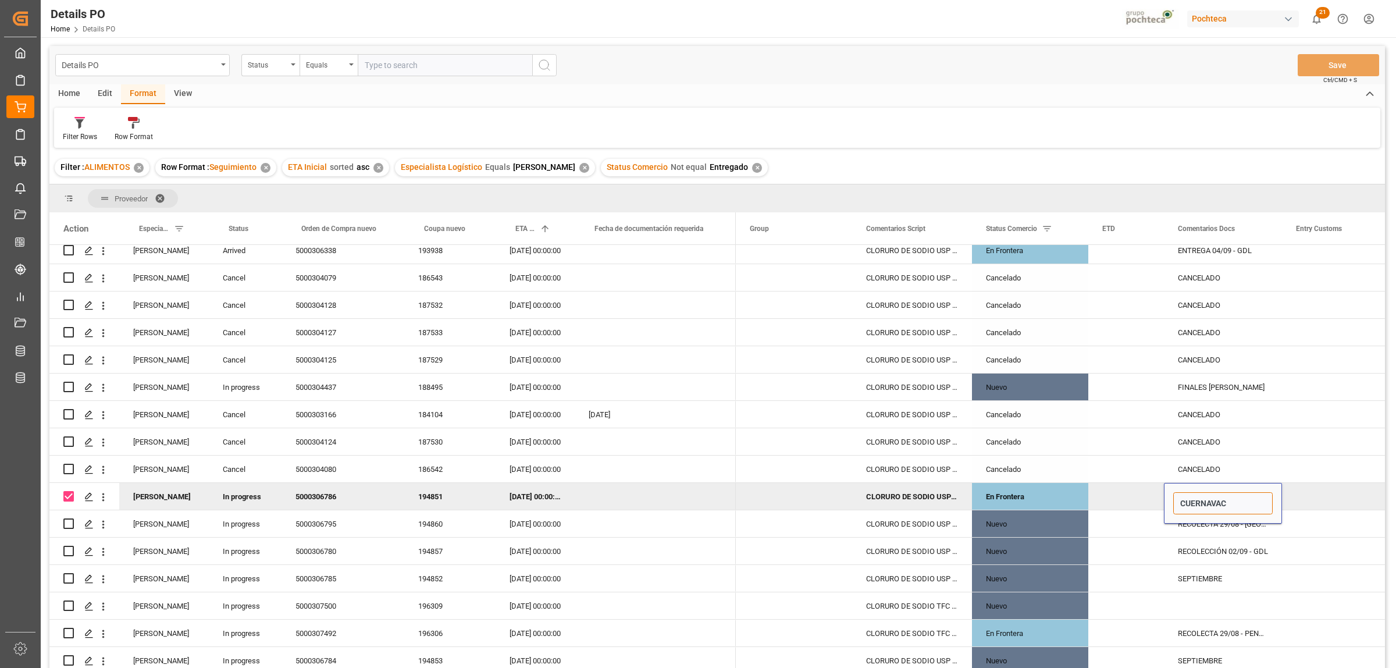
type input "CUERNAVACA"
click at [1332, 469] on div "Press SPACE to select this row." at bounding box center [1340, 468] width 116 height 27
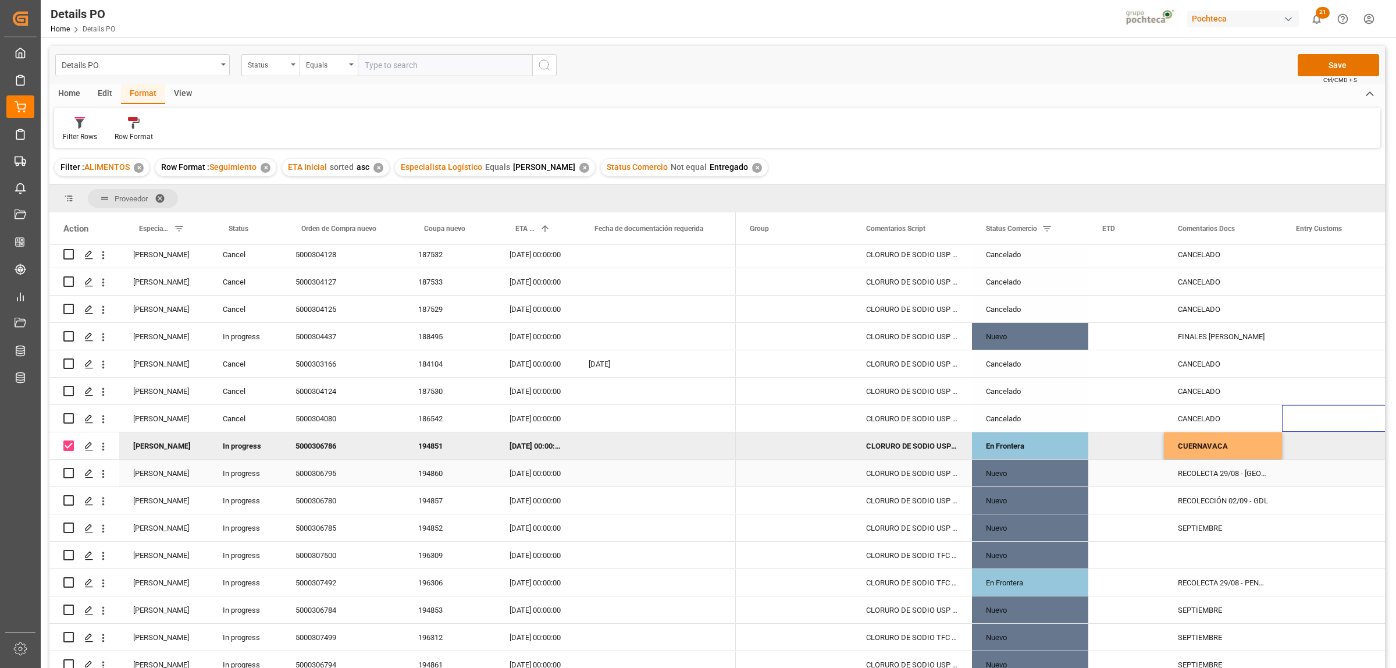
scroll to position [509, 0]
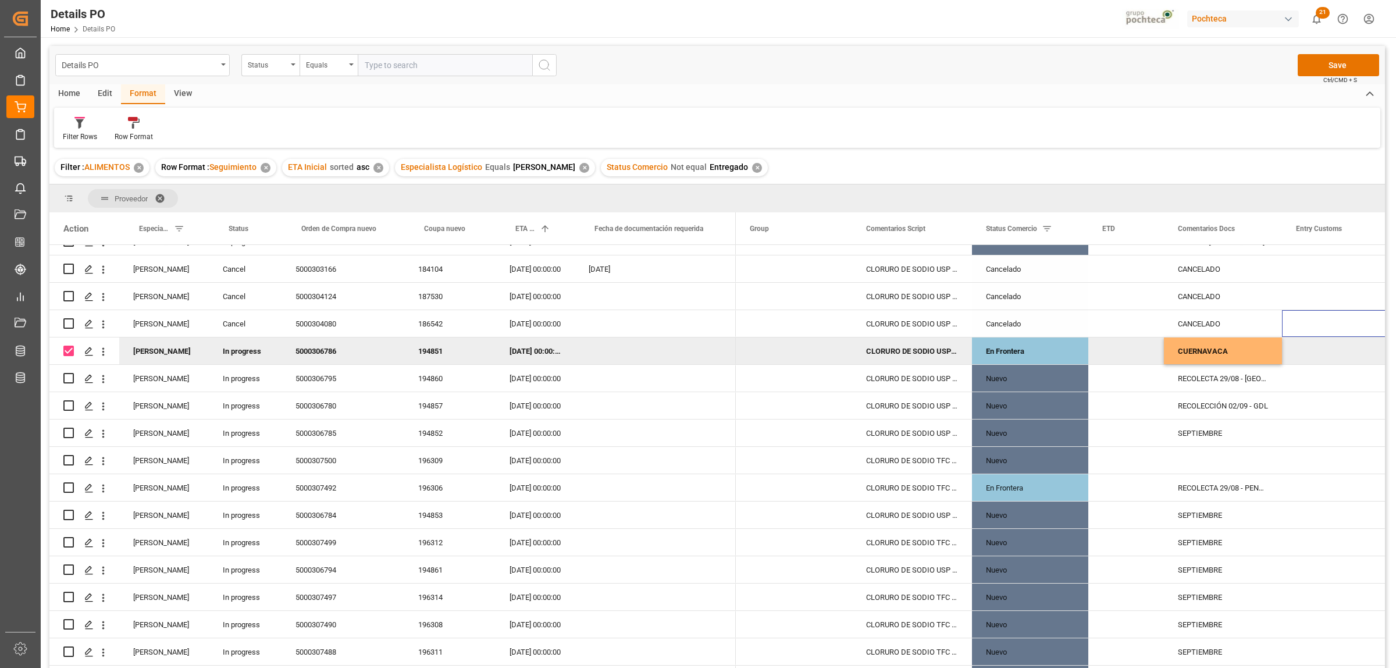
click at [65, 350] on input "Press Space to toggle row selection (checked)" at bounding box center [68, 350] width 10 height 10
checkbox input "false"
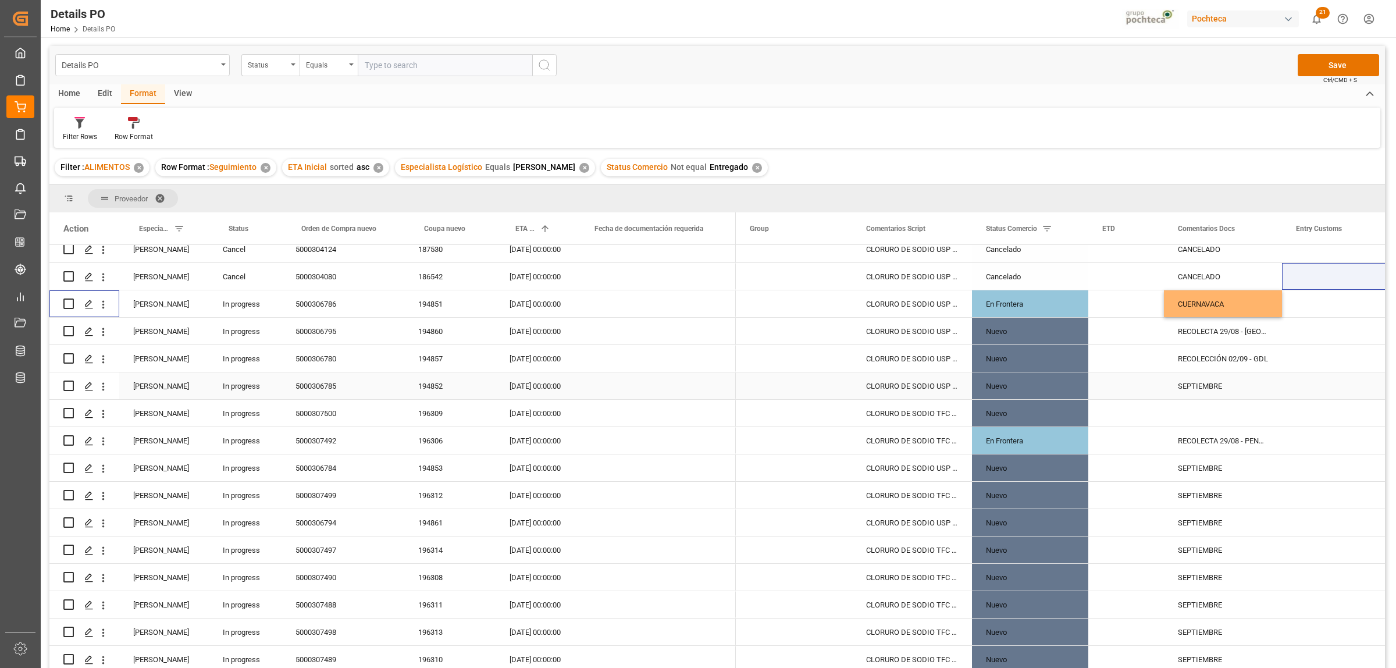
scroll to position [582, 0]
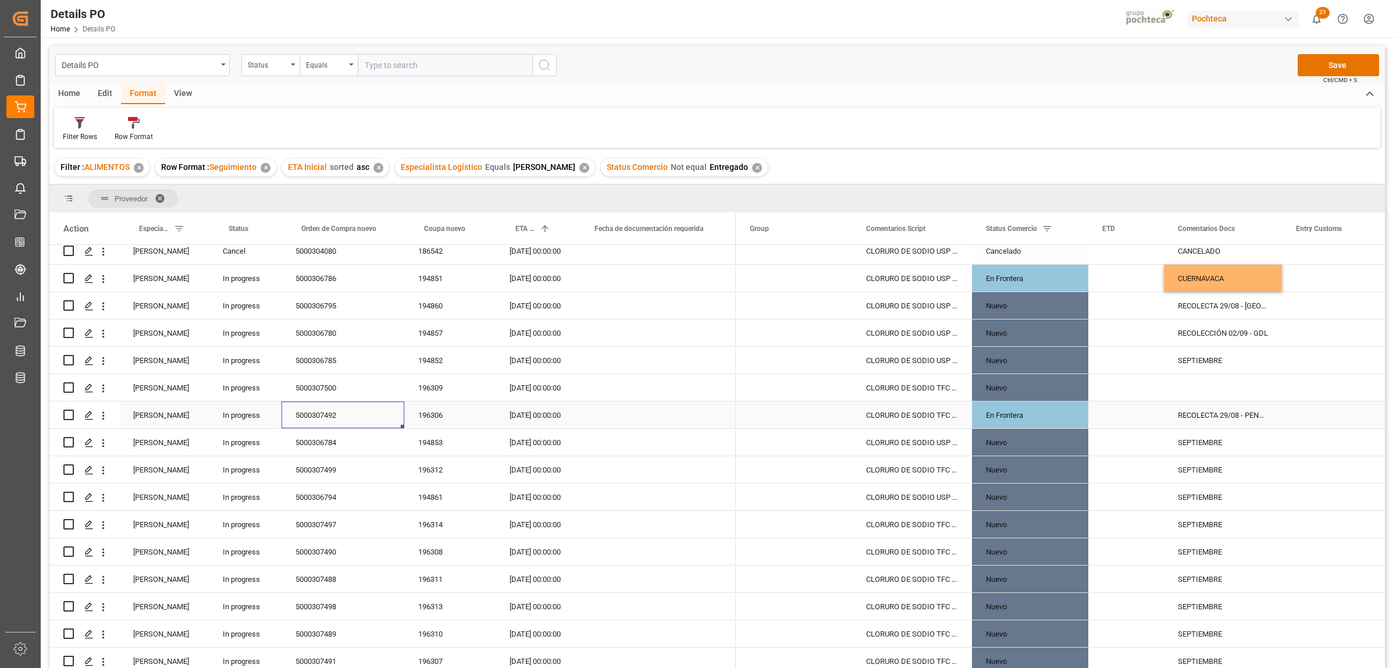
click at [301, 415] on div "5000307492" at bounding box center [342, 414] width 123 height 27
click at [66, 416] on input "Press Space to toggle row selection (unchecked)" at bounding box center [68, 414] width 10 height 10
checkbox input "true"
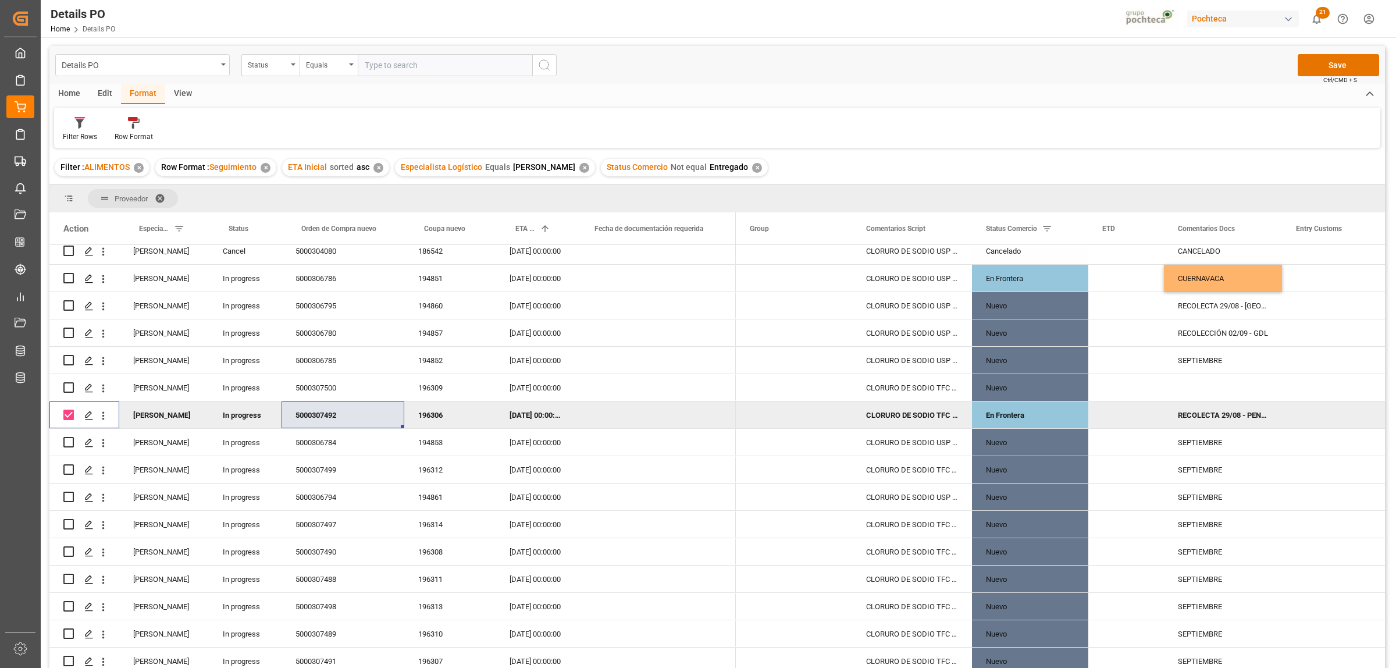
click at [1218, 414] on div "RECOLECTA 29/08 - PENDIENTE DESTINO" at bounding box center [1223, 414] width 118 height 27
drag, startPoint x: 1254, startPoint y: 422, endPoint x: 1284, endPoint y: 419, distance: 29.8
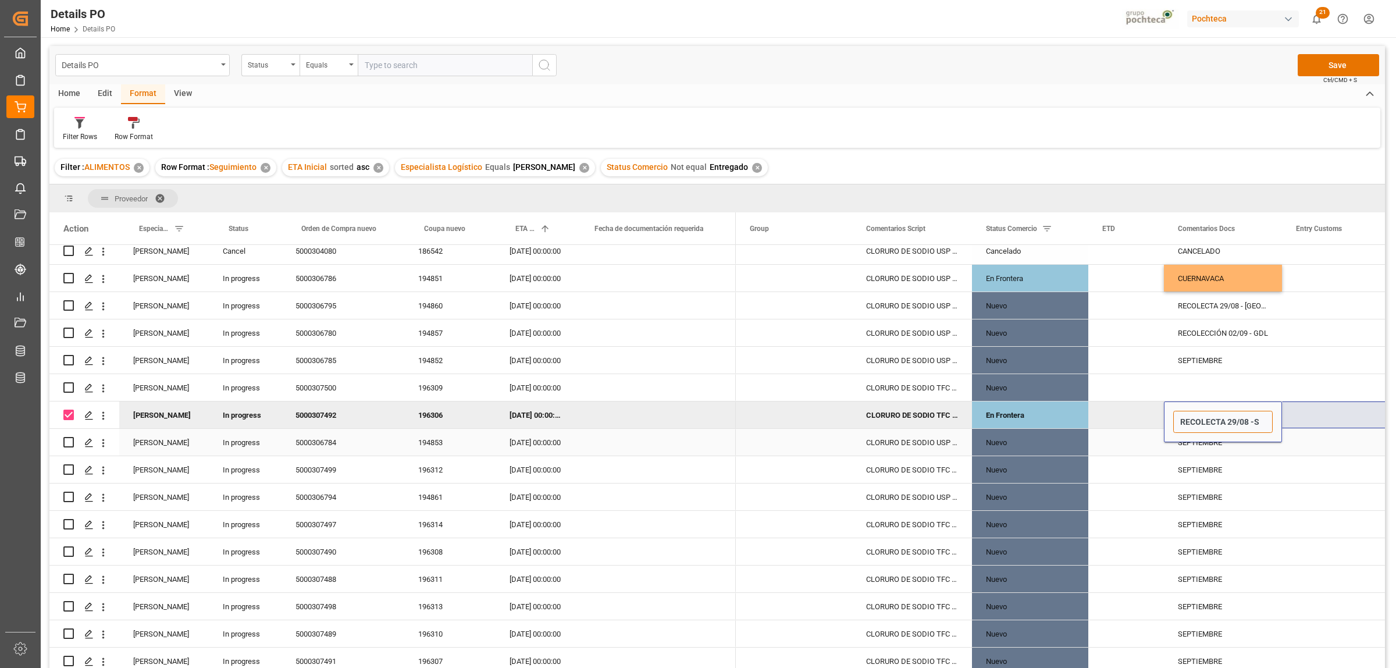
scroll to position [0, 0]
type input "RECOLECTA 29/08 -SAN JUAN"
click at [332, 416] on div "5000307492" at bounding box center [342, 414] width 123 height 27
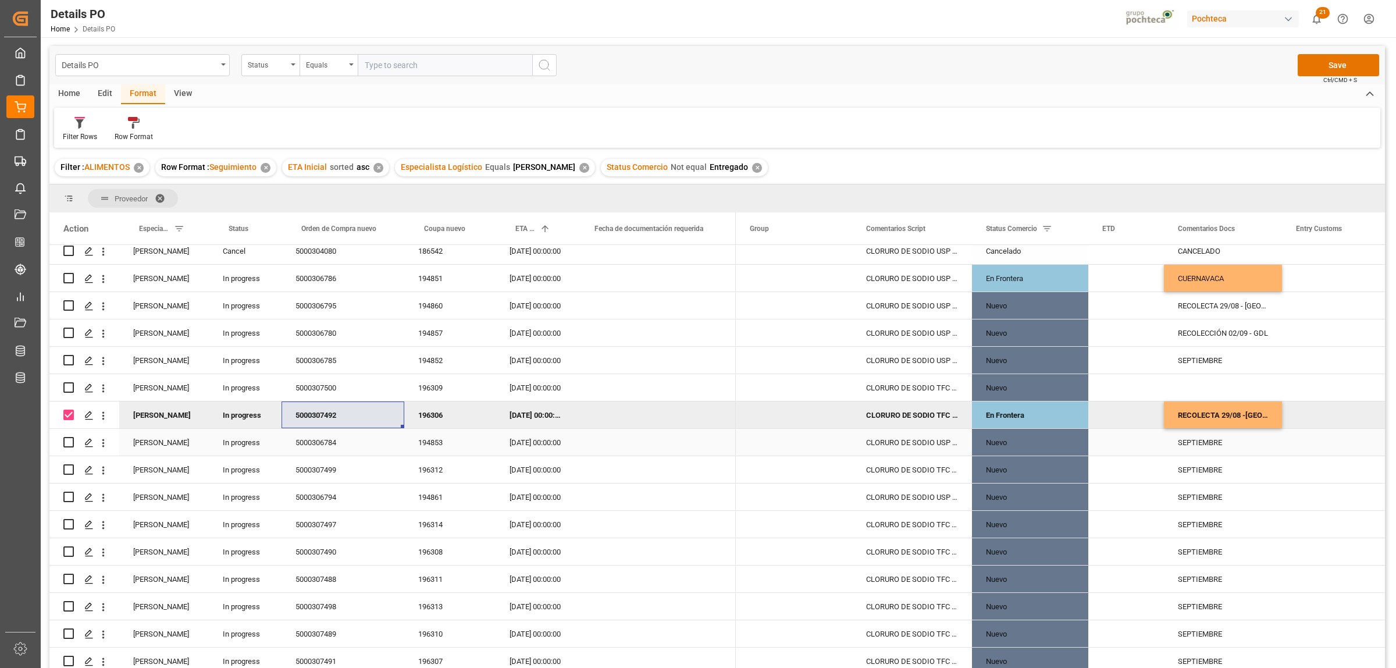
click at [321, 451] on div "5000306784" at bounding box center [342, 442] width 123 height 27
click at [319, 422] on div "5000307492" at bounding box center [342, 414] width 123 height 27
click at [309, 443] on div "5000306784" at bounding box center [342, 442] width 123 height 27
click at [313, 419] on div "5000307492" at bounding box center [342, 414] width 123 height 27
click at [352, 464] on span "Copy" at bounding box center [377, 464] width 91 height 22
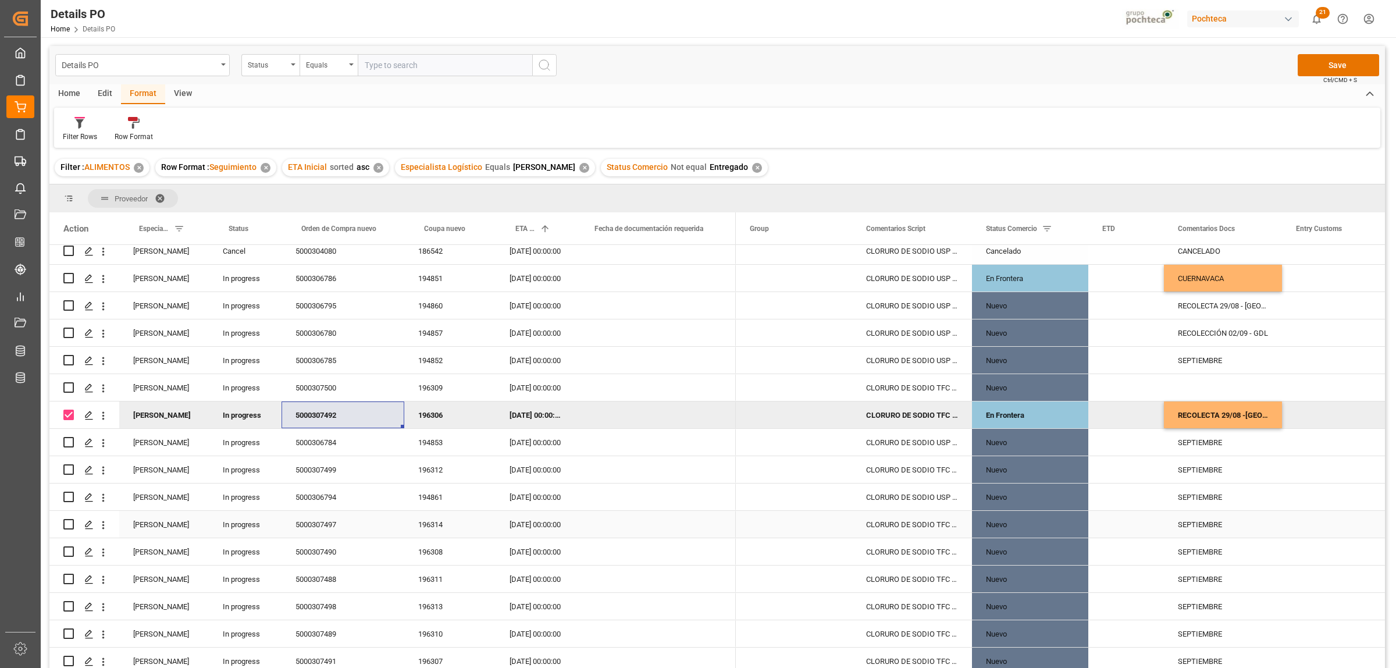
drag, startPoint x: 423, startPoint y: 491, endPoint x: 409, endPoint y: 502, distance: 17.9
click at [425, 491] on div "194861" at bounding box center [449, 496] width 91 height 27
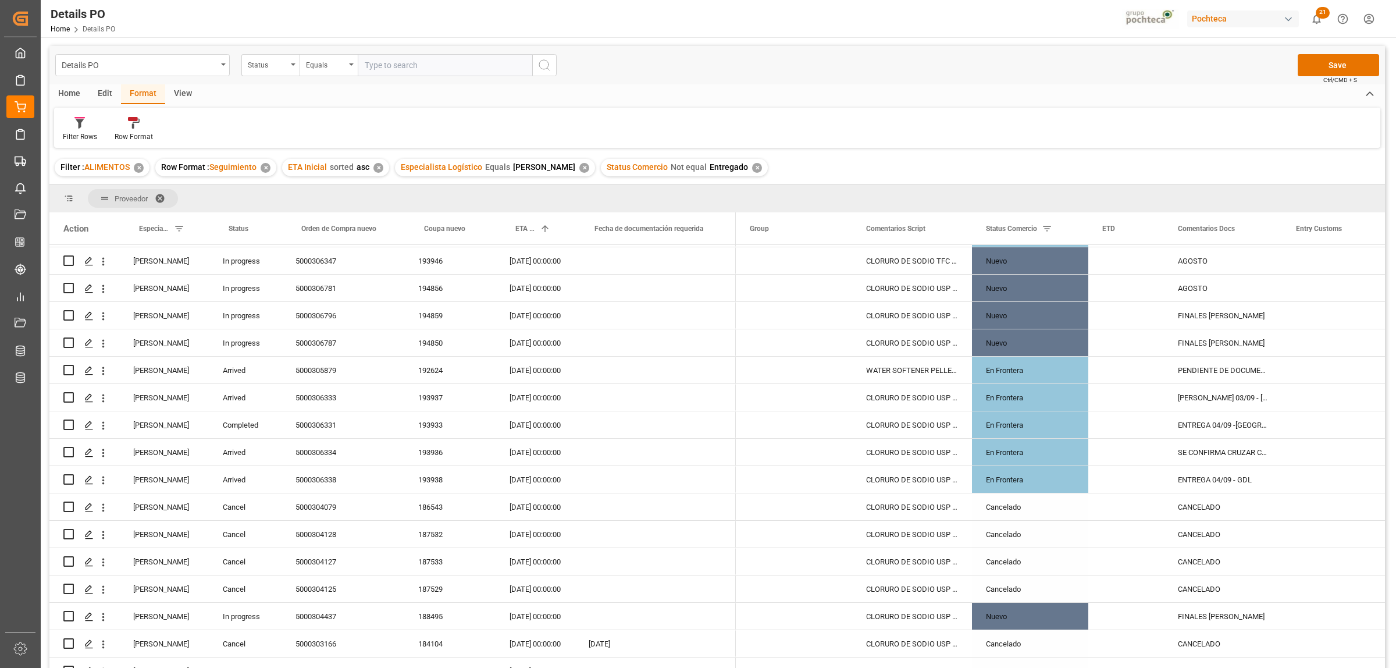
scroll to position [62, 0]
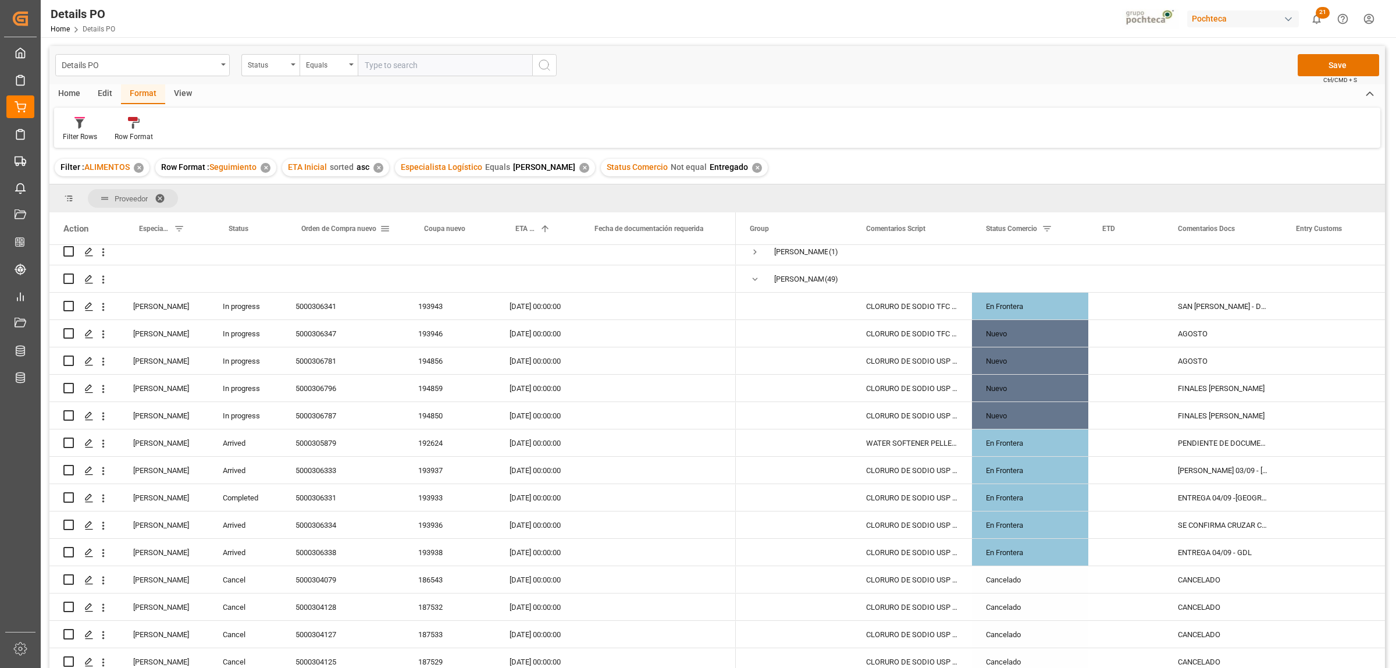
click at [387, 230] on span at bounding box center [385, 228] width 10 height 10
type input "5000306780"
click at [446, 322] on button "Apply" at bounding box center [454, 328] width 22 height 12
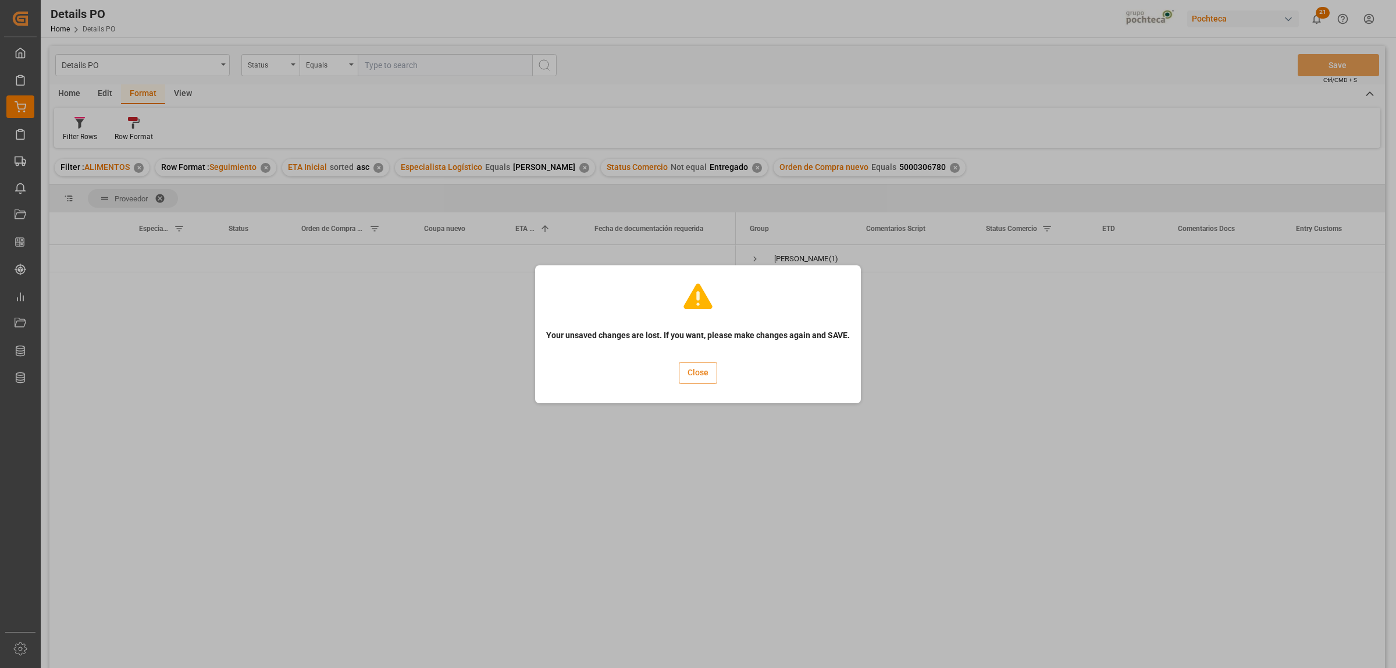
drag, startPoint x: 702, startPoint y: 376, endPoint x: 710, endPoint y: 376, distance: 8.2
click at [705, 376] on button "Close" at bounding box center [698, 373] width 38 height 22
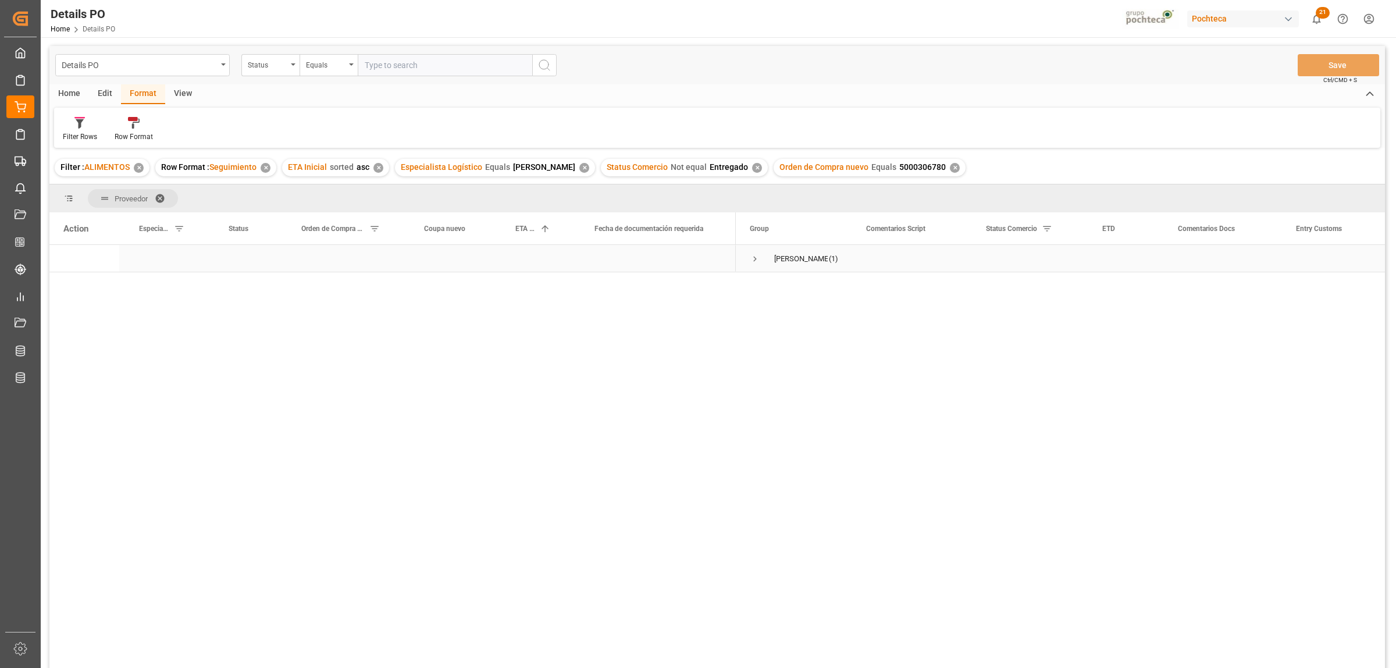
click at [753, 263] on span "Press SPACE to select this row." at bounding box center [755, 259] width 10 height 10
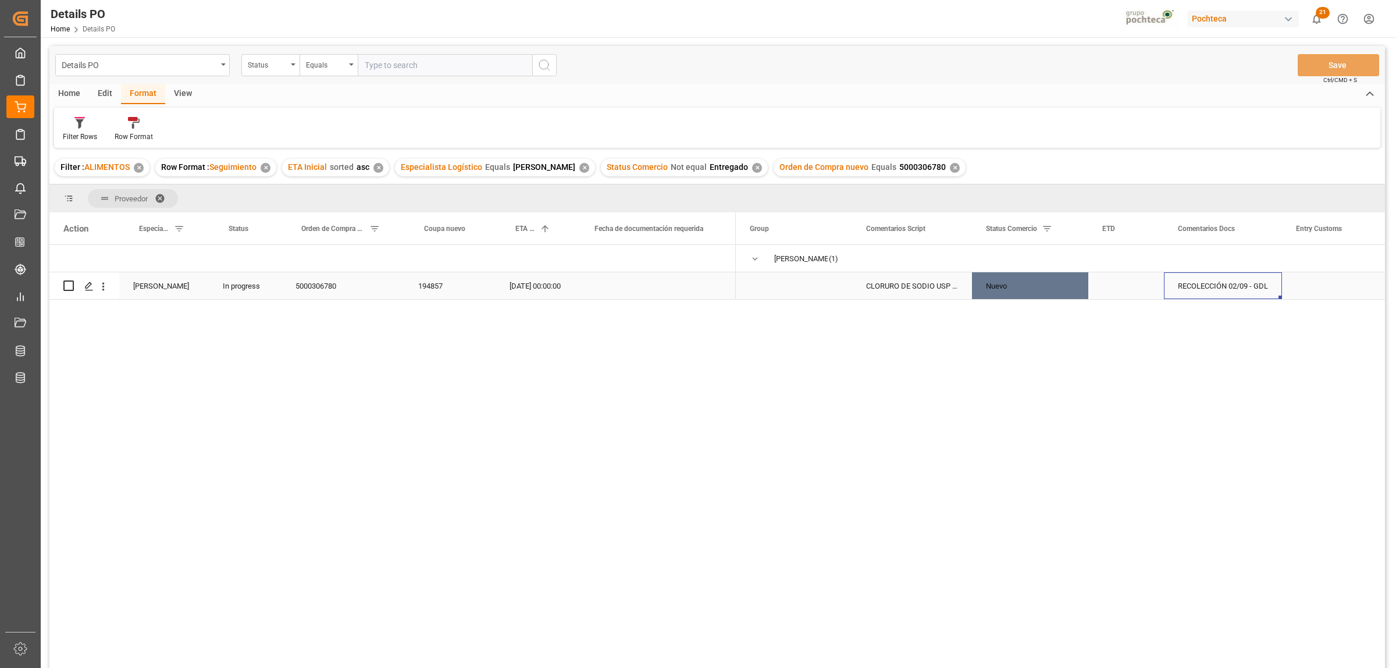
click at [1248, 288] on div "RECOLECCIÓN 02/09 - GDL" at bounding box center [1223, 285] width 118 height 27
click at [1248, 287] on div "RECOLECCIÓN 02/09 - GDL" at bounding box center [1223, 285] width 118 height 27
click at [754, 256] on span "Press SPACE to select this row." at bounding box center [755, 259] width 10 height 10
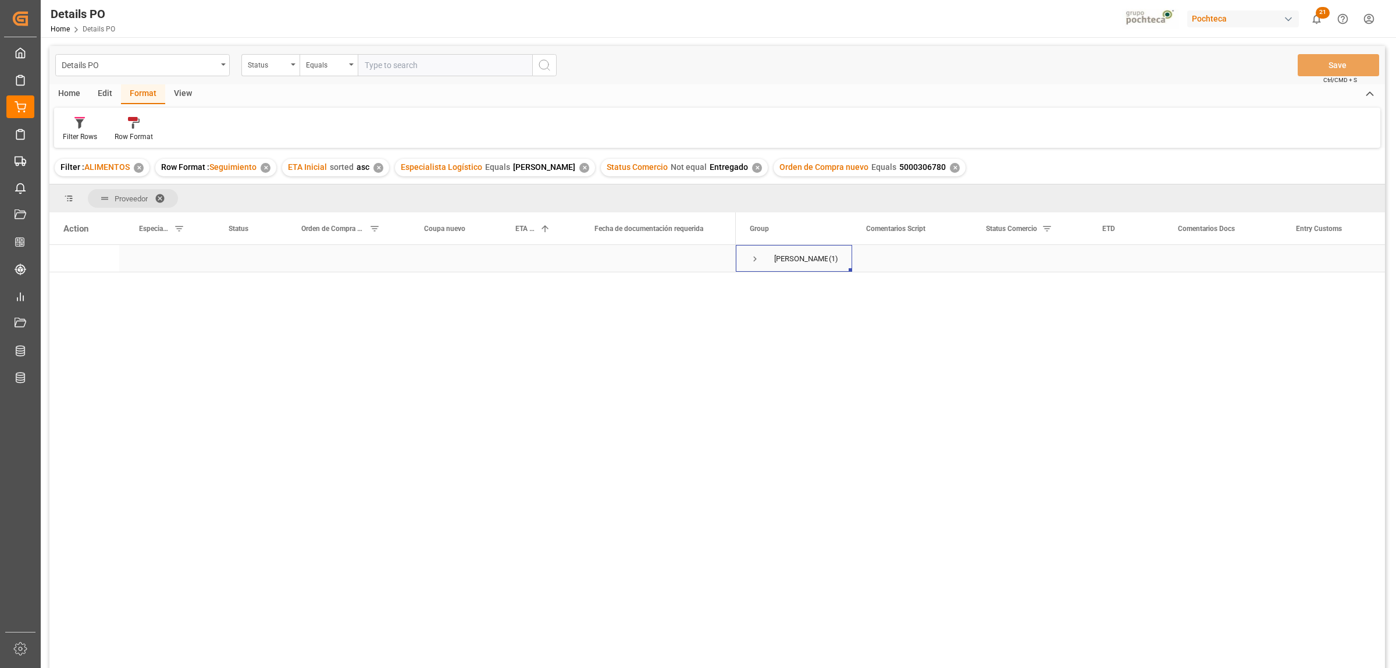
click at [753, 259] on span "Press SPACE to select this row." at bounding box center [755, 259] width 10 height 10
click at [950, 169] on div "✕" at bounding box center [955, 168] width 10 height 10
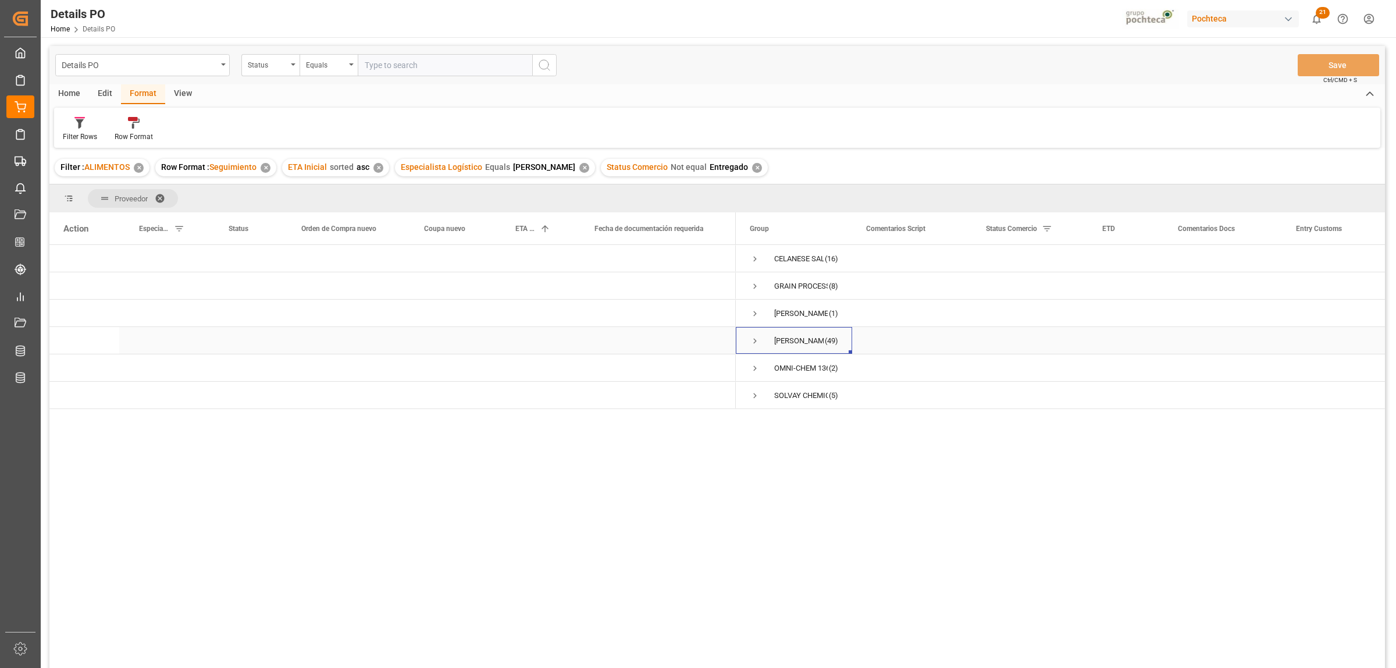
click at [753, 335] on span "Press SPACE to select this row." at bounding box center [755, 340] width 10 height 27
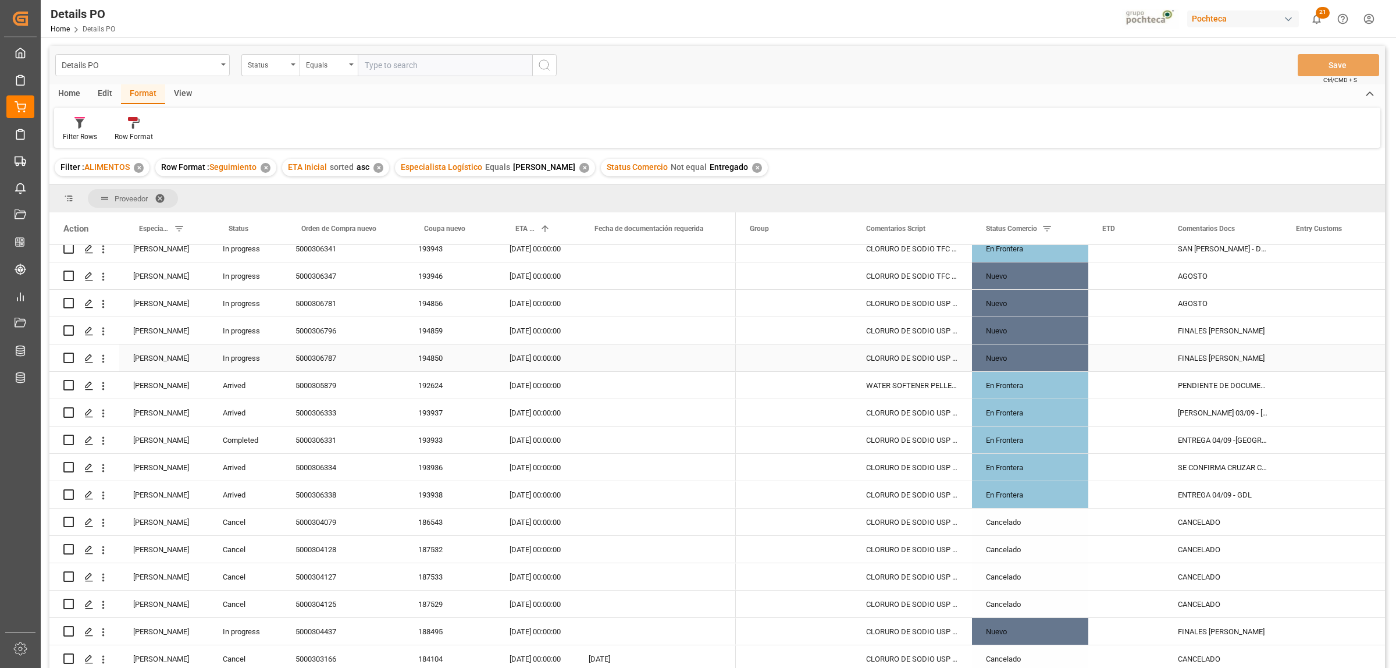
scroll to position [145, 0]
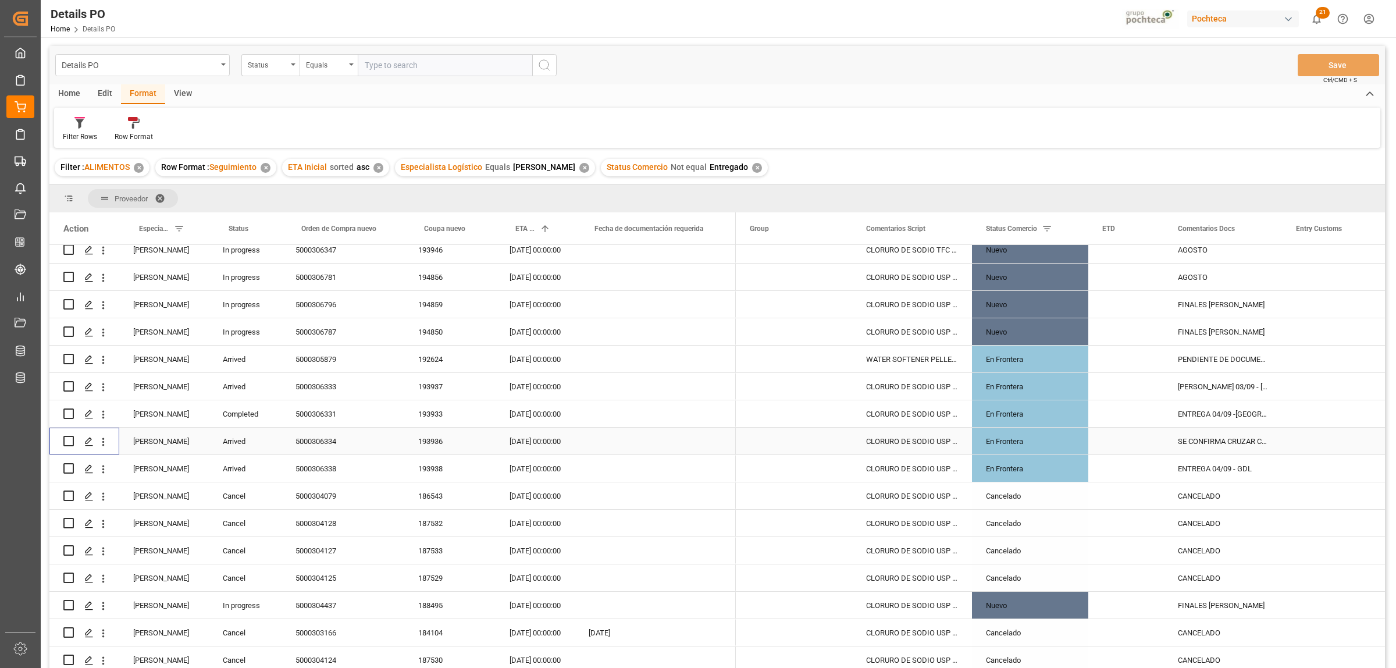
click at [65, 441] on input "Press Space to toggle row selection (unchecked)" at bounding box center [68, 441] width 10 height 10
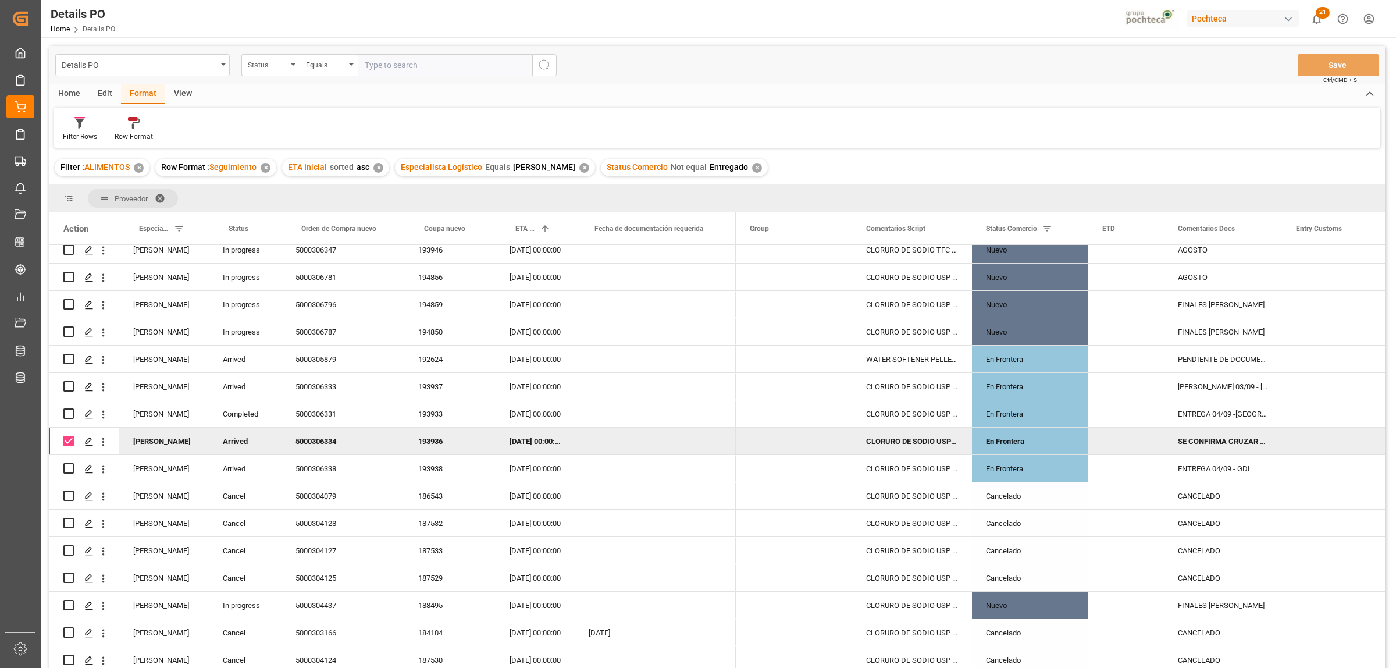
click at [1205, 438] on div "SE CONFIRMA CRUZAR CON SACOS PARCHADO 03/09 - CUERNAVACA" at bounding box center [1223, 440] width 118 height 27
click at [1220, 440] on input "SE CONFIRMA CRUZAR CON SACOS PARCHADO 03/09 - CUERNAVACA" at bounding box center [1222, 448] width 99 height 22
click at [1124, 505] on div "Press SPACE to select this row." at bounding box center [1126, 495] width 76 height 27
click at [70, 440] on input "Press Space to toggle row selection (checked)" at bounding box center [68, 441] width 10 height 10
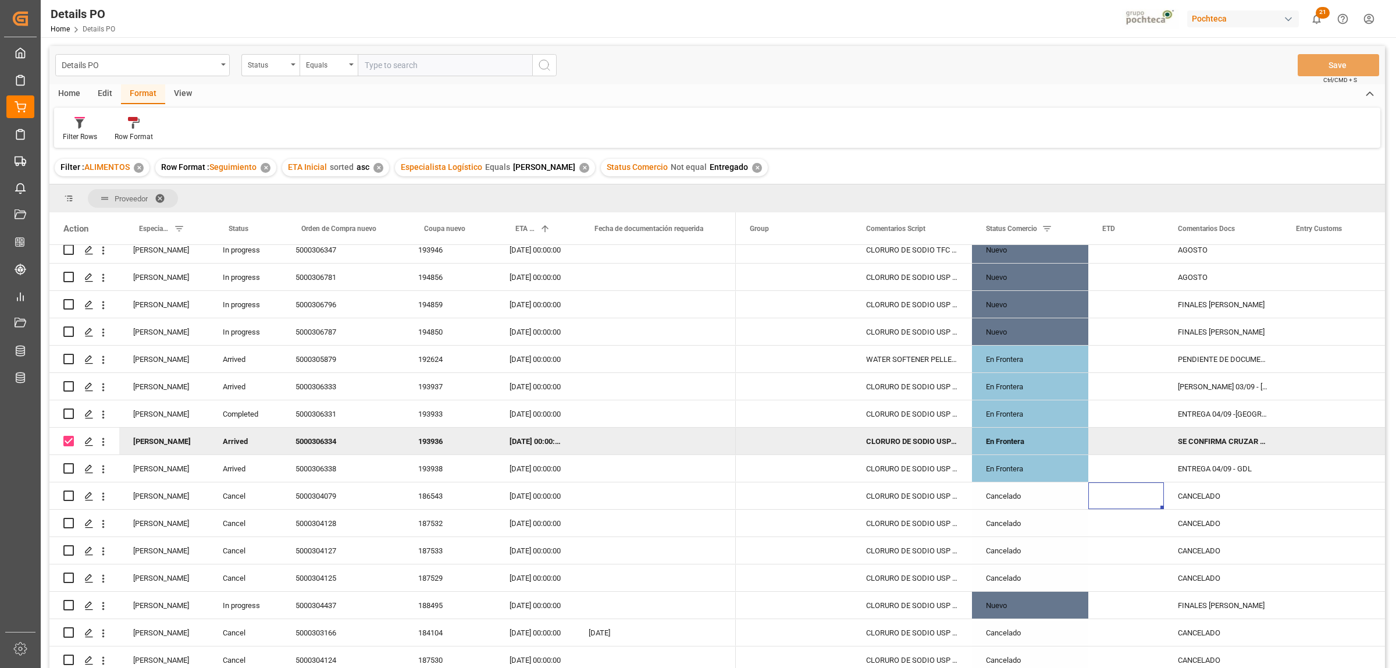
checkbox input "false"
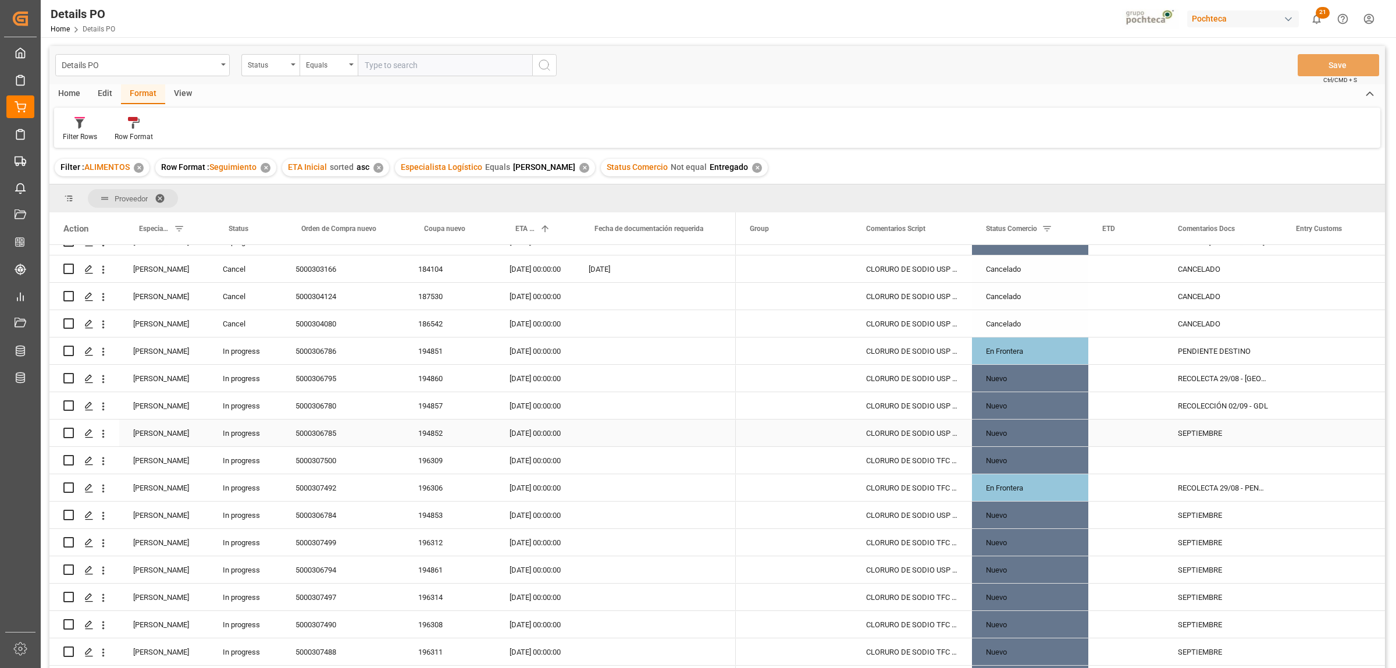
scroll to position [582, 0]
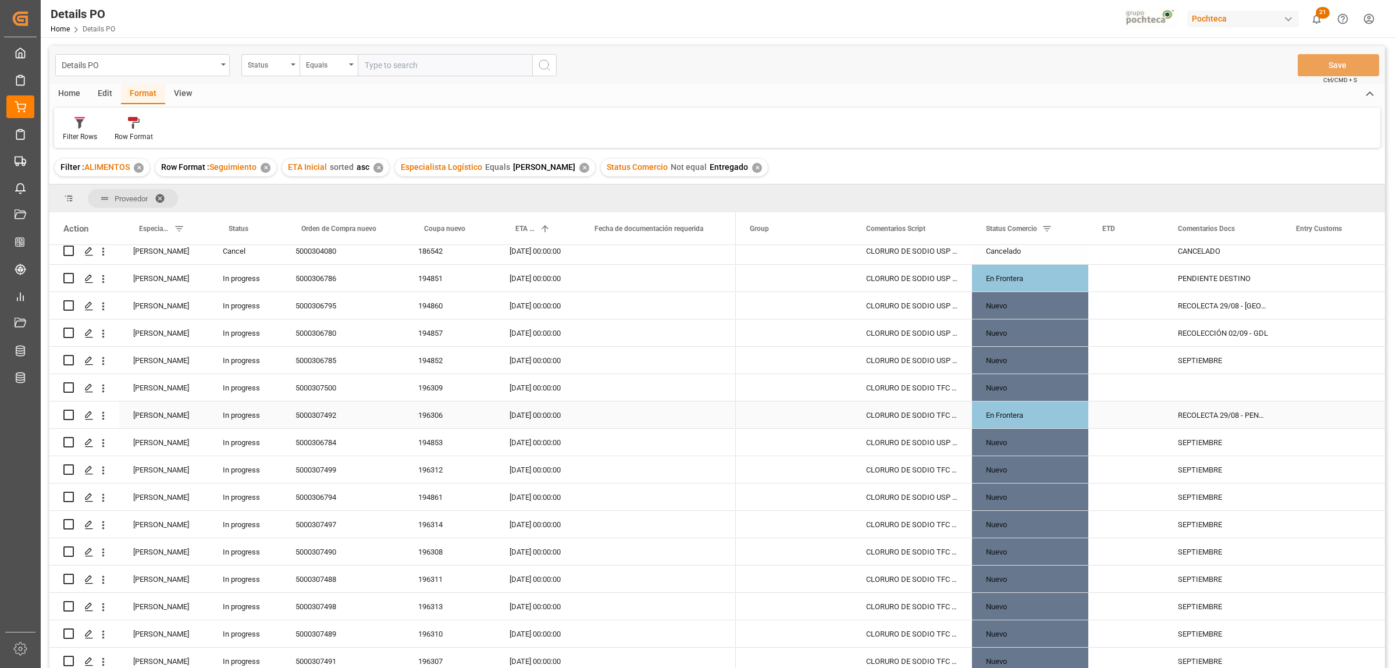
click at [65, 414] on input "Press Space to toggle row selection (unchecked)" at bounding box center [68, 414] width 10 height 10
checkbox input "true"
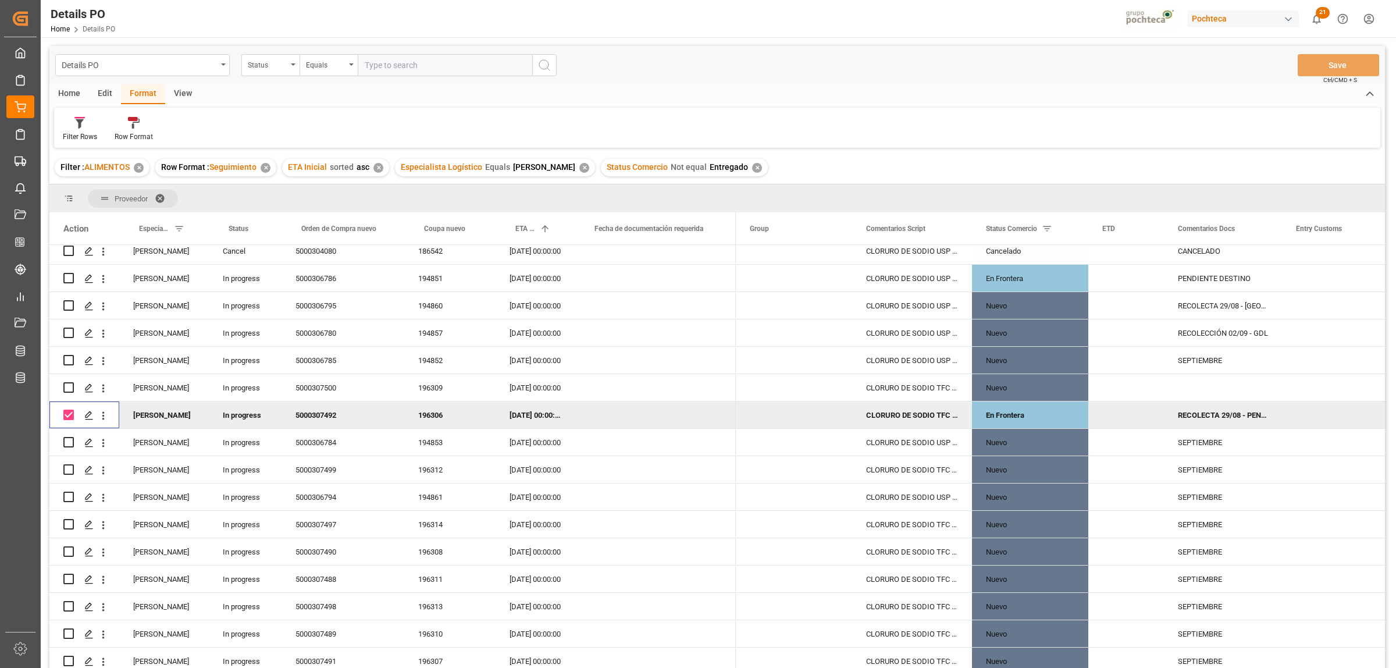
click at [1242, 408] on div "RECOLECTA 29/08 - PENDIENTE DESTINO" at bounding box center [1223, 414] width 118 height 27
drag, startPoint x: 1257, startPoint y: 423, endPoint x: 1285, endPoint y: 423, distance: 28.5
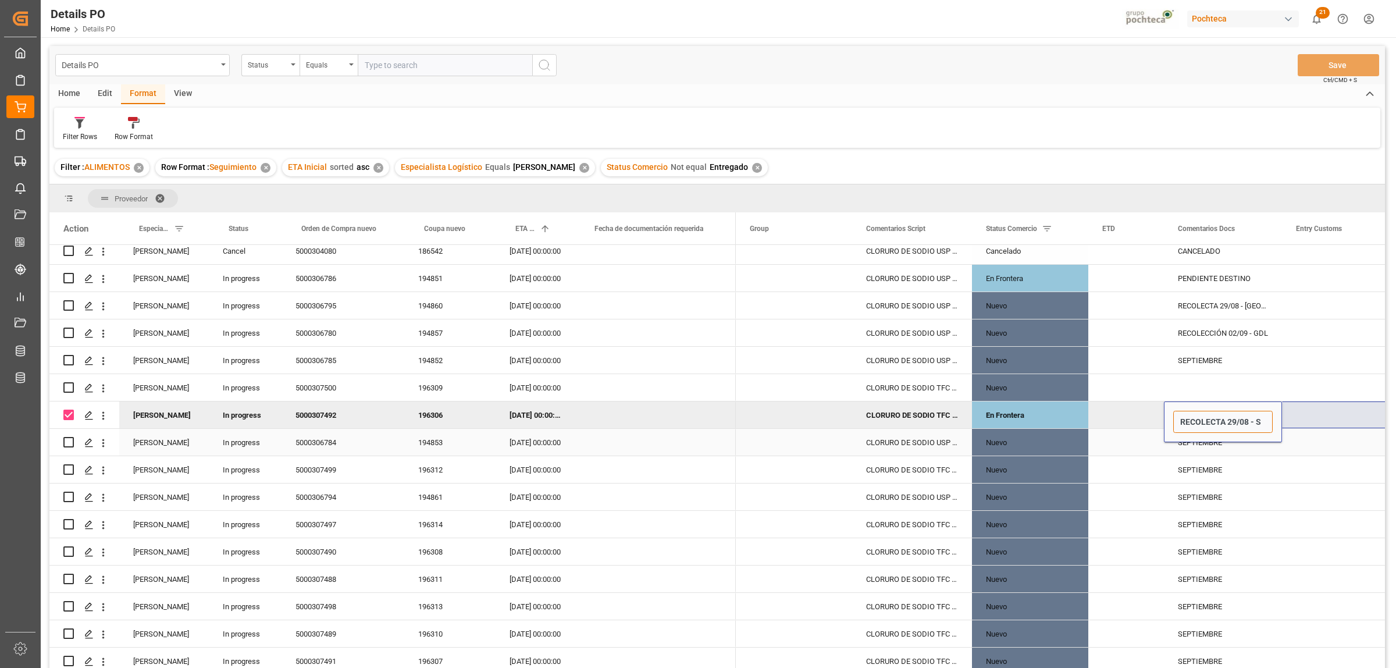
scroll to position [0, 0]
type input "RECOLECTA 29/08 - SAN JUAN"
click at [1309, 463] on div "Press SPACE to select this row." at bounding box center [1340, 469] width 116 height 27
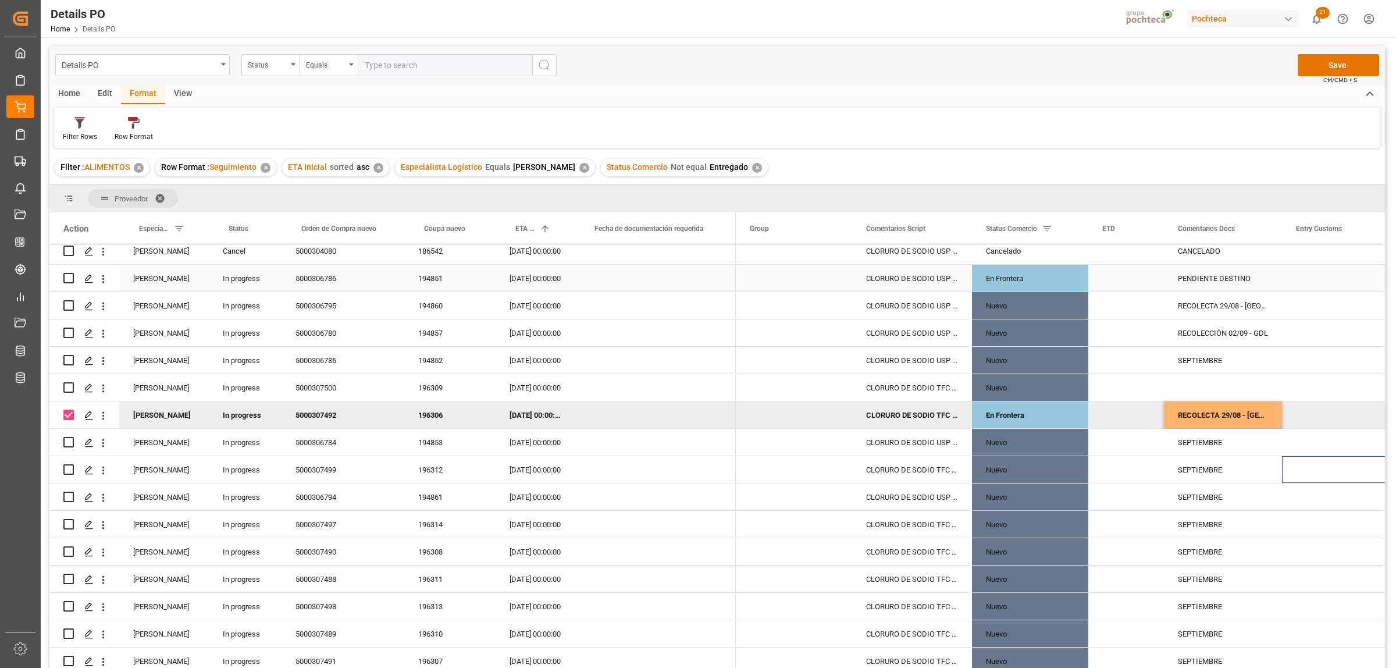
click at [72, 277] on input "Press Space to toggle row selection (unchecked)" at bounding box center [68, 278] width 10 height 10
checkbox input "true"
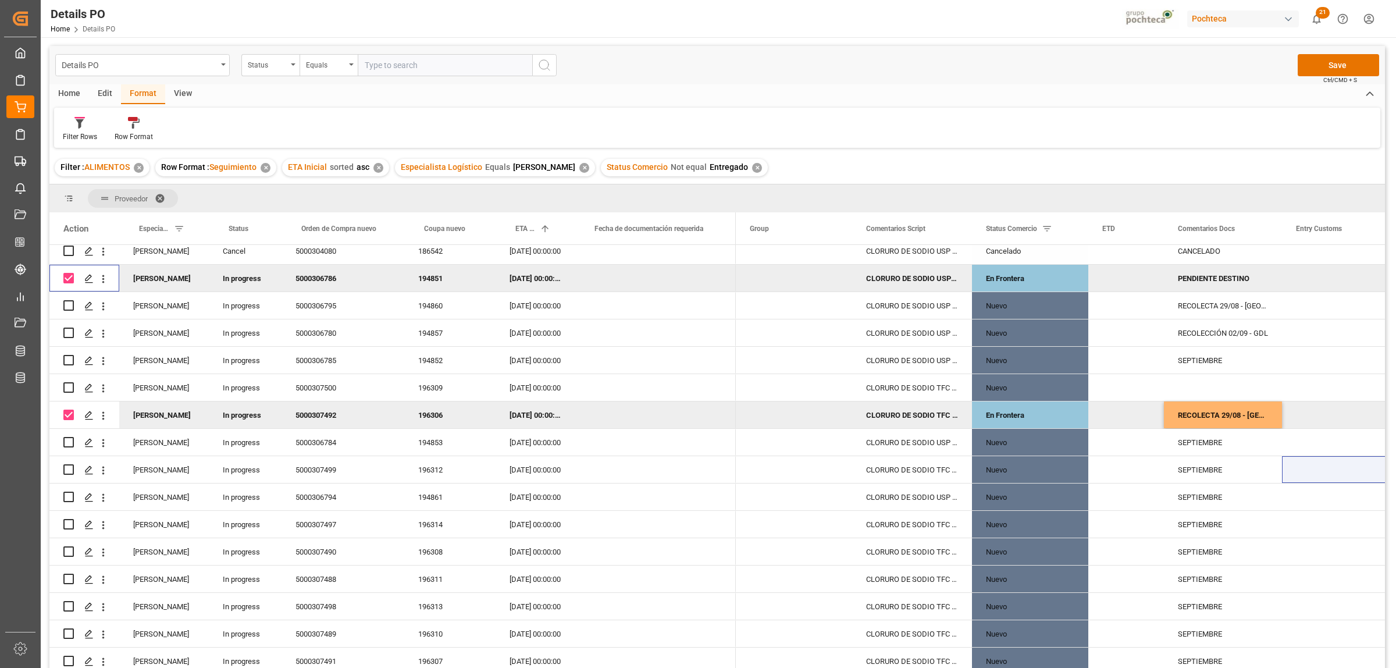
click at [1229, 272] on div "PENDIENTE DESTINO" at bounding box center [1223, 278] width 118 height 27
drag, startPoint x: 1181, startPoint y: 283, endPoint x: 1284, endPoint y: 285, distance: 103.0
click at [1262, 281] on input "PENDIENTE DESTINO" at bounding box center [1222, 285] width 99 height 22
type input "CUERNAVACA"
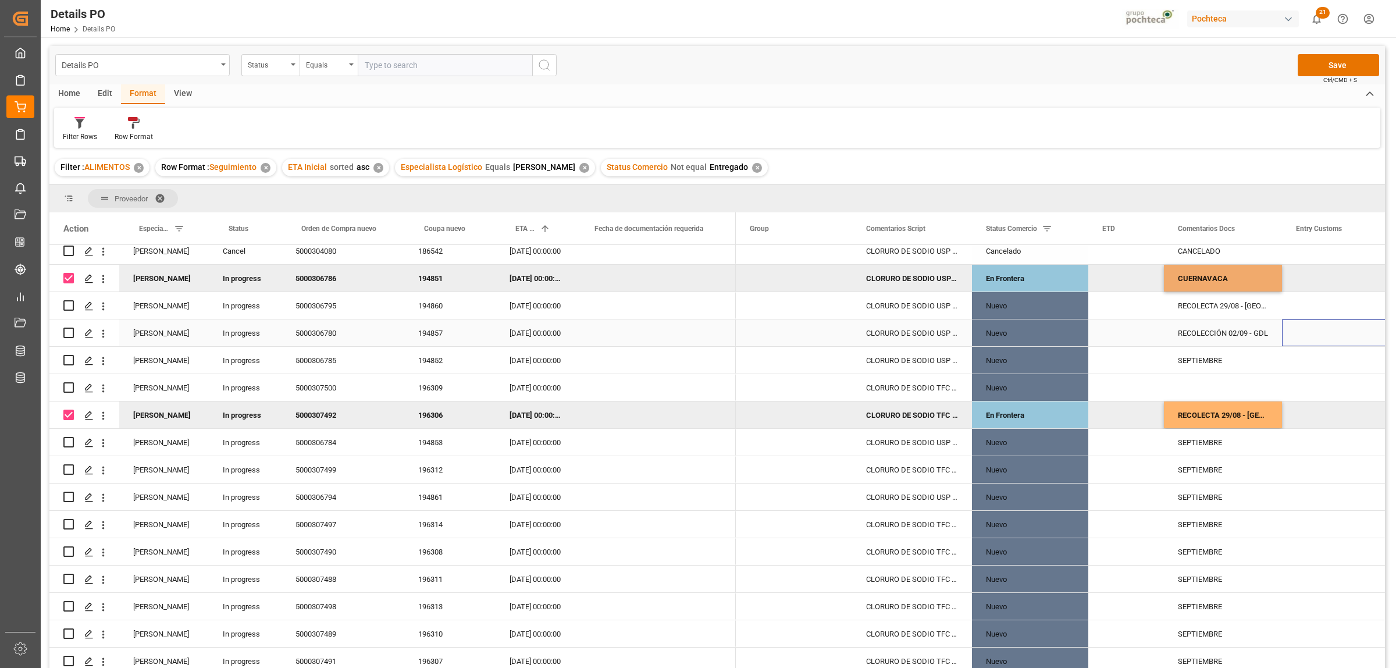
click at [1350, 329] on div "Press SPACE to select this row." at bounding box center [1340, 332] width 116 height 27
click at [1341, 73] on button "Save" at bounding box center [1338, 65] width 81 height 22
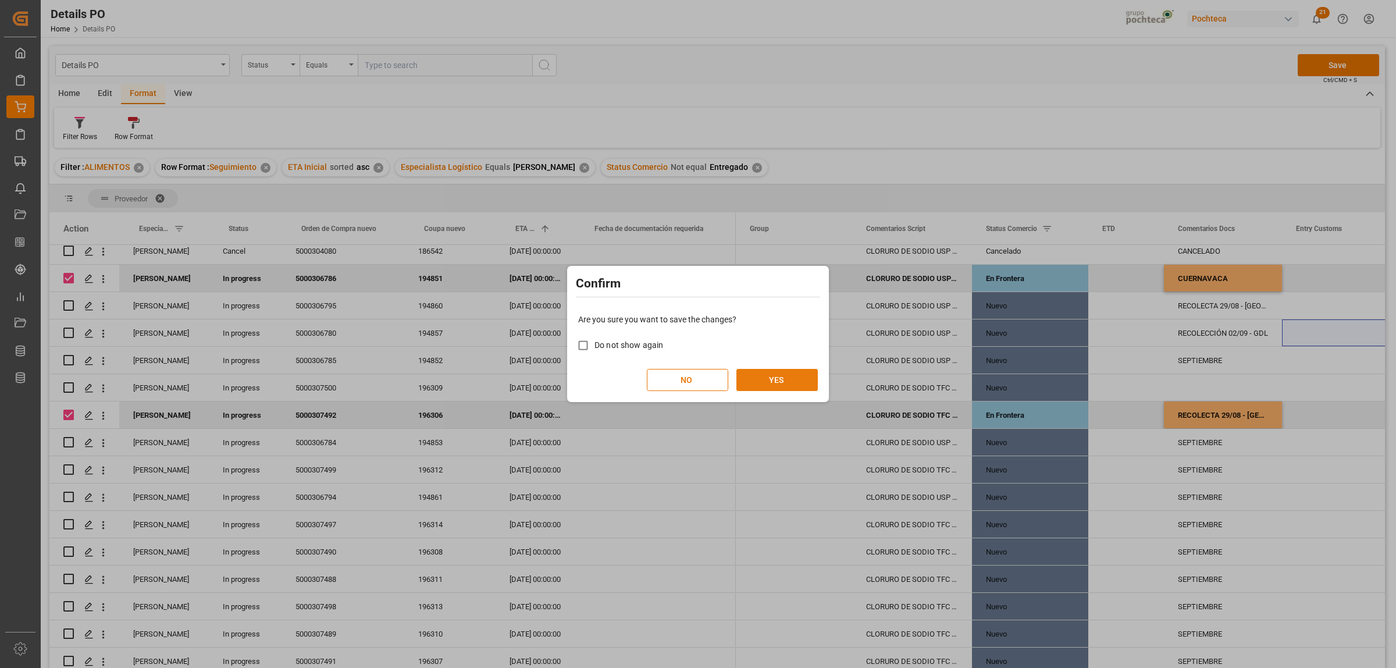
click at [782, 384] on button "YES" at bounding box center [776, 380] width 81 height 22
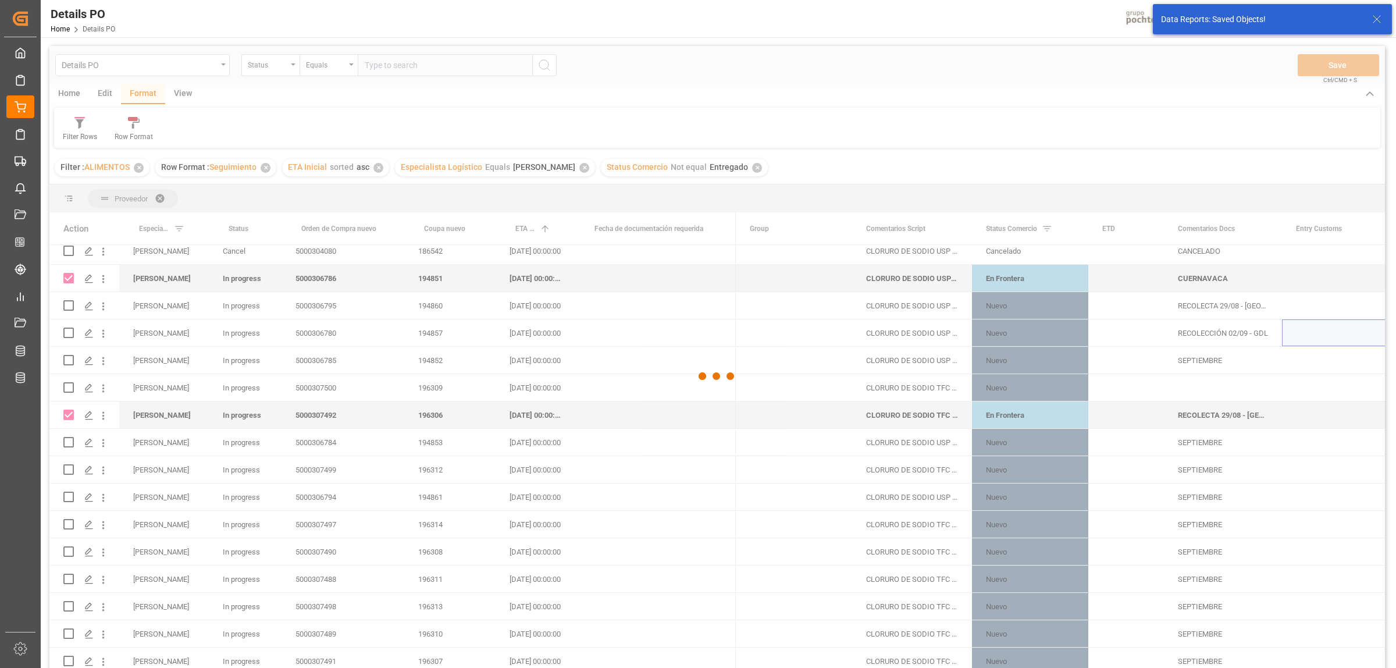
checkbox input "false"
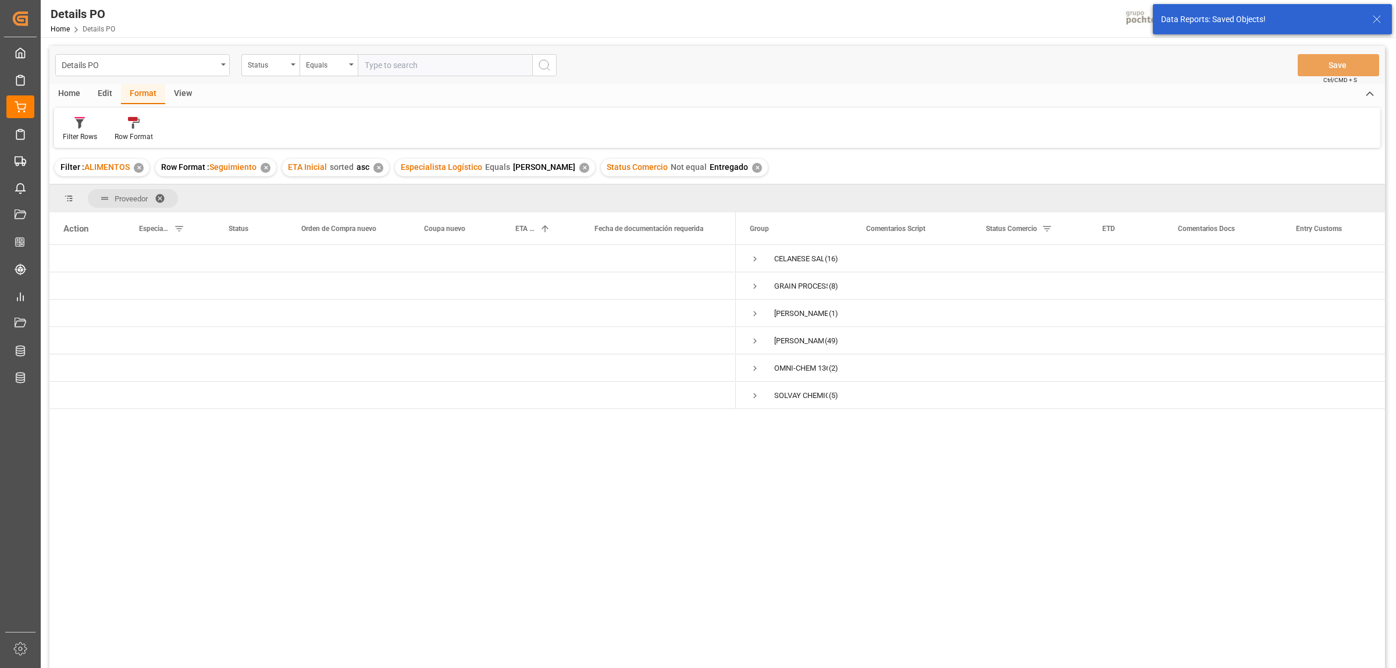
scroll to position [0, 0]
click at [754, 341] on span "Press SPACE to select this row." at bounding box center [755, 341] width 10 height 10
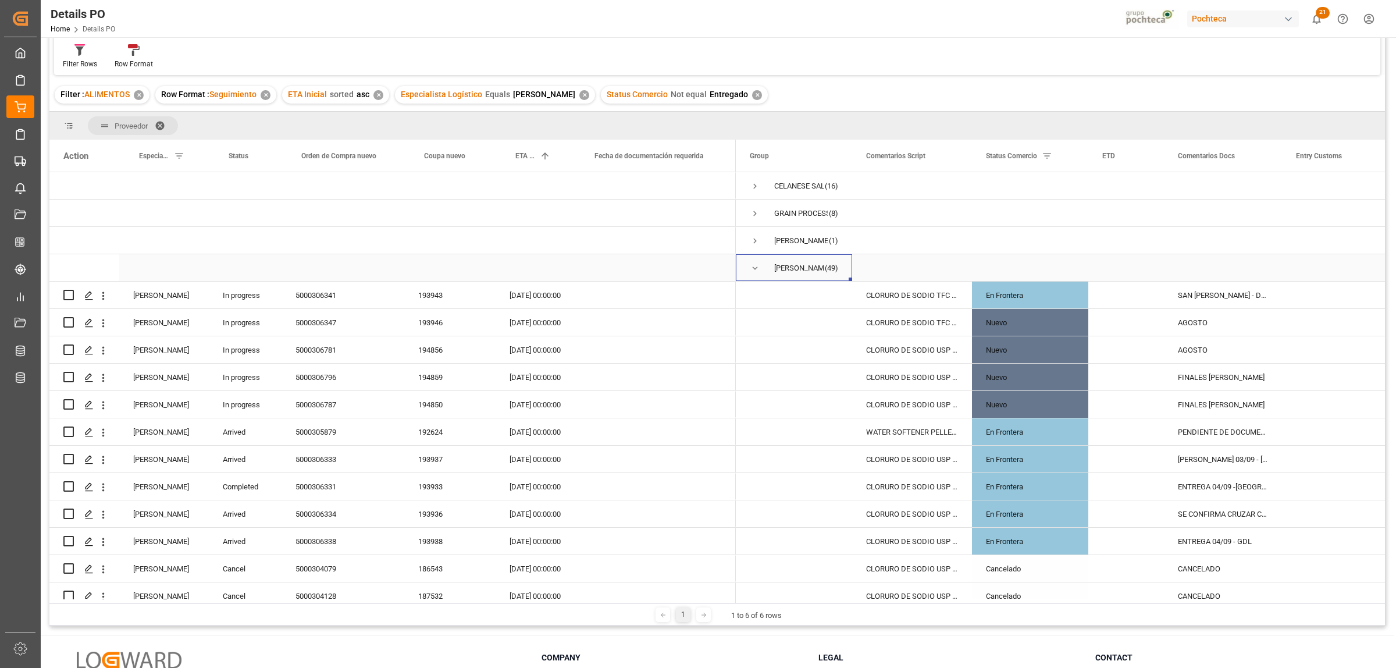
click at [756, 265] on span "Press SPACE to select this row." at bounding box center [755, 268] width 10 height 10
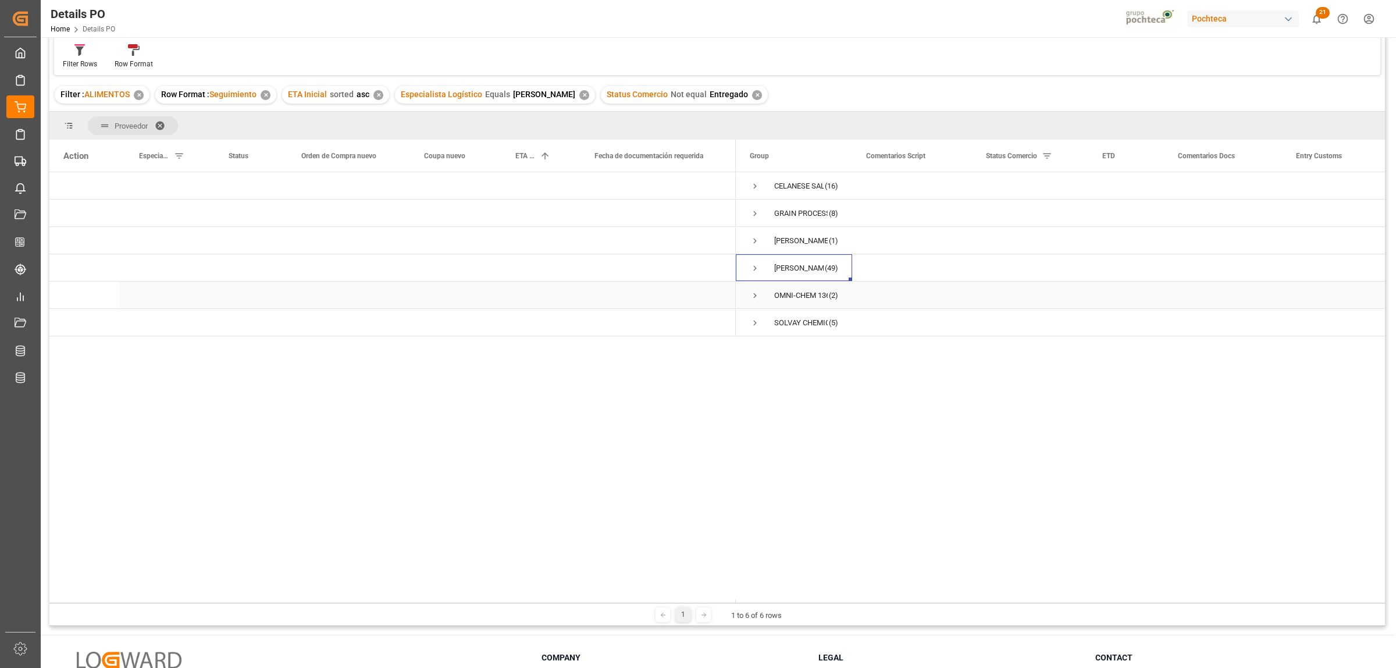
click at [753, 297] on span "Press SPACE to select this row." at bounding box center [755, 295] width 10 height 10
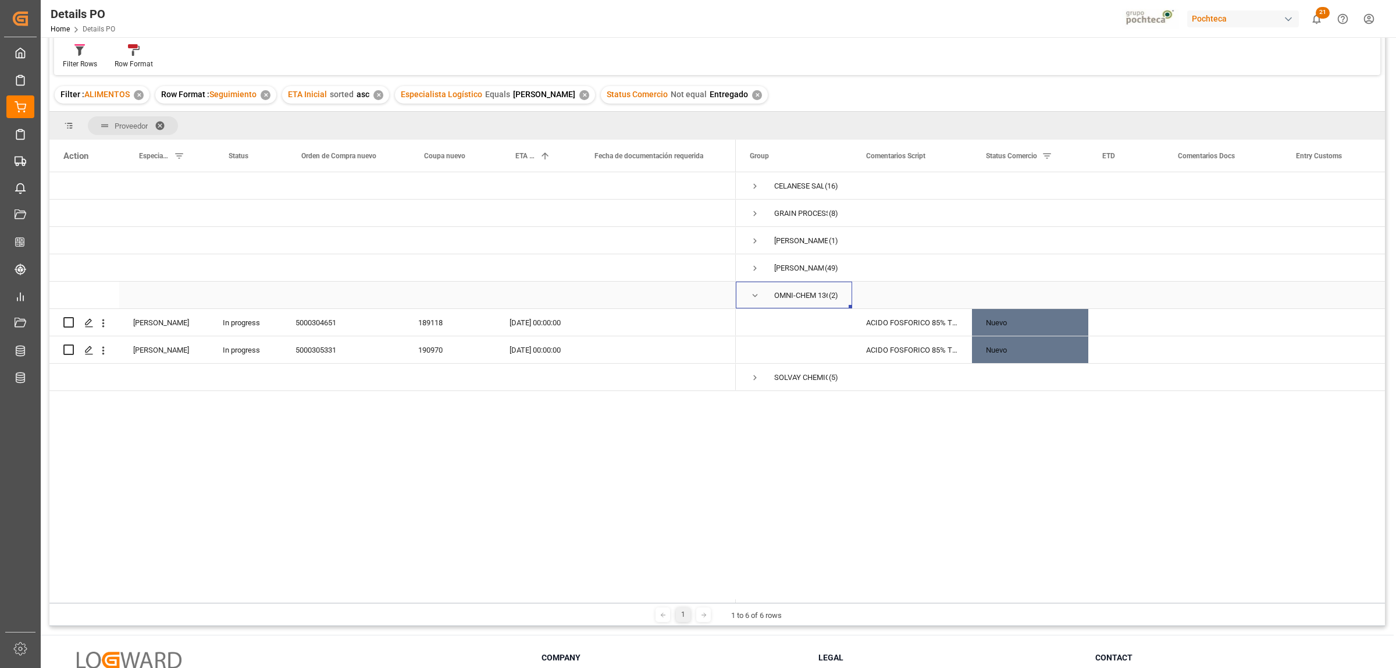
click at [754, 295] on span "Press SPACE to select this row." at bounding box center [755, 295] width 10 height 10
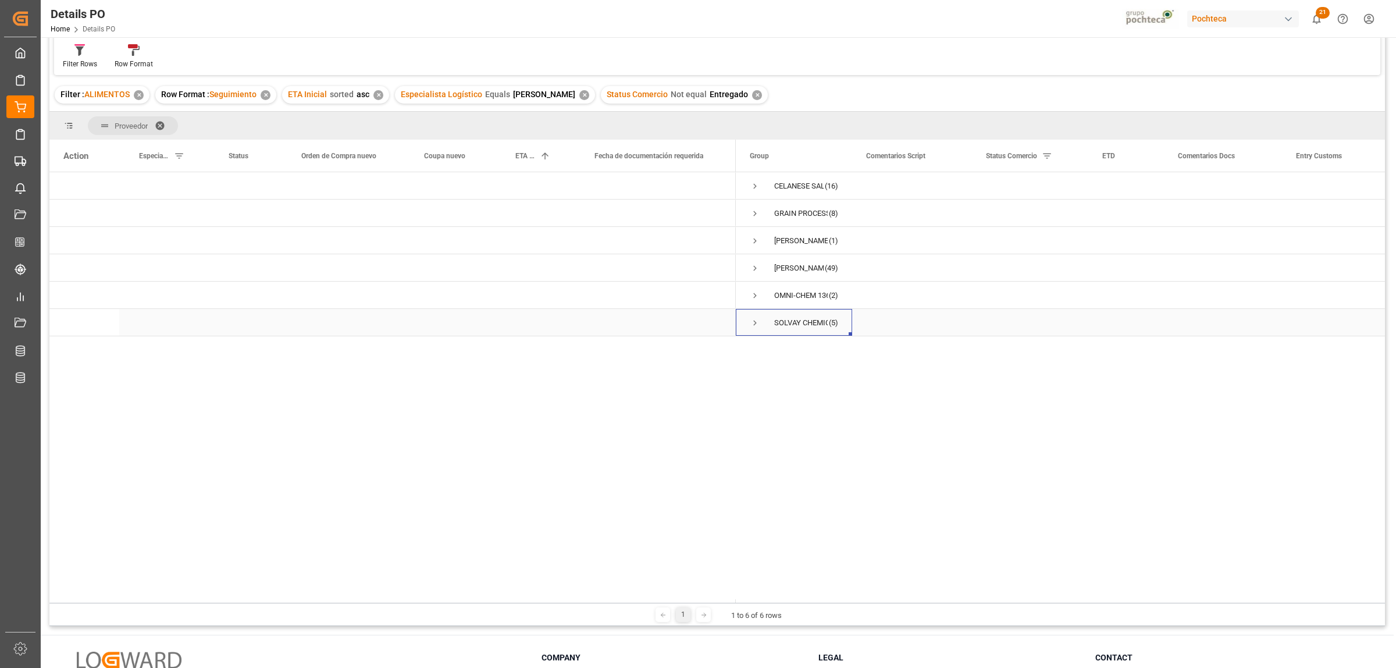
click at [755, 323] on span "Press SPACE to select this row." at bounding box center [755, 323] width 10 height 10
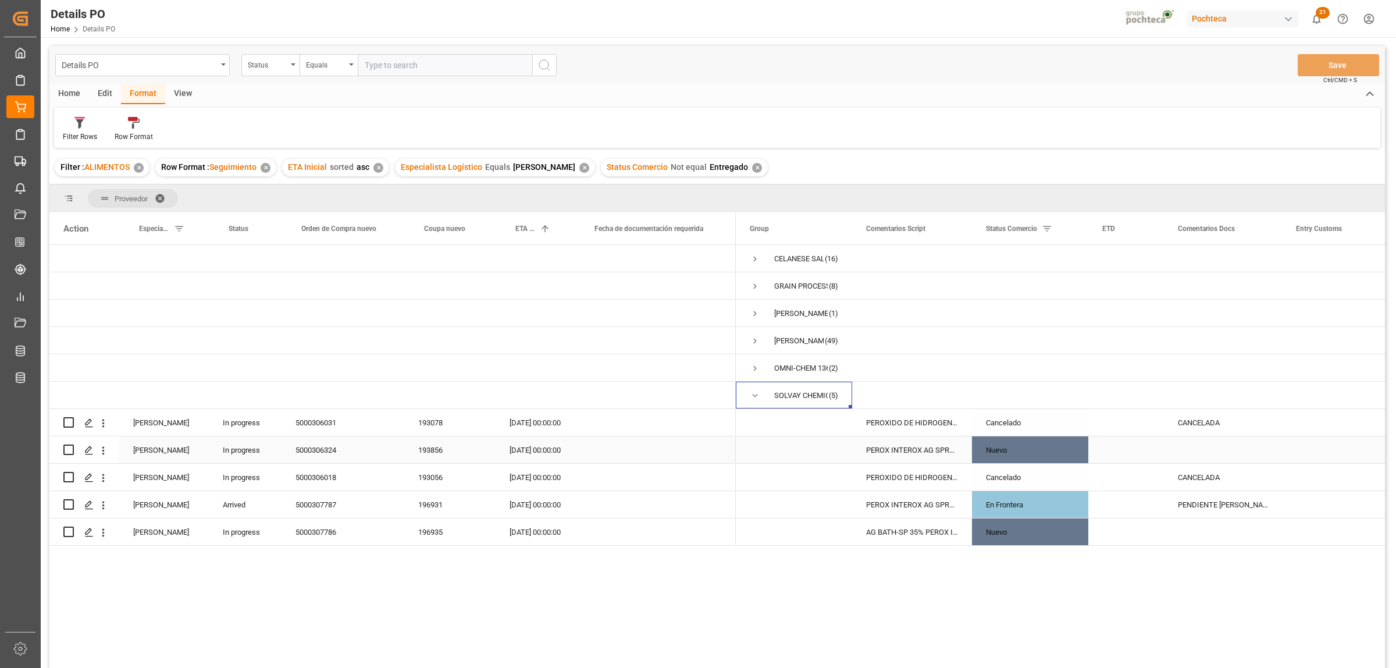
scroll to position [73, 0]
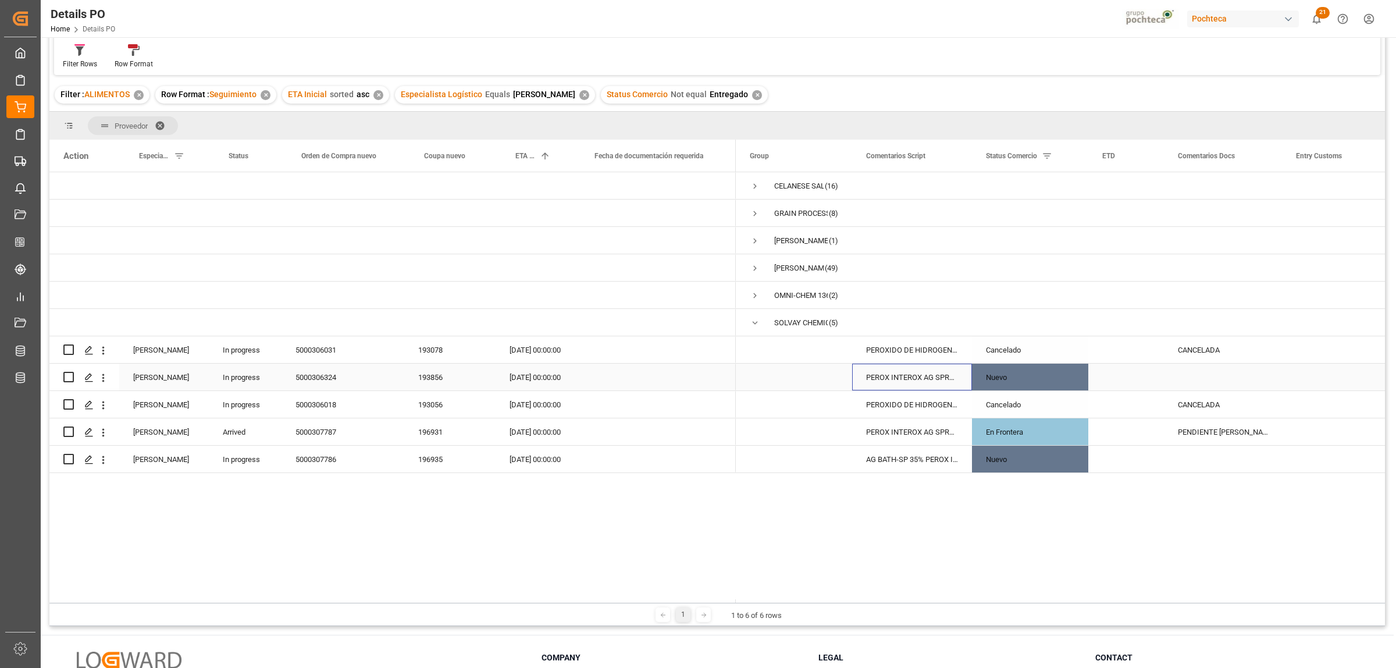
click at [899, 372] on div "PEROX INTEROX AG SPRAY 35% TOT-1315.44KG" at bounding box center [912, 377] width 120 height 27
click at [323, 378] on div "5000306324" at bounding box center [342, 377] width 123 height 27
click at [333, 431] on div "5000307787" at bounding box center [342, 431] width 123 height 27
click at [1210, 434] on div "PENDIENTE [PERSON_NAME]" at bounding box center [1223, 431] width 118 height 27
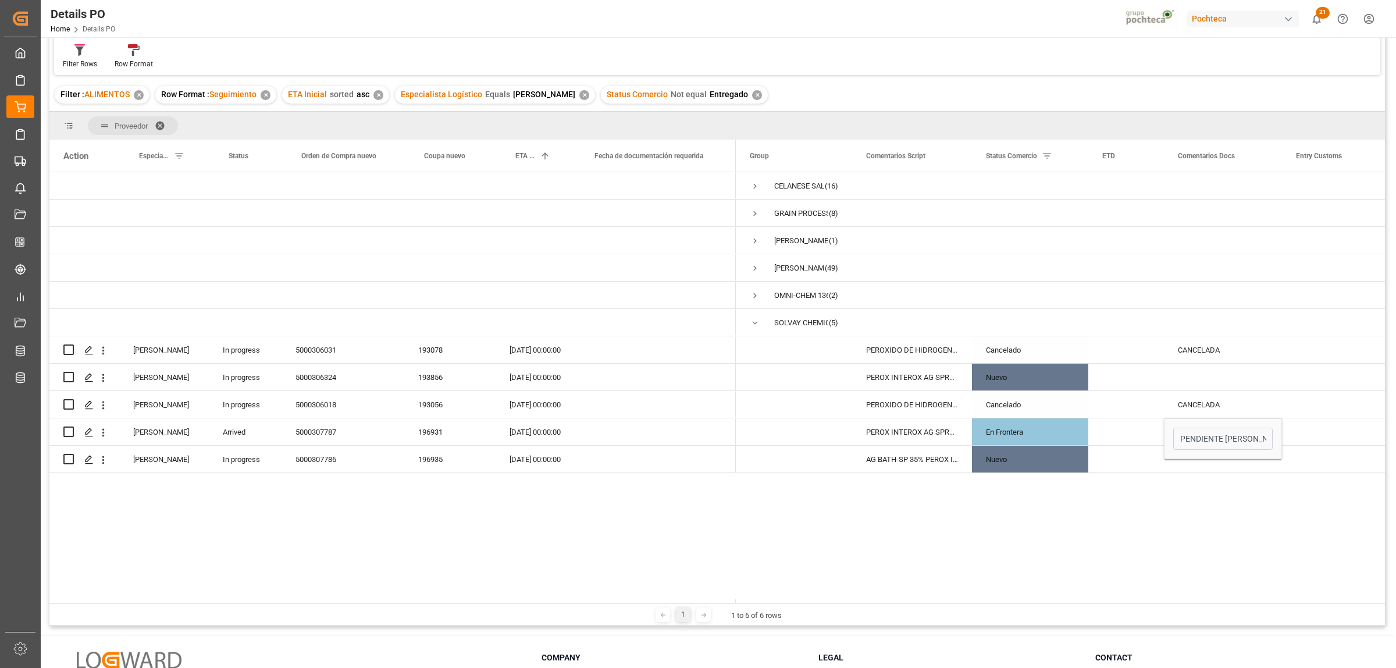
click at [1060, 530] on div "CELANESE SALES US LTD (16) GRAIN PROCESSING CORPORATION (8) [PERSON_NAME] CO. (…" at bounding box center [1060, 387] width 649 height 430
click at [1141, 469] on div "Press SPACE to select this row." at bounding box center [1126, 459] width 76 height 27
click at [1195, 426] on div "PENDIENTE [PERSON_NAME]" at bounding box center [1223, 431] width 118 height 27
drag, startPoint x: 1179, startPoint y: 438, endPoint x: 1265, endPoint y: 442, distance: 86.2
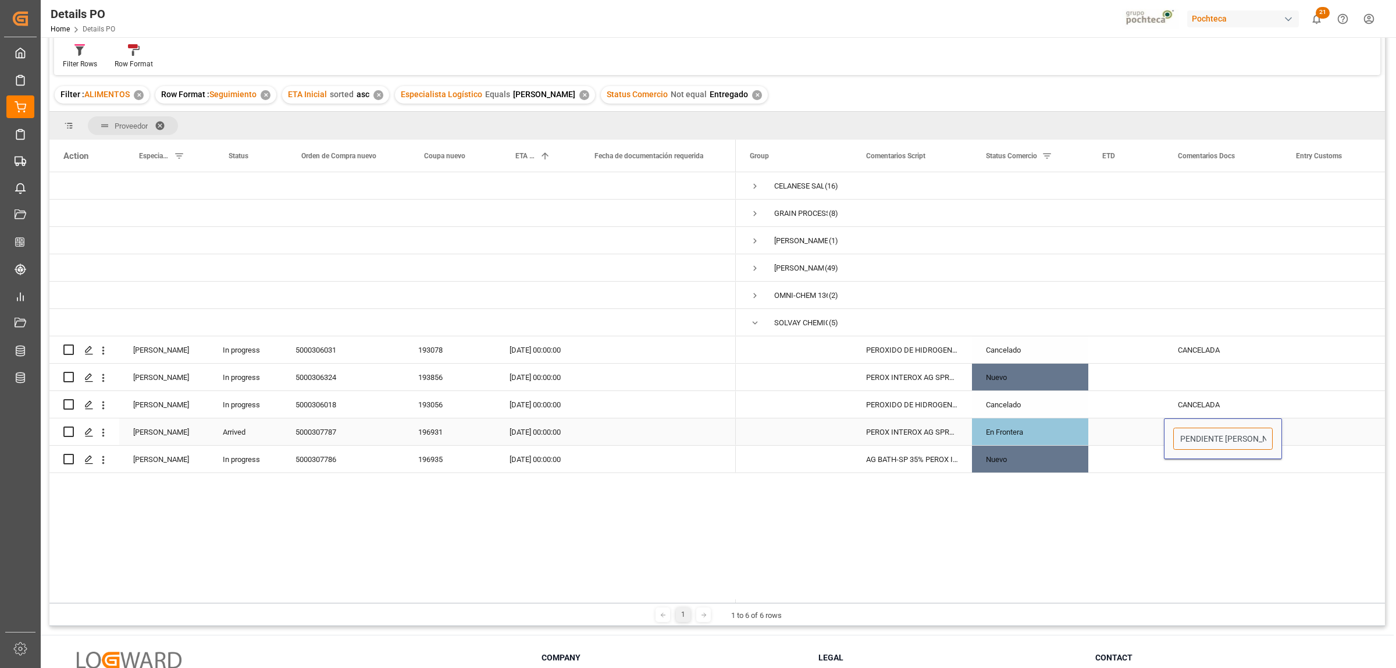
click at [1265, 442] on input "PENDIENTE [PERSON_NAME]" at bounding box center [1222, 438] width 99 height 22
drag, startPoint x: 1254, startPoint y: 442, endPoint x: 1240, endPoint y: 442, distance: 14.0
click at [1253, 442] on input "PENDIENTE [PERSON_NAME]" at bounding box center [1222, 438] width 99 height 22
click at [1238, 442] on input "PENDIENTE [PERSON_NAME]" at bounding box center [1222, 438] width 99 height 22
drag, startPoint x: 1237, startPoint y: 439, endPoint x: 1263, endPoint y: 438, distance: 26.2
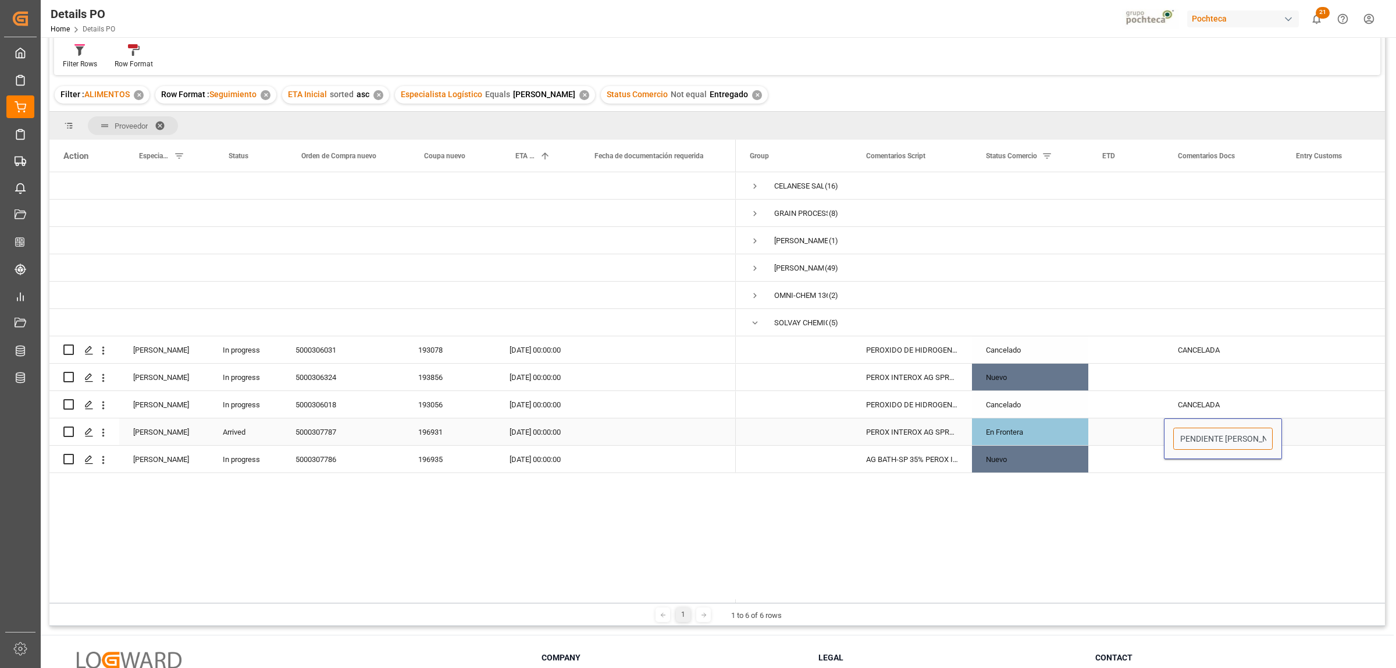
click at [1263, 438] on input "PENDIENTE [PERSON_NAME]" at bounding box center [1222, 438] width 99 height 22
type input "PENDIENTE DE PAGO DE PEDIMENTO Y [PERSON_NAME]"
click at [1315, 432] on div "Press SPACE to select this row." at bounding box center [1340, 431] width 116 height 27
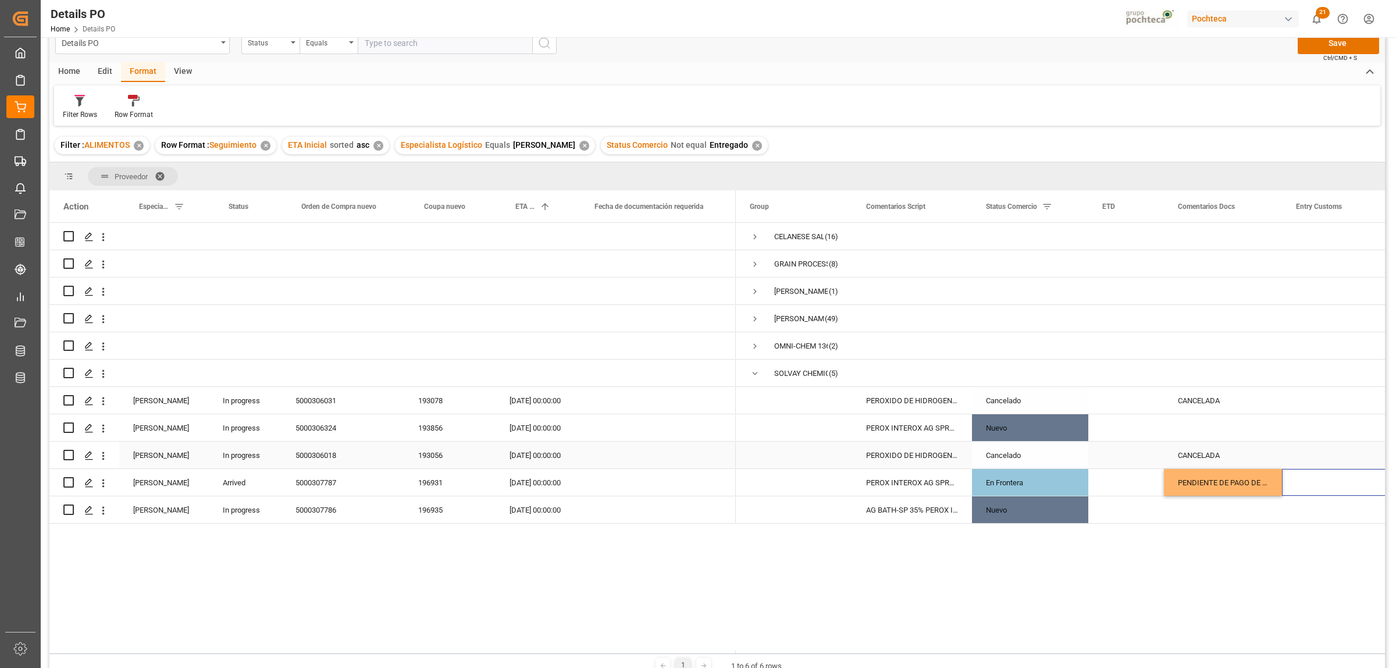
scroll to position [0, 0]
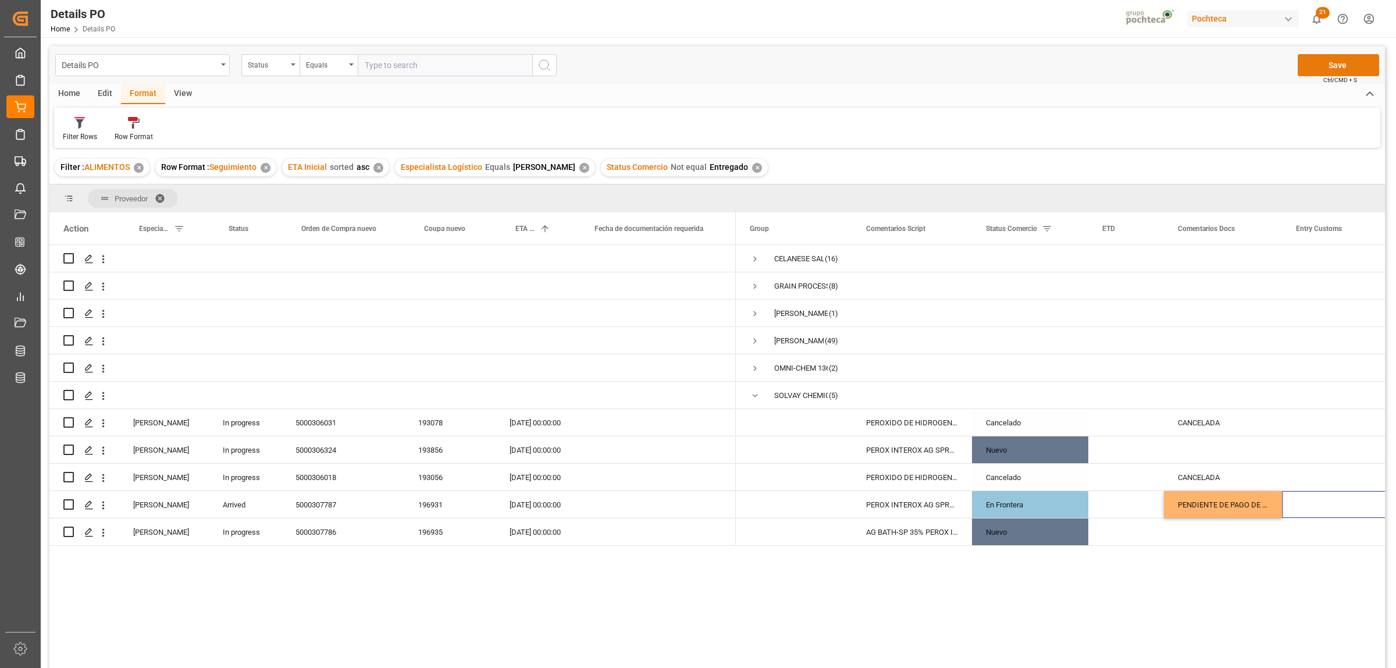
click at [1329, 71] on button "Save" at bounding box center [1338, 65] width 81 height 22
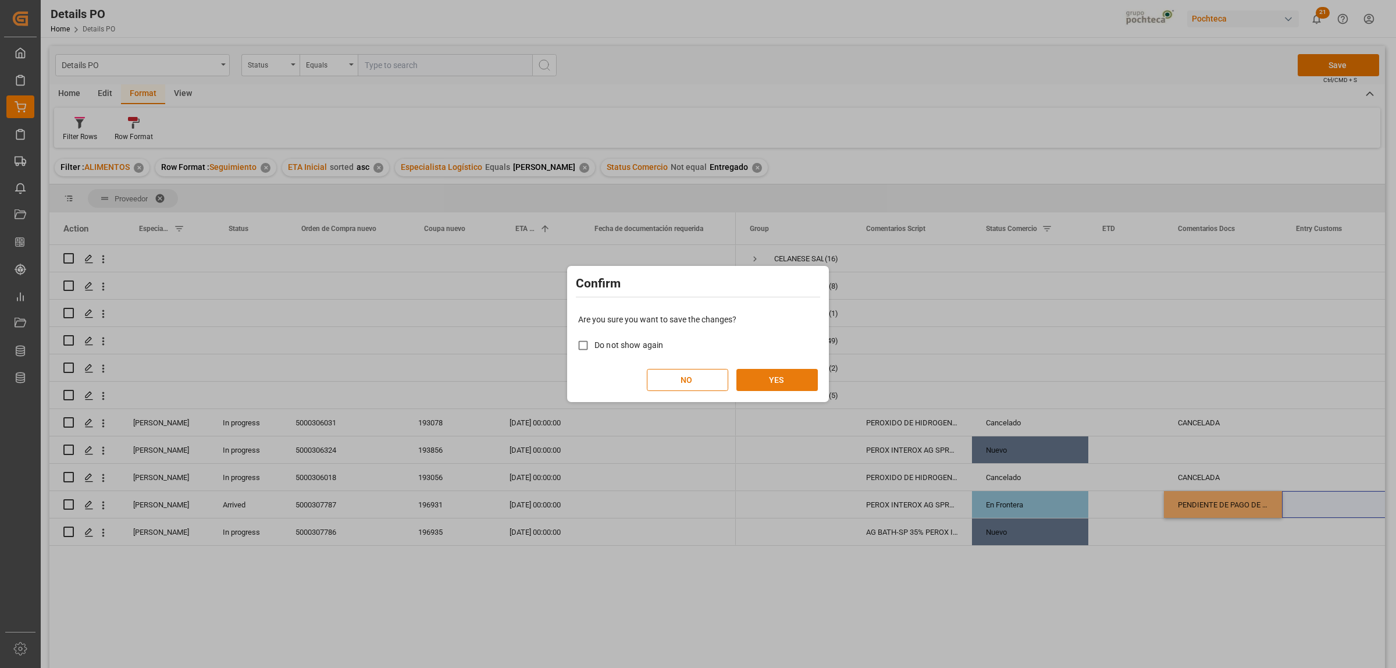
click at [783, 380] on button "YES" at bounding box center [776, 380] width 81 height 22
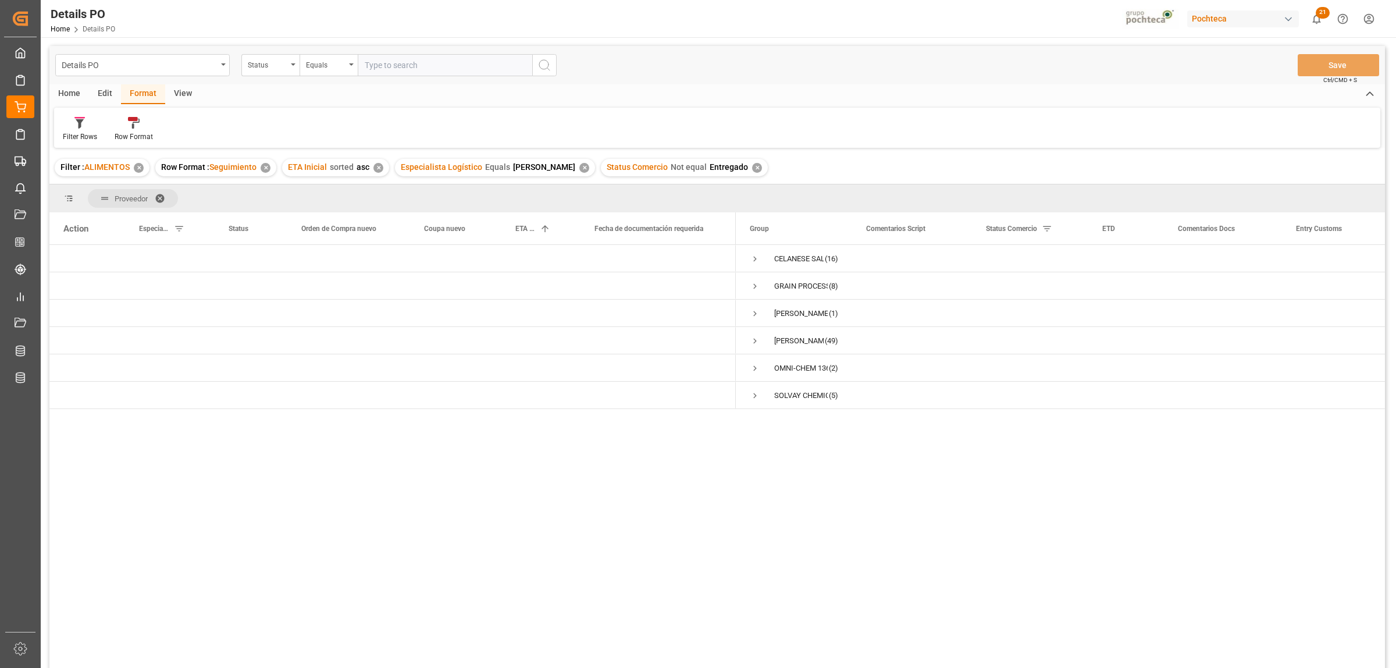
click at [164, 198] on span at bounding box center [164, 198] width 19 height 10
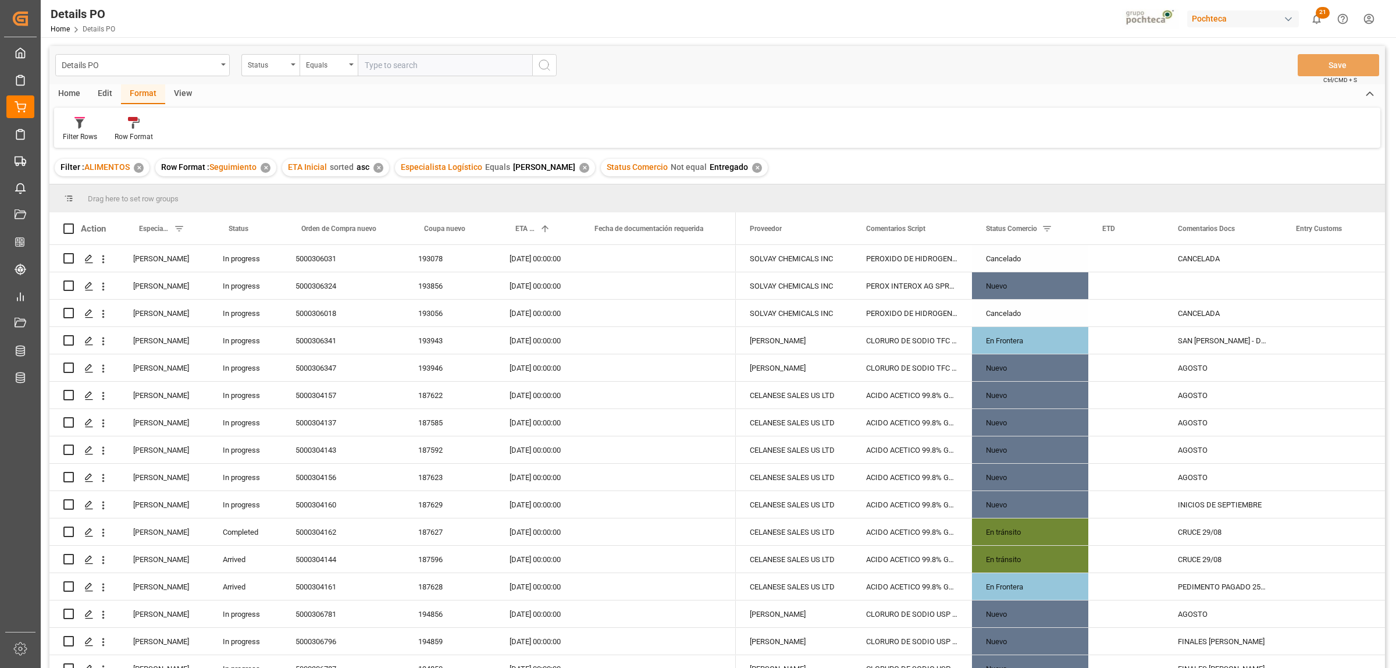
click at [569, 167] on div "Especialista Logístico Equals [PERSON_NAME] ✕" at bounding box center [495, 167] width 200 height 17
click at [579, 166] on div "✕" at bounding box center [584, 168] width 10 height 10
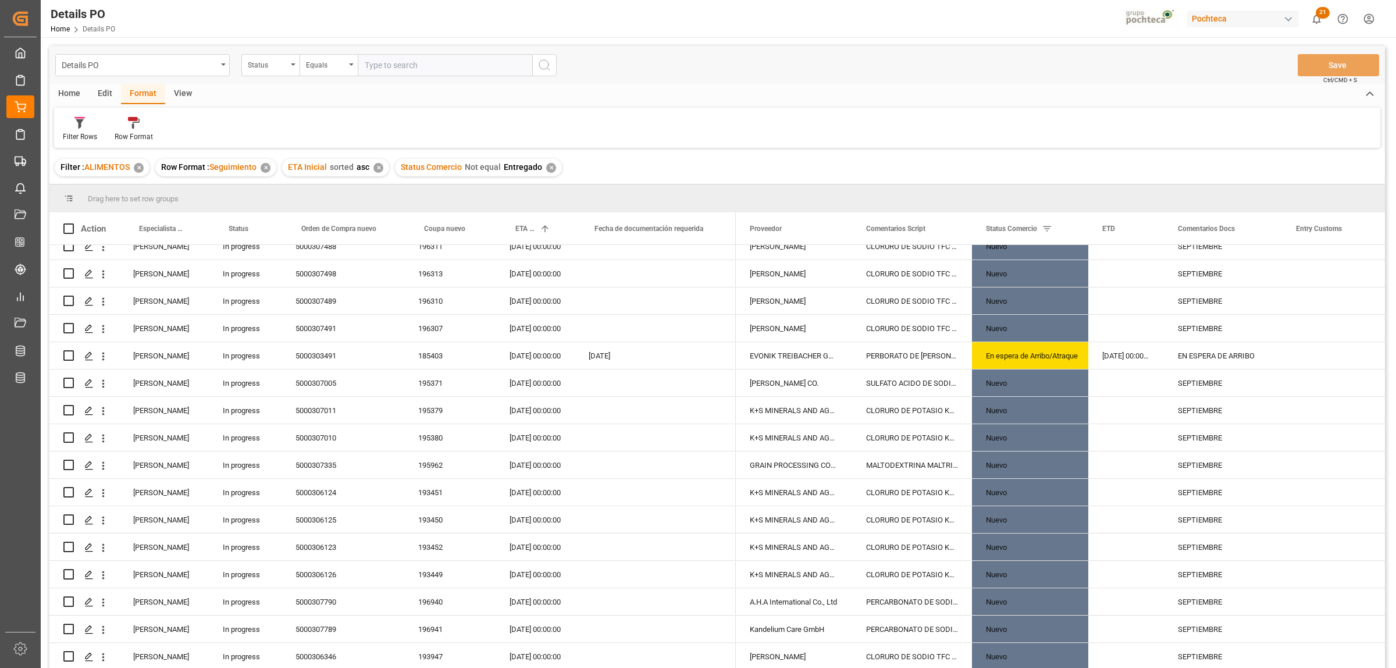
scroll to position [2310, 0]
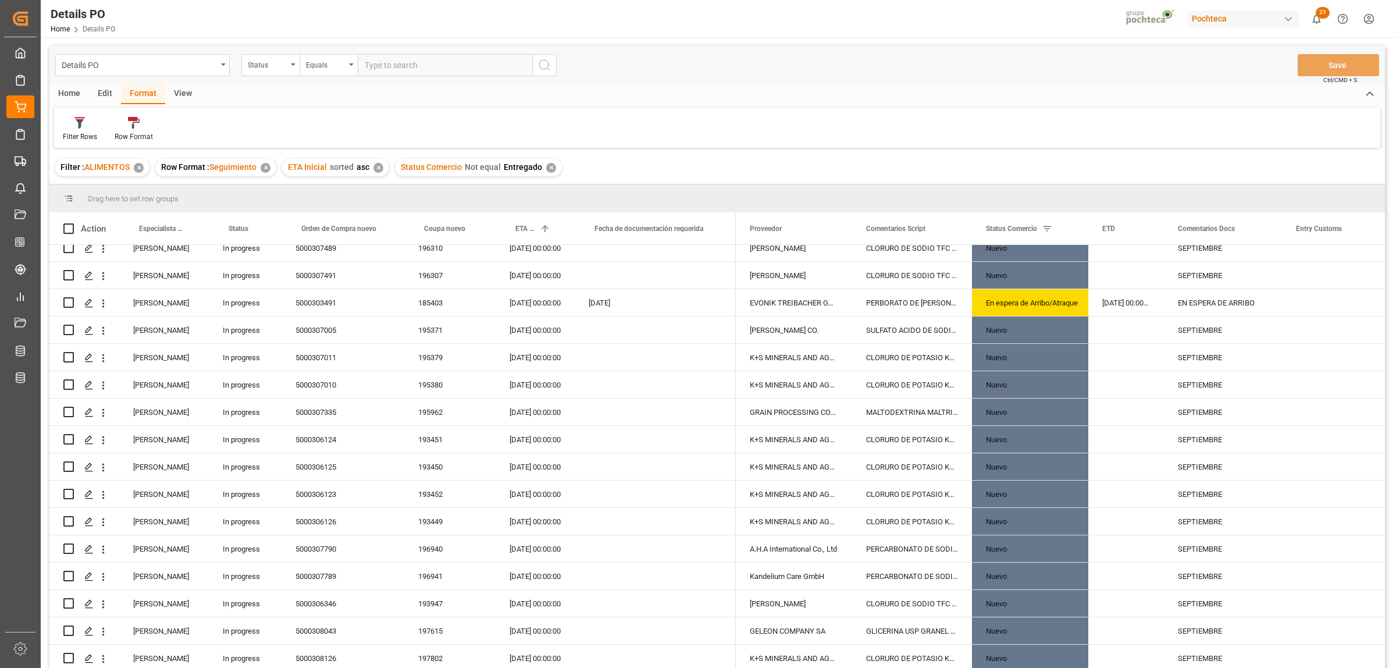
click at [72, 93] on div "Home" at bounding box center [69, 94] width 40 height 20
click at [122, 129] on div "Download" at bounding box center [128, 129] width 49 height 26
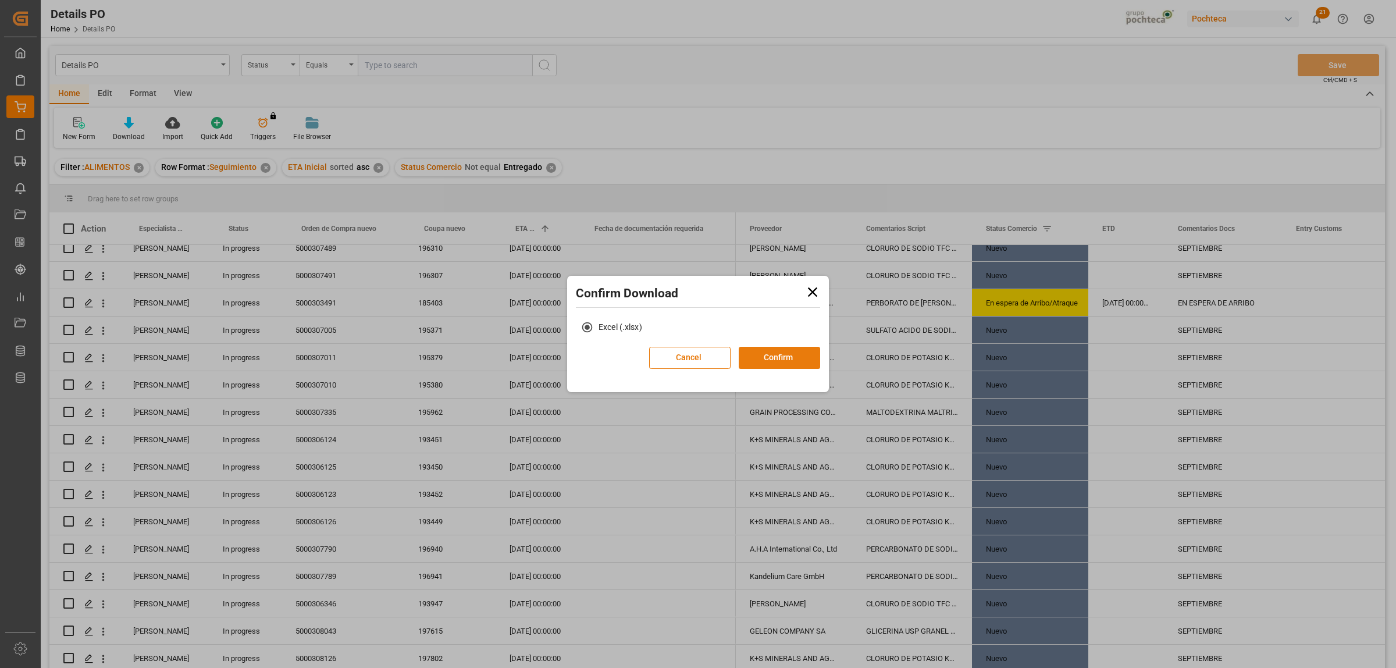
click at [803, 354] on button "Confirm" at bounding box center [779, 358] width 81 height 22
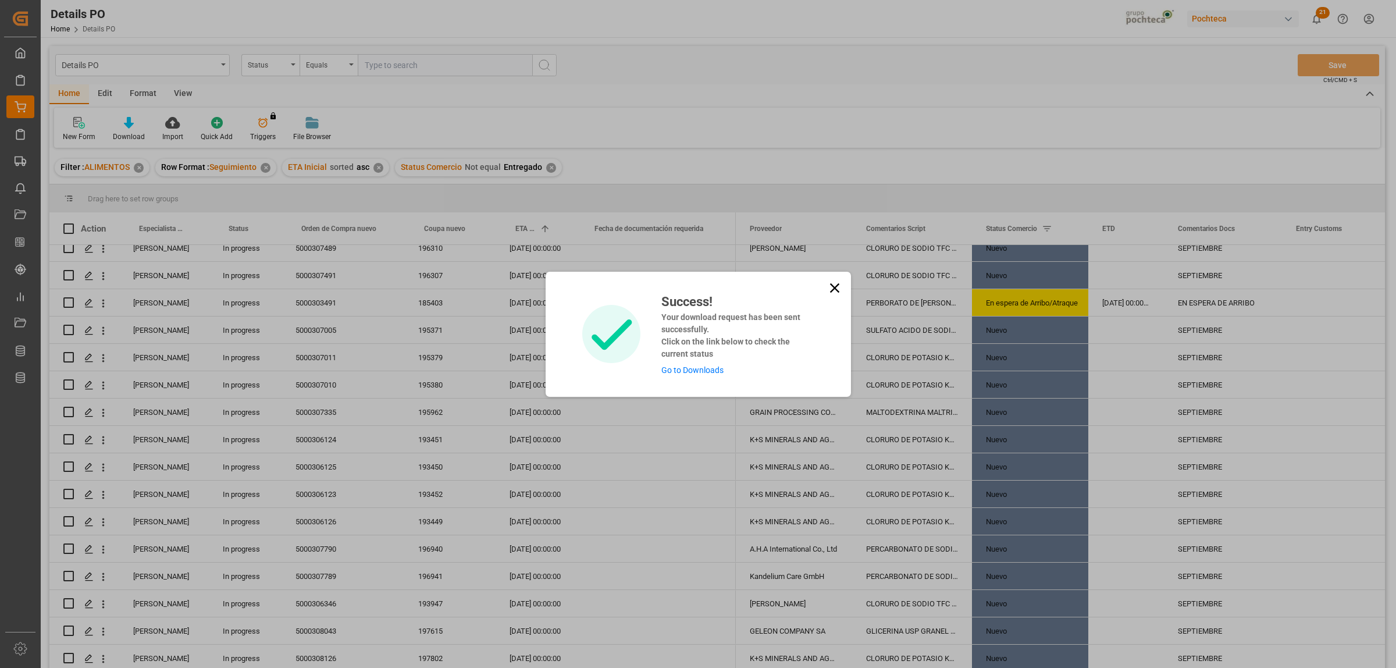
click at [698, 368] on link "Go to Downloads" at bounding box center [692, 369] width 62 height 9
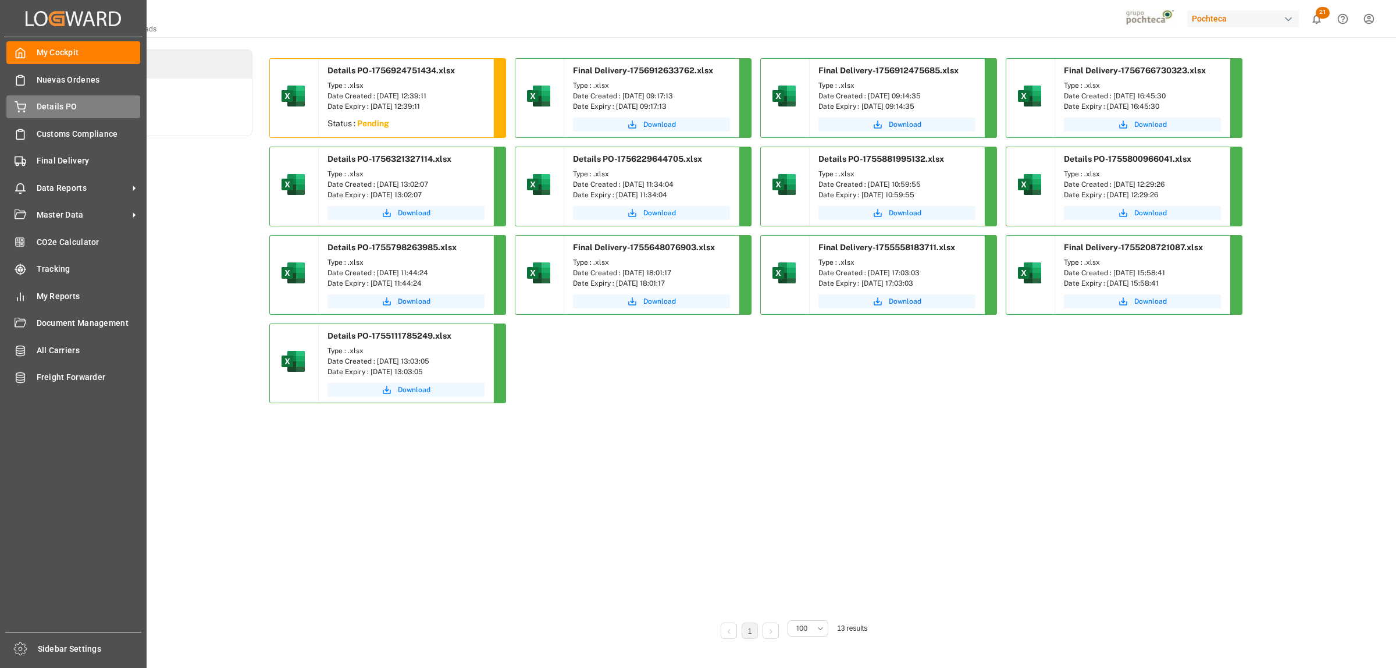
click at [38, 108] on span "Details PO" at bounding box center [89, 107] width 104 height 12
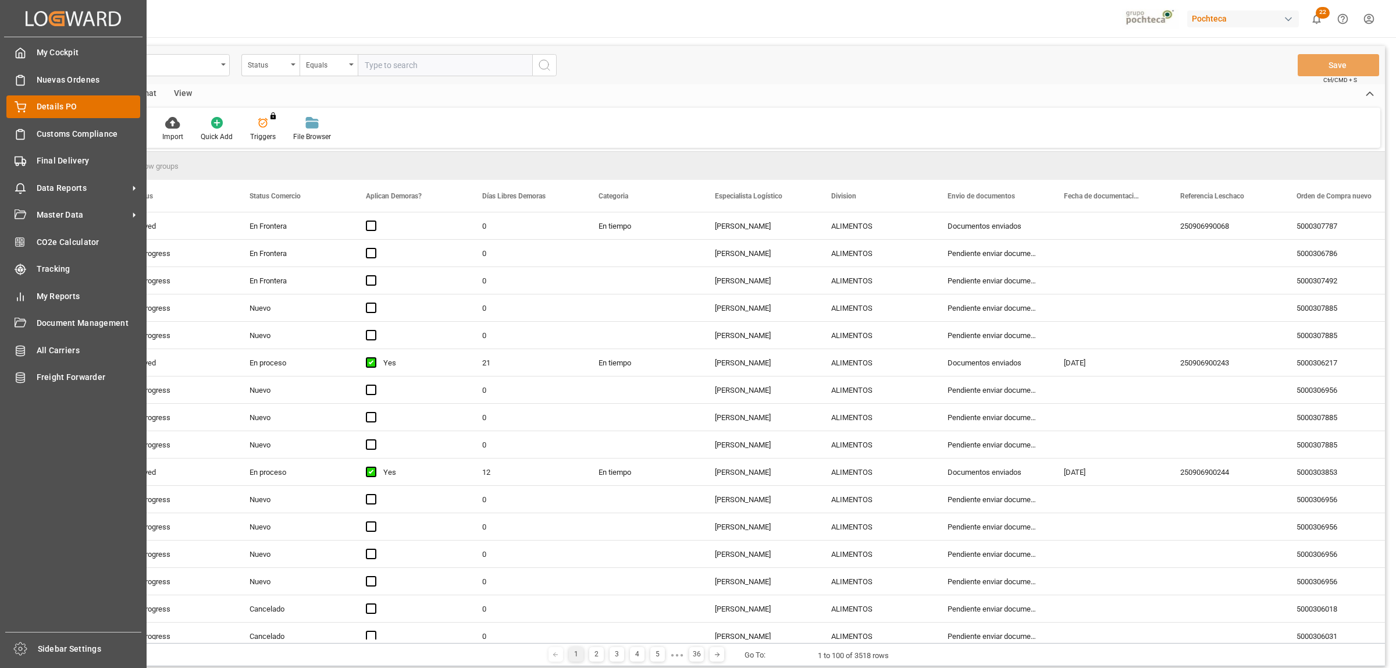
click at [53, 109] on span "Details PO" at bounding box center [89, 107] width 104 height 12
click at [66, 167] on div "Final Delivery Final Delivery" at bounding box center [73, 160] width 134 height 23
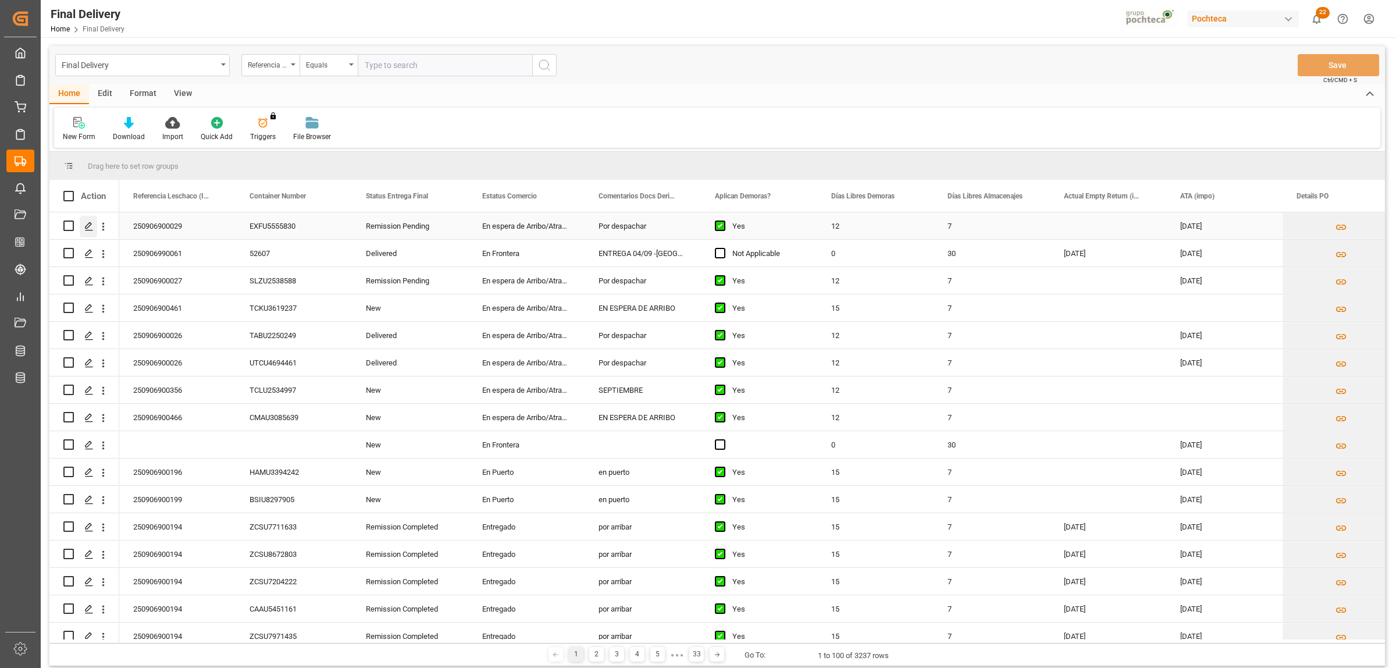
click at [91, 224] on polygon "Press SPACE to select this row." at bounding box center [88, 225] width 6 height 6
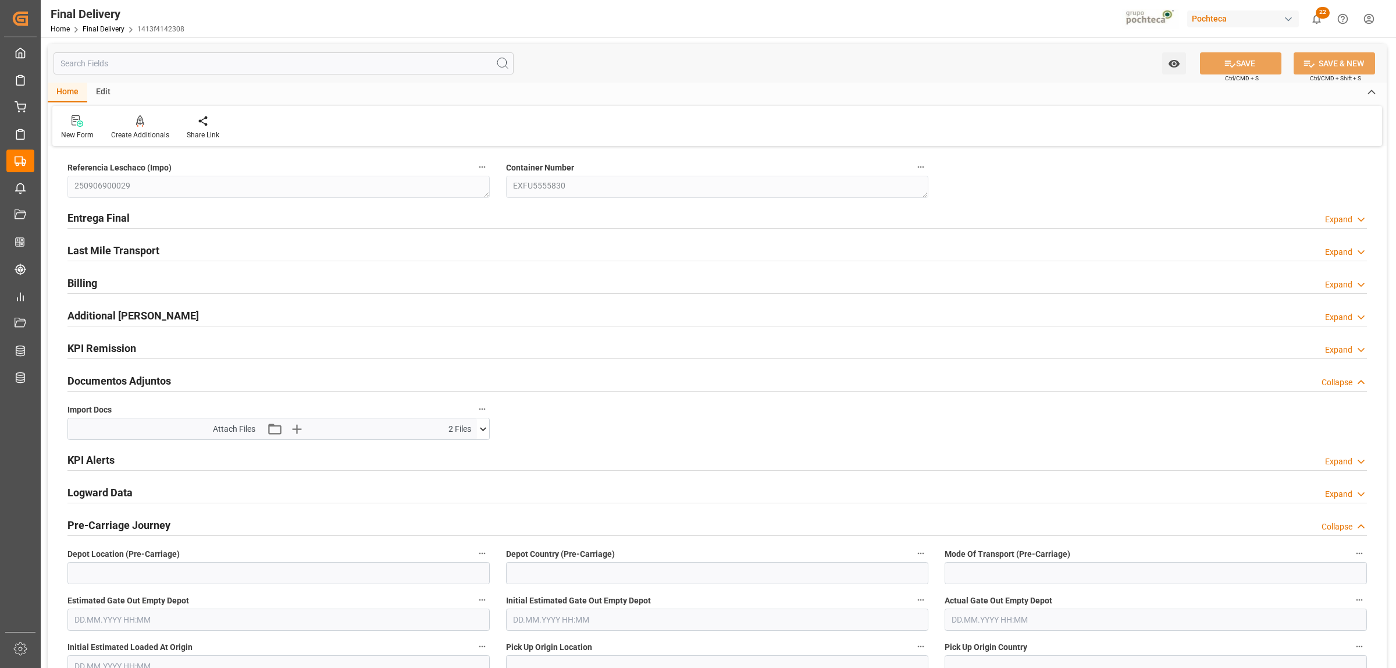
type input "12"
type input "7"
type input "118411"
type input "[DATE]"
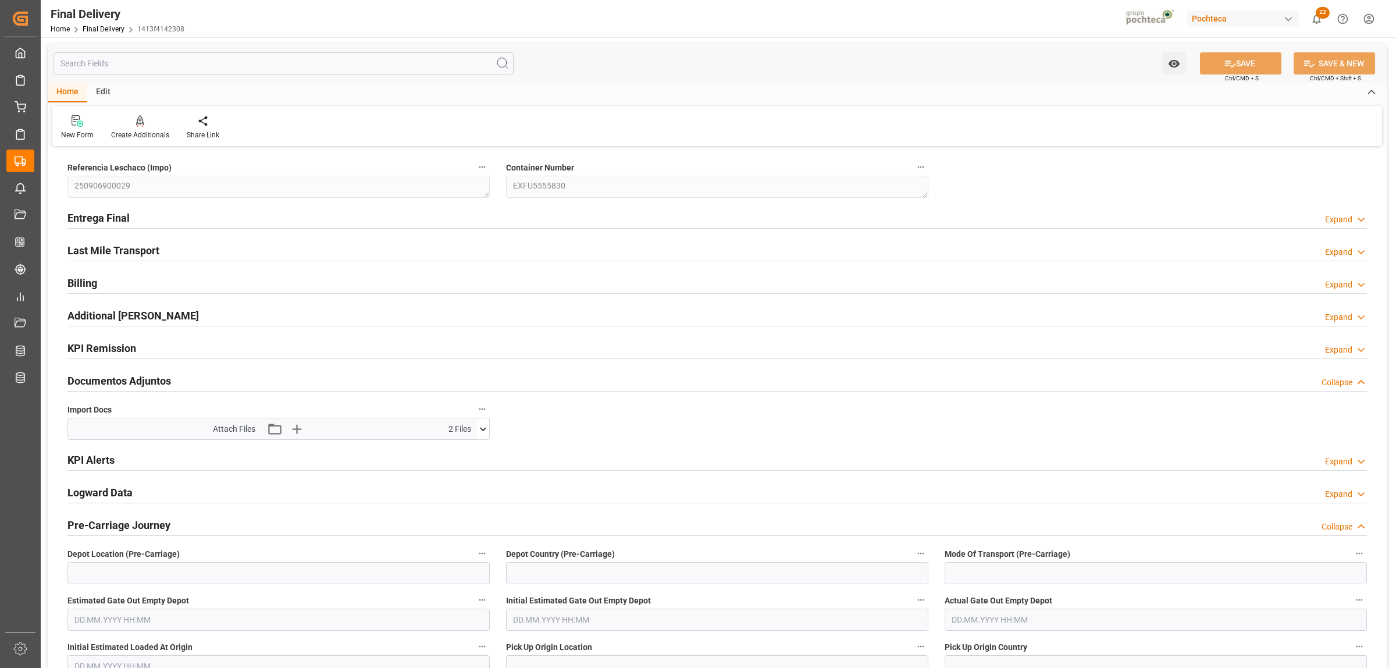
type input "[DATE] 00:00"
type input "[DATE]"
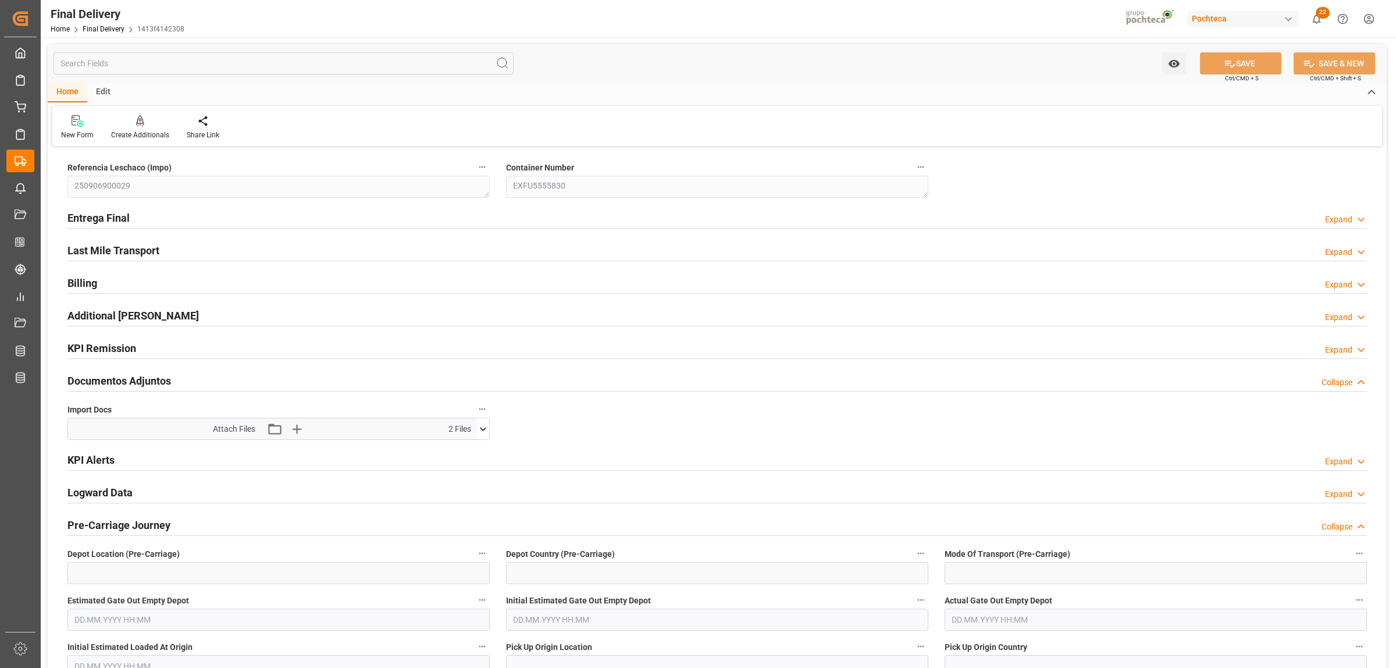
type input "[DATE]"
click at [119, 212] on h2 "Entrega Final" at bounding box center [98, 218] width 62 height 16
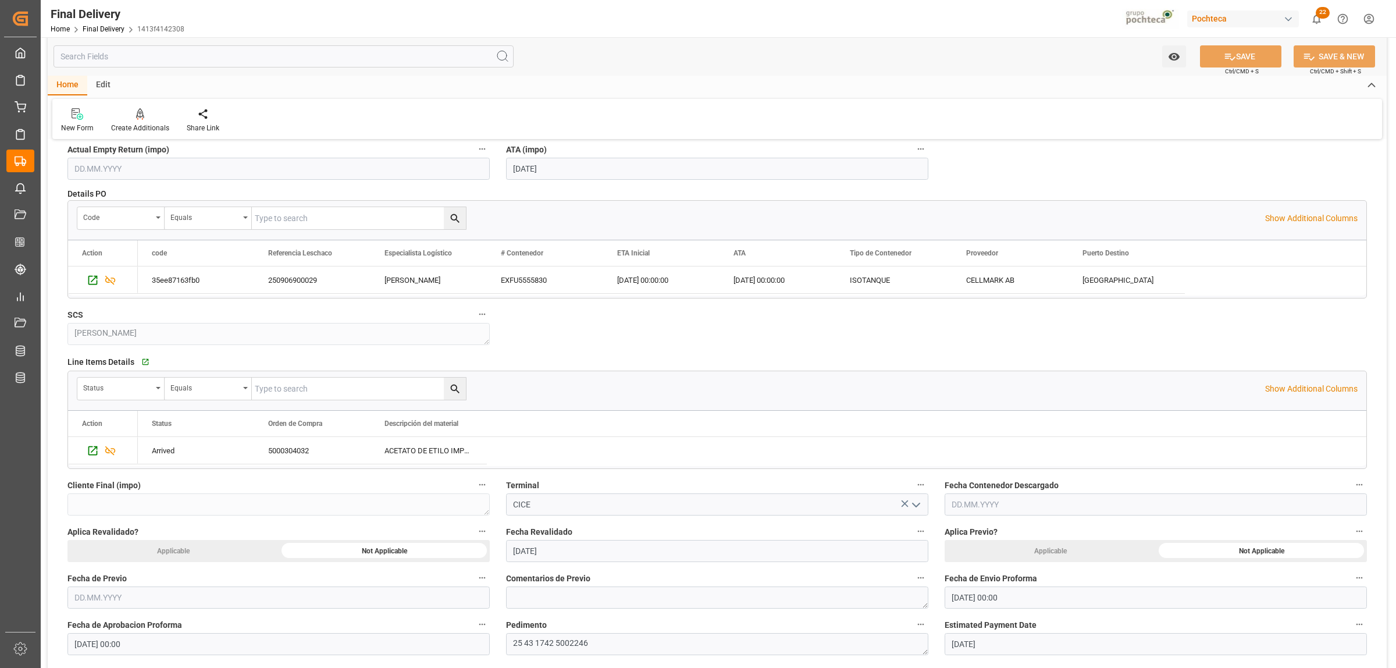
scroll to position [145, 0]
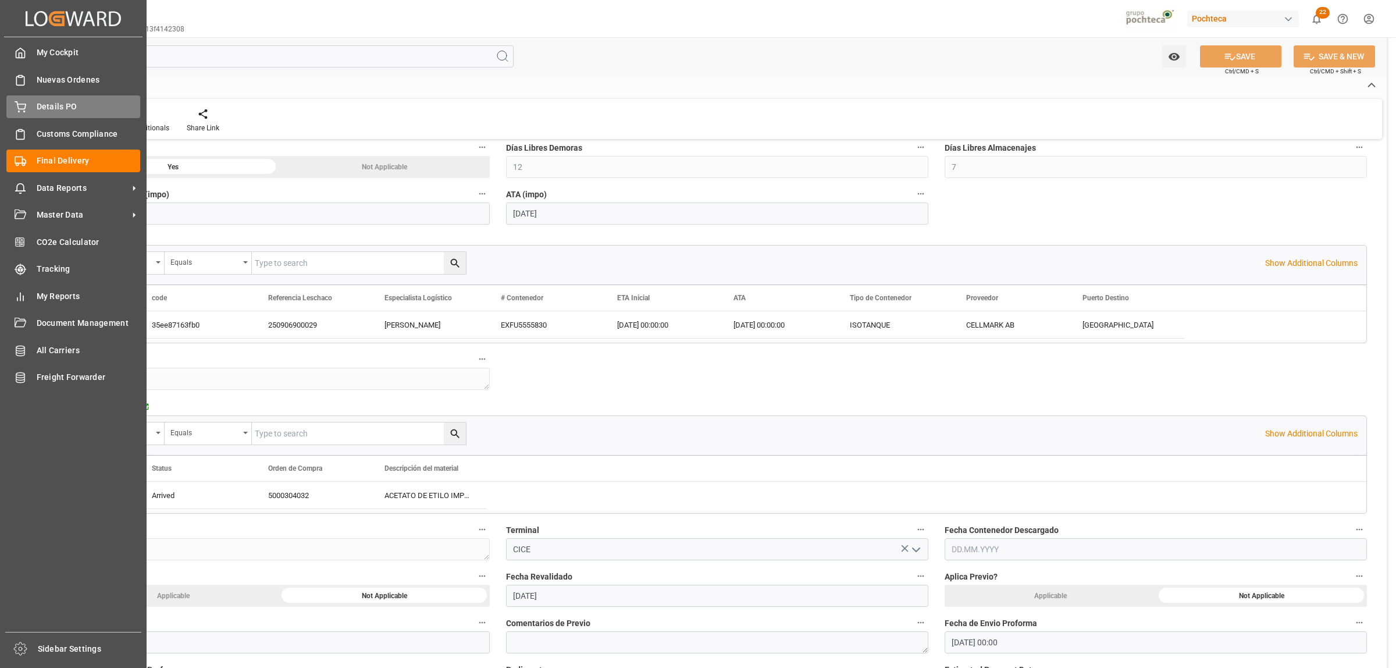
click at [32, 100] on div "Details PO Details PO" at bounding box center [73, 106] width 134 height 23
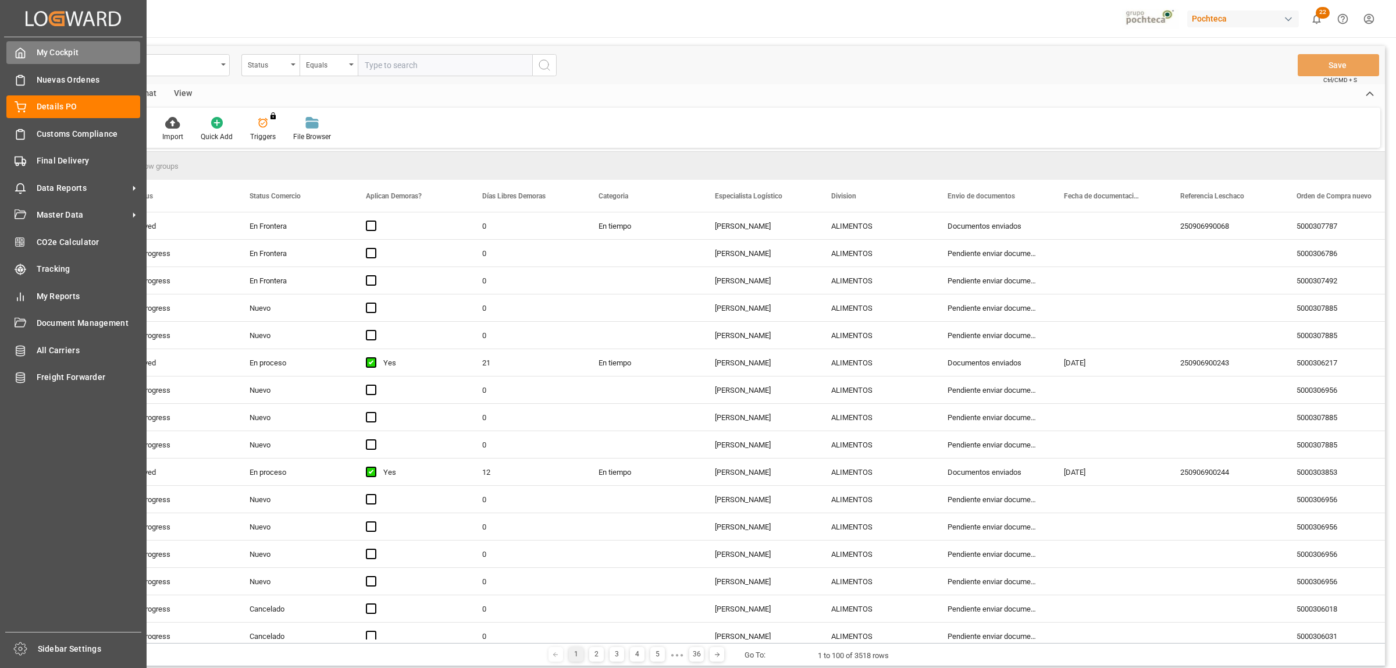
click at [22, 51] on icon at bounding box center [21, 53] width 12 height 12
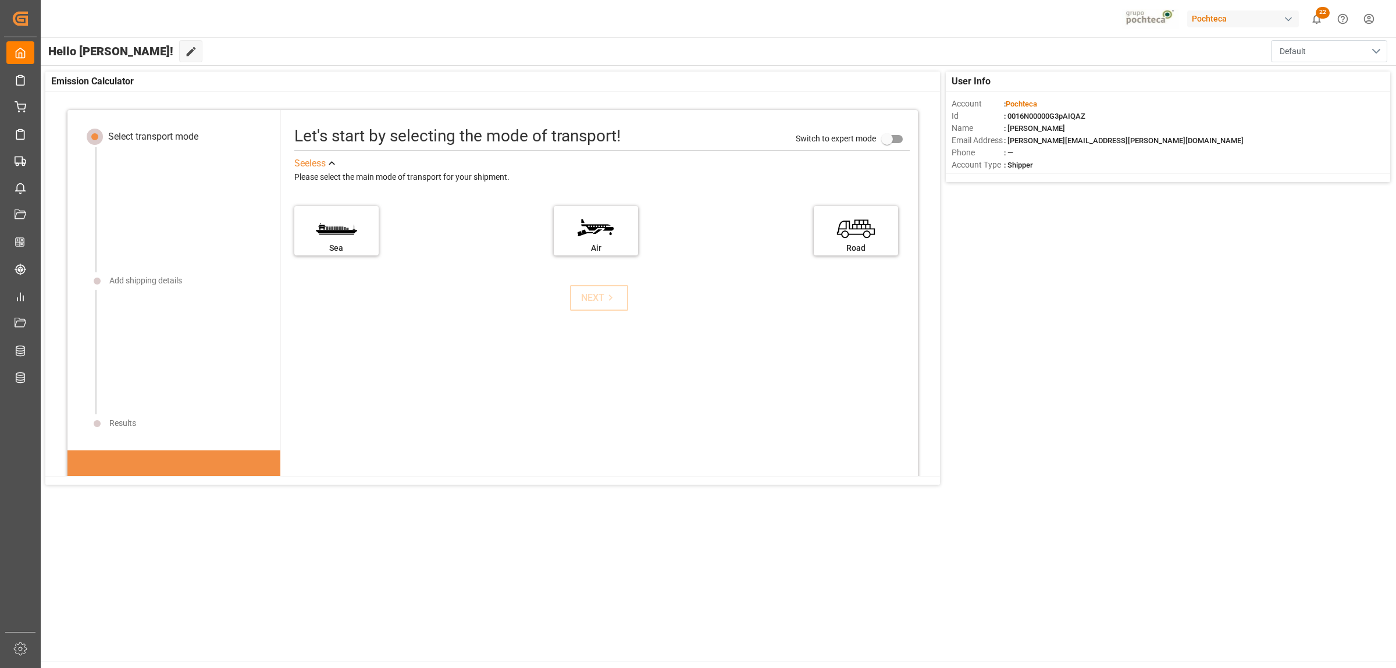
click at [1371, 49] on button "Default" at bounding box center [1329, 51] width 116 height 22
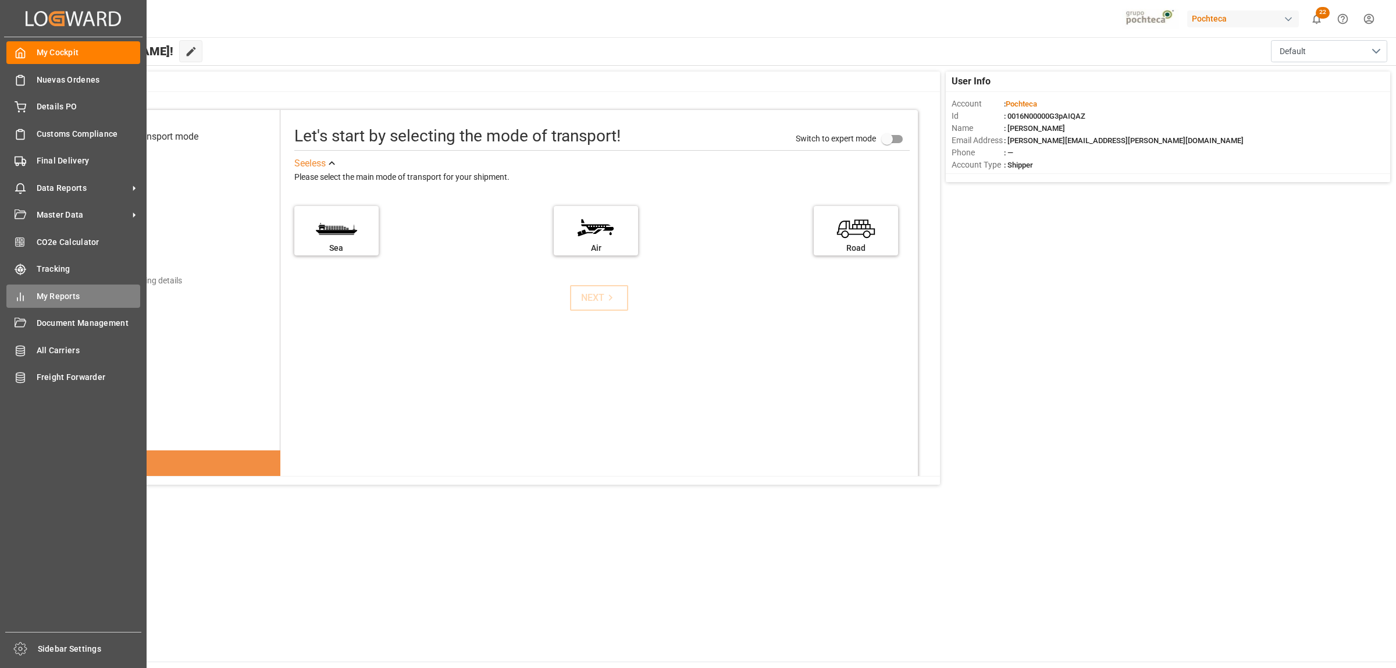
click at [41, 294] on span "My Reports" at bounding box center [89, 296] width 104 height 12
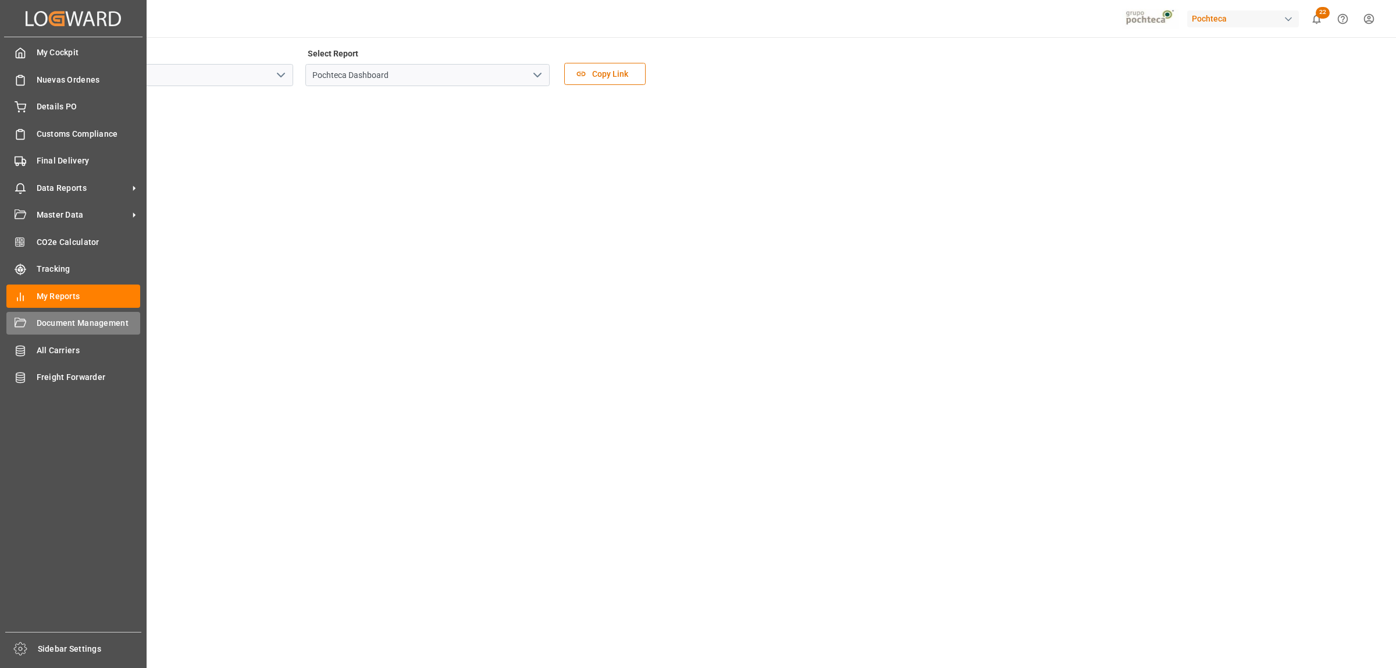
click at [27, 321] on div "Document Management Document Management" at bounding box center [73, 323] width 134 height 23
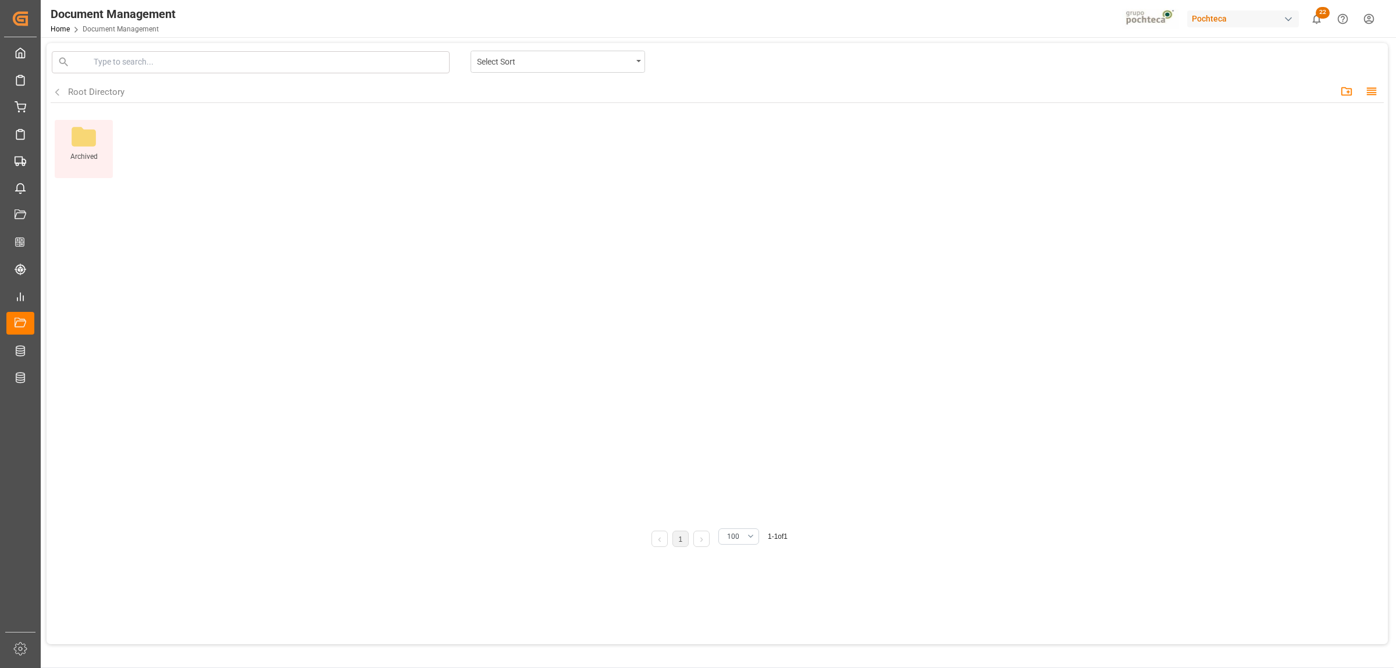
click at [86, 147] on icon at bounding box center [83, 136] width 29 height 29
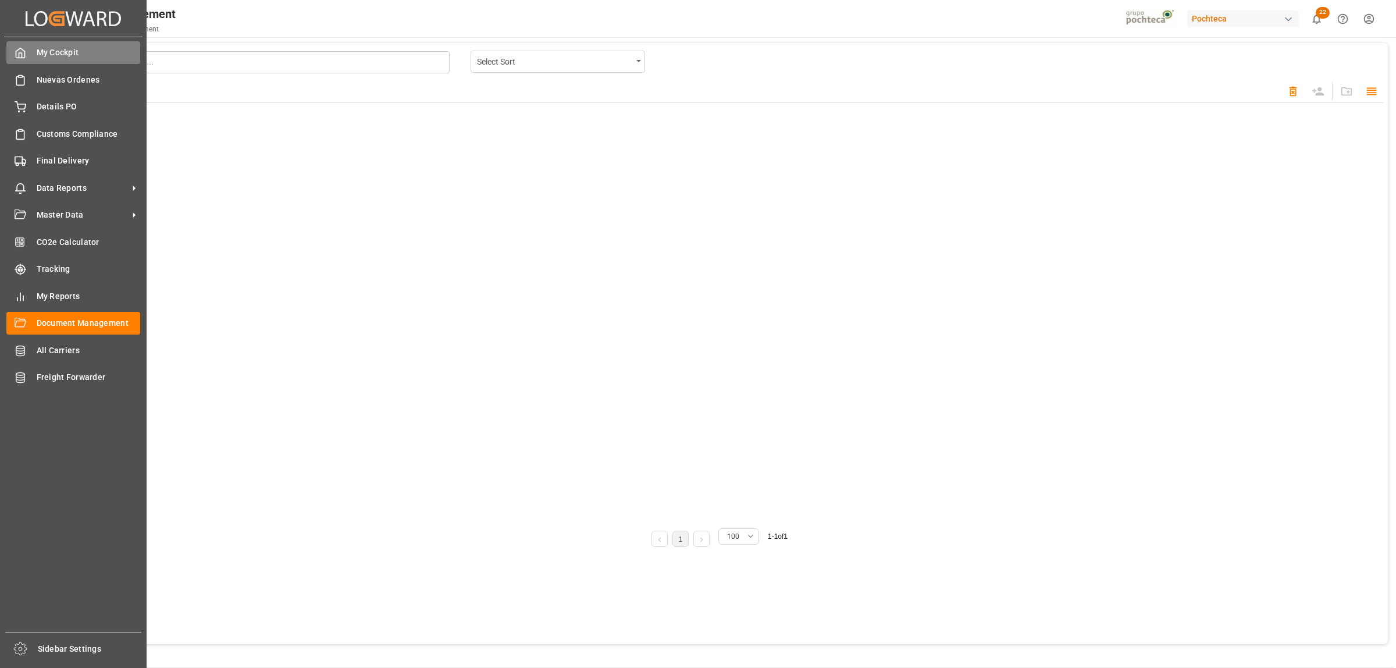
click at [51, 48] on span "My Cockpit" at bounding box center [89, 53] width 104 height 12
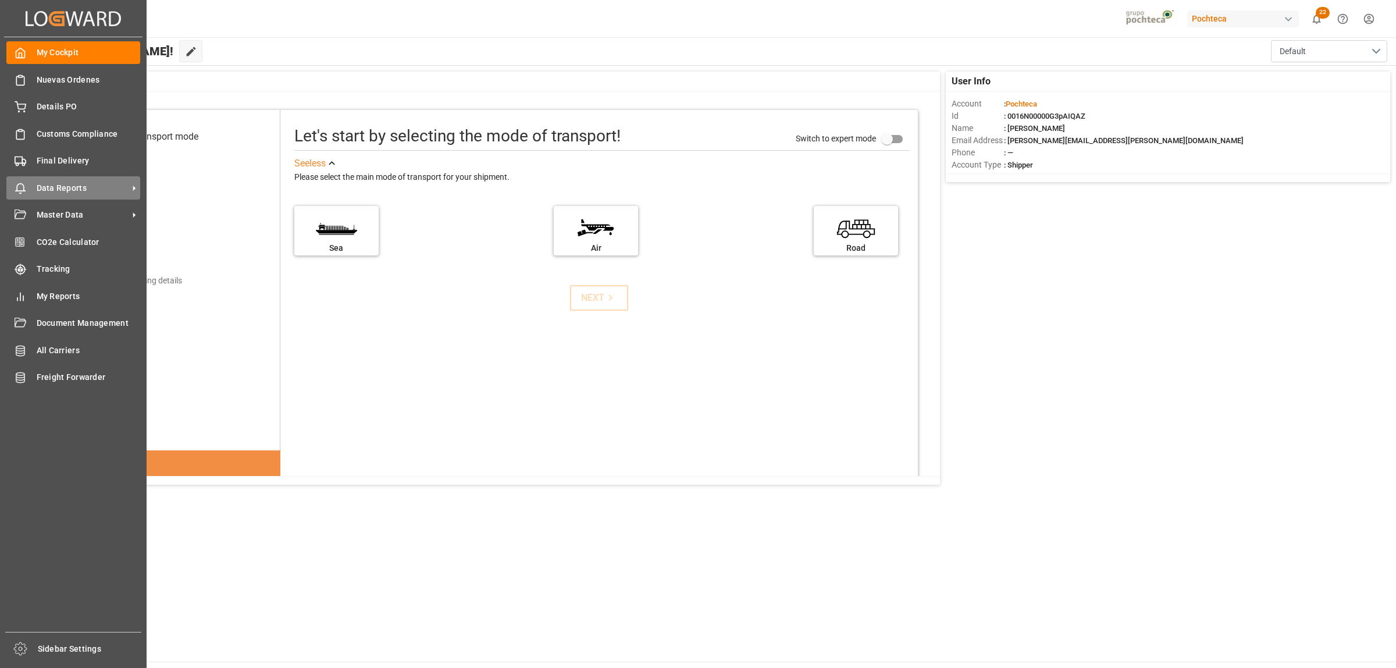
click at [134, 184] on icon at bounding box center [134, 188] width 12 height 12
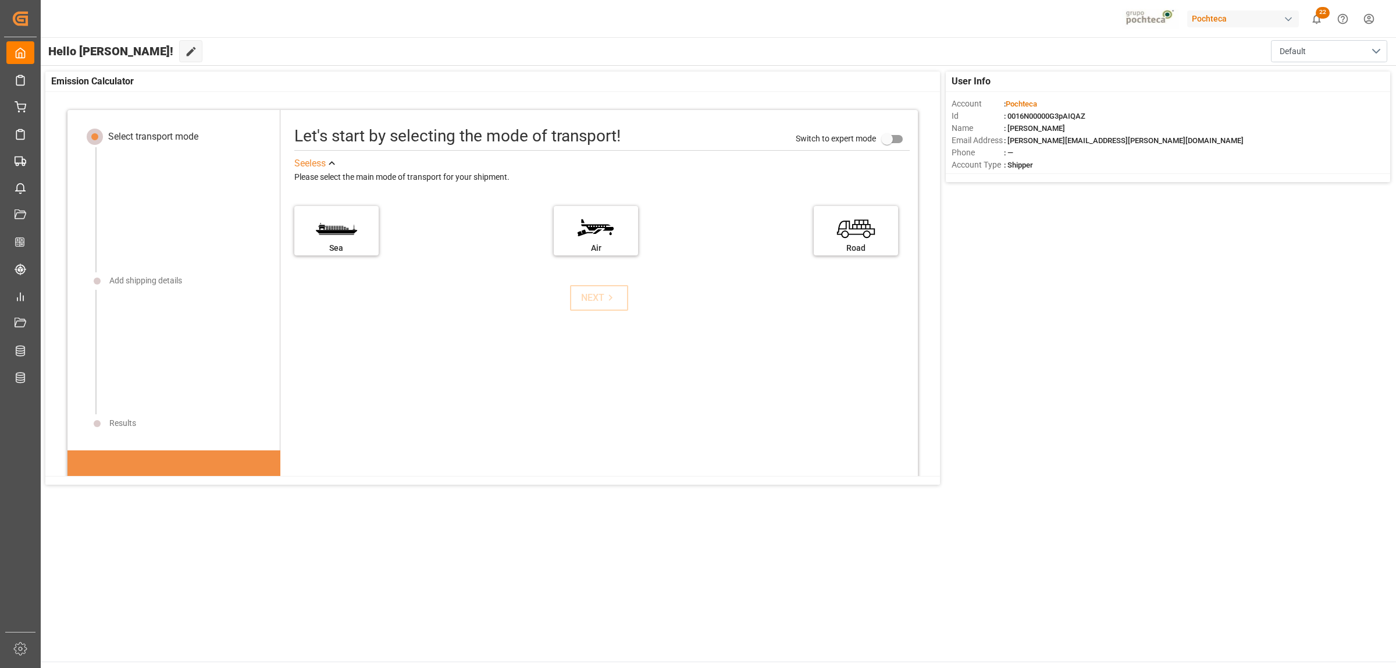
click at [374, 33] on div "Pochteca 22 Notifications Only show unread All Watching Mark all categories rea…" at bounding box center [714, 18] width 1363 height 37
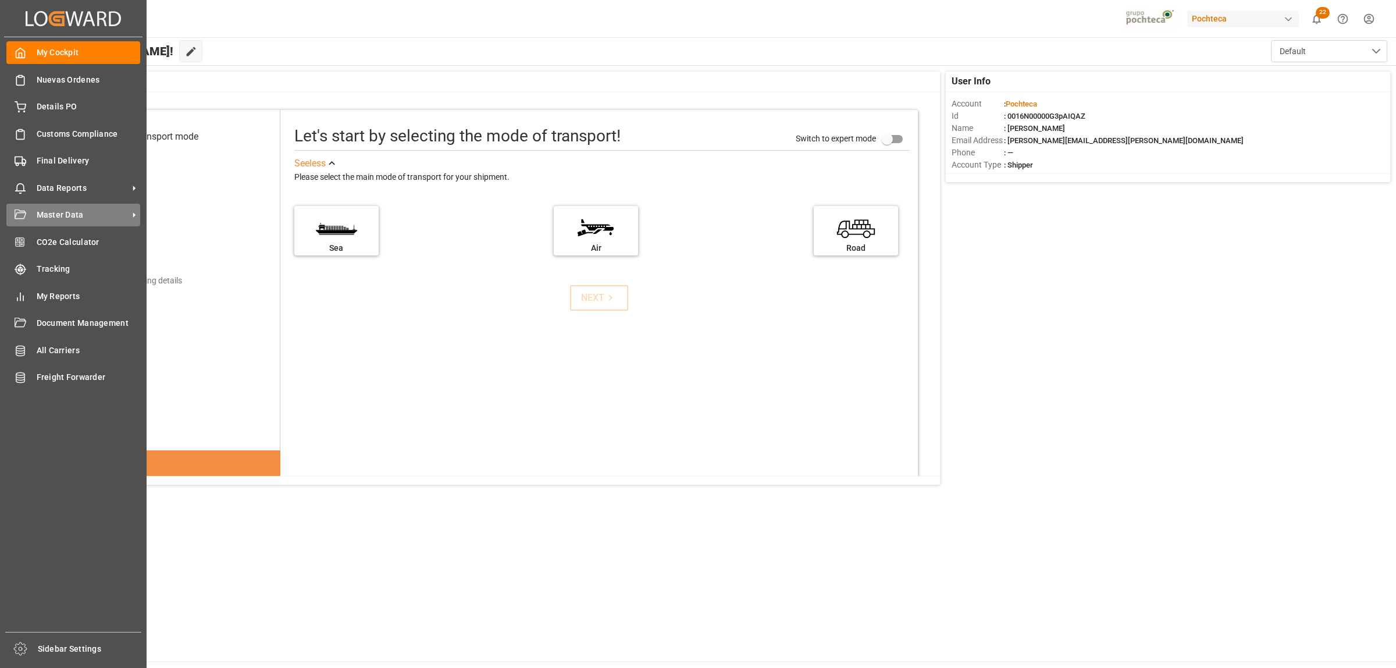
click at [132, 211] on icon at bounding box center [134, 215] width 12 height 12
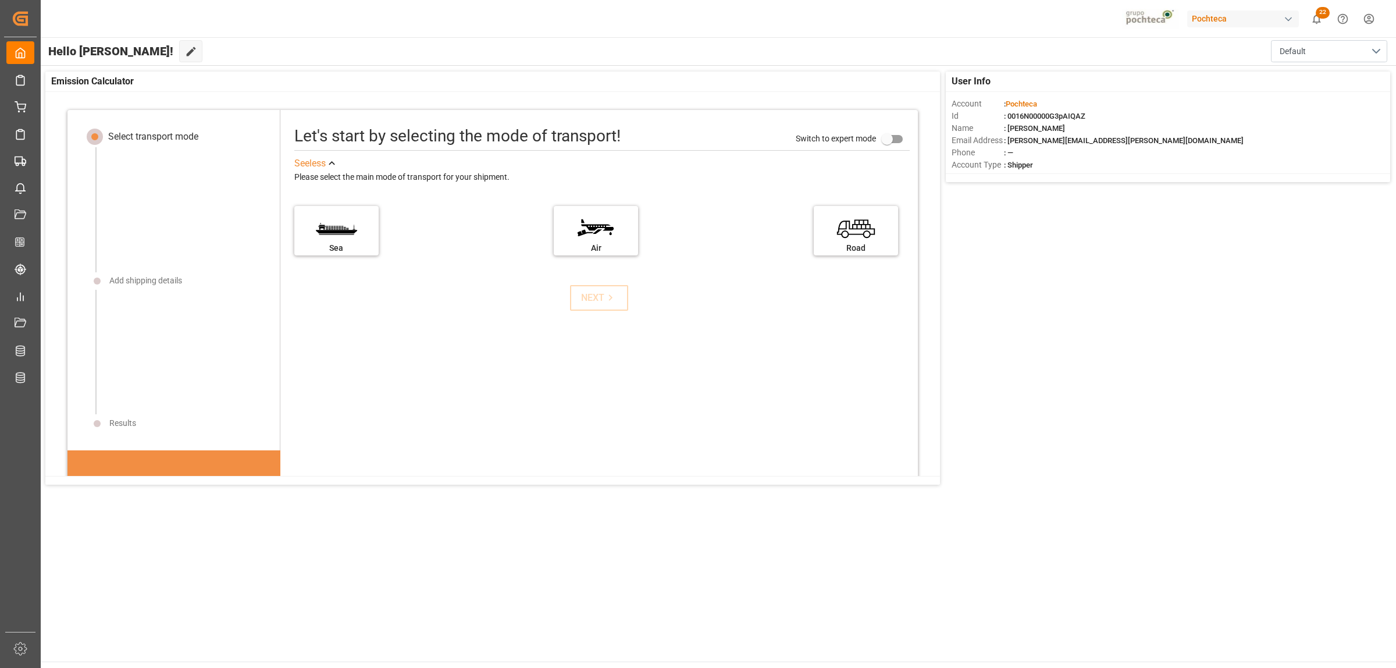
click at [259, 332] on div at bounding box center [180, 352] width 170 height 124
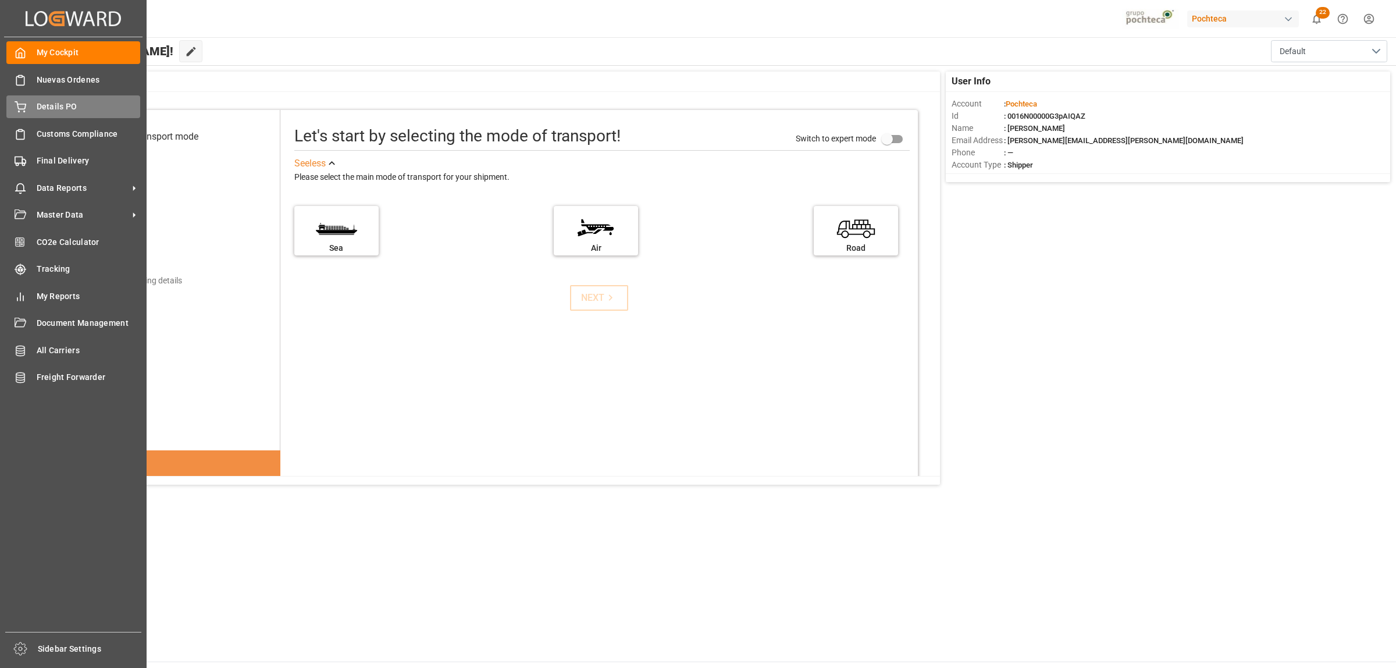
click at [61, 109] on span "Details PO" at bounding box center [89, 107] width 104 height 12
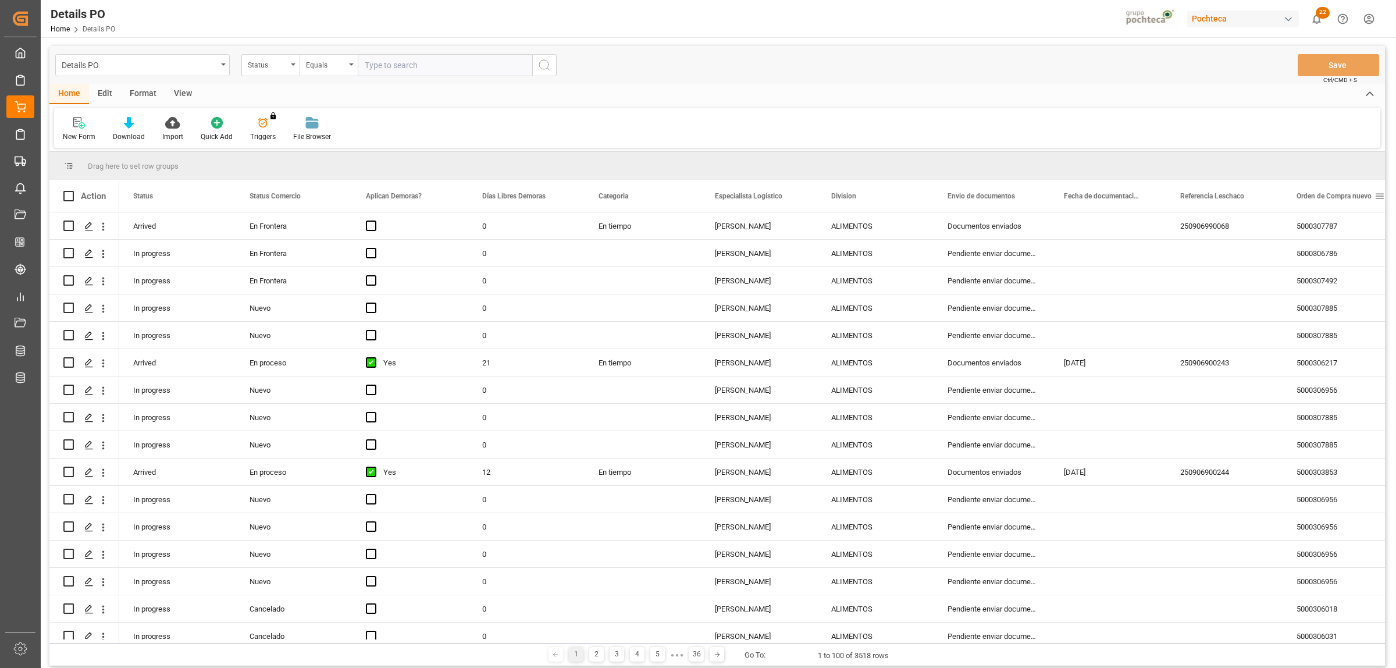
click at [1379, 195] on span at bounding box center [1379, 196] width 10 height 10
click at [1342, 198] on span "filter" at bounding box center [1340, 198] width 10 height 10
type input "5000307492"
click at [1329, 298] on button "Apply" at bounding box center [1336, 295] width 22 height 12
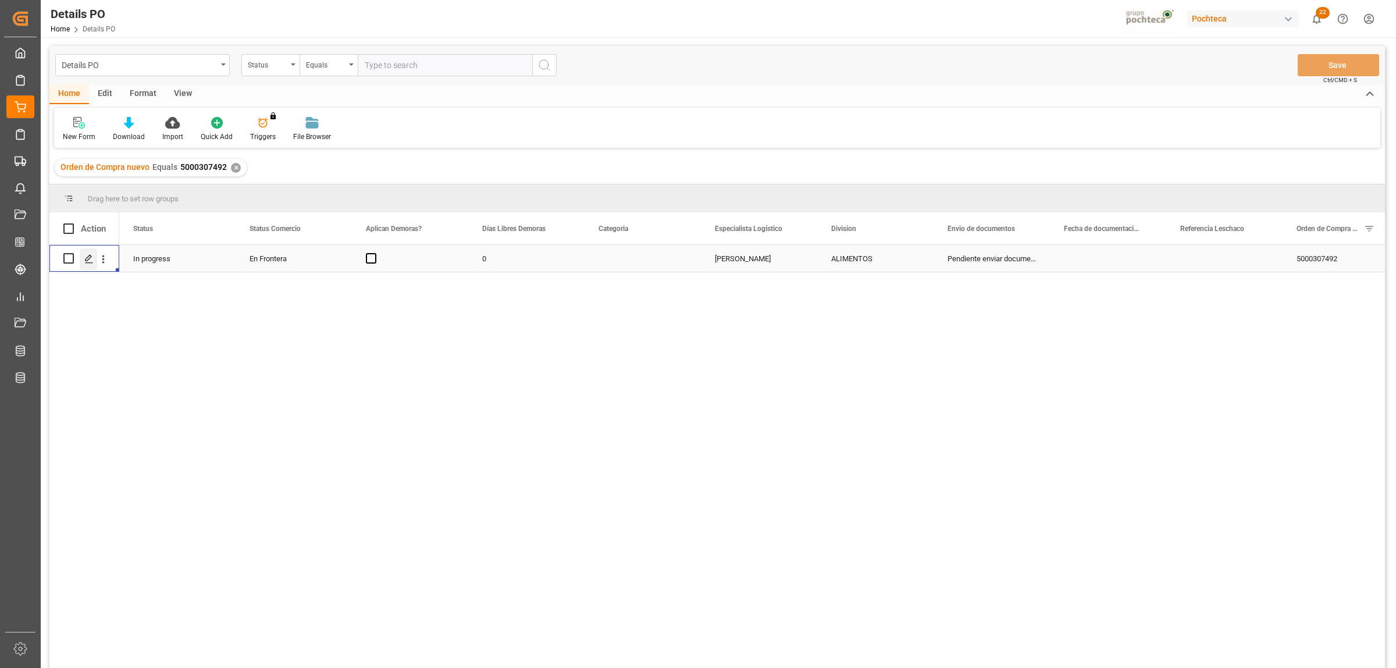
click at [85, 255] on icon "Press SPACE to select this row." at bounding box center [88, 258] width 9 height 9
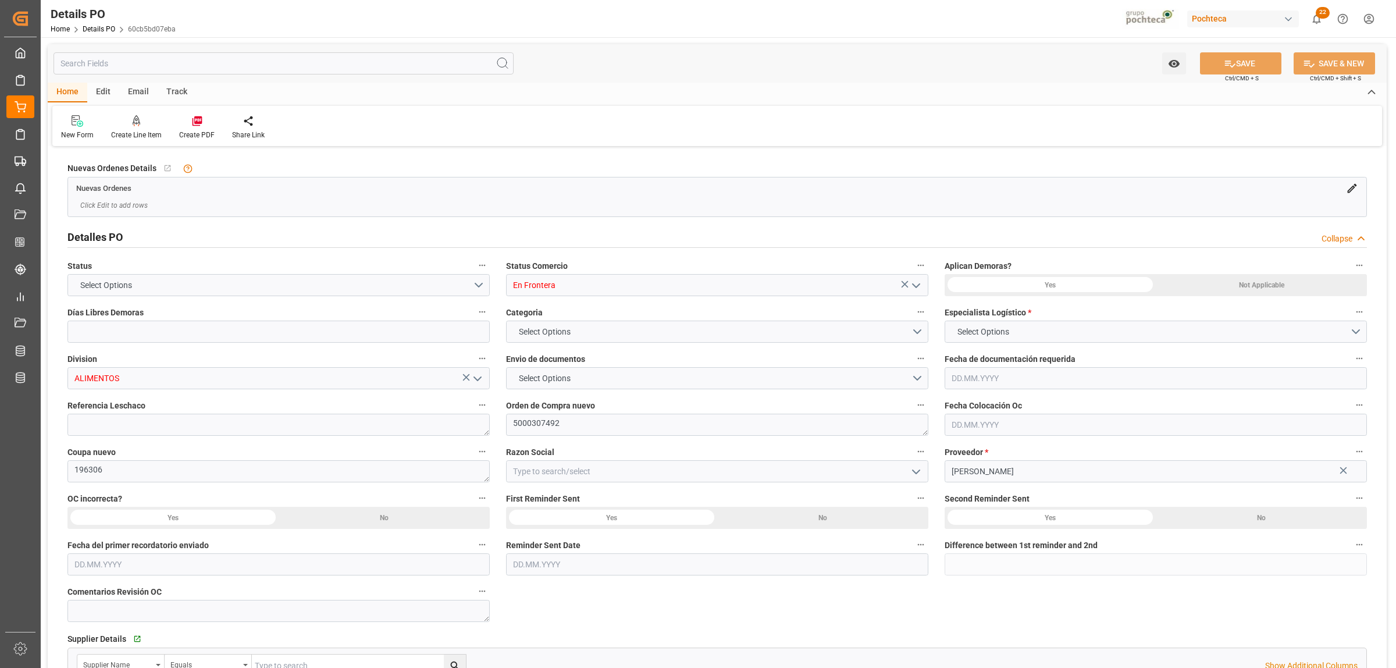
type input "0"
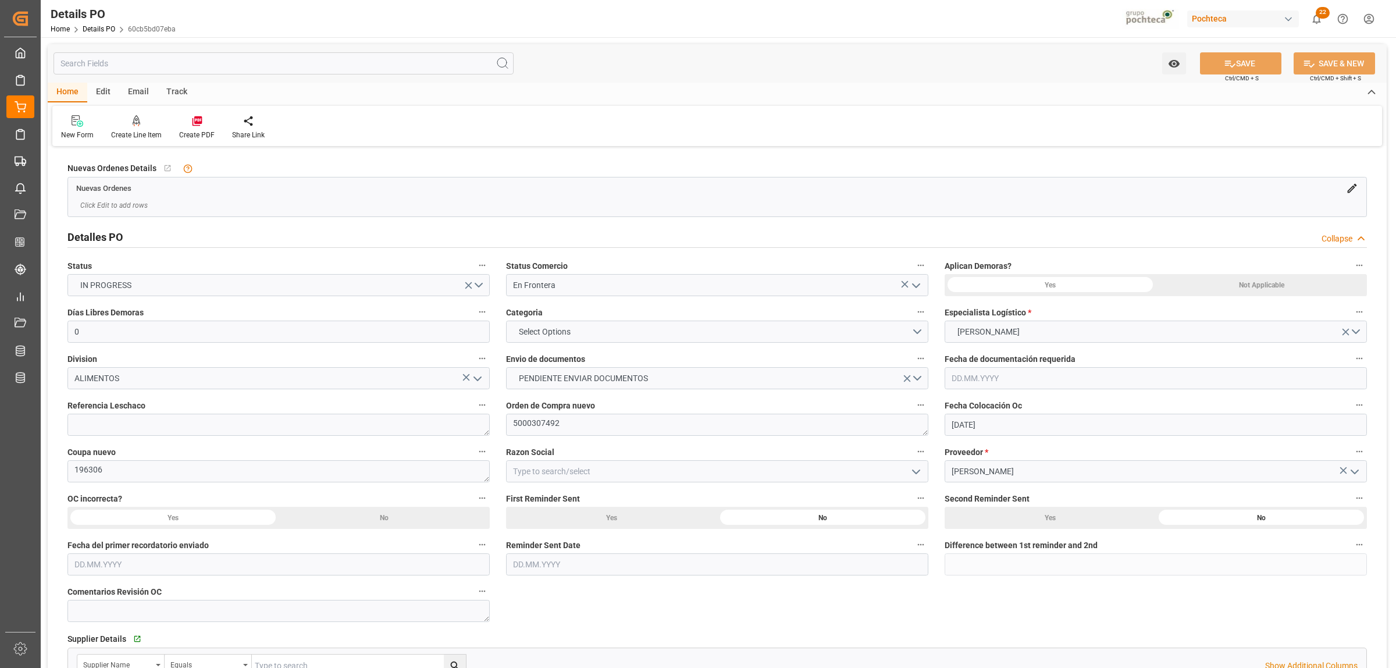
type input "[DATE]"
drag, startPoint x: 97, startPoint y: 470, endPoint x: 86, endPoint y: 470, distance: 10.5
click at [82, 470] on textarea "196306" at bounding box center [278, 471] width 422 height 22
drag, startPoint x: 93, startPoint y: 470, endPoint x: 69, endPoint y: 470, distance: 24.4
click at [69, 470] on textarea "196306" at bounding box center [278, 471] width 422 height 22
